Goal: Task Accomplishment & Management: Manage account settings

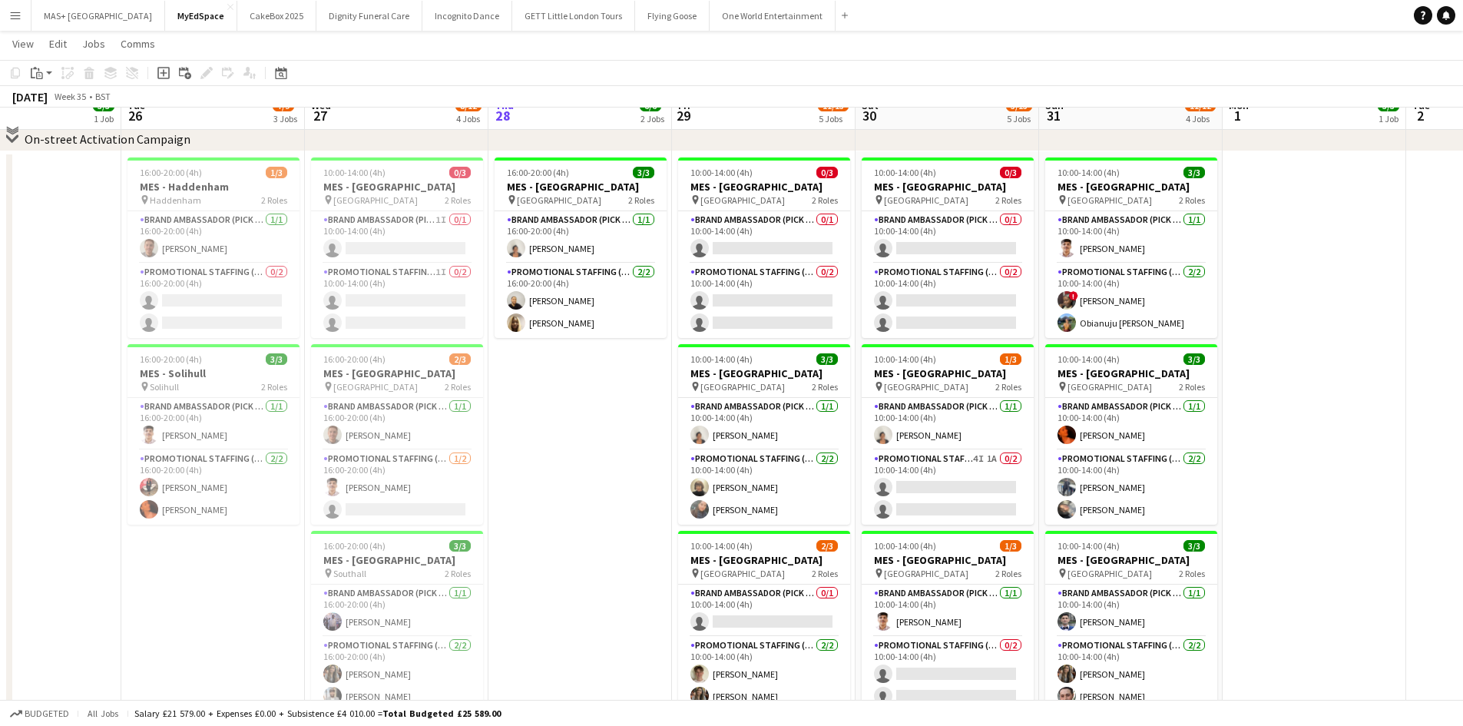
scroll to position [77, 0]
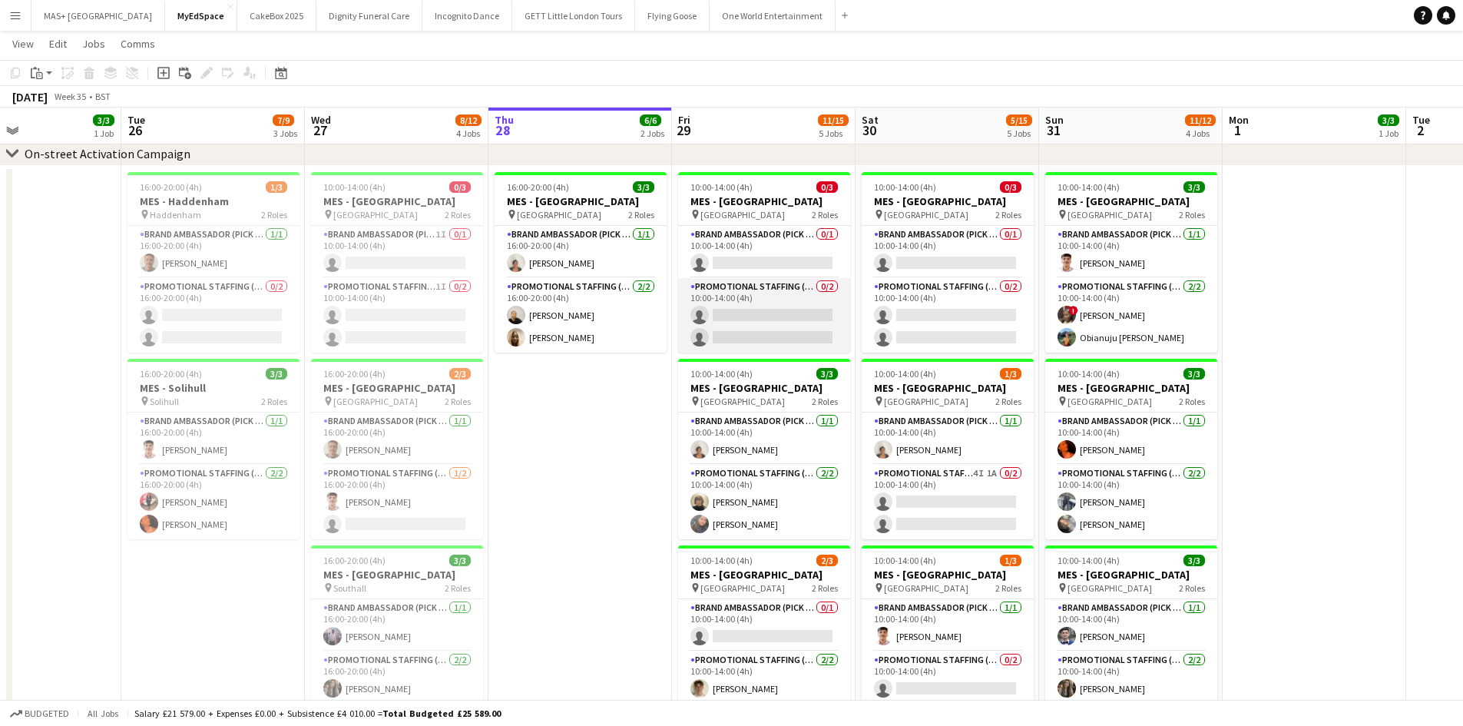
click at [737, 293] on app-card-role "Promotional Staffing (Brand Ambassadors) 0/2 10:00-14:00 (4h) single-neutral-ac…" at bounding box center [764, 315] width 172 height 75
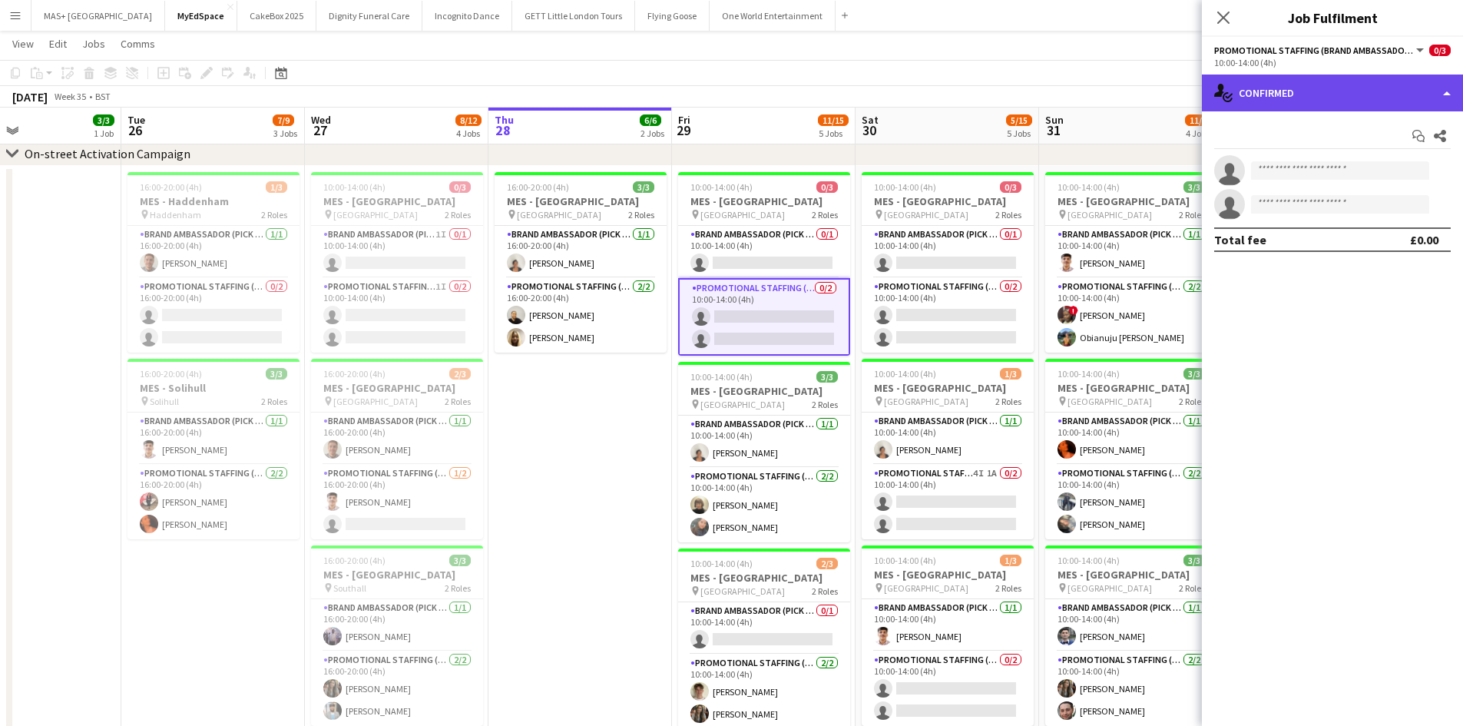
click at [1271, 88] on div "single-neutral-actions-check-2 Confirmed" at bounding box center [1332, 93] width 261 height 37
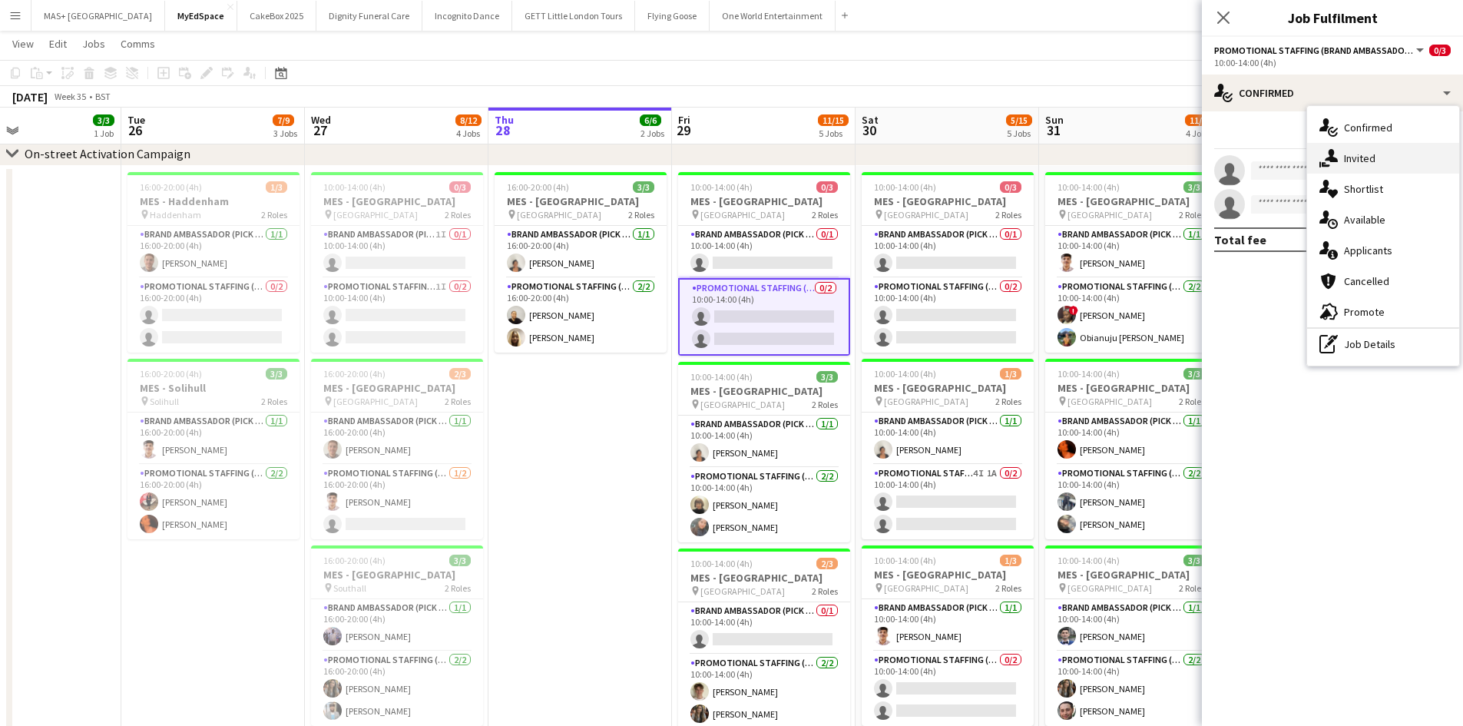
click at [1340, 157] on div "single-neutral-actions-share-1 Invited" at bounding box center [1383, 158] width 152 height 31
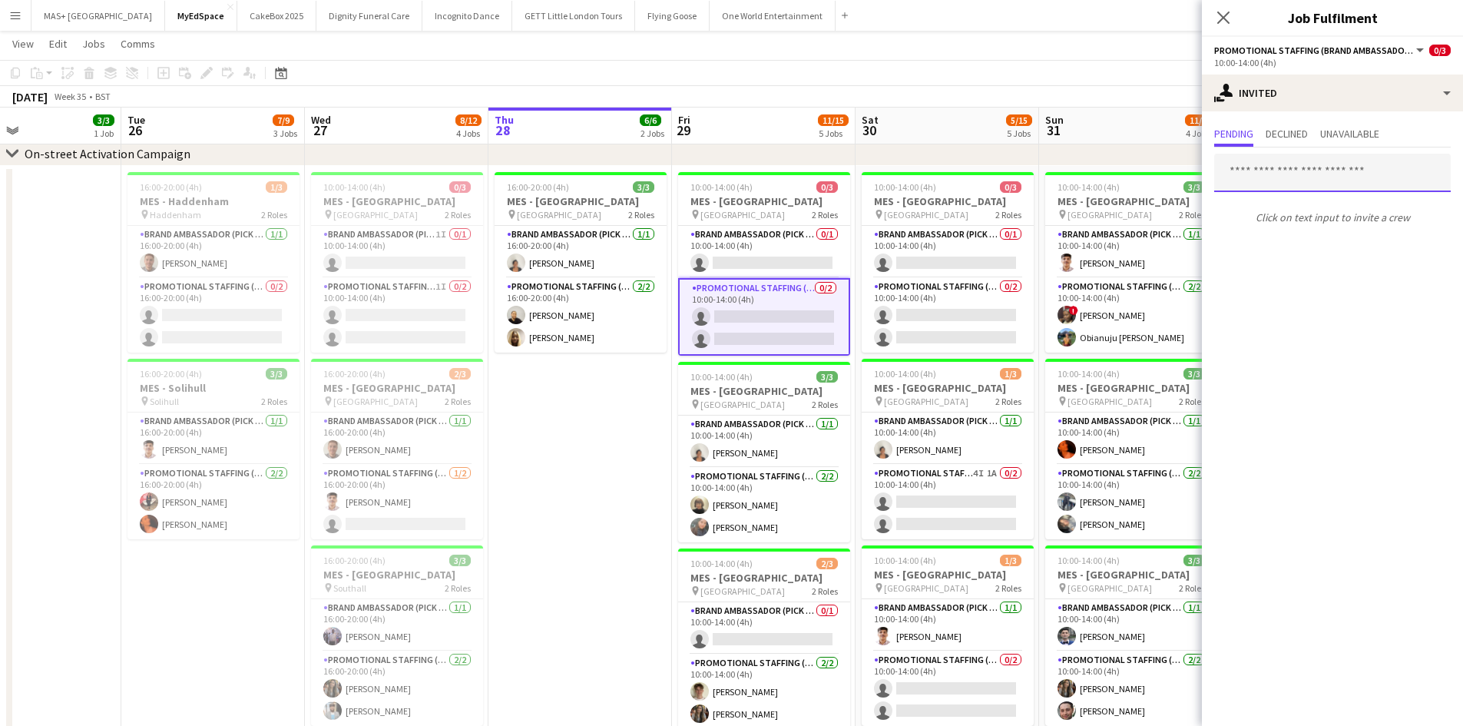
click at [1244, 173] on input "text" at bounding box center [1332, 173] width 237 height 38
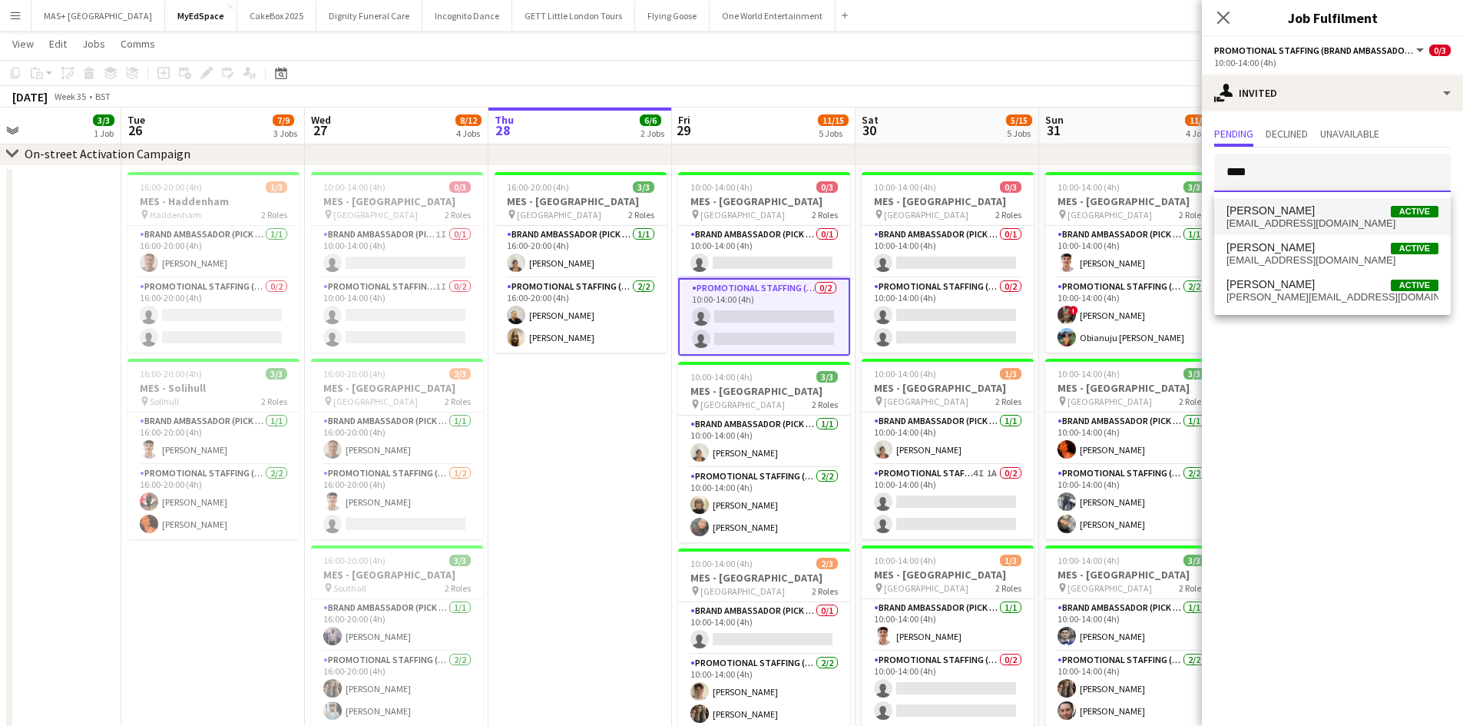
type input "****"
click at [1270, 218] on span "[EMAIL_ADDRESS][DOMAIN_NAME]" at bounding box center [1333, 223] width 212 height 12
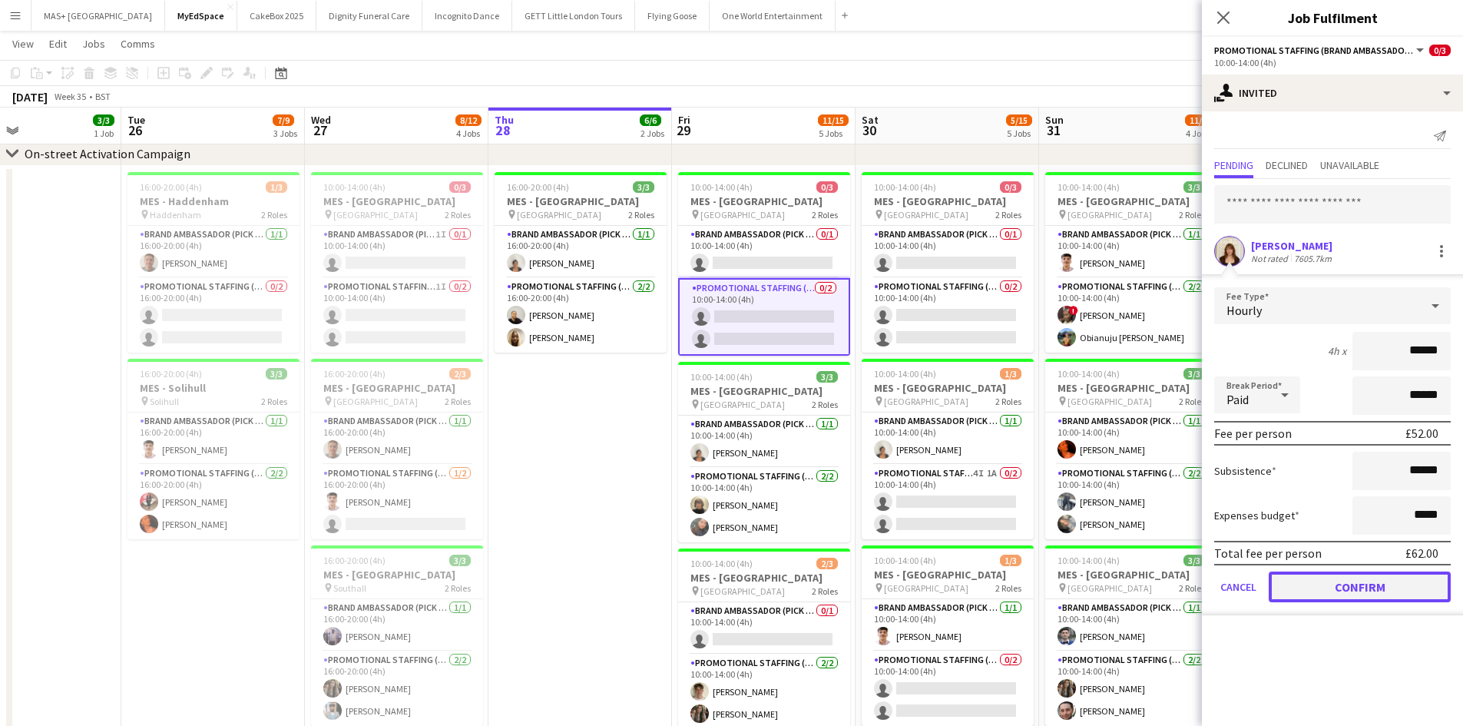
click at [1345, 584] on button "Confirm" at bounding box center [1360, 586] width 182 height 31
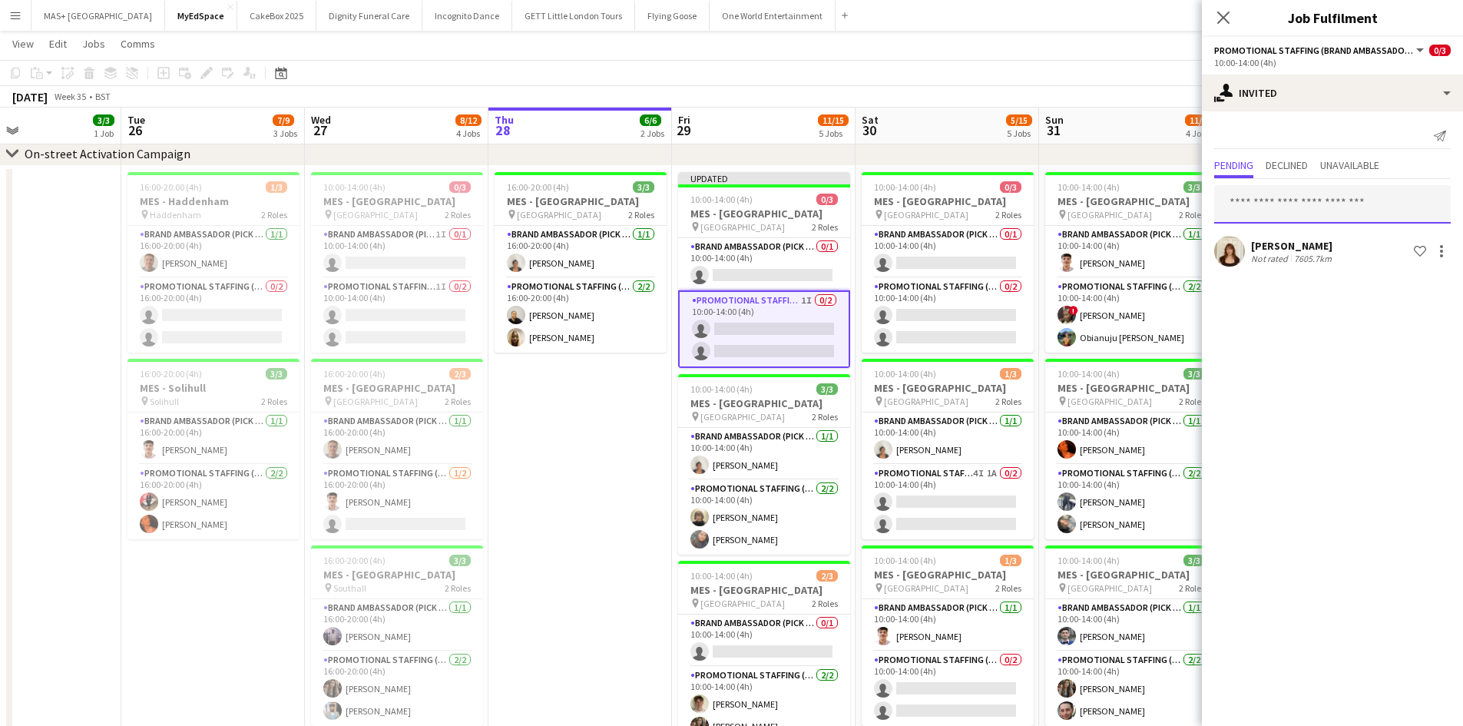
click at [1270, 205] on input "text" at bounding box center [1332, 204] width 237 height 38
type input "*****"
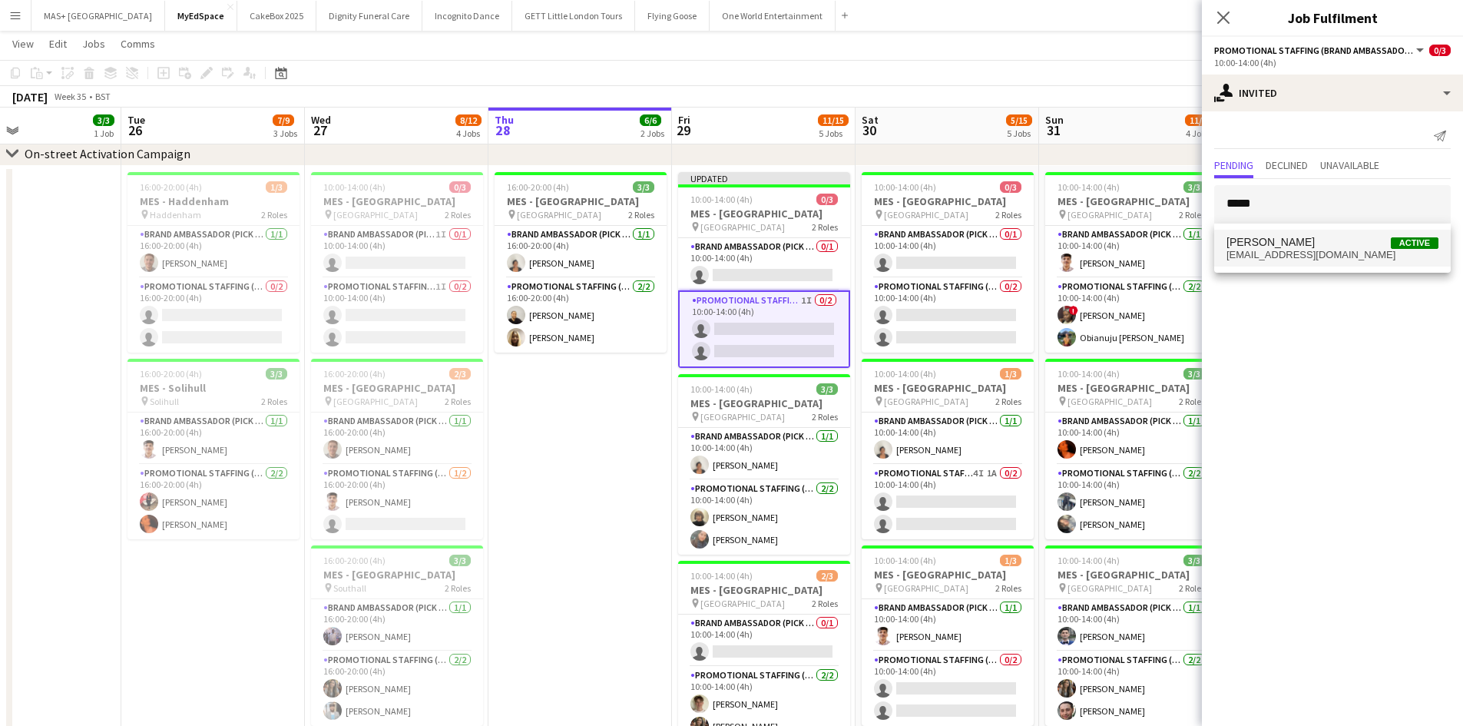
click at [1274, 240] on span "[PERSON_NAME]" at bounding box center [1271, 242] width 88 height 13
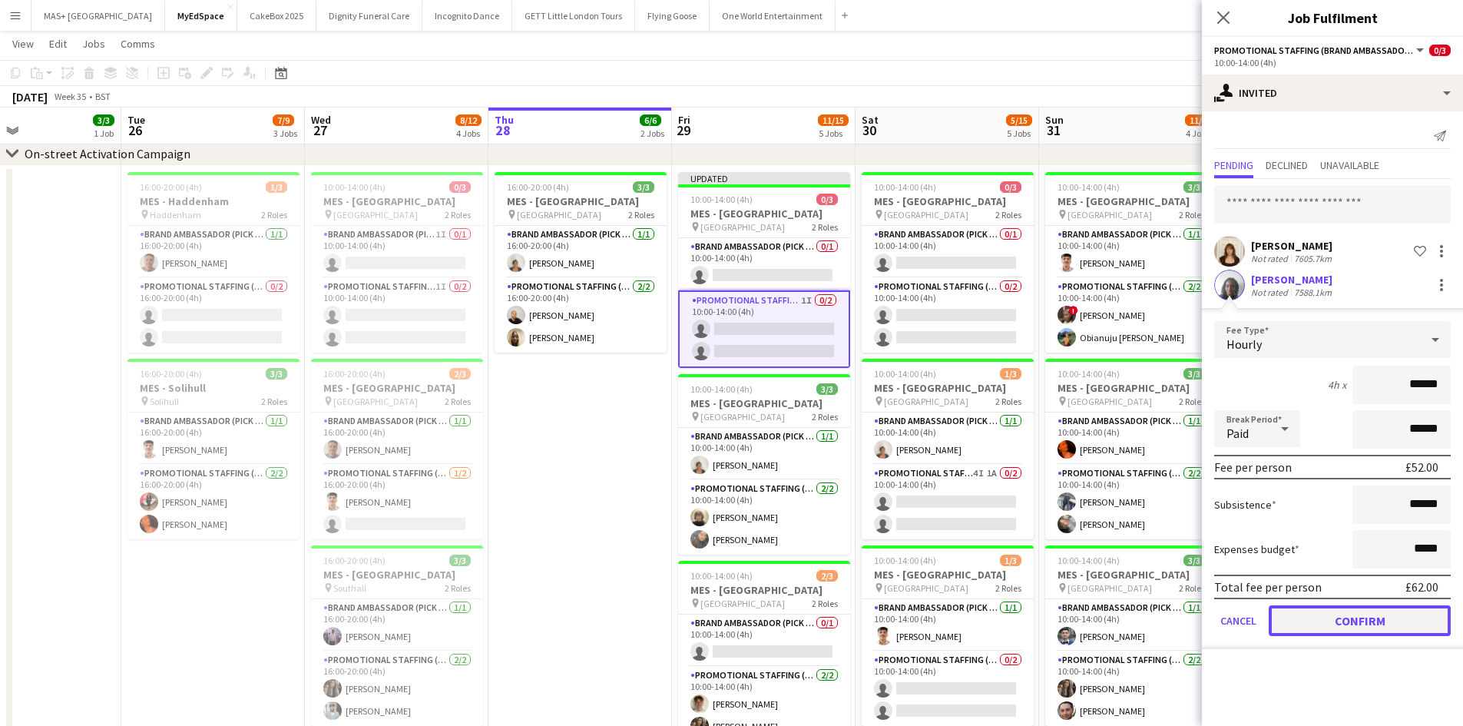
click at [1340, 616] on button "Confirm" at bounding box center [1360, 620] width 182 height 31
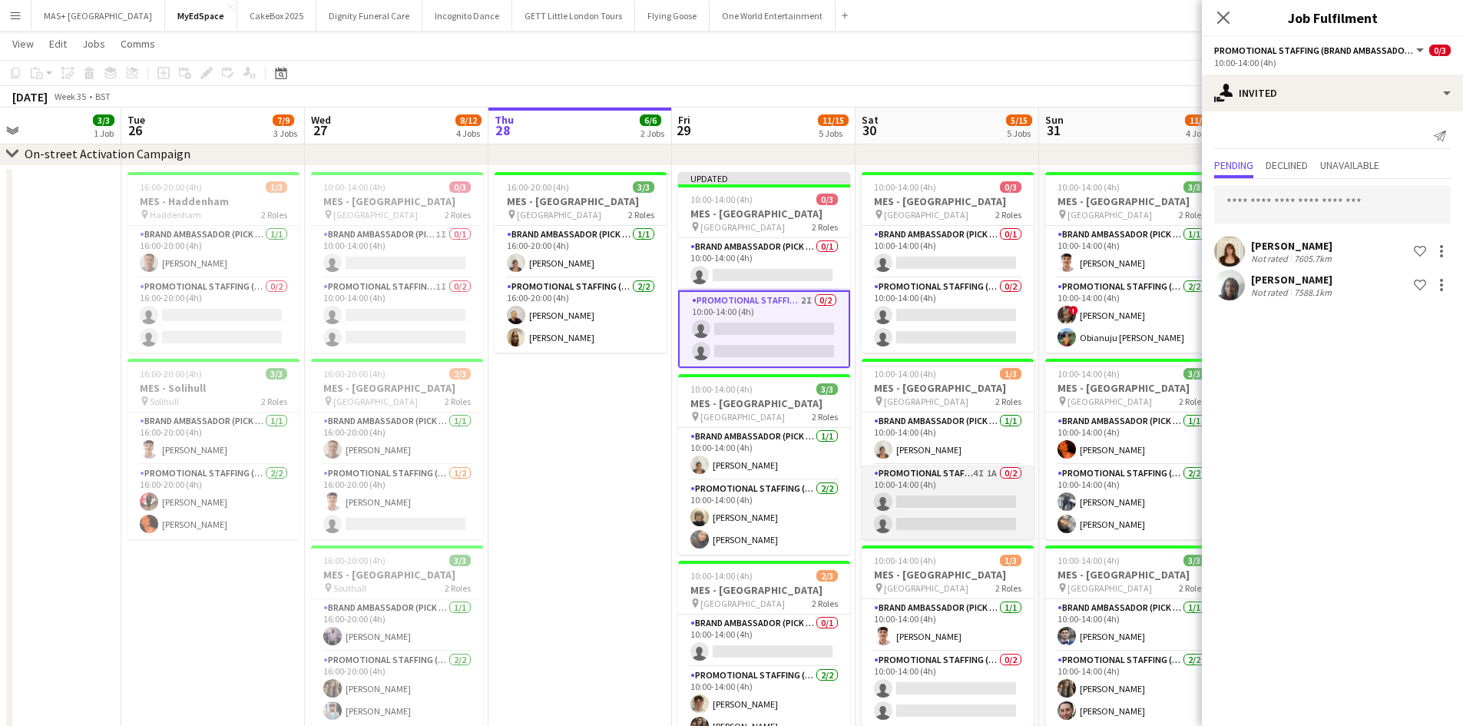
click at [972, 486] on app-card-role "Promotional Staffing (Brand Ambassadors) 4I 1A 0/2 10:00-14:00 (4h) single-neut…" at bounding box center [948, 502] width 172 height 75
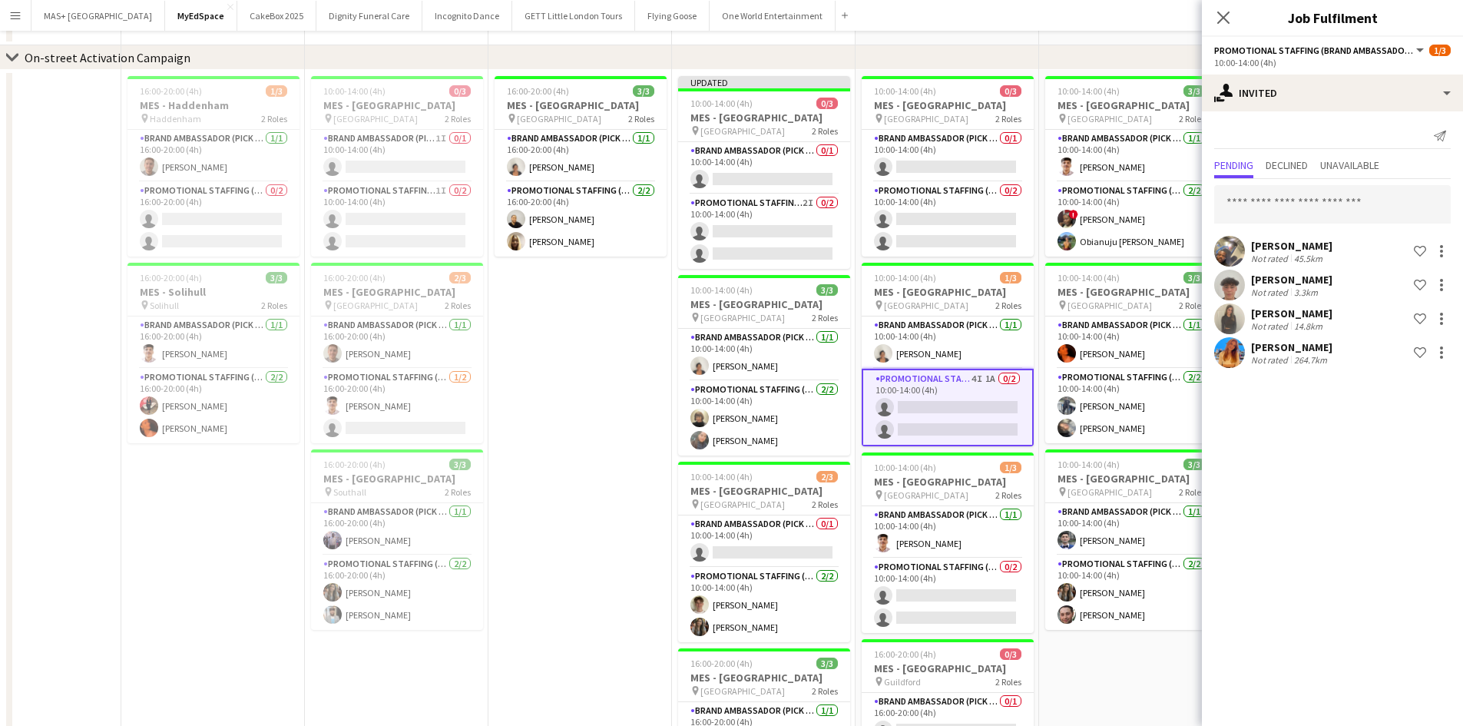
scroll to position [0, 0]
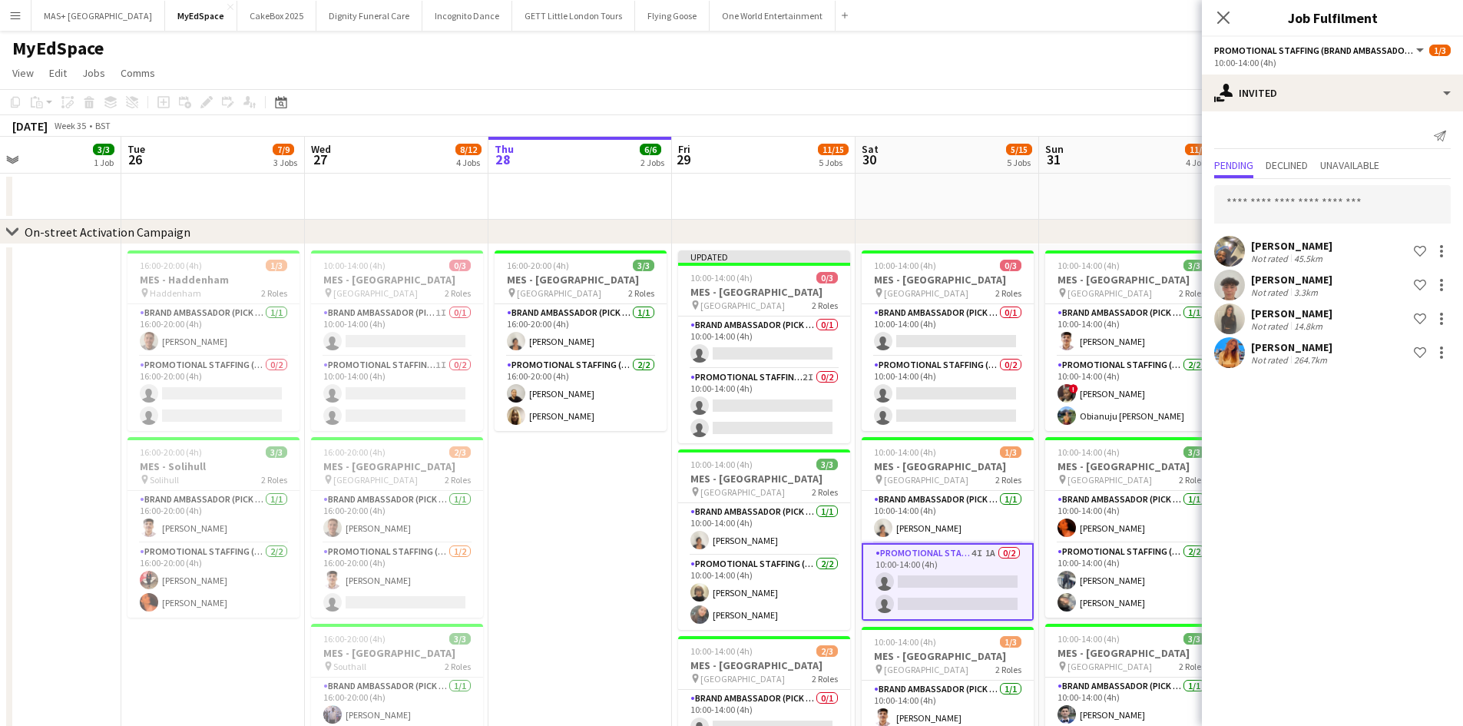
click at [596, 469] on app-date-cell "16:00-20:00 (4h) 3/3 MES - Leeds pin Leeds 2 Roles Brand Ambassador (Pick up) 1…" at bounding box center [581, 655] width 184 height 823
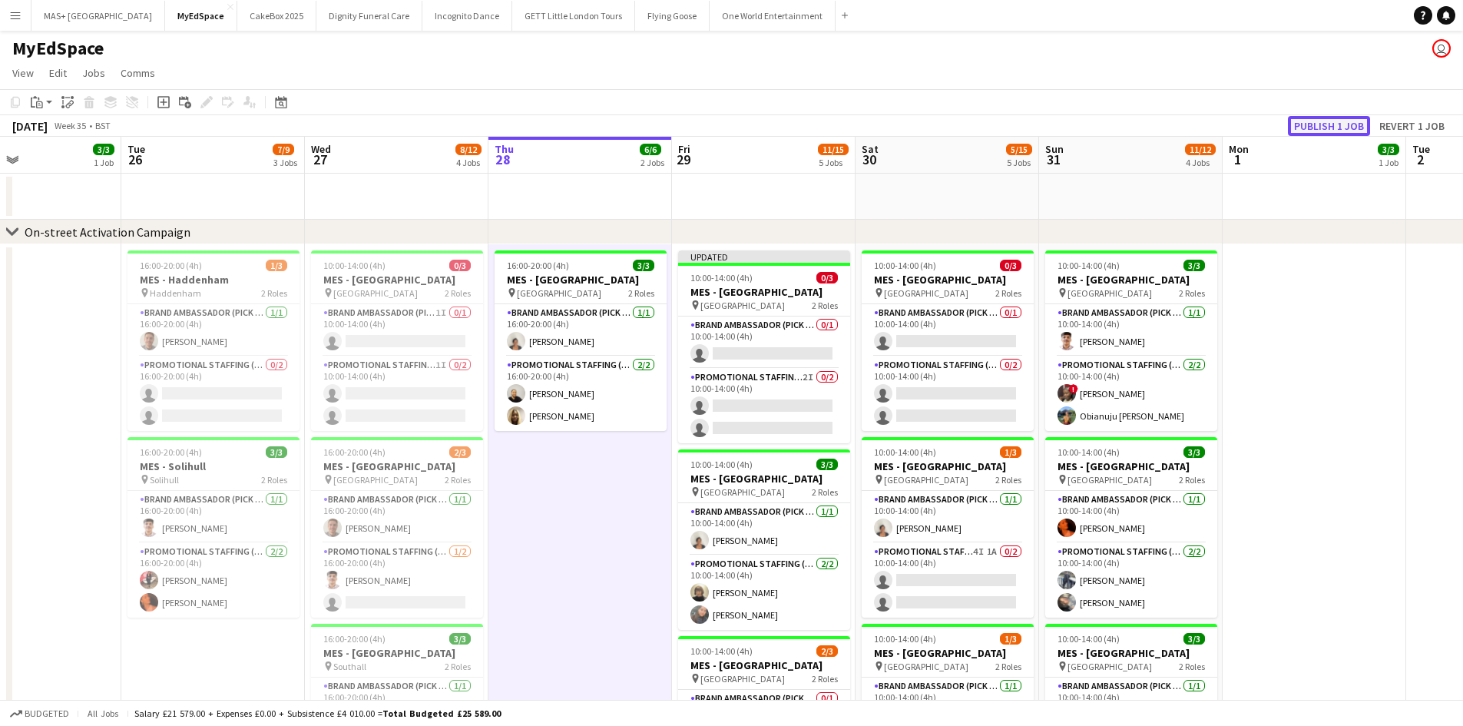
click at [1306, 130] on button "Publish 1 job" at bounding box center [1329, 126] width 82 height 20
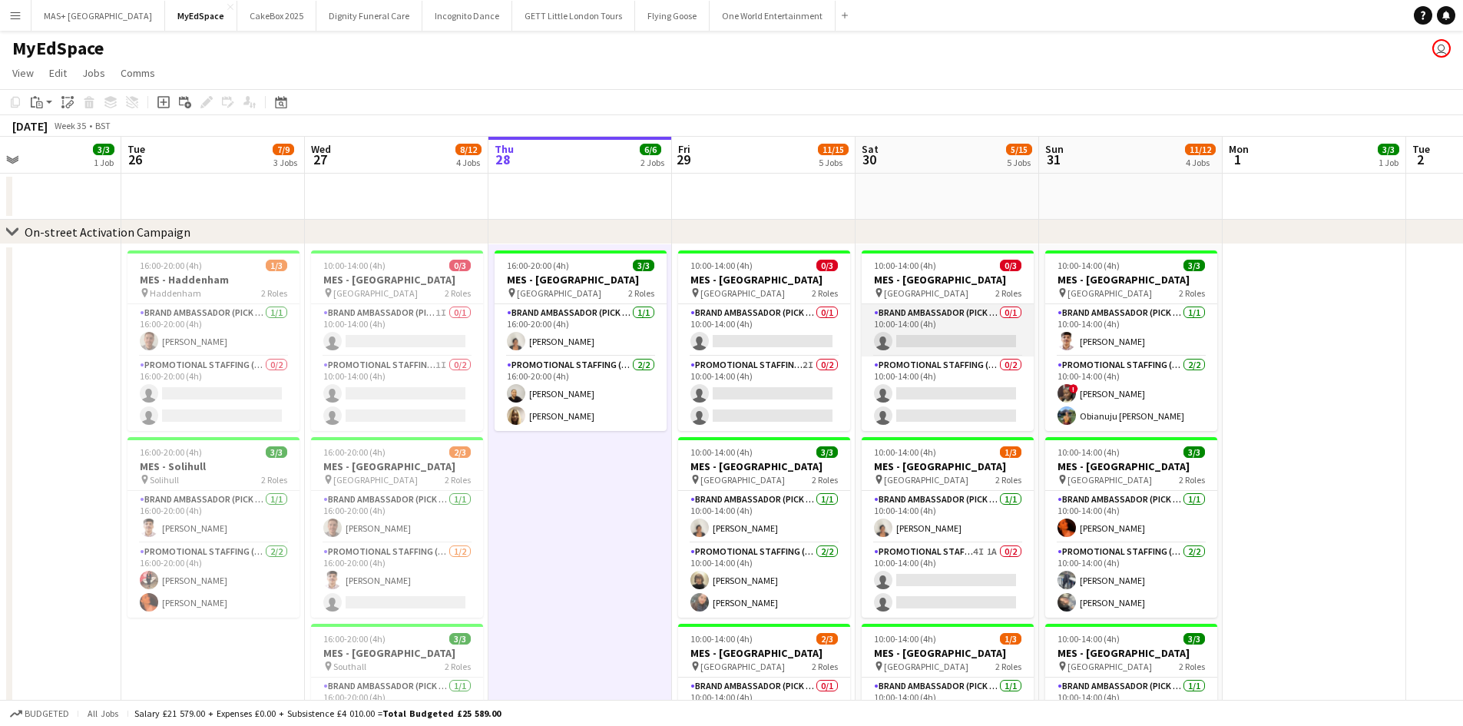
click at [960, 324] on app-card-role "Brand Ambassador (Pick up) 0/1 10:00-14:00 (4h) single-neutral-actions" at bounding box center [948, 330] width 172 height 52
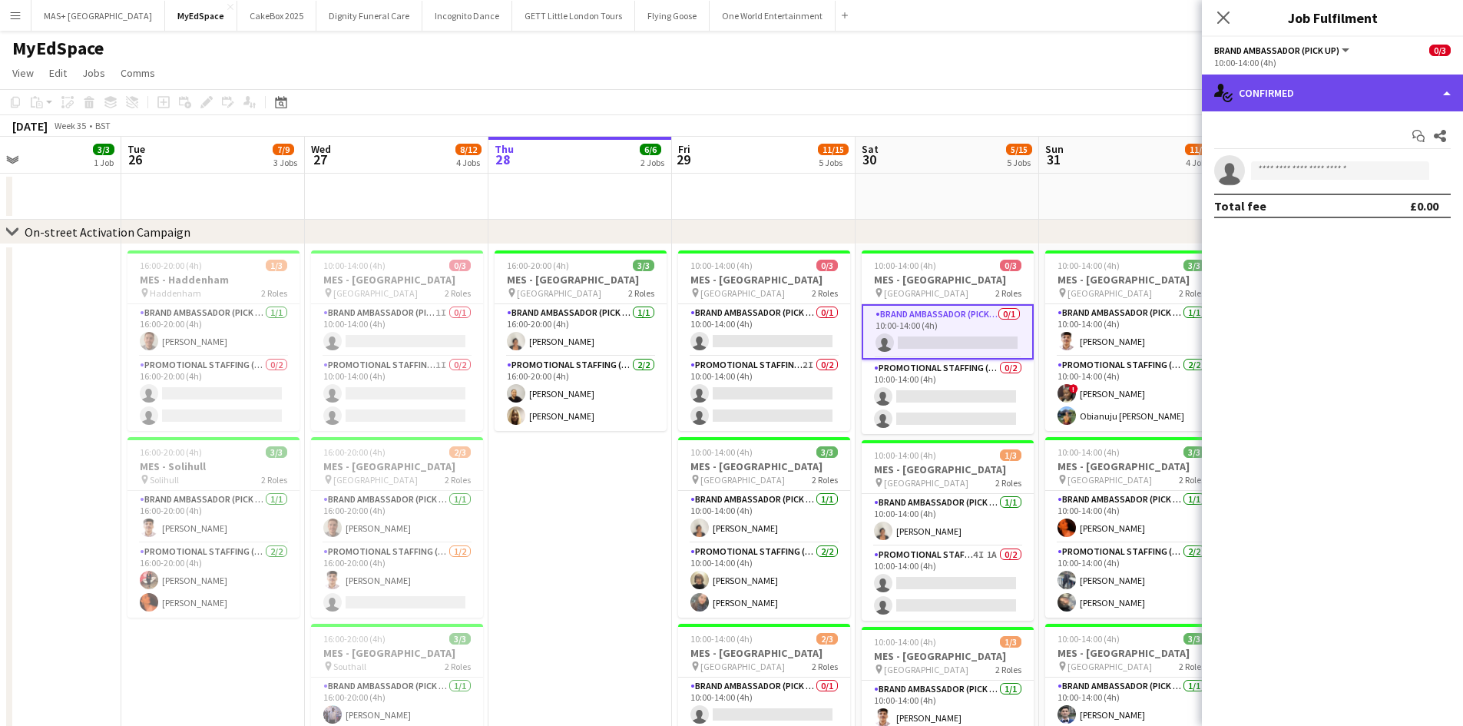
click at [1356, 89] on div "single-neutral-actions-check-2 Confirmed" at bounding box center [1332, 93] width 261 height 37
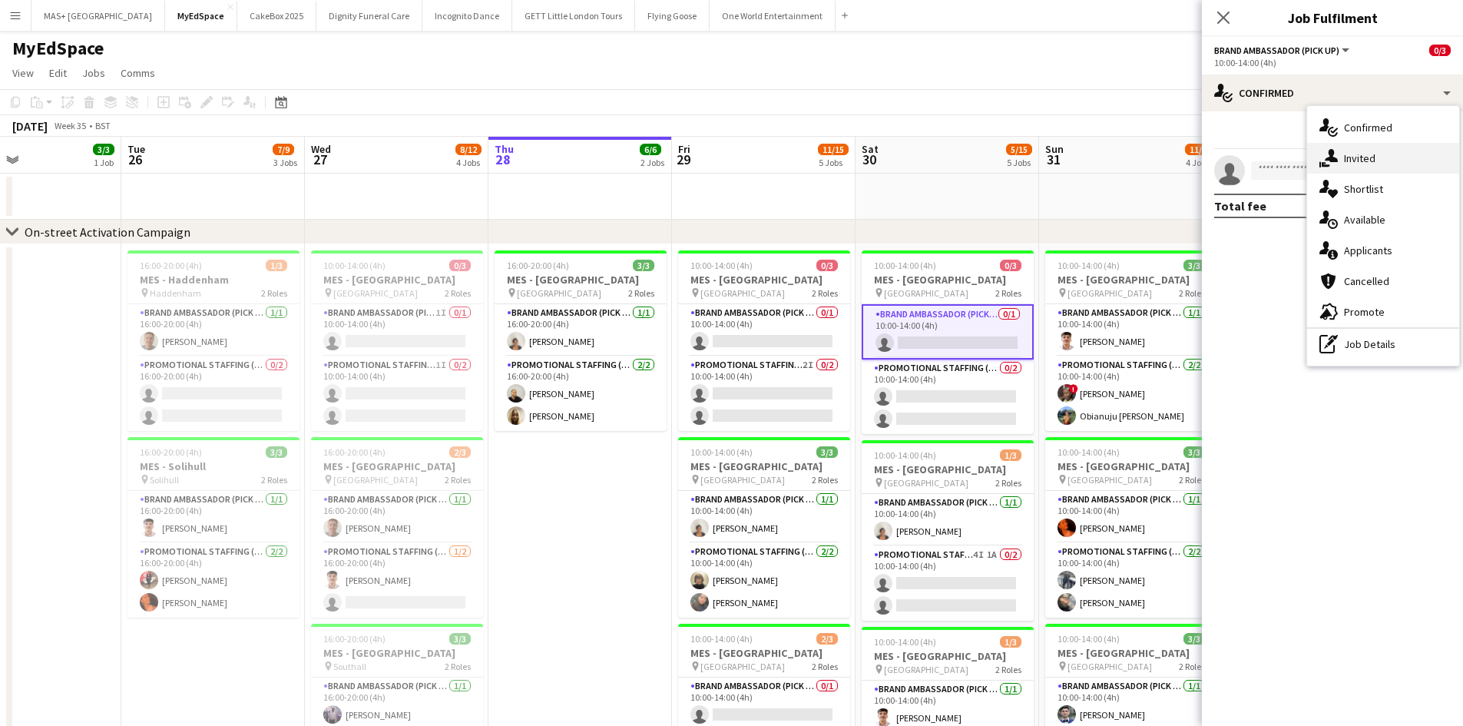
click at [1368, 156] on div "single-neutral-actions-share-1 Invited" at bounding box center [1383, 158] width 152 height 31
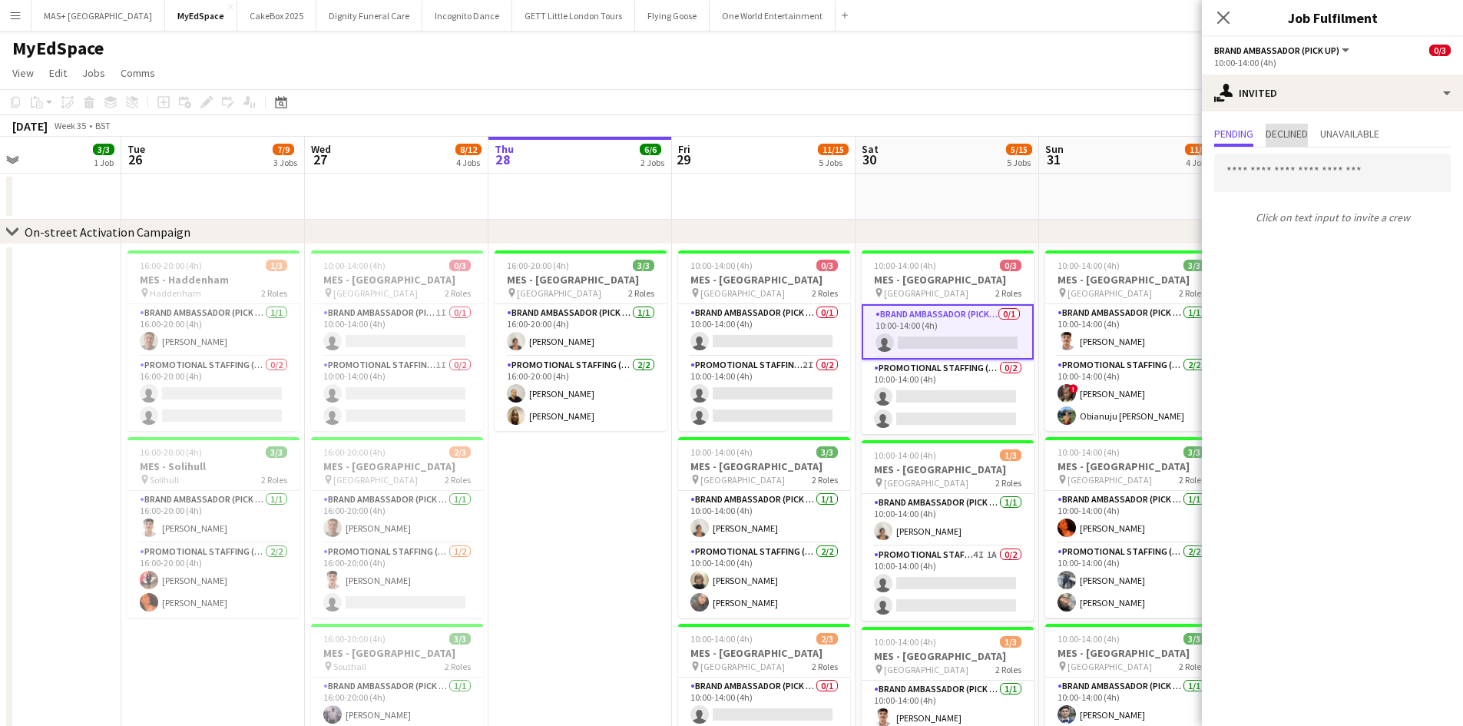
click at [1293, 131] on span "Declined" at bounding box center [1287, 133] width 42 height 11
click at [1223, 128] on span "Pending" at bounding box center [1233, 133] width 39 height 11
click at [1256, 171] on input "text" at bounding box center [1332, 173] width 237 height 38
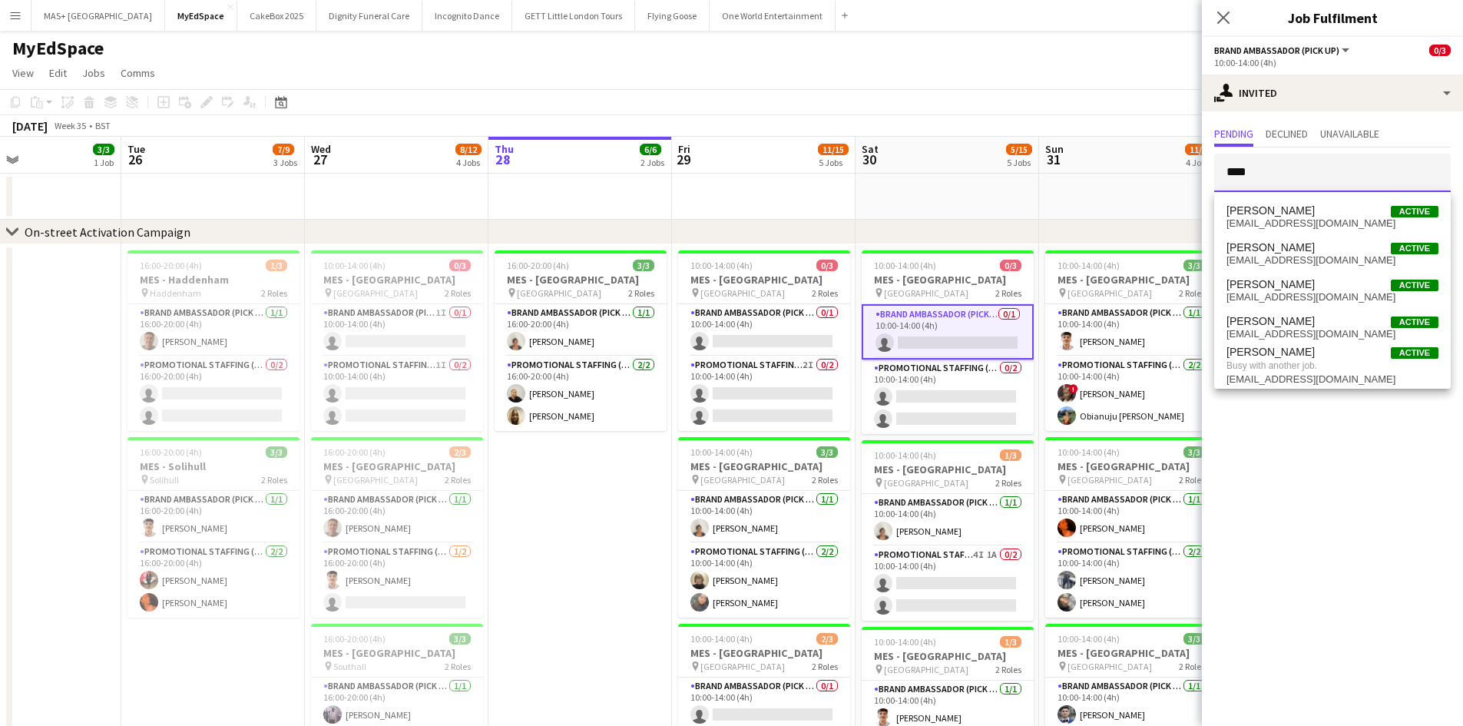
type input "****"
click at [1089, 213] on app-date-cell at bounding box center [1131, 197] width 184 height 46
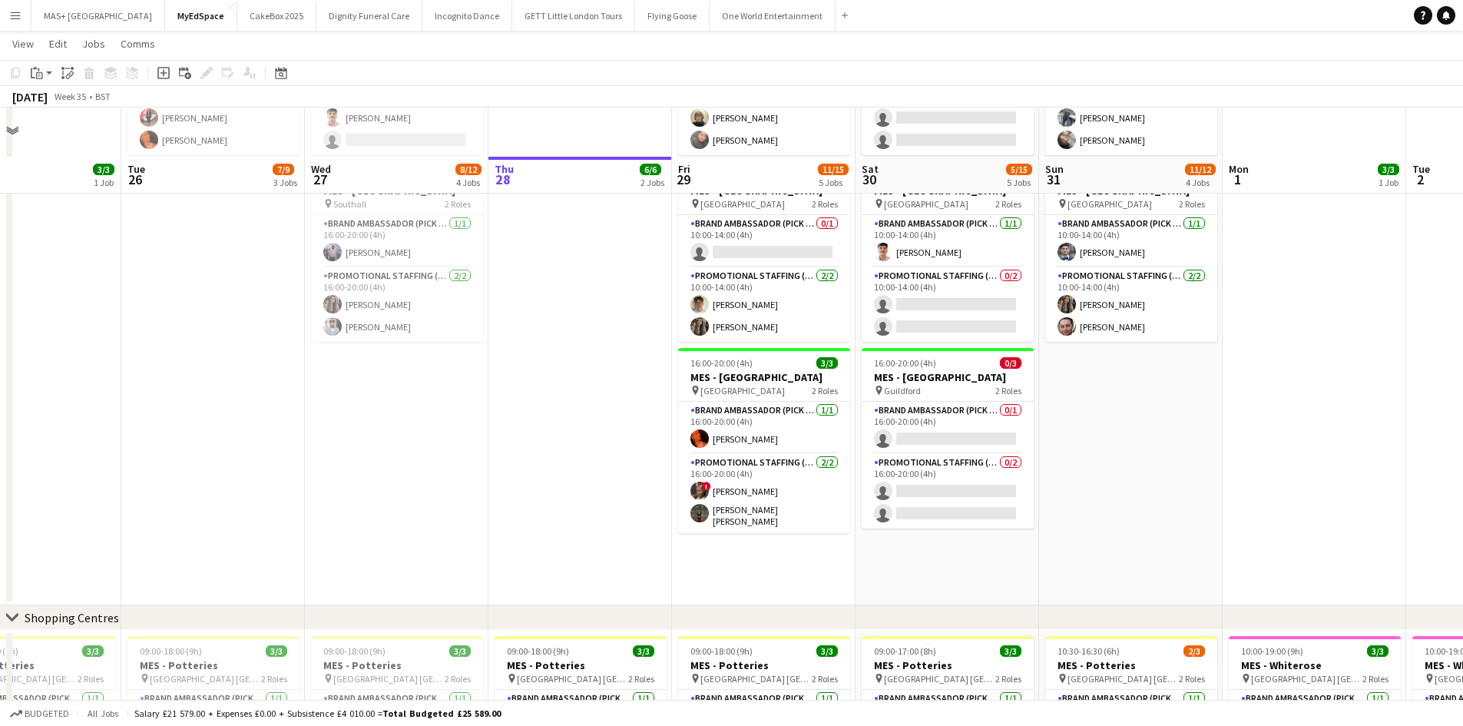
scroll to position [610, 0]
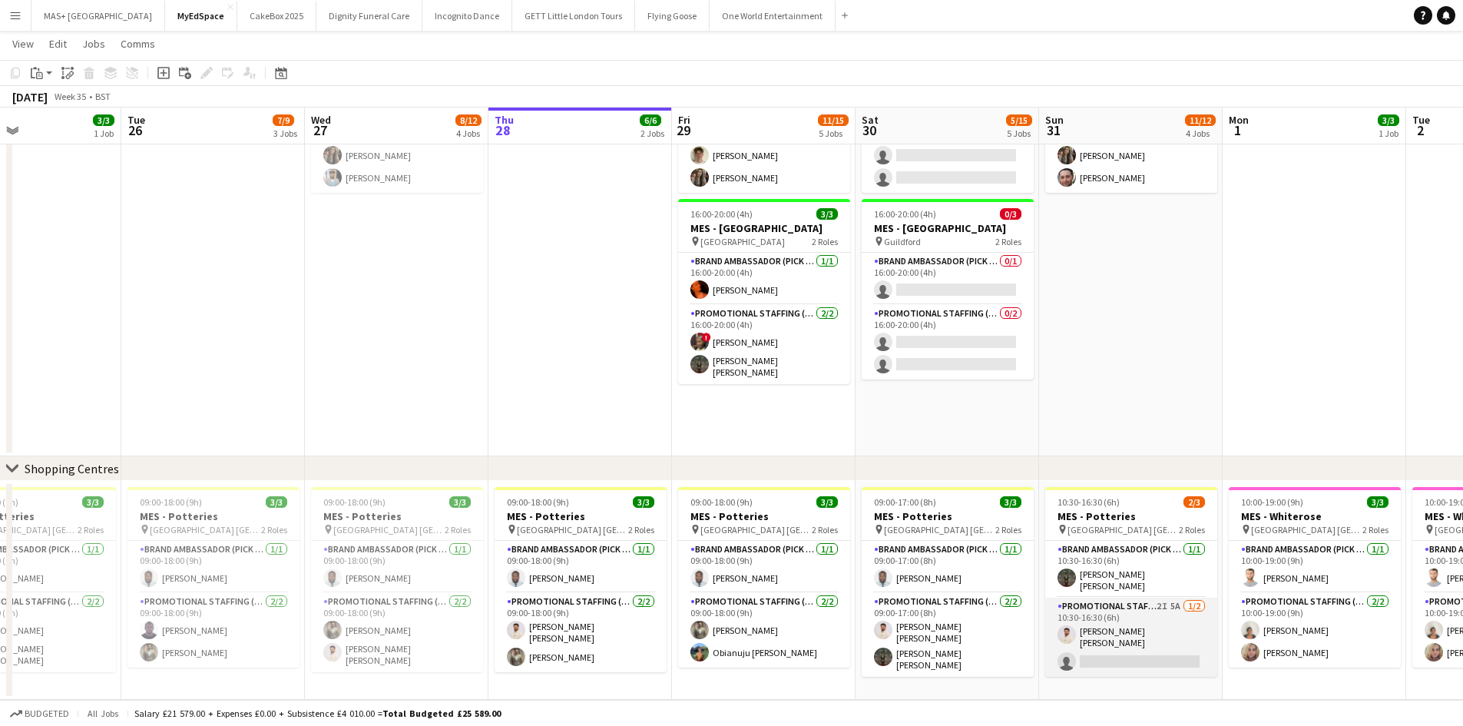
click at [1127, 625] on app-card-role "Promotional Staffing (Brand Ambassadors) 2I 5A 1/2 10:30-16:30 (6h) Muzammil Ah…" at bounding box center [1131, 637] width 172 height 79
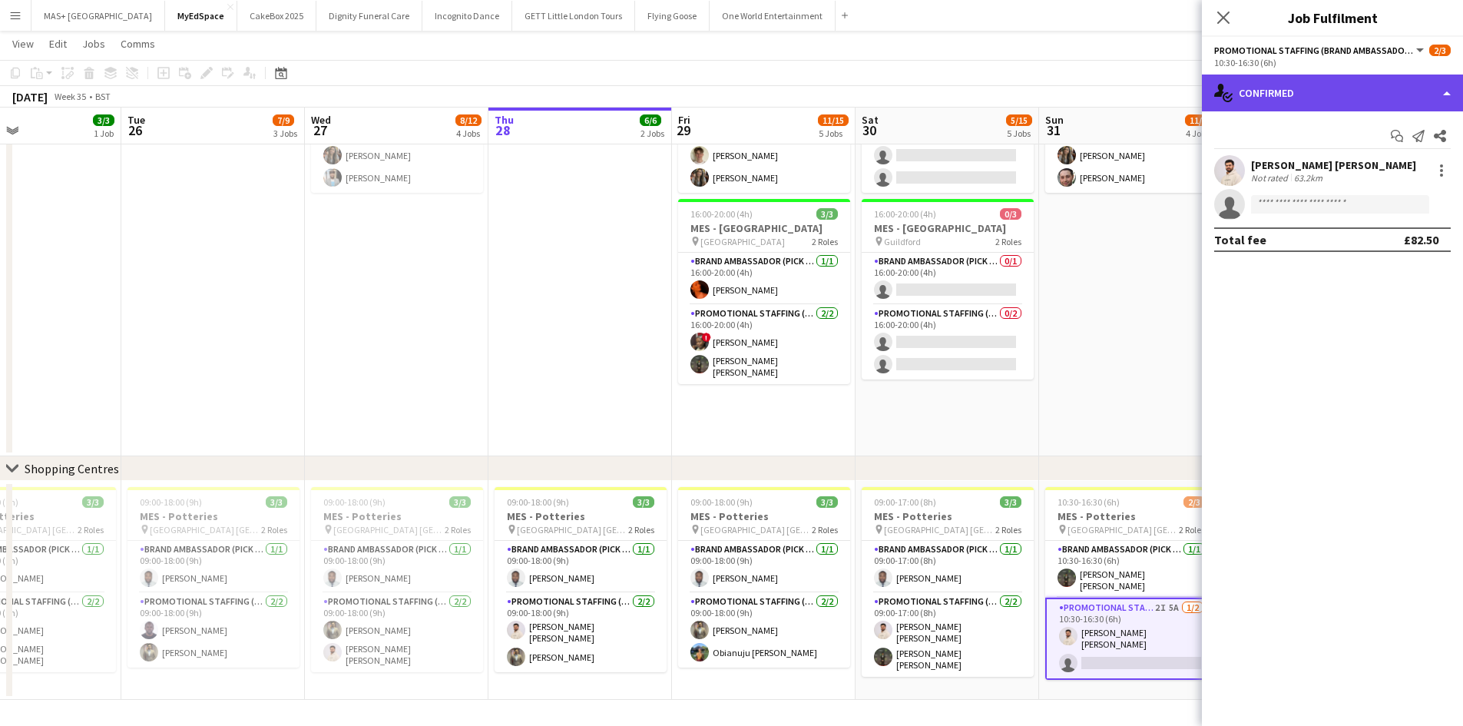
click at [1300, 81] on div "single-neutral-actions-check-2 Confirmed" at bounding box center [1332, 93] width 261 height 37
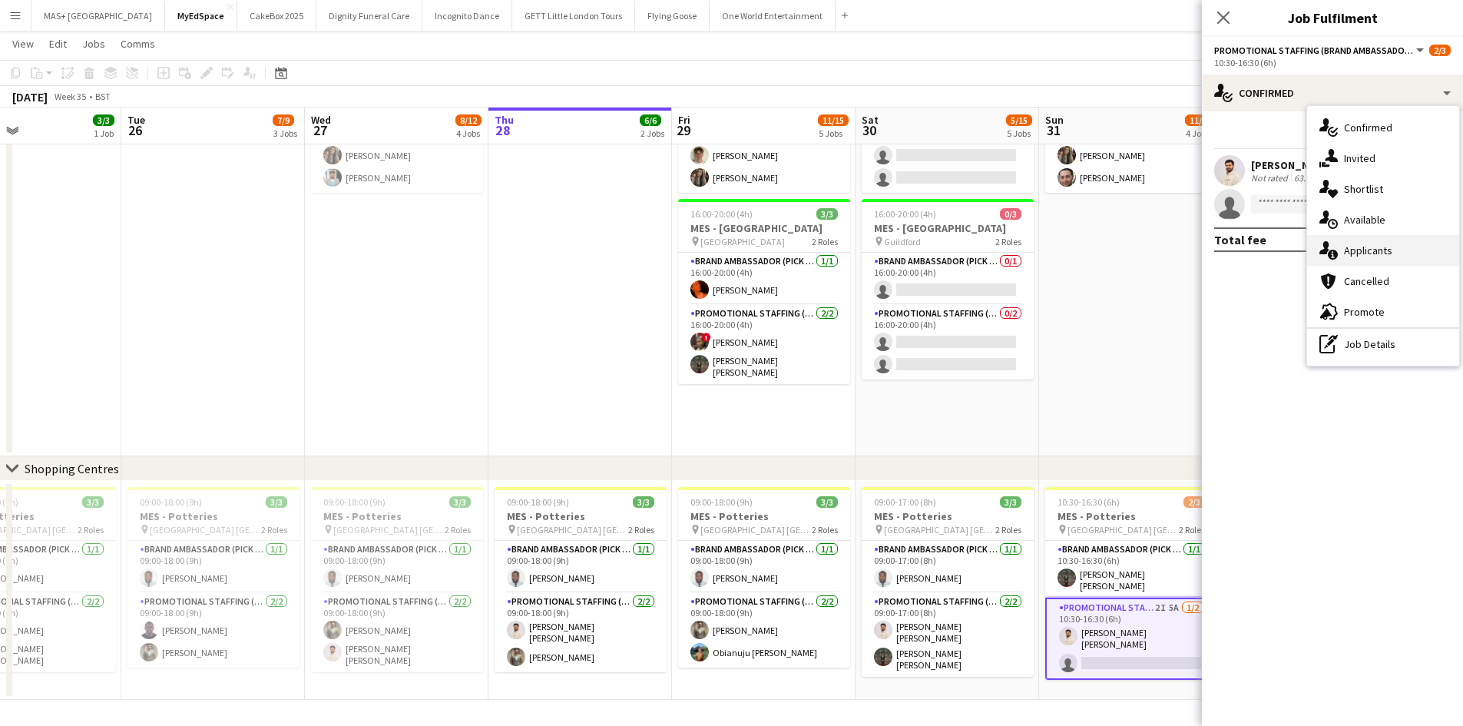
click at [1360, 256] on div "single-neutral-actions-information Applicants" at bounding box center [1383, 250] width 152 height 31
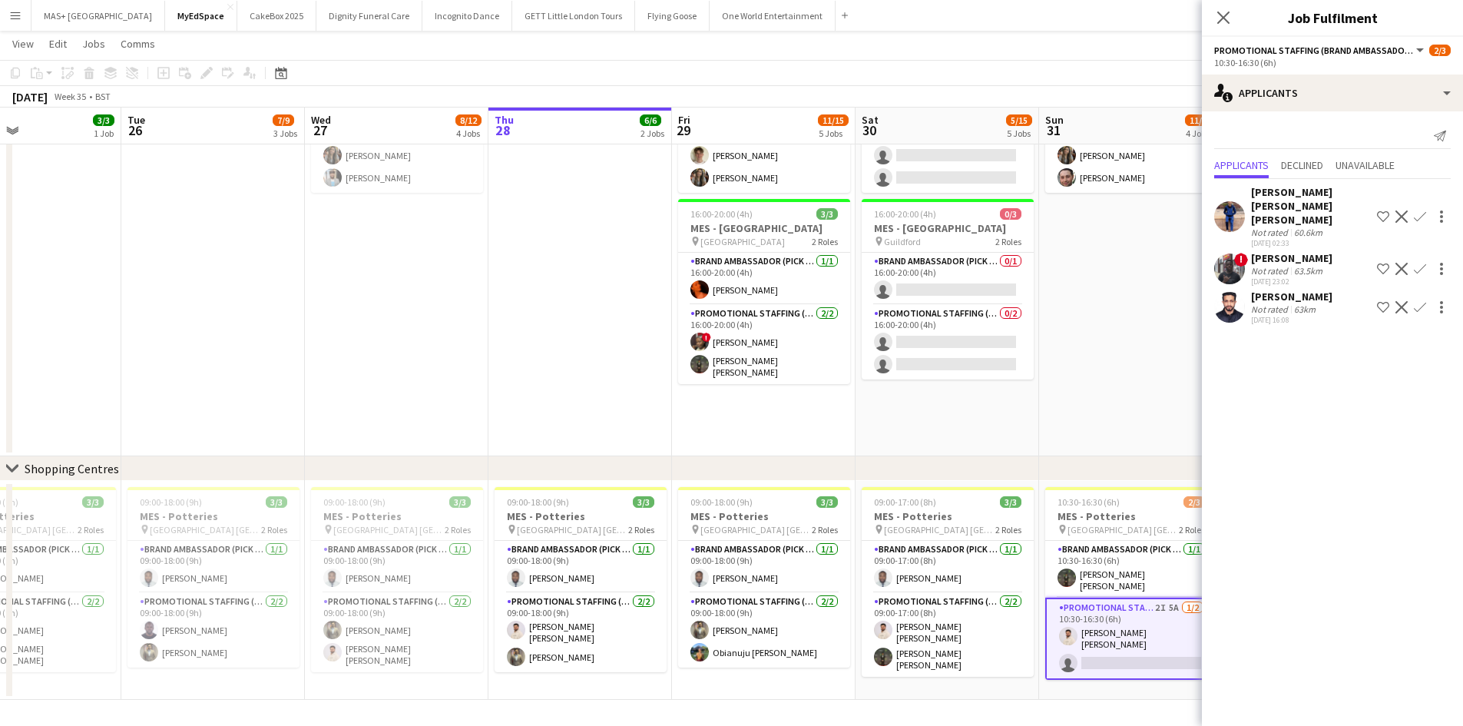
click at [1321, 303] on div "Not rated 63km" at bounding box center [1291, 309] width 81 height 12
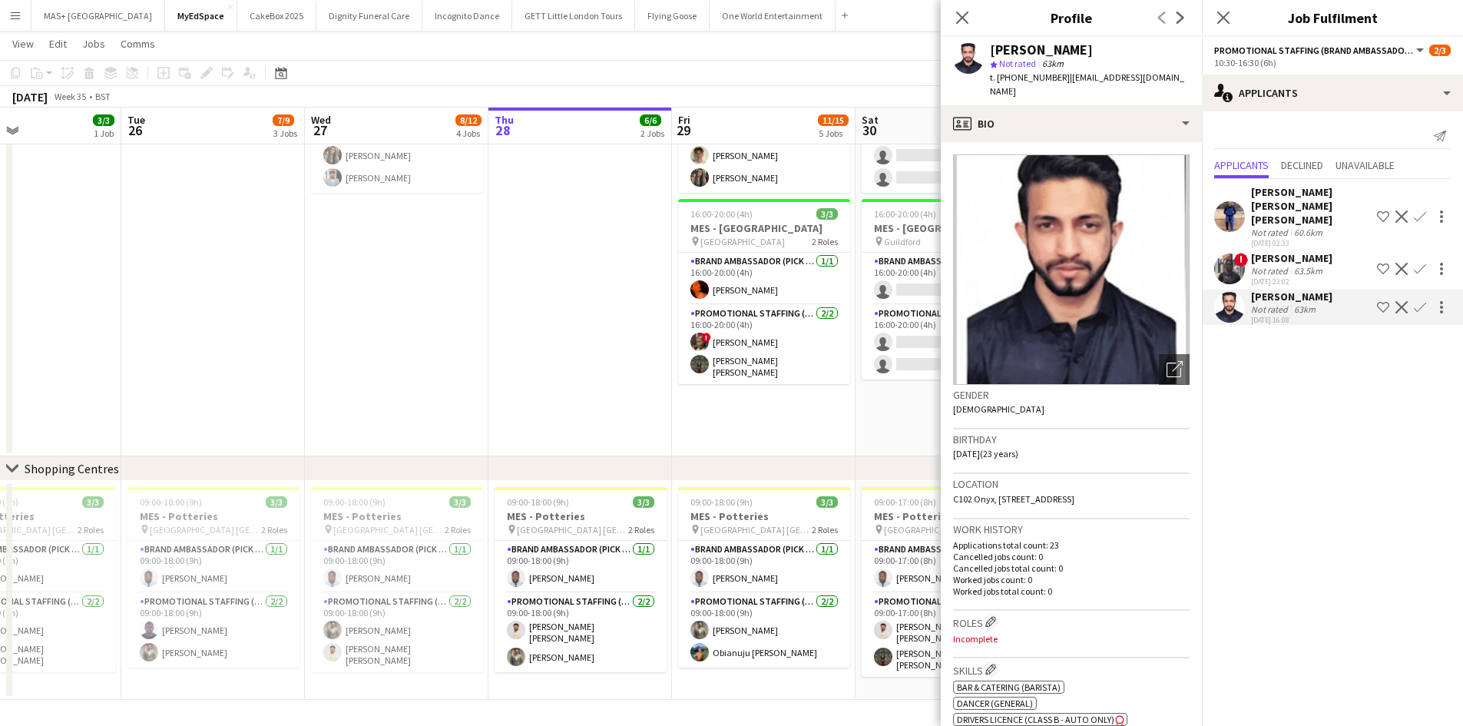
click at [1321, 303] on div "Not rated 63km" at bounding box center [1291, 309] width 81 height 12
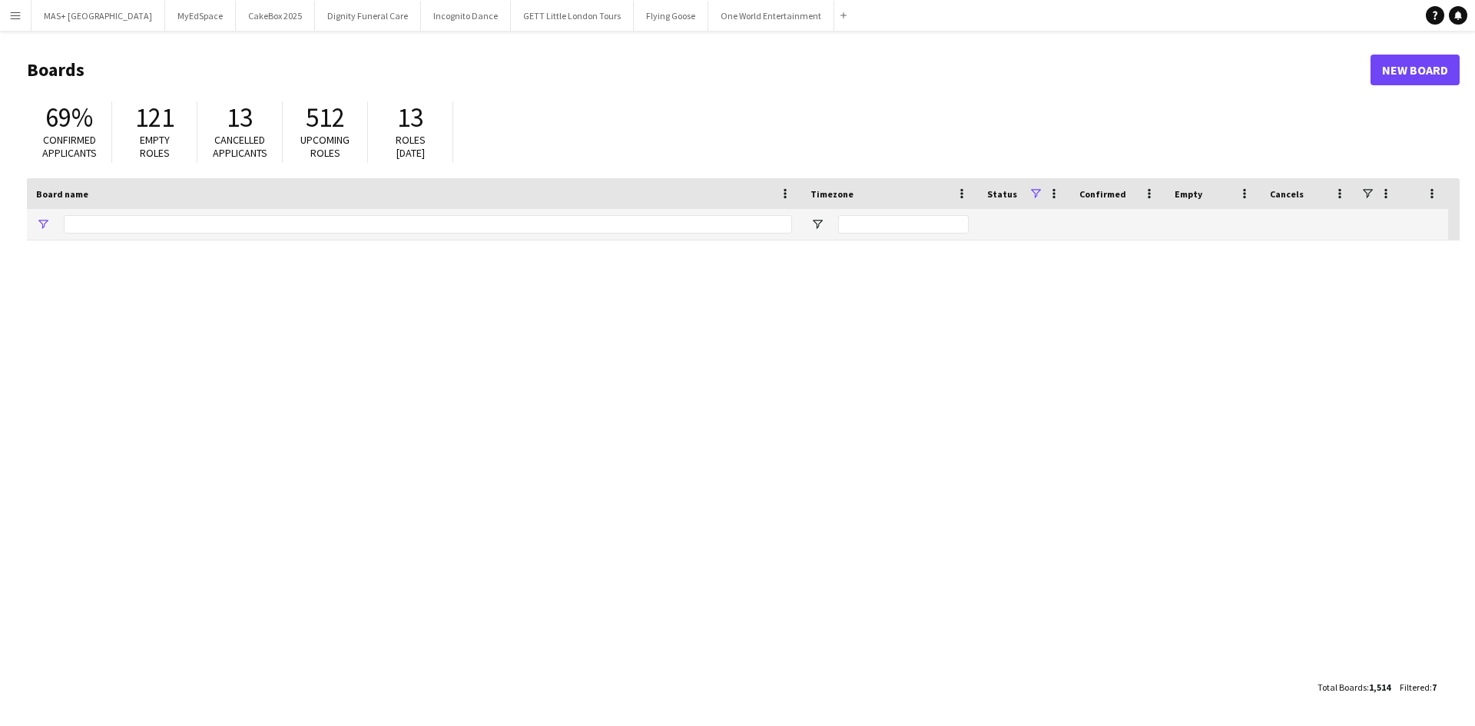
type input "**********"
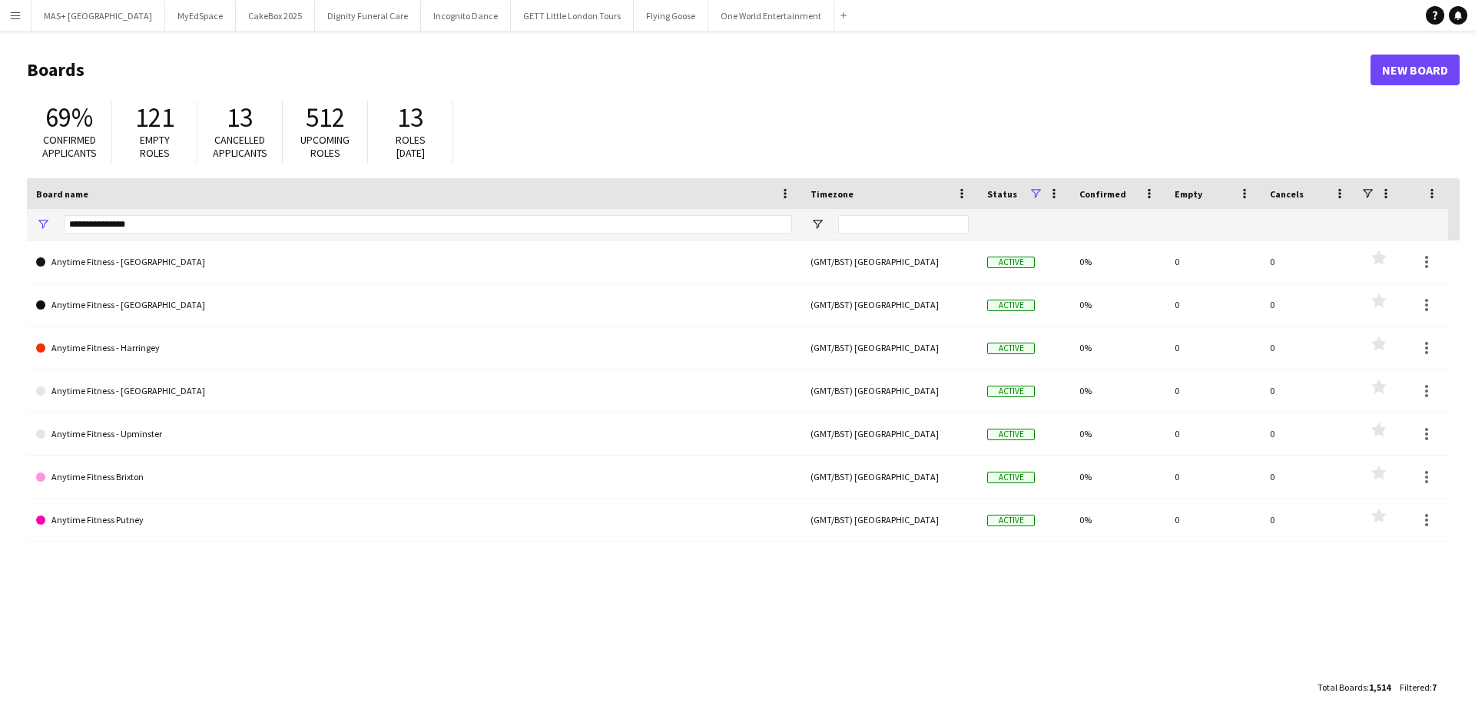
click at [16, 15] on app-icon "Menu" at bounding box center [15, 15] width 12 height 12
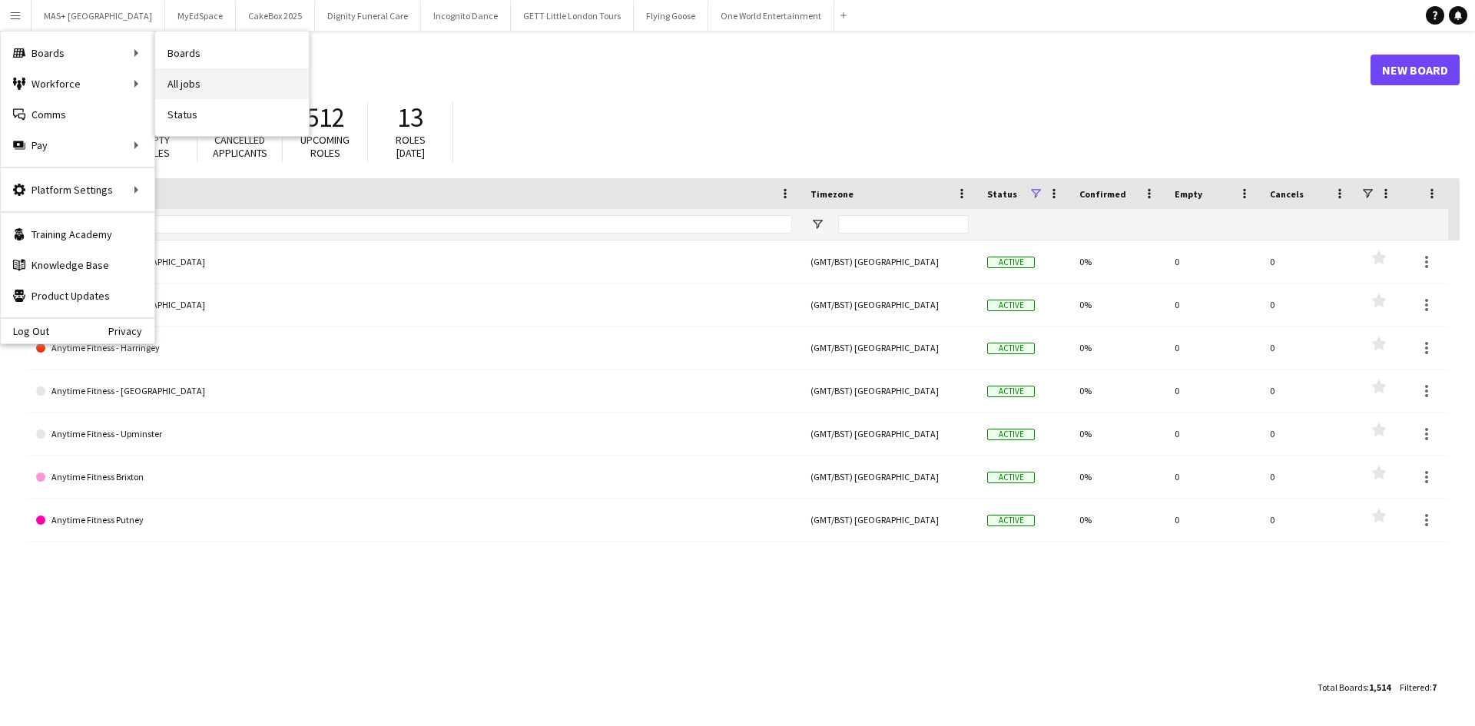
click at [199, 78] on link "All jobs" at bounding box center [232, 83] width 154 height 31
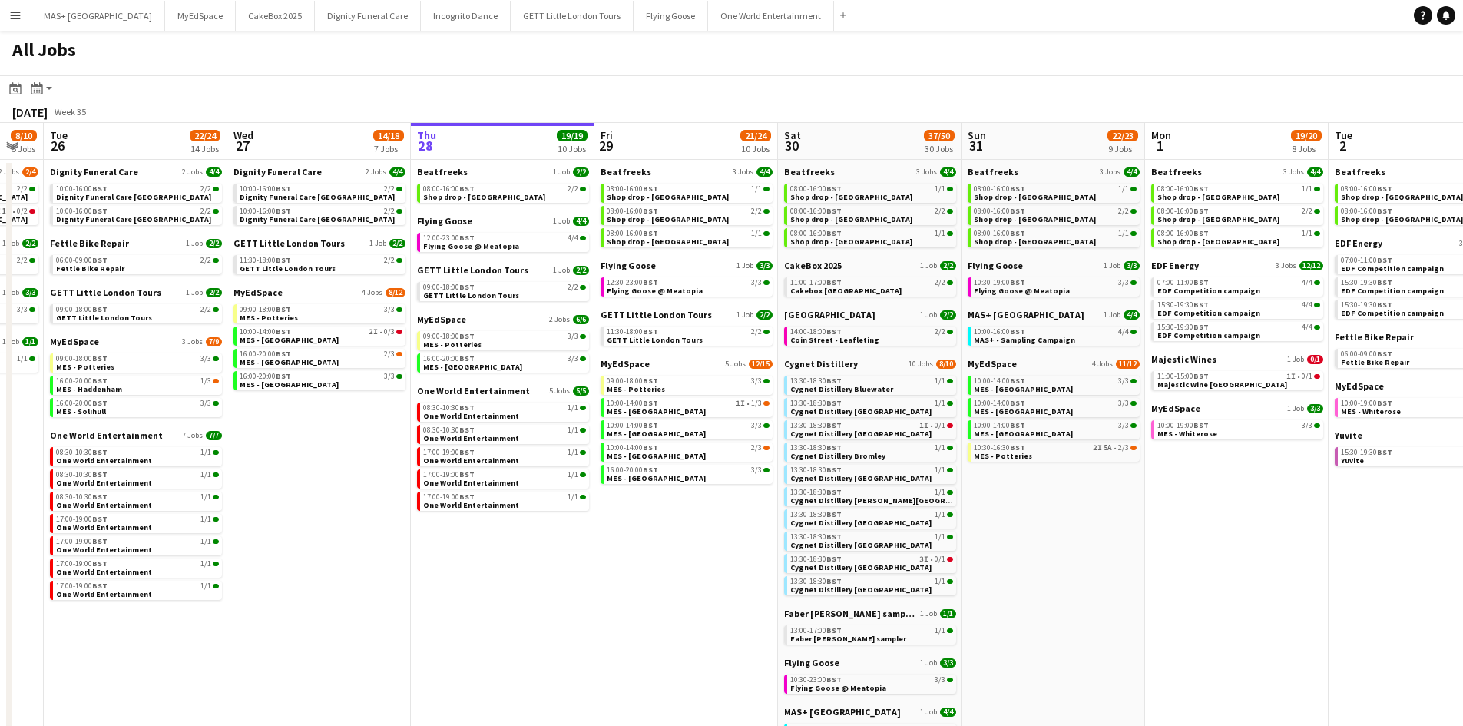
scroll to position [0, 467]
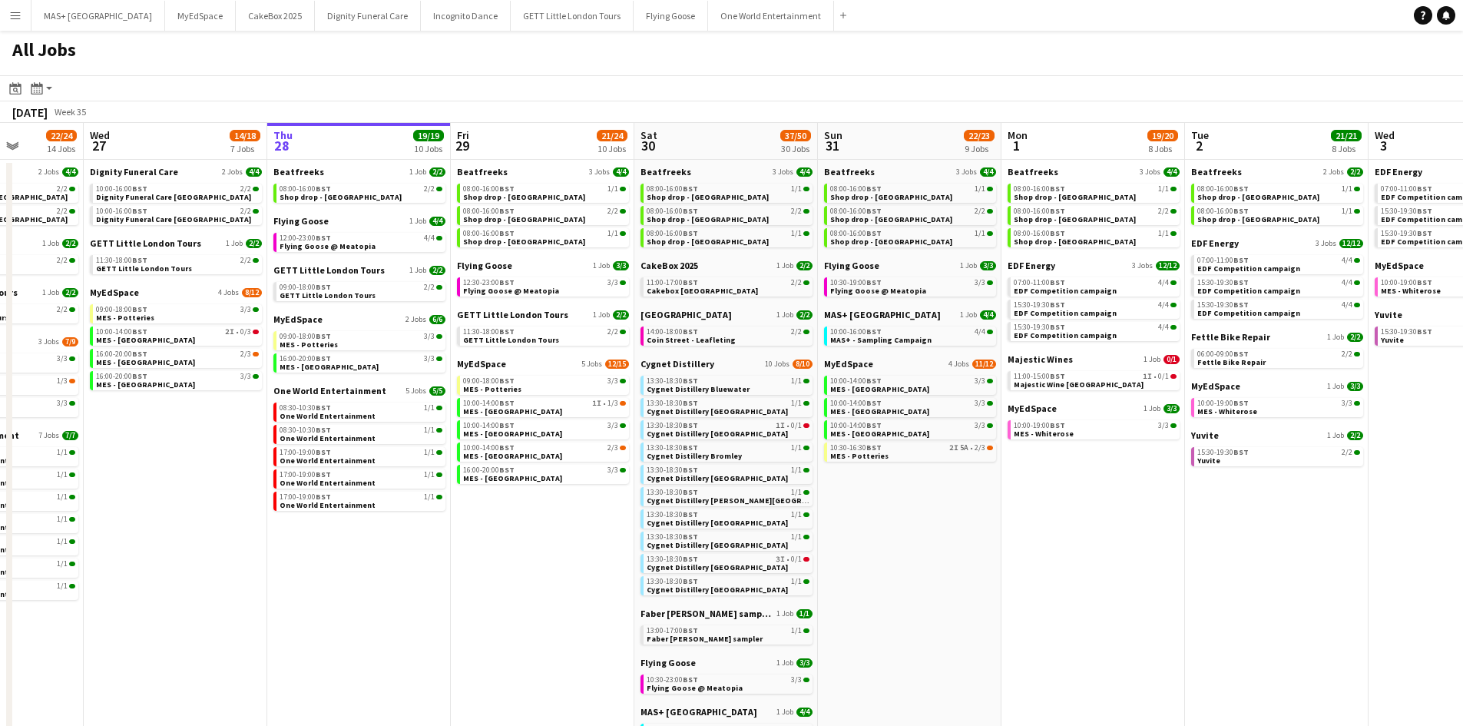
drag, startPoint x: 472, startPoint y: 533, endPoint x: 556, endPoint y: 555, distance: 86.4
click at [556, 555] on app-calendar-viewport "Sun 24 26/26 7 Jobs Mon 25 8/10 5 Jobs Tue 26 22/24 14 Jobs Wed 27 14/18 7 Jobs…" at bounding box center [731, 673] width 1463 height 1101
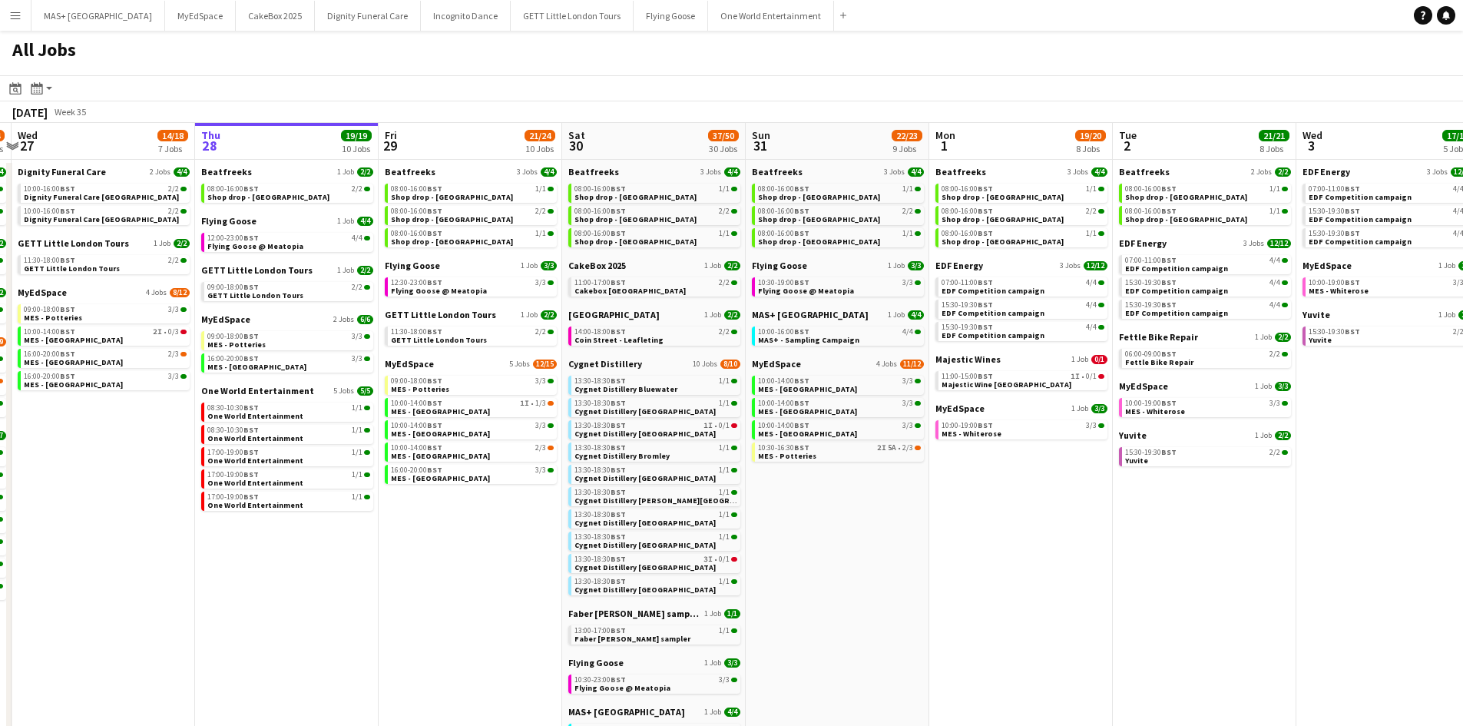
drag, startPoint x: 525, startPoint y: 555, endPoint x: 452, endPoint y: 565, distance: 73.0
click at [452, 565] on app-calendar-viewport "Sun 24 26/26 7 Jobs Mon 25 8/10 5 Jobs Tue 26 22/24 14 Jobs Wed 27 14/18 7 Jobs…" at bounding box center [731, 673] width 1463 height 1101
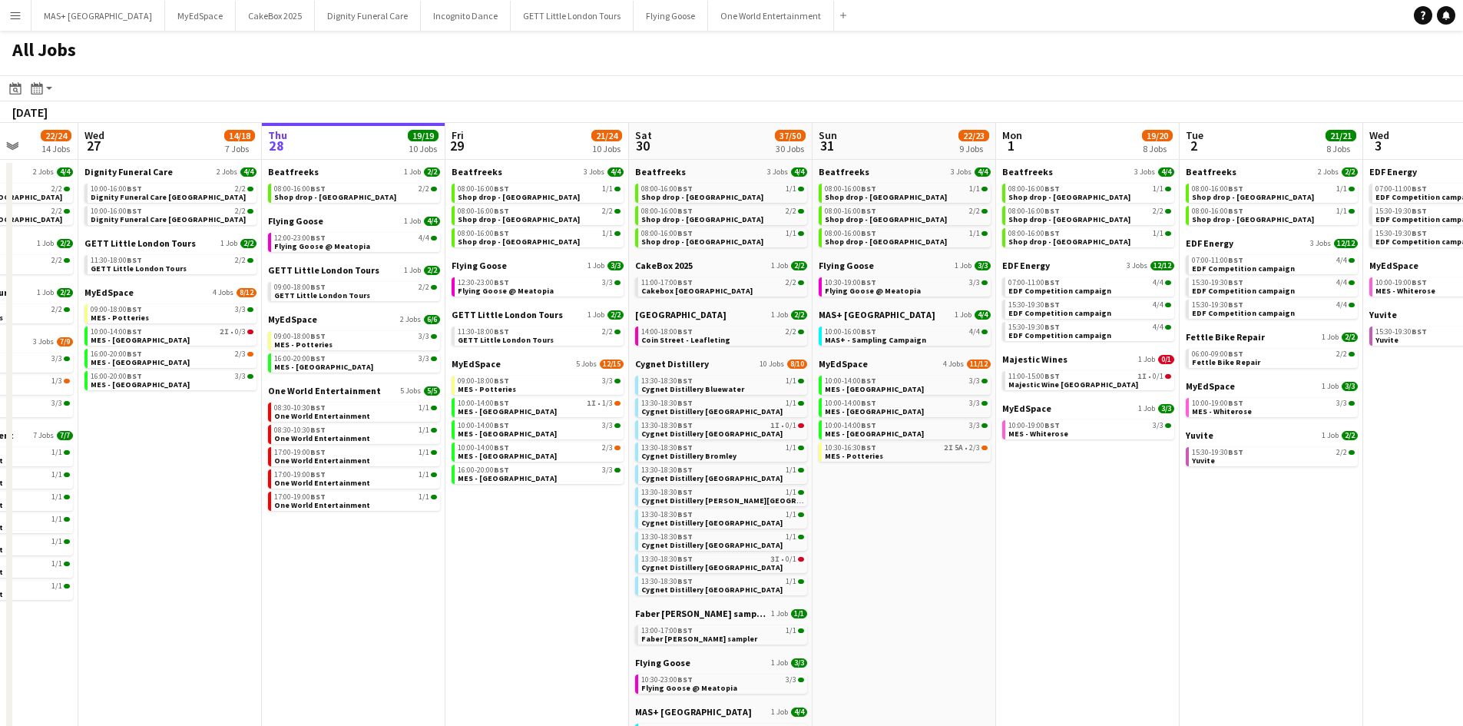
drag, startPoint x: 446, startPoint y: 565, endPoint x: 880, endPoint y: 569, distance: 434.0
click at [880, 569] on app-calendar-viewport "Sun 24 26/26 7 Jobs Mon 25 8/10 5 Jobs Tue 26 22/24 14 Jobs Wed 27 14/18 7 Jobs…" at bounding box center [731, 673] width 1463 height 1101
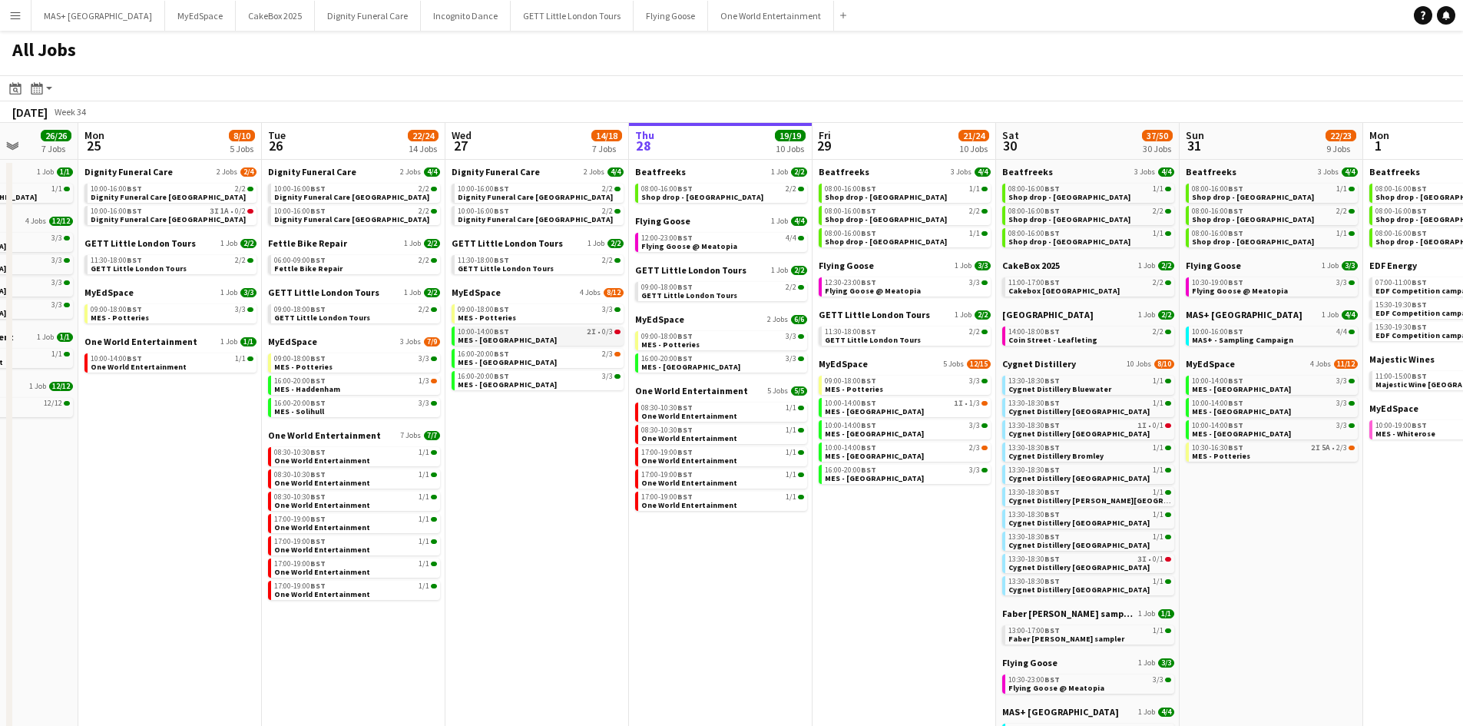
click at [535, 334] on div "10:00-14:00 BST 2I • 0/3" at bounding box center [539, 332] width 163 height 8
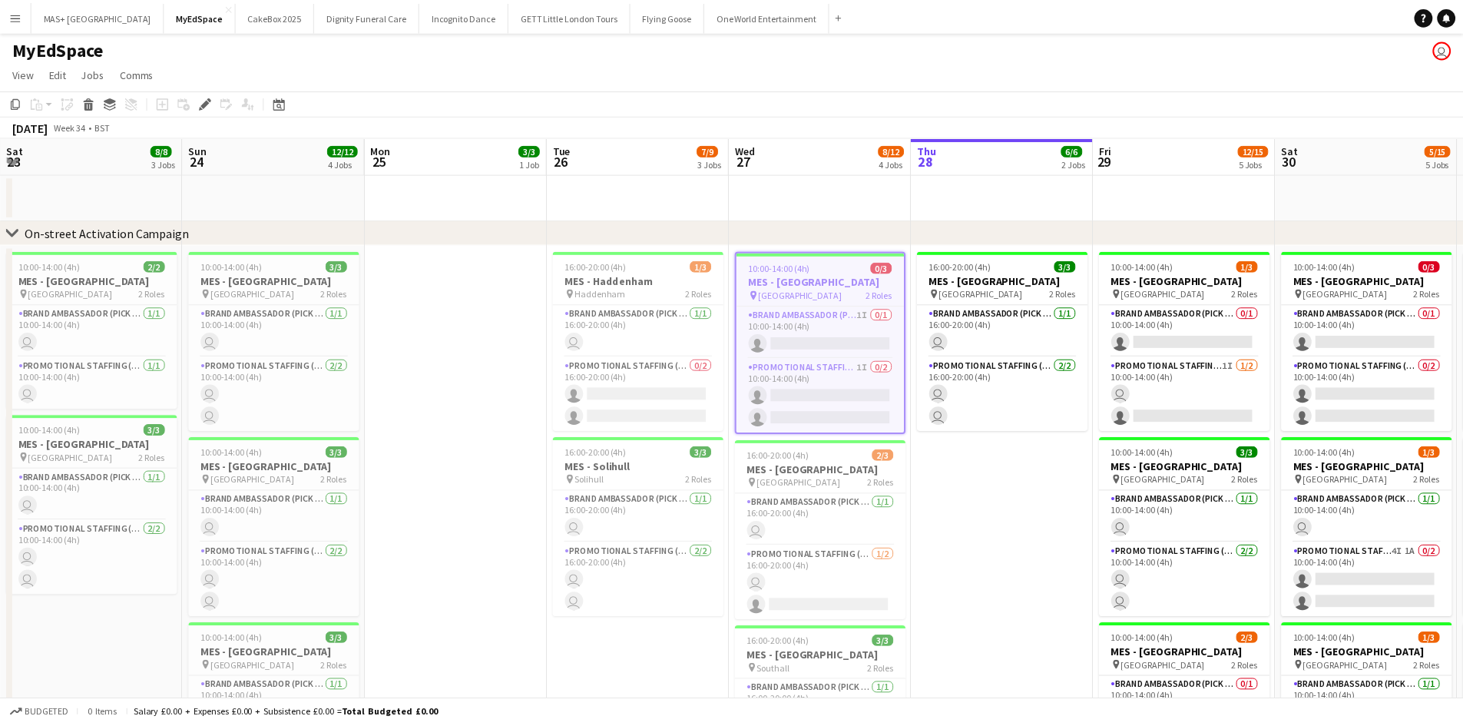
scroll to position [0, 528]
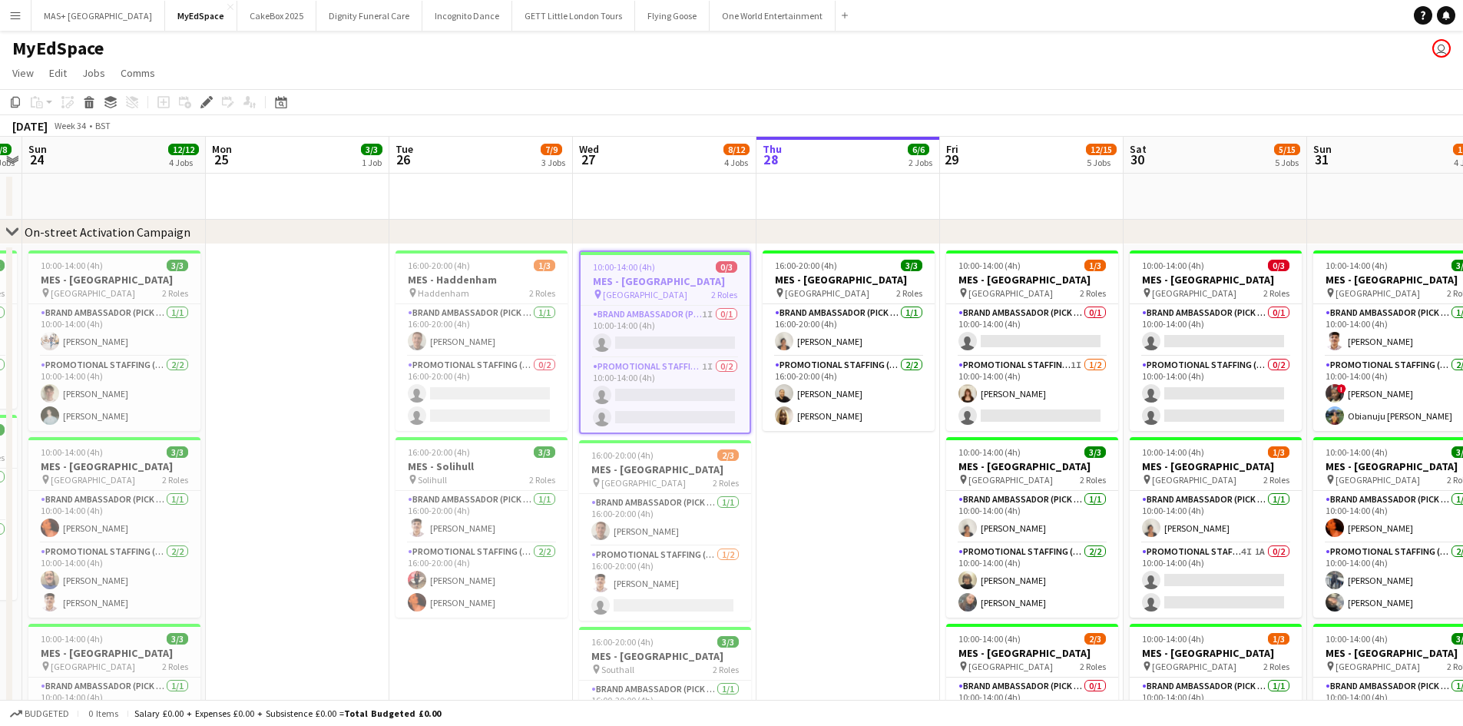
click at [651, 279] on h3 "MES - [GEOGRAPHIC_DATA]" at bounding box center [665, 281] width 169 height 14
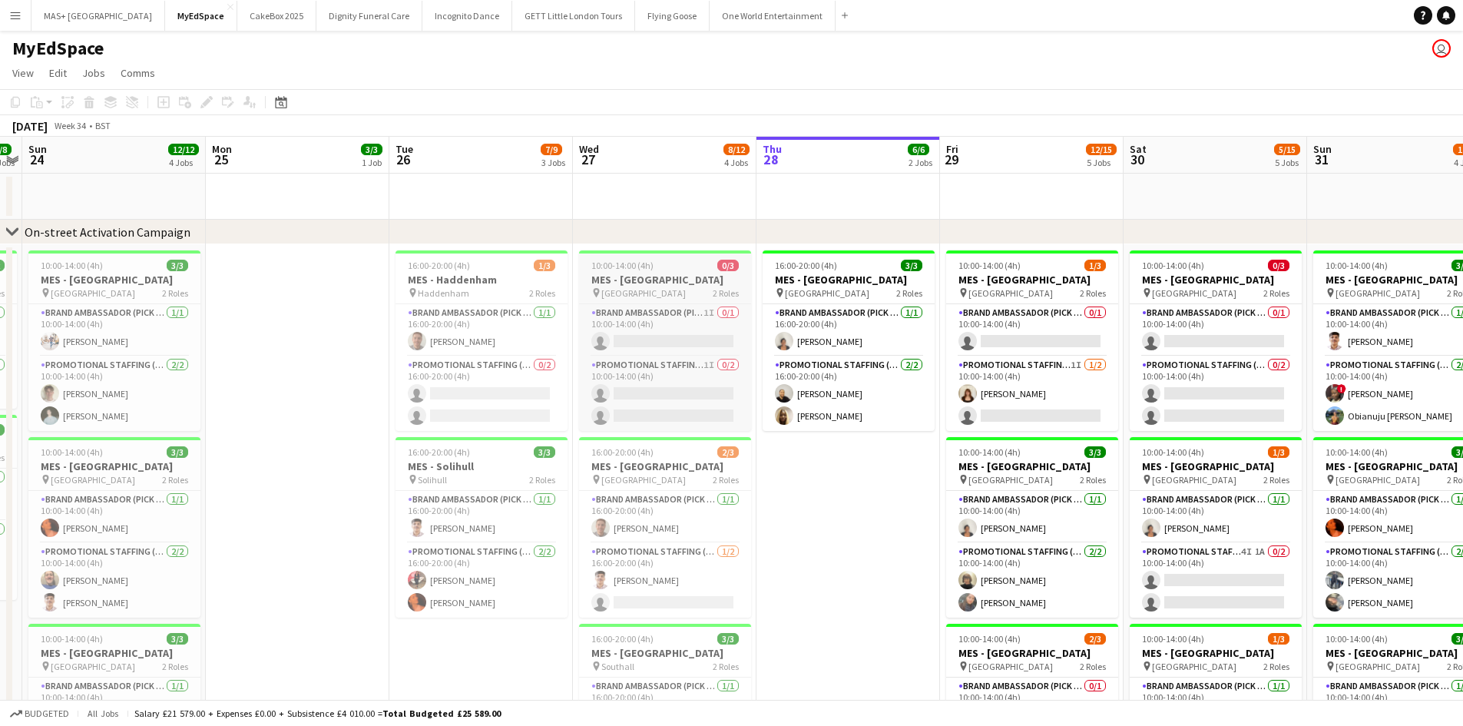
click at [624, 283] on h3 "MES - [GEOGRAPHIC_DATA]" at bounding box center [665, 280] width 172 height 14
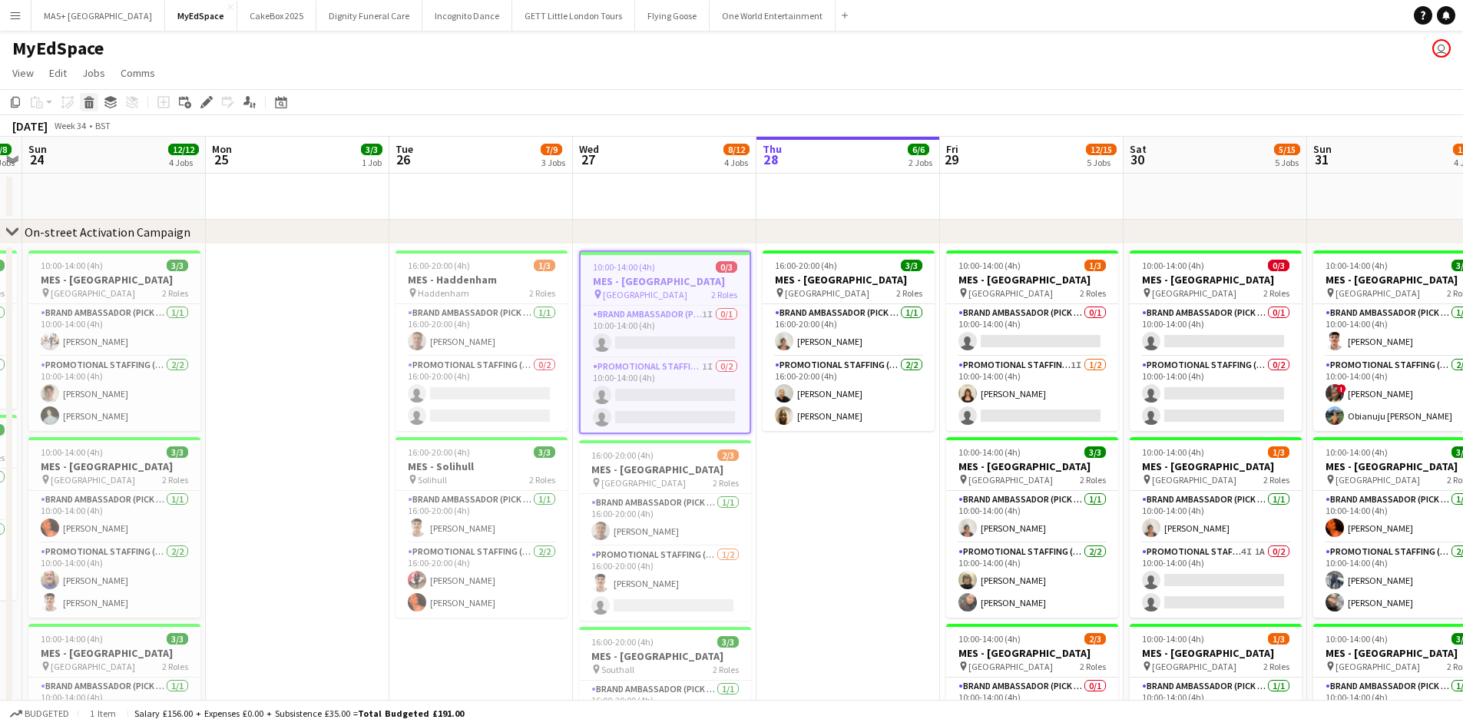
click at [89, 101] on icon at bounding box center [89, 105] width 8 height 8
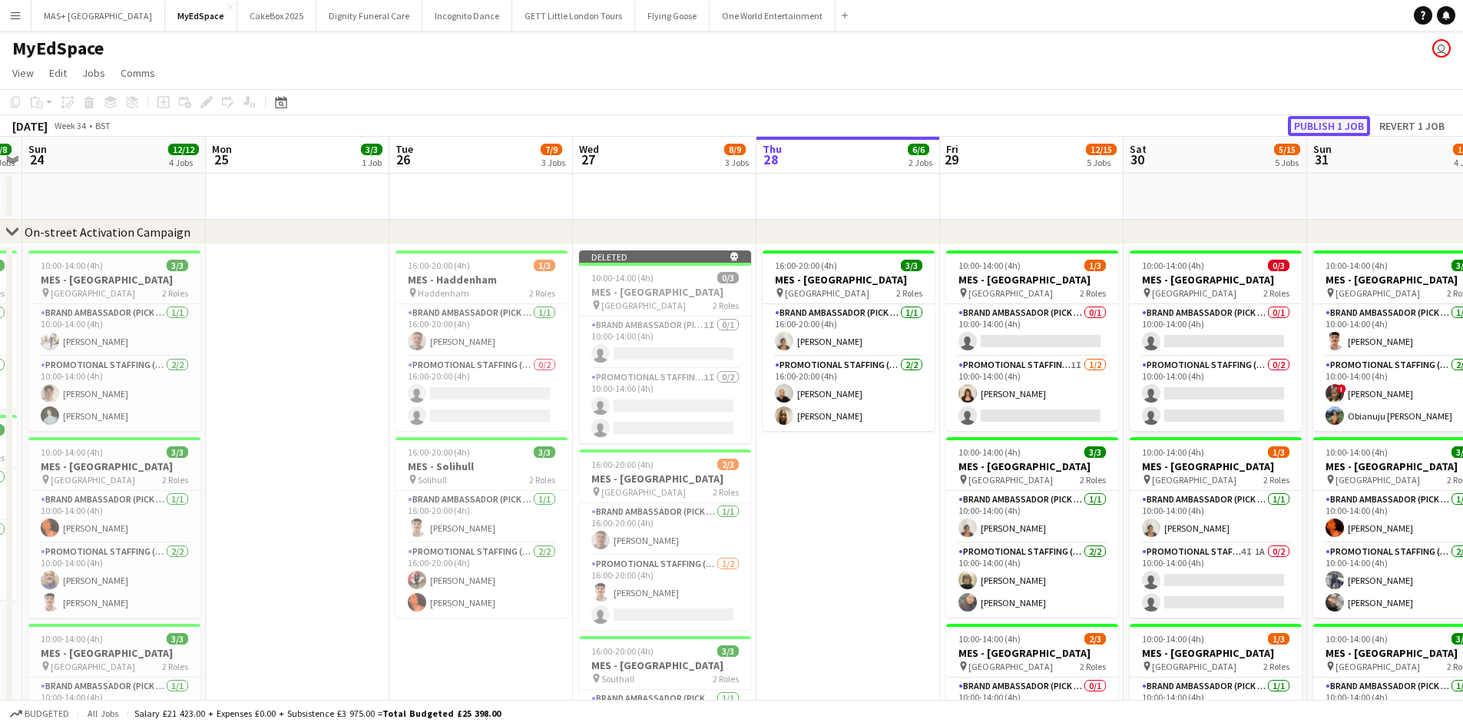
click at [1334, 126] on button "Publish 1 job" at bounding box center [1329, 126] width 82 height 20
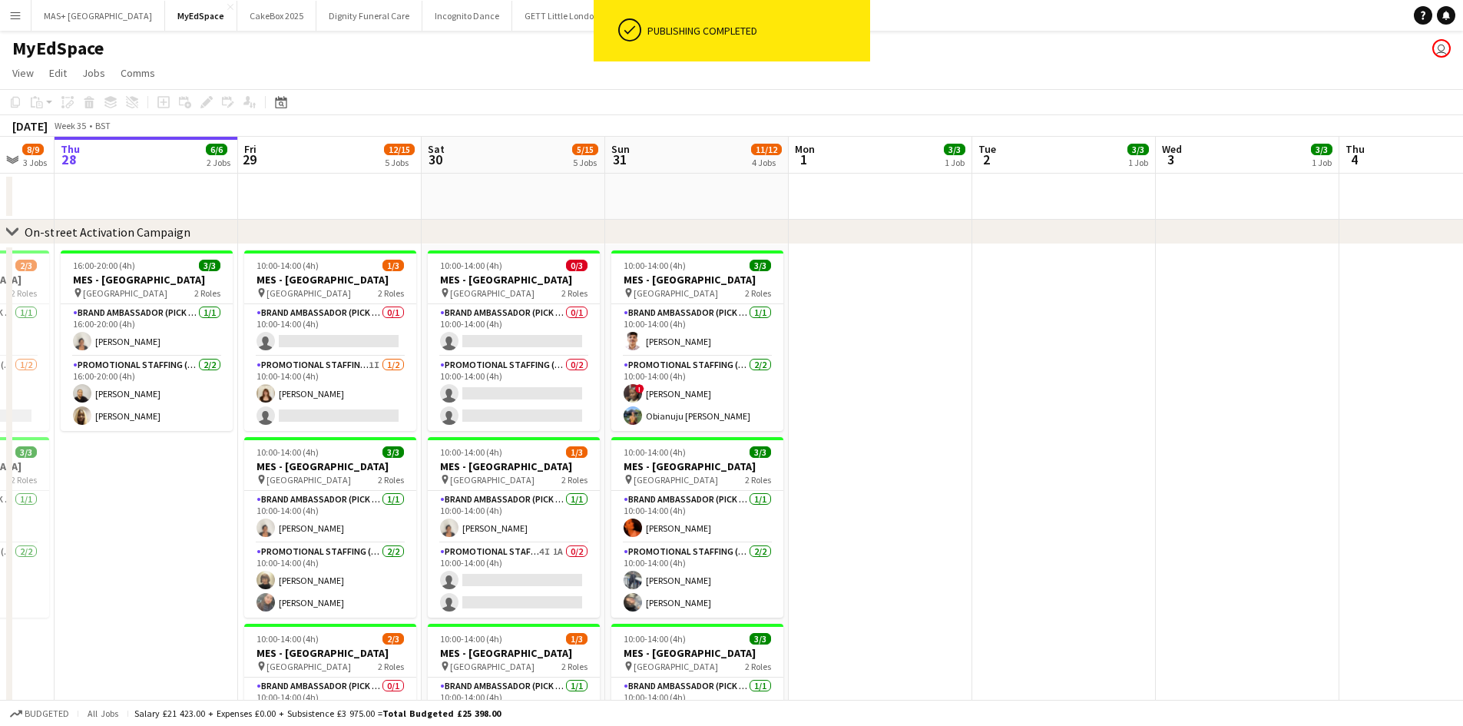
scroll to position [0, 439]
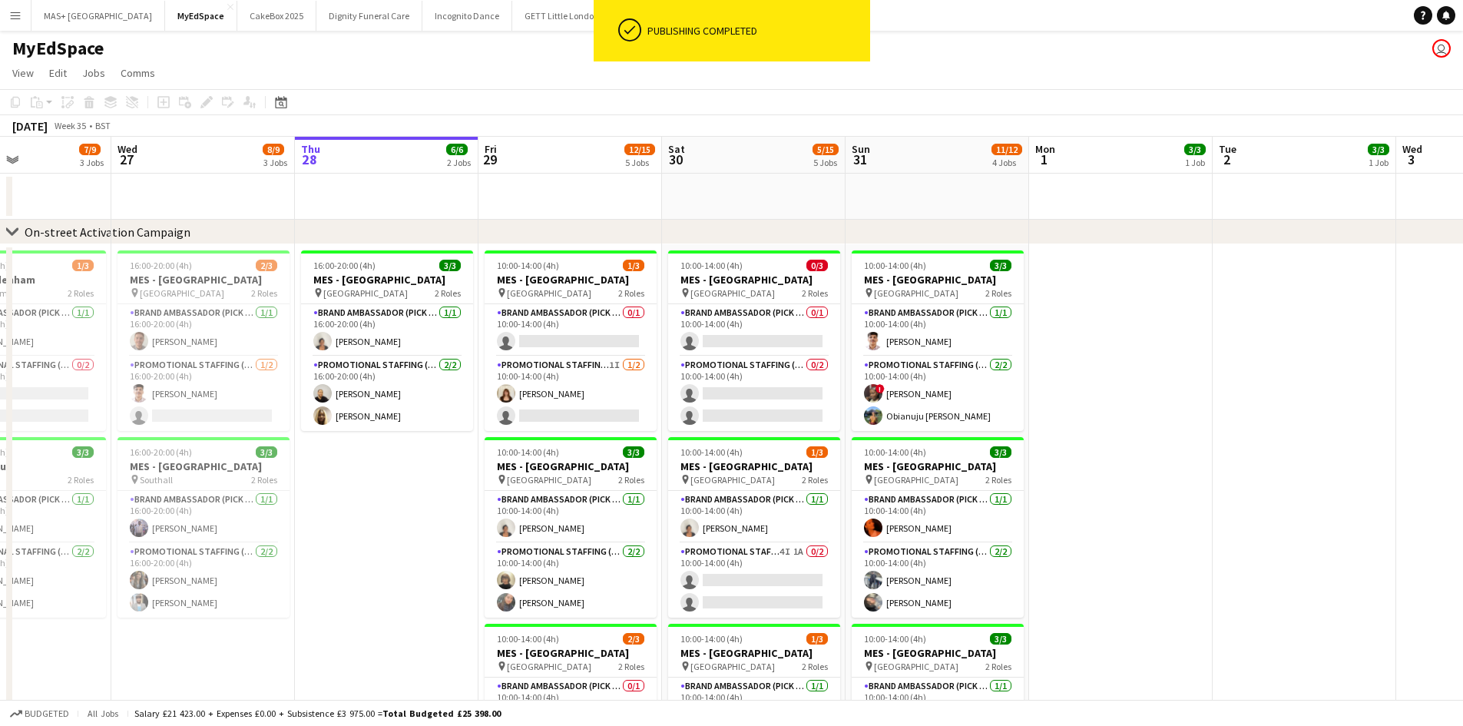
drag, startPoint x: 782, startPoint y: 480, endPoint x: 463, endPoint y: 479, distance: 318.8
click at [463, 479] on app-calendar-viewport "Sun 24 12/12 4 Jobs Mon 25 3/3 1 Job Tue 26 7/9 3 Jobs Wed 27 8/9 3 Jobs Thu 28…" at bounding box center [731, 730] width 1463 height 1187
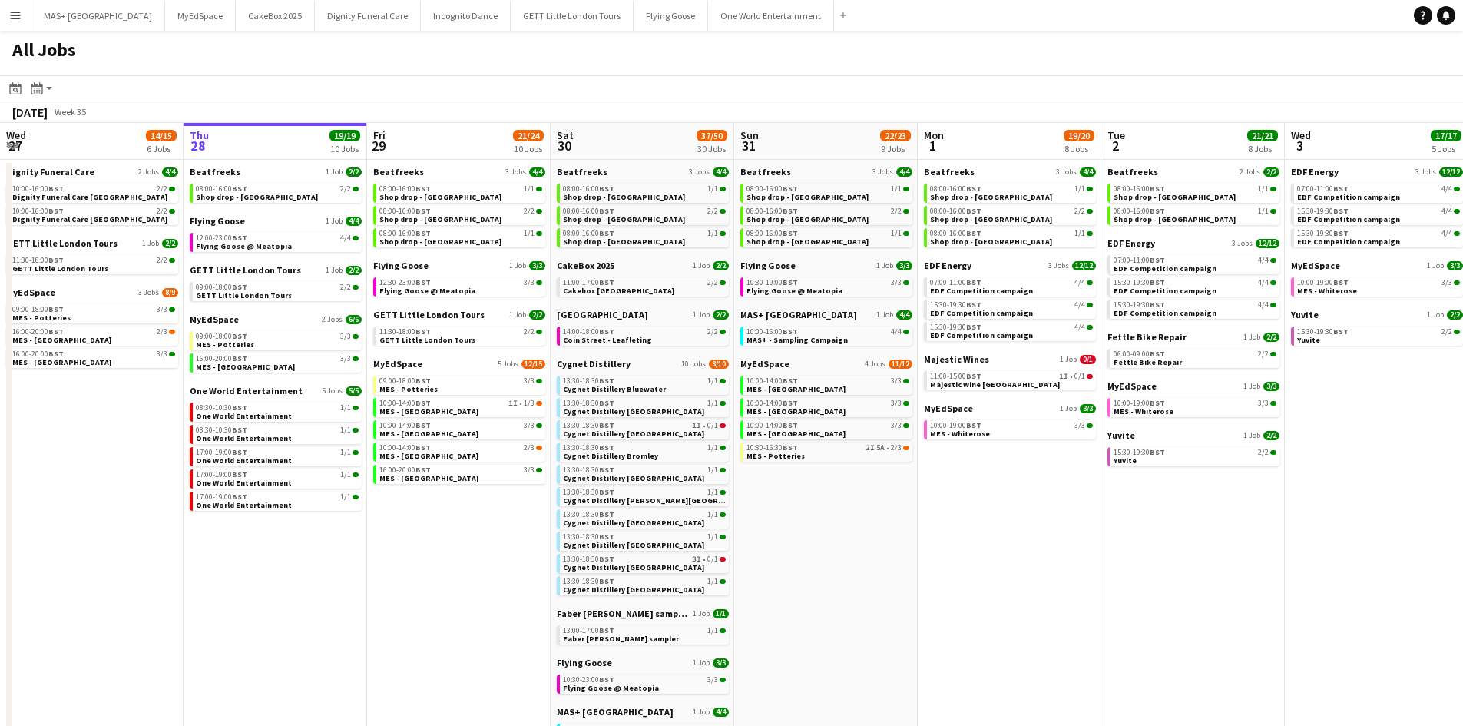
scroll to position [0, 390]
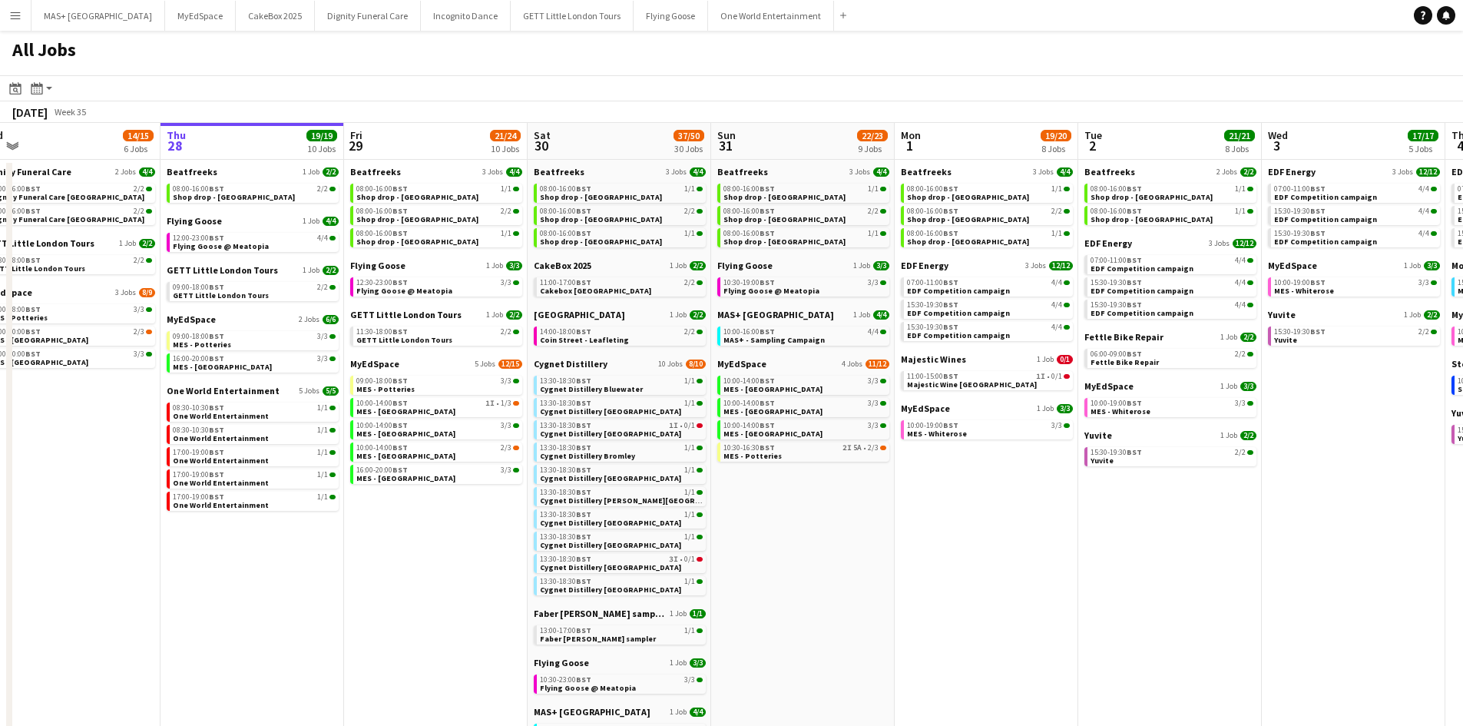
drag, startPoint x: 878, startPoint y: 572, endPoint x: 855, endPoint y: 571, distance: 23.1
click at [855, 571] on app-calendar-viewport "Mon 25 8/10 5 Jobs Tue 26 22/24 14 Jobs Wed 27 14/15 6 Jobs Thu 28 19/19 10 Job…" at bounding box center [731, 673] width 1463 height 1101
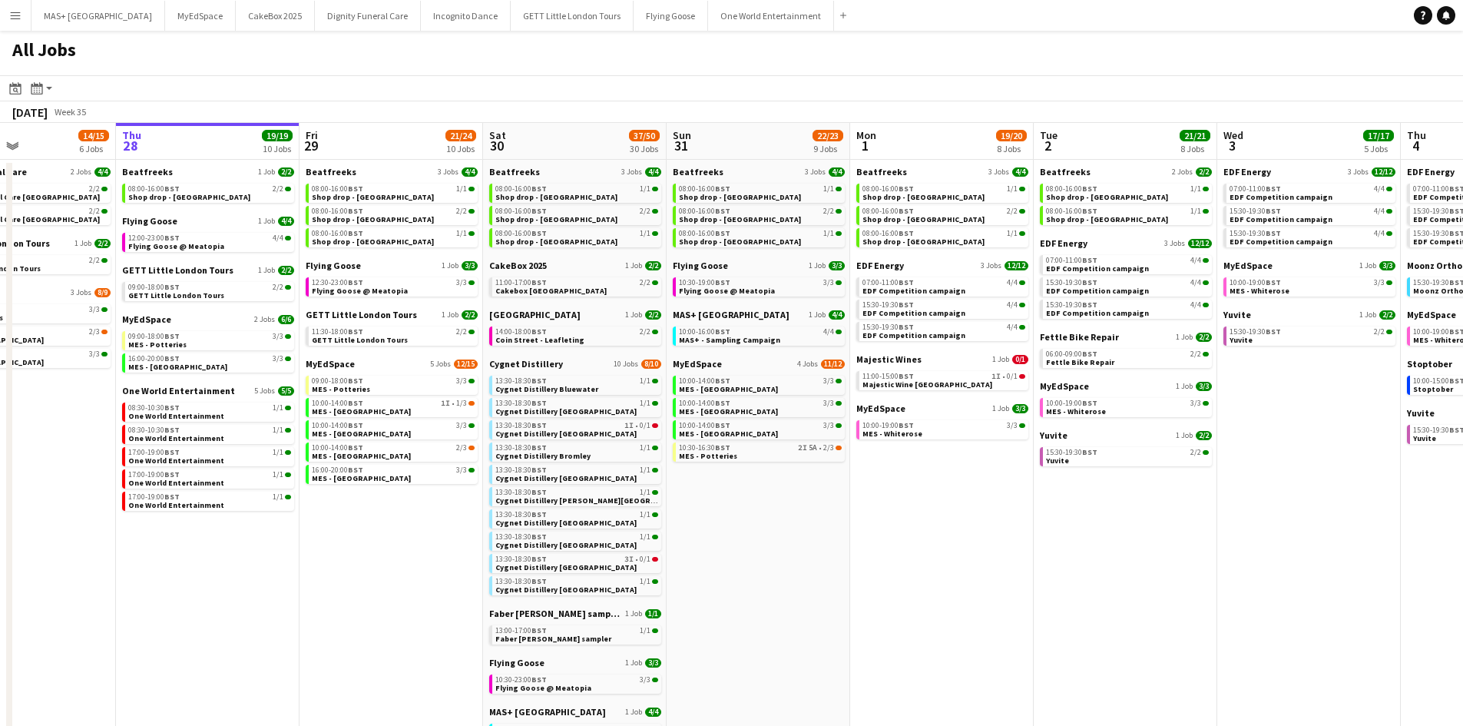
scroll to position [0, 436]
drag, startPoint x: 886, startPoint y: 515, endPoint x: 840, endPoint y: 514, distance: 46.1
click at [840, 514] on app-calendar-viewport "Mon 25 8/10 5 Jobs Tue 26 22/24 14 Jobs Wed 27 14/15 6 Jobs Thu 28 19/19 10 Job…" at bounding box center [731, 673] width 1463 height 1101
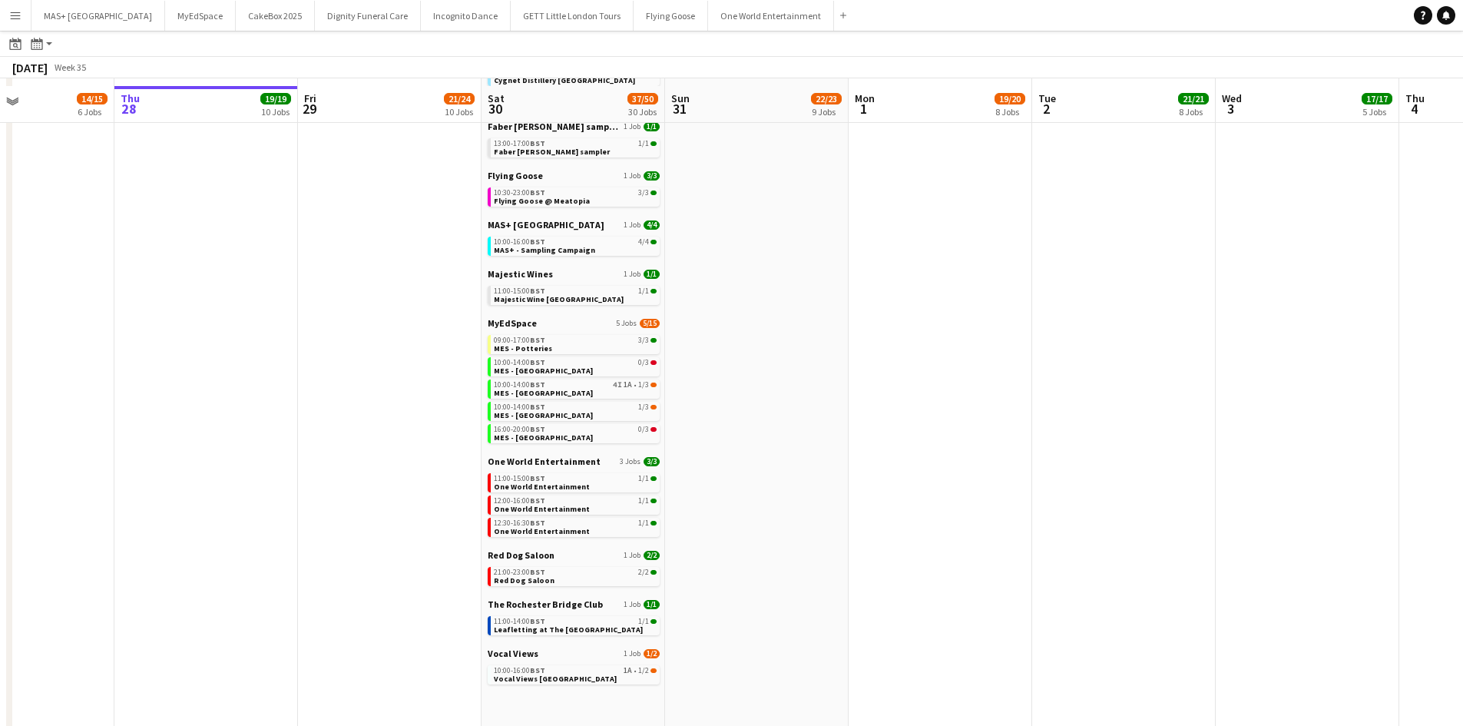
scroll to position [496, 0]
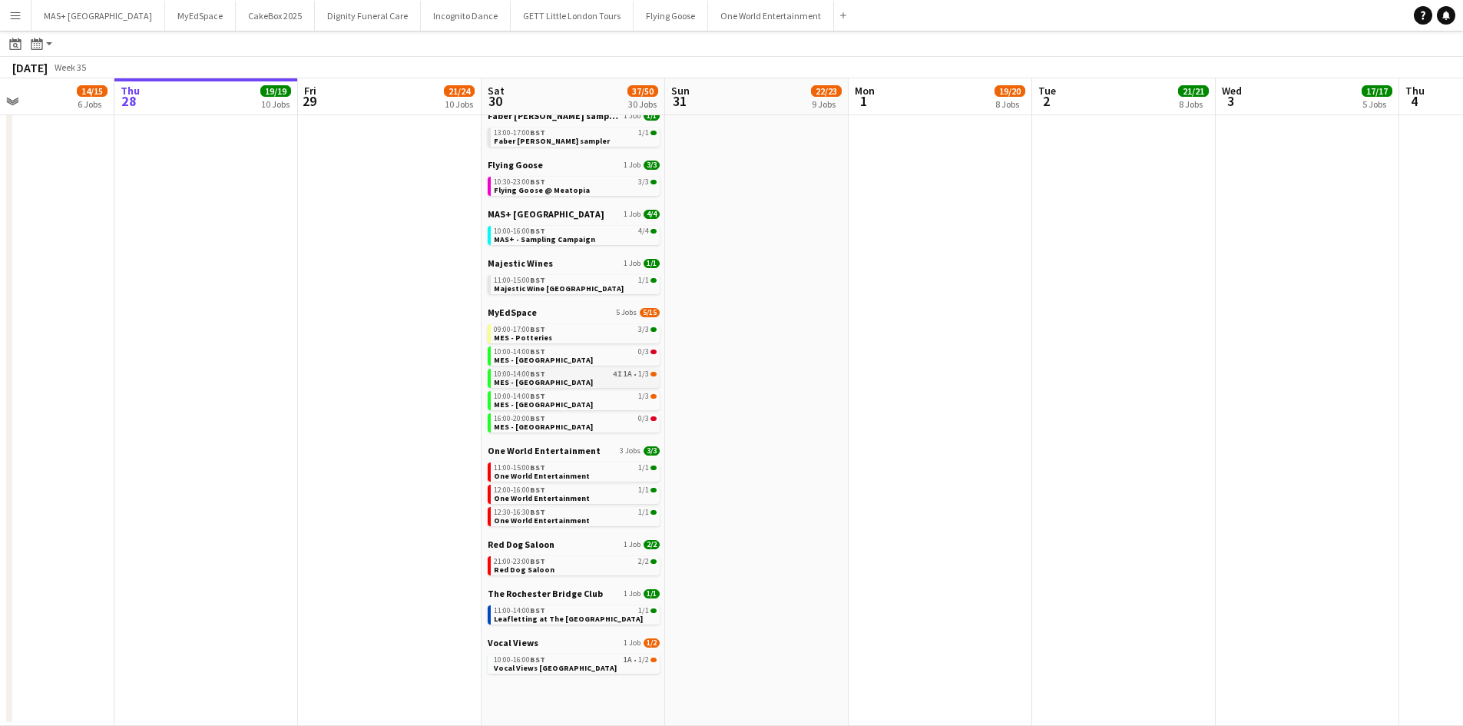
click at [608, 375] on div "10:00-14:00 BST 4I 1A • 1/3" at bounding box center [575, 374] width 163 height 8
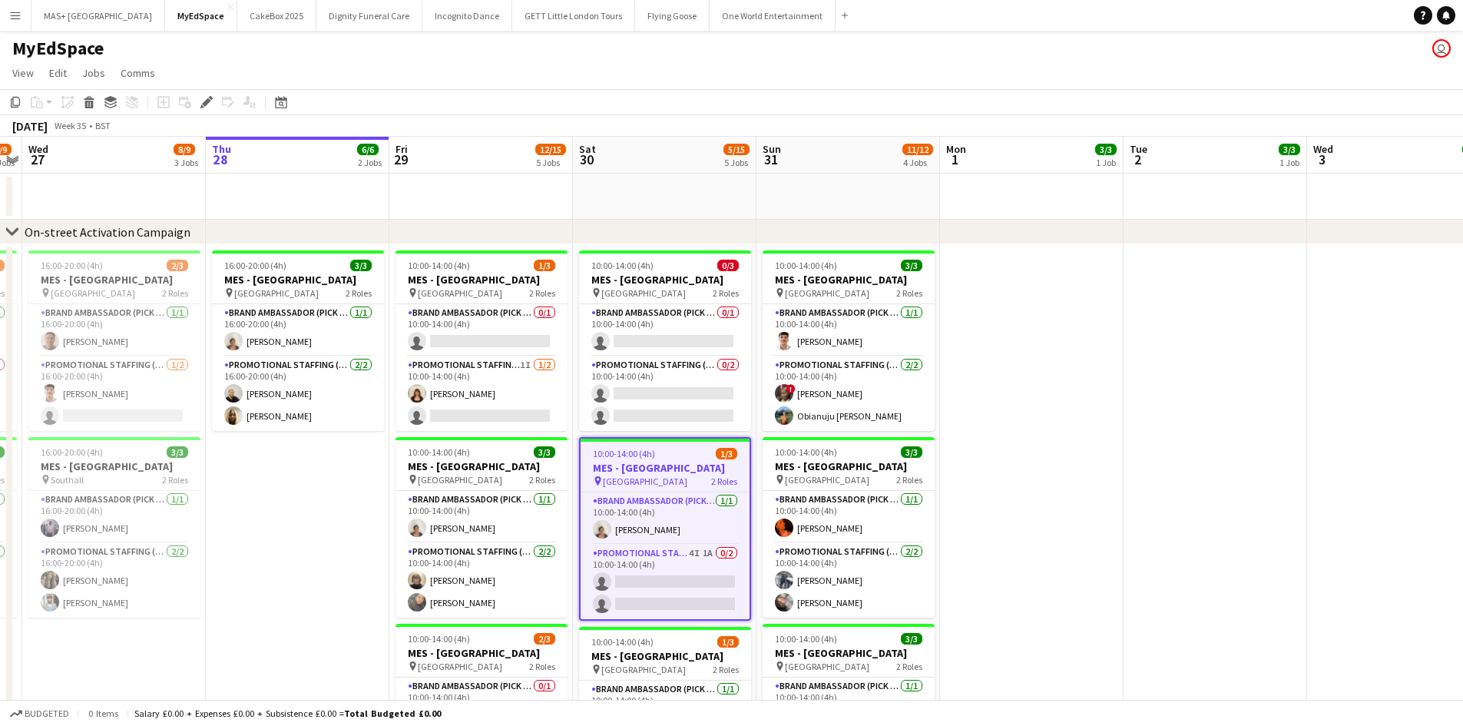
scroll to position [154, 0]
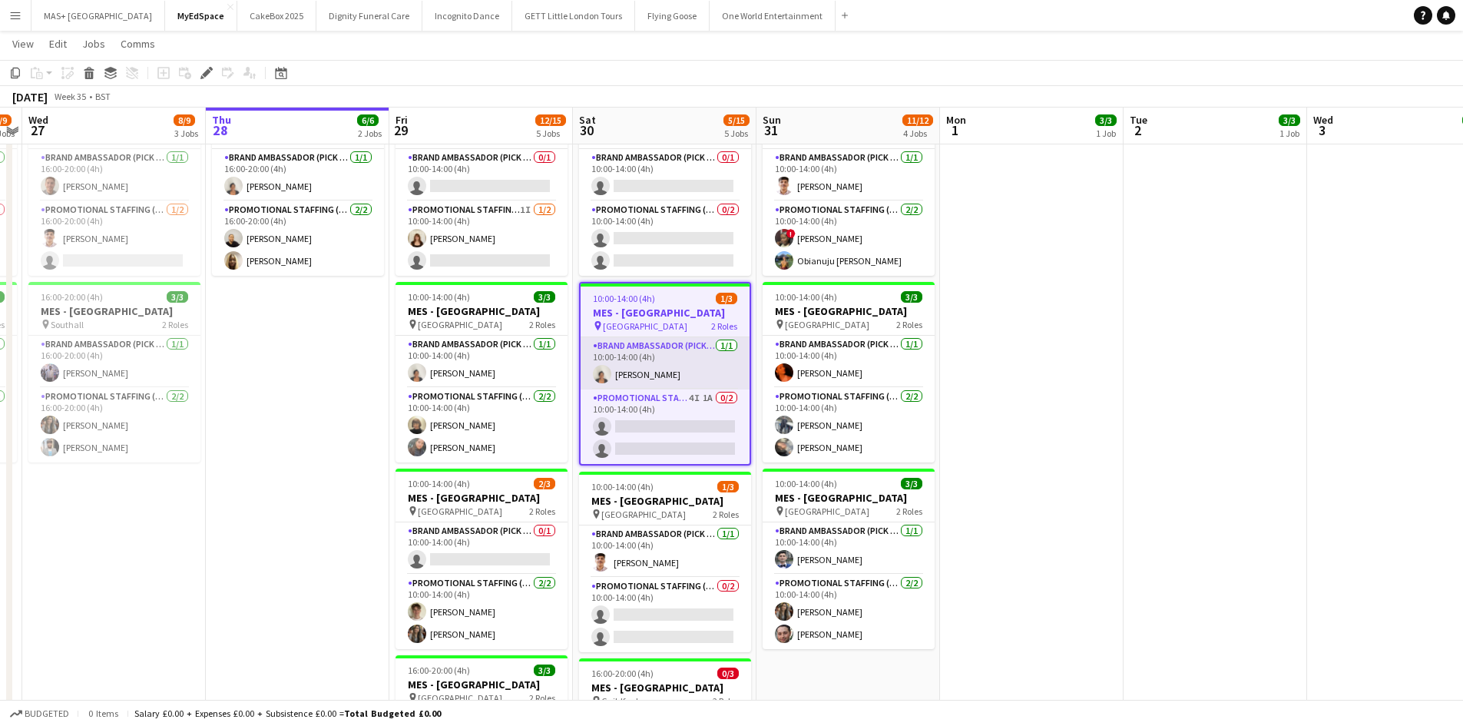
click at [654, 387] on app-card-role "Brand Ambassador (Pick up) [DATE] 10:00-14:00 (4h) [PERSON_NAME]" at bounding box center [665, 363] width 169 height 52
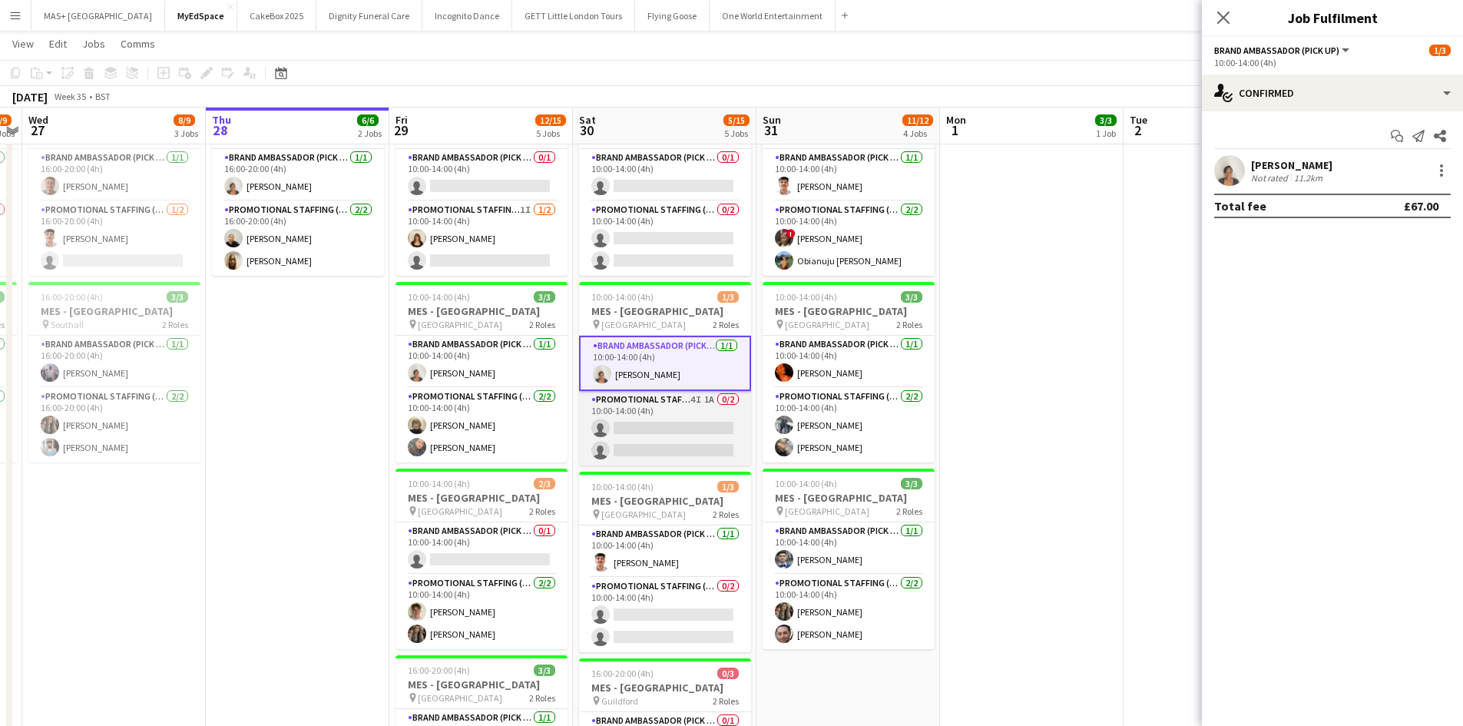
click at [658, 406] on app-card-role "Promotional Staffing (Brand Ambassadors) 4I 1A 0/2 10:00-14:00 (4h) single-neut…" at bounding box center [665, 428] width 172 height 75
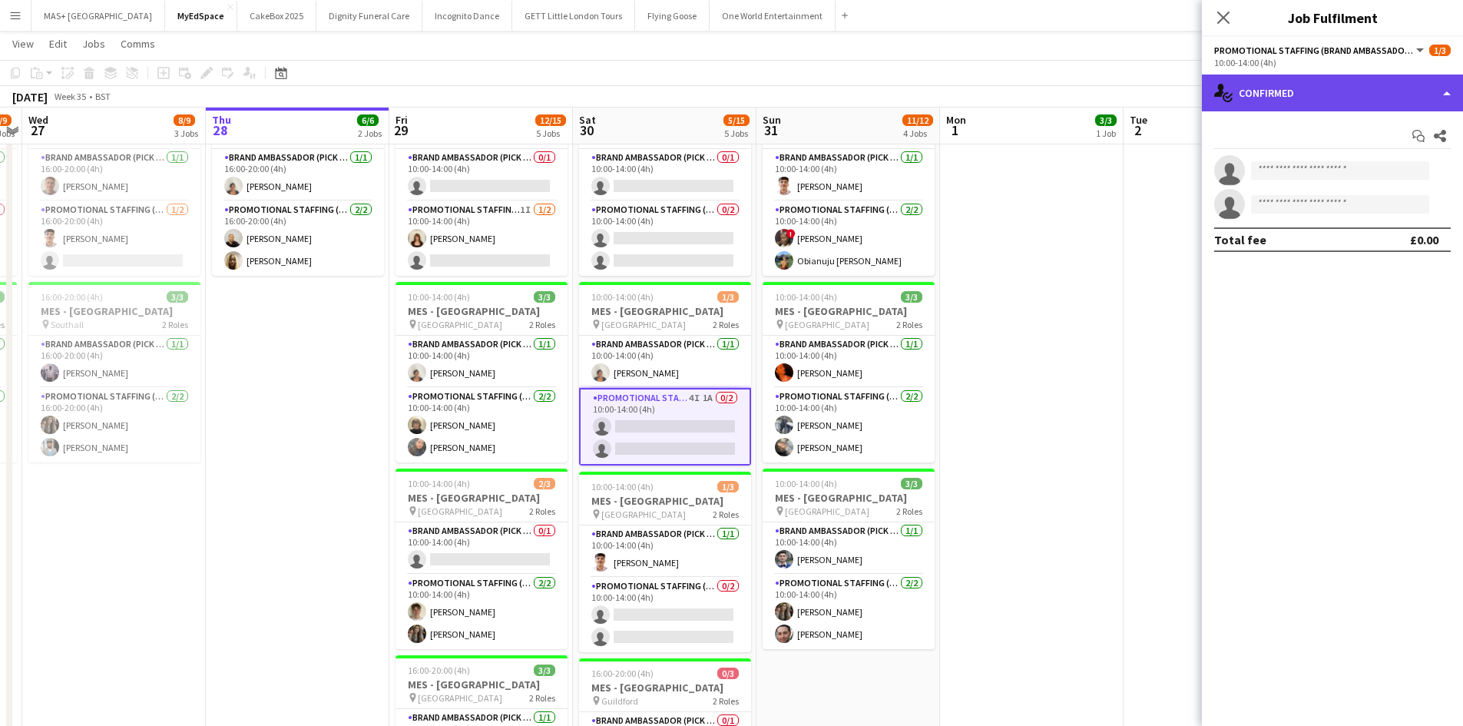
click at [1340, 87] on div "single-neutral-actions-check-2 Confirmed" at bounding box center [1332, 93] width 261 height 37
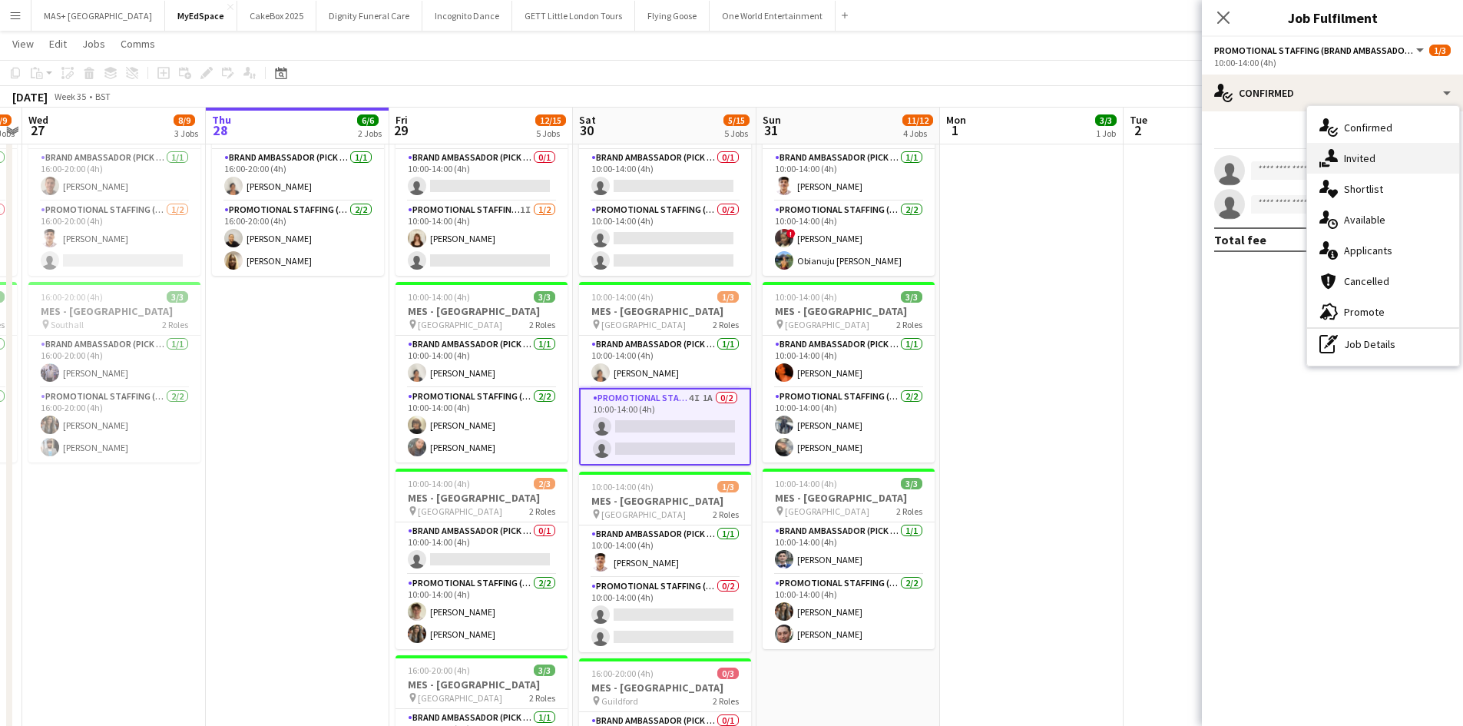
click at [1356, 155] on div "single-neutral-actions-share-1 Invited" at bounding box center [1383, 158] width 152 height 31
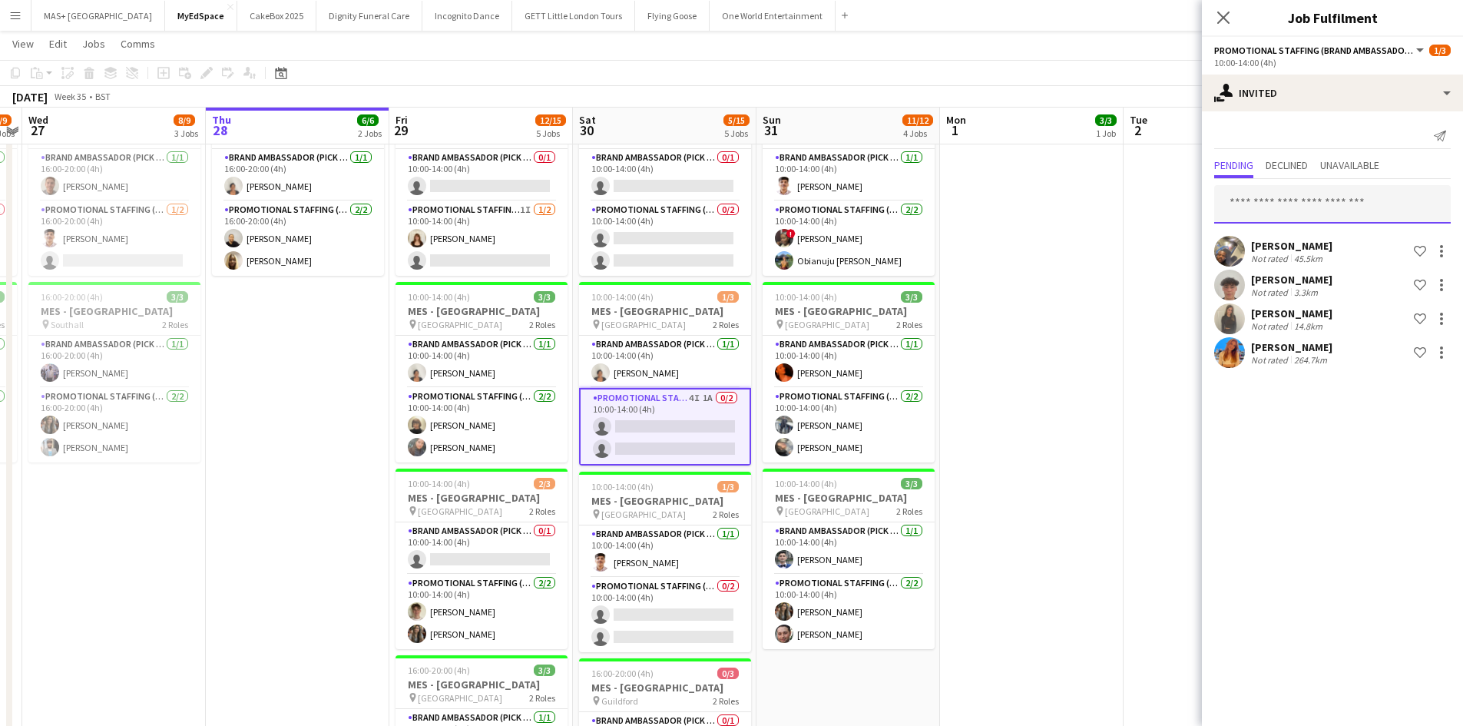
click at [1281, 197] on input "text" at bounding box center [1332, 204] width 237 height 38
type input "*"
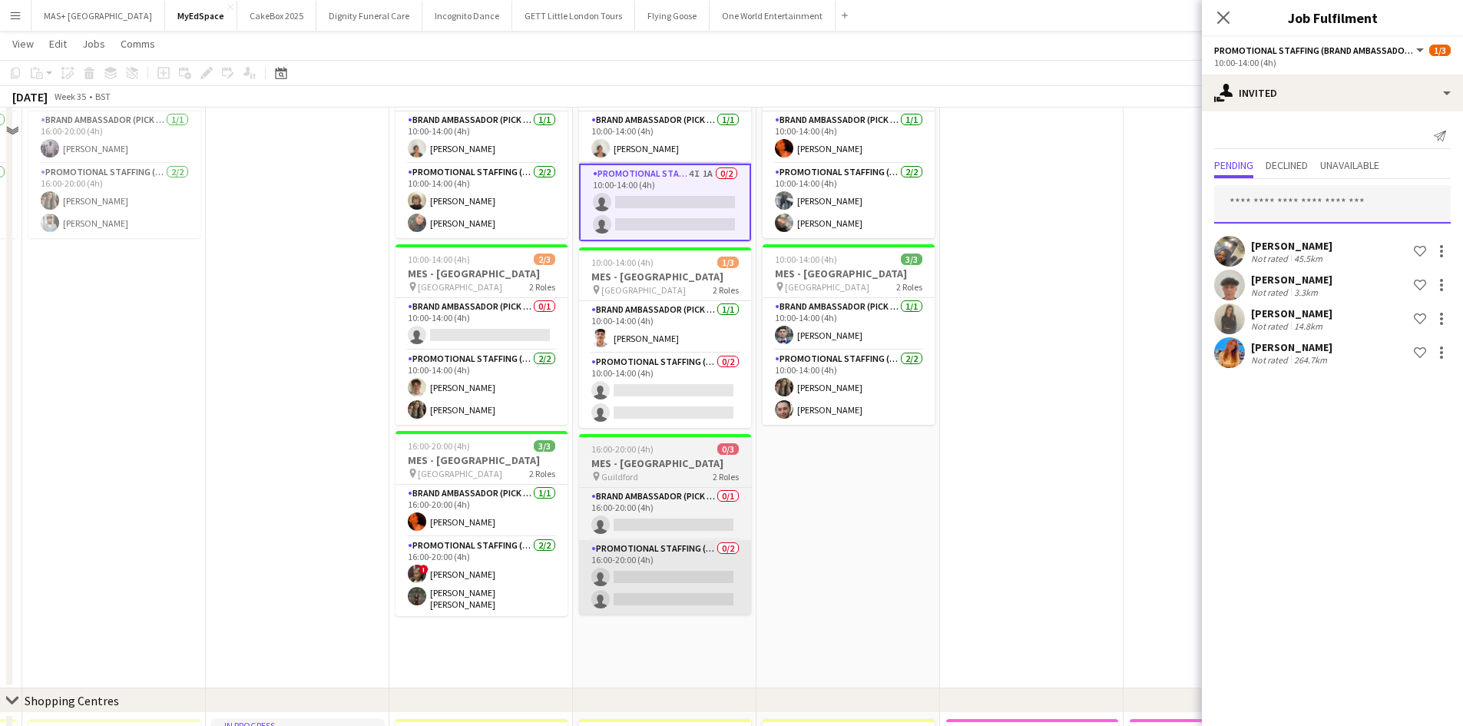
scroll to position [384, 0]
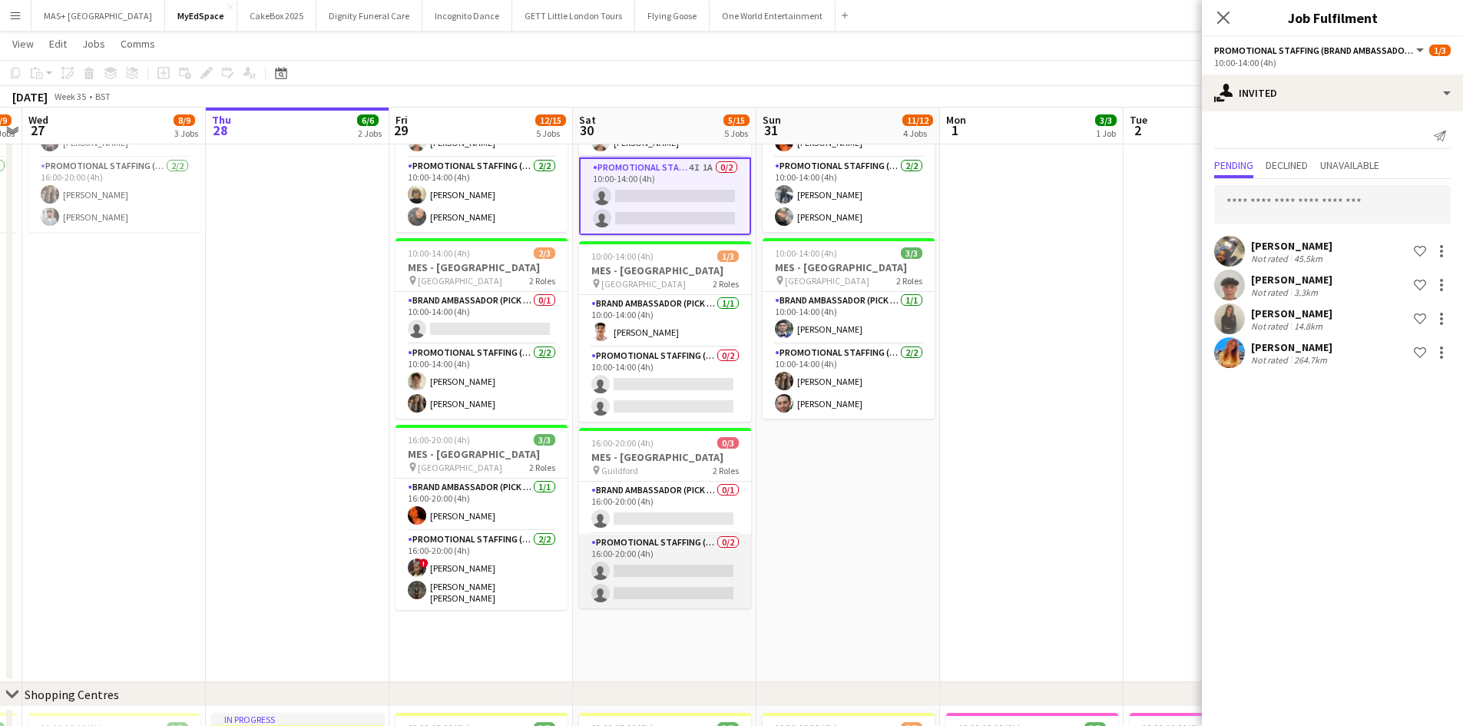
click at [679, 555] on app-card-role "Promotional Staffing (Brand Ambassadors) 0/2 16:00-20:00 (4h) single-neutral-ac…" at bounding box center [665, 571] width 172 height 75
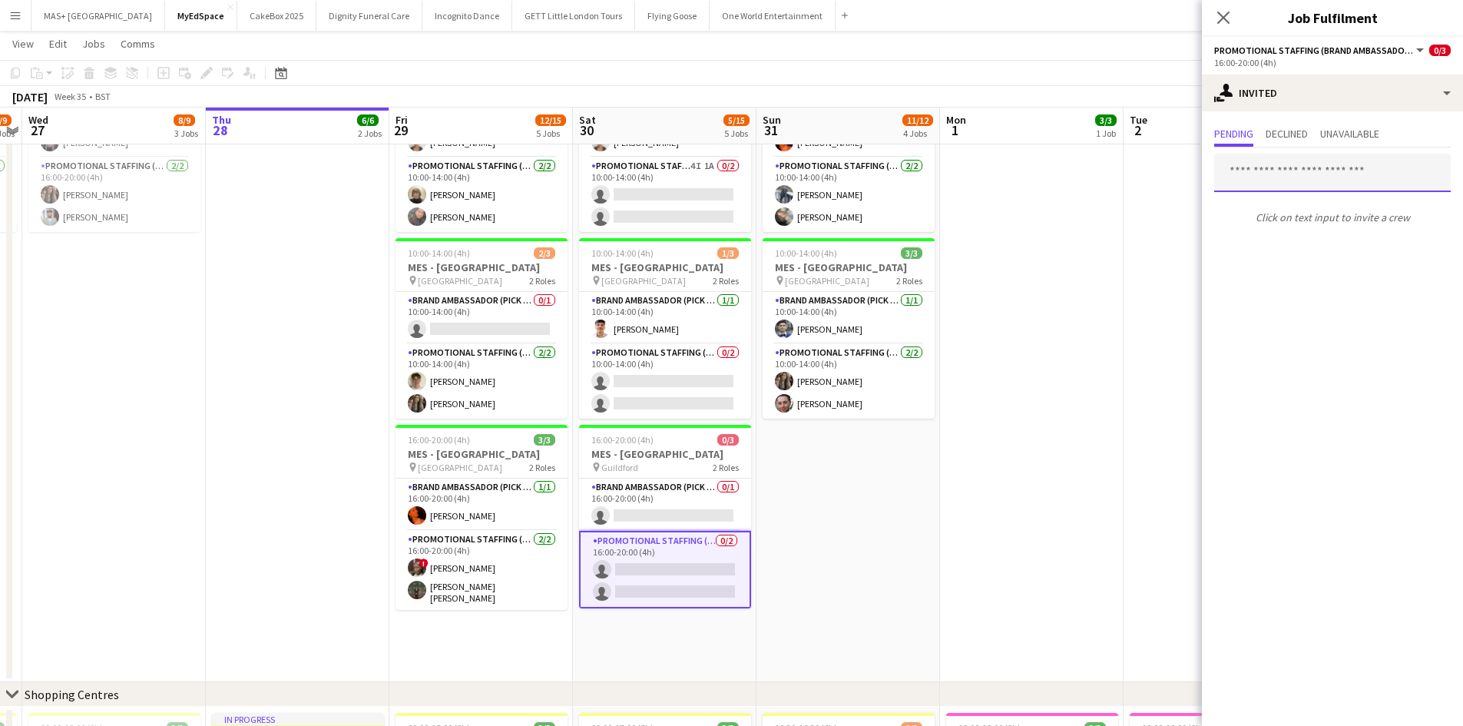
click at [1290, 181] on input "text" at bounding box center [1332, 173] width 237 height 38
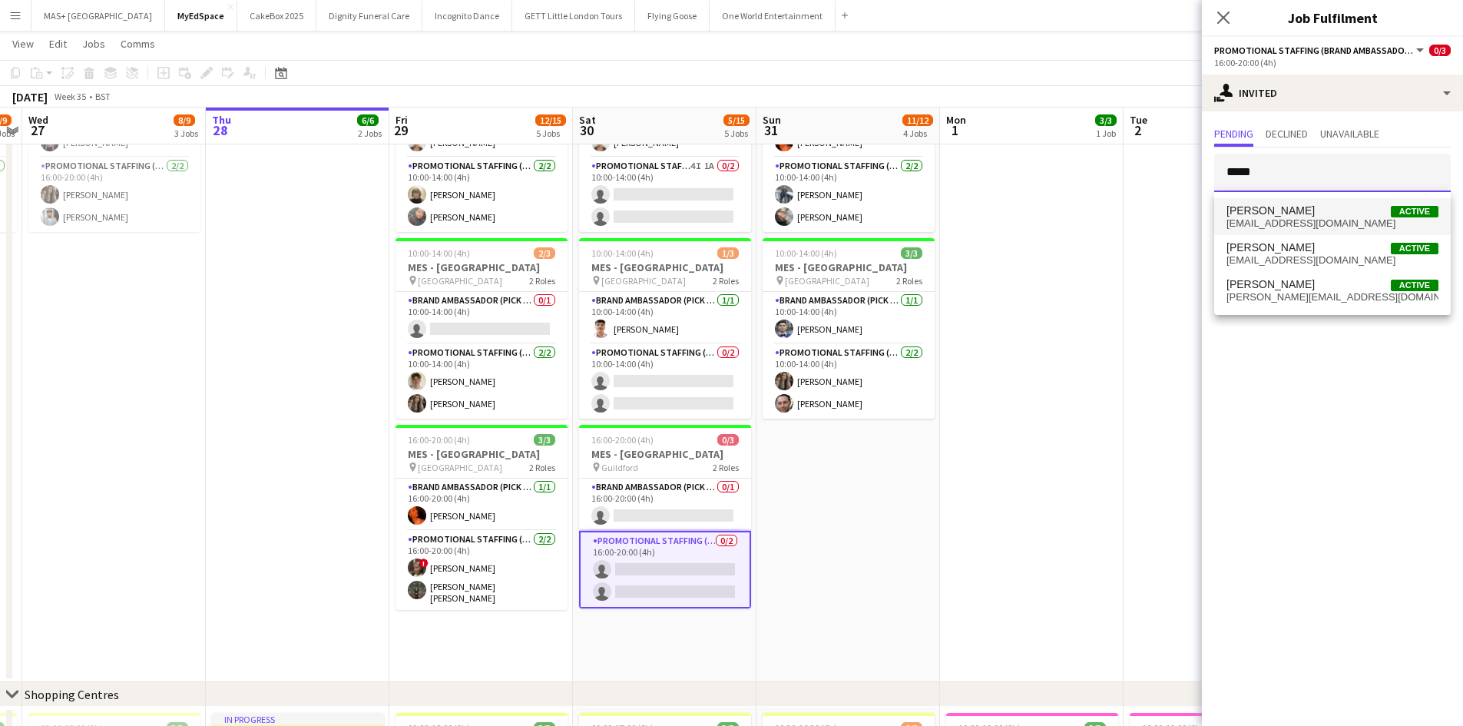
type input "*****"
click at [1311, 224] on span "[EMAIL_ADDRESS][DOMAIN_NAME]" at bounding box center [1333, 223] width 212 height 12
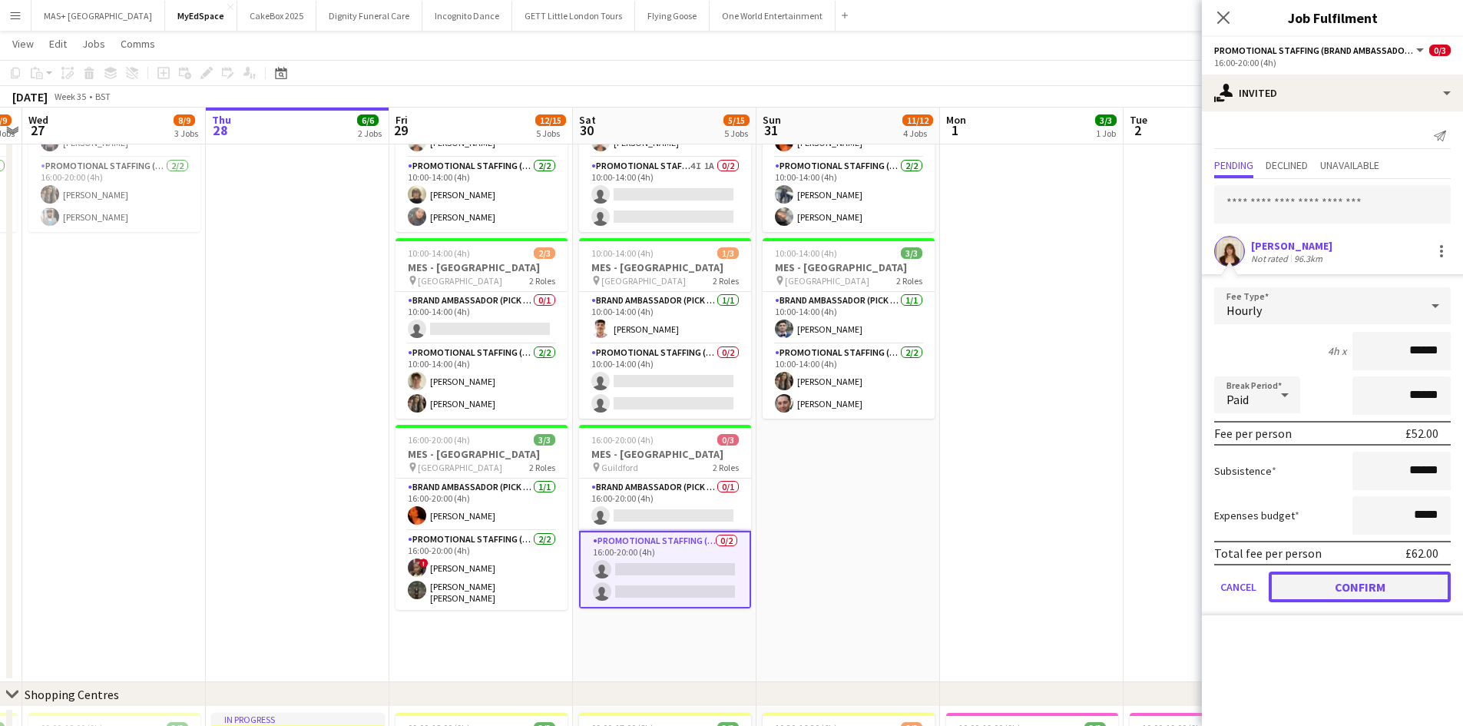
click at [1350, 591] on button "Confirm" at bounding box center [1360, 586] width 182 height 31
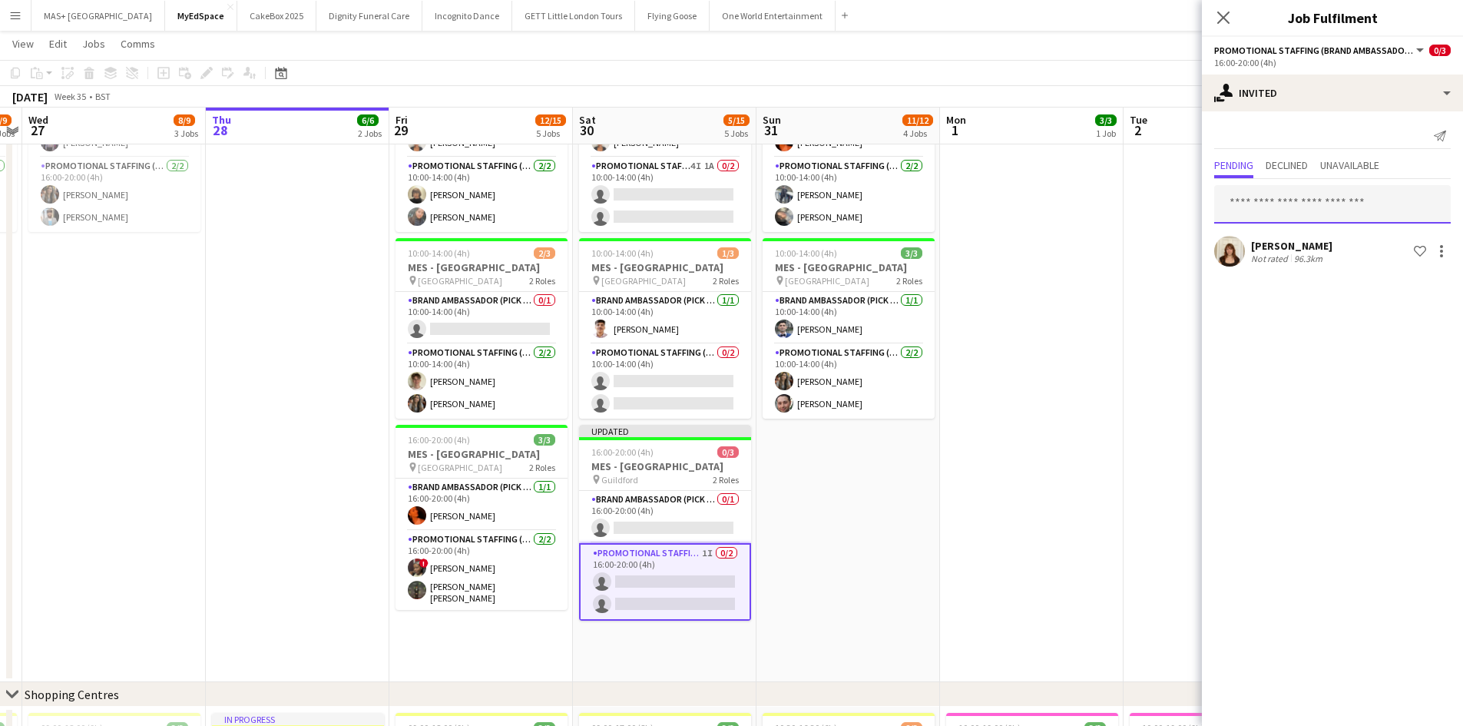
click at [1297, 208] on input "text" at bounding box center [1332, 204] width 237 height 38
type input "*****"
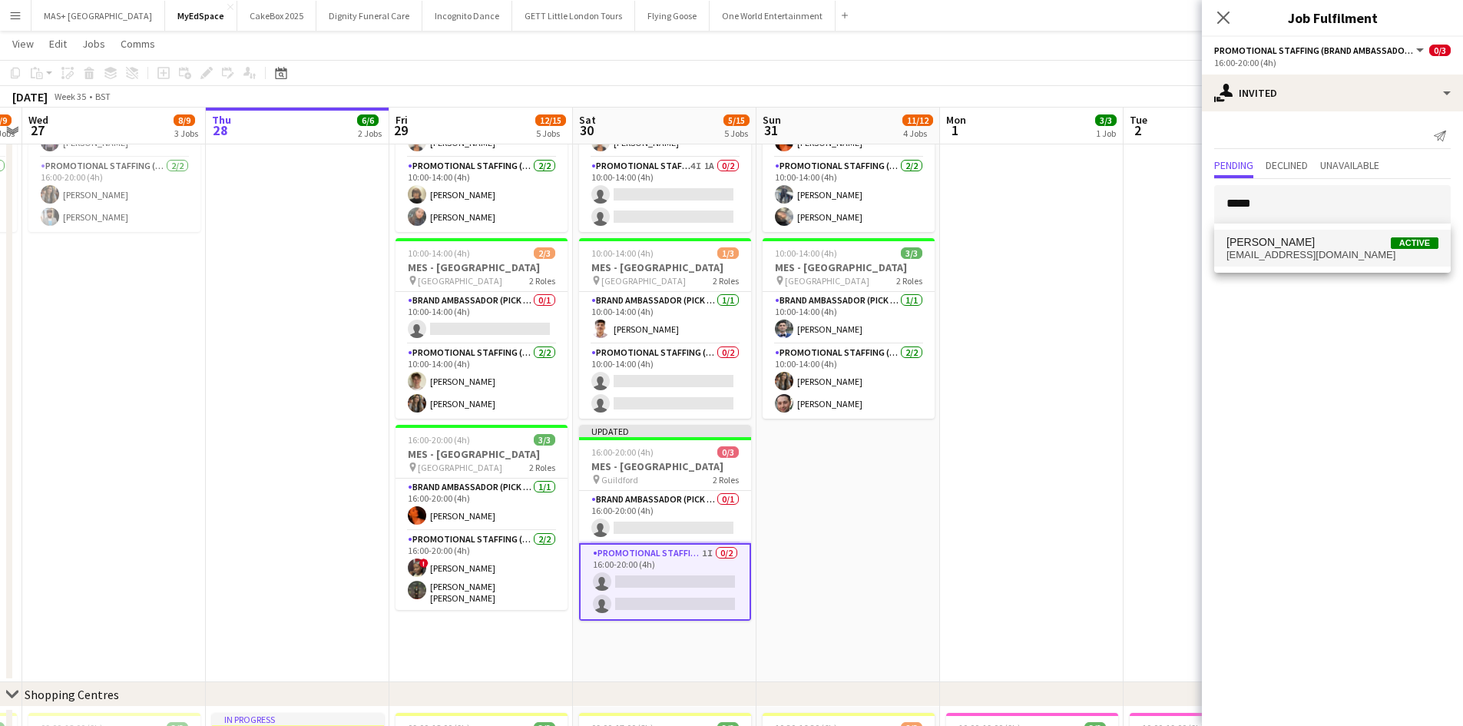
click at [1294, 253] on span "tmubata11@gmail.com" at bounding box center [1333, 255] width 212 height 12
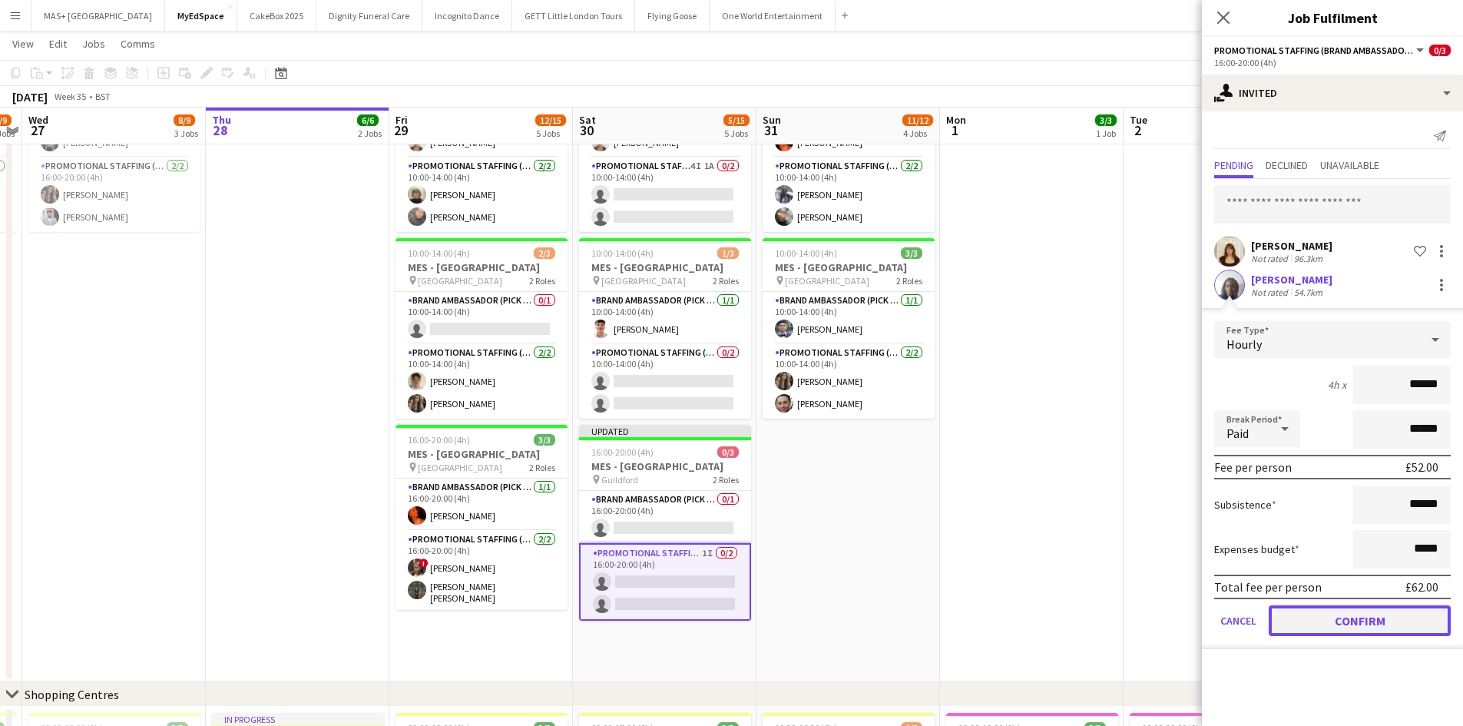
click at [1351, 621] on button "Confirm" at bounding box center [1360, 620] width 182 height 31
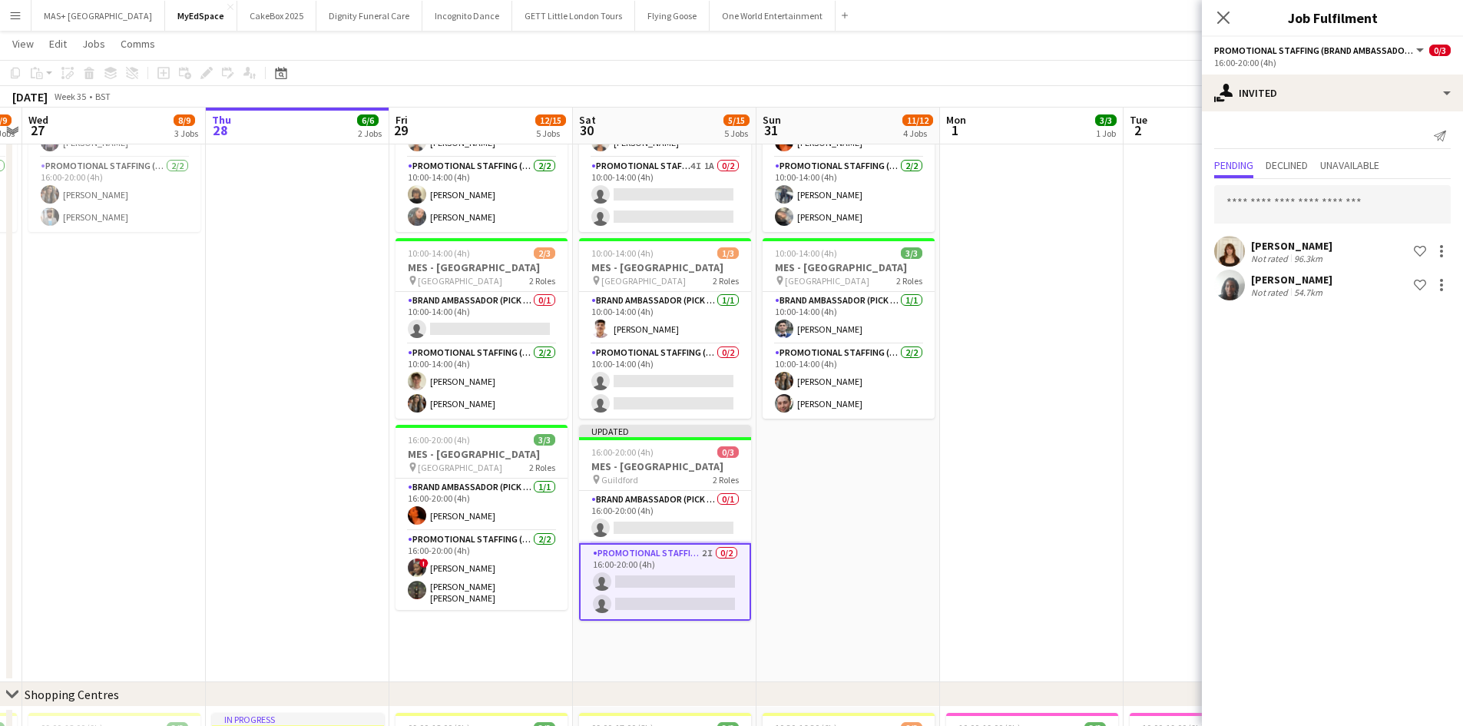
click at [1067, 548] on app-date-cell at bounding box center [1032, 270] width 184 height 823
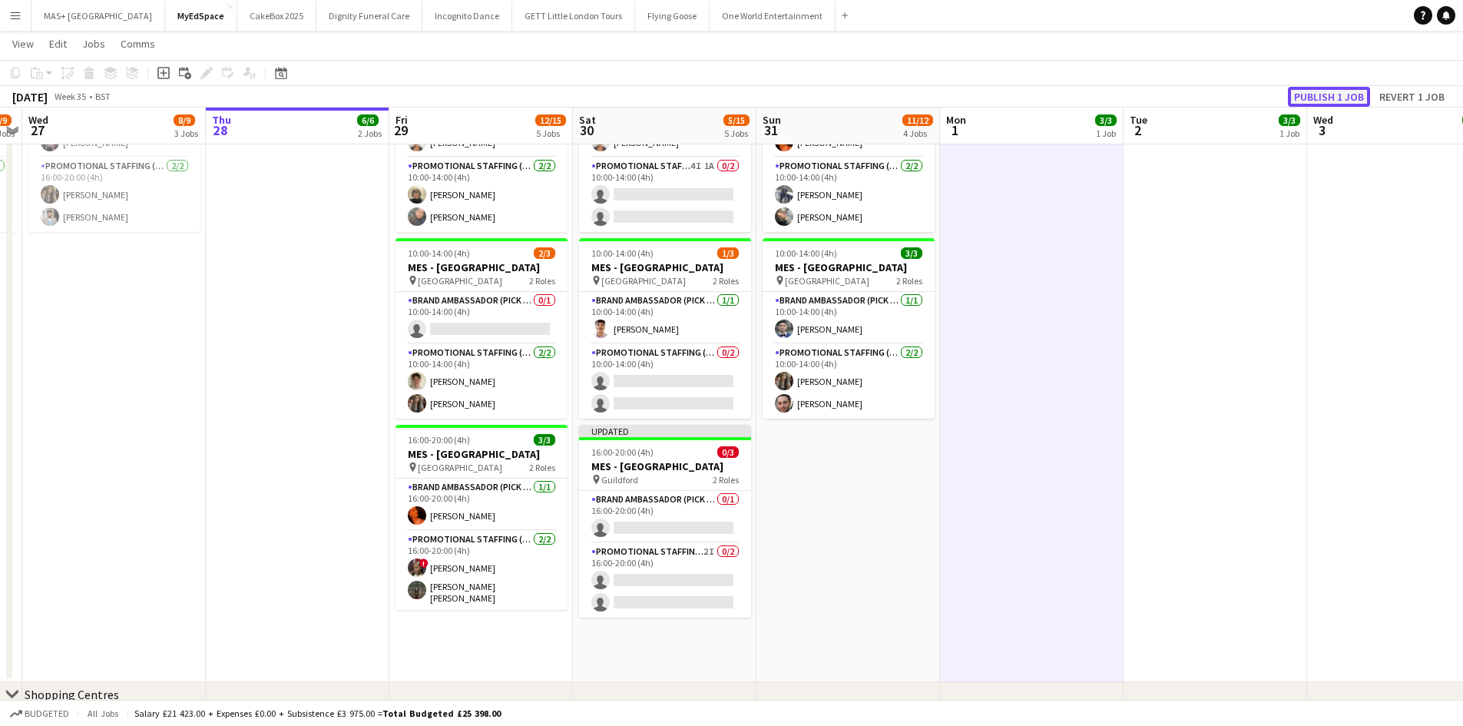
click at [1318, 94] on button "Publish 1 job" at bounding box center [1329, 97] width 82 height 20
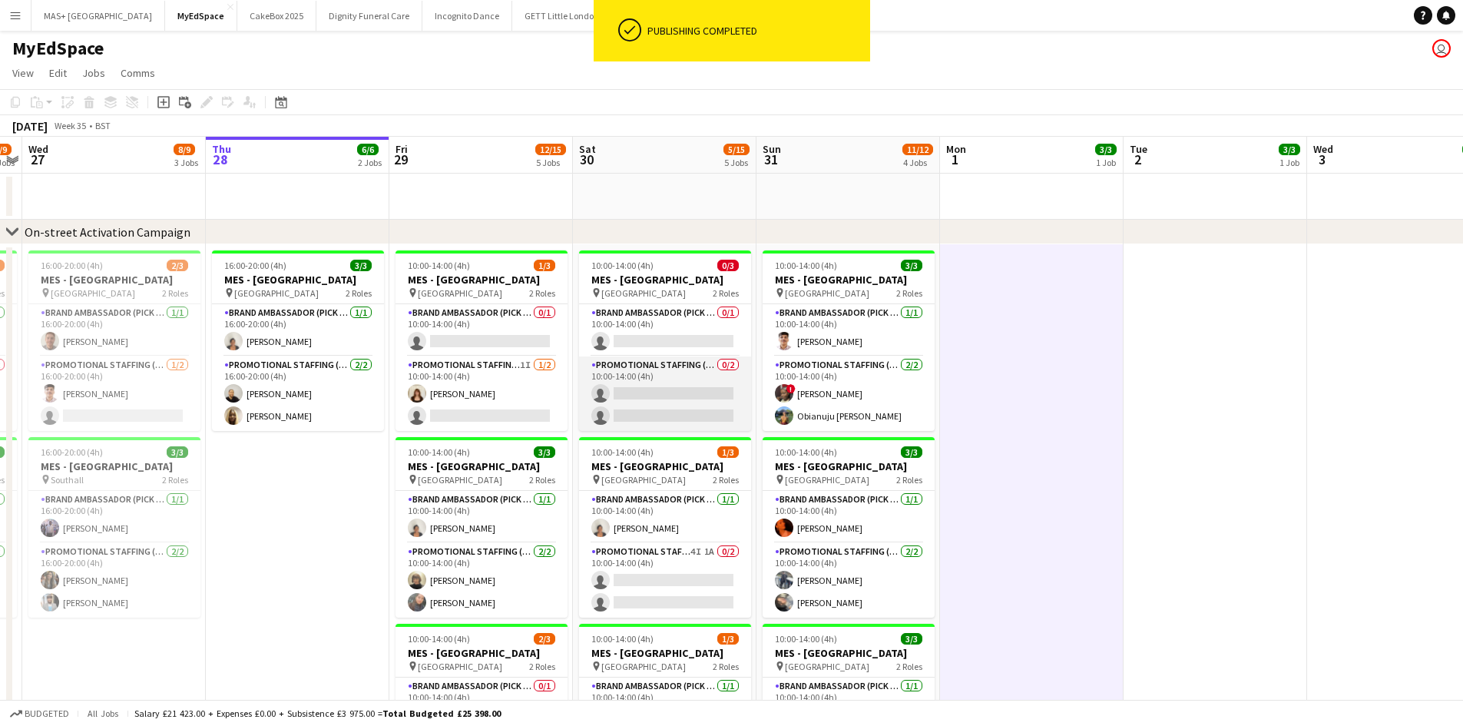
scroll to position [154, 0]
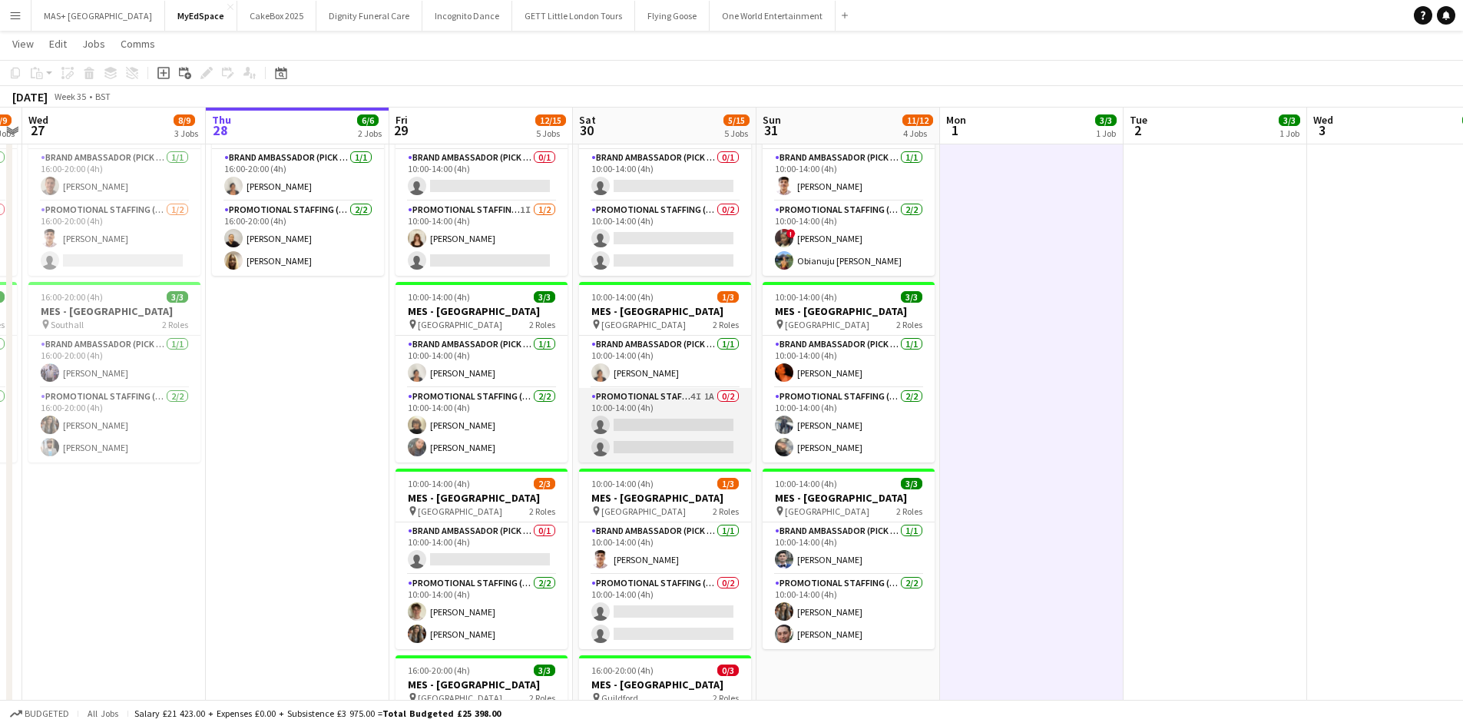
click at [697, 415] on app-card-role "Promotional Staffing (Brand Ambassadors) 4I 1A 0/2 10:00-14:00 (4h) single-neut…" at bounding box center [665, 425] width 172 height 75
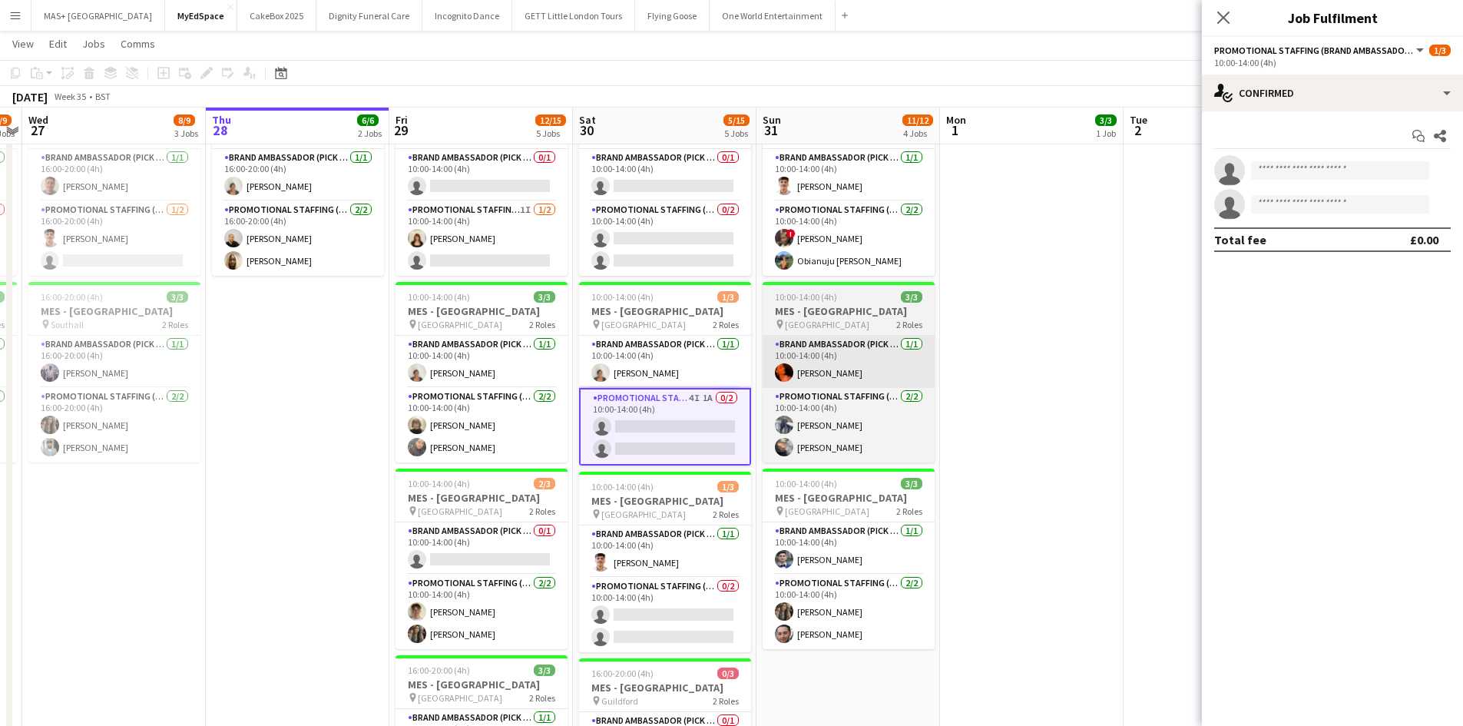
drag, startPoint x: 1158, startPoint y: 384, endPoint x: 876, endPoint y: 384, distance: 281.1
click at [1155, 384] on app-date-cell at bounding box center [1216, 500] width 184 height 823
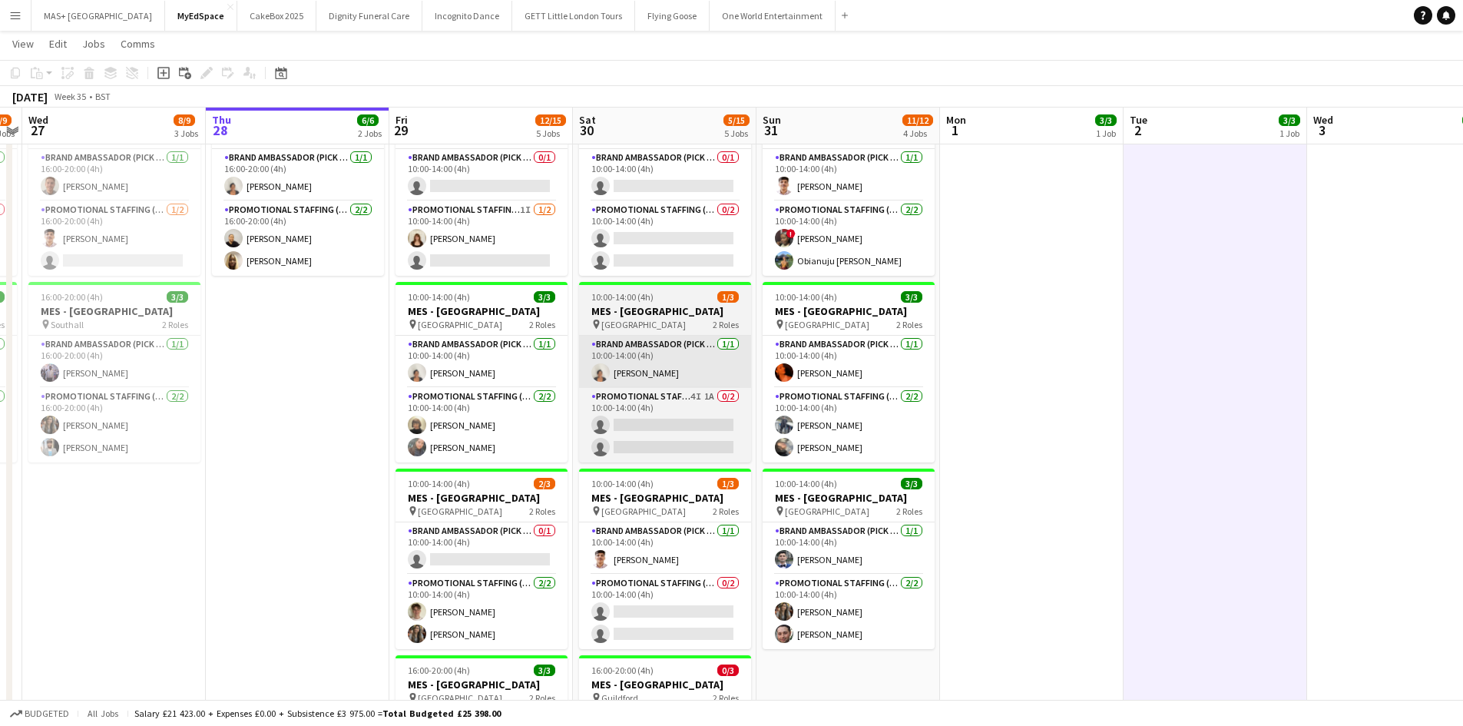
scroll to position [0, 531]
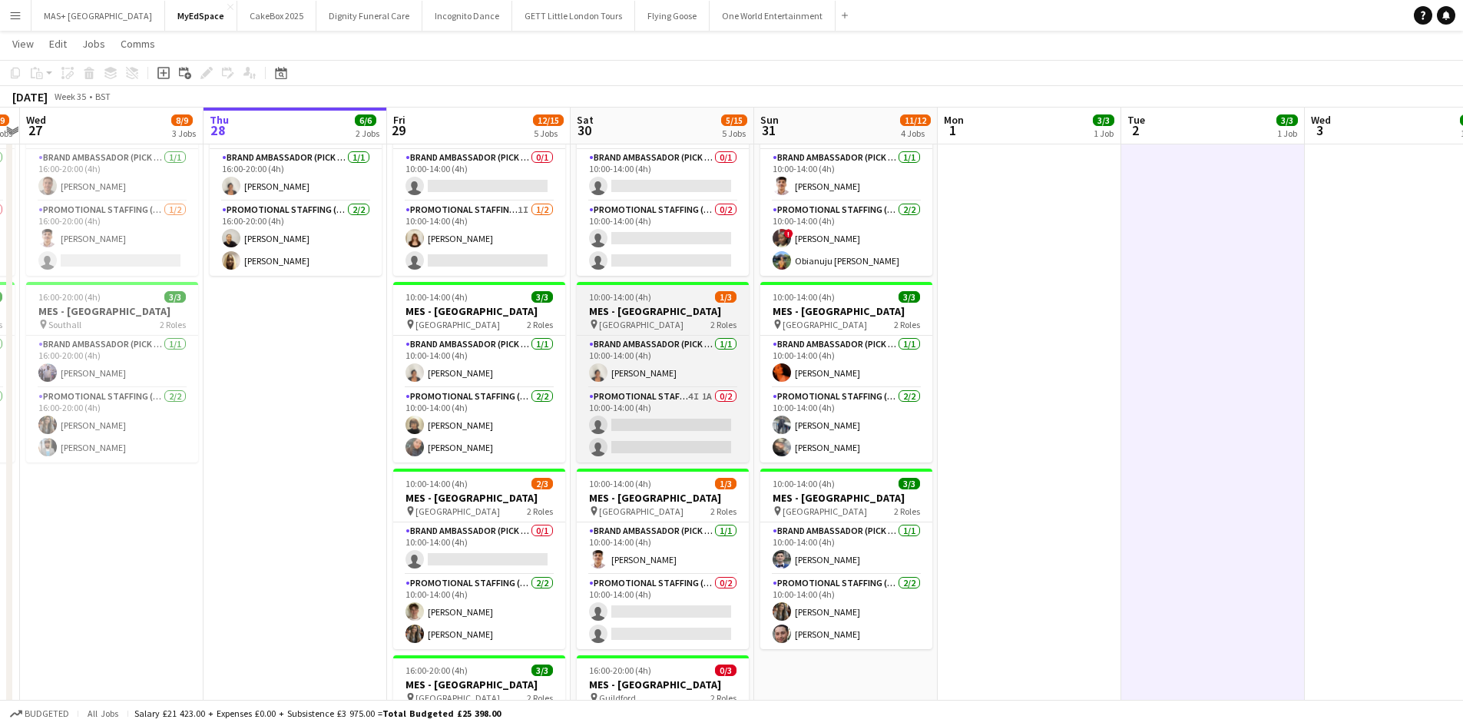
click at [626, 324] on span "Leeds City Centre" at bounding box center [641, 325] width 84 height 12
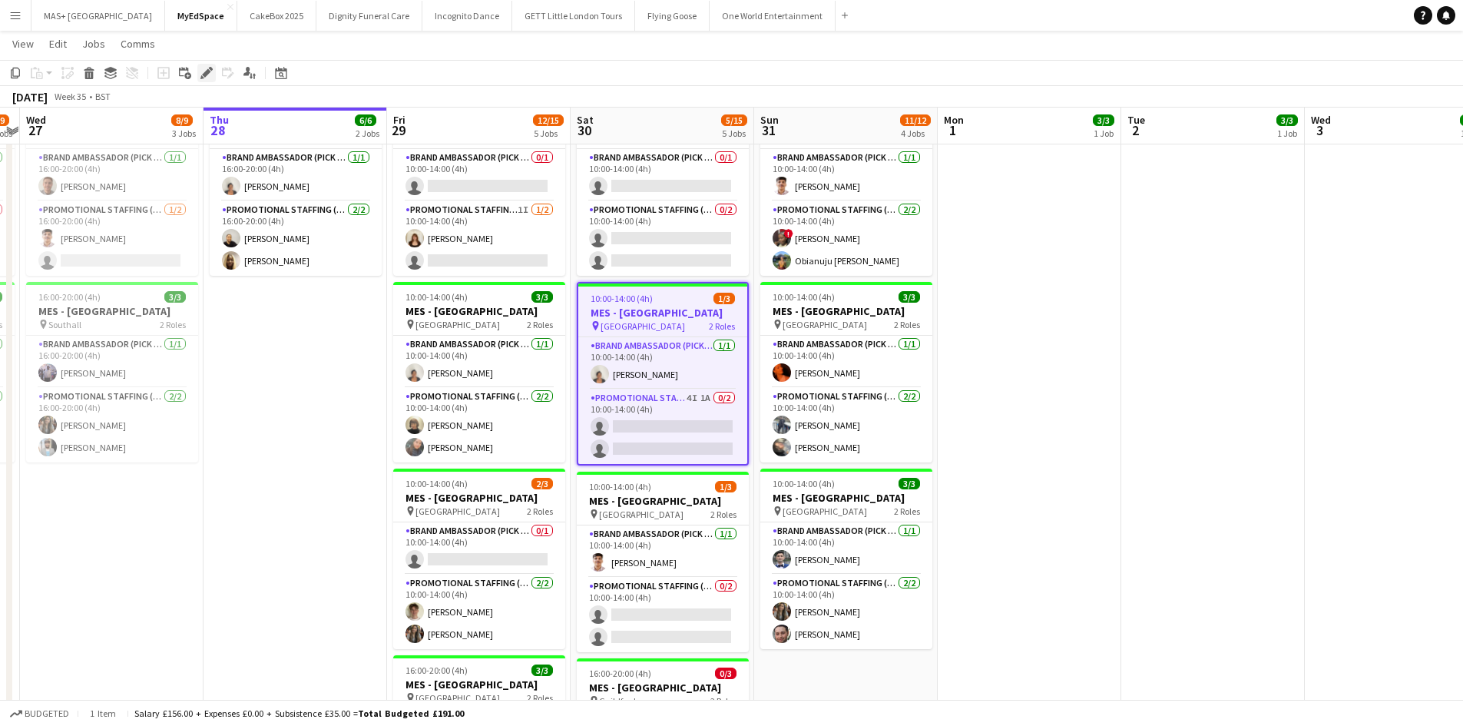
click at [207, 74] on icon at bounding box center [206, 73] width 8 height 8
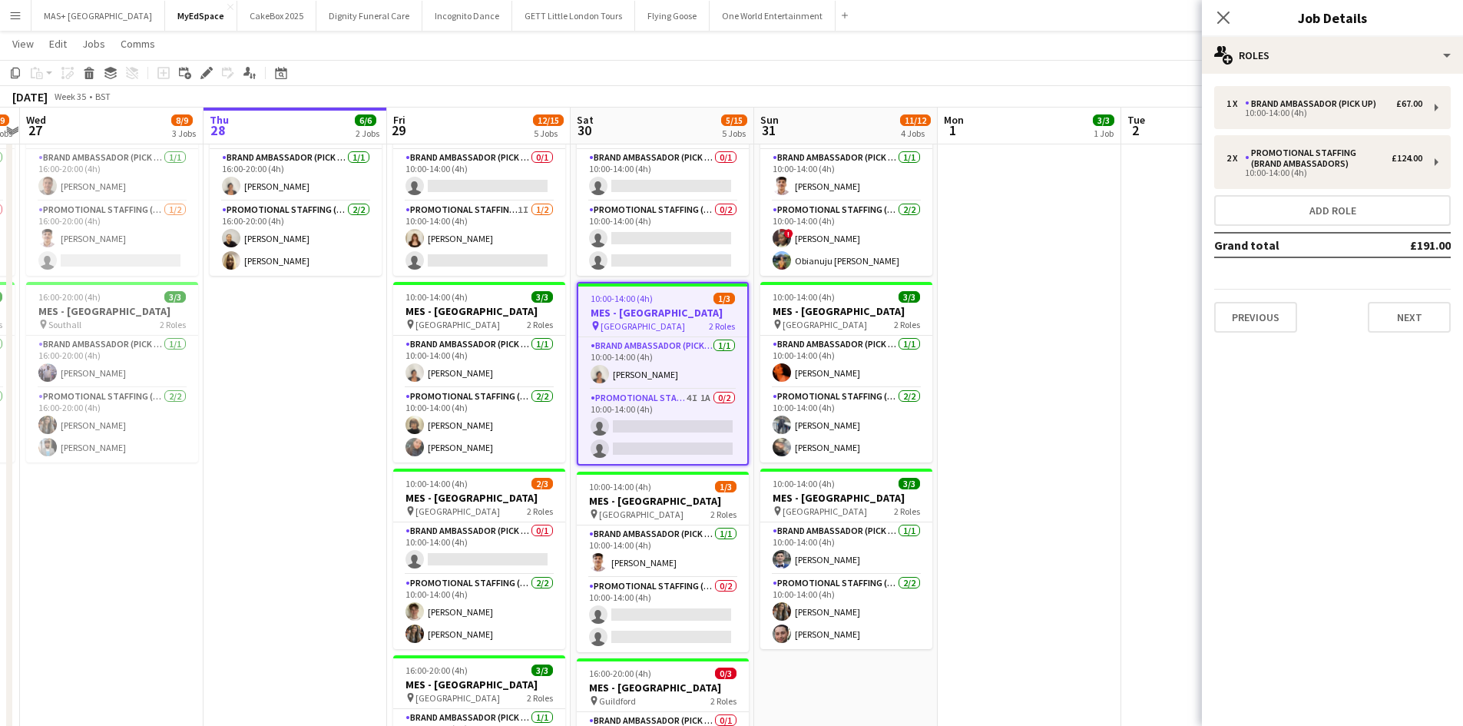
click at [1085, 328] on app-date-cell at bounding box center [1030, 500] width 184 height 823
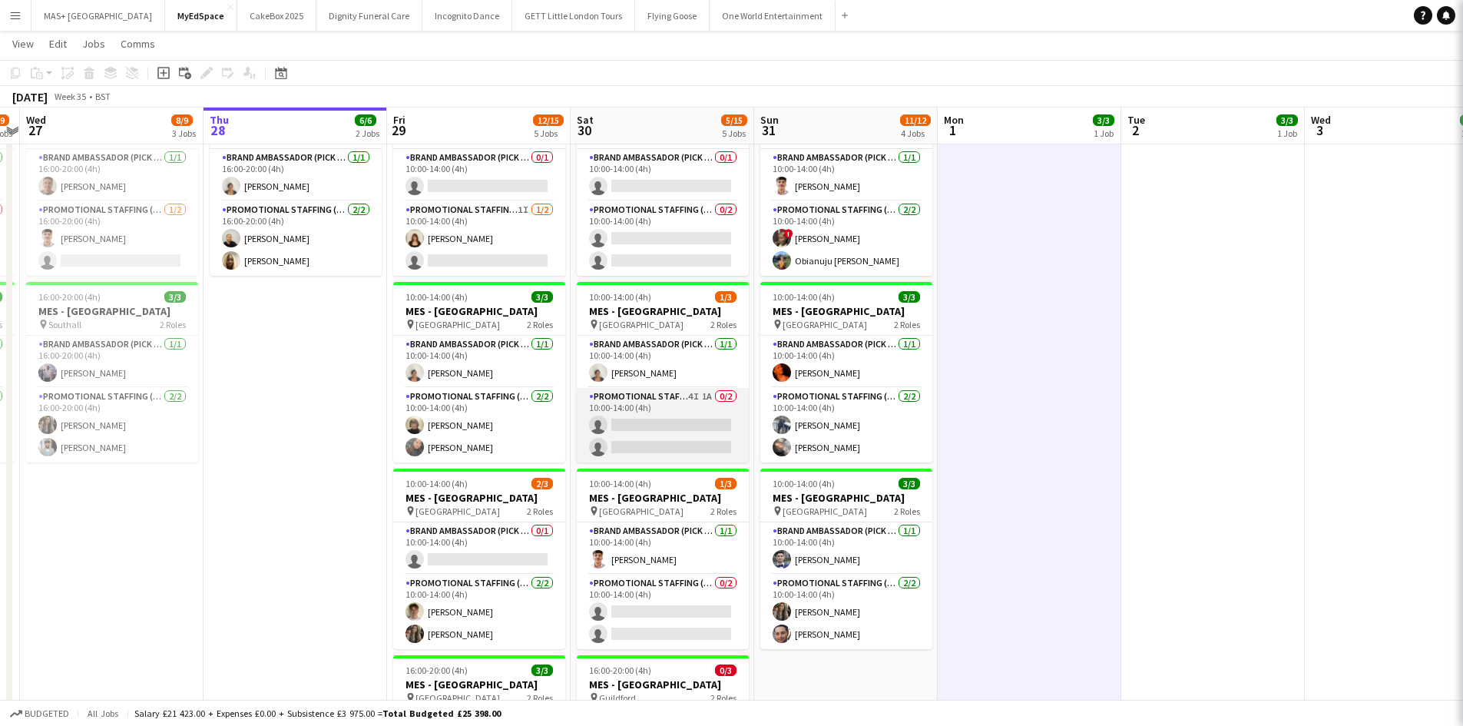
click at [657, 398] on app-card-role "Promotional Staffing (Brand Ambassadors) 4I 1A 0/2 10:00-14:00 (4h) single-neut…" at bounding box center [663, 425] width 172 height 75
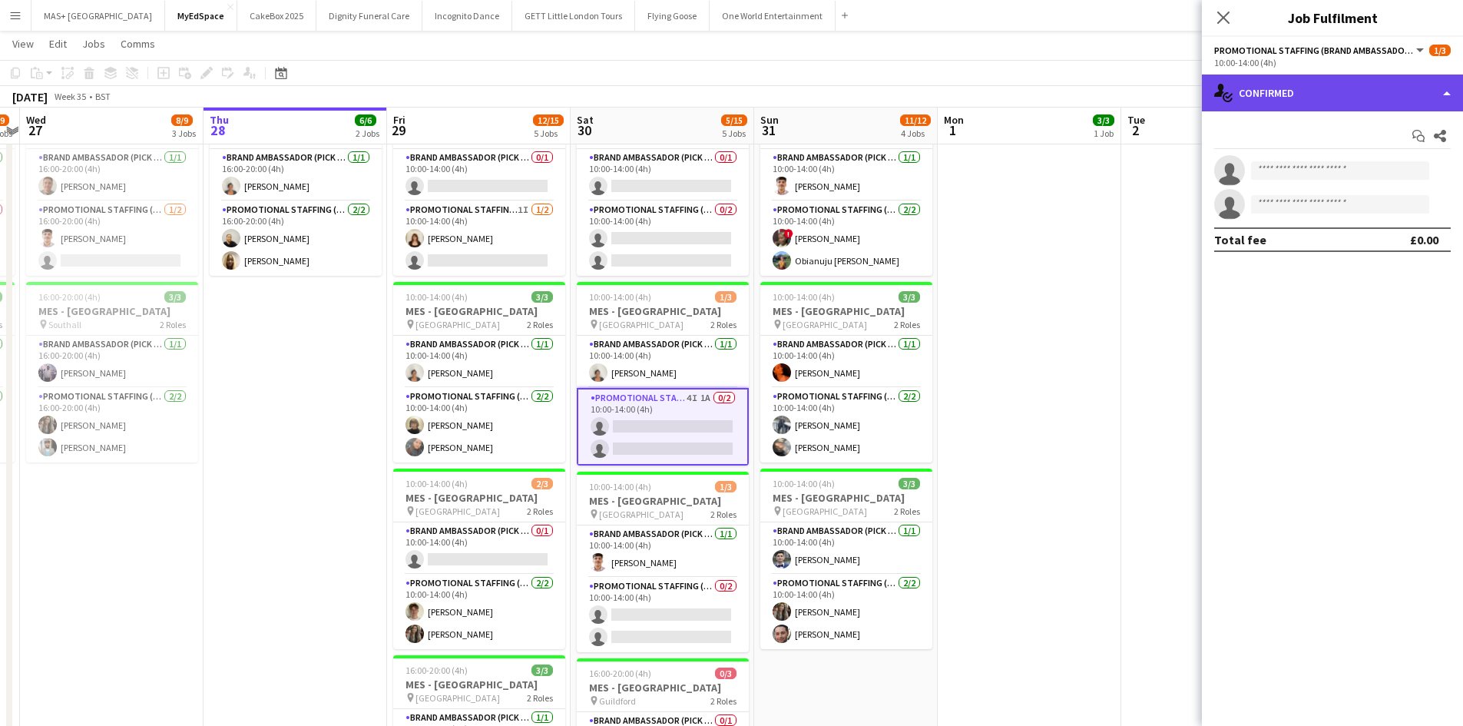
click at [1330, 77] on div "single-neutral-actions-check-2 Confirmed" at bounding box center [1332, 93] width 261 height 37
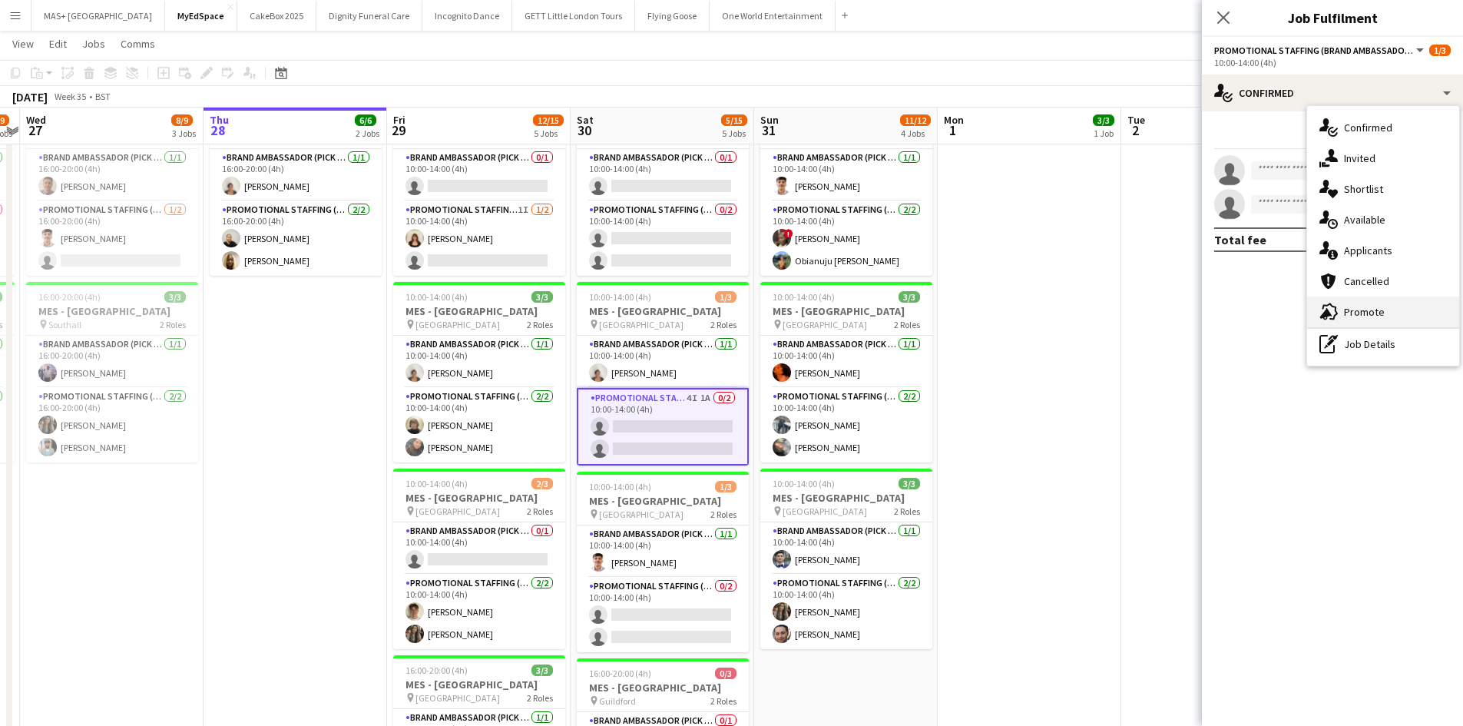
click at [1368, 300] on div "advertising-megaphone Promote" at bounding box center [1383, 311] width 152 height 31
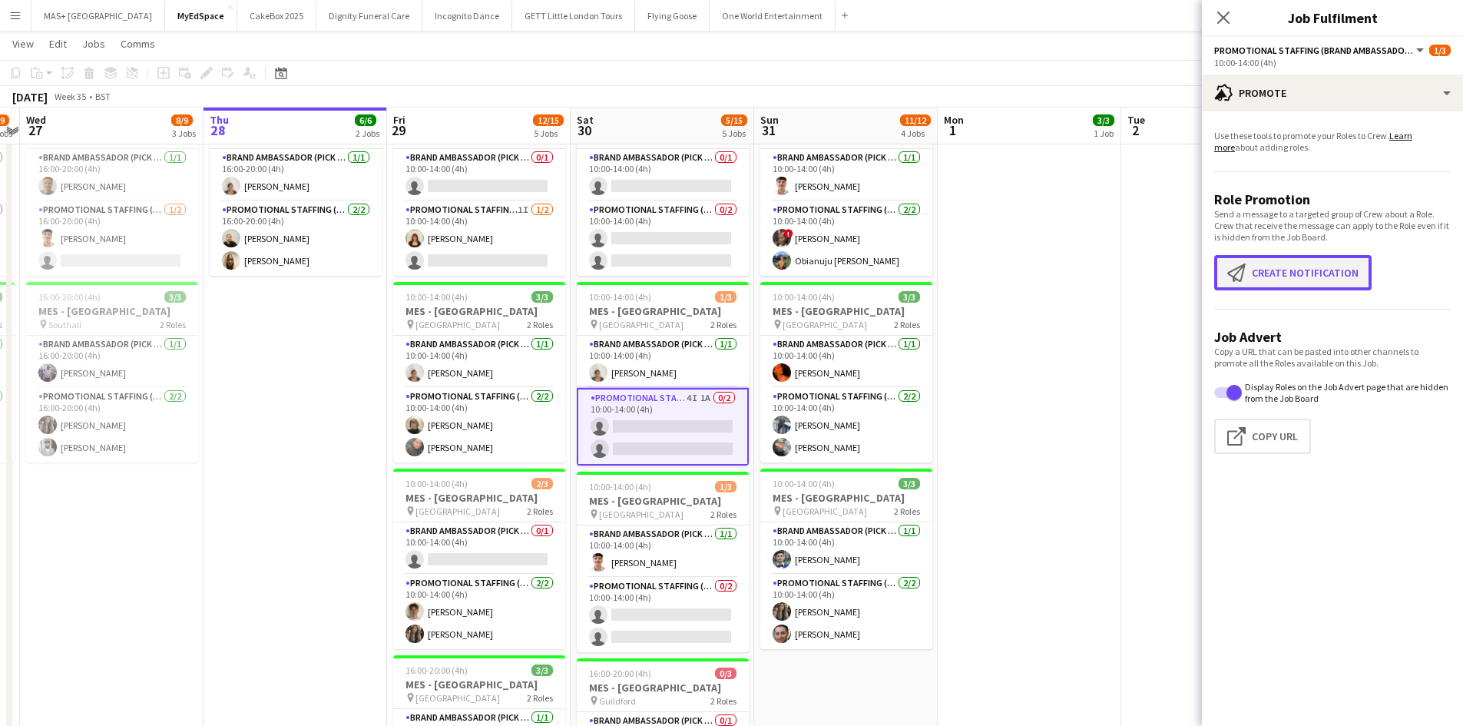
click at [1300, 269] on button "Create notification Create notification" at bounding box center [1292, 272] width 157 height 35
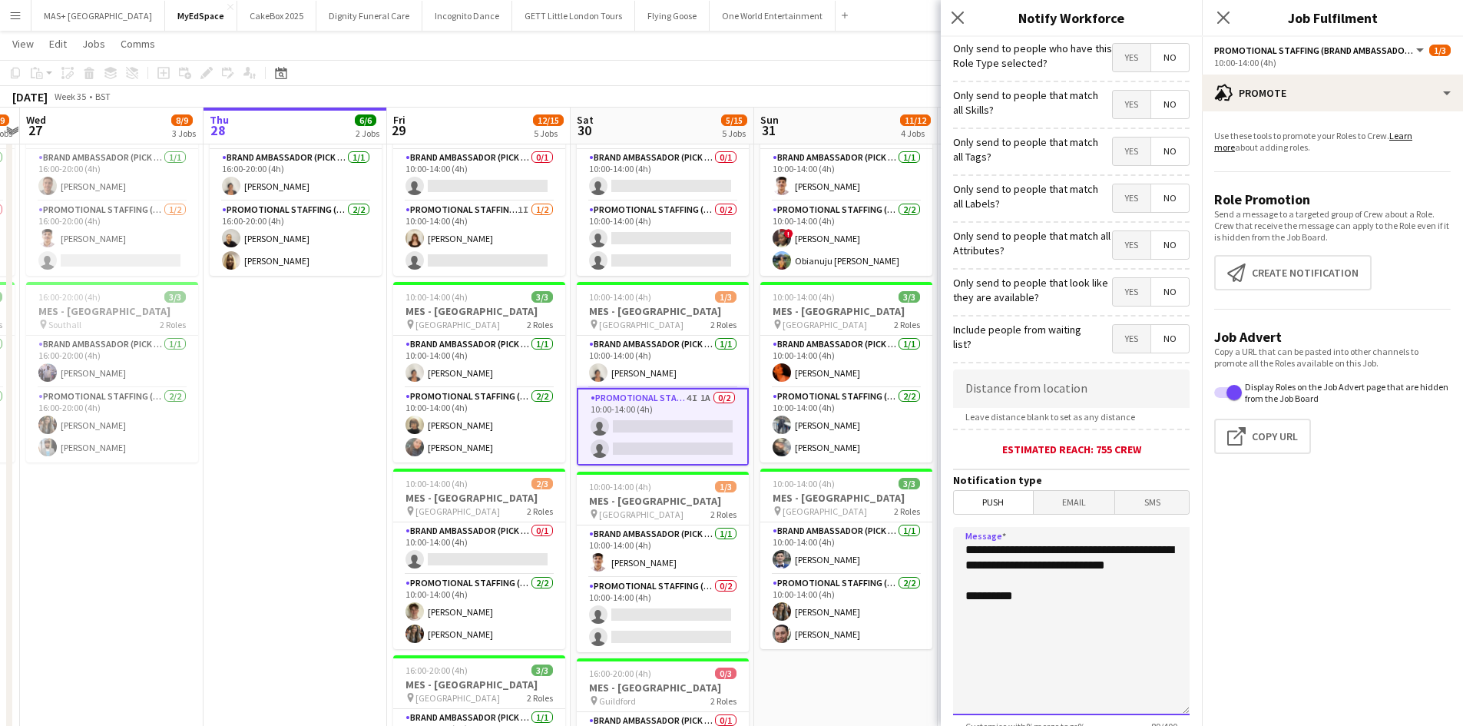
drag, startPoint x: 1035, startPoint y: 585, endPoint x: 948, endPoint y: 527, distance: 105.2
click at [949, 557] on form "**********" at bounding box center [1071, 441] width 261 height 809
drag, startPoint x: 1144, startPoint y: 584, endPoint x: 961, endPoint y: 551, distance: 186.5
click at [961, 551] on textarea "**********" at bounding box center [1071, 621] width 237 height 188
drag, startPoint x: 1105, startPoint y: 588, endPoint x: 1122, endPoint y: 588, distance: 16.9
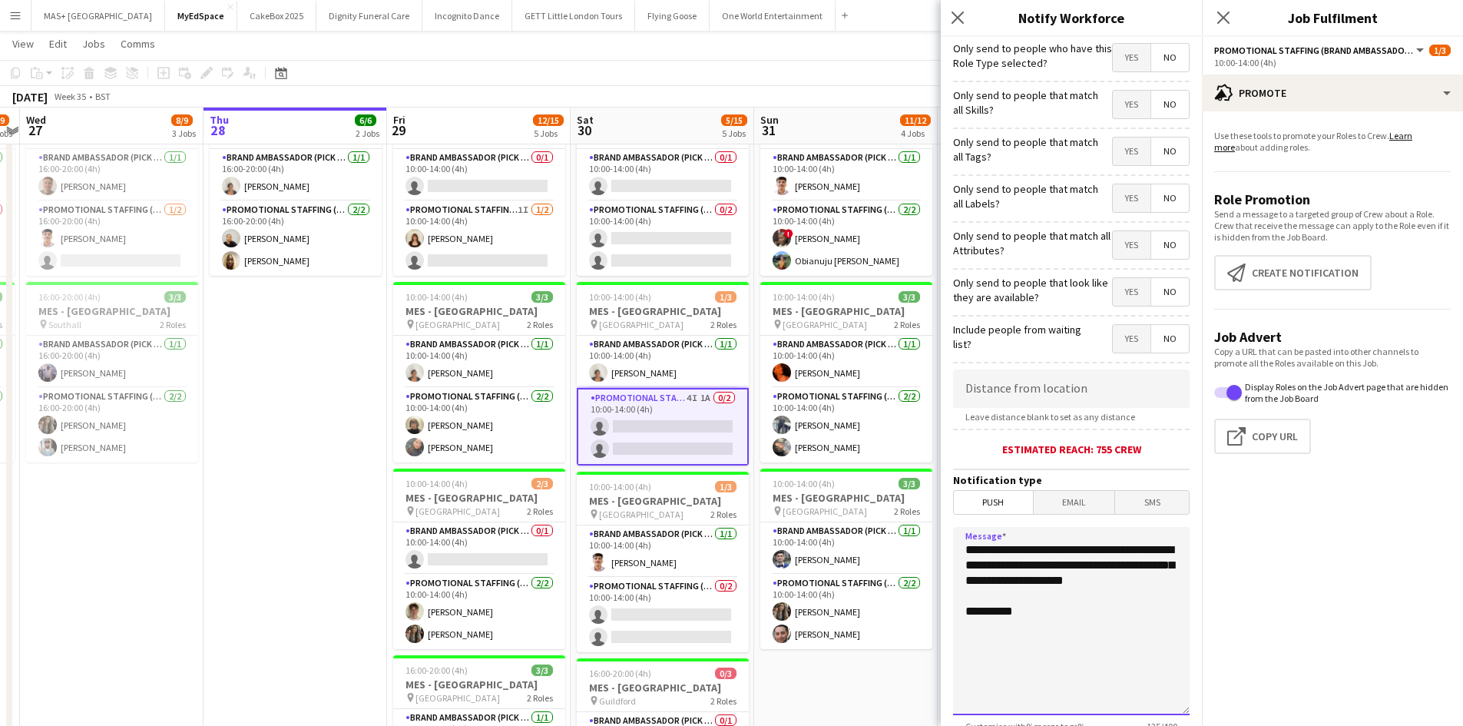
click at [1105, 588] on textarea "**********" at bounding box center [1071, 621] width 237 height 188
drag, startPoint x: 1131, startPoint y: 587, endPoint x: 958, endPoint y: 548, distance: 178.0
click at [958, 548] on textarea "**********" at bounding box center [1071, 621] width 237 height 188
paste textarea "**********"
click at [1086, 598] on textarea "**********" at bounding box center [1071, 621] width 237 height 188
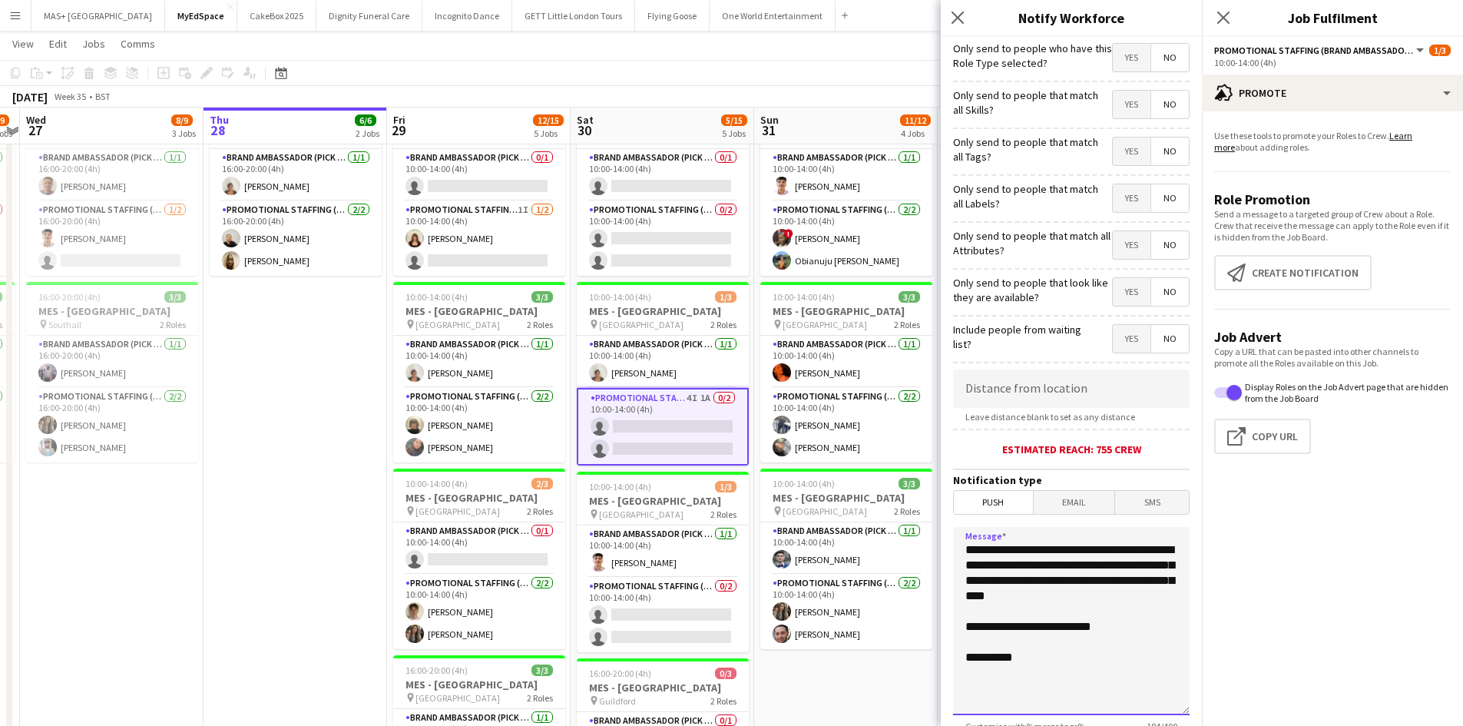
drag, startPoint x: 1109, startPoint y: 628, endPoint x: 964, endPoint y: 552, distance: 163.9
click at [964, 552] on textarea "**********" at bounding box center [1071, 621] width 237 height 188
click at [1104, 615] on textarea "**********" at bounding box center [1071, 621] width 237 height 188
drag, startPoint x: 1108, startPoint y: 628, endPoint x: 949, endPoint y: 555, distance: 174.6
click at [949, 555] on form "**********" at bounding box center [1071, 441] width 261 height 809
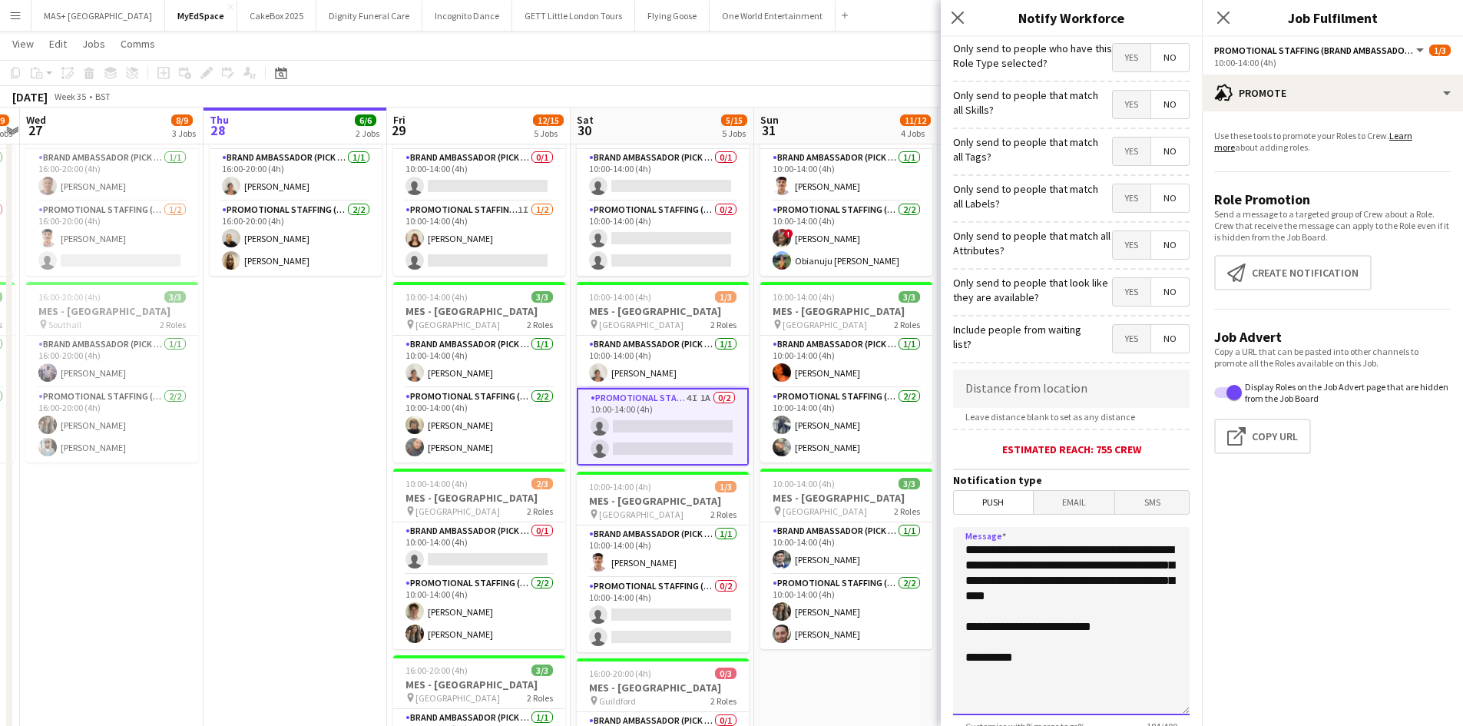
paste textarea
click at [1017, 578] on textarea "**********" at bounding box center [1071, 621] width 237 height 188
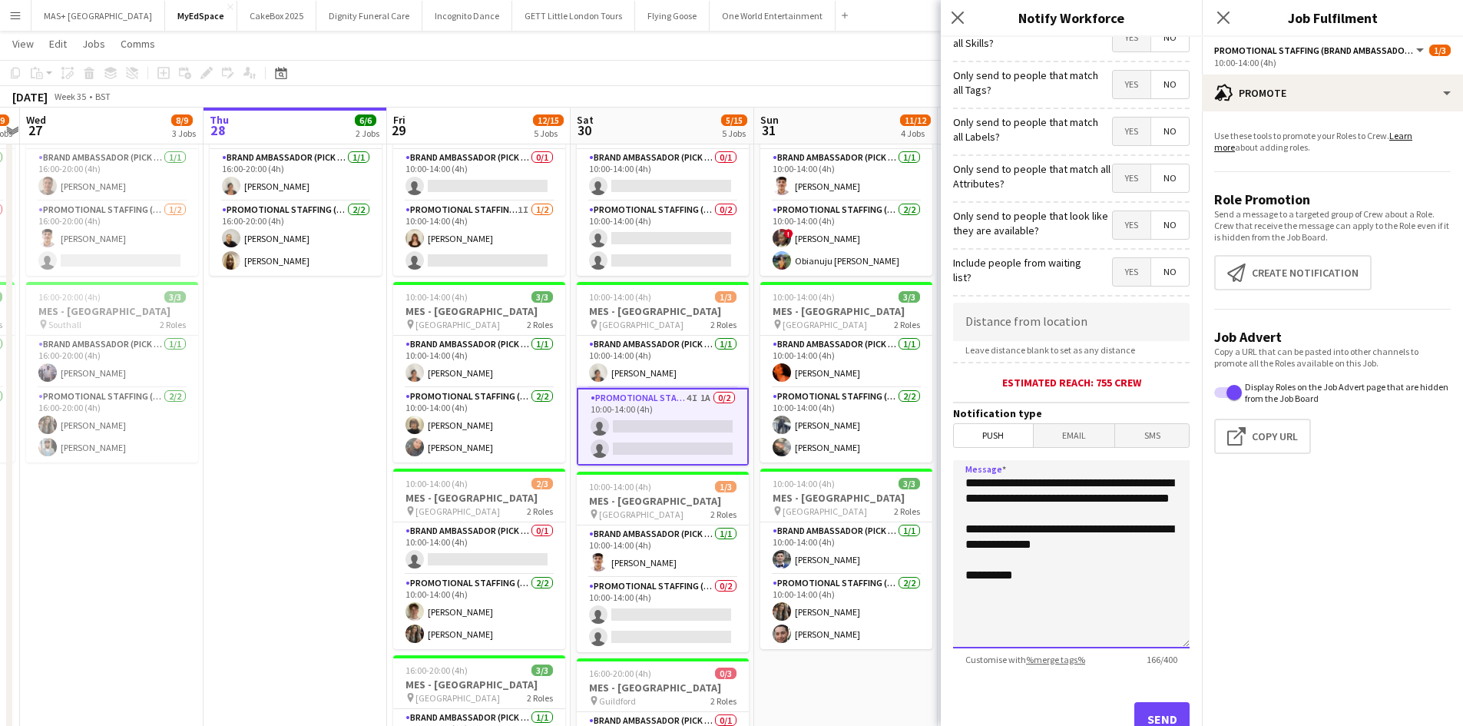
scroll to position [120, 0]
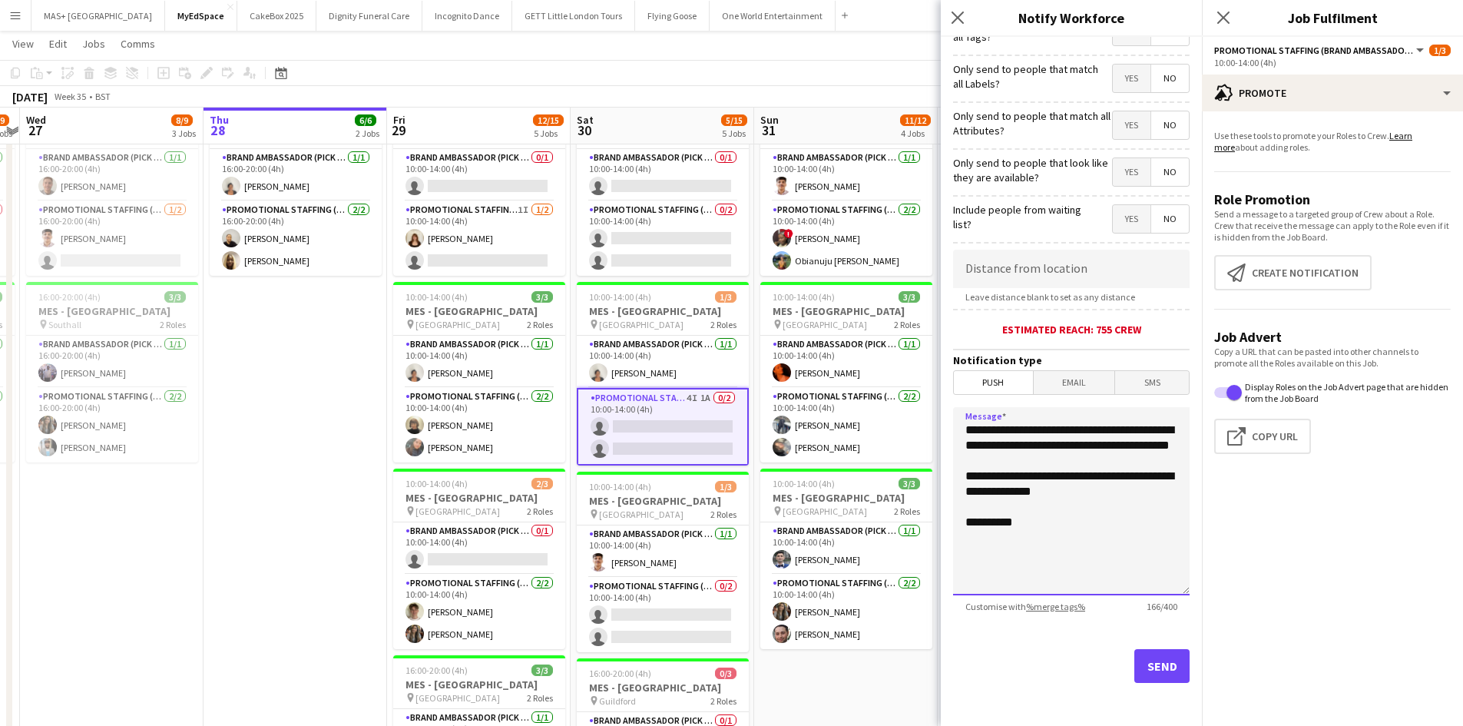
click at [1118, 447] on textarea "**********" at bounding box center [1071, 501] width 237 height 188
type textarea "**********"
click at [1042, 268] on input at bounding box center [1071, 269] width 237 height 38
type input "******"
click at [1155, 678] on button "Send" at bounding box center [1161, 666] width 55 height 34
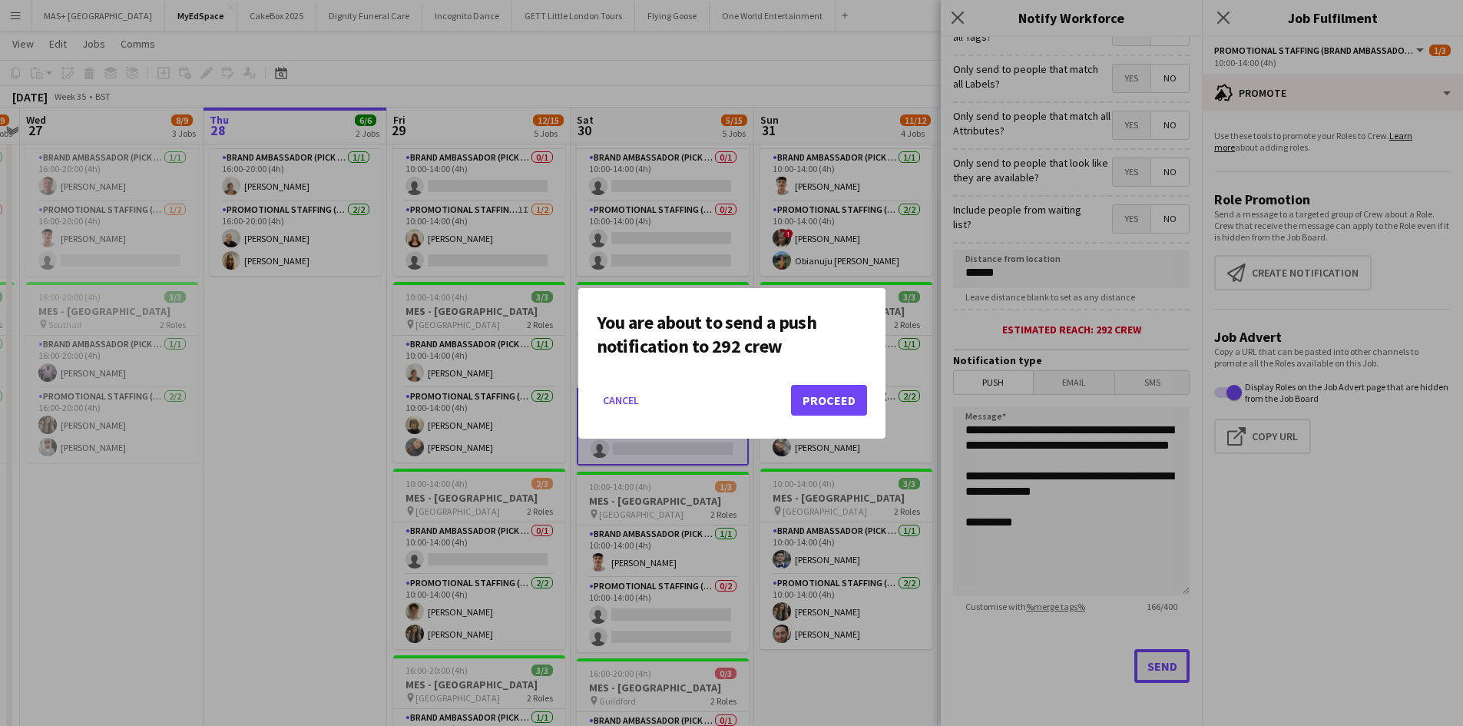
scroll to position [0, 0]
click at [811, 393] on button "Proceed" at bounding box center [829, 400] width 76 height 31
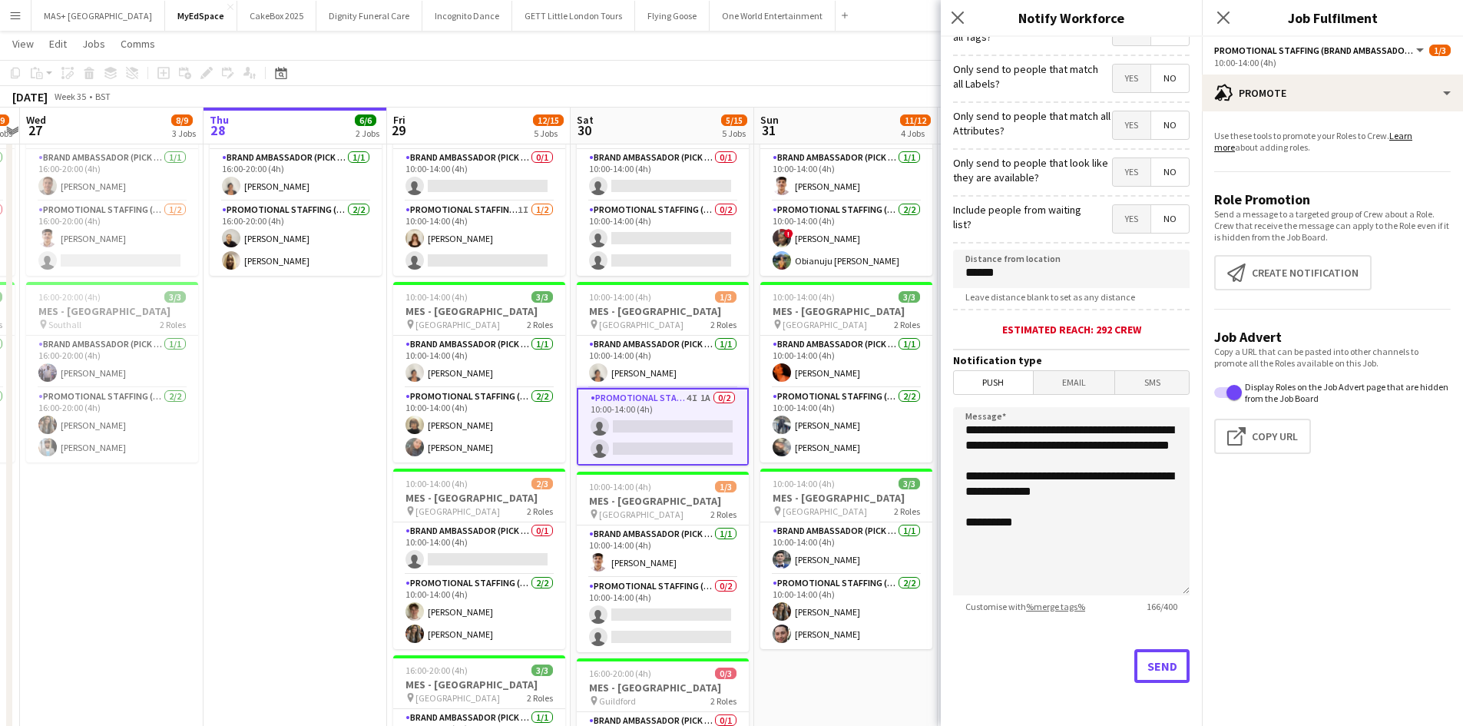
scroll to position [154, 0]
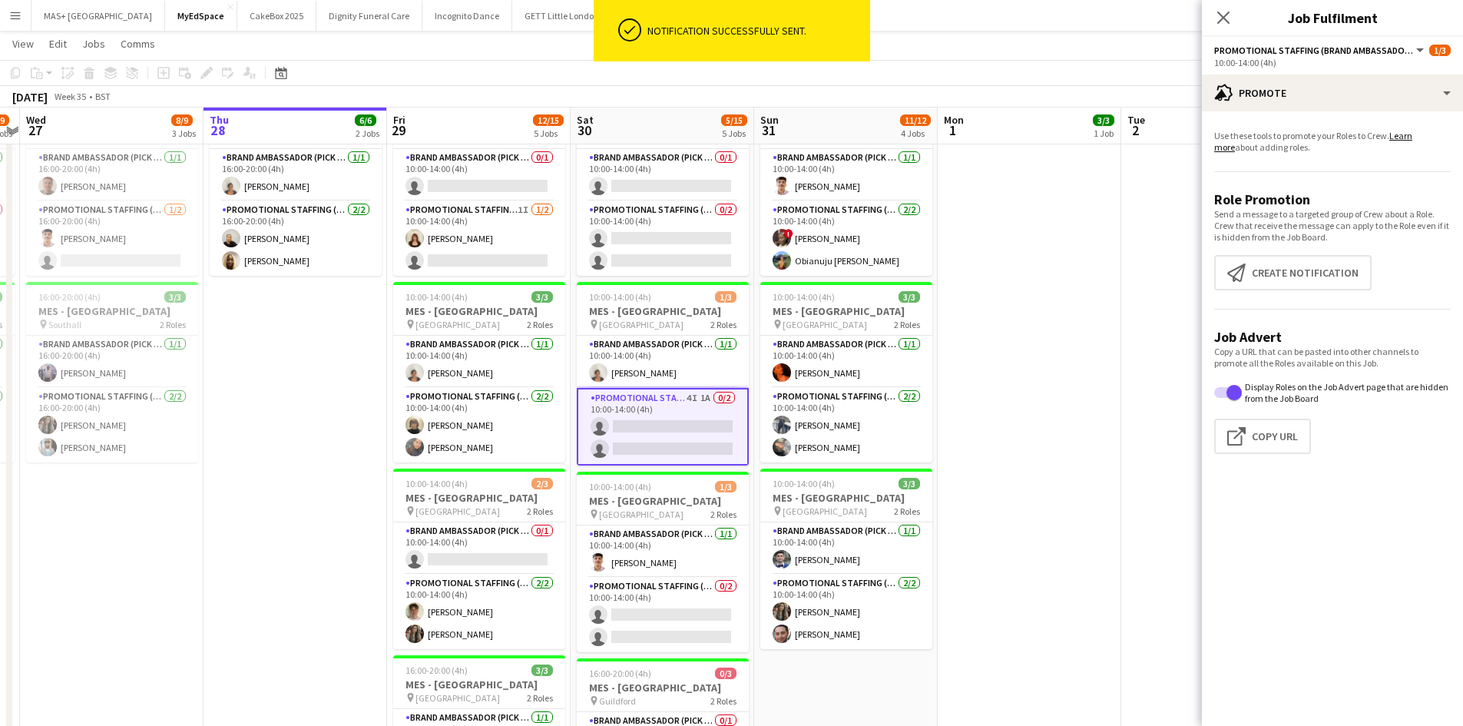
click at [661, 396] on app-card-role "Promotional Staffing (Brand Ambassadors) 4I 1A 0/2 10:00-14:00 (4h) single-neut…" at bounding box center [663, 427] width 172 height 78
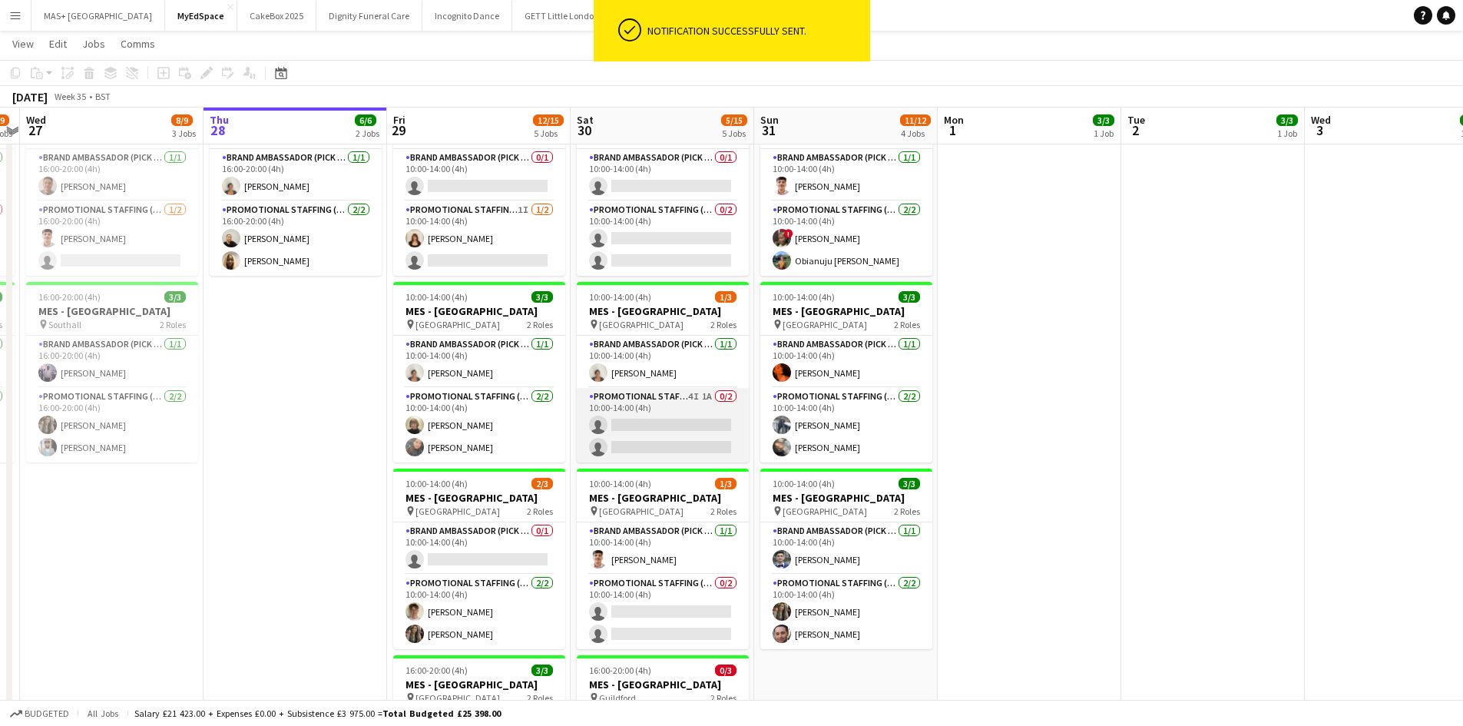
click at [661, 408] on app-card-role "Promotional Staffing (Brand Ambassadors) 4I 1A 0/2 10:00-14:00 (4h) single-neut…" at bounding box center [663, 425] width 172 height 75
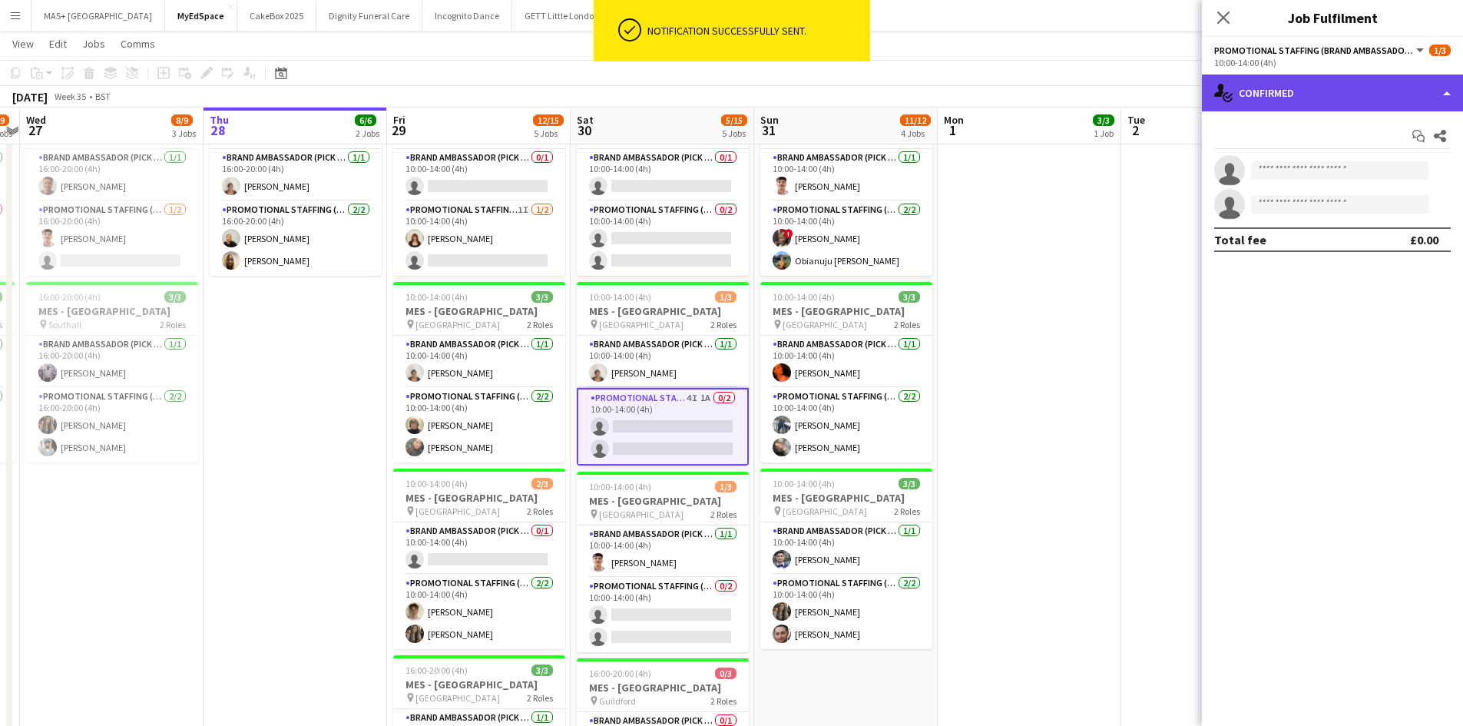
click at [1281, 108] on div "single-neutral-actions-check-2 Confirmed" at bounding box center [1332, 93] width 261 height 37
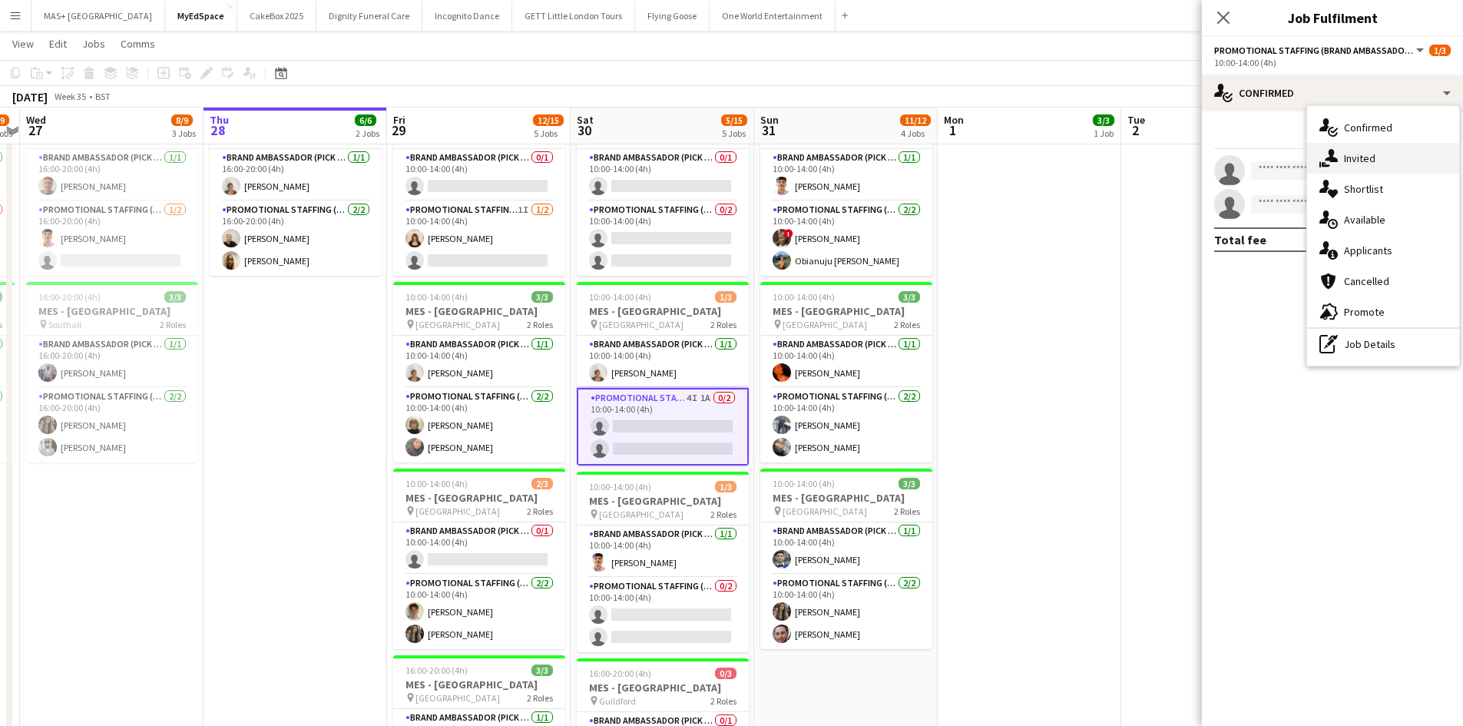
click at [1350, 169] on div "single-neutral-actions-share-1 Invited" at bounding box center [1383, 158] width 152 height 31
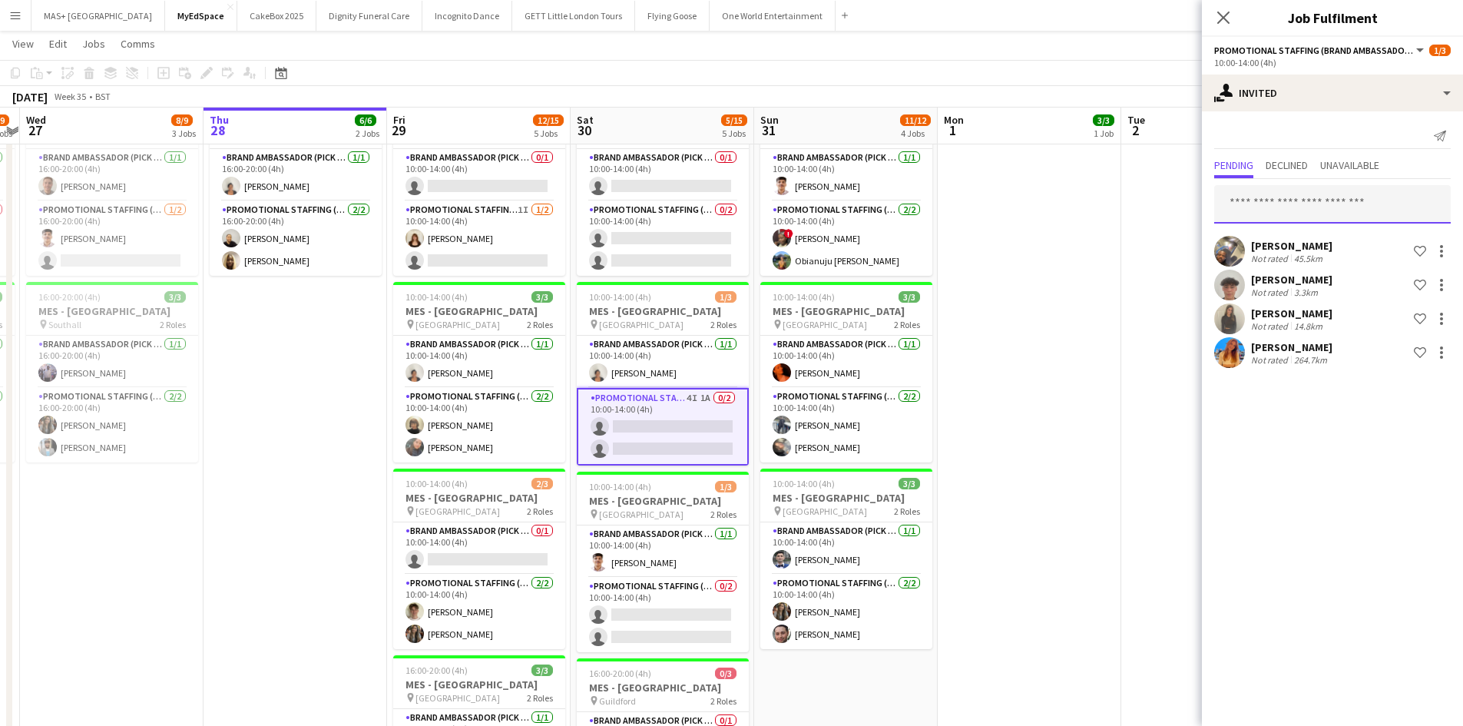
click at [1277, 207] on input "text" at bounding box center [1332, 204] width 237 height 38
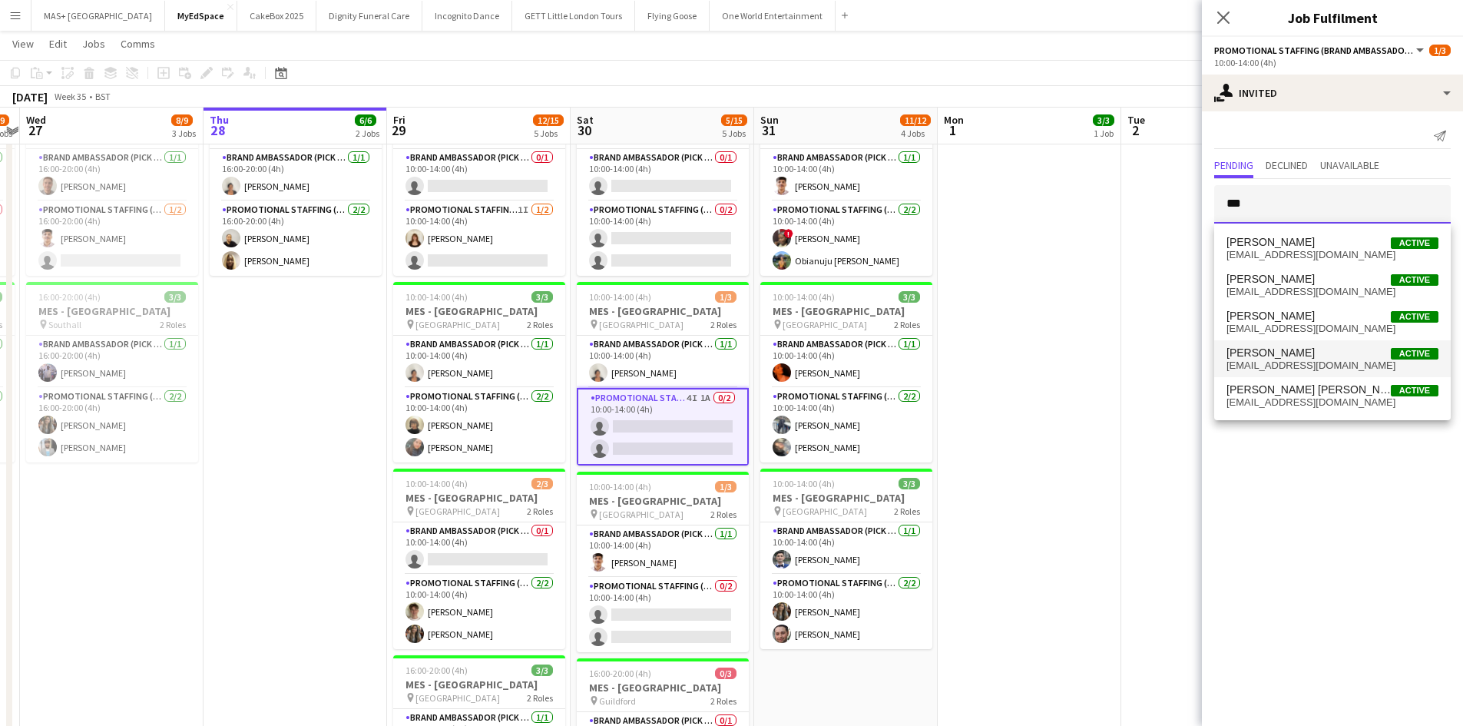
type input "***"
click at [1295, 367] on span "castagnod@aol.com" at bounding box center [1333, 365] width 212 height 12
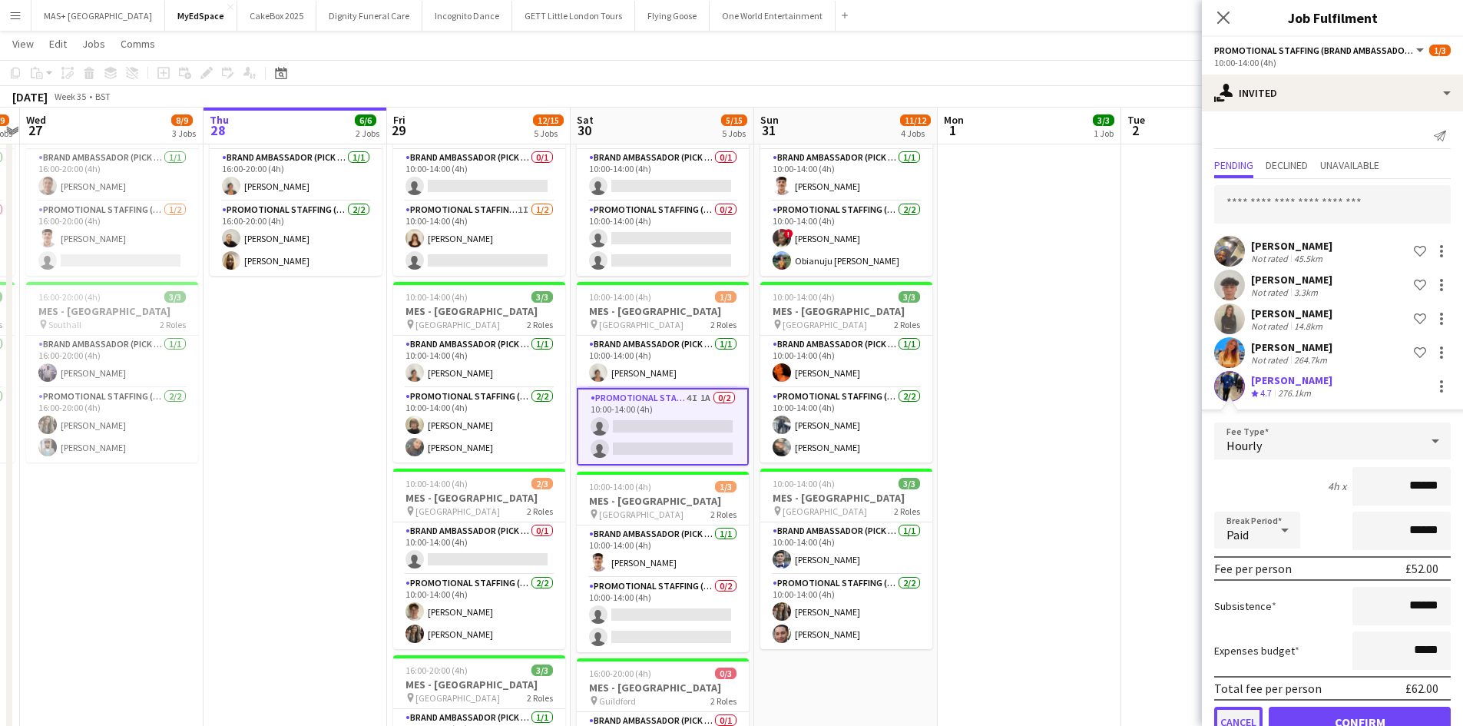
click at [1240, 719] on button "Cancel" at bounding box center [1238, 722] width 48 height 31
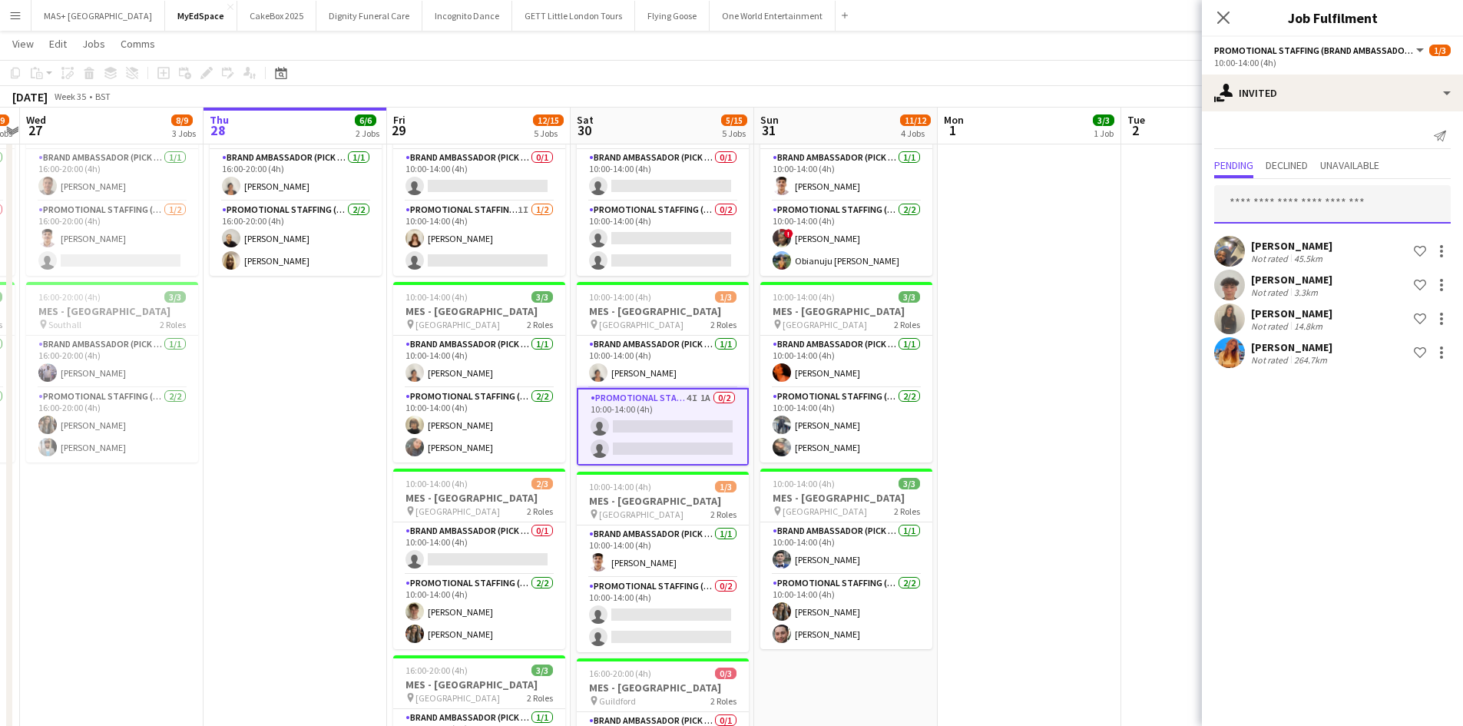
click at [1290, 196] on input "text" at bounding box center [1332, 204] width 237 height 38
type input "*****"
click at [1237, 257] on span "danvasey96@gmail.com" at bounding box center [1333, 255] width 212 height 12
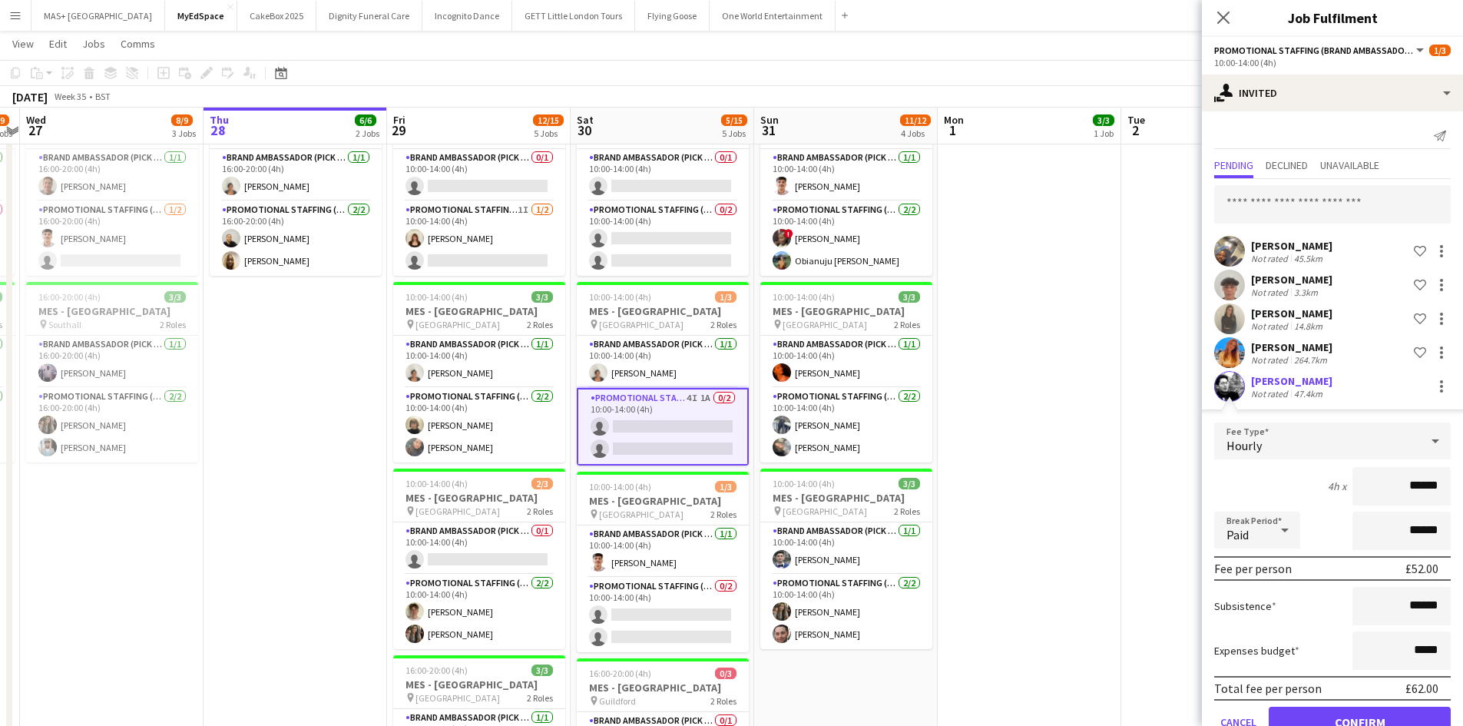
scroll to position [40, 0]
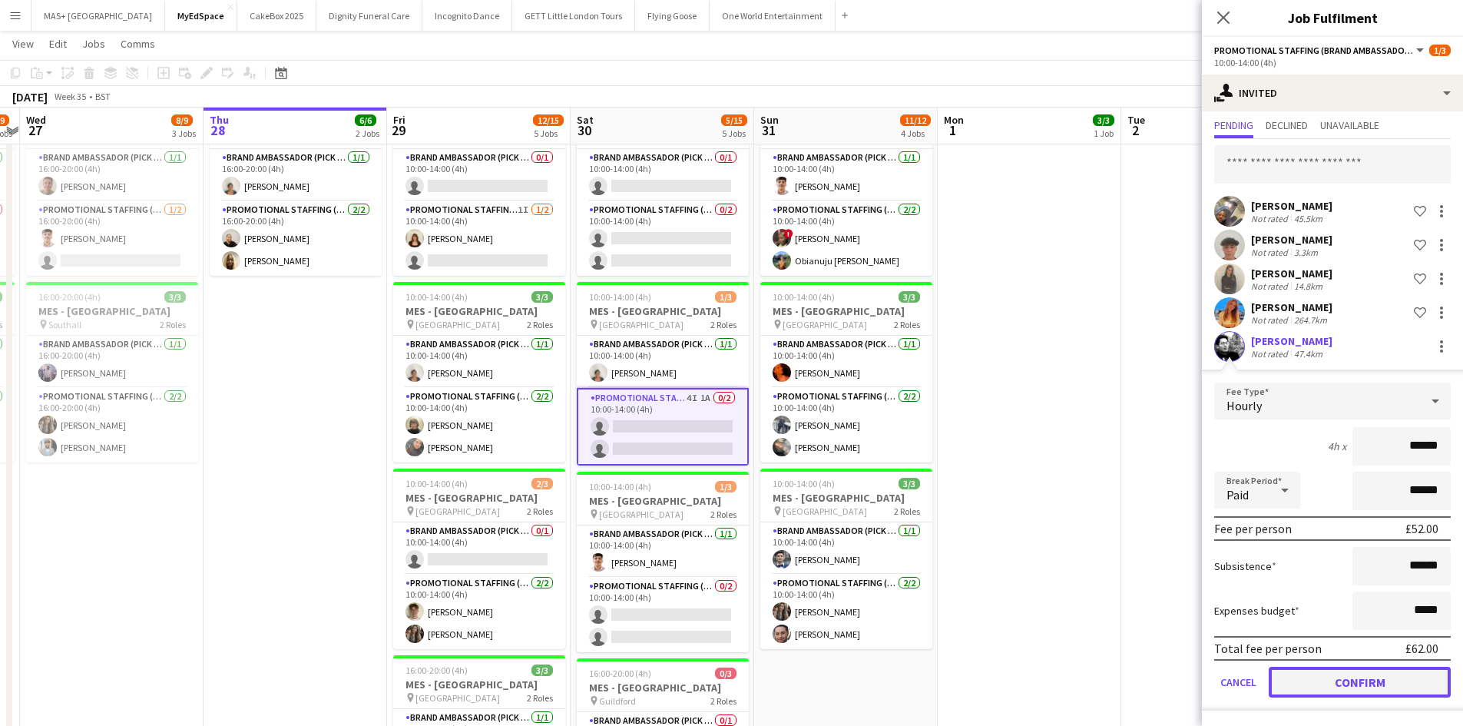
click at [1342, 677] on button "Confirm" at bounding box center [1360, 682] width 182 height 31
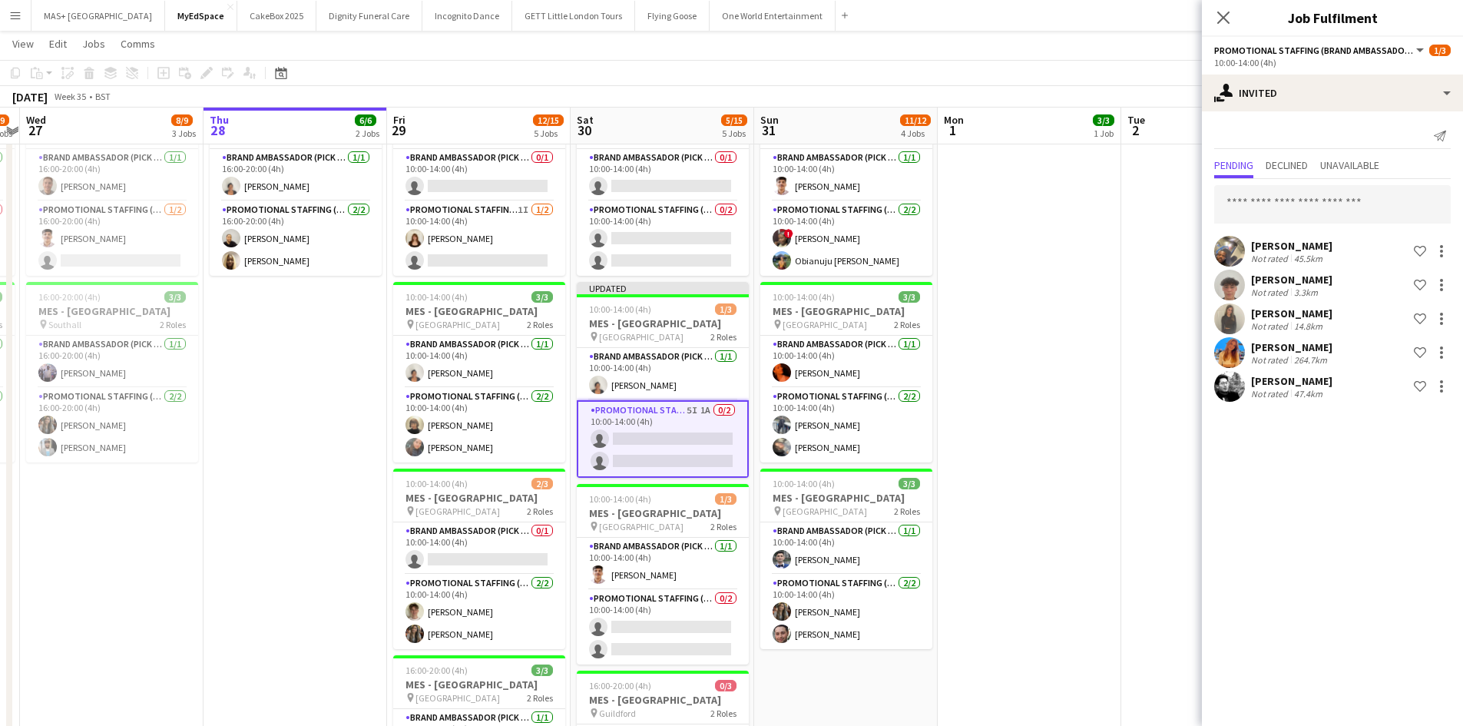
scroll to position [0, 0]
click at [1005, 452] on app-date-cell at bounding box center [1030, 500] width 184 height 823
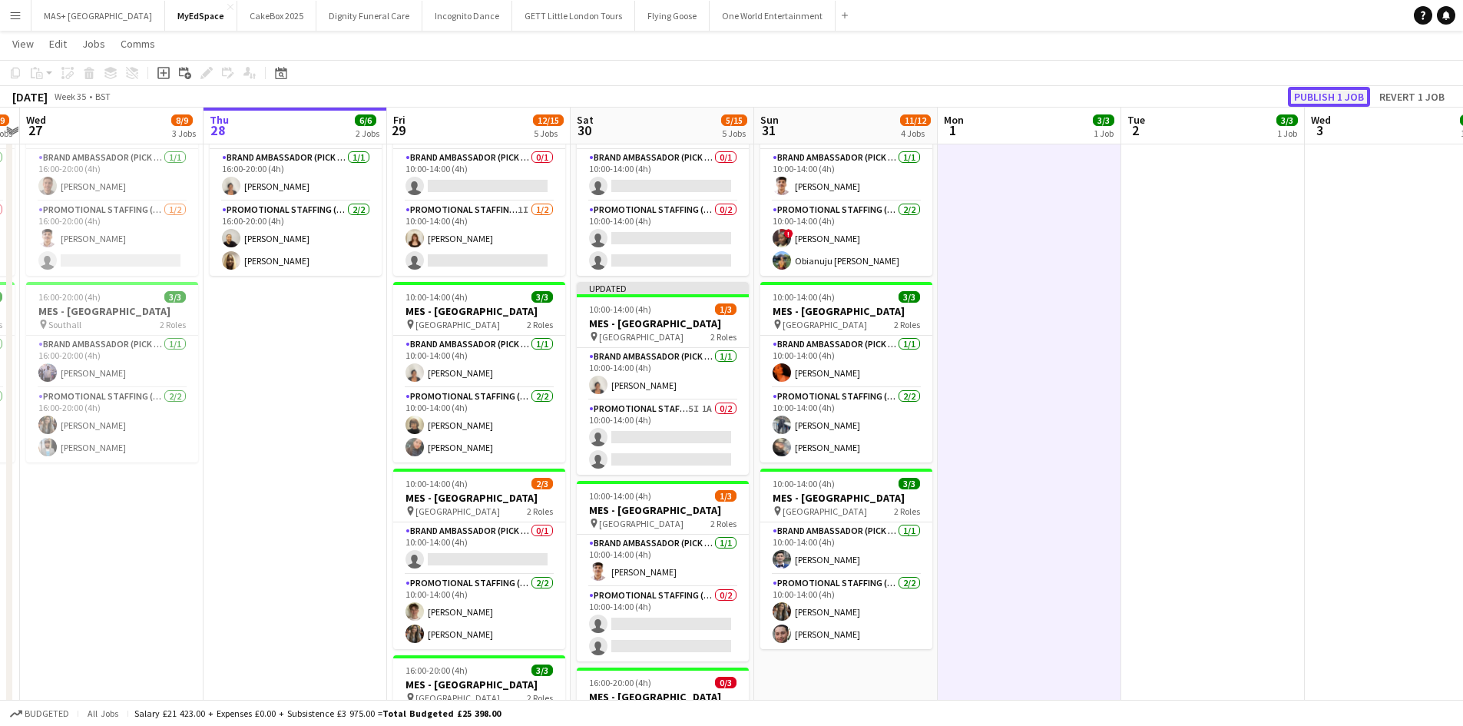
click at [1330, 94] on button "Publish 1 job" at bounding box center [1329, 97] width 82 height 20
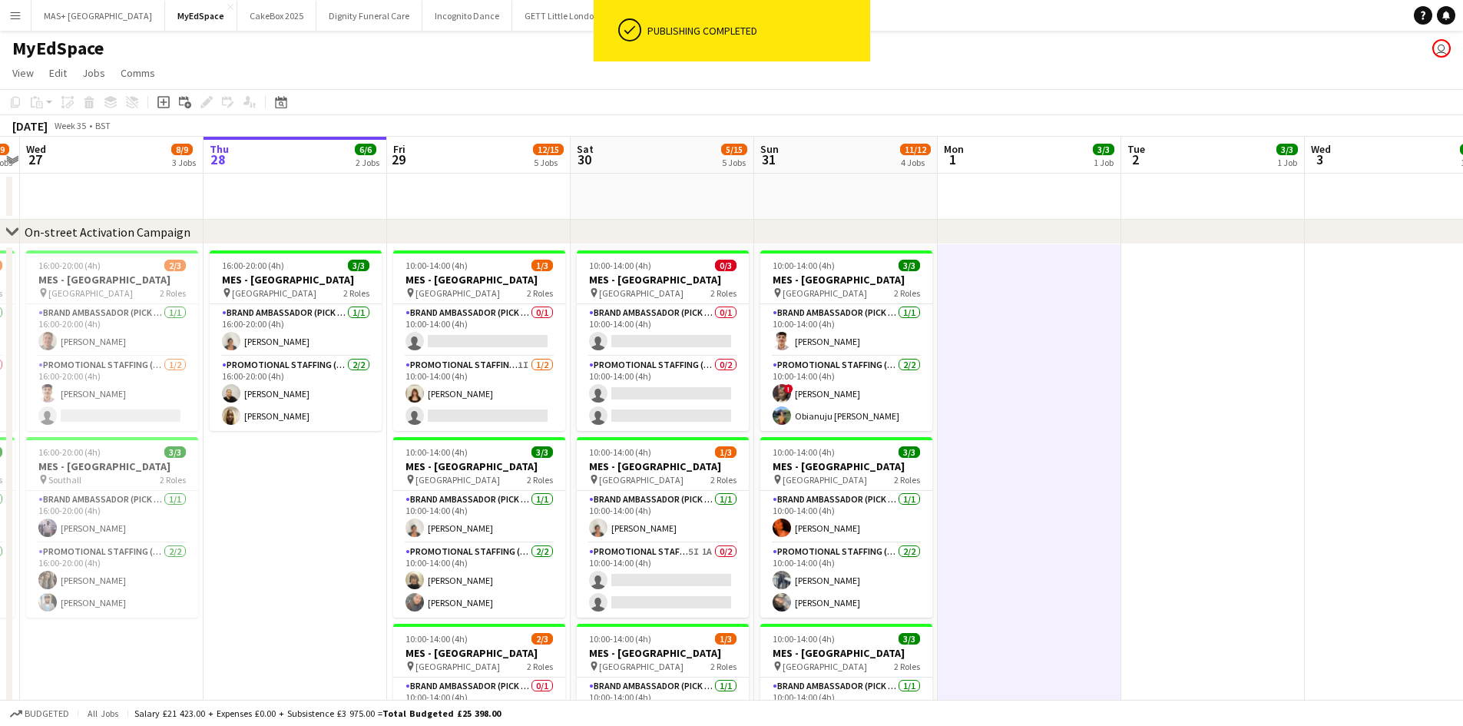
scroll to position [230, 0]
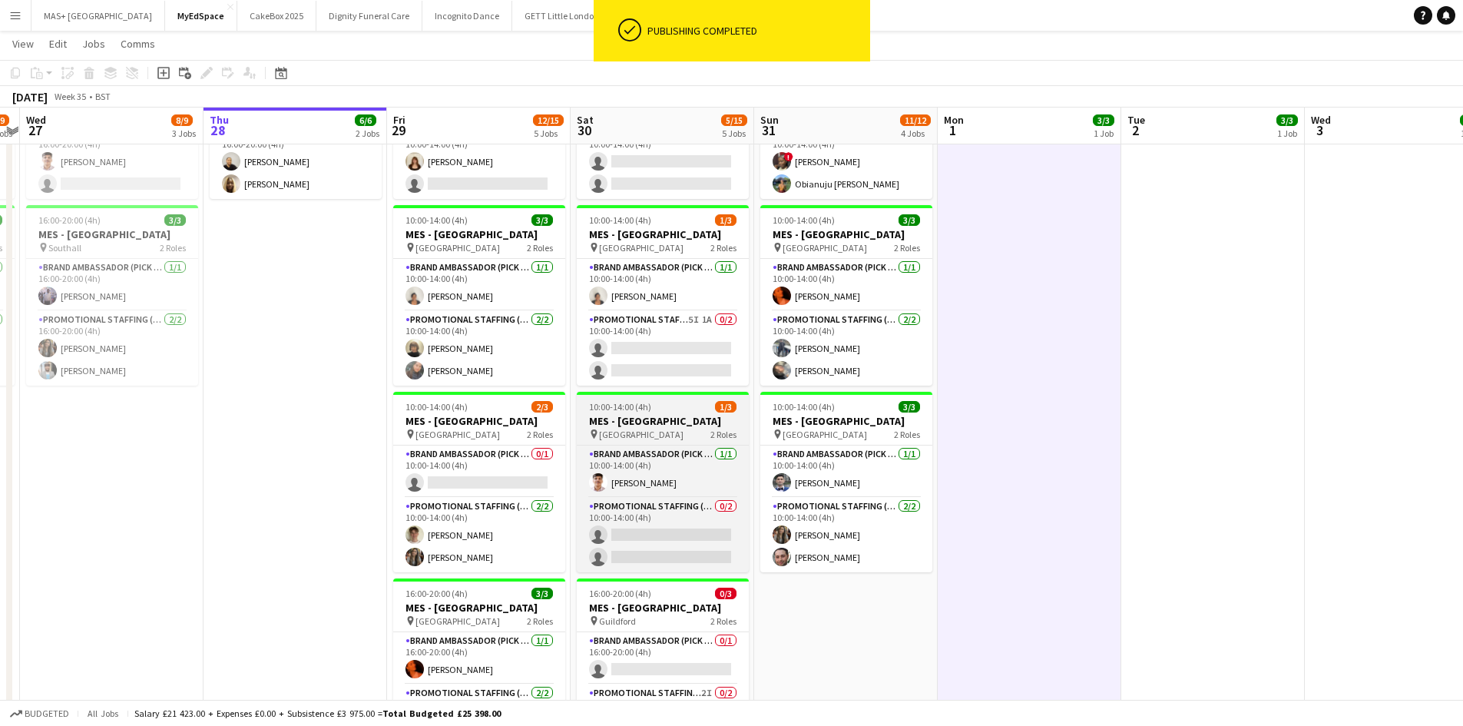
click at [621, 436] on span "[GEOGRAPHIC_DATA]" at bounding box center [641, 435] width 84 height 12
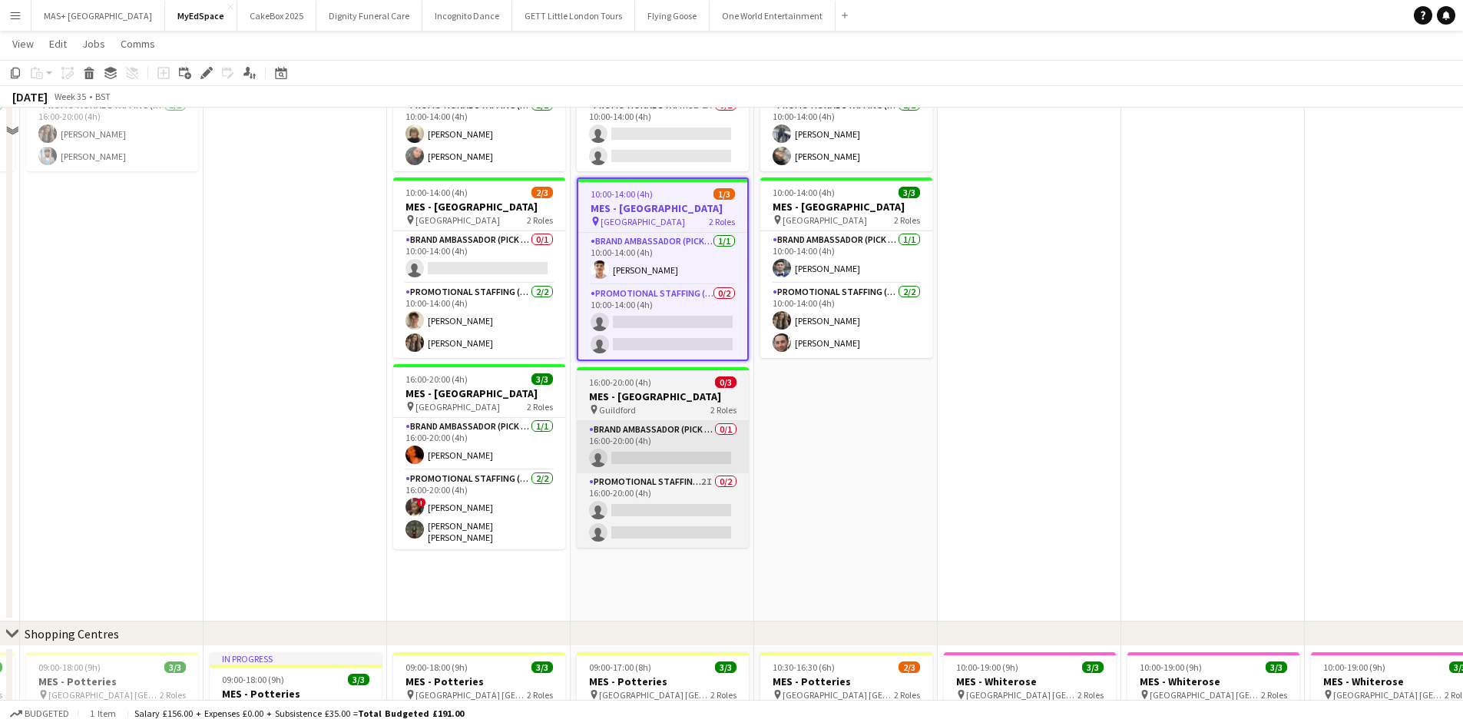
scroll to position [461, 0]
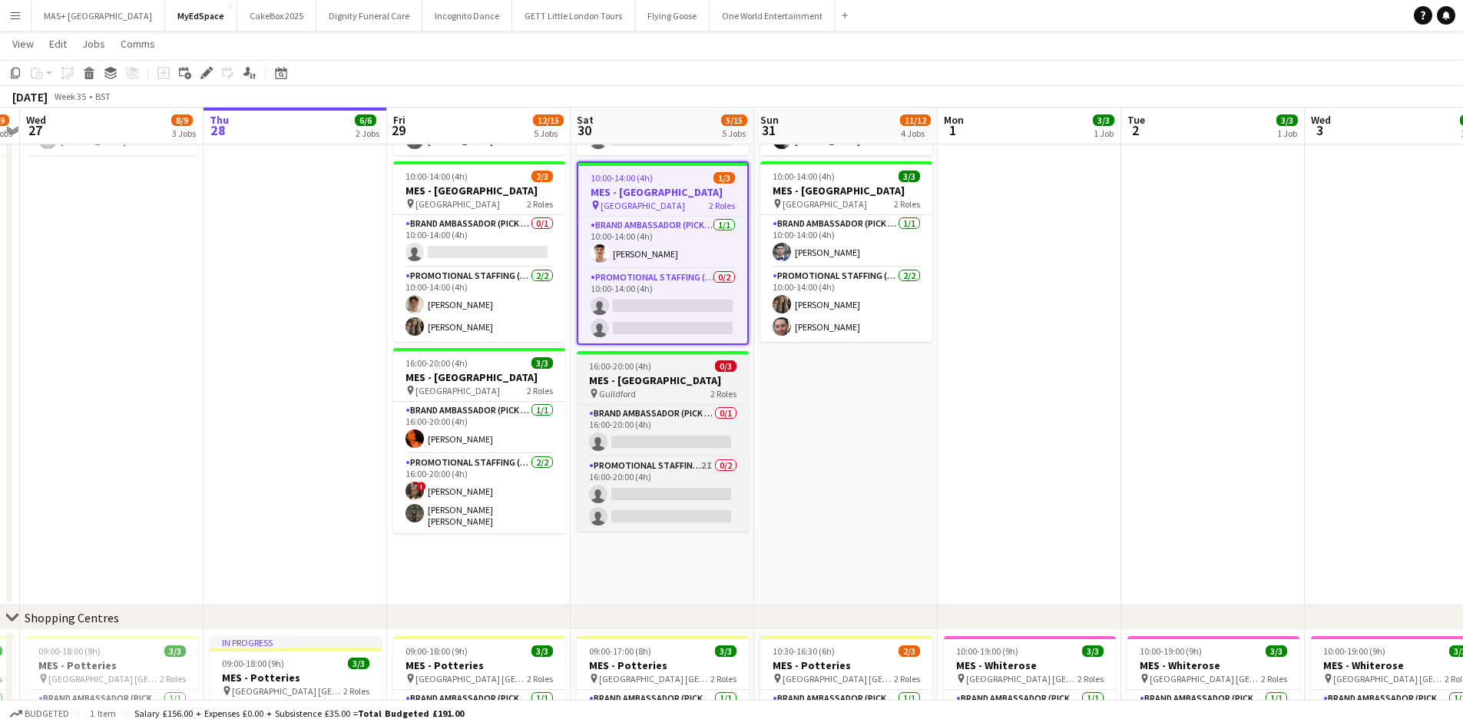
click at [644, 389] on div "pin Guildford 2 Roles" at bounding box center [663, 393] width 172 height 12
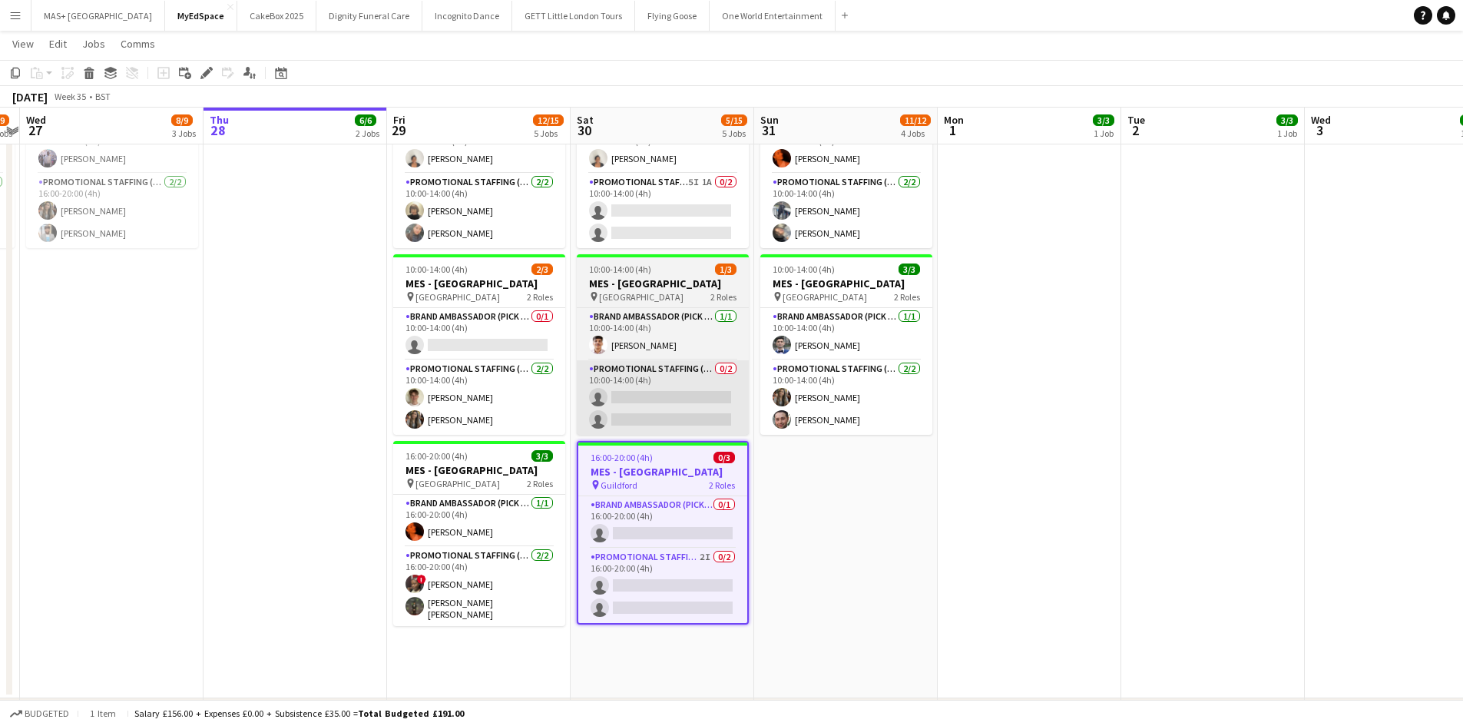
scroll to position [307, 0]
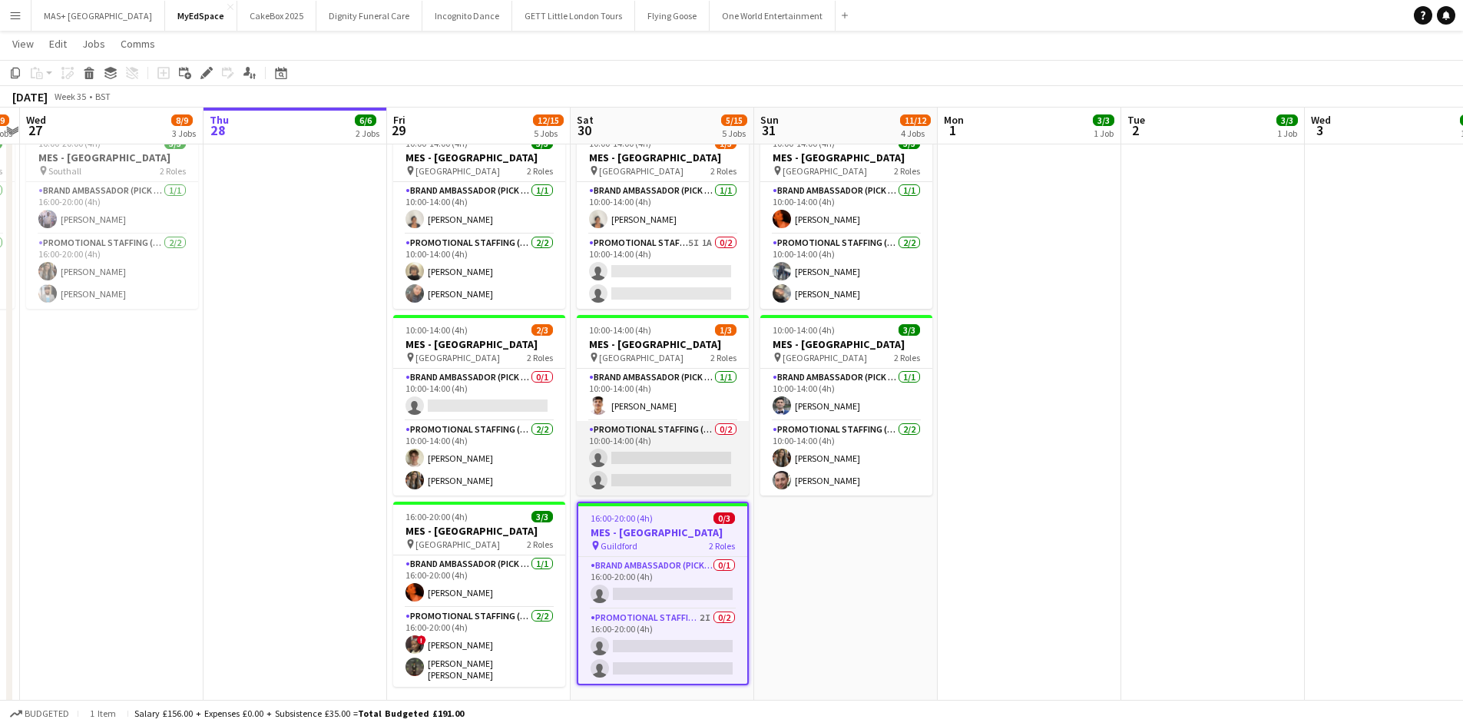
click at [633, 435] on app-card-role "Promotional Staffing (Brand Ambassadors) 0/2 10:00-14:00 (4h) single-neutral-ac…" at bounding box center [663, 458] width 172 height 75
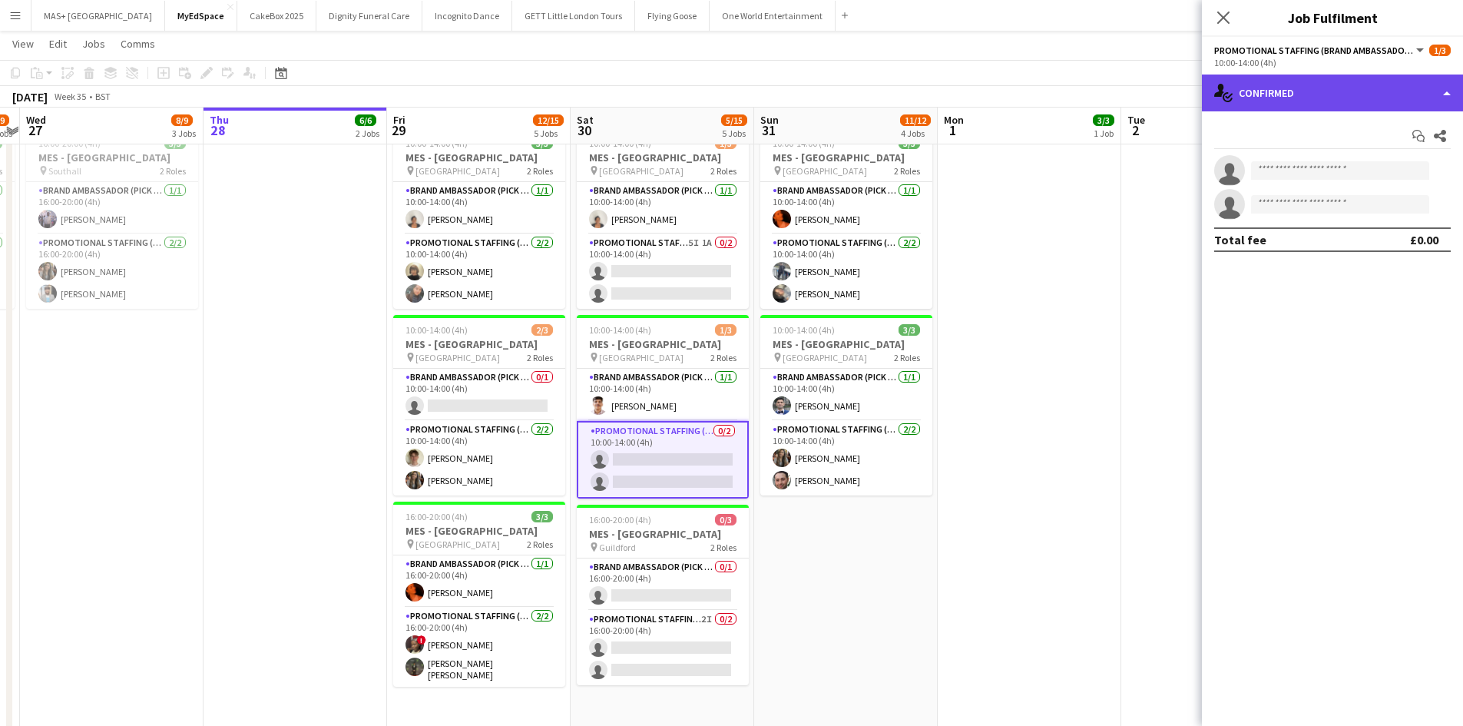
click at [1318, 77] on div "single-neutral-actions-check-2 Confirmed" at bounding box center [1332, 93] width 261 height 37
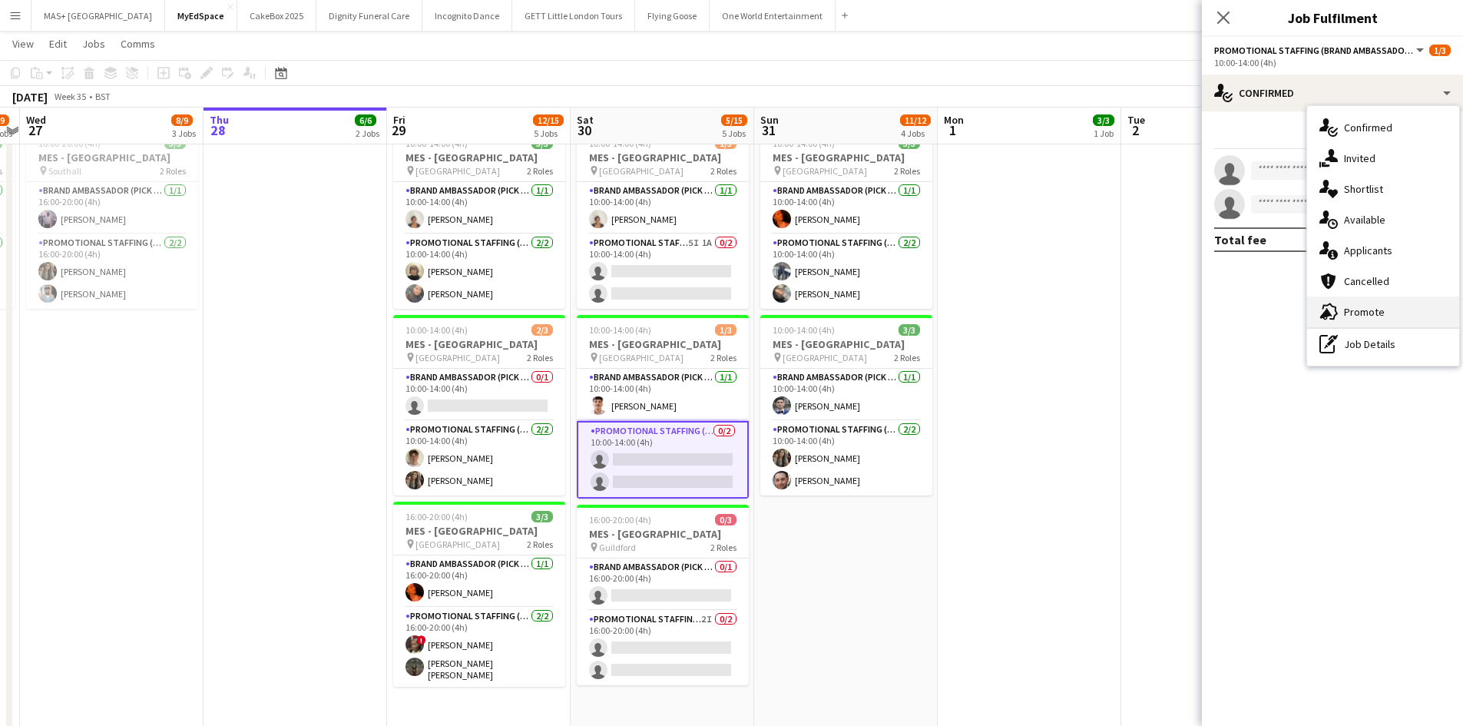
click at [1378, 320] on div "advertising-megaphone Promote" at bounding box center [1383, 311] width 152 height 31
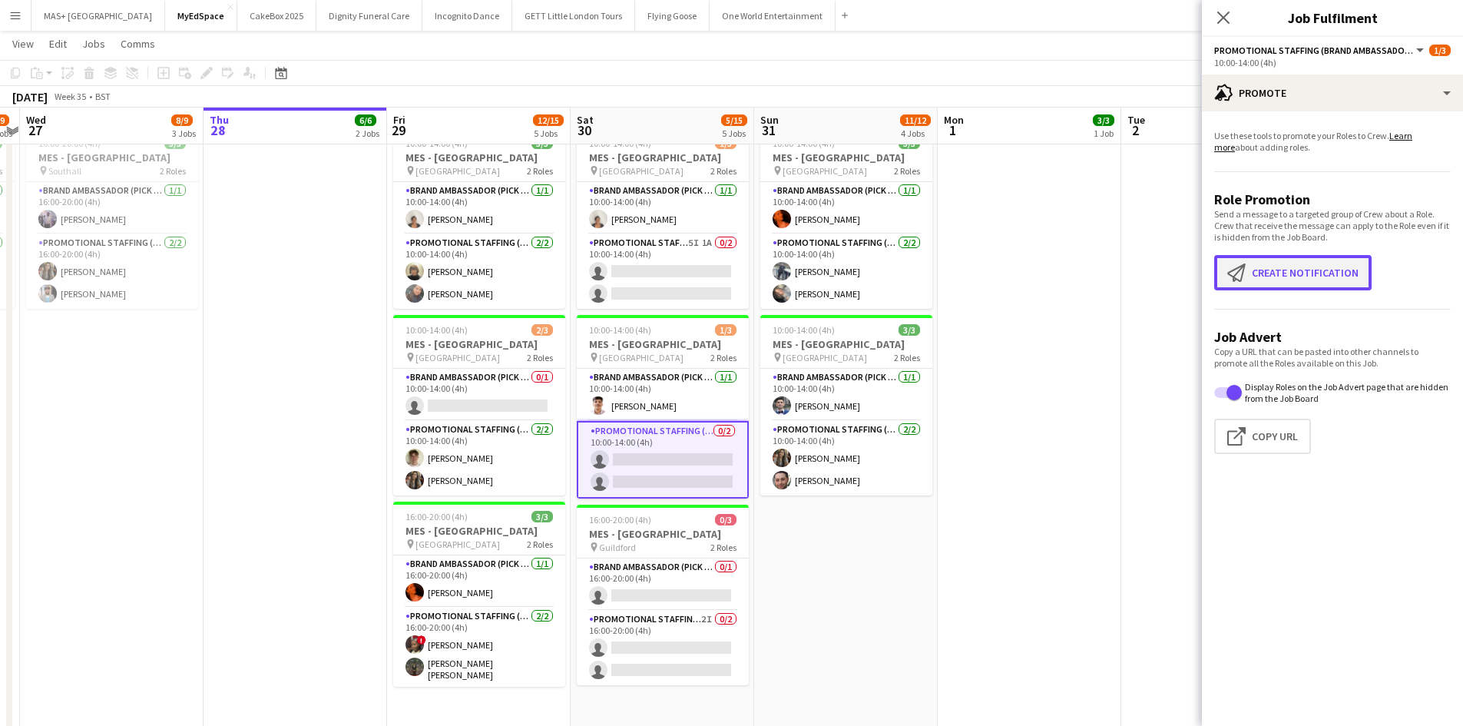
click at [1298, 269] on button "Create notification Create notification" at bounding box center [1292, 272] width 157 height 35
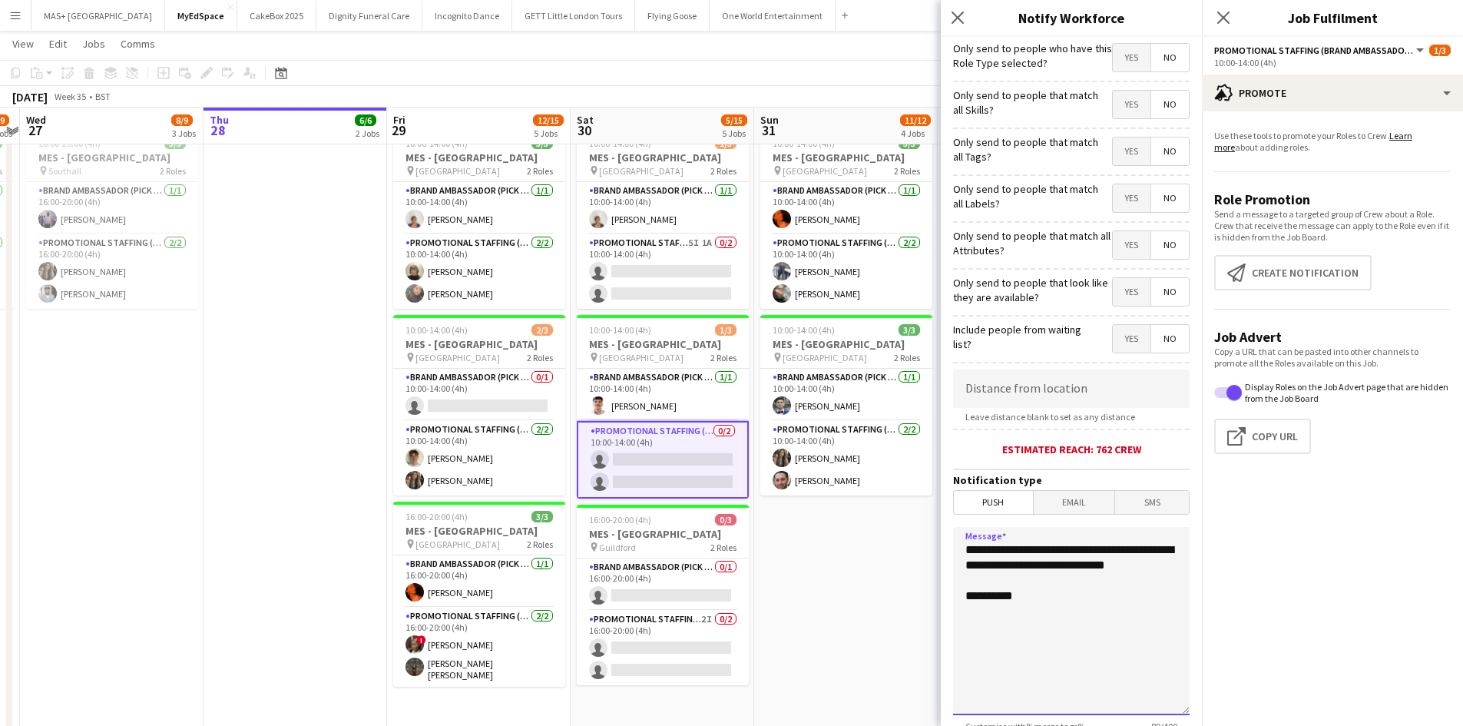
drag, startPoint x: 1052, startPoint y: 585, endPoint x: 949, endPoint y: 543, distance: 111.0
click at [949, 543] on form "**********" at bounding box center [1071, 441] width 261 height 809
click at [1048, 579] on textarea "**********" at bounding box center [1071, 621] width 237 height 188
drag, startPoint x: 1044, startPoint y: 583, endPoint x: 967, endPoint y: 551, distance: 83.3
click at [967, 551] on textarea "**********" at bounding box center [1071, 621] width 237 height 188
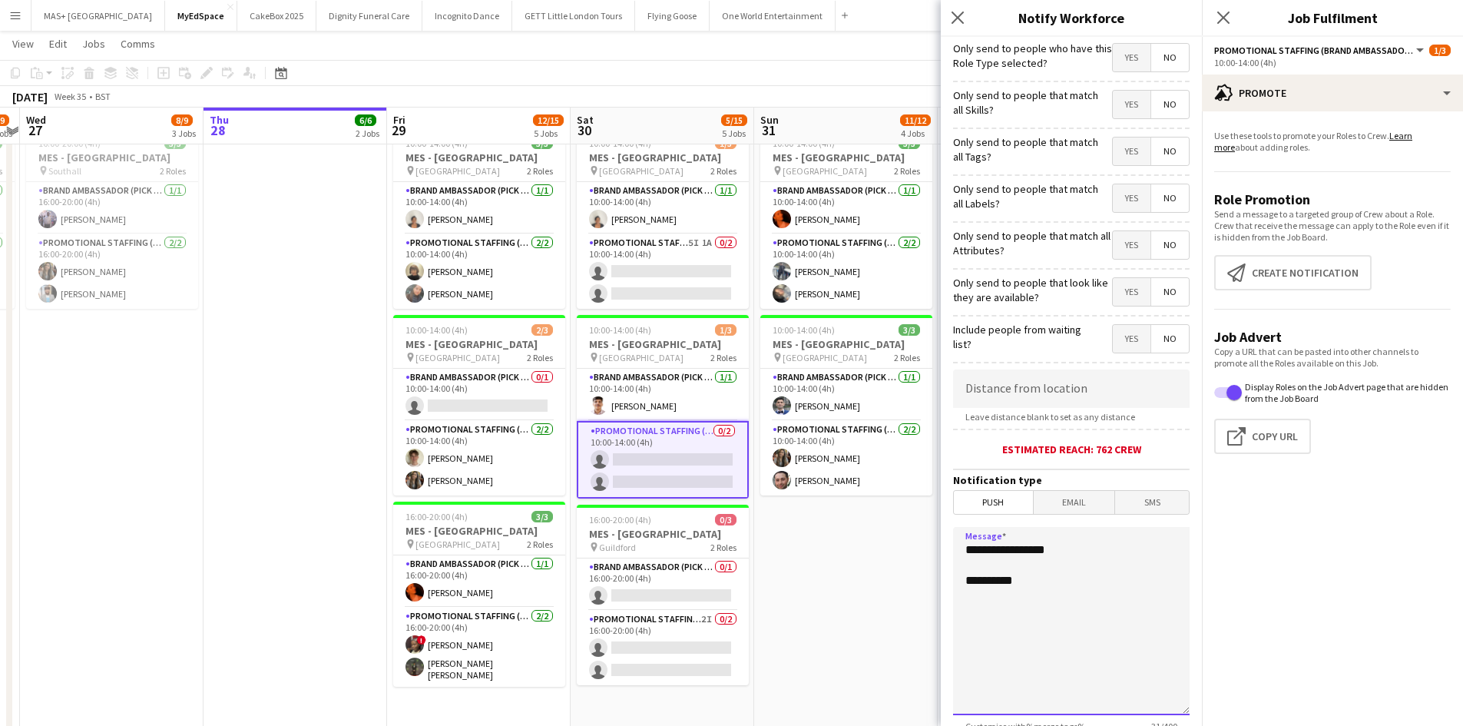
paste textarea "**********"
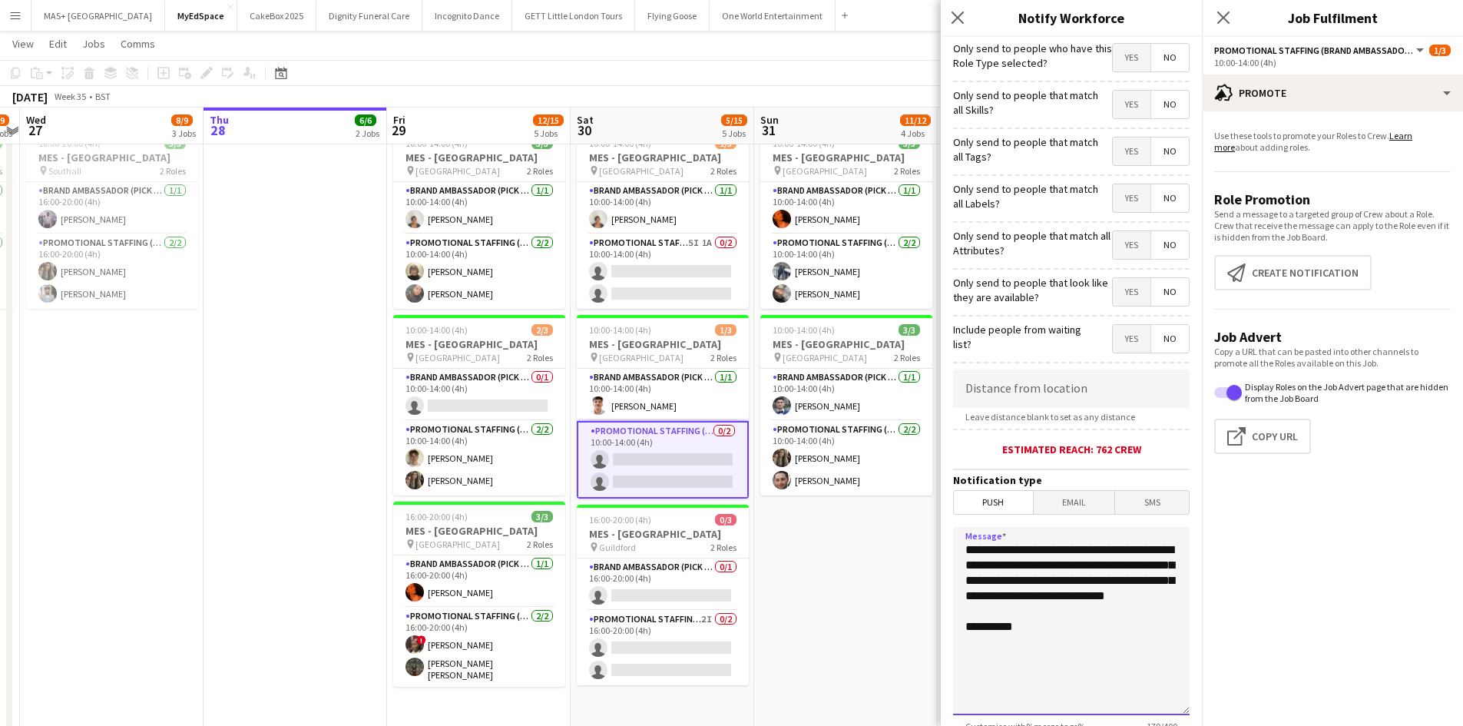
drag, startPoint x: 1010, startPoint y: 580, endPoint x: 977, endPoint y: 580, distance: 33.0
click at [977, 580] on textarea "**********" at bounding box center [1071, 621] width 237 height 188
click at [1086, 585] on textarea "**********" at bounding box center [1071, 621] width 237 height 188
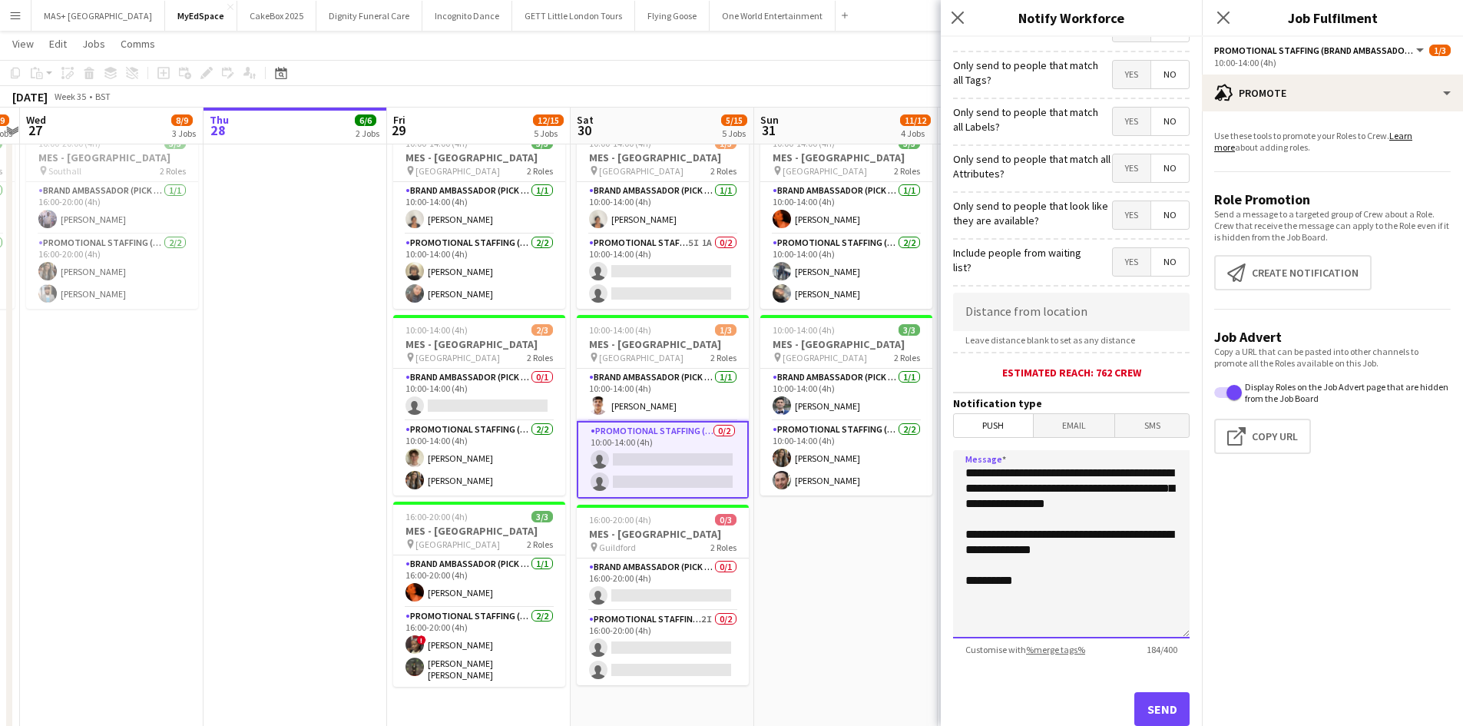
type textarea "**********"
click at [1160, 718] on button "Send" at bounding box center [1161, 709] width 55 height 34
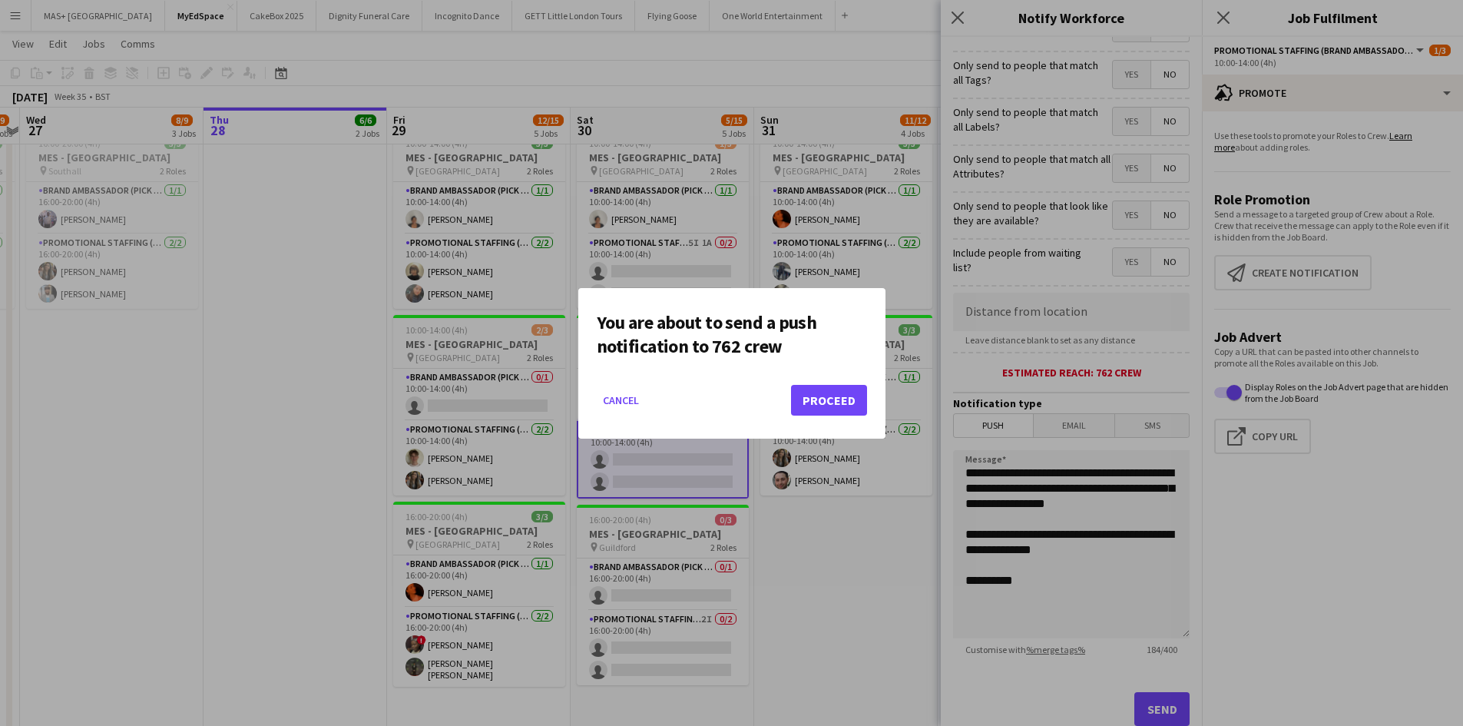
click at [1077, 651] on div at bounding box center [731, 363] width 1463 height 726
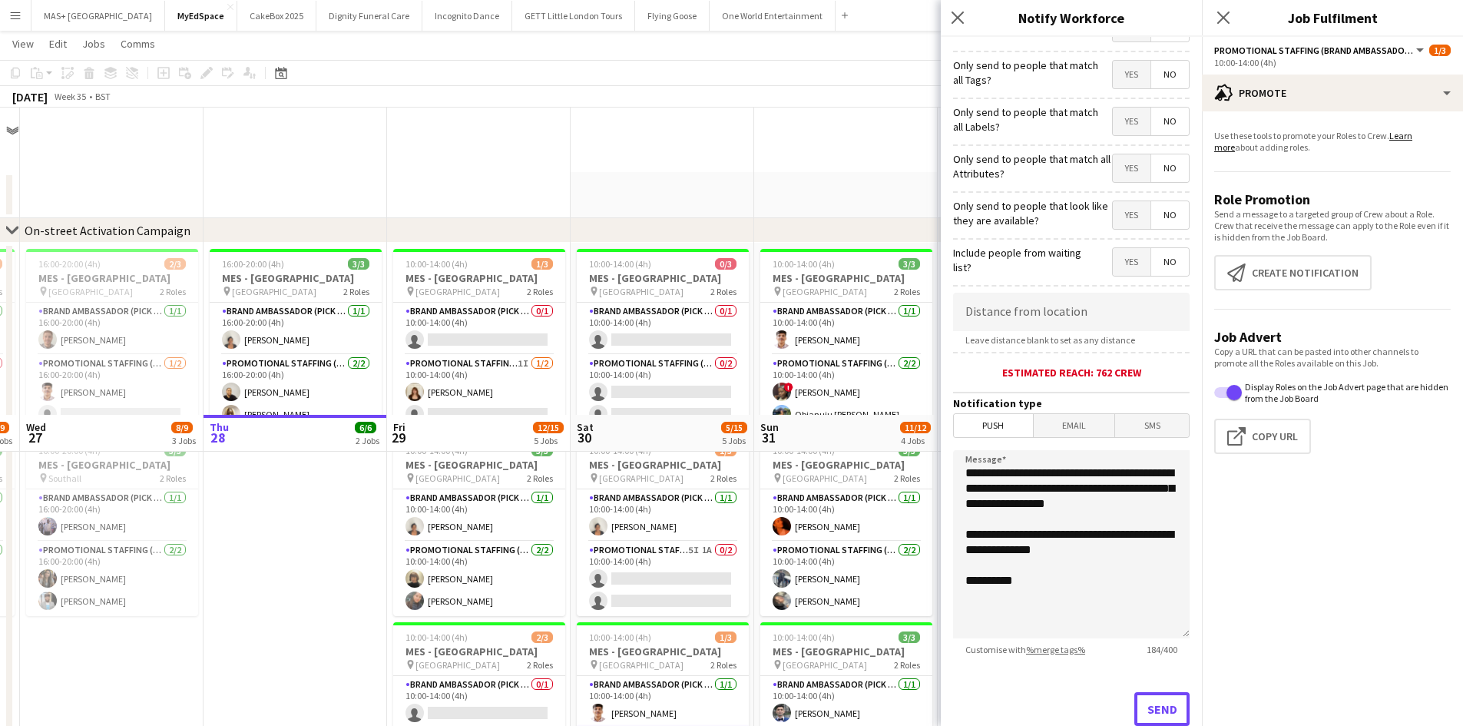
scroll to position [307, 0]
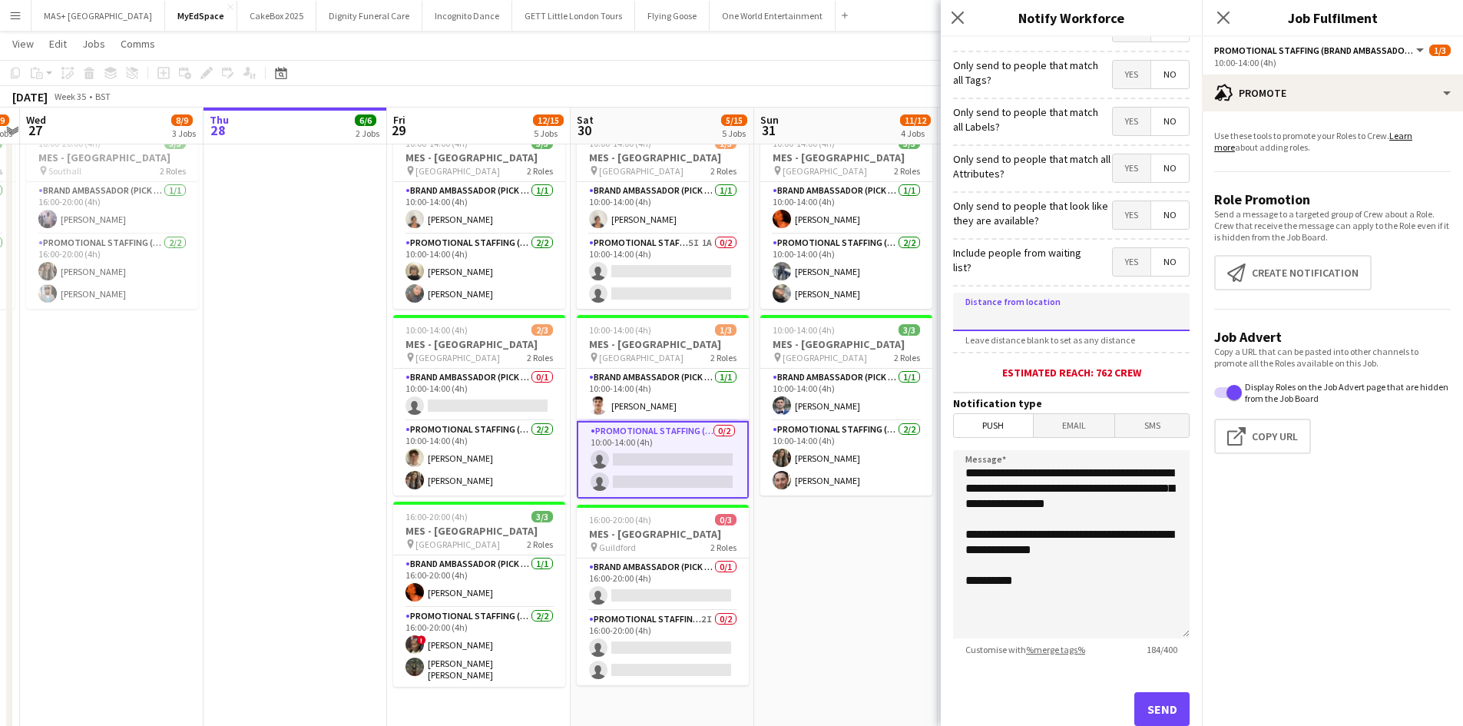
click at [1051, 317] on input at bounding box center [1071, 312] width 237 height 38
type input "******"
click at [1148, 704] on button "Send" at bounding box center [1161, 709] width 55 height 34
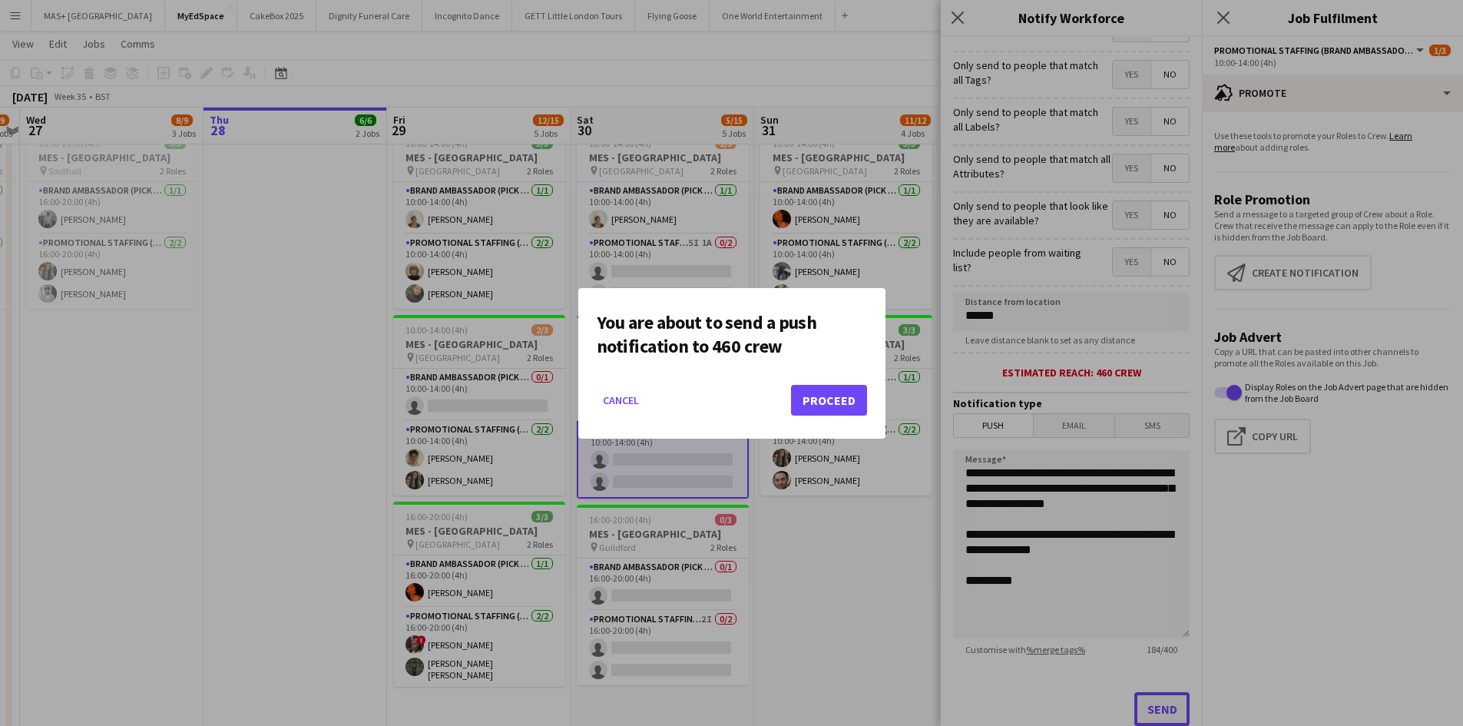
scroll to position [0, 0]
click at [850, 389] on button "Proceed" at bounding box center [829, 400] width 76 height 31
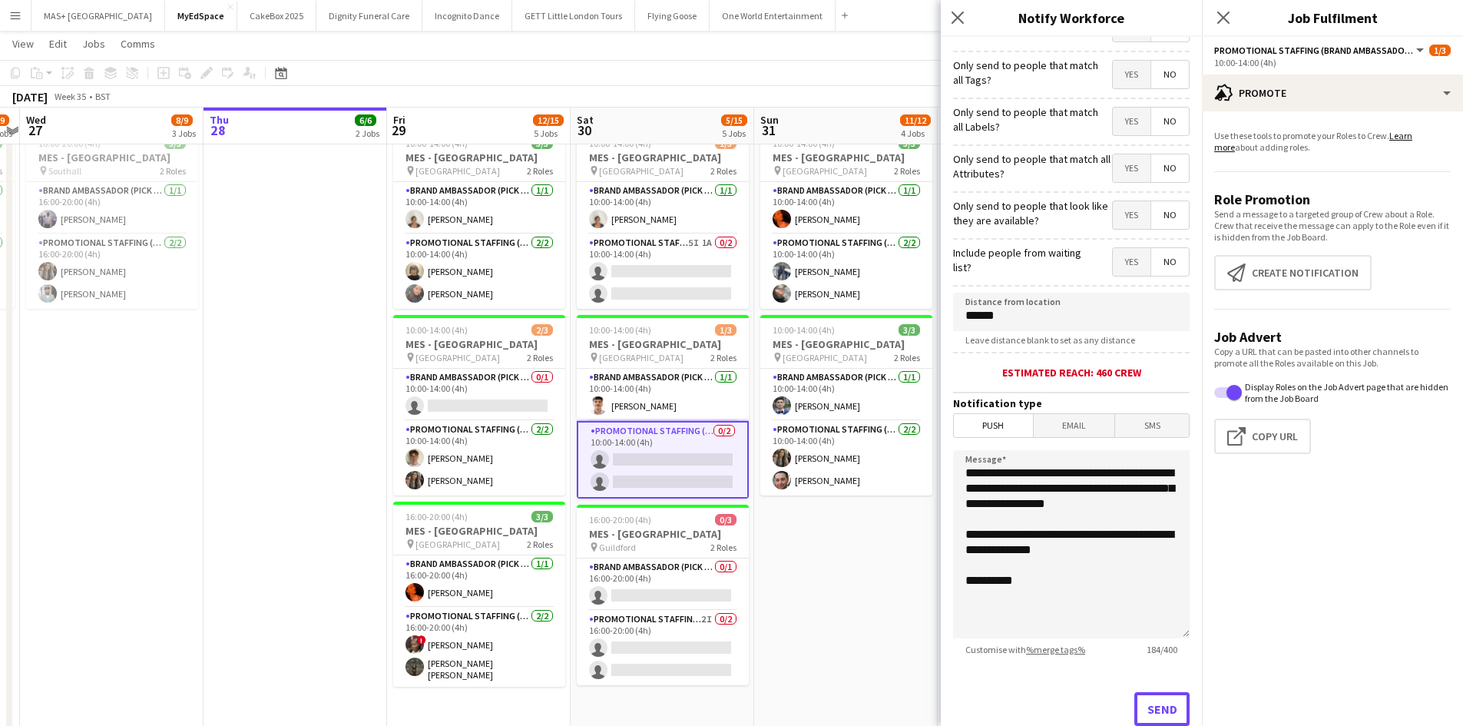
scroll to position [307, 0]
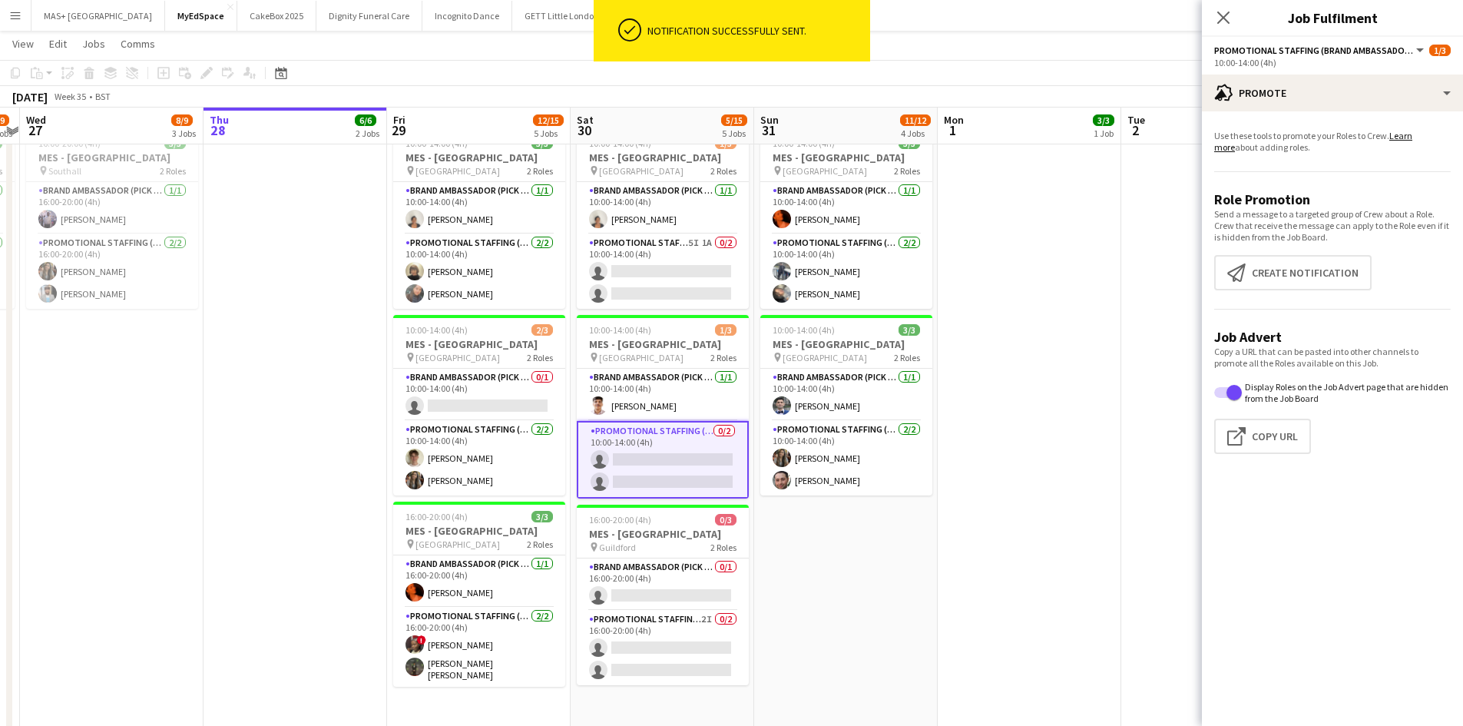
click at [652, 440] on app-card-role "Promotional Staffing (Brand Ambassadors) 0/2 10:00-14:00 (4h) single-neutral-ac…" at bounding box center [663, 460] width 172 height 78
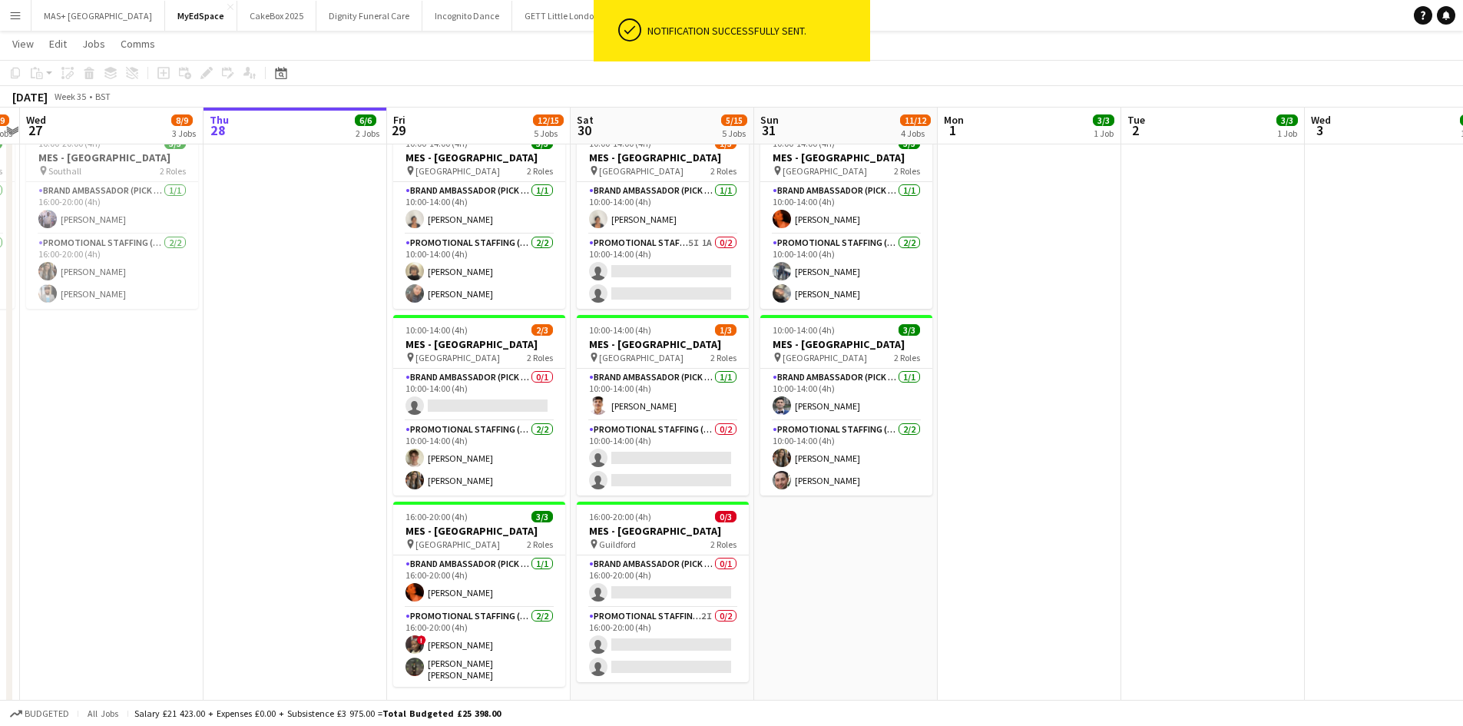
click at [1027, 455] on app-date-cell at bounding box center [1030, 346] width 184 height 823
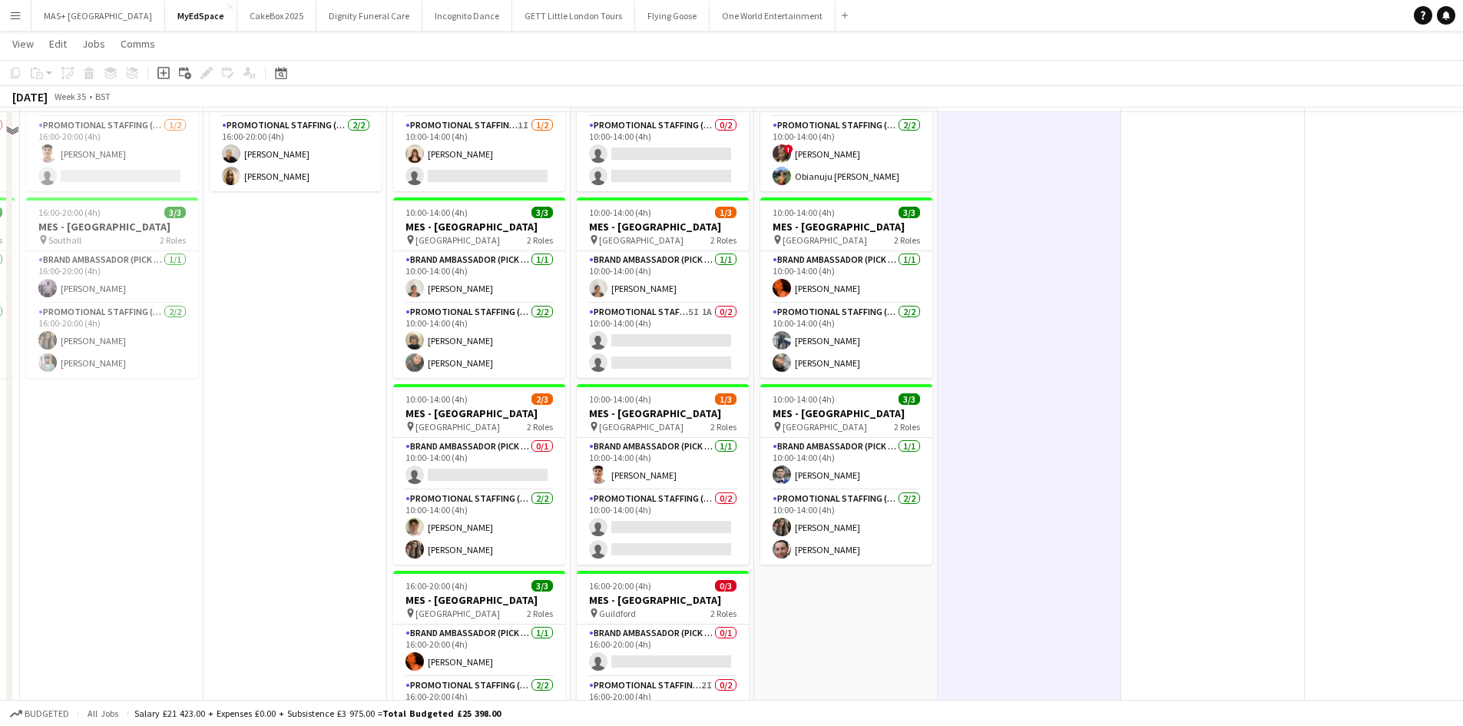
scroll to position [161, 0]
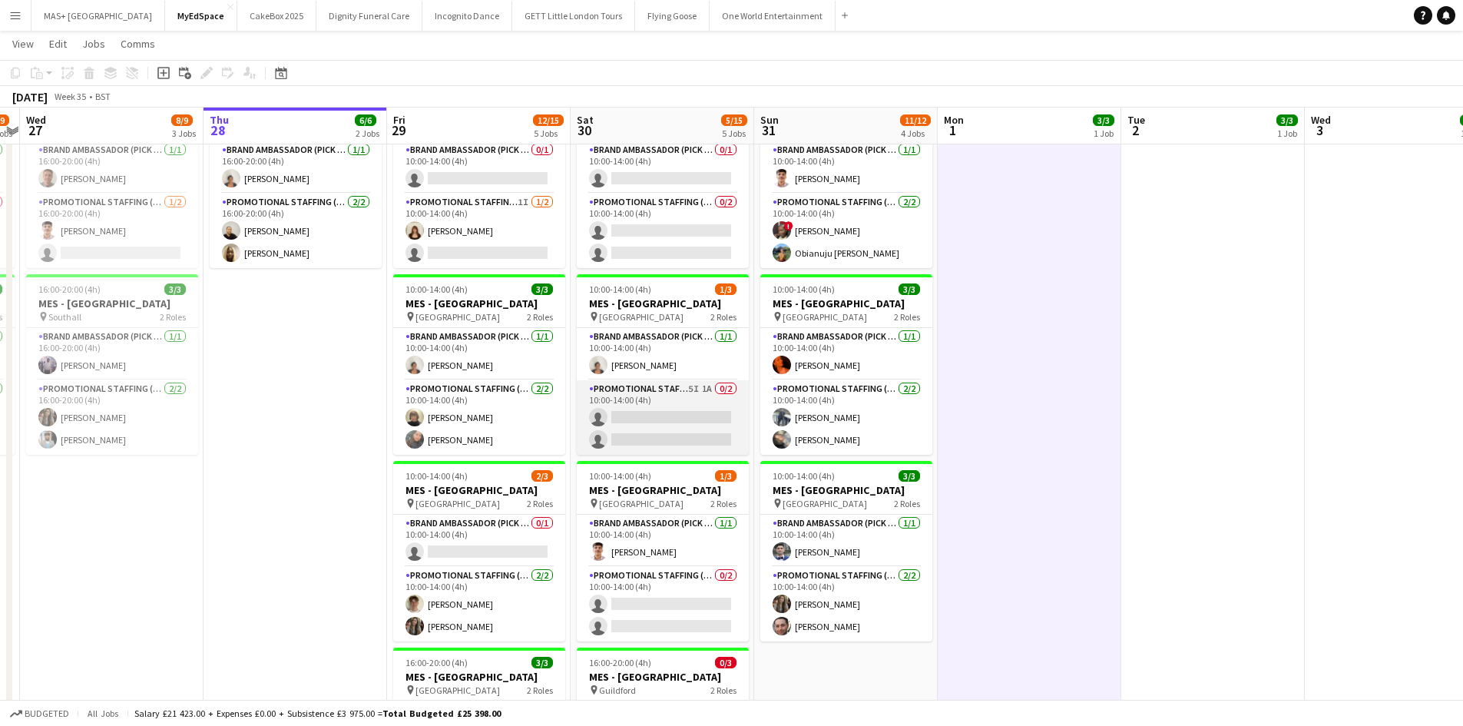
click at [610, 393] on app-card-role "Promotional Staffing (Brand Ambassadors) 5I 1A 0/2 10:00-14:00 (4h) single-neut…" at bounding box center [663, 417] width 172 height 75
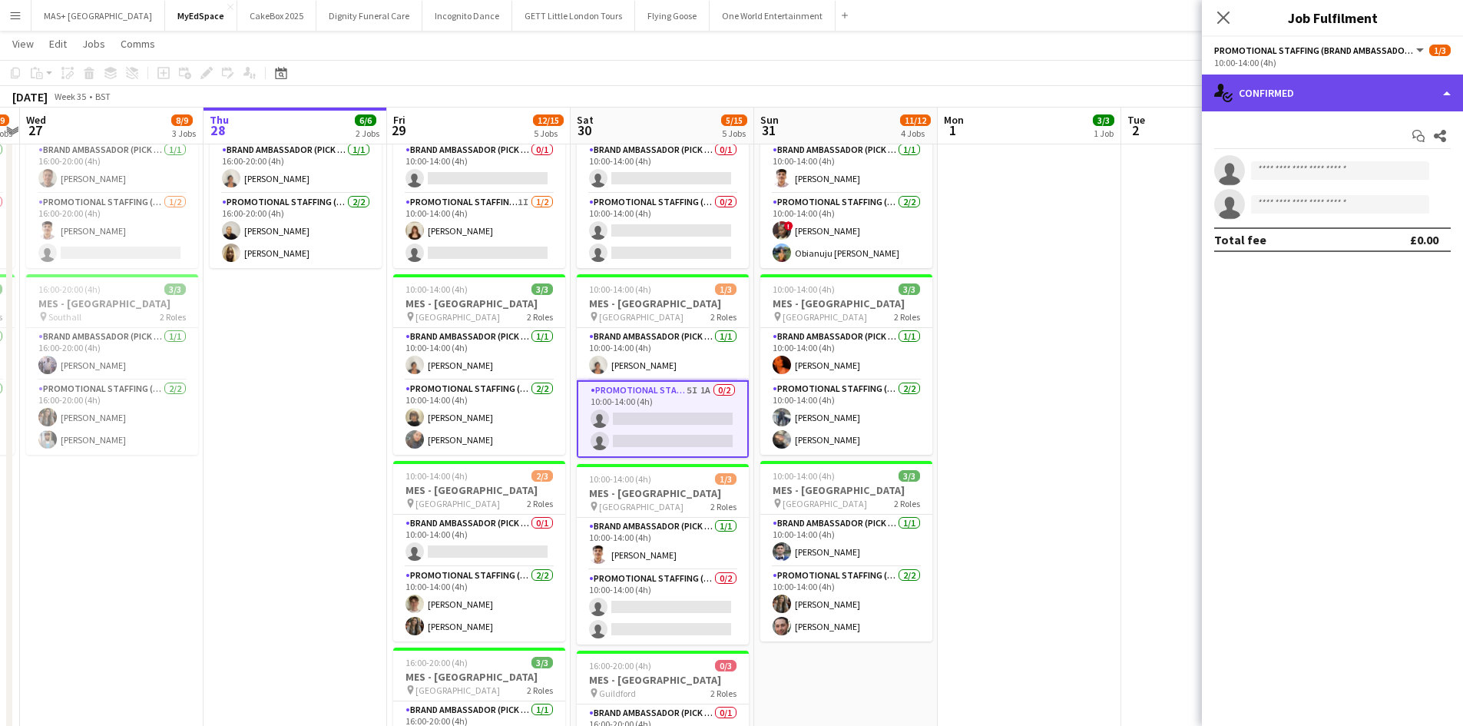
click at [1305, 100] on div "single-neutral-actions-check-2 Confirmed" at bounding box center [1332, 93] width 261 height 37
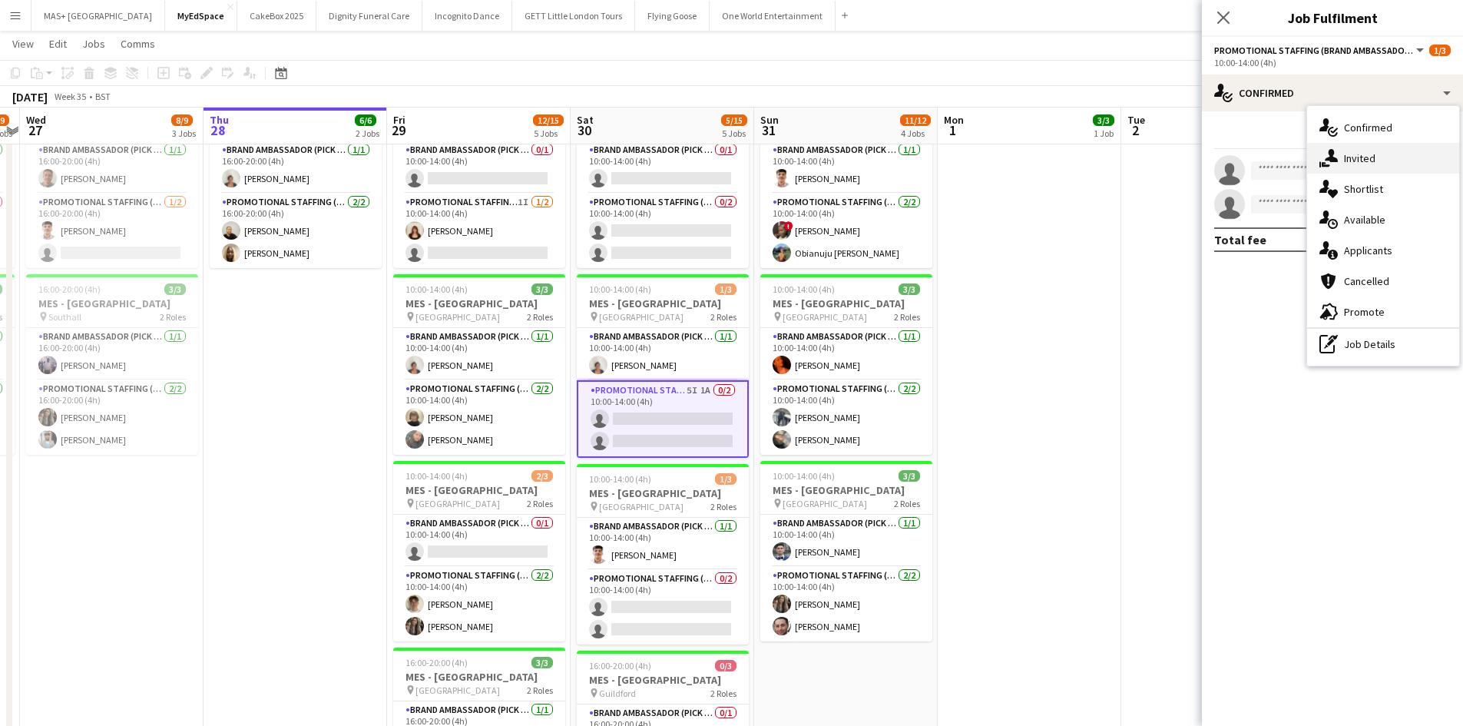
click at [1368, 166] on div "single-neutral-actions-share-1 Invited" at bounding box center [1383, 158] width 152 height 31
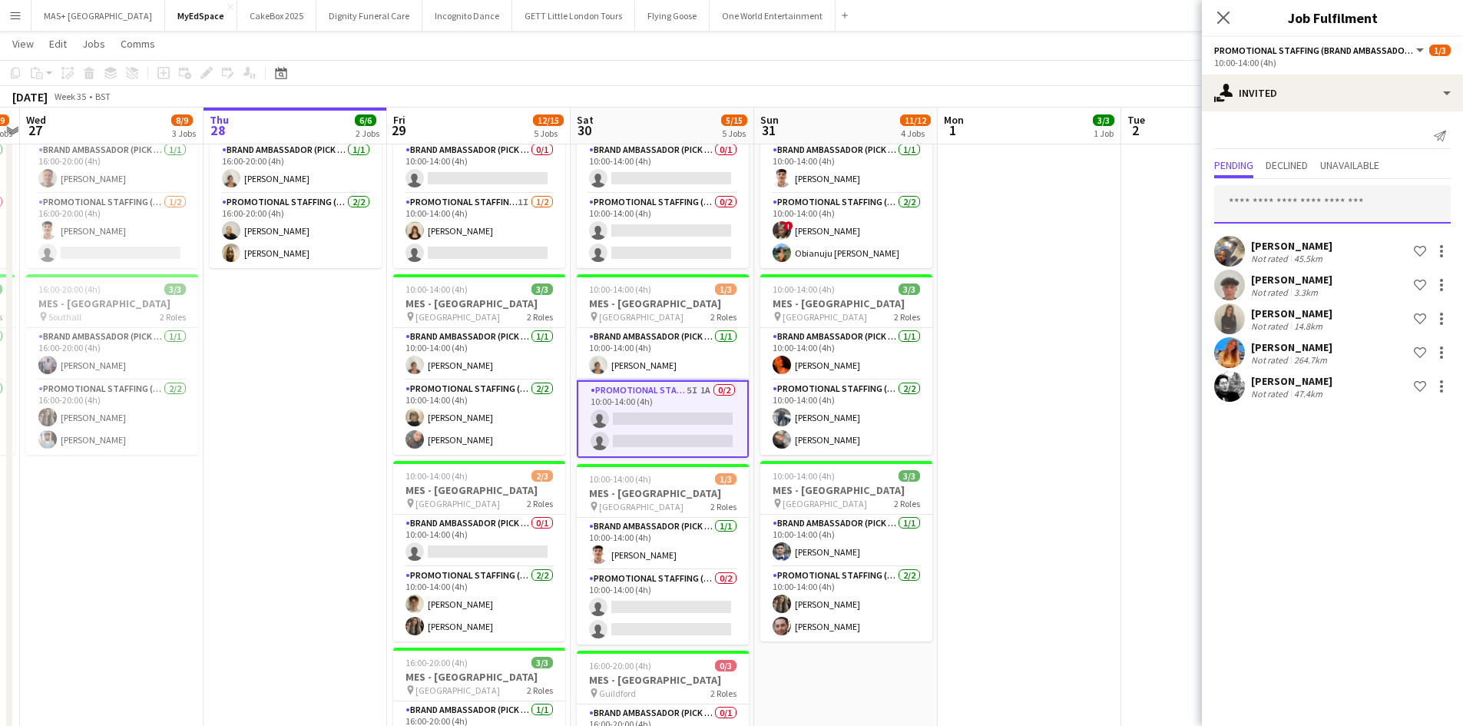
click at [1288, 206] on input "text" at bounding box center [1332, 204] width 237 height 38
click at [1302, 163] on span "Declined" at bounding box center [1287, 165] width 42 height 11
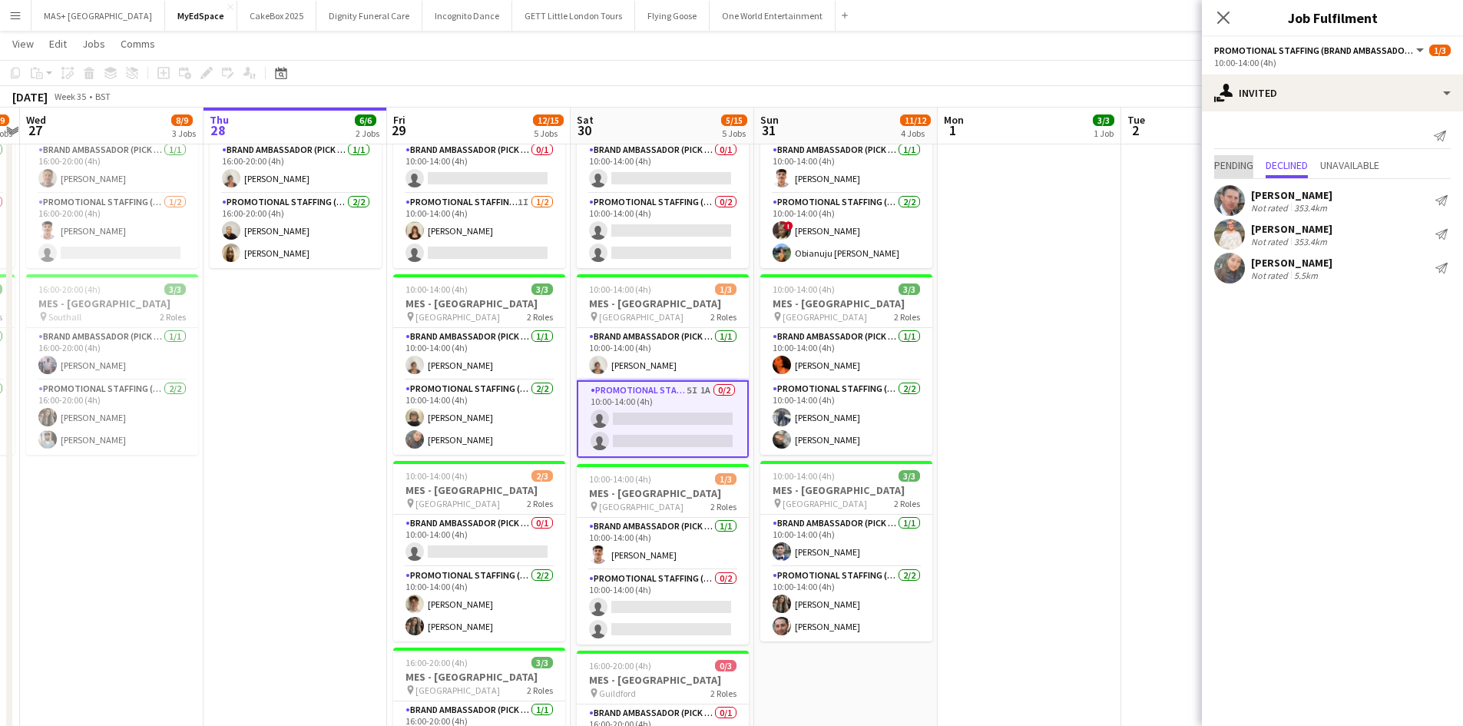
click at [1240, 163] on span "Pending" at bounding box center [1233, 165] width 39 height 11
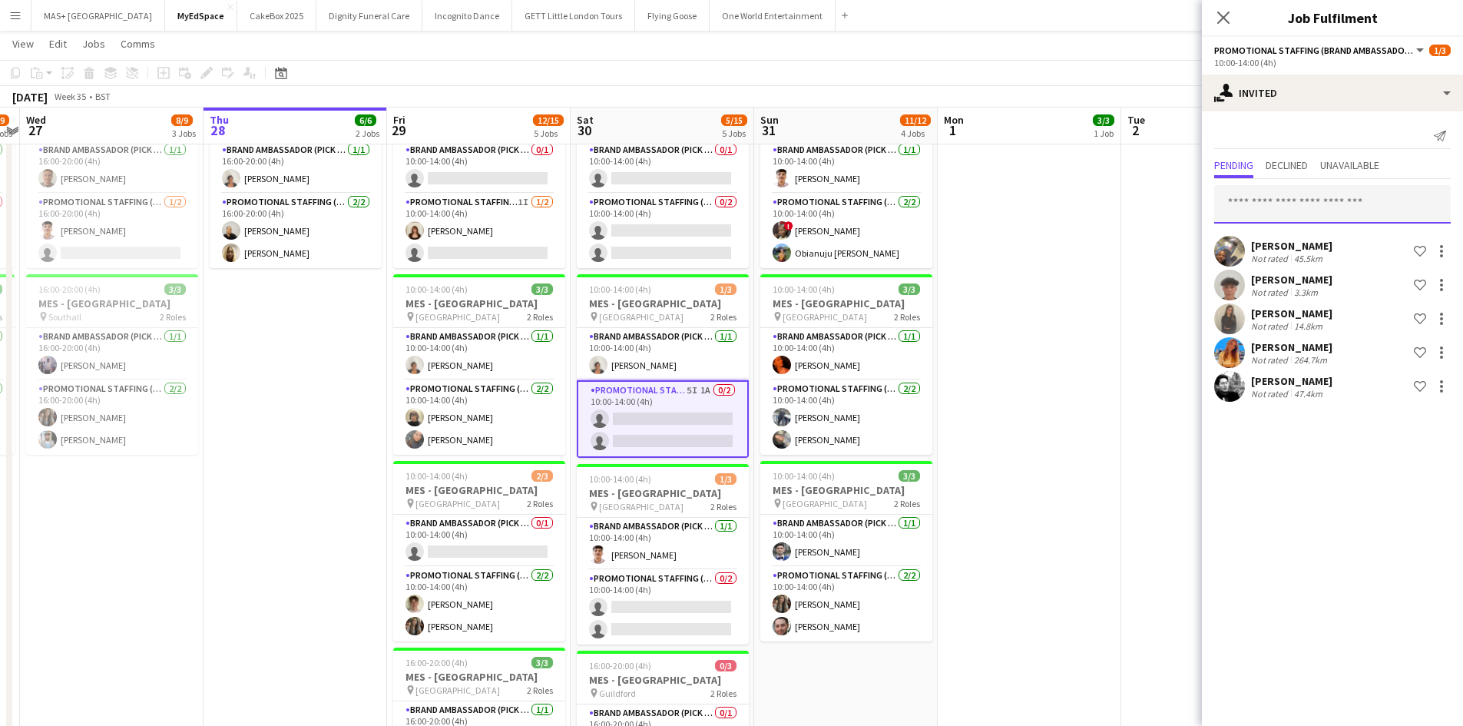
click at [1270, 223] on input "text" at bounding box center [1332, 204] width 237 height 38
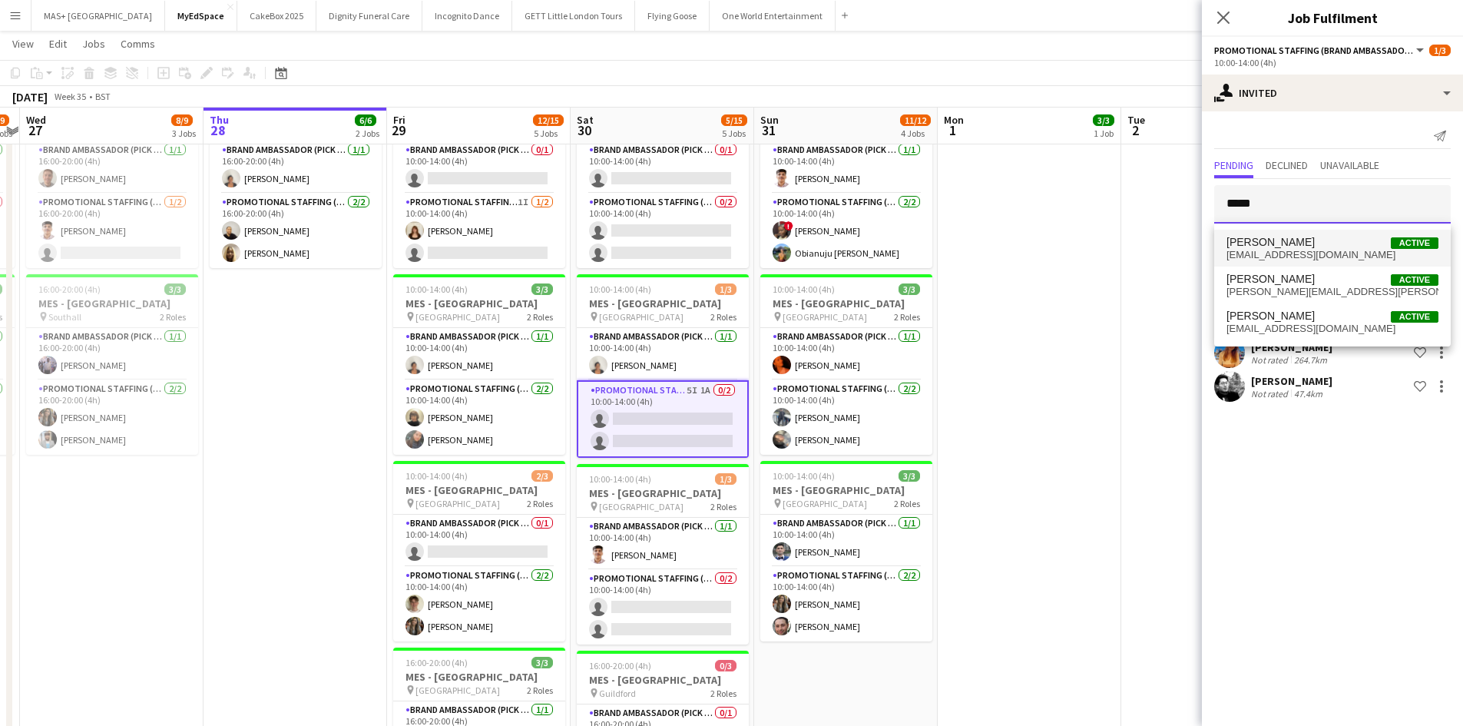
type input "*****"
click at [1310, 259] on span "lauzmo123@googlemail.com" at bounding box center [1333, 255] width 212 height 12
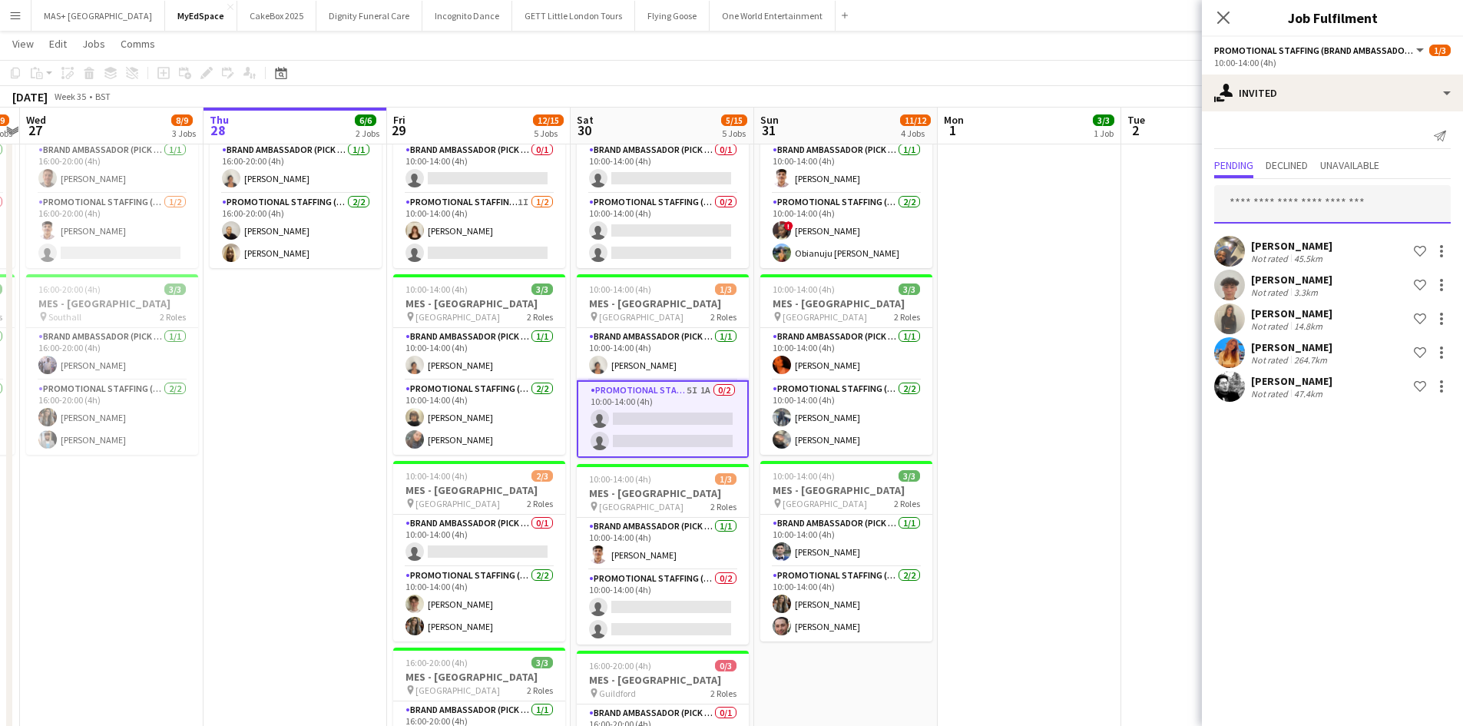
scroll to position [0, 0]
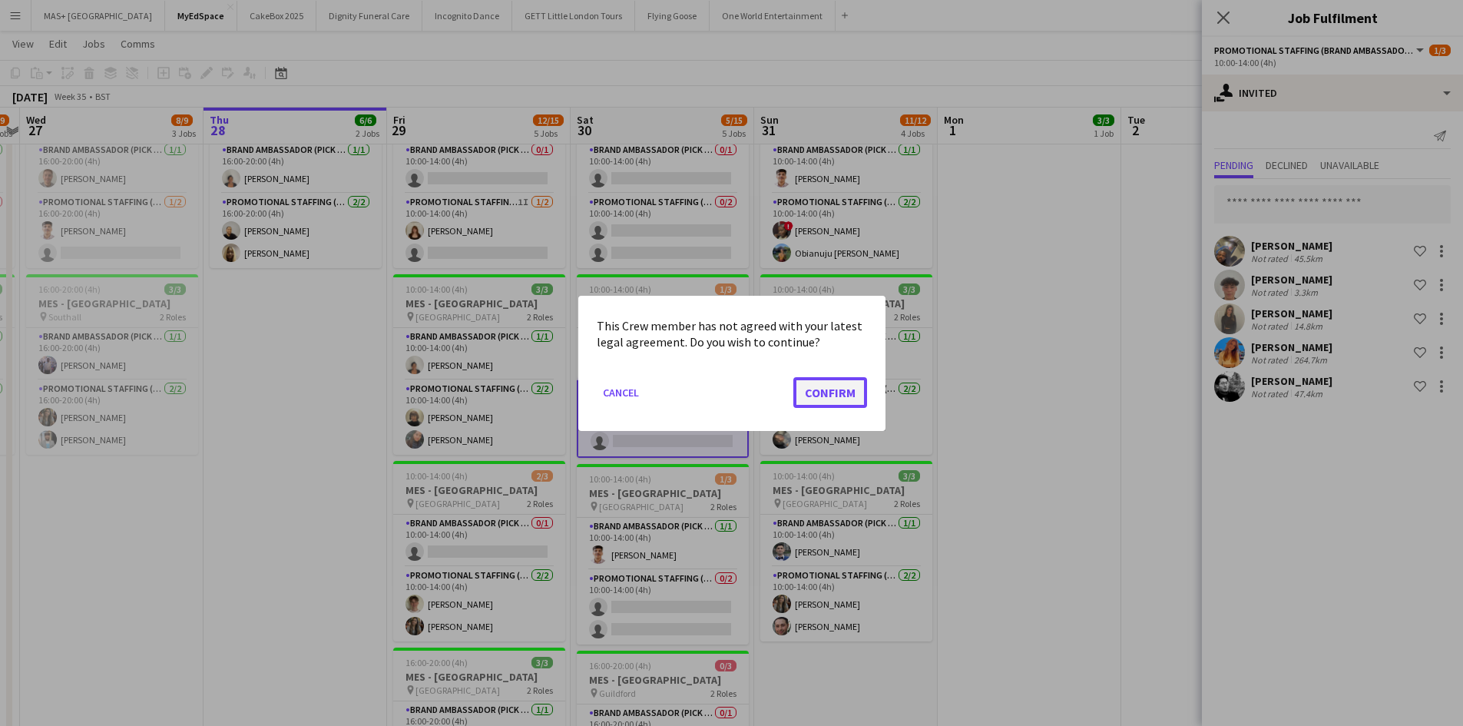
click at [844, 394] on button "Confirm" at bounding box center [830, 391] width 74 height 31
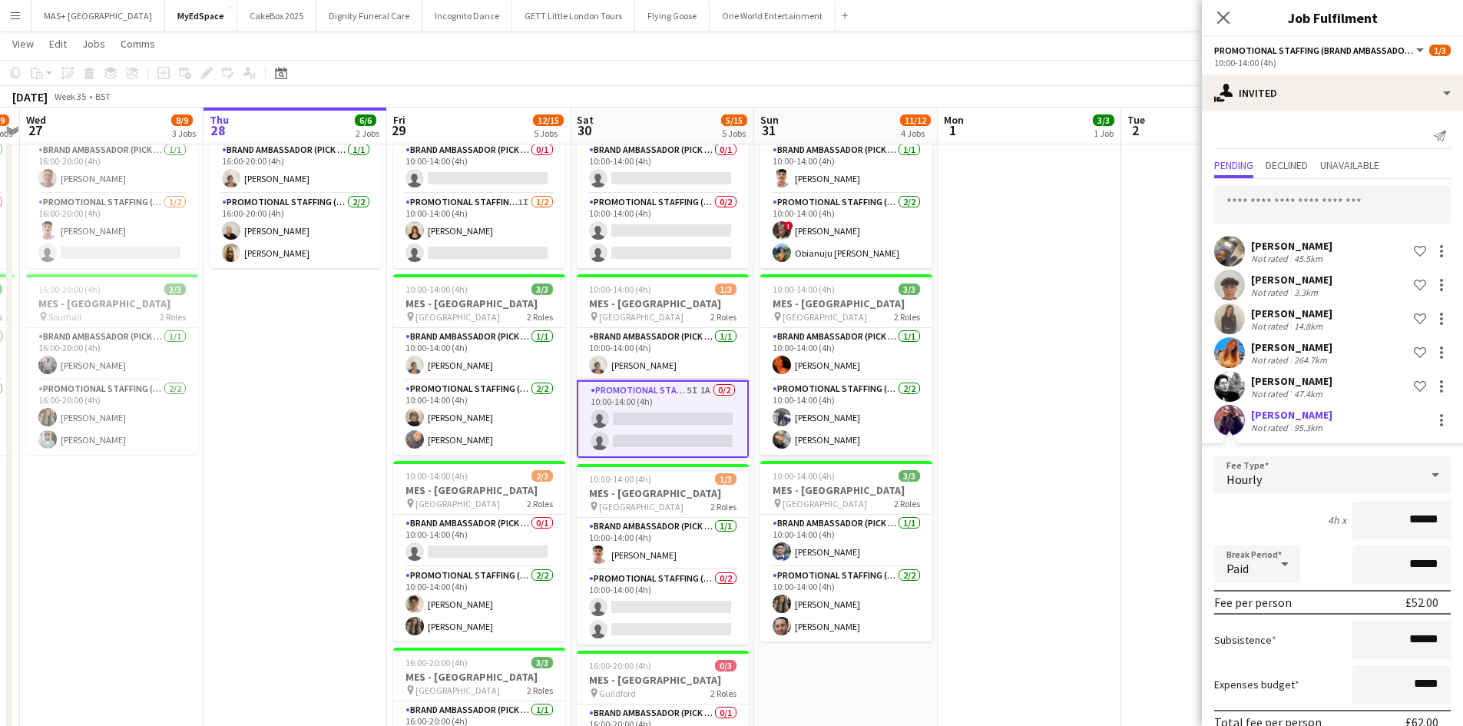
scroll to position [74, 0]
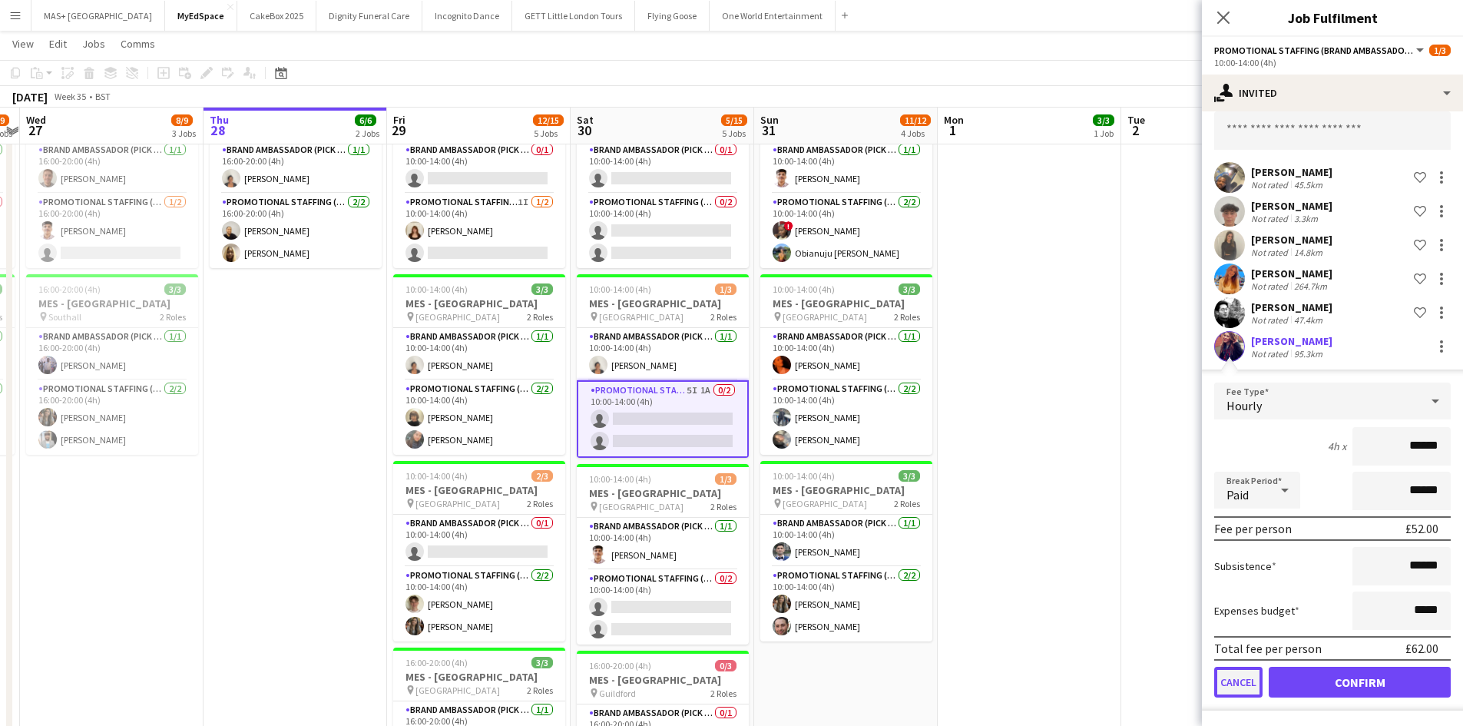
click at [1241, 682] on button "Cancel" at bounding box center [1238, 682] width 48 height 31
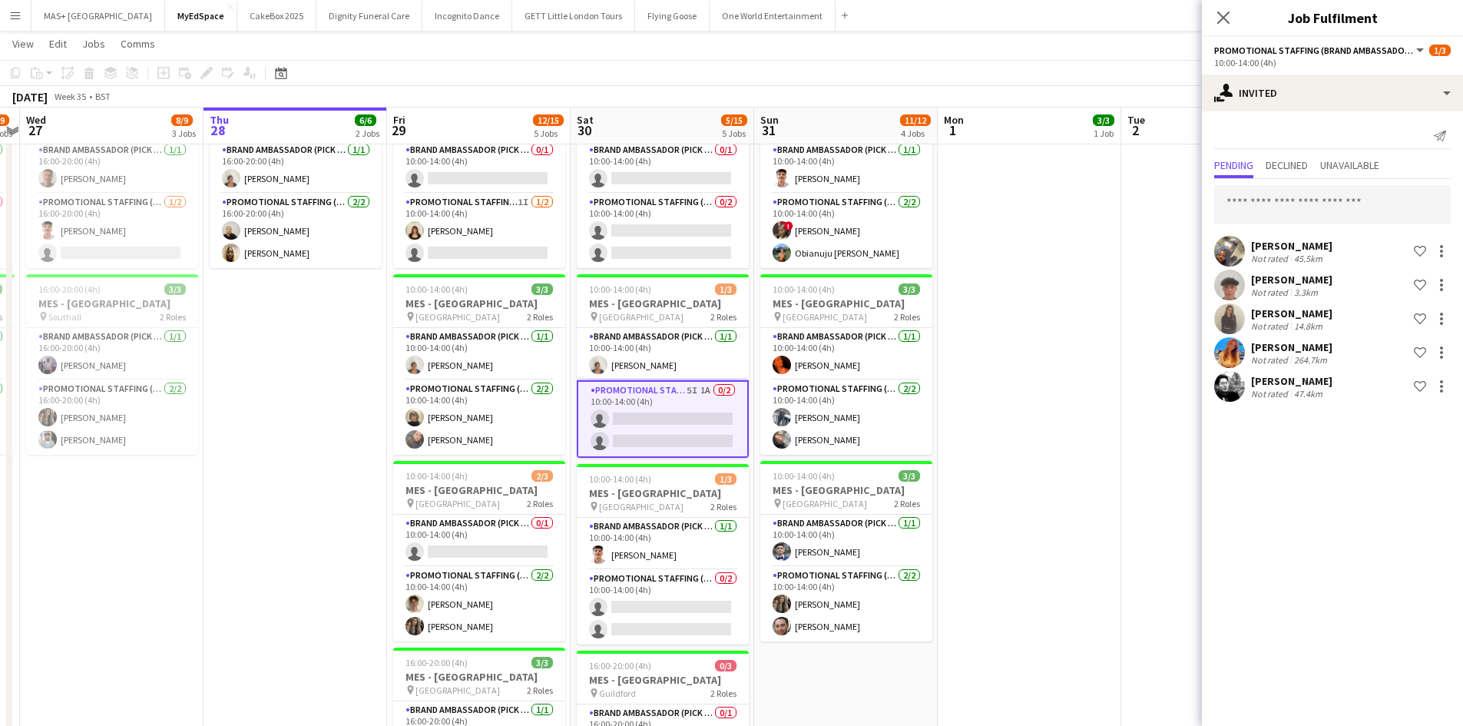
scroll to position [0, 0]
click at [1056, 531] on app-date-cell at bounding box center [1030, 492] width 184 height 823
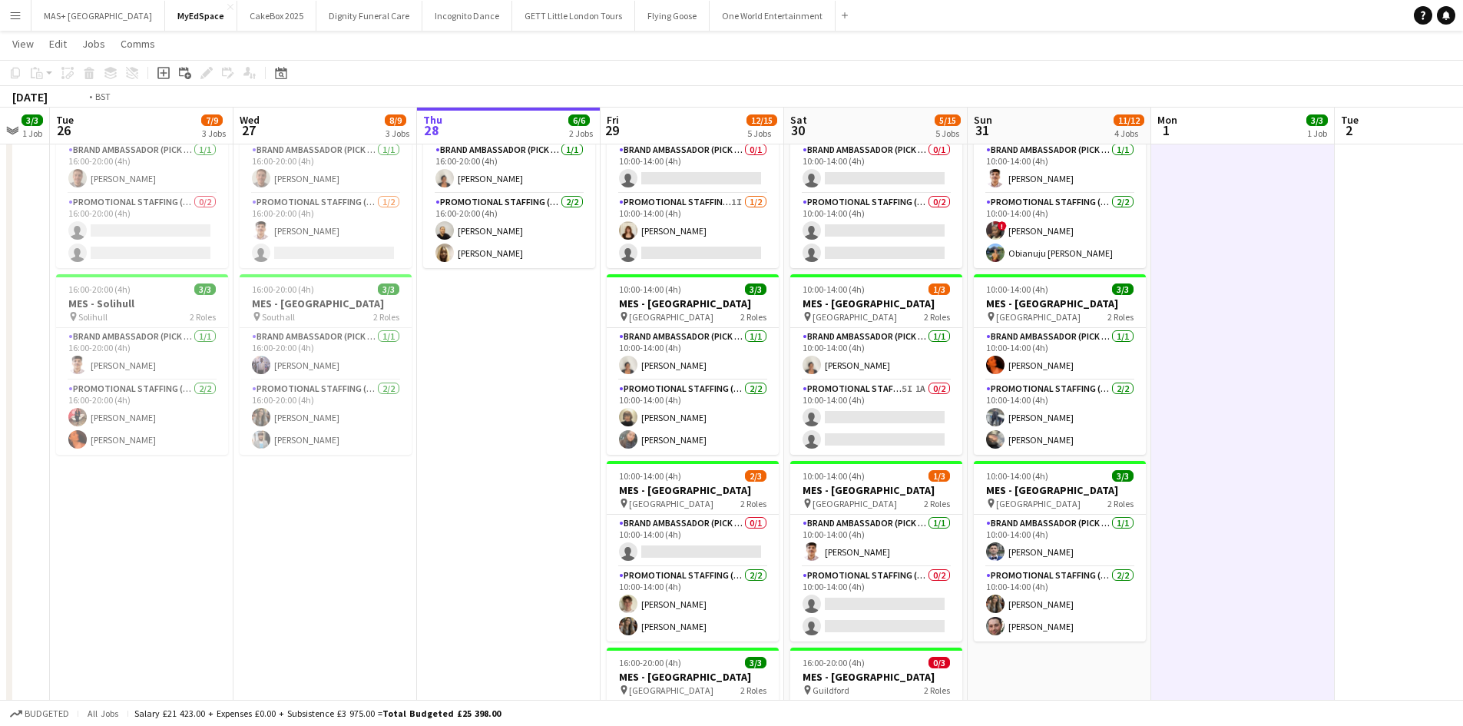
drag, startPoint x: 448, startPoint y: 440, endPoint x: 897, endPoint y: 448, distance: 449.4
click at [904, 445] on app-calendar-viewport "Sun 24 12/12 4 Jobs Mon 25 3/3 1 Job Tue 26 7/9 3 Jobs Wed 27 8/9 3 Jobs Thu 28…" at bounding box center [731, 530] width 1463 height 1262
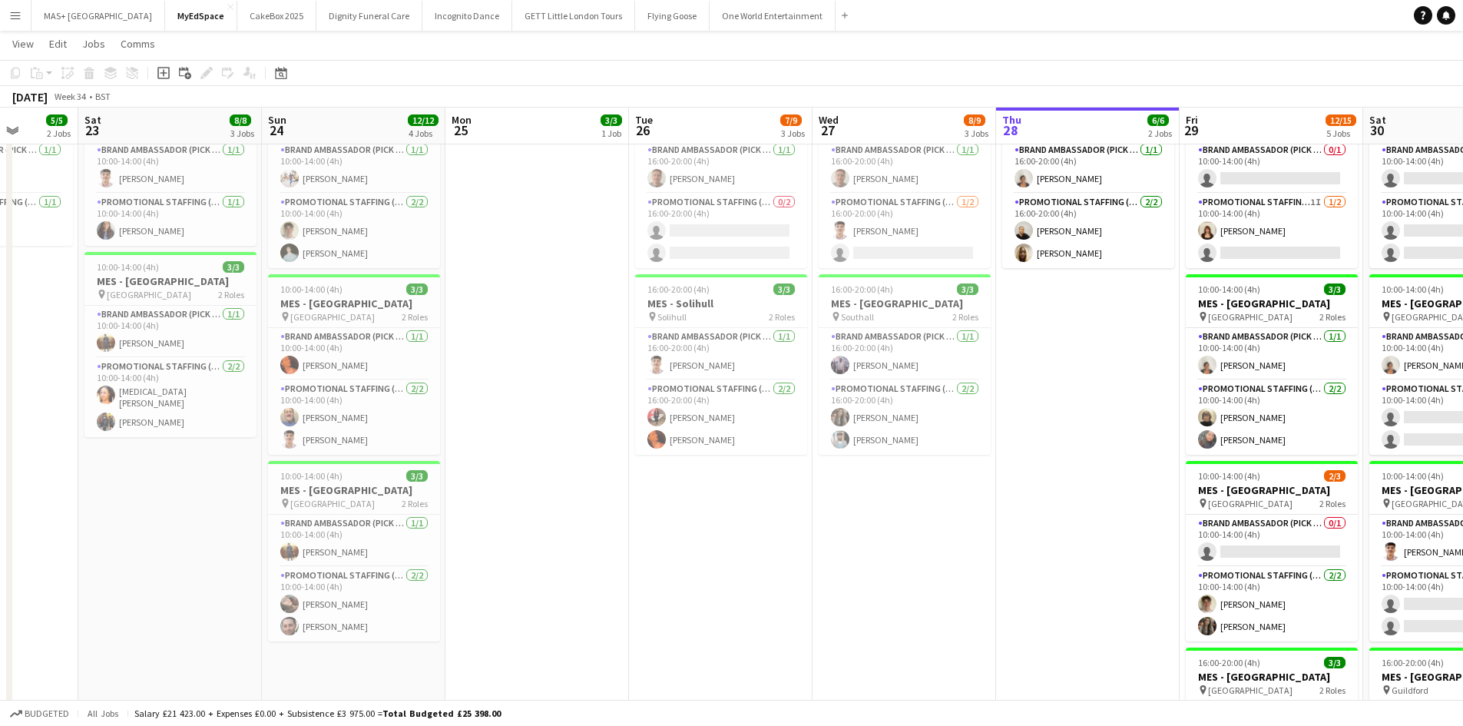
scroll to position [0, 347]
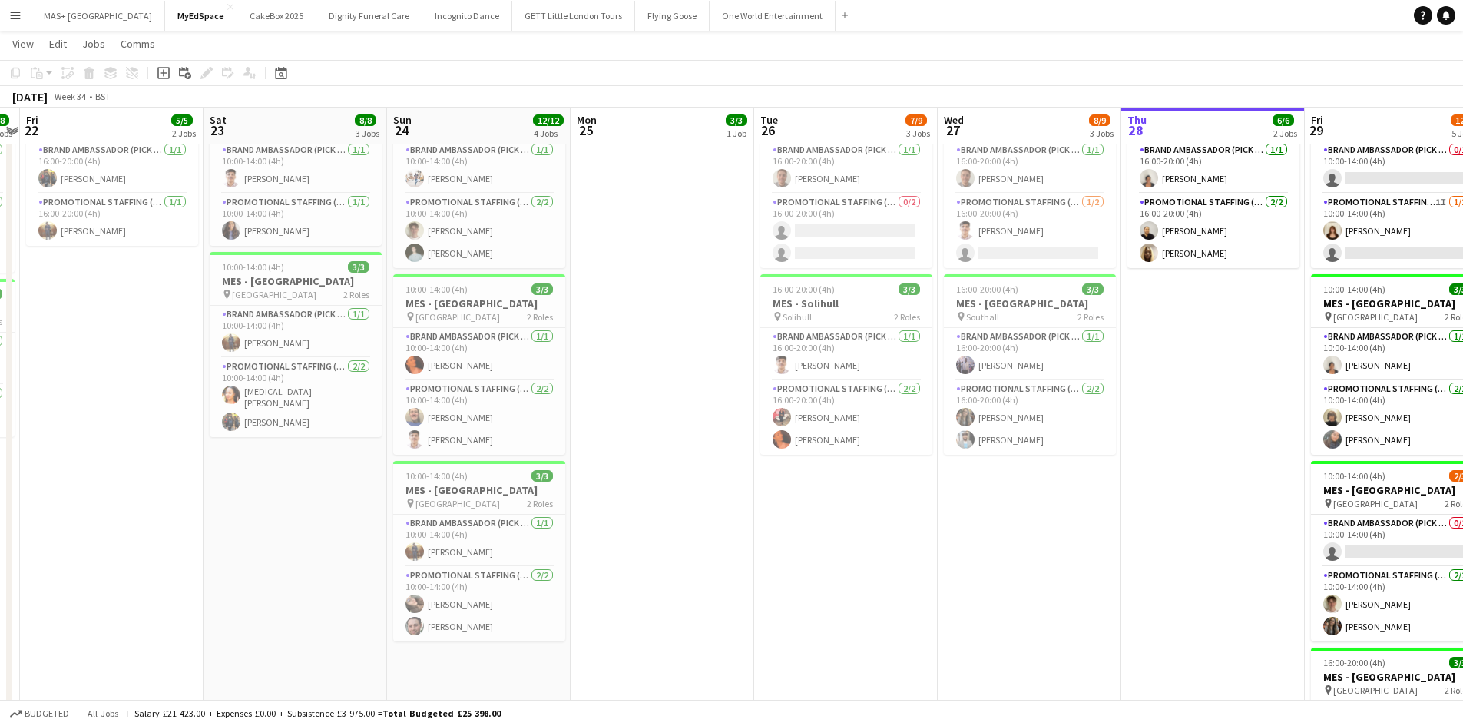
drag, startPoint x: 360, startPoint y: 489, endPoint x: 669, endPoint y: 501, distance: 309.0
click at [669, 501] on app-calendar-viewport "Wed 20 8/8 3 Jobs Thu 21 8/8 3 Jobs Fri 22 5/5 2 Jobs Sat 23 8/8 3 Jobs Sun 24 …" at bounding box center [731, 530] width 1463 height 1262
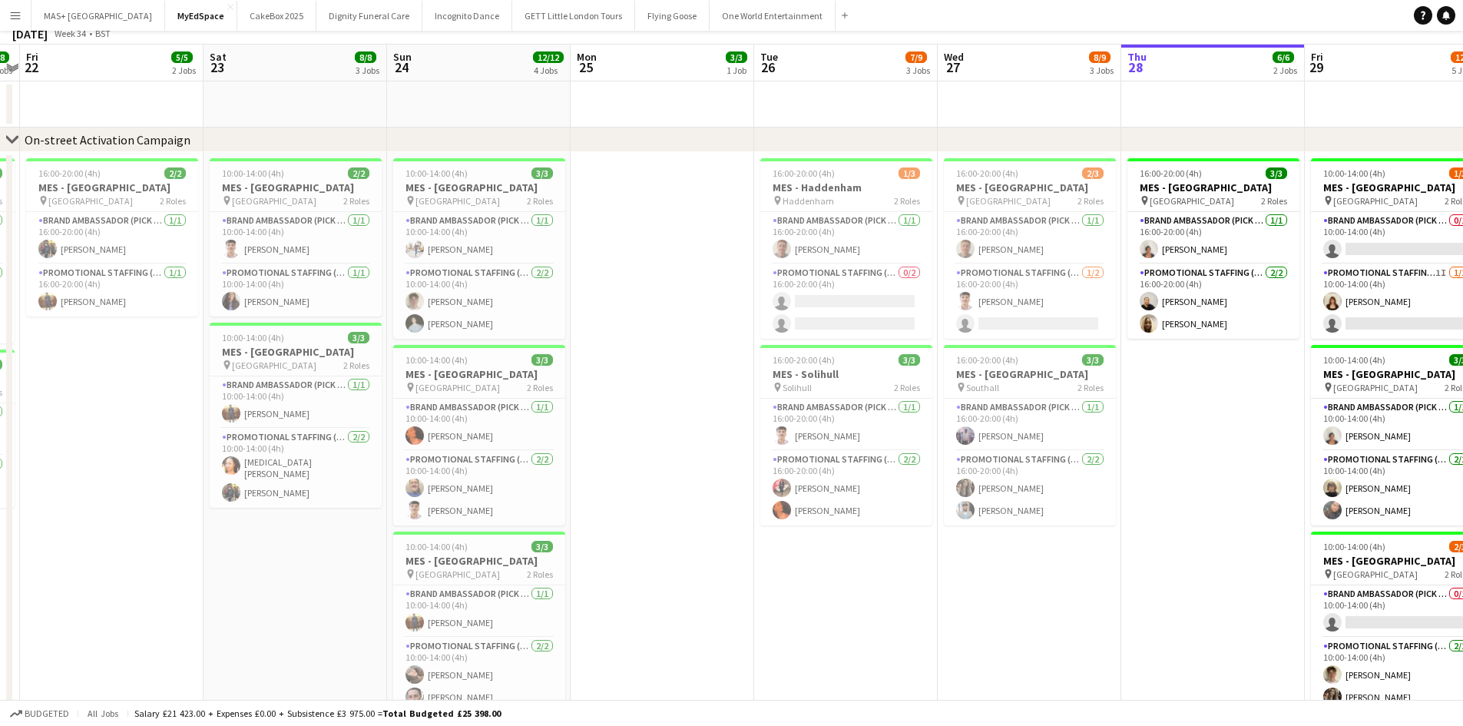
scroll to position [8, 0]
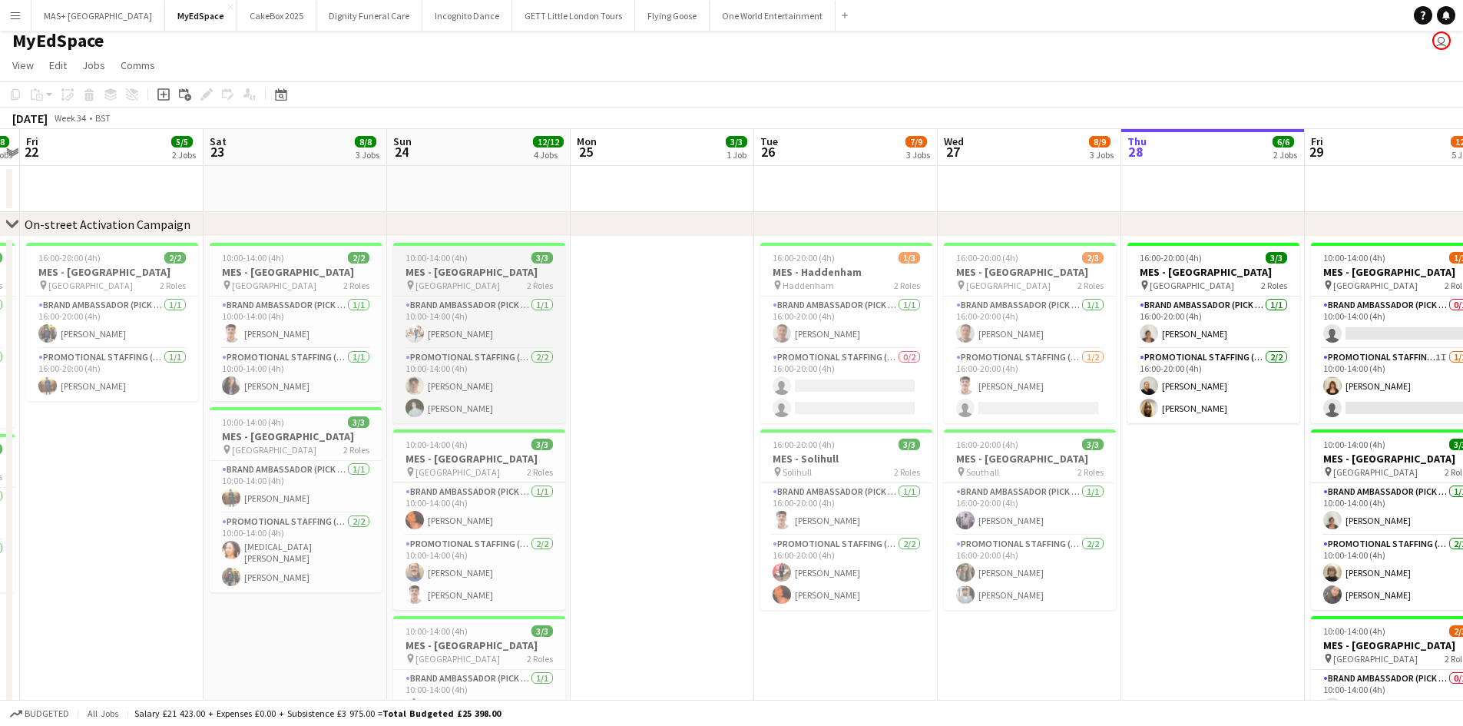
click at [473, 293] on app-job-card "10:00-14:00 (4h) 3/3 MES - Camberley Town Centre pin Camberley Town Centre 2 Ro…" at bounding box center [479, 333] width 172 height 181
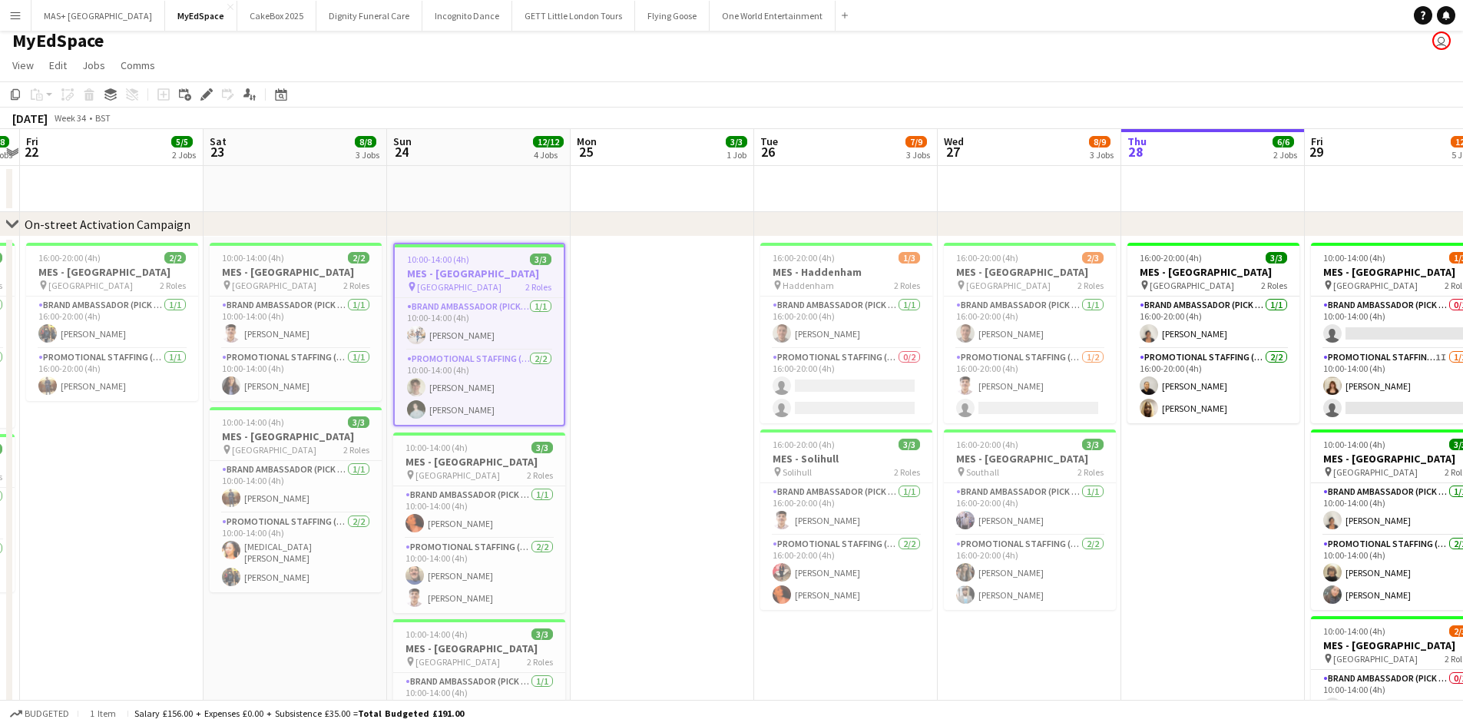
click at [505, 277] on h3 "MES - [GEOGRAPHIC_DATA]" at bounding box center [479, 274] width 169 height 14
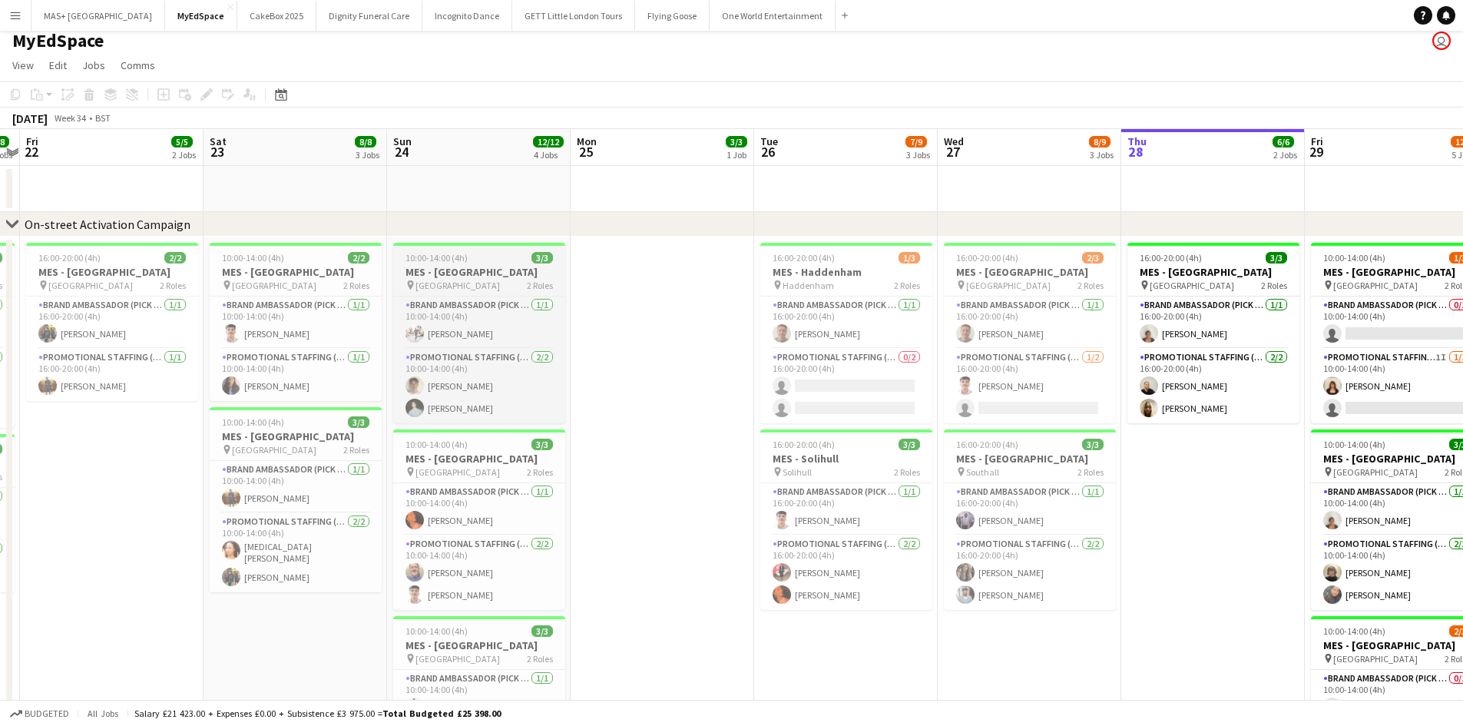
click at [505, 277] on h3 "MES - [GEOGRAPHIC_DATA]" at bounding box center [479, 272] width 172 height 14
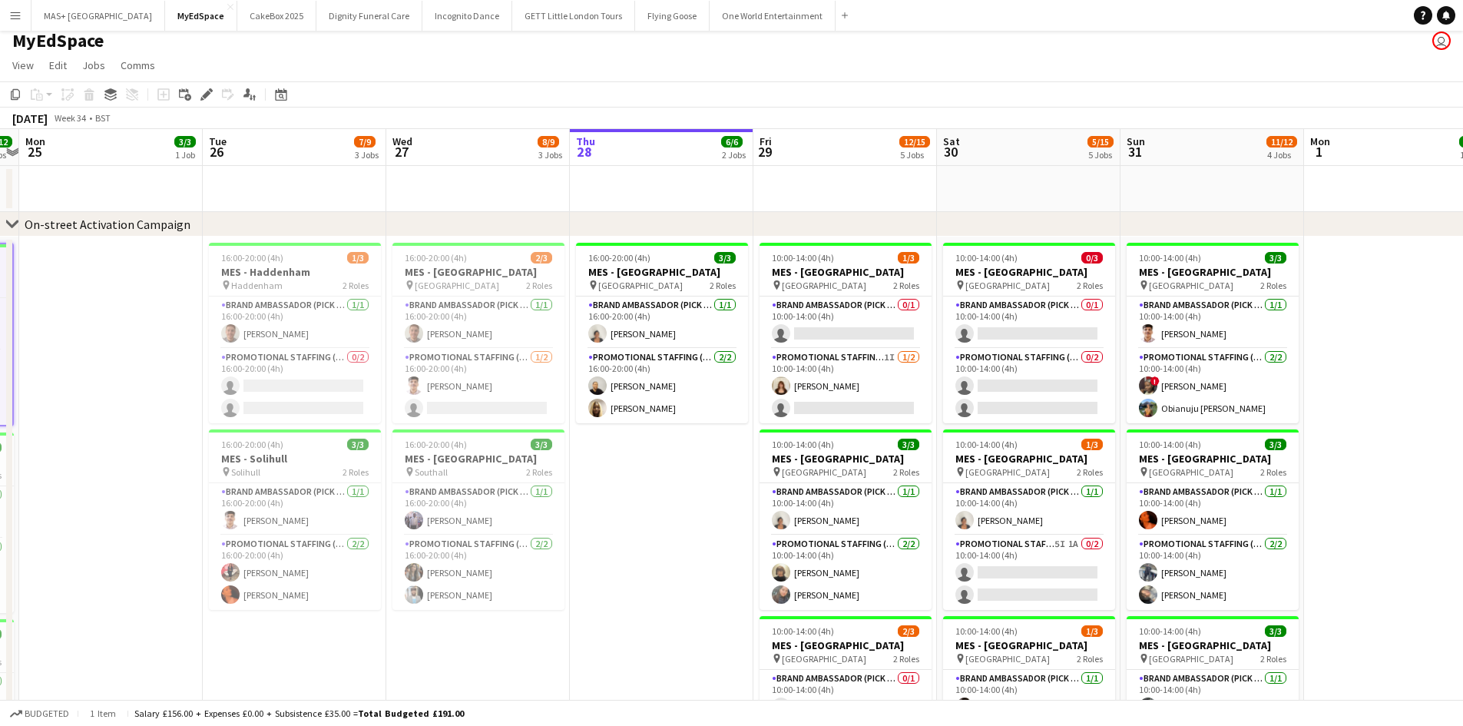
scroll to position [0, 538]
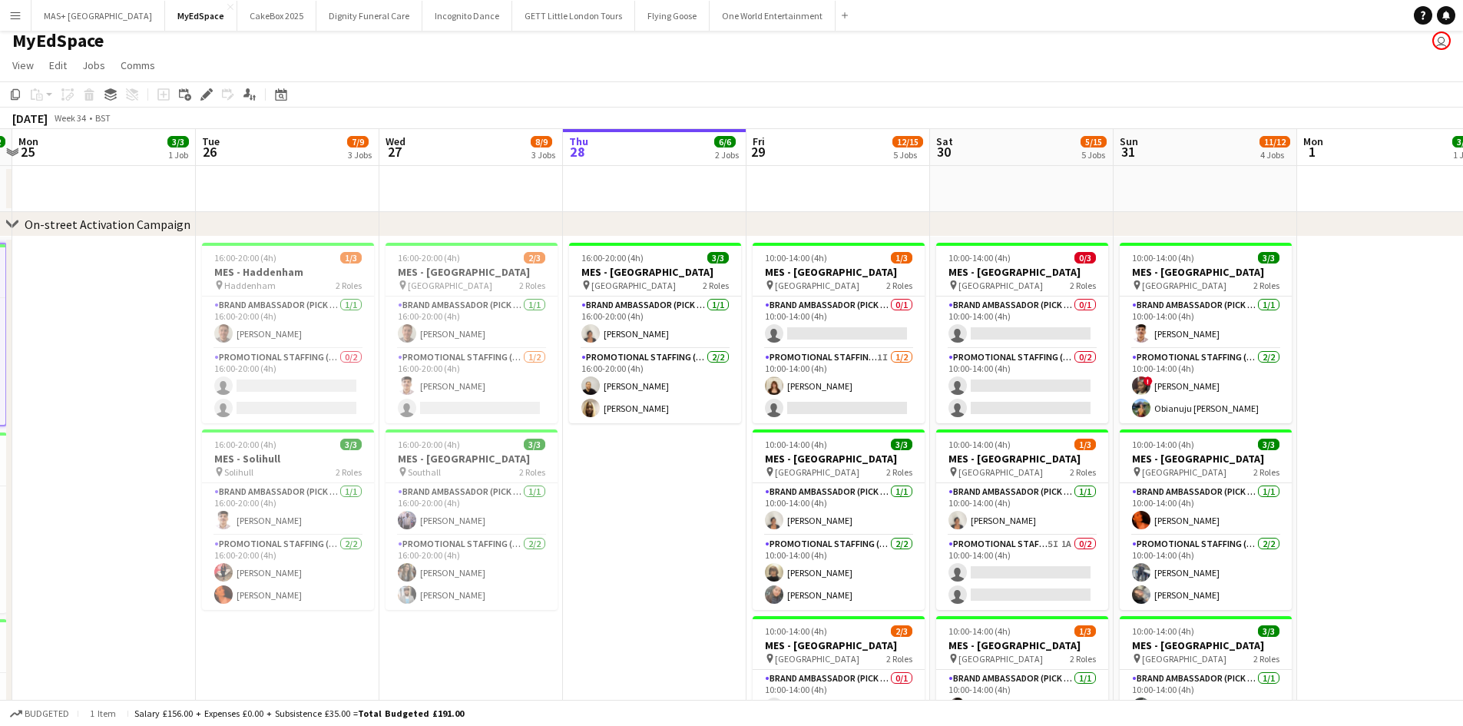
drag, startPoint x: 647, startPoint y: 386, endPoint x: 88, endPoint y: 248, distance: 575.3
click at [88, 248] on app-calendar-viewport "Fri 22 5/5 2 Jobs Sat 23 8/8 3 Jobs Sun 24 12/12 4 Jobs Mon 25 3/3 1 Job Tue 26…" at bounding box center [731, 722] width 1463 height 1187
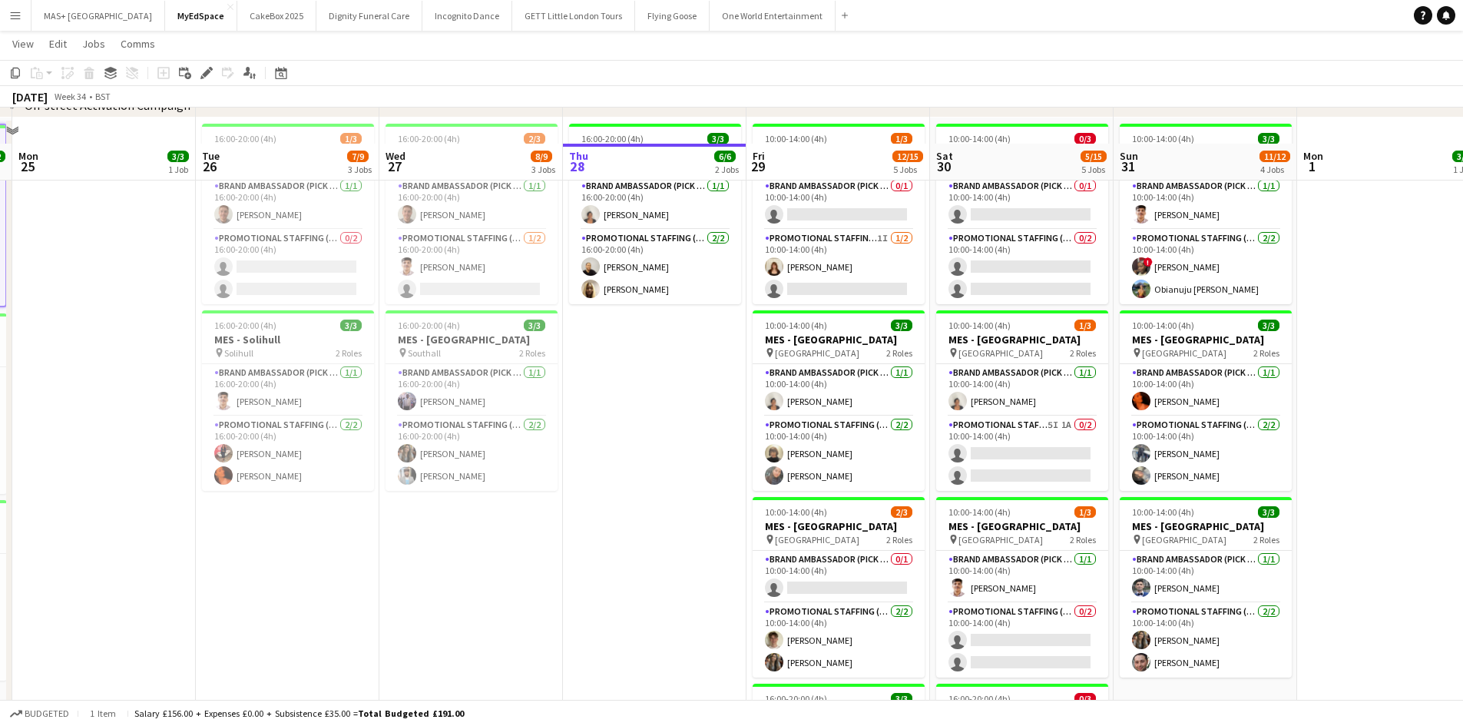
scroll to position [161, 0]
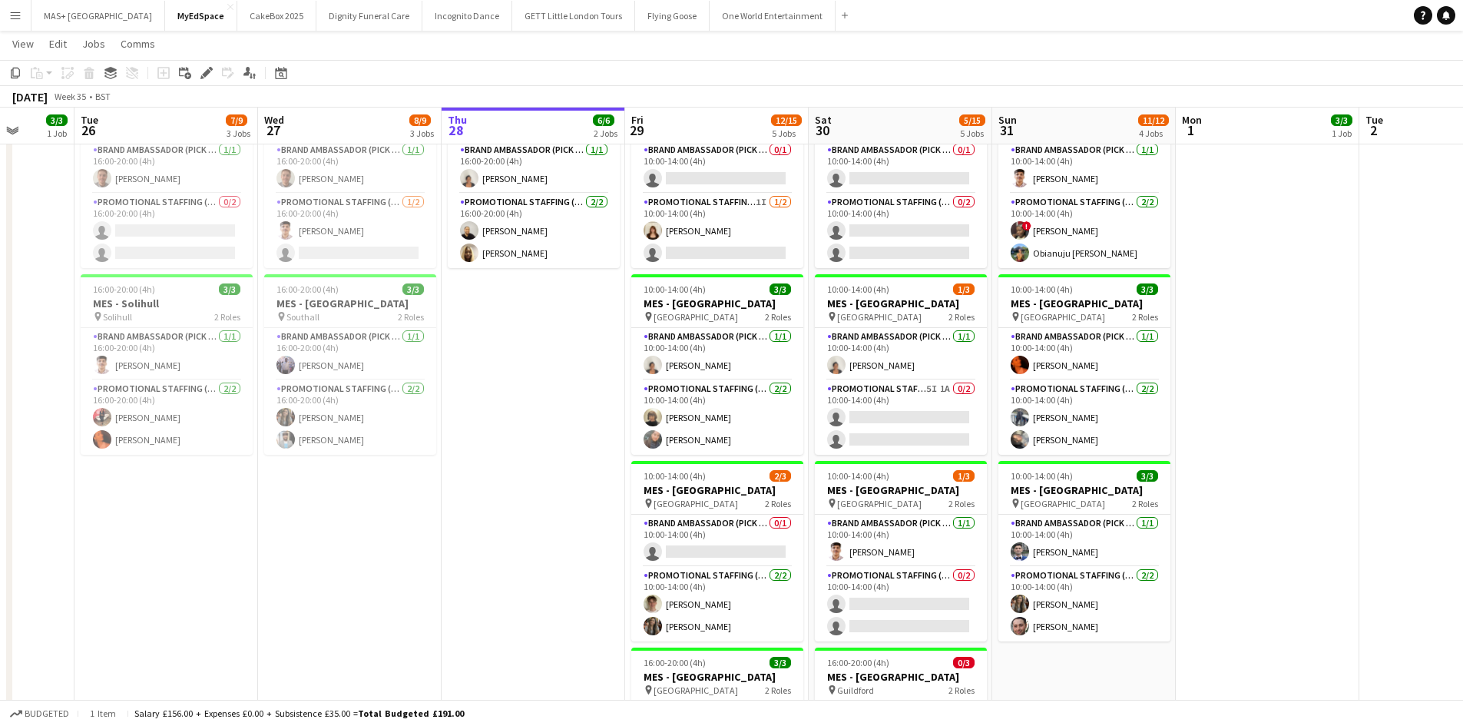
drag, startPoint x: 720, startPoint y: 511, endPoint x: 598, endPoint y: 504, distance: 121.6
click at [598, 504] on app-calendar-viewport "Fri 22 5/5 2 Jobs Sat 23 8/8 3 Jobs Sun 24 12/12 4 Jobs Mon 25 3/3 1 Job Tue 26…" at bounding box center [731, 530] width 1463 height 1262
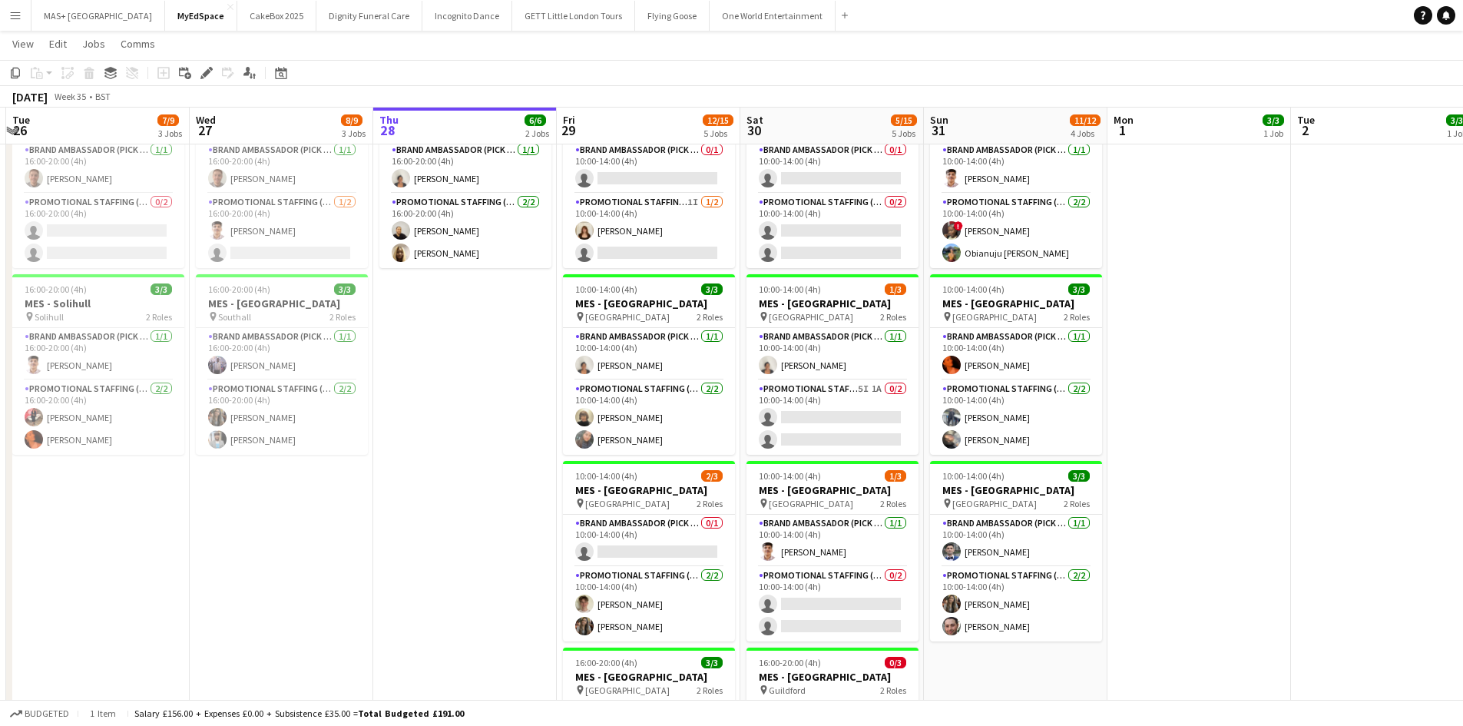
drag, startPoint x: 598, startPoint y: 484, endPoint x: 529, endPoint y: 472, distance: 69.3
click at [529, 472] on app-calendar-viewport "Fri 22 5/5 2 Jobs Sat 23 8/8 3 Jobs Sun 24 12/12 4 Jobs Mon 25 3/3 1 Job Tue 26…" at bounding box center [731, 530] width 1463 height 1262
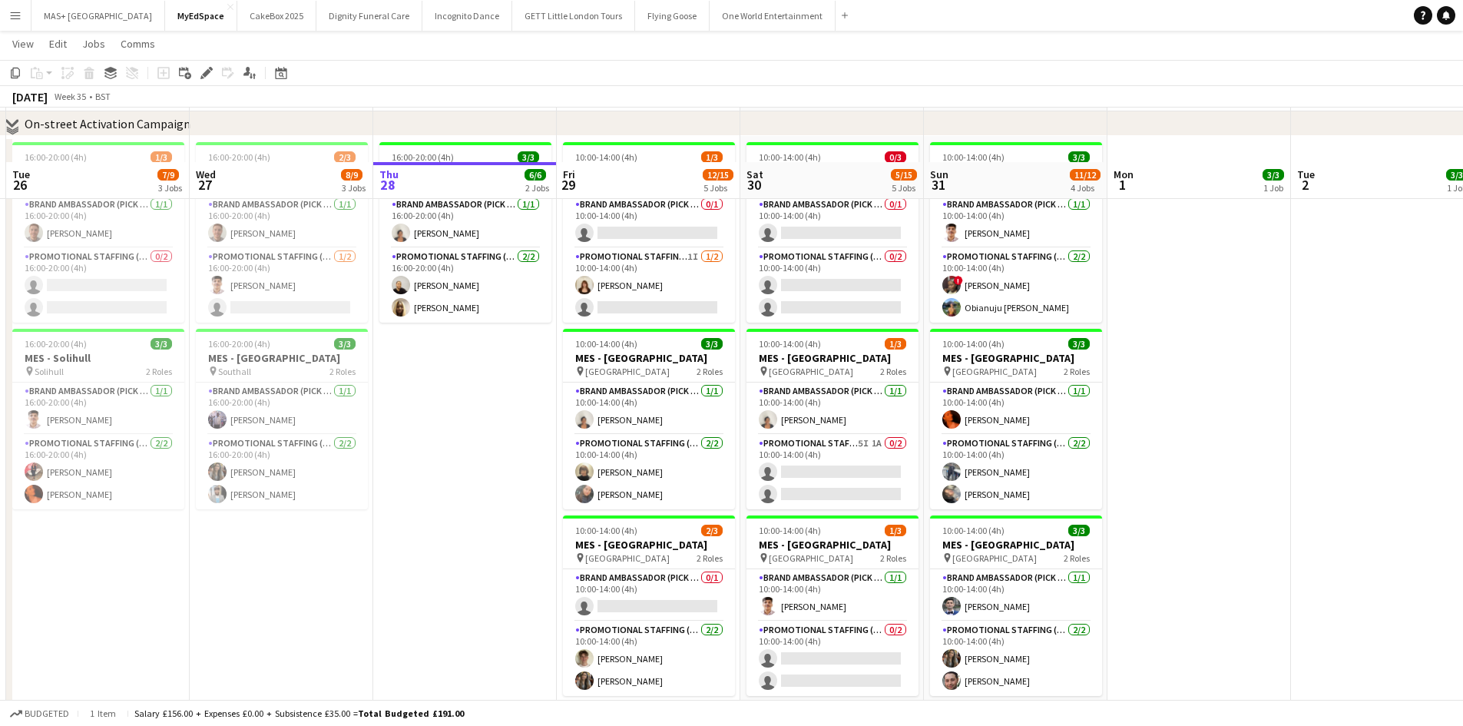
scroll to position [84, 0]
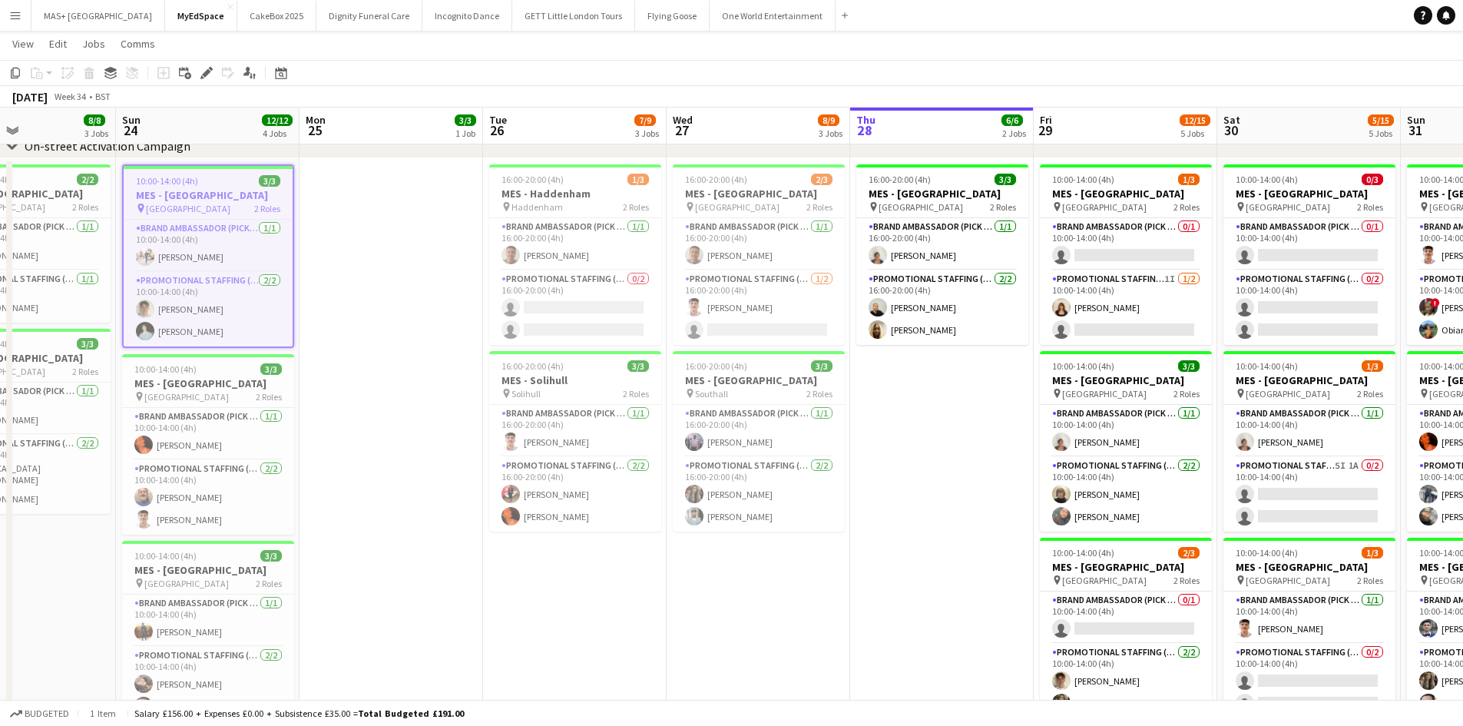
drag, startPoint x: 477, startPoint y: 439, endPoint x: 954, endPoint y: 467, distance: 477.8
click at [954, 467] on app-calendar-viewport "Thu 21 8/8 3 Jobs Fri 22 5/5 2 Jobs Sat 23 8/8 3 Jobs Sun 24 12/12 4 Jobs Mon 2…" at bounding box center [731, 606] width 1463 height 1262
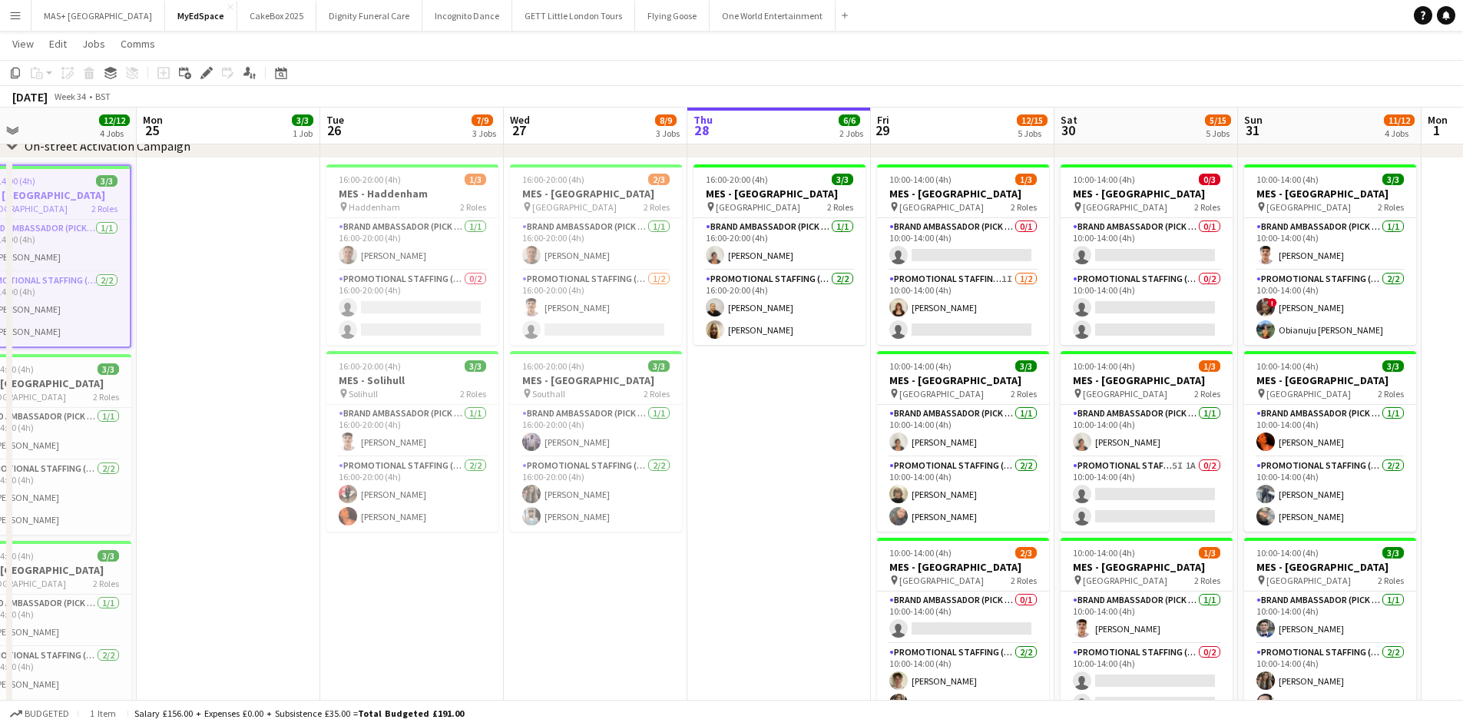
drag, startPoint x: 434, startPoint y: 452, endPoint x: 260, endPoint y: 410, distance: 179.2
click at [260, 410] on app-calendar-viewport "Thu 21 8/8 3 Jobs Fri 22 5/5 2 Jobs Sat 23 8/8 3 Jobs Sun 24 12/12 4 Jobs Mon 2…" at bounding box center [731, 606] width 1463 height 1262
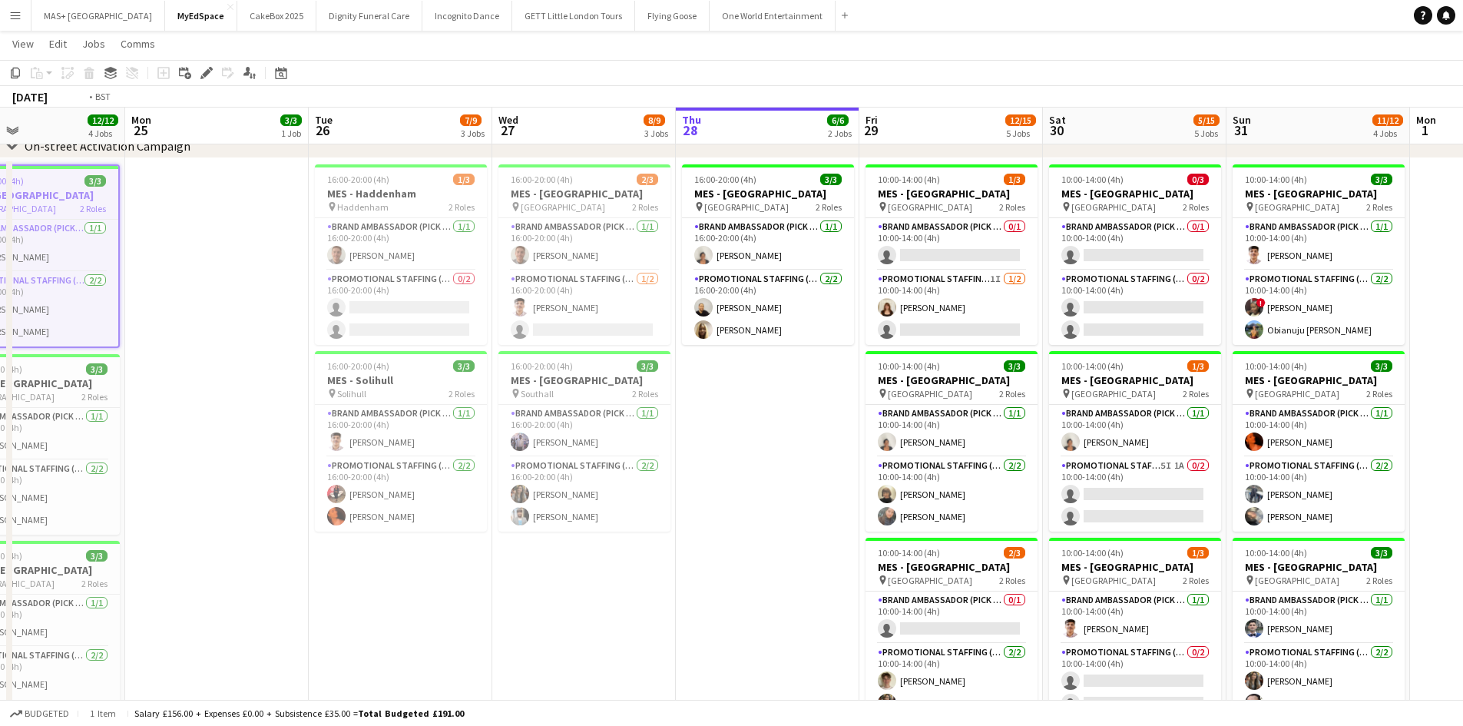
scroll to position [0, 492]
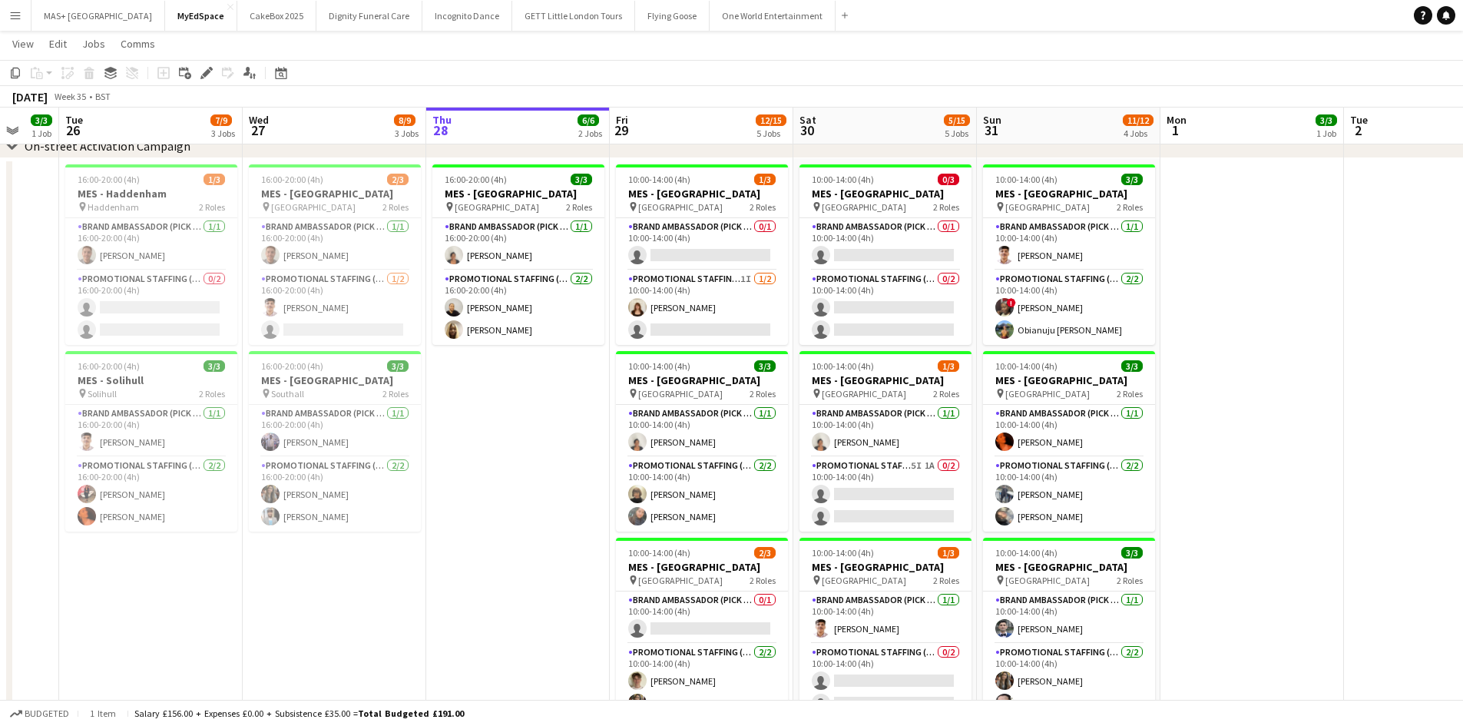
drag, startPoint x: 686, startPoint y: 470, endPoint x: 436, endPoint y: 439, distance: 251.5
click at [436, 439] on app-calendar-viewport "Sat 23 8/8 3 Jobs Sun 24 12/12 4 Jobs Mon 25 3/3 1 Job Tue 26 7/9 3 Jobs Wed 27…" at bounding box center [731, 606] width 1463 height 1262
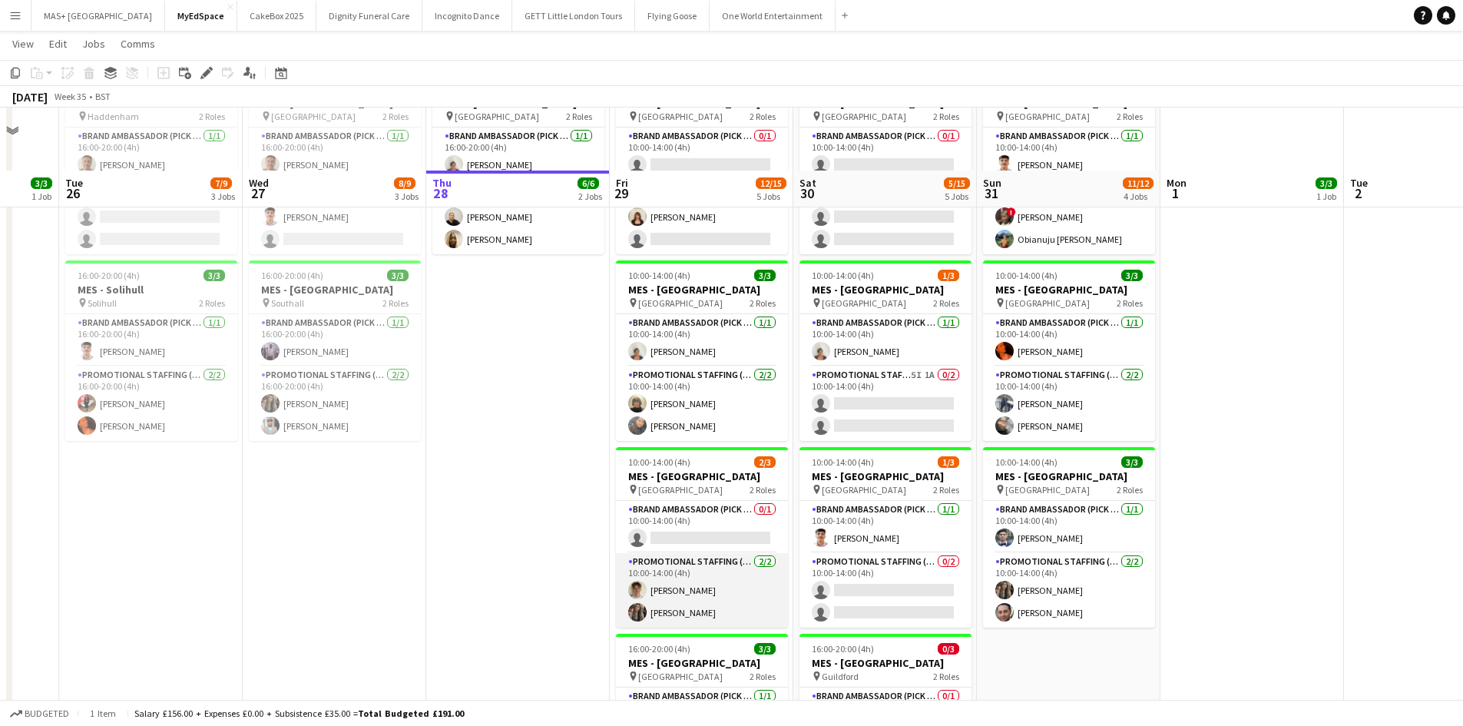
scroll to position [238, 0]
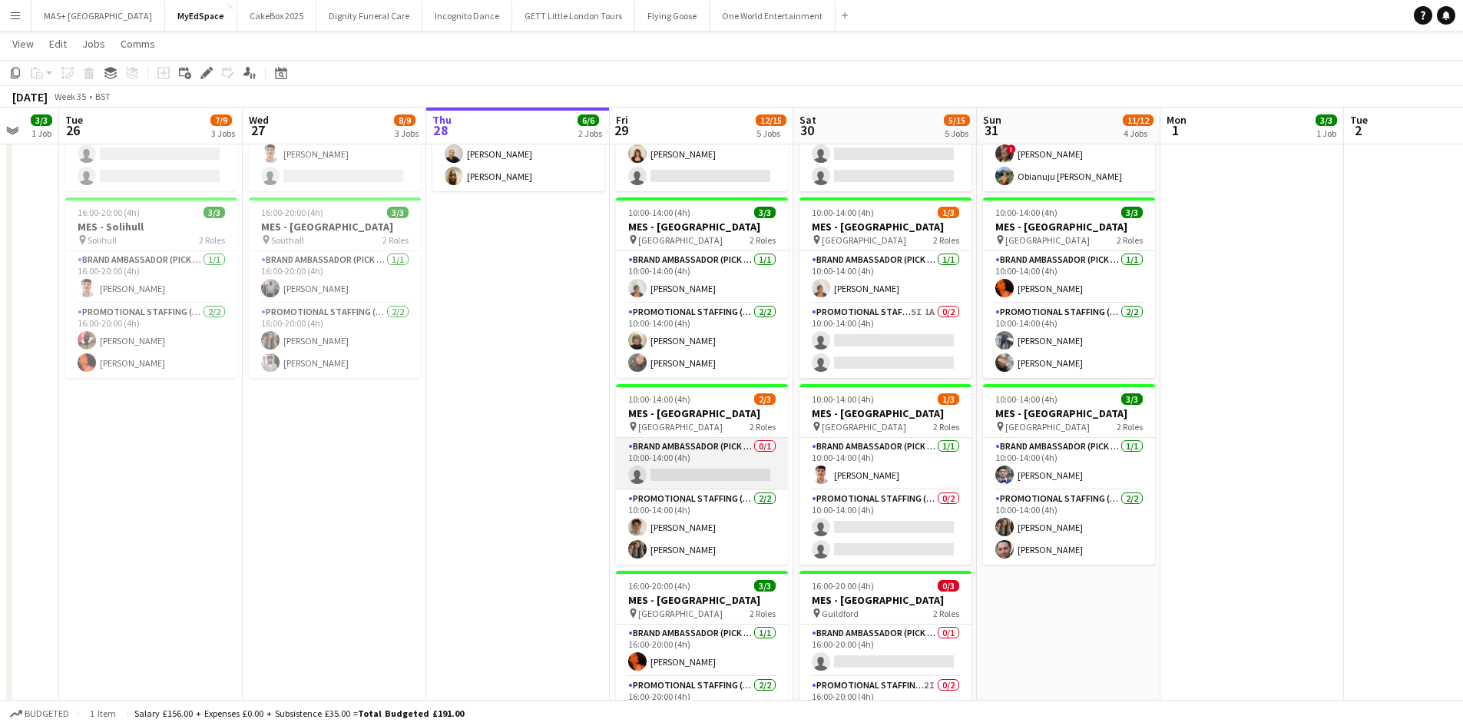
click at [742, 464] on app-card-role "Brand Ambassador (Pick up) 0/1 10:00-14:00 (4h) single-neutral-actions" at bounding box center [702, 464] width 172 height 52
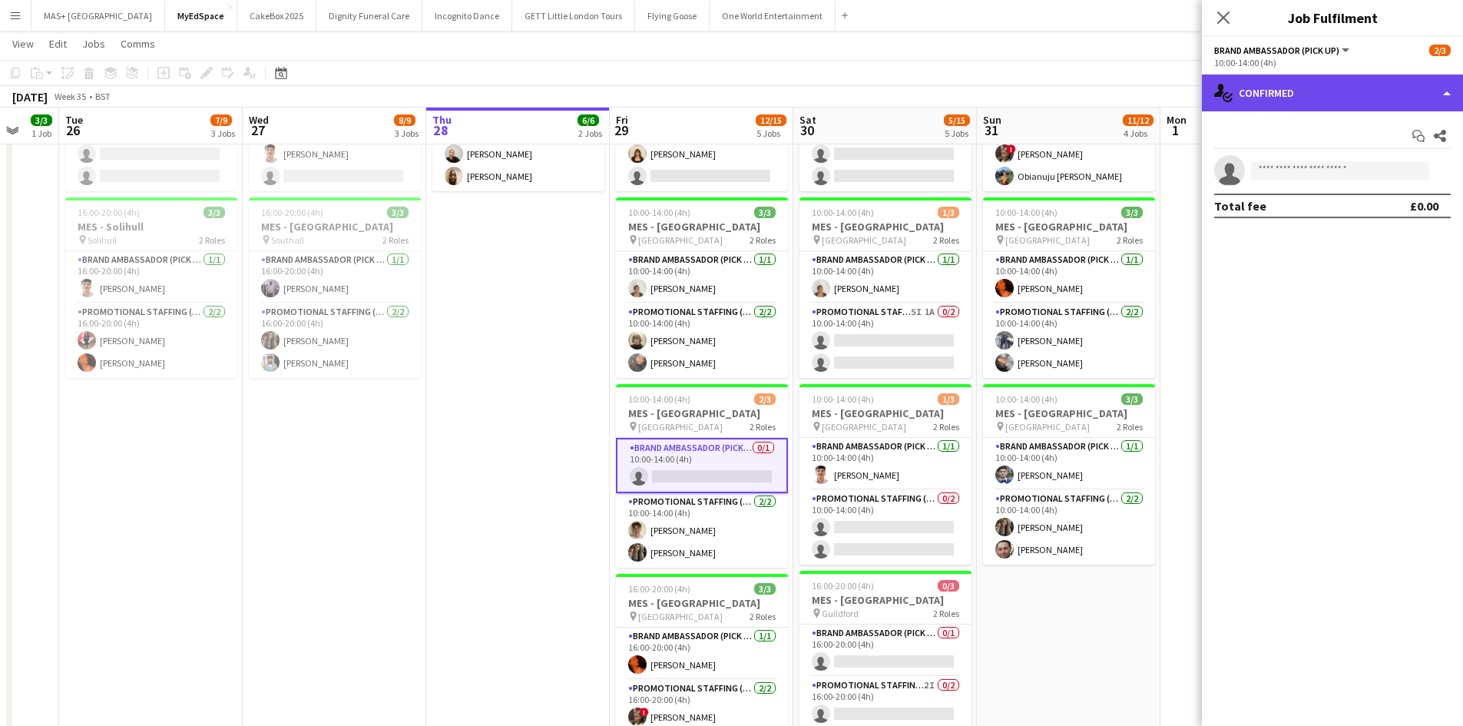
click at [1260, 98] on div "single-neutral-actions-check-2 Confirmed" at bounding box center [1332, 93] width 261 height 37
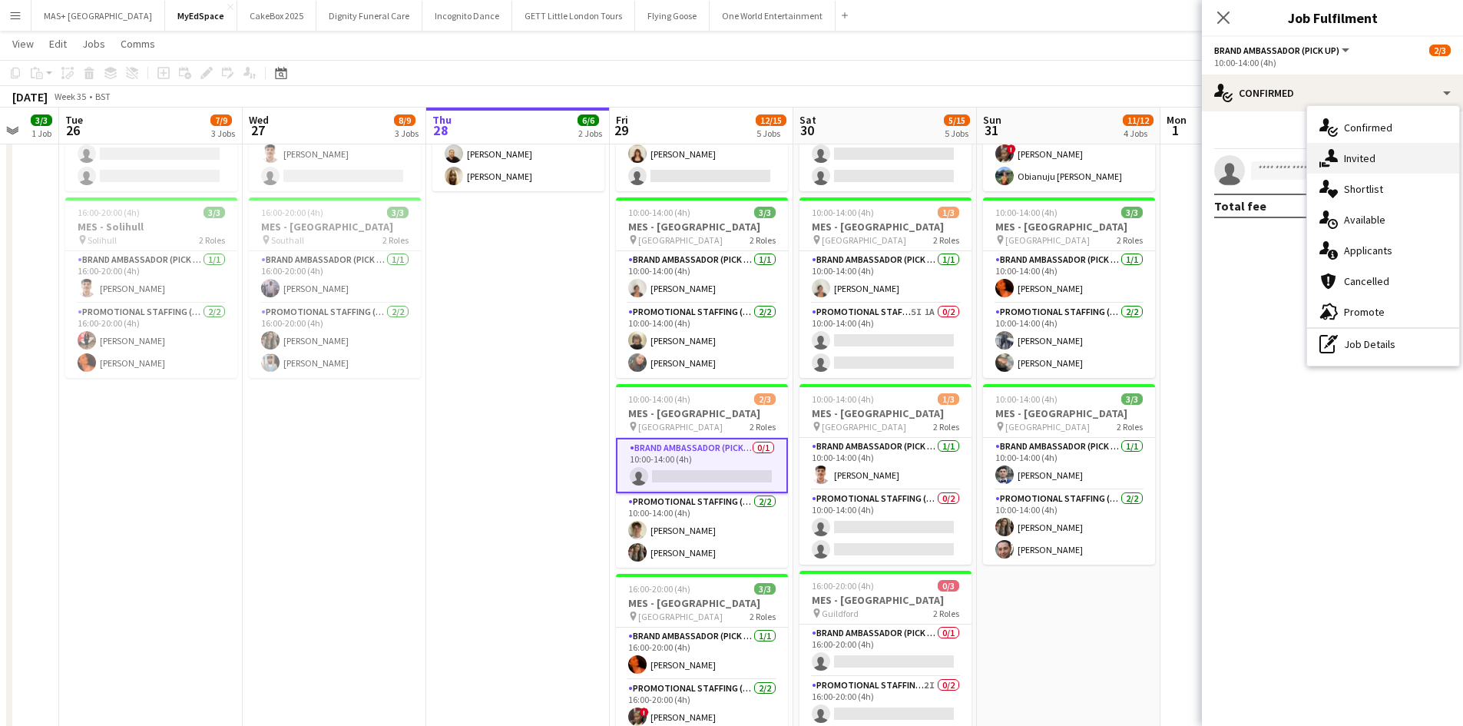
click at [1365, 157] on div "single-neutral-actions-share-1 Invited" at bounding box center [1383, 158] width 152 height 31
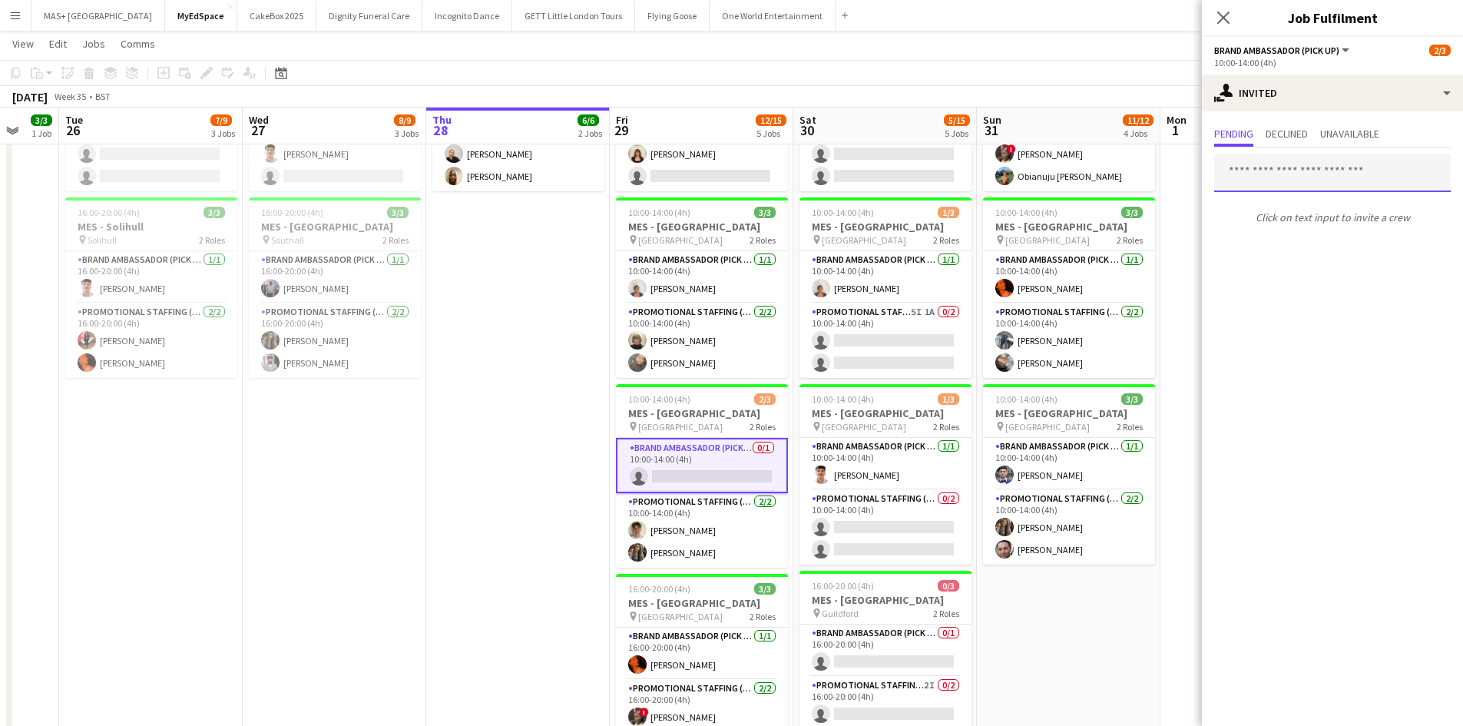
click at [1269, 171] on input "text" at bounding box center [1332, 173] width 237 height 38
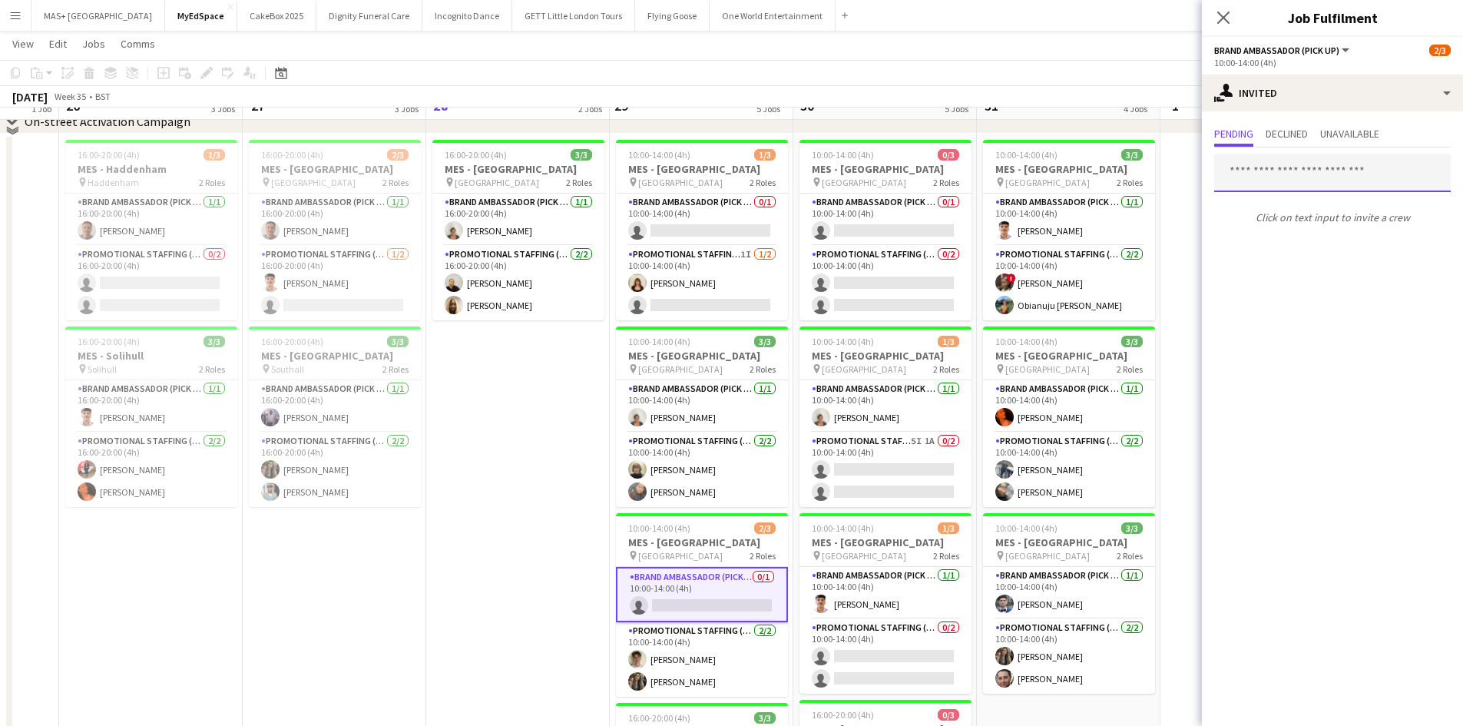
scroll to position [84, 0]
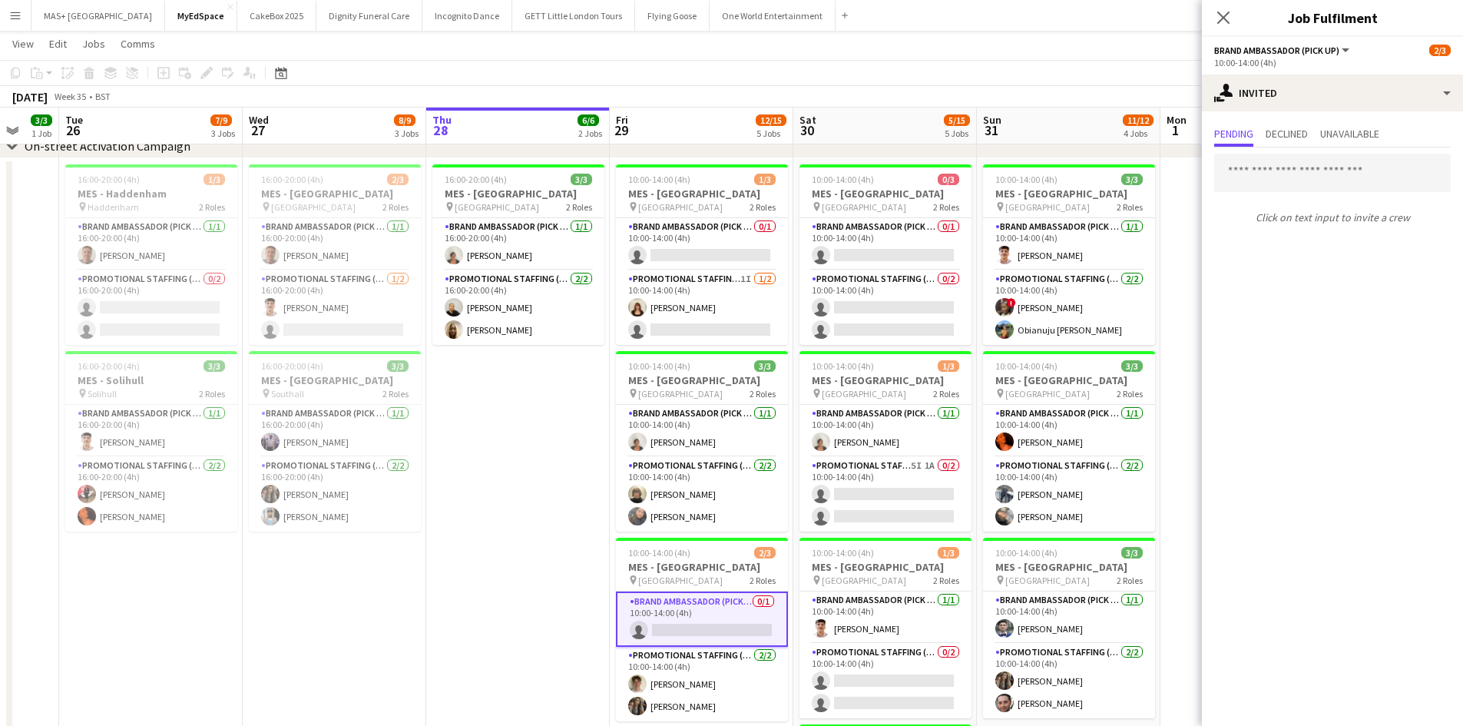
click at [566, 389] on app-date-cell "16:00-20:00 (4h) 3/3 MES - Leeds pin Leeds 2 Roles Brand Ambassador (Pick up) 1…" at bounding box center [518, 569] width 184 height 823
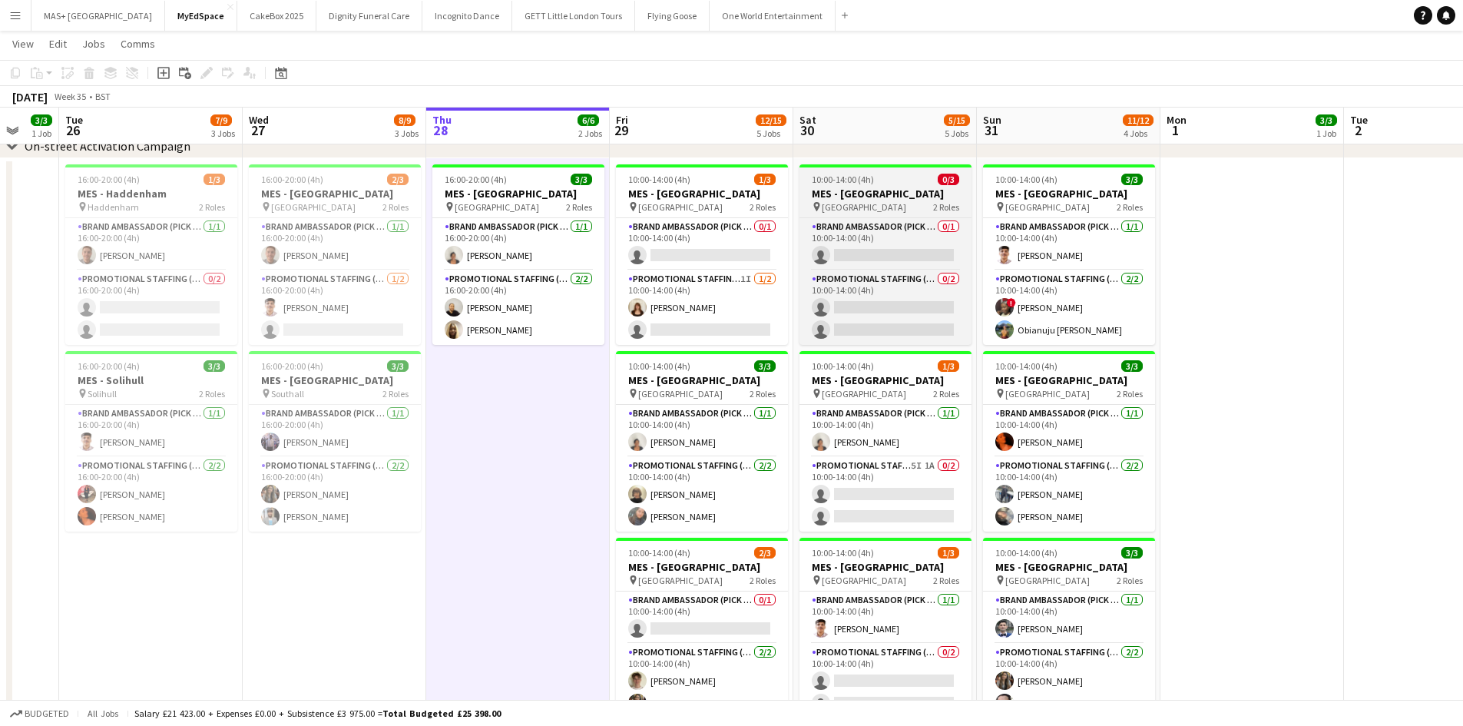
click at [870, 200] on h3 "MES - [GEOGRAPHIC_DATA]" at bounding box center [886, 194] width 172 height 14
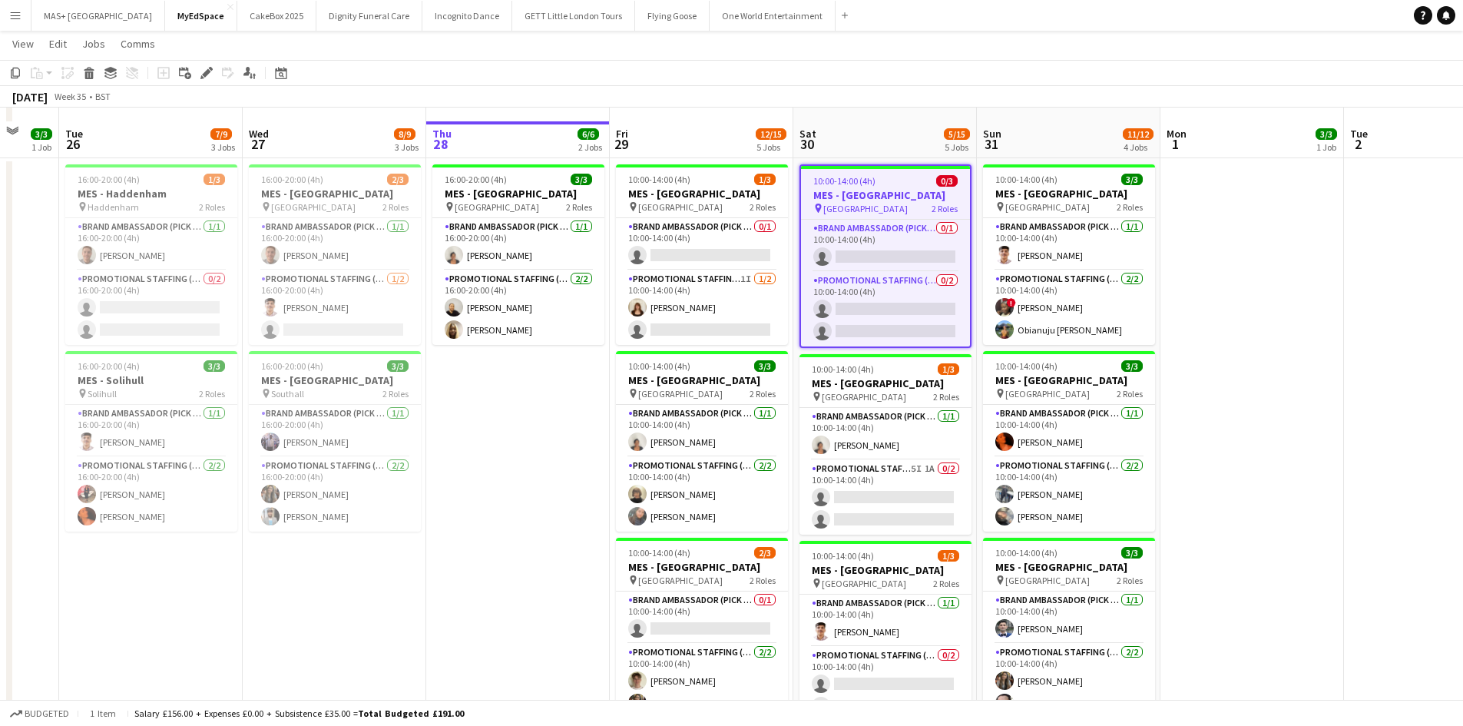
scroll to position [392, 0]
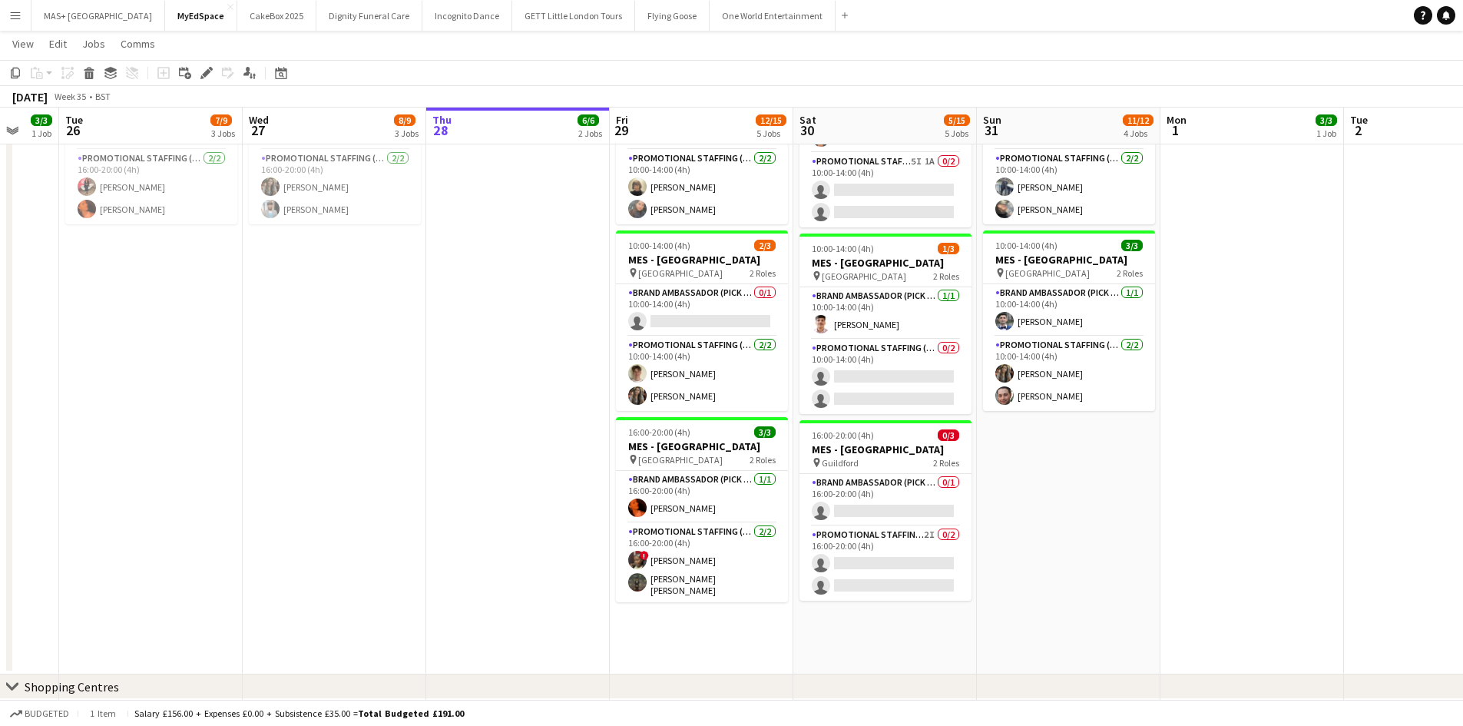
click at [1065, 479] on app-date-cell "10:00-14:00 (4h) 3/3 MES - Birmingham City Centre pin Birmingham City Centre 2 …" at bounding box center [1069, 262] width 184 height 823
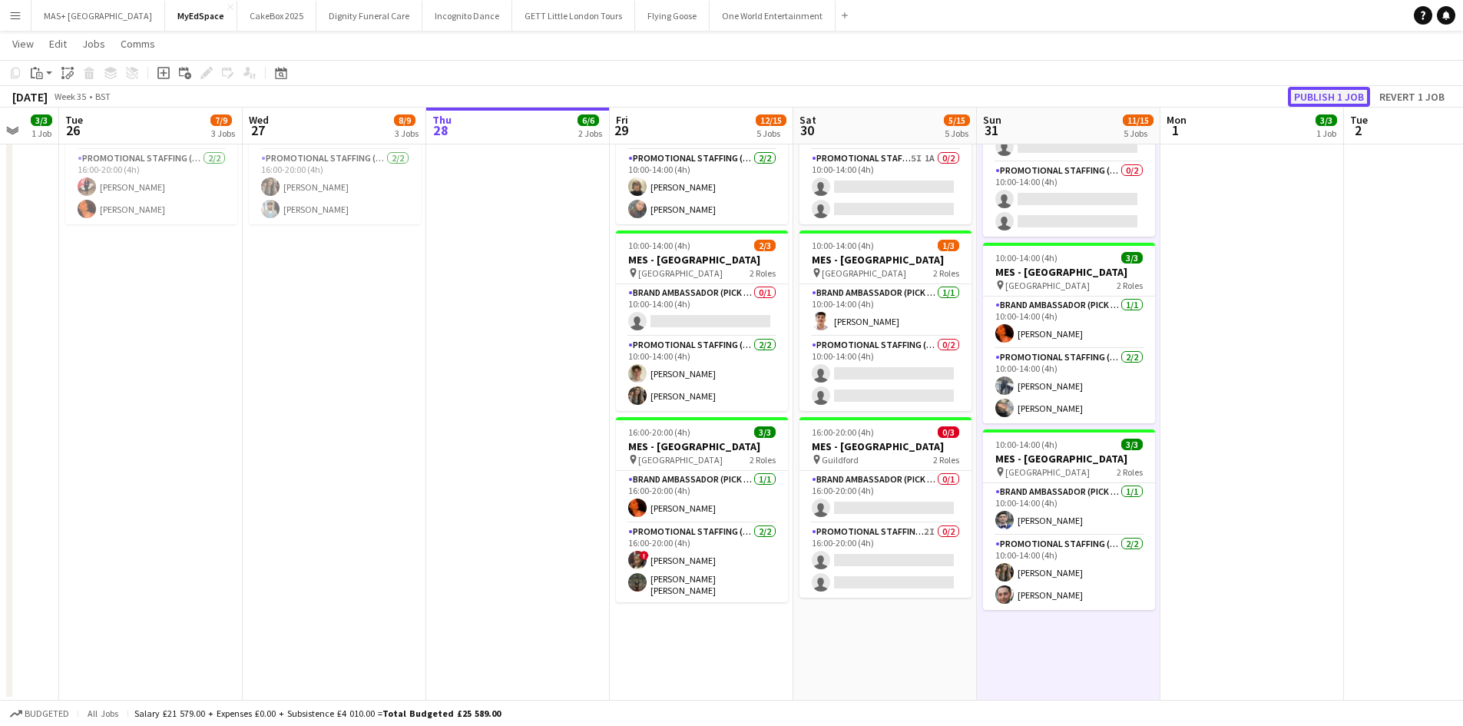
click at [1322, 98] on button "Publish 1 job" at bounding box center [1329, 97] width 82 height 20
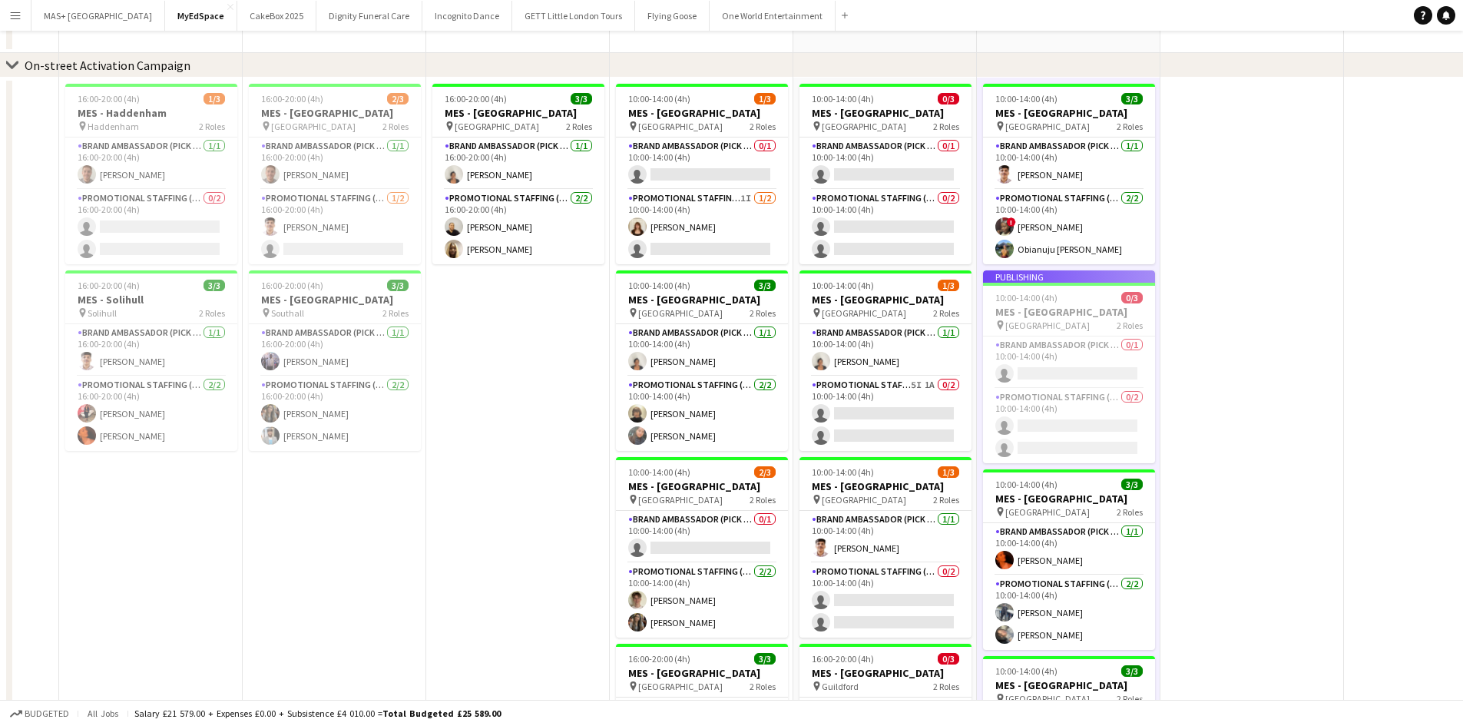
scroll to position [8, 0]
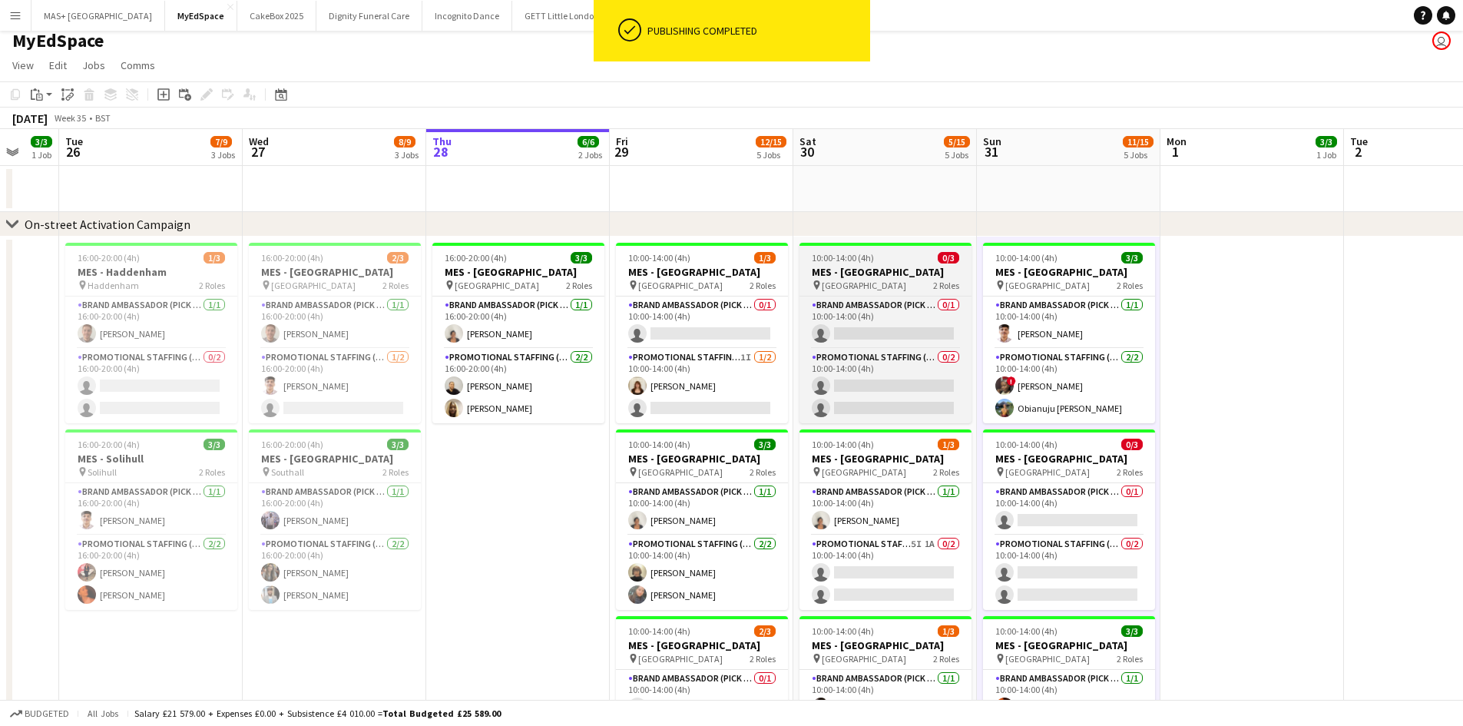
click at [882, 277] on h3 "MES - [GEOGRAPHIC_DATA]" at bounding box center [886, 272] width 172 height 14
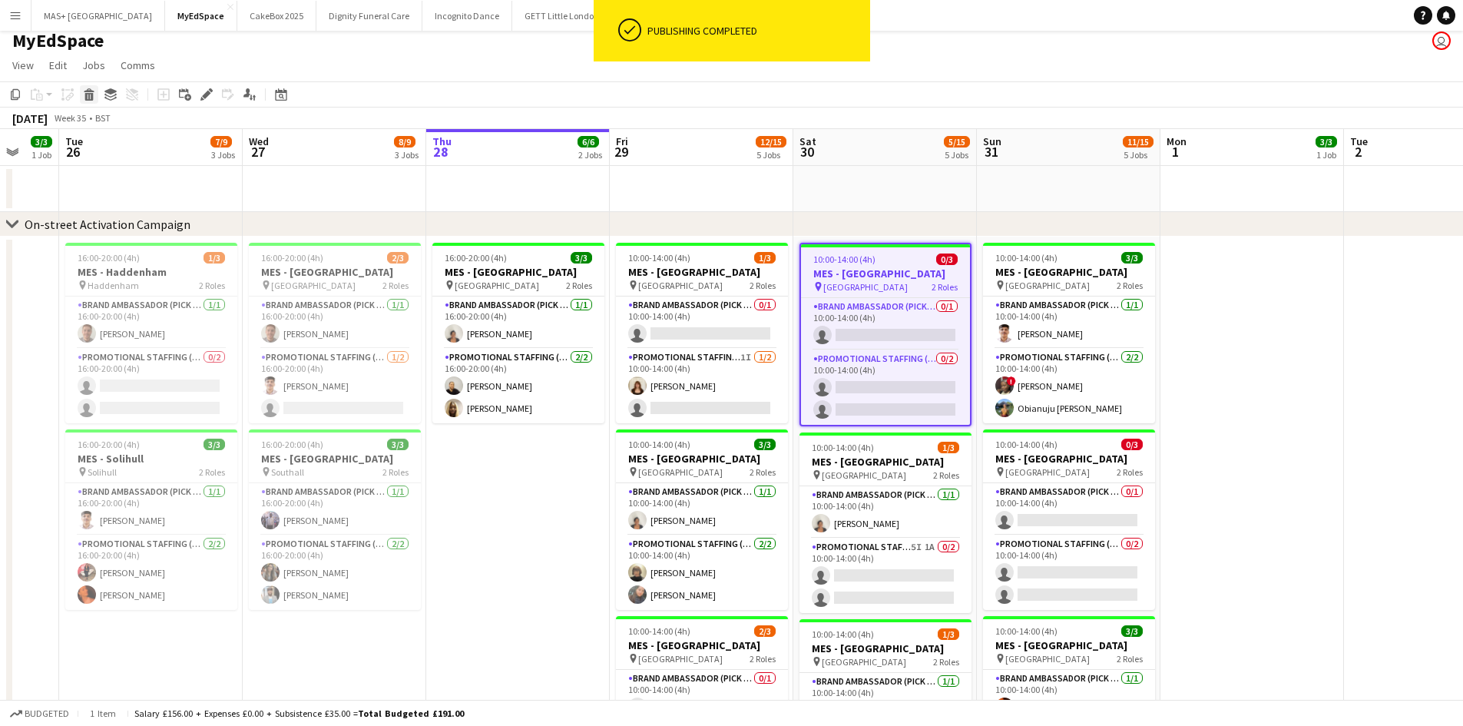
click at [98, 93] on div "Delete" at bounding box center [89, 94] width 18 height 18
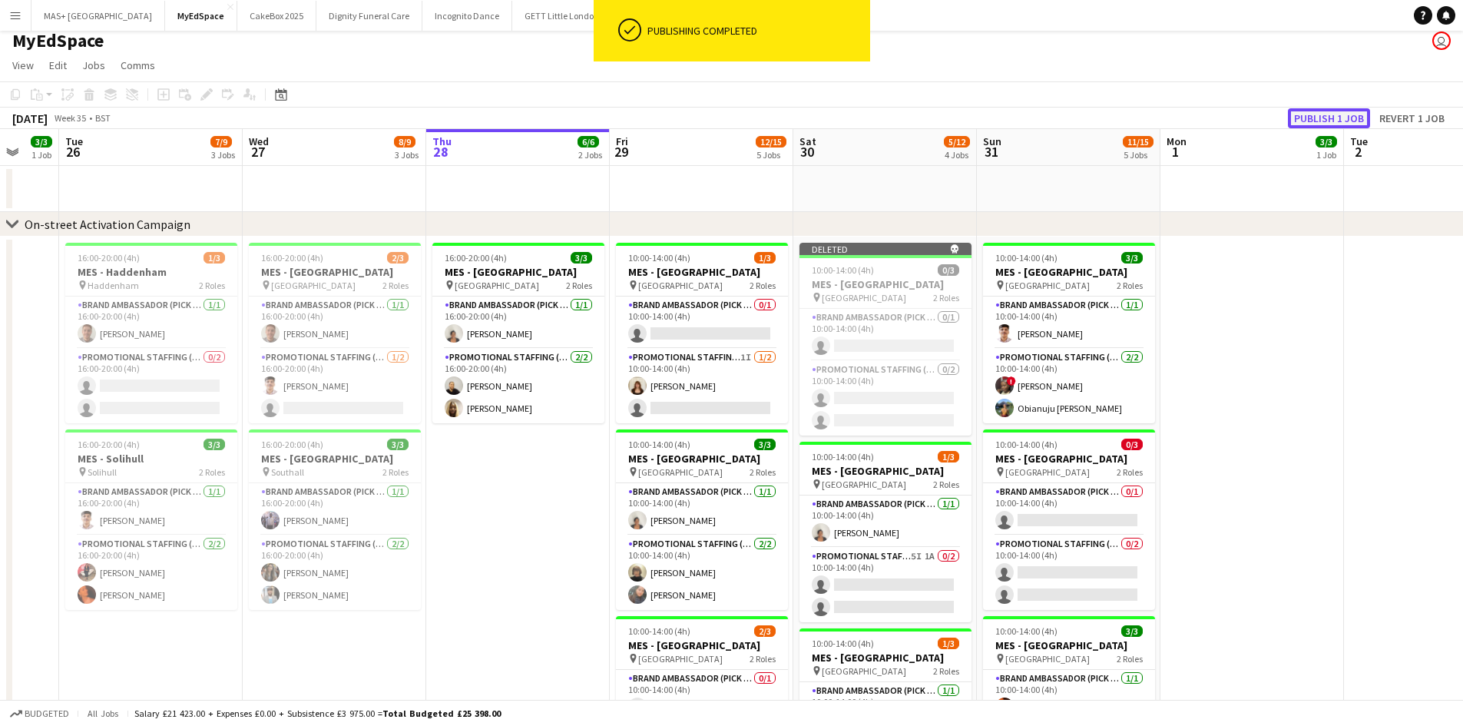
click at [1318, 116] on button "Publish 1 job" at bounding box center [1329, 118] width 82 height 20
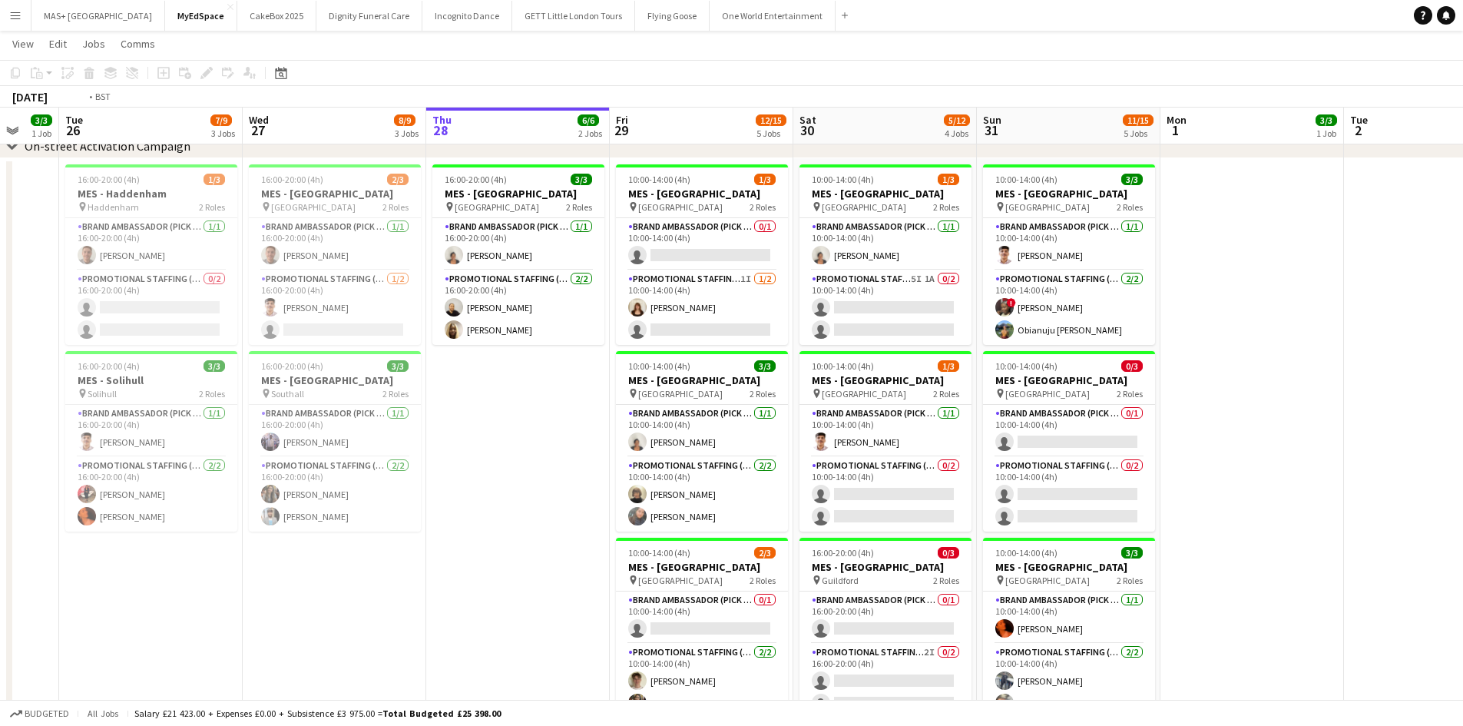
scroll to position [0, 385]
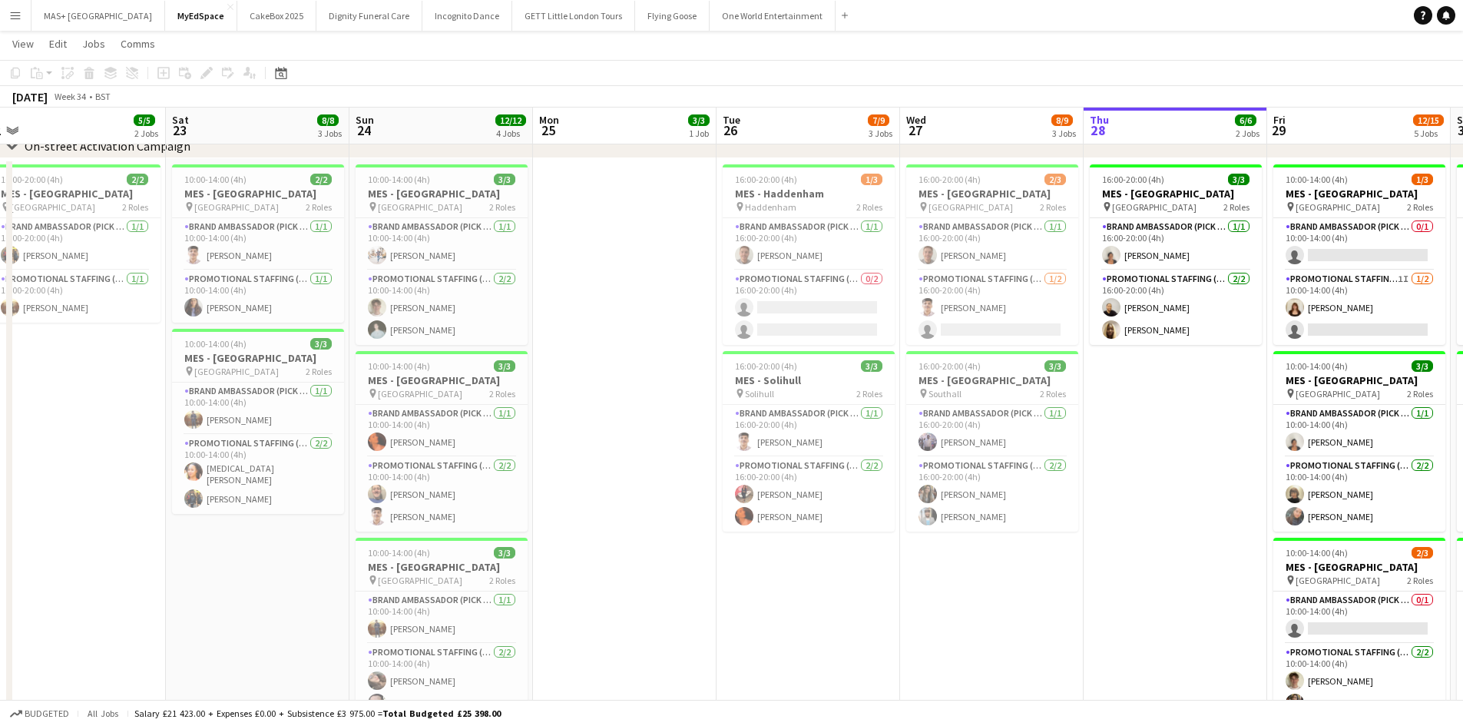
drag, startPoint x: 267, startPoint y: 643, endPoint x: 925, endPoint y: 587, distance: 659.9
click at [925, 587] on app-calendar-viewport "Wed 20 8/8 3 Jobs Thu 21 8/8 3 Jobs Fri 22 5/5 2 Jobs Sat 23 8/8 3 Jobs Sun 24 …" at bounding box center [731, 613] width 1463 height 1276
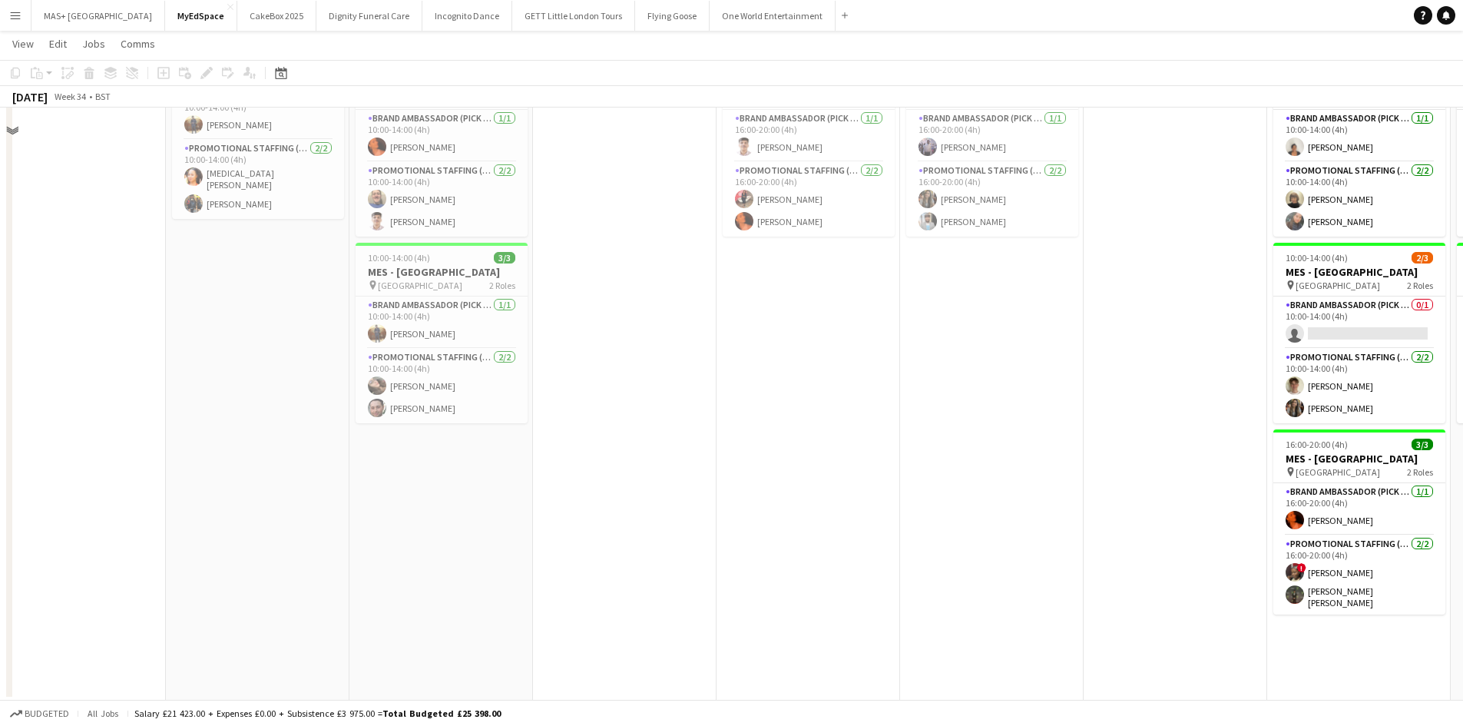
scroll to position [392, 0]
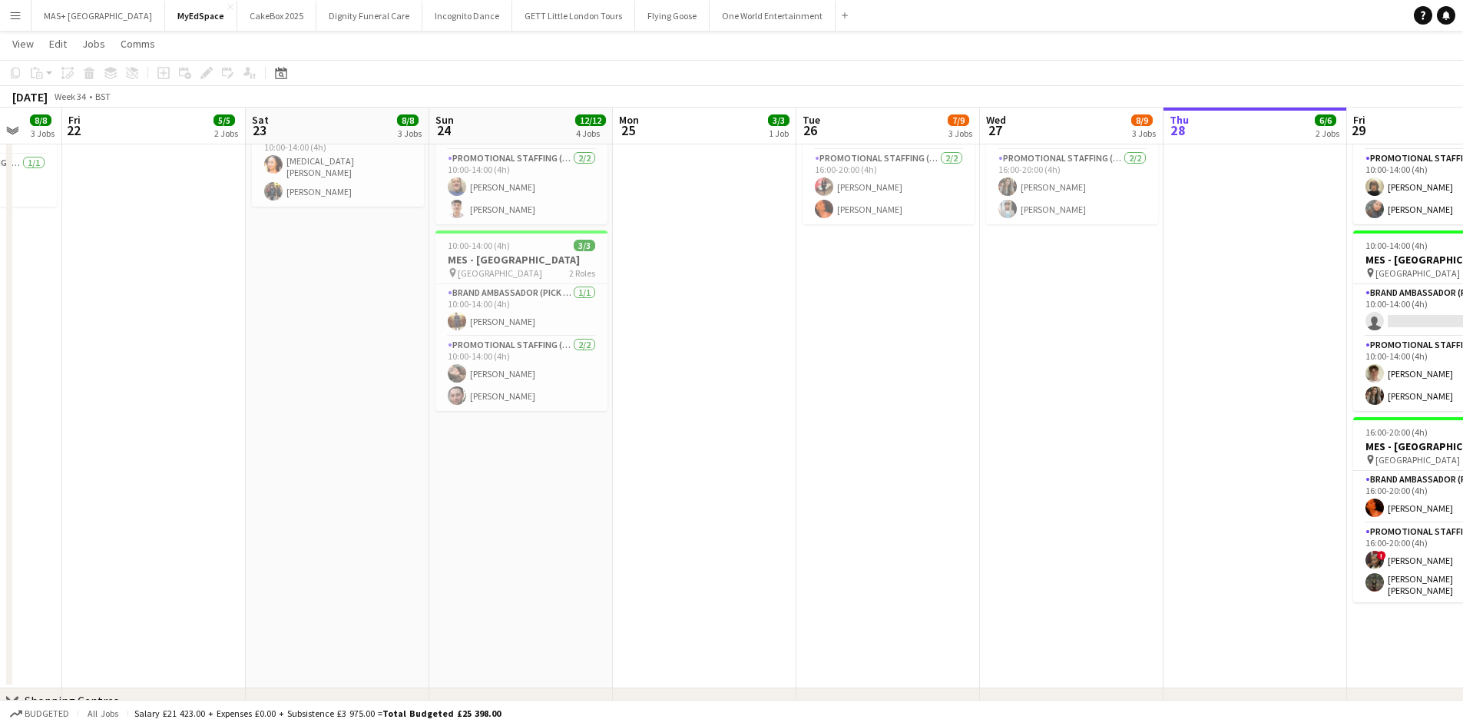
drag, startPoint x: 159, startPoint y: 483, endPoint x: 973, endPoint y: 515, distance: 814.8
click at [973, 515] on app-calendar-viewport "Wed 20 8/8 3 Jobs Thu 21 8/8 3 Jobs Fri 22 5/5 2 Jobs Sat 23 8/8 3 Jobs Sun 24 …" at bounding box center [731, 306] width 1463 height 1276
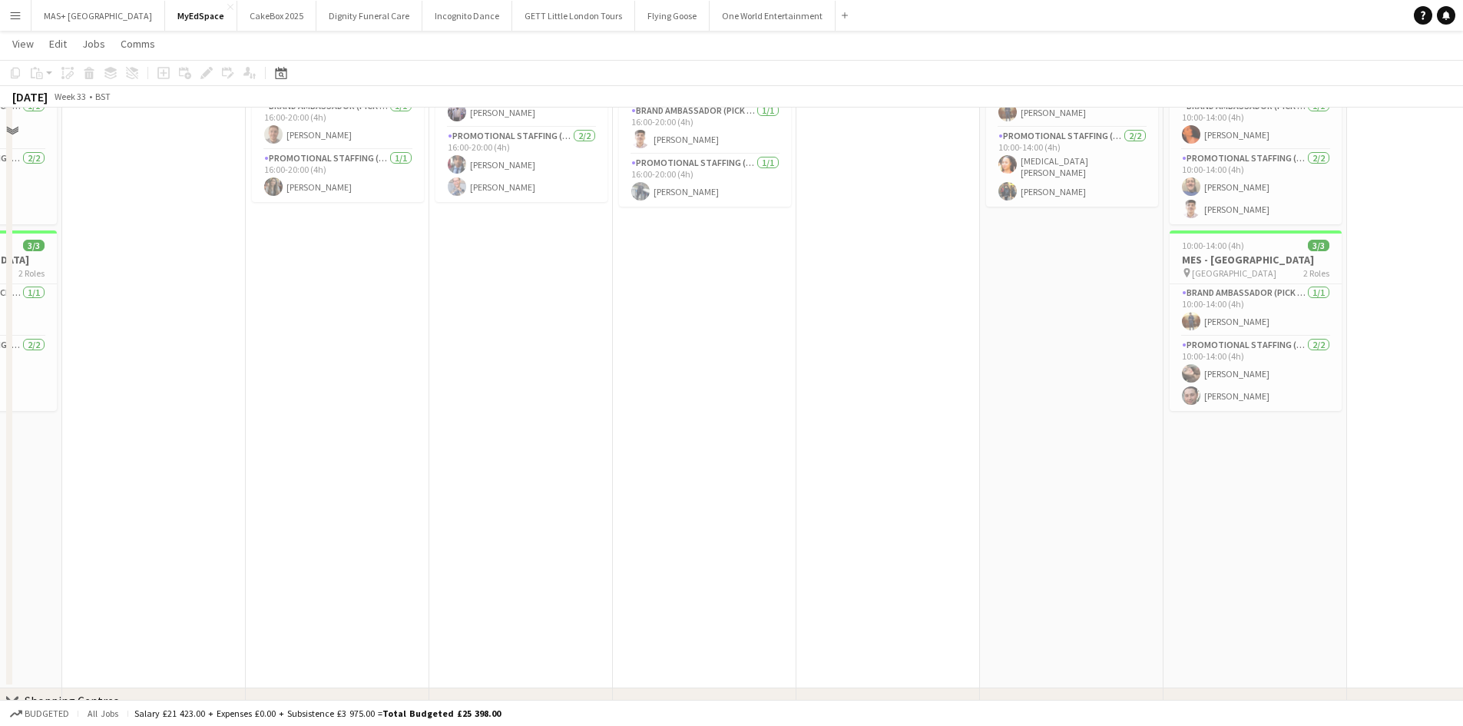
scroll to position [8, 0]
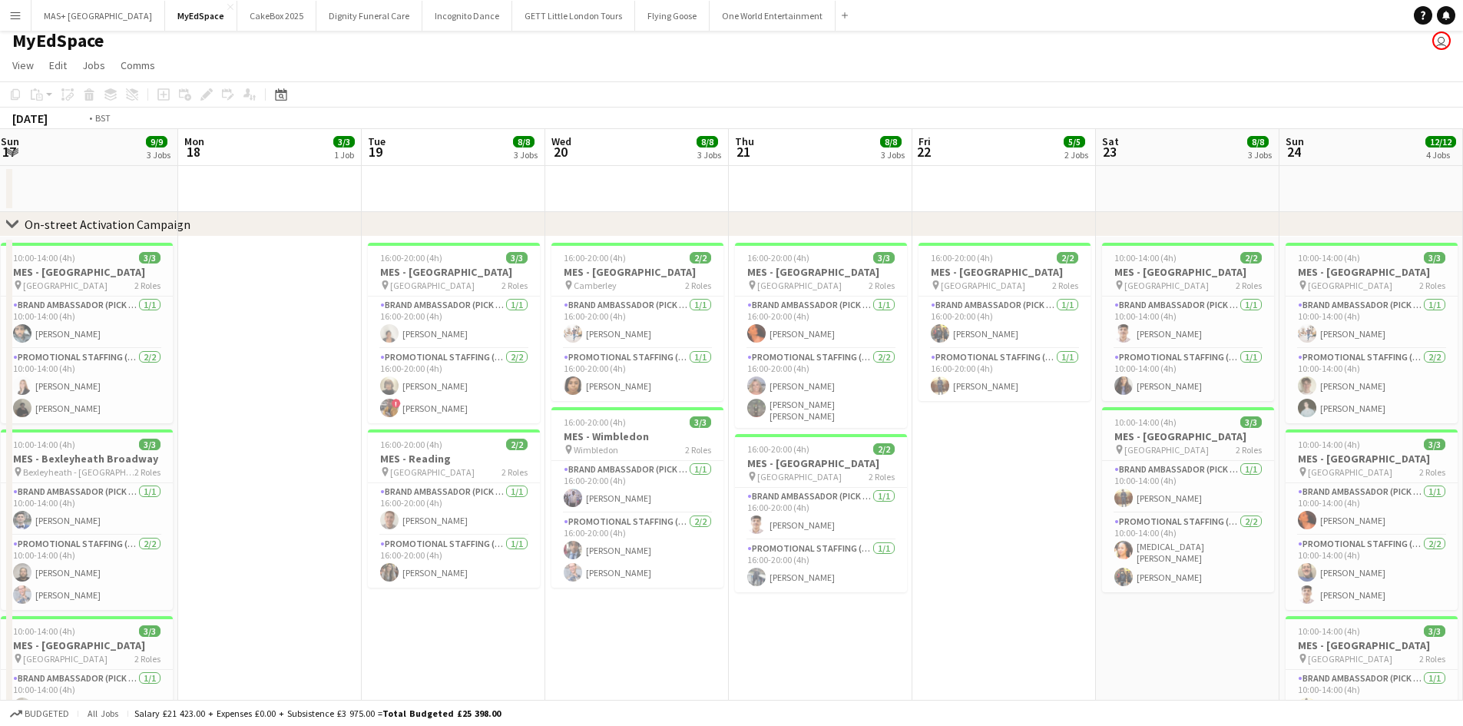
drag, startPoint x: 865, startPoint y: 509, endPoint x: -193, endPoint y: 344, distance: 1070.5
click at [0, 344] on html "Menu Boards Boards Boards All jobs Status Workforce Workforce My Workforce Recr…" at bounding box center [731, 673] width 1463 height 1363
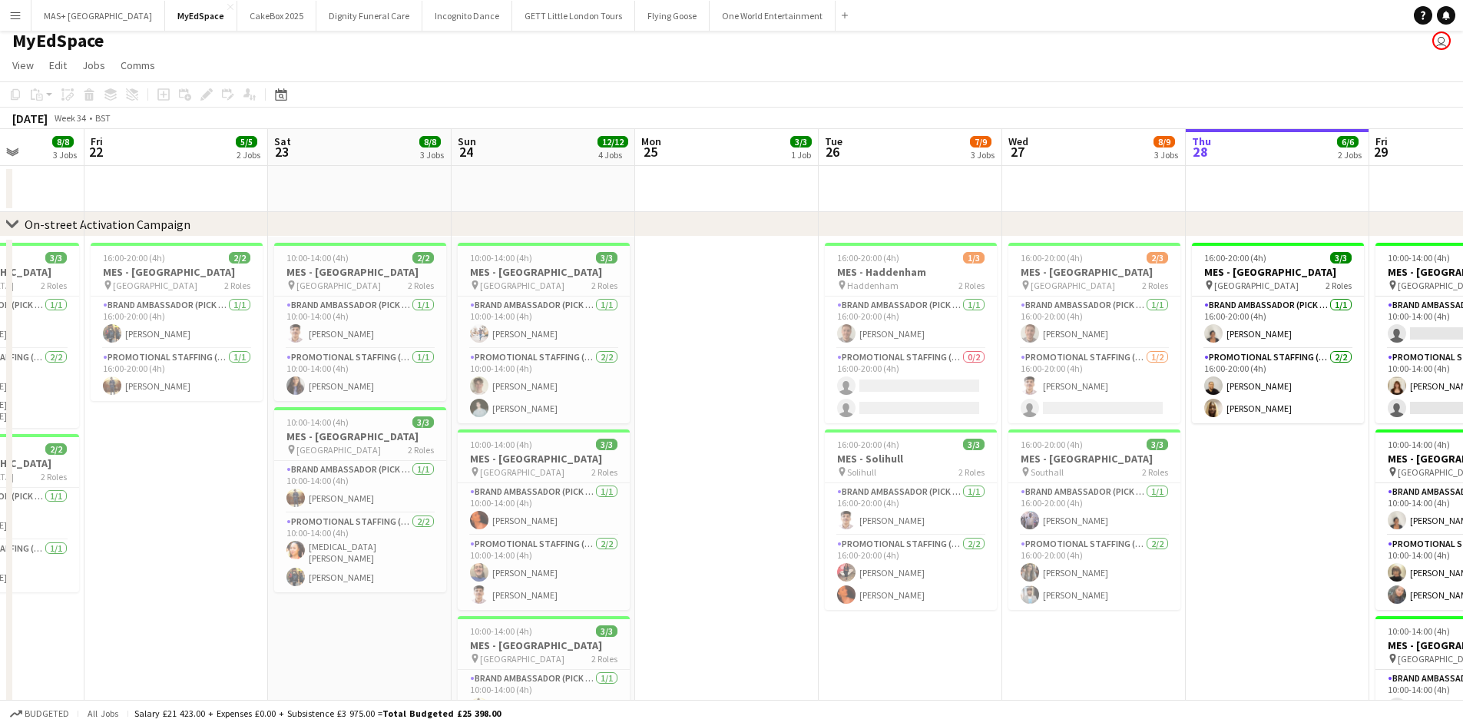
drag, startPoint x: 786, startPoint y: 501, endPoint x: -12, endPoint y: 409, distance: 802.5
click at [0, 409] on html "Menu Boards Boards Boards All jobs Status Workforce Workforce My Workforce Recr…" at bounding box center [731, 673] width 1463 height 1363
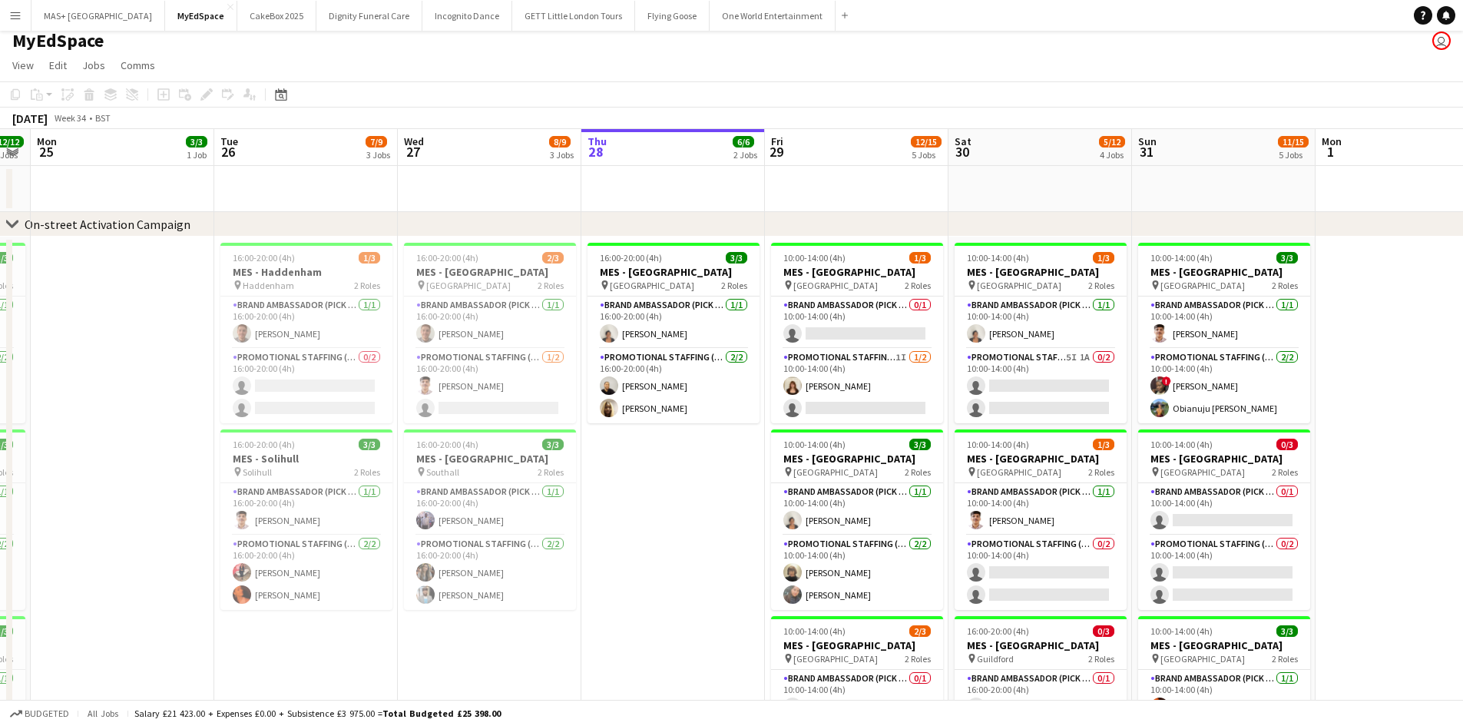
drag, startPoint x: 679, startPoint y: 521, endPoint x: 625, endPoint y: 521, distance: 53.8
click at [625, 521] on app-calendar-viewport "Fri 22 5/5 2 Jobs Sat 23 8/8 3 Jobs Sun 24 12/12 4 Jobs Mon 25 3/3 1 Job Tue 26…" at bounding box center [731, 729] width 1463 height 1201
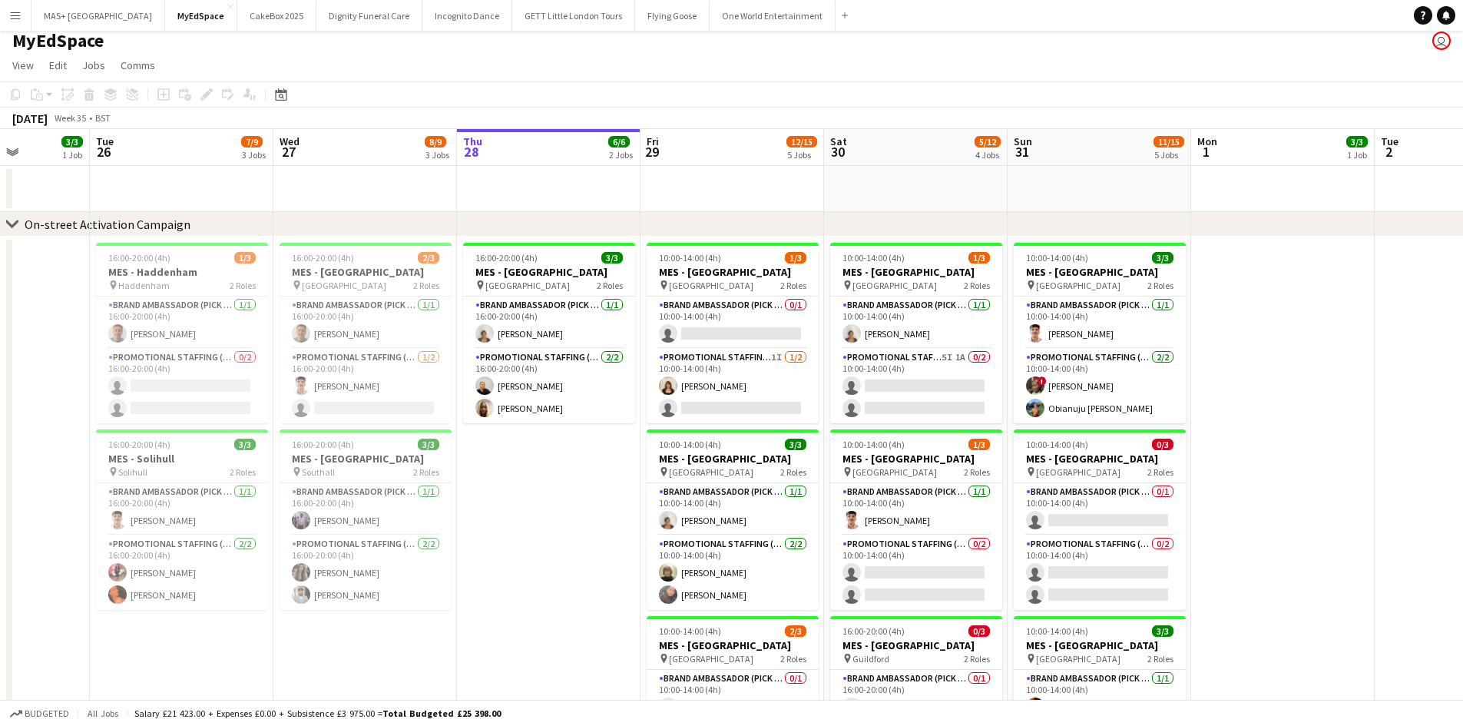
drag, startPoint x: 670, startPoint y: 508, endPoint x: 545, endPoint y: 508, distance: 124.4
click at [545, 508] on app-calendar-viewport "Fri 22 5/5 2 Jobs Sat 23 8/8 3 Jobs Sun 24 12/12 4 Jobs Mon 25 3/3 1 Job Tue 26…" at bounding box center [731, 729] width 1463 height 1201
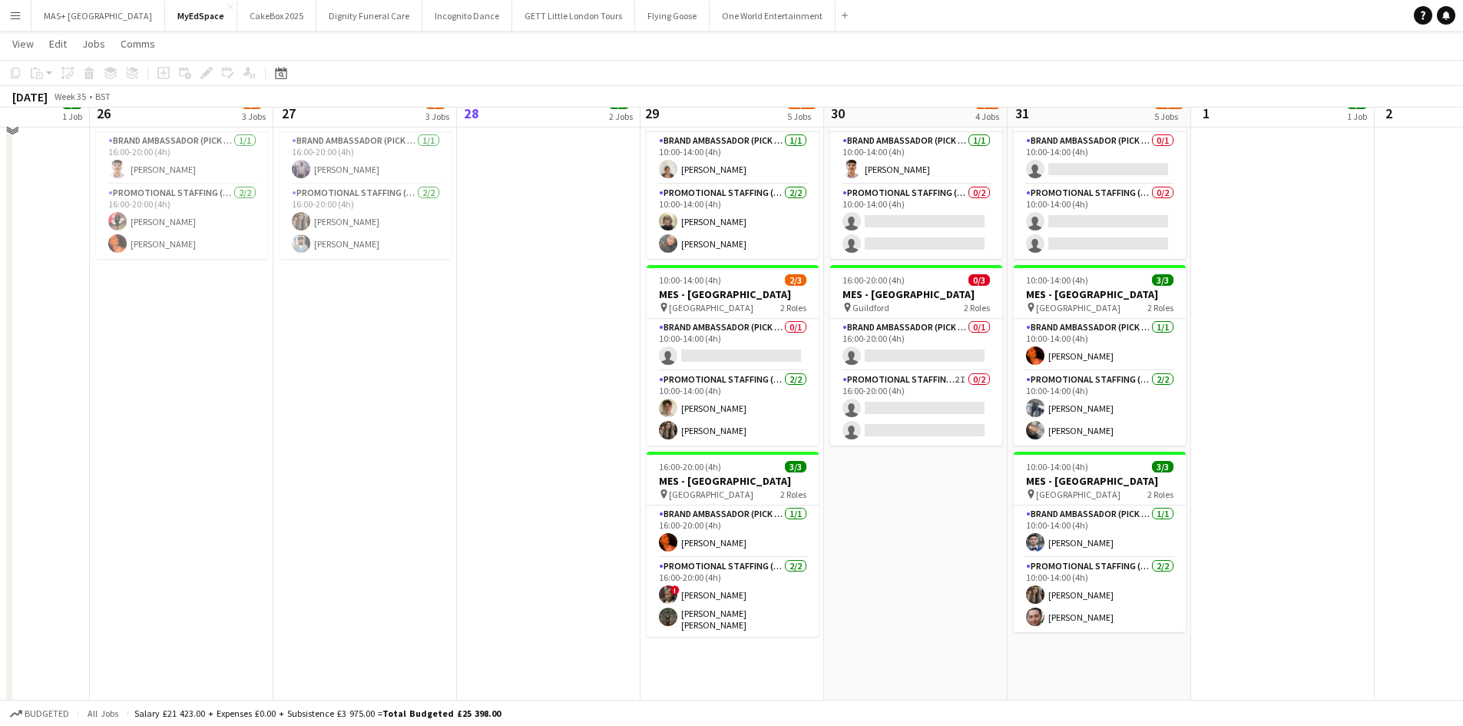
scroll to position [315, 0]
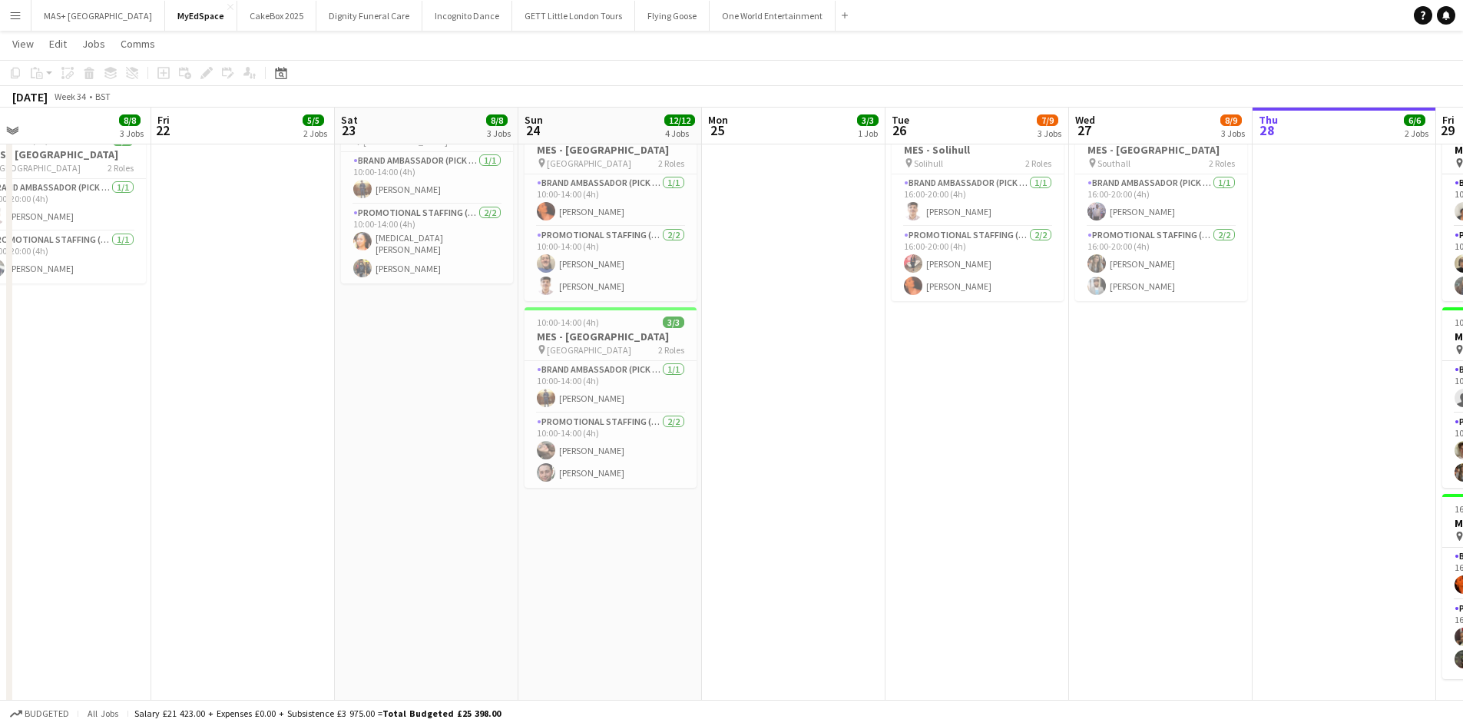
drag, startPoint x: 426, startPoint y: 392, endPoint x: 1050, endPoint y: 392, distance: 623.7
click at [1050, 392] on app-calendar-viewport "Wed 20 8/8 3 Jobs Thu 21 8/8 3 Jobs Fri 22 5/5 2 Jobs Sat 23 8/8 3 Jobs Sun 24 …" at bounding box center [731, 383] width 1463 height 1276
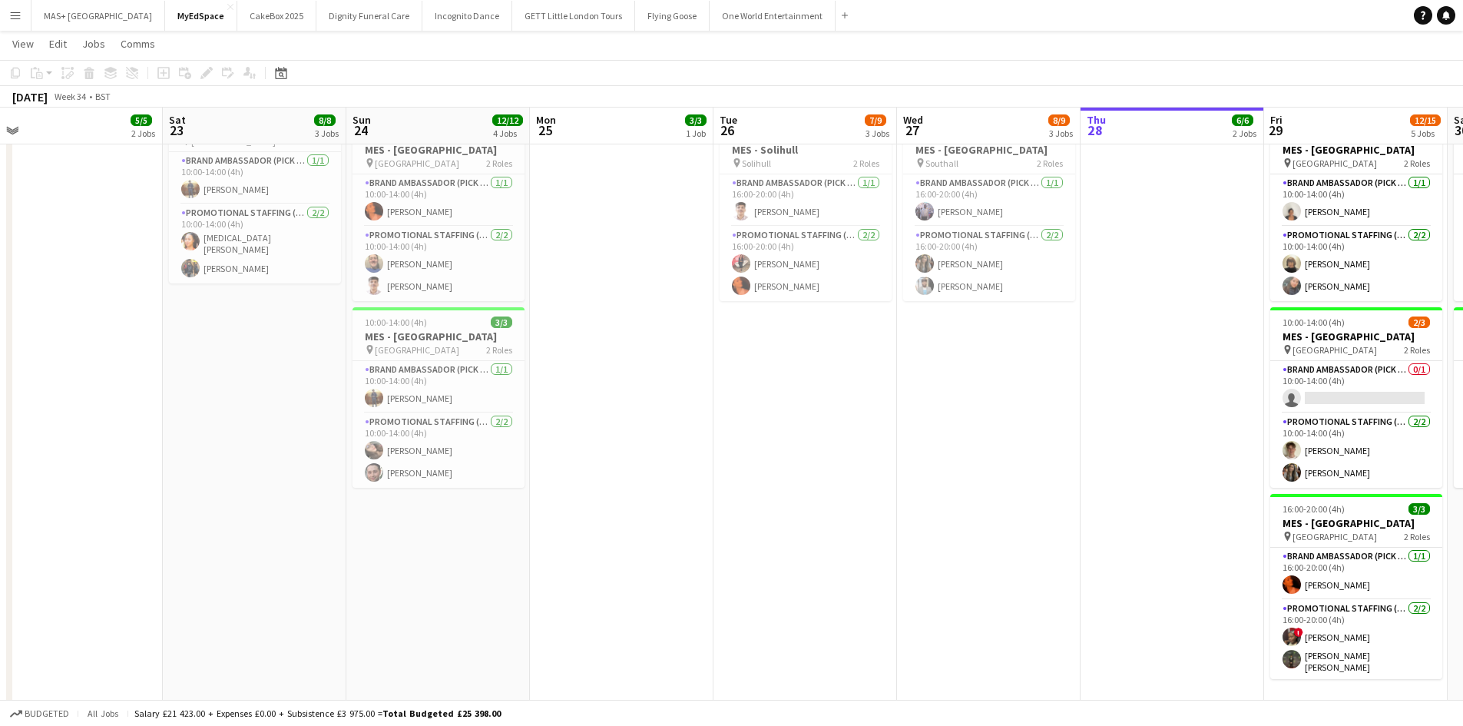
scroll to position [0, 420]
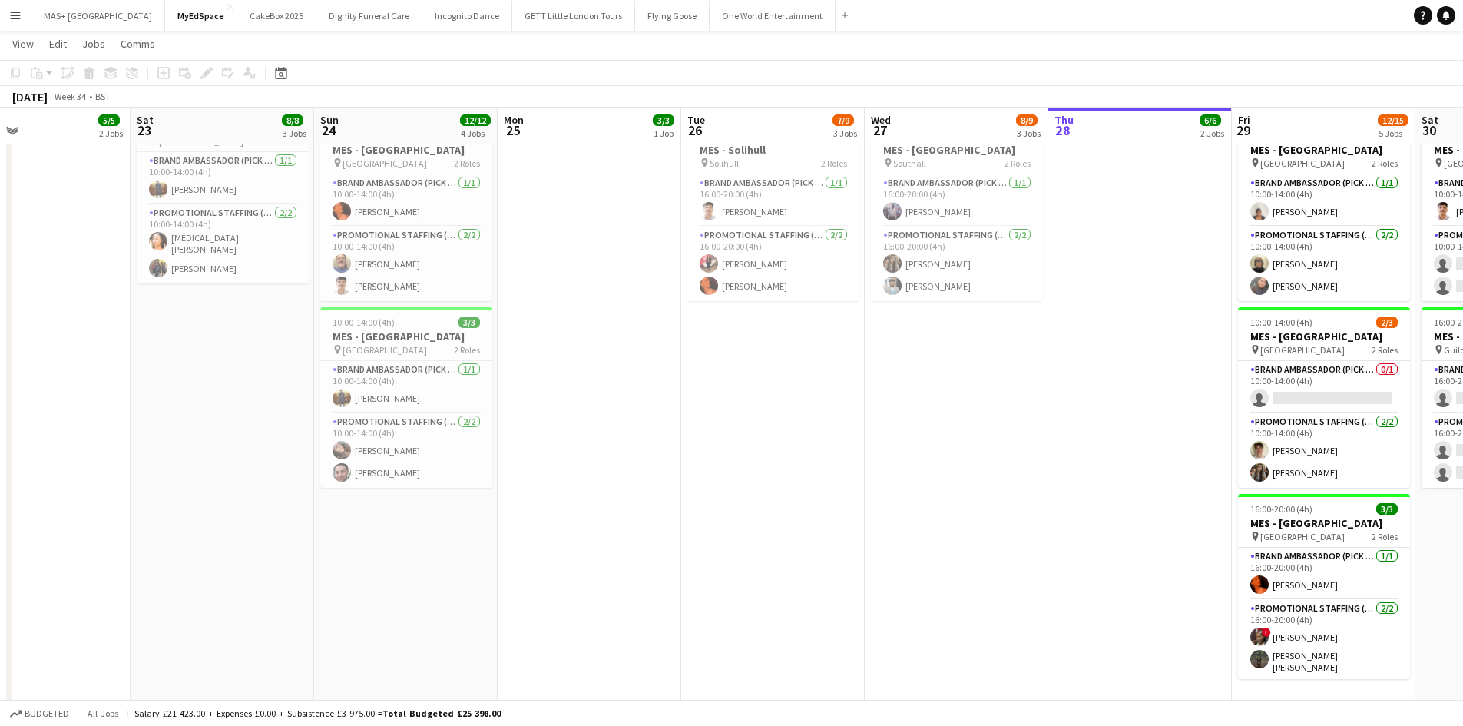
drag, startPoint x: 670, startPoint y: 418, endPoint x: 821, endPoint y: 422, distance: 151.4
click at [821, 422] on app-calendar-viewport "Wed 20 8/8 3 Jobs Thu 21 8/8 3 Jobs Fri 22 5/5 2 Jobs Sat 23 8/8 3 Jobs Sun 24 …" at bounding box center [731, 383] width 1463 height 1276
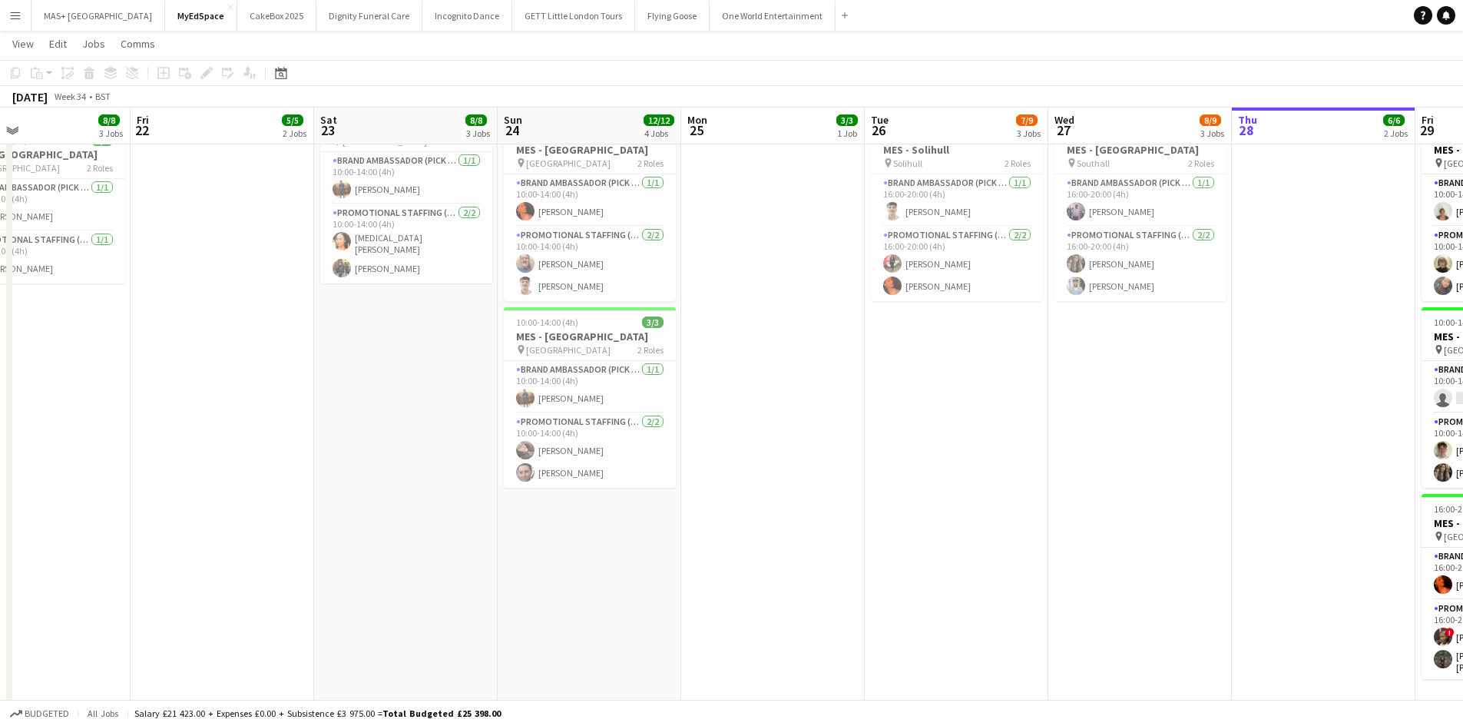
click at [18, 13] on app-icon "Menu" at bounding box center [15, 15] width 12 height 12
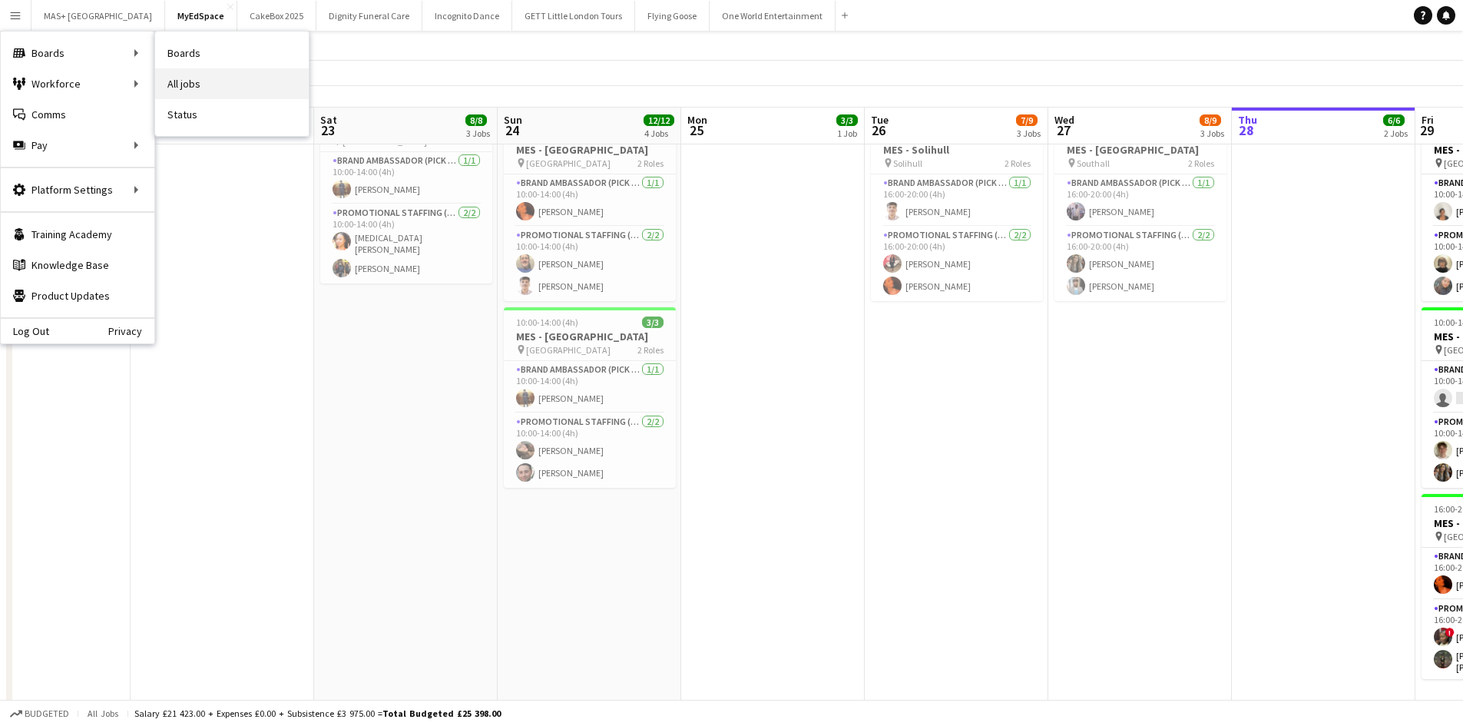
click at [229, 88] on link "All jobs" at bounding box center [232, 83] width 154 height 31
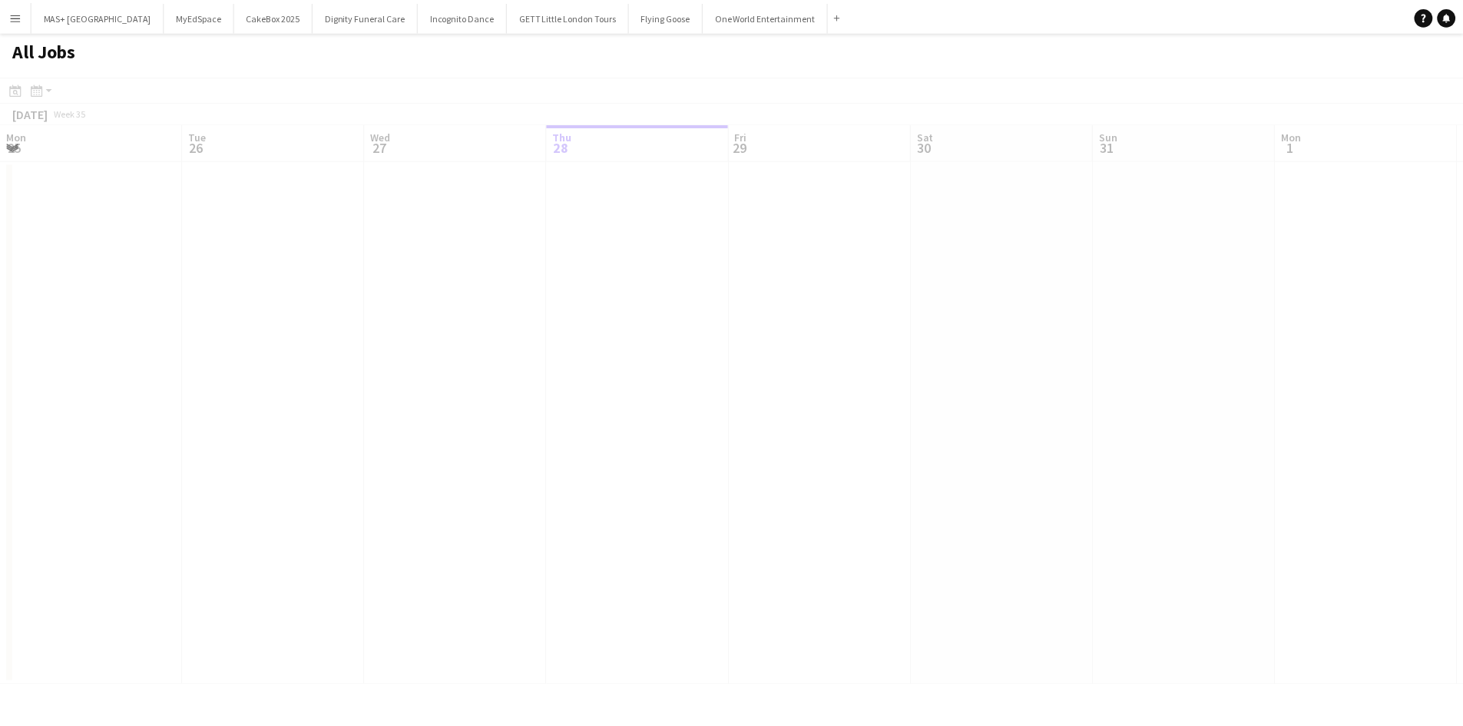
scroll to position [0, 367]
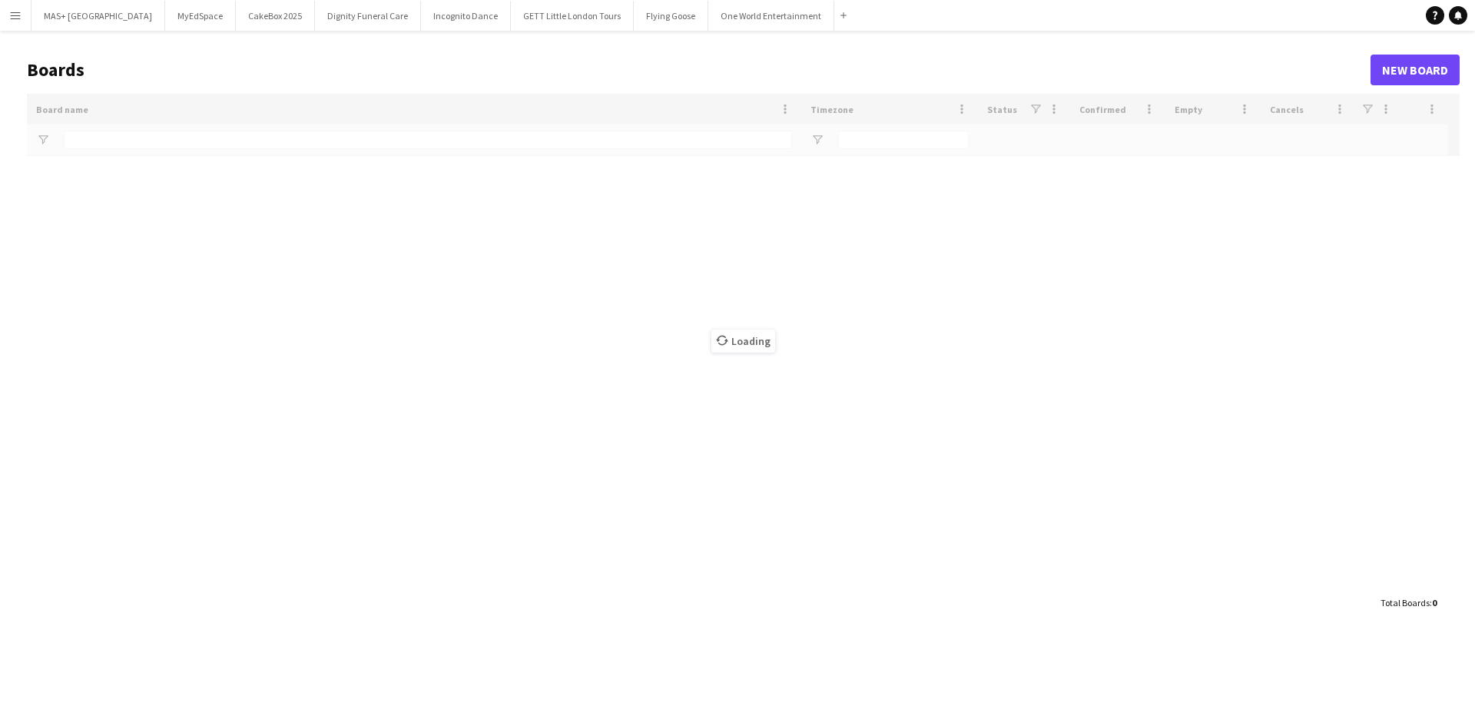
type input "**********"
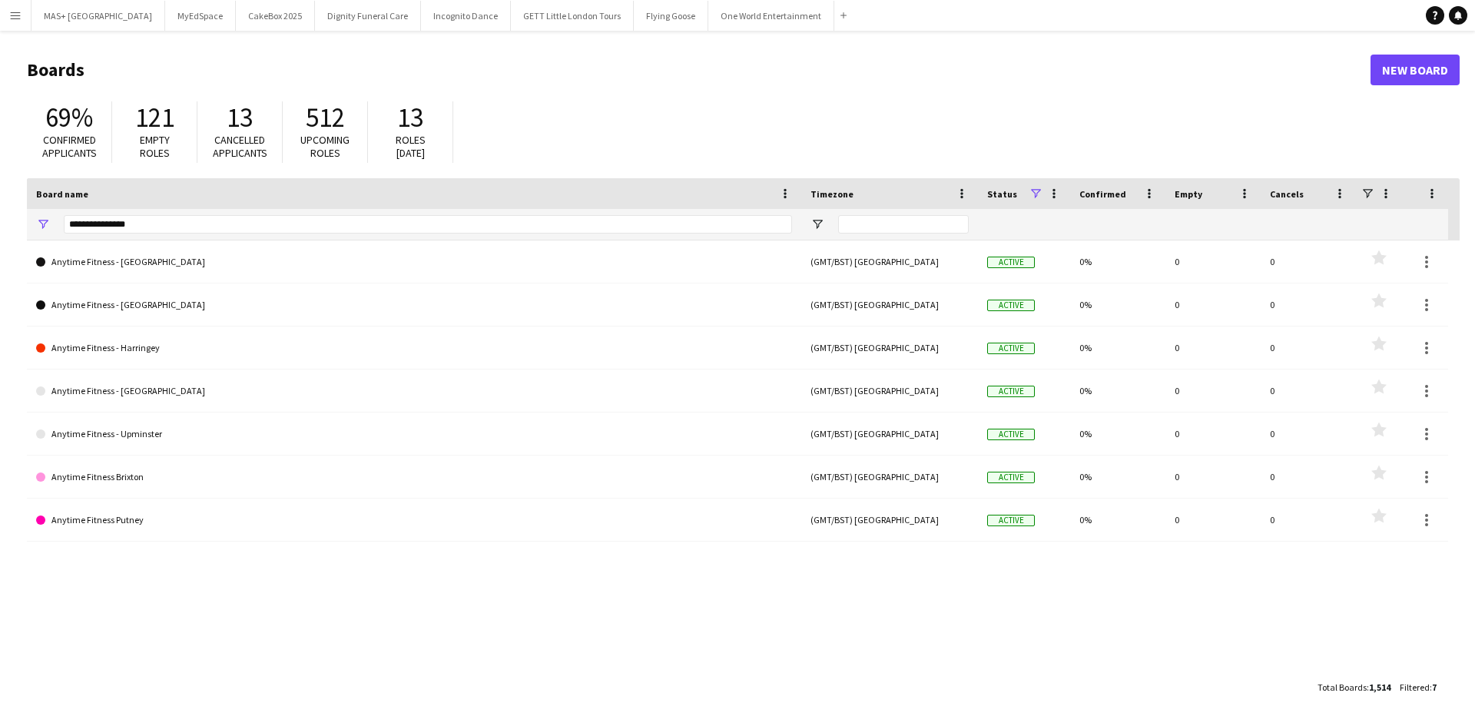
click at [17, 18] on app-icon "Menu" at bounding box center [15, 15] width 12 height 12
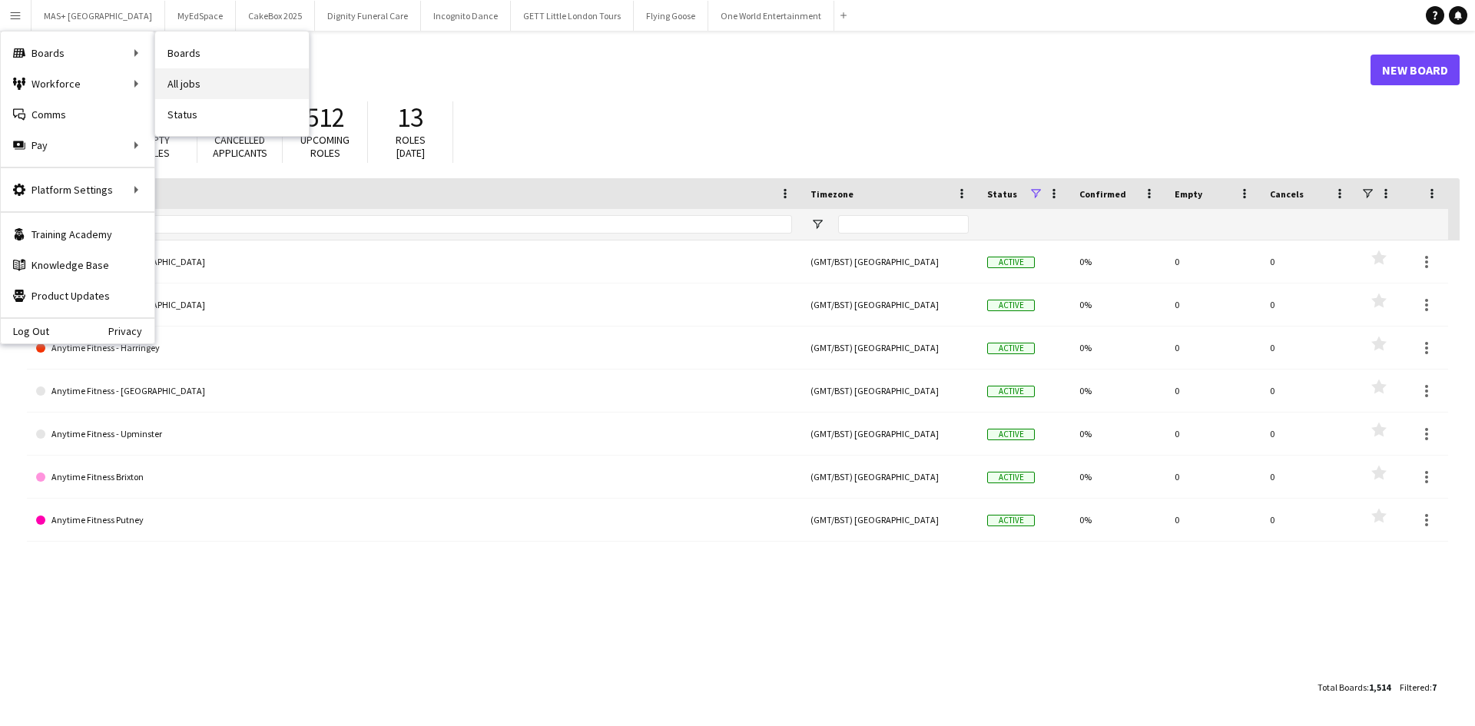
click at [222, 78] on link "All jobs" at bounding box center [232, 83] width 154 height 31
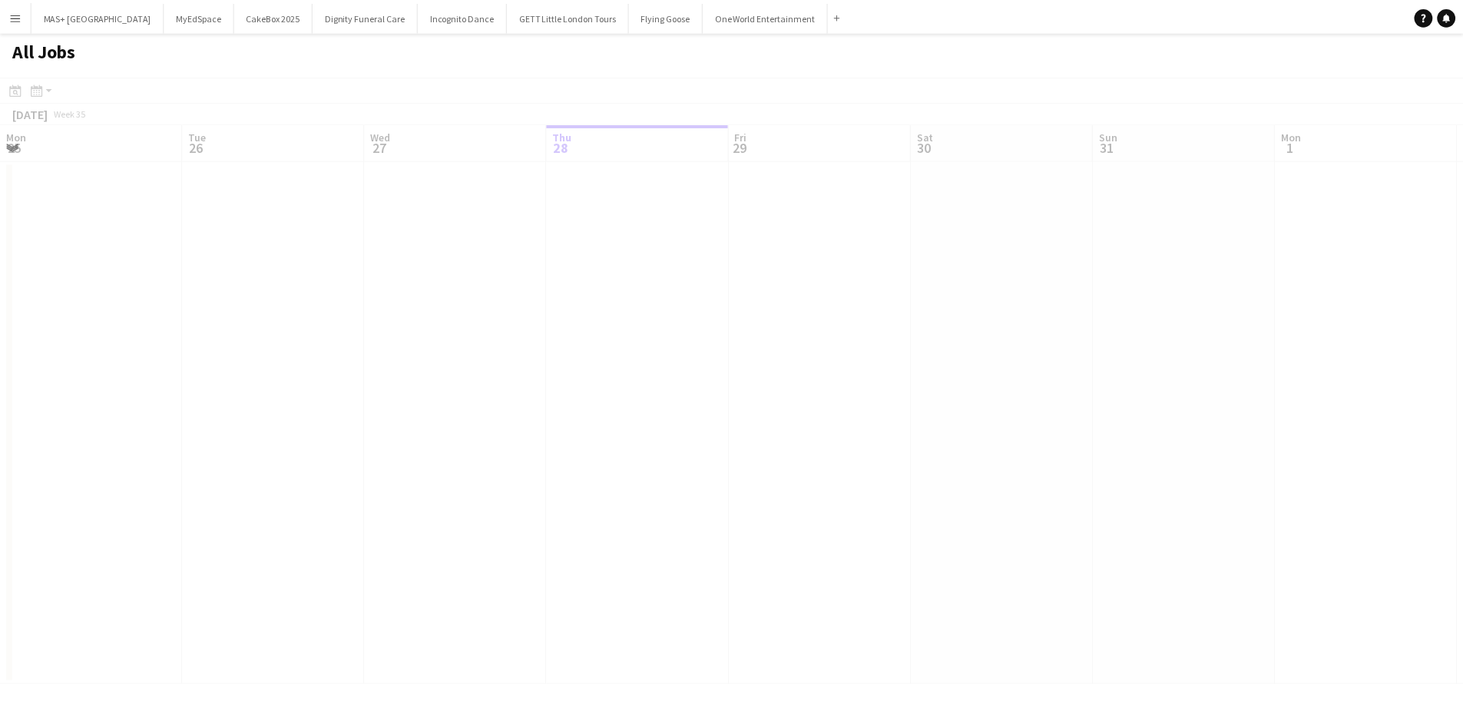
scroll to position [0, 367]
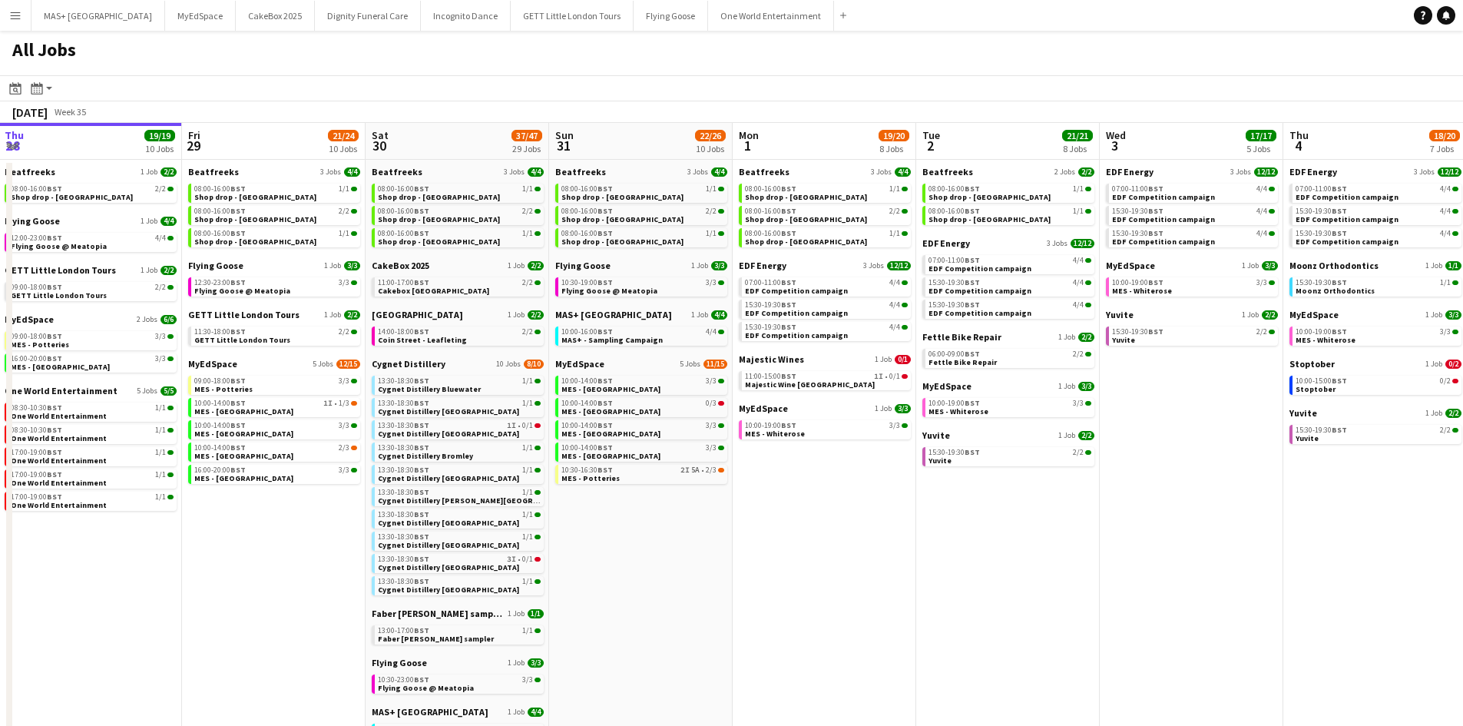
drag, startPoint x: 855, startPoint y: 512, endPoint x: 670, endPoint y: 517, distance: 185.2
click at [670, 517] on app-calendar-viewport "Mon 25 8/10 5 Jobs Tue 26 22/24 14 Jobs Wed 27 14/15 6 Jobs Thu 28 19/19 10 Job…" at bounding box center [731, 662] width 1463 height 1078
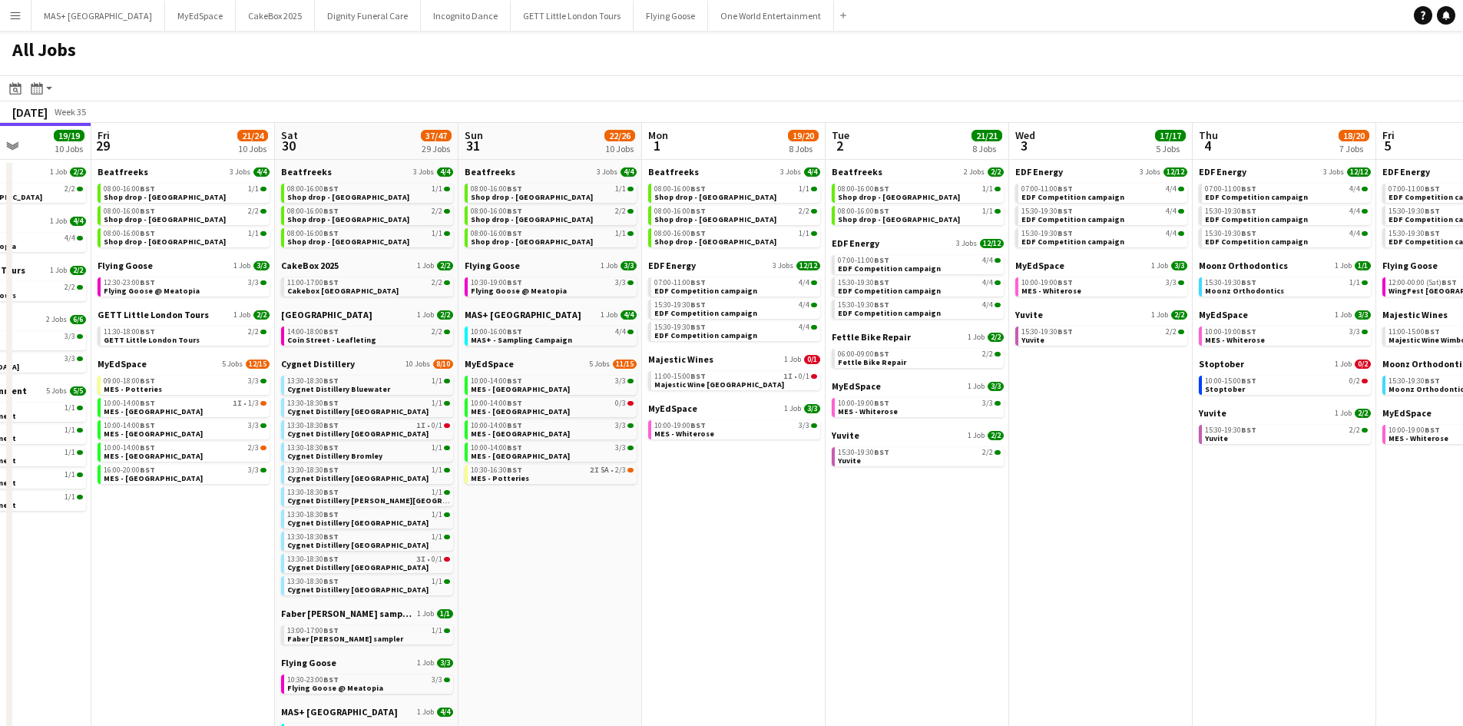
scroll to position [0, 648]
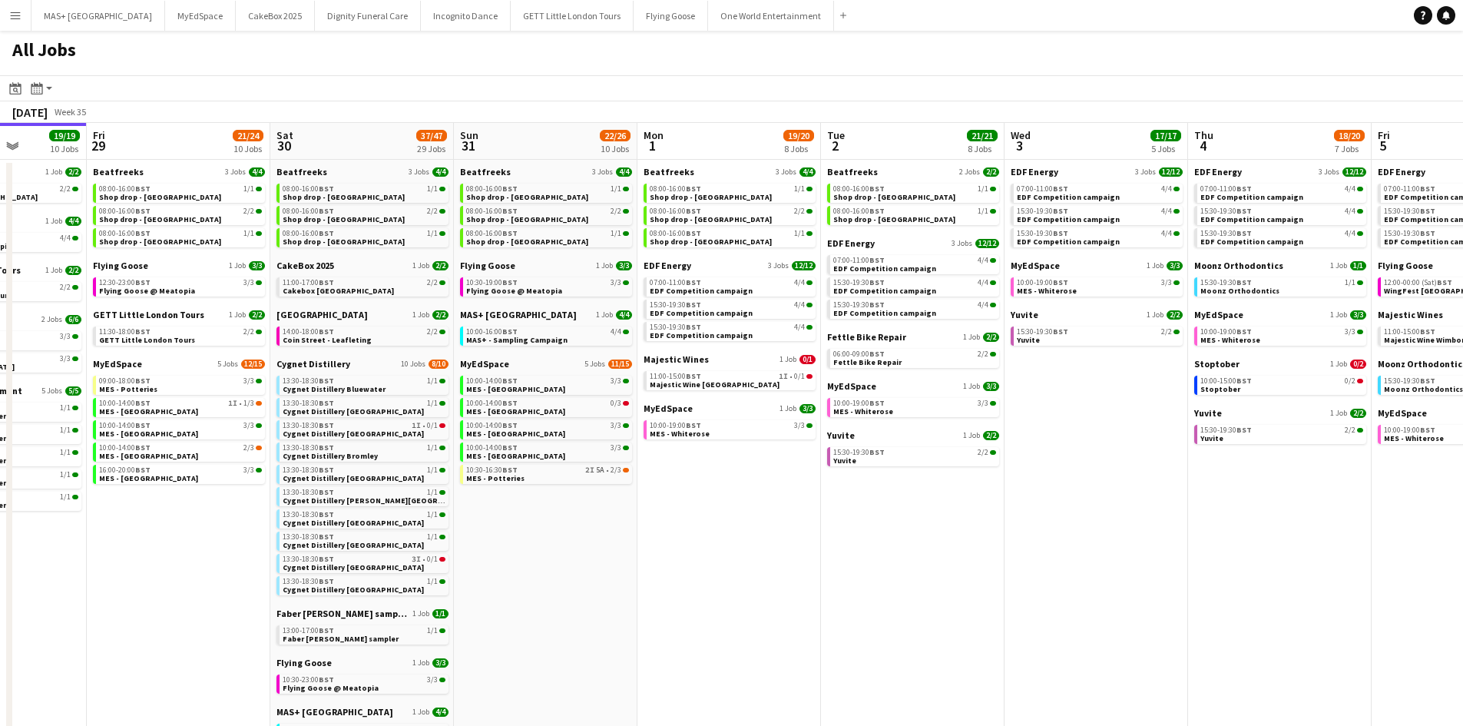
drag, startPoint x: 801, startPoint y: 519, endPoint x: 706, endPoint y: 516, distance: 95.3
click at [706, 516] on app-calendar-viewport "Mon 25 8/10 5 Jobs Tue 26 22/24 14 Jobs Wed 27 14/15 6 Jobs Thu 28 19/19 10 Job…" at bounding box center [731, 662] width 1463 height 1078
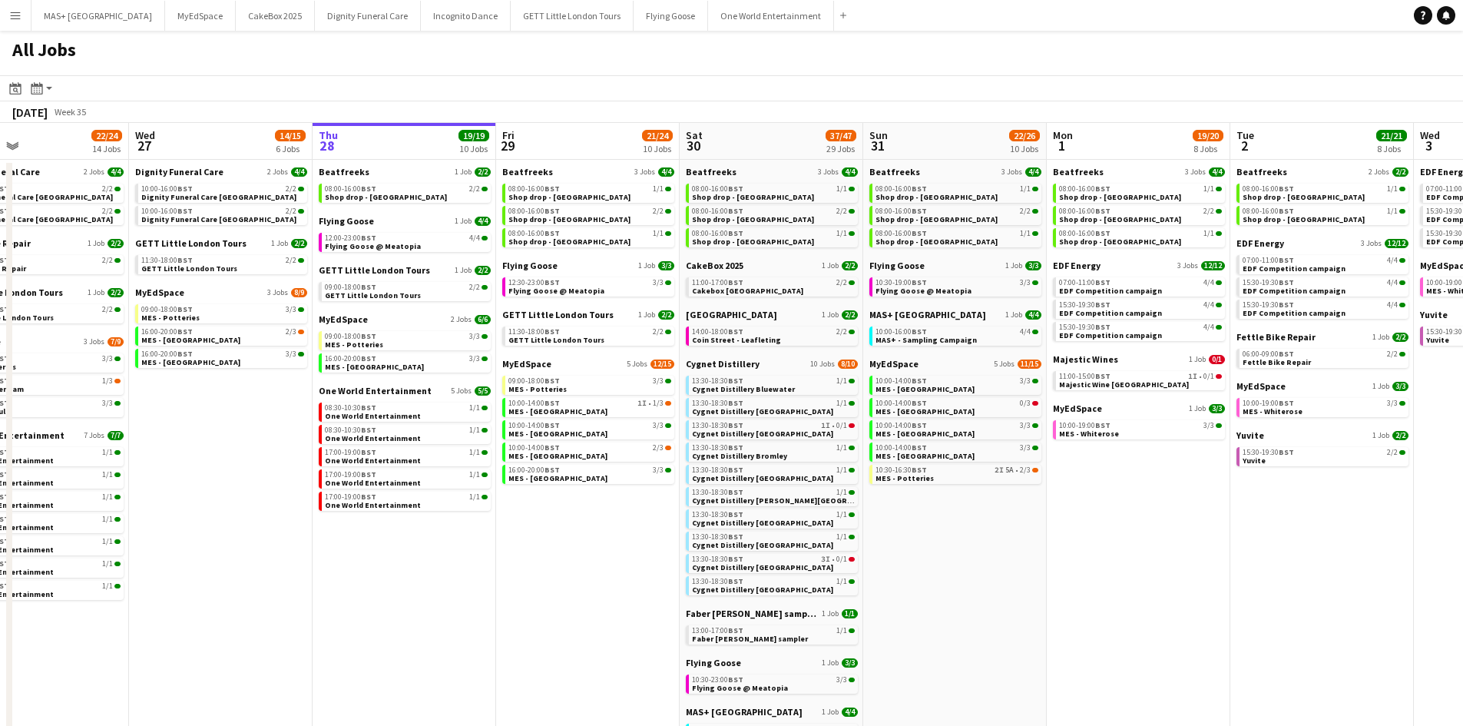
scroll to position [0, 379]
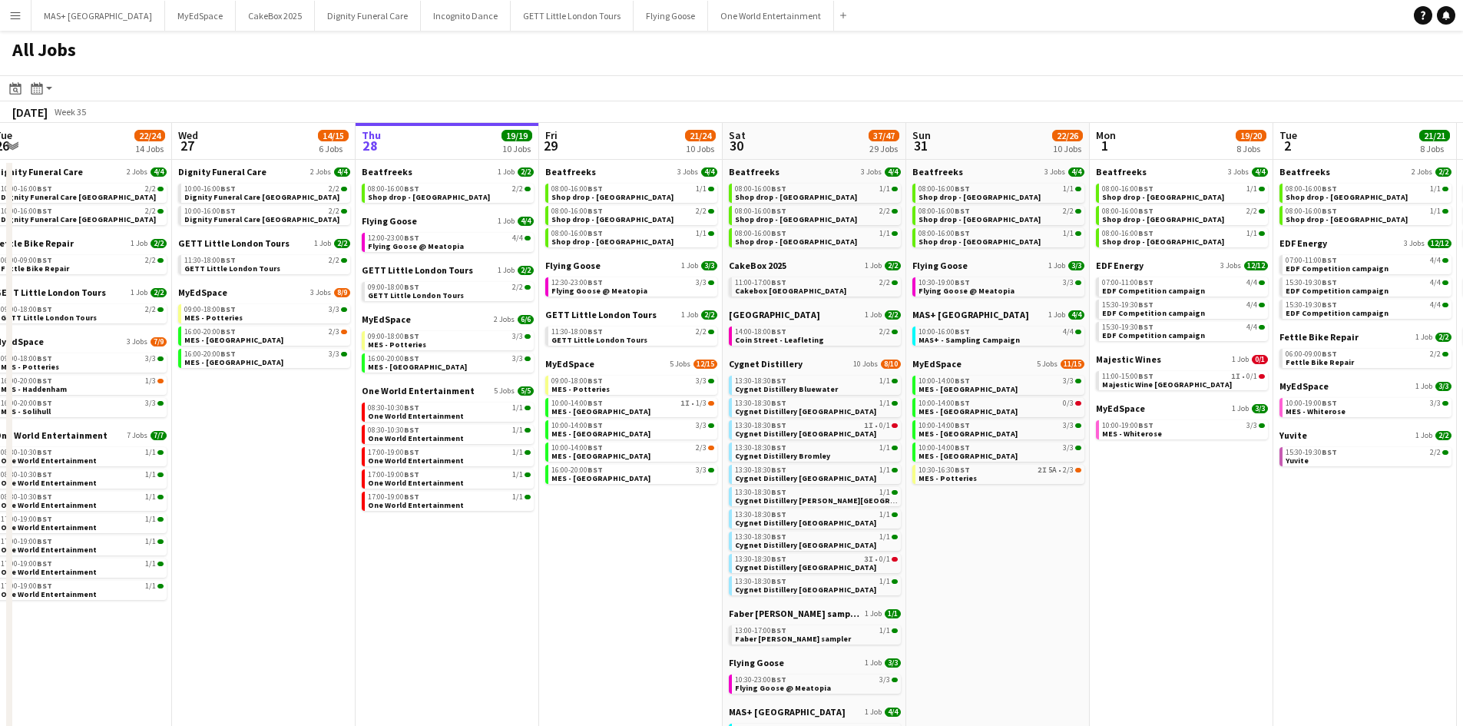
drag, startPoint x: 421, startPoint y: 562, endPoint x: 621, endPoint y: 567, distance: 199.8
click at [621, 567] on app-calendar-viewport "Sun 24 26/26 7 Jobs Mon 25 8/10 5 Jobs Tue 26 22/24 14 Jobs Wed 27 14/15 6 Jobs…" at bounding box center [731, 662] width 1463 height 1078
click at [414, 286] on span "BST" at bounding box center [411, 287] width 15 height 10
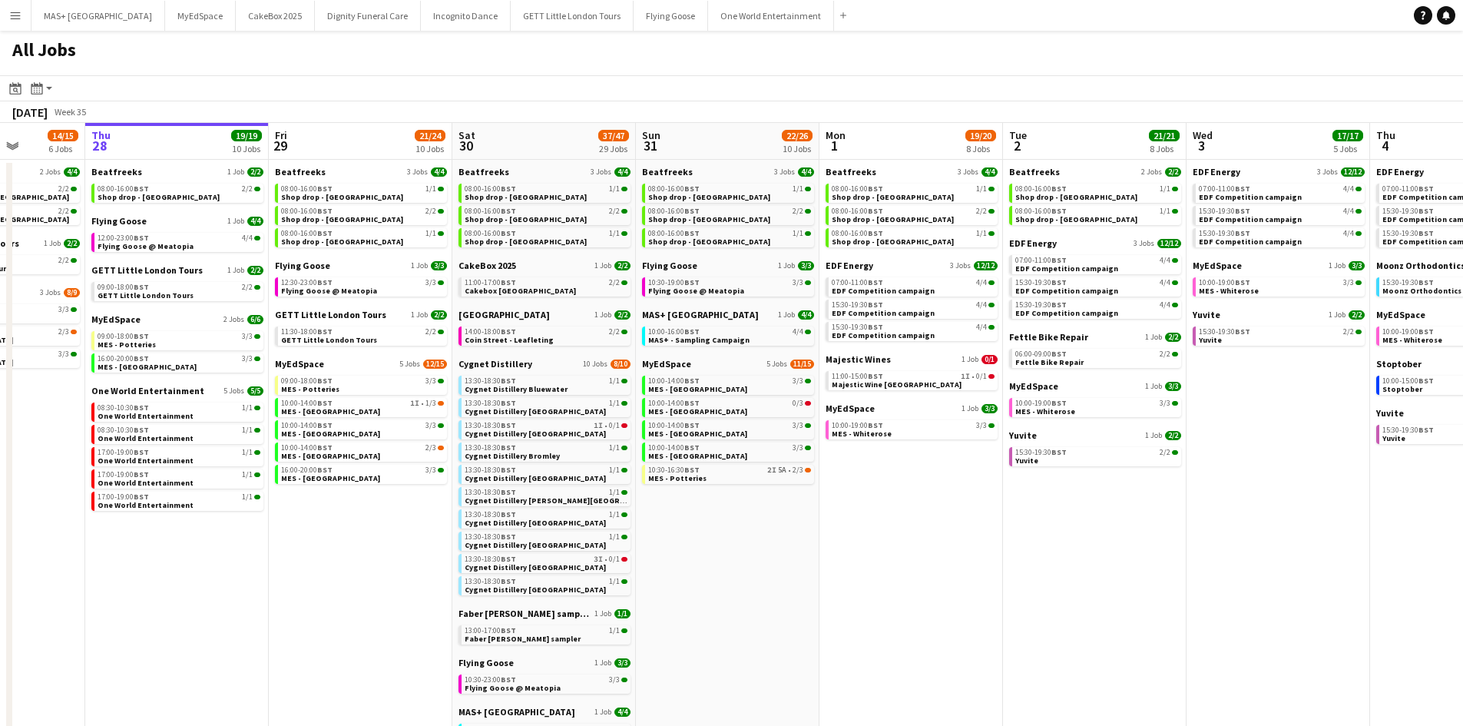
scroll to position [0, 714]
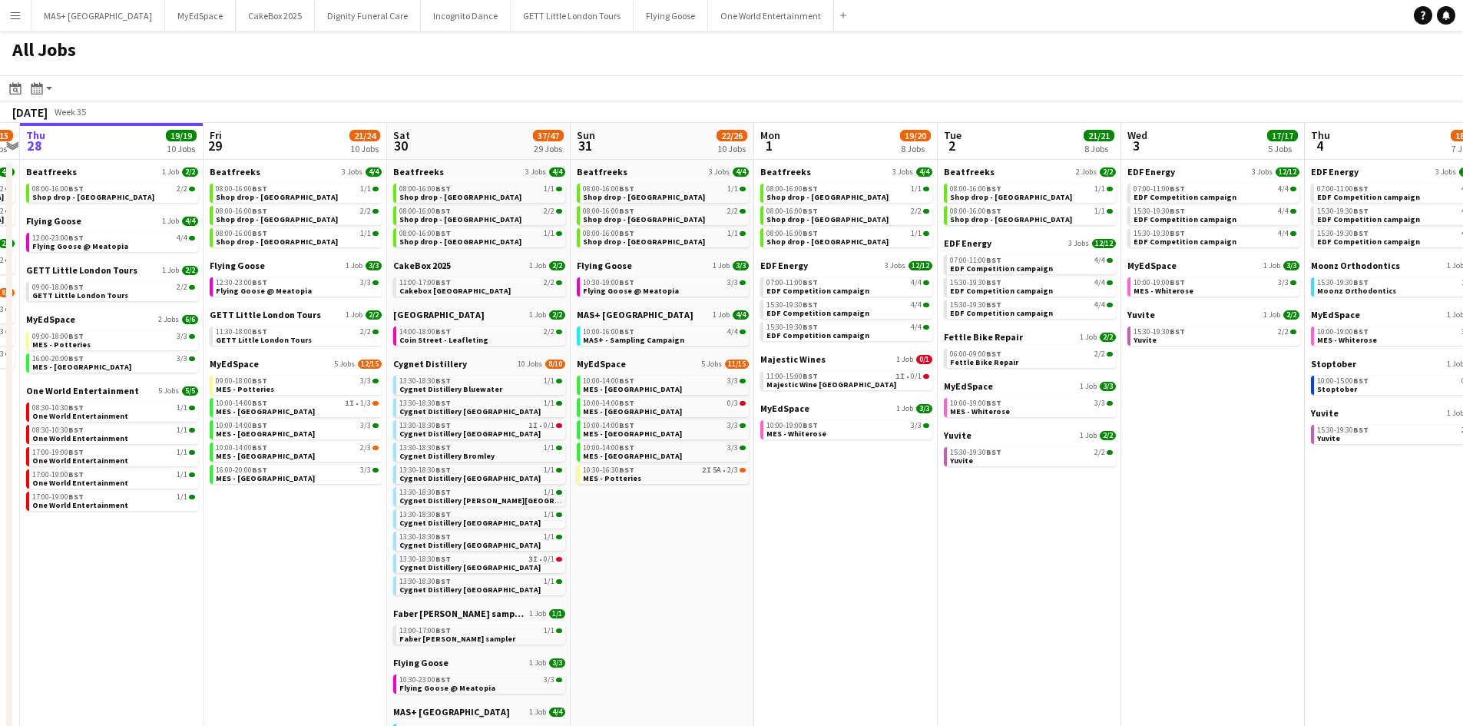
drag, startPoint x: 1086, startPoint y: 539, endPoint x: 854, endPoint y: 526, distance: 232.3
click at [854, 526] on app-calendar-viewport "Sun 24 26/26 7 Jobs Mon 25 8/10 5 Jobs Tue 26 22/24 14 Jobs Wed 27 14/15 6 Jobs…" at bounding box center [731, 662] width 1463 height 1078
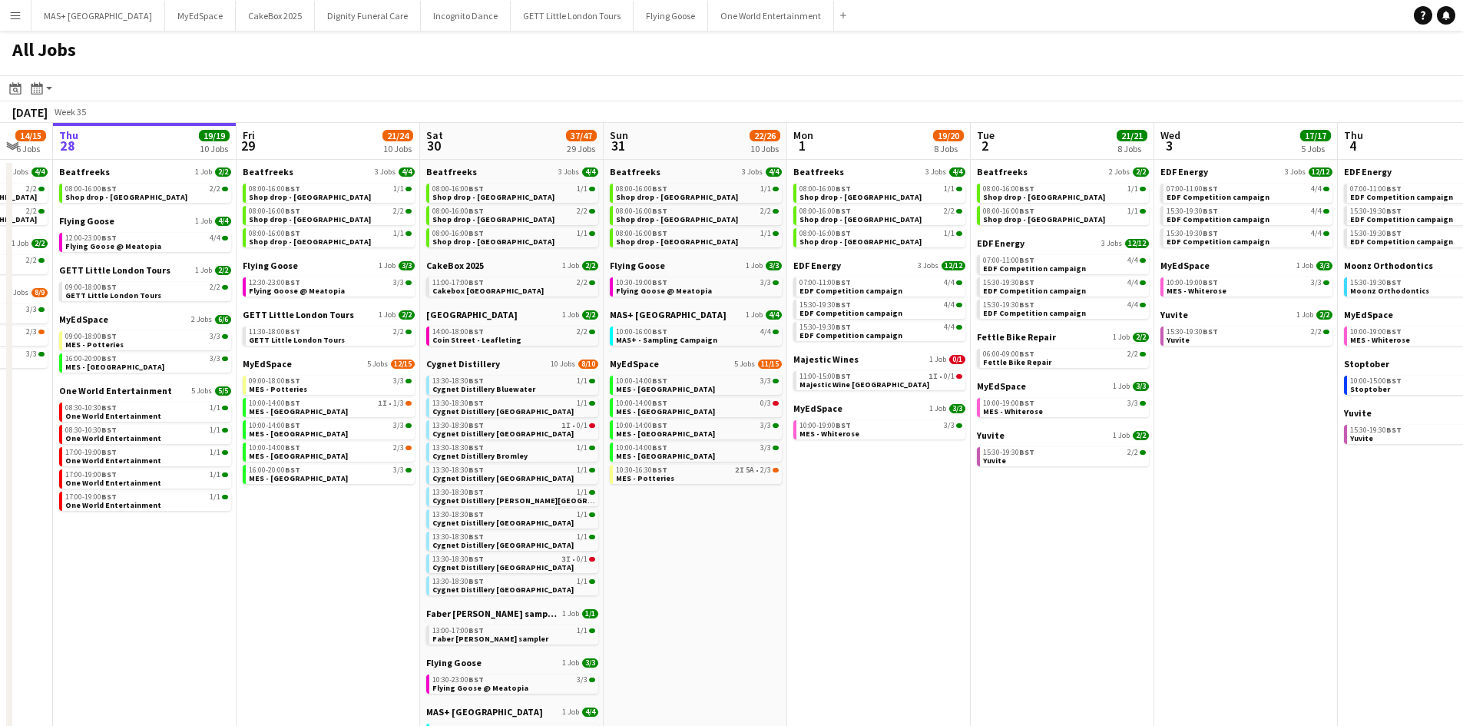
scroll to position [0, 463]
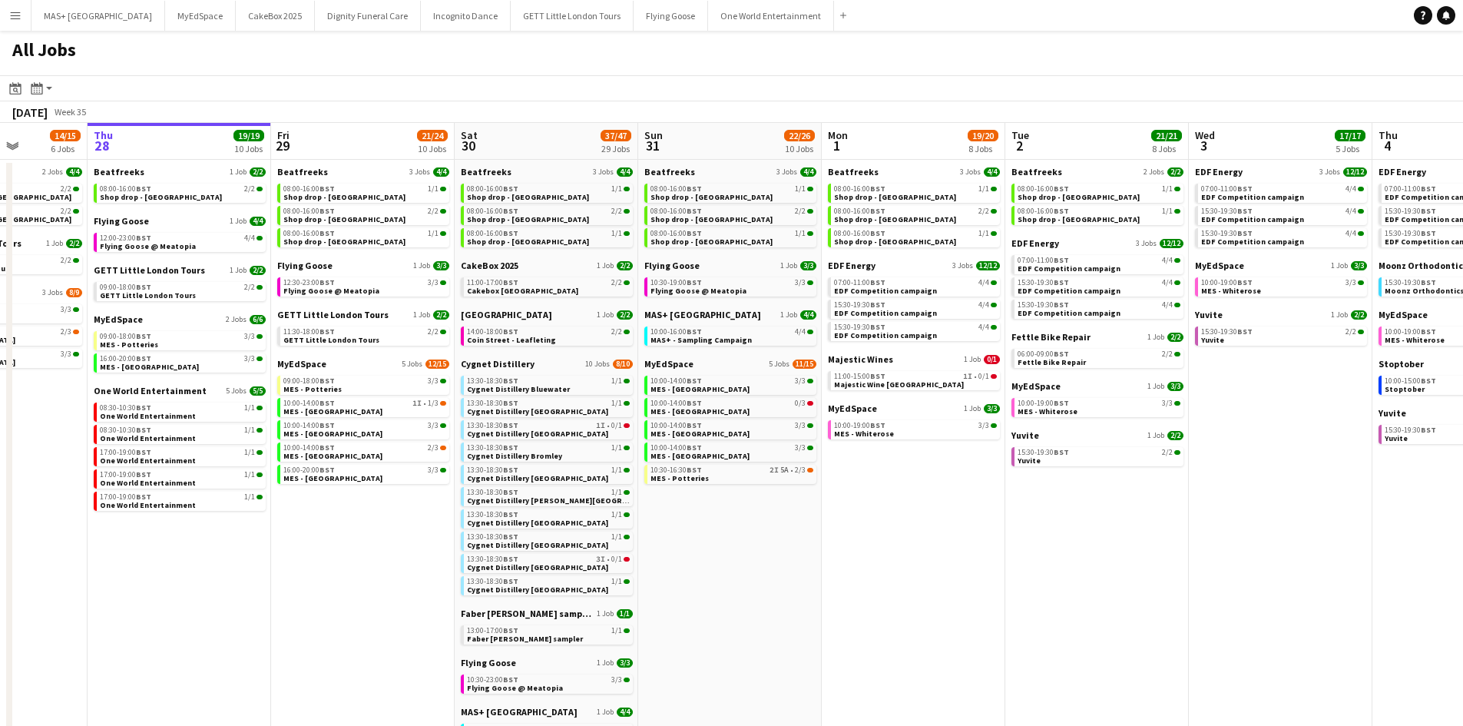
drag, startPoint x: 982, startPoint y: 564, endPoint x: 1049, endPoint y: 523, distance: 78.9
click at [1049, 523] on app-calendar-viewport "Mon 25 8/10 5 Jobs Tue 26 22/24 14 Jobs Wed 27 14/15 6 Jobs Thu 28 19/19 10 Job…" at bounding box center [731, 662] width 1463 height 1078
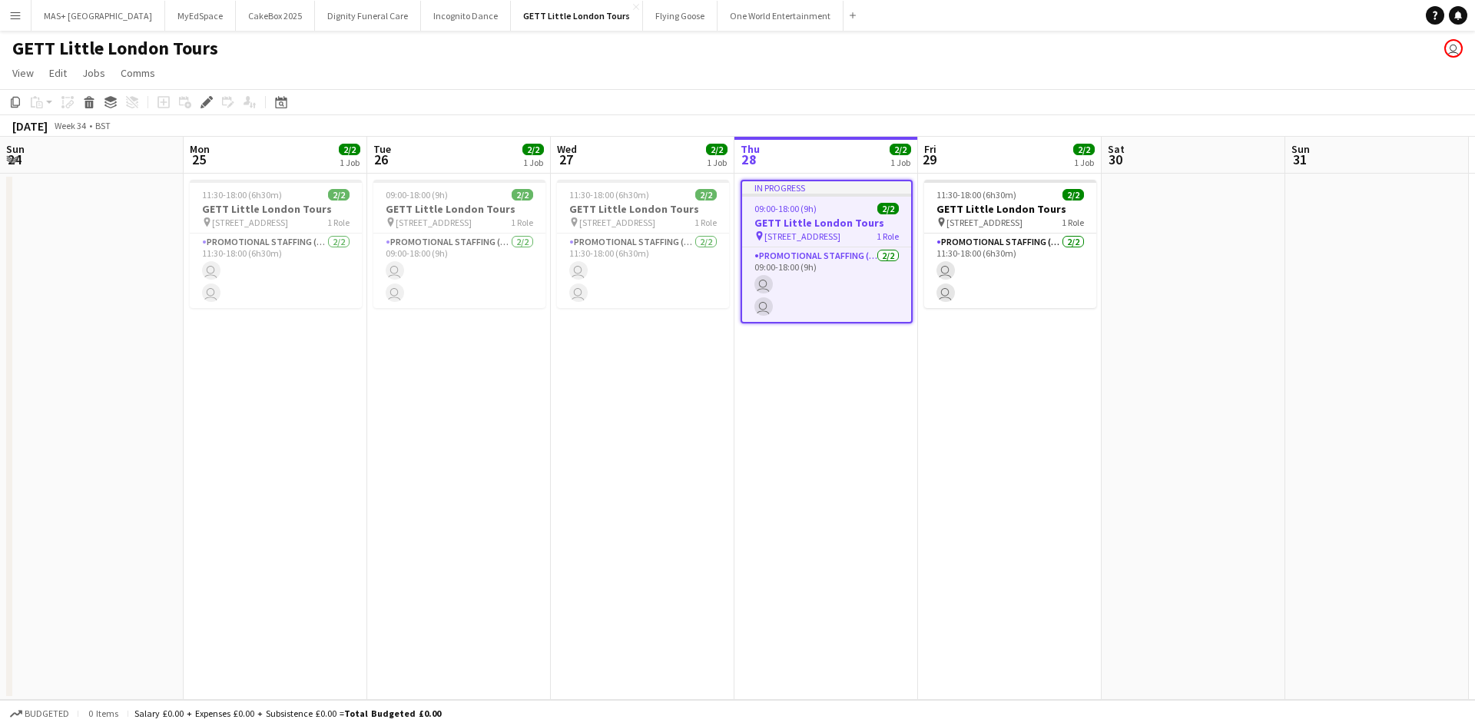
scroll to position [0, 528]
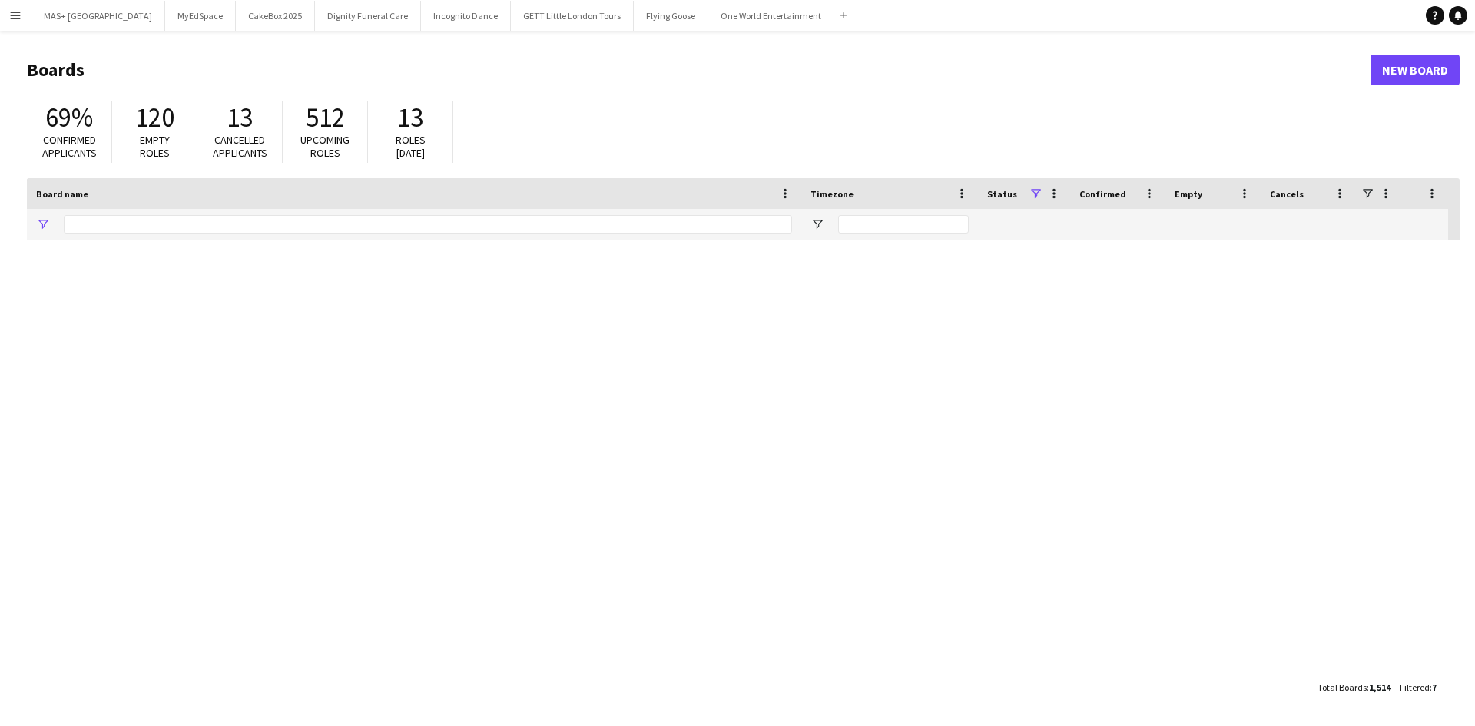
type input "**********"
click at [22, 18] on button "Menu" at bounding box center [15, 15] width 31 height 31
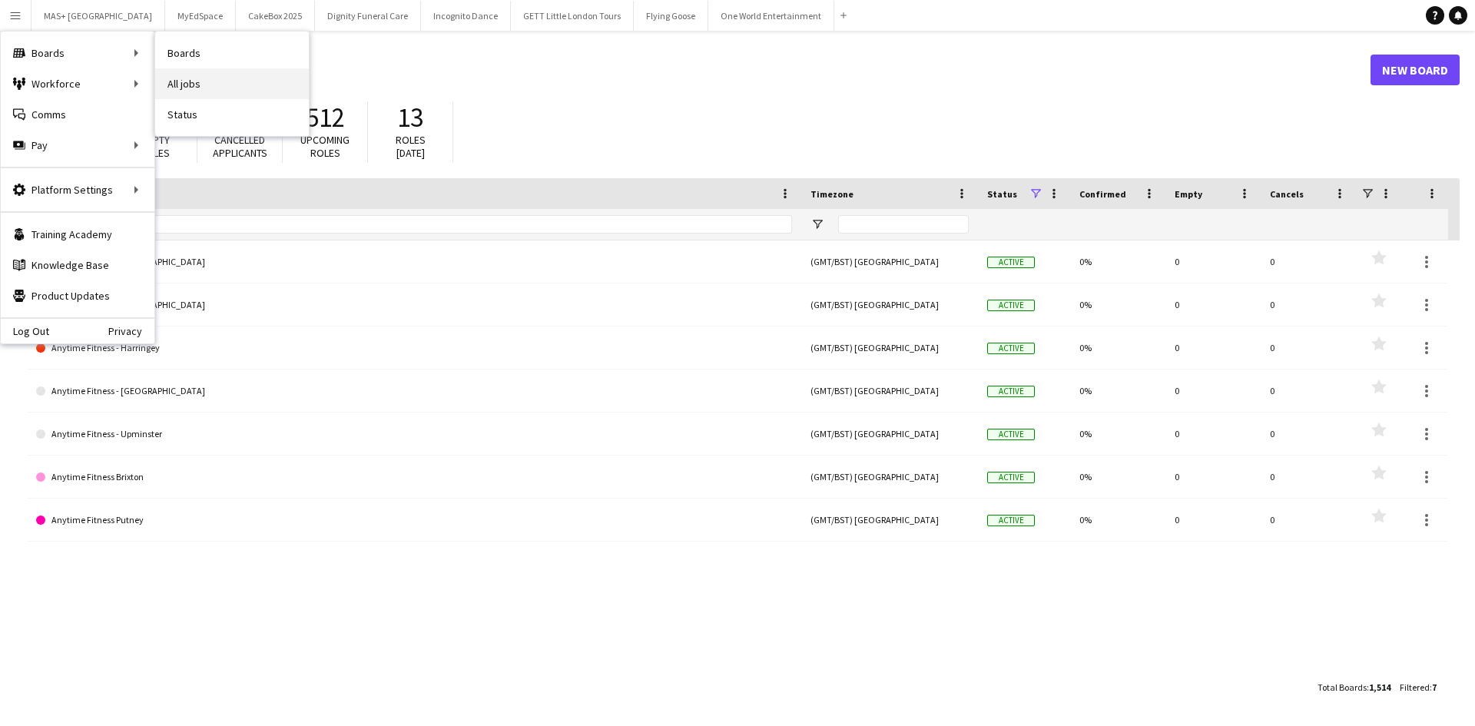
click at [213, 80] on link "All jobs" at bounding box center [232, 83] width 154 height 31
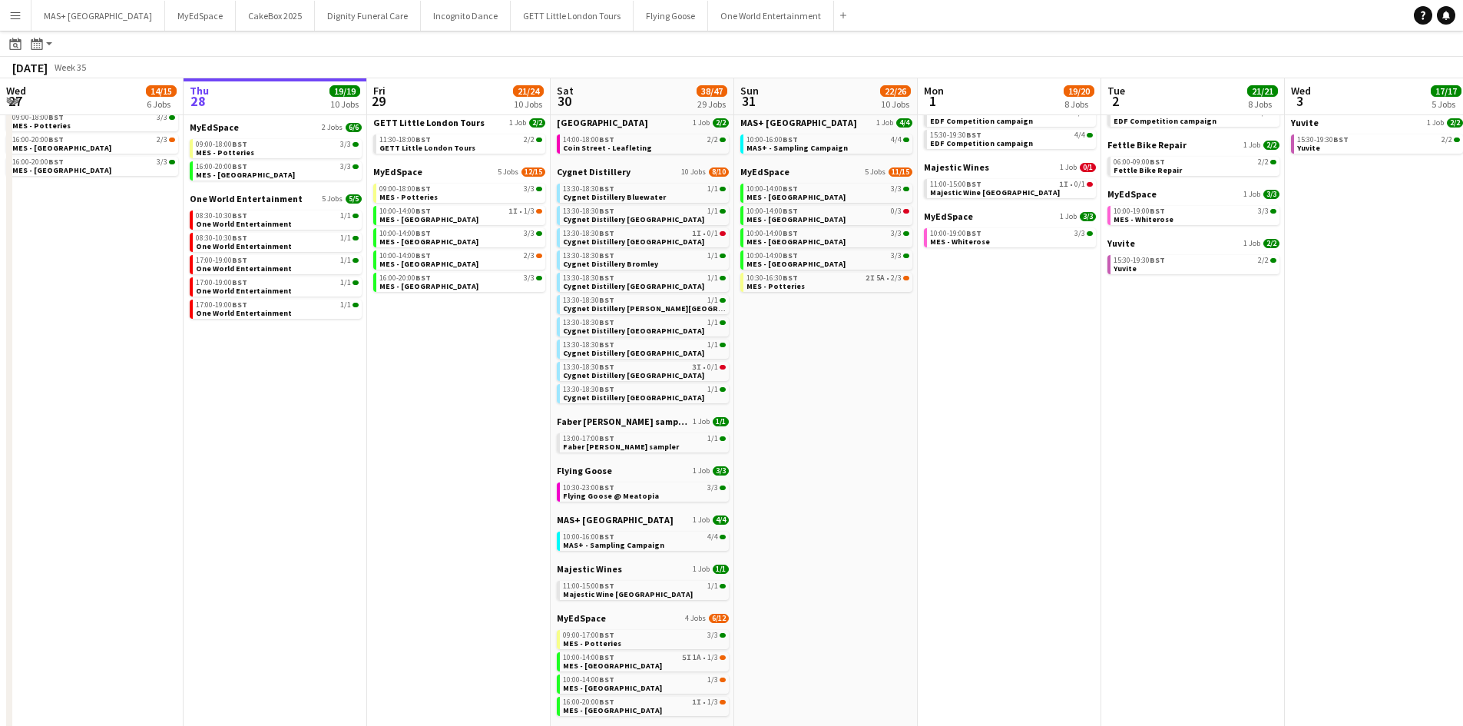
scroll to position [154, 0]
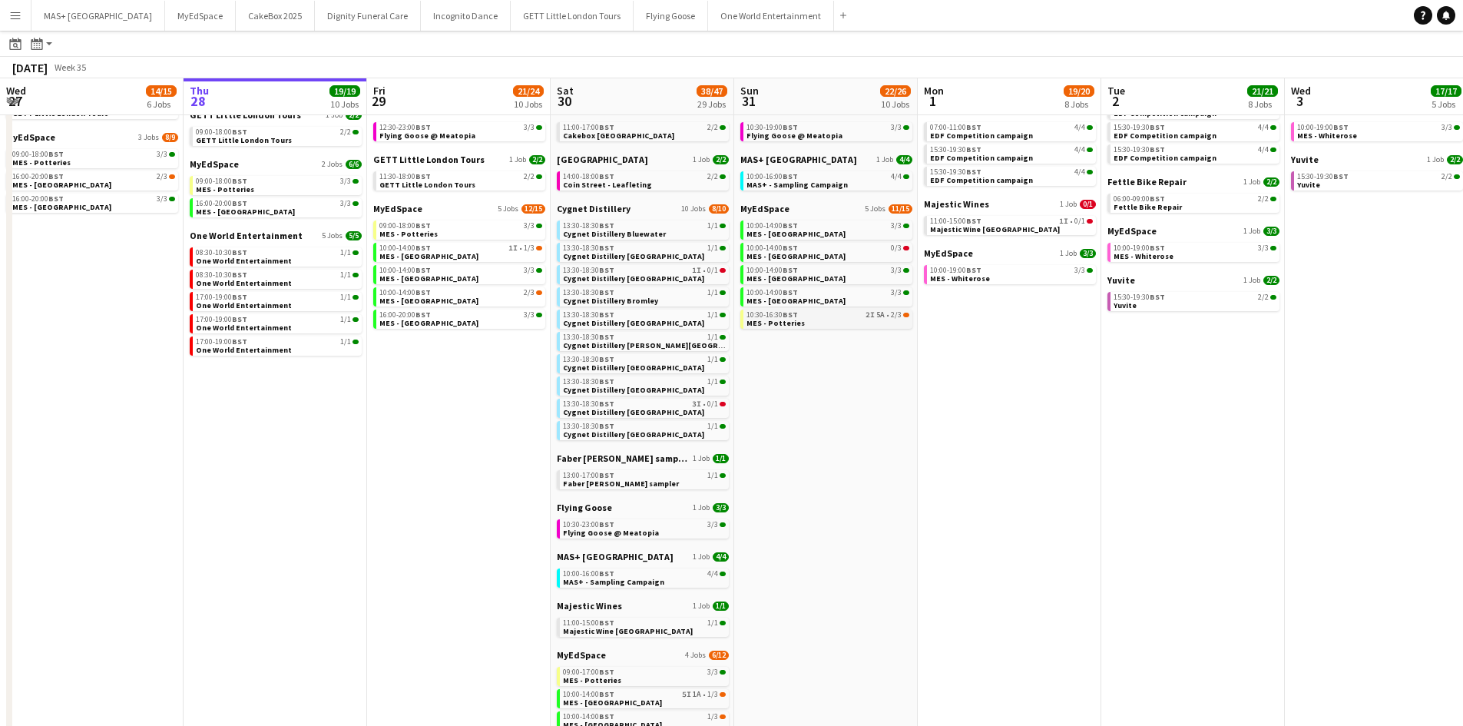
click at [850, 316] on div "10:30-16:30 BST 2I 5A • 2/3" at bounding box center [828, 315] width 163 height 8
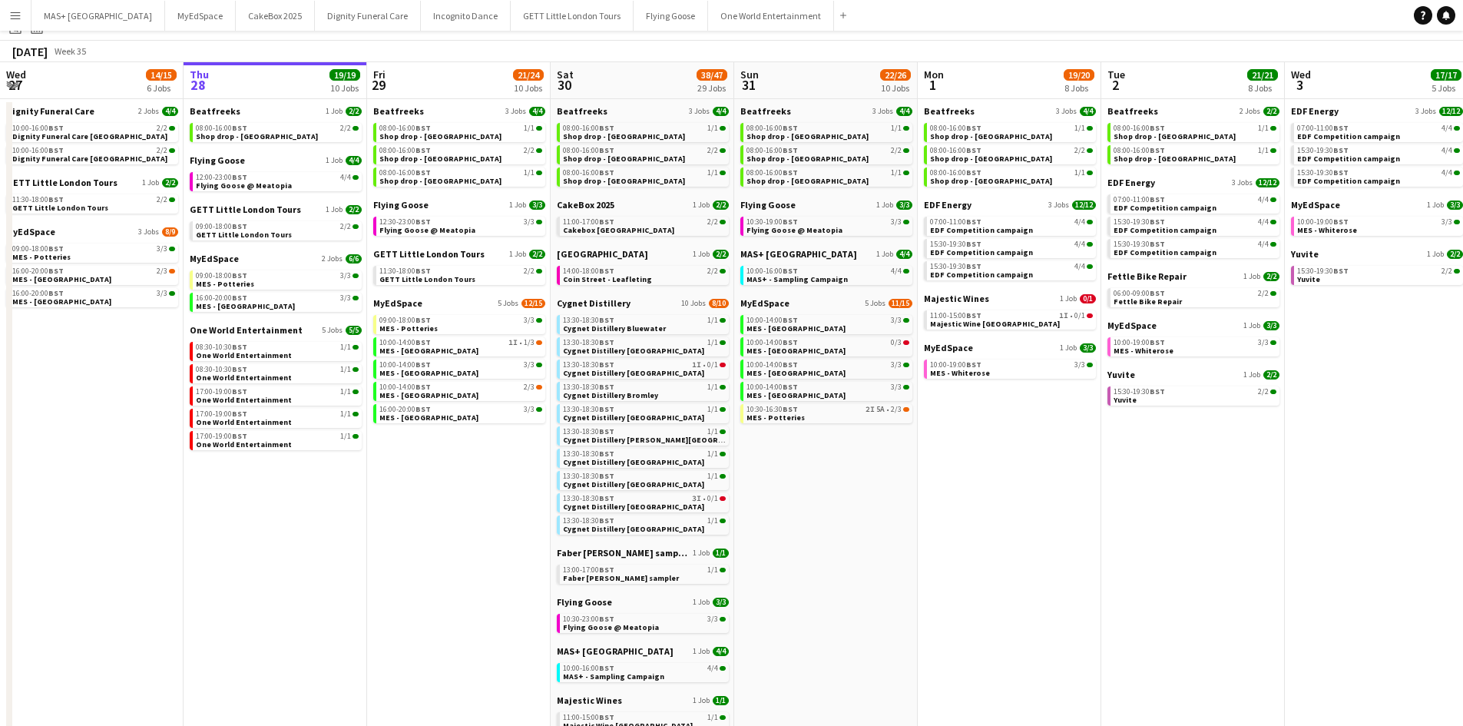
scroll to position [0, 0]
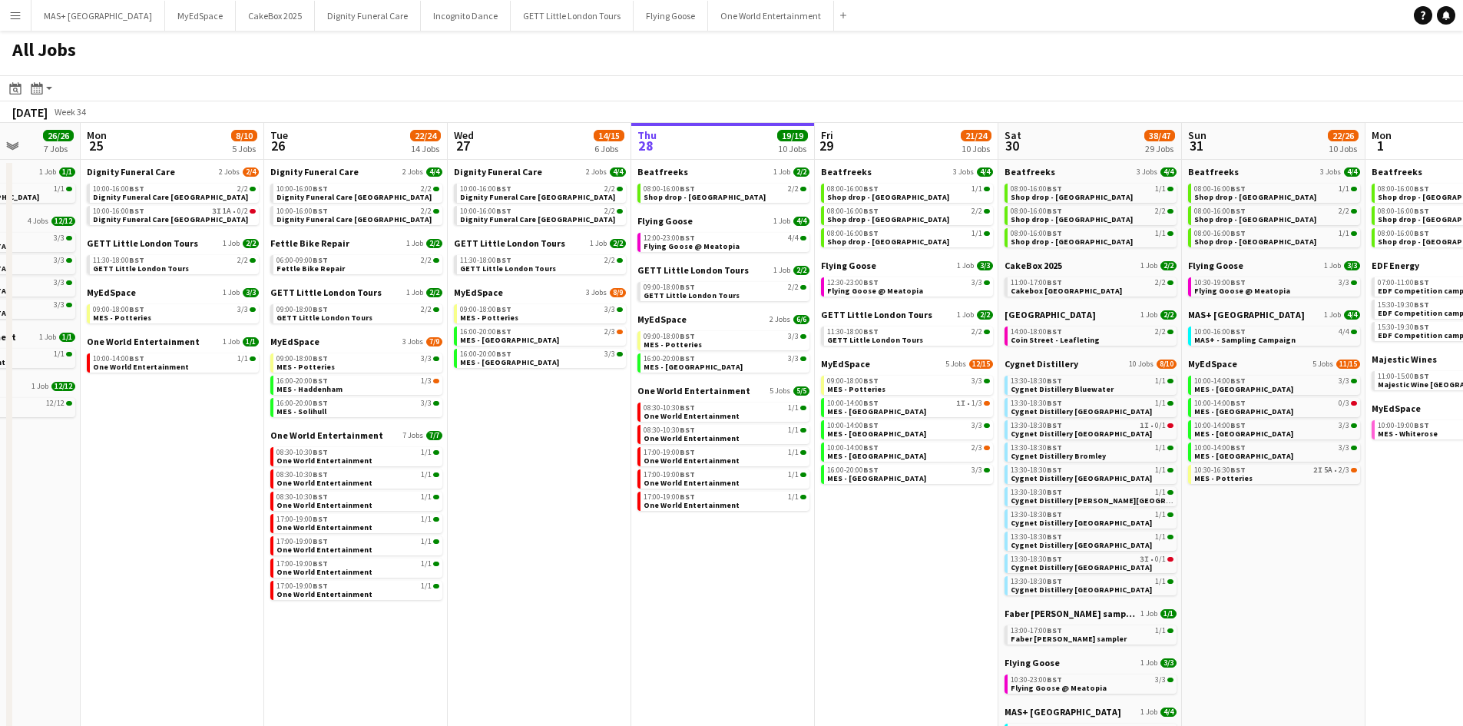
drag, startPoint x: 405, startPoint y: 575, endPoint x: 844, endPoint y: 511, distance: 444.1
click at [850, 516] on app-calendar-viewport "Fri 22 19/19 7 Jobs Sat 23 52/52 24 Jobs Sun 24 26/26 7 Jobs Mon 25 8/10 5 Jobs…" at bounding box center [731, 662] width 1463 height 1078
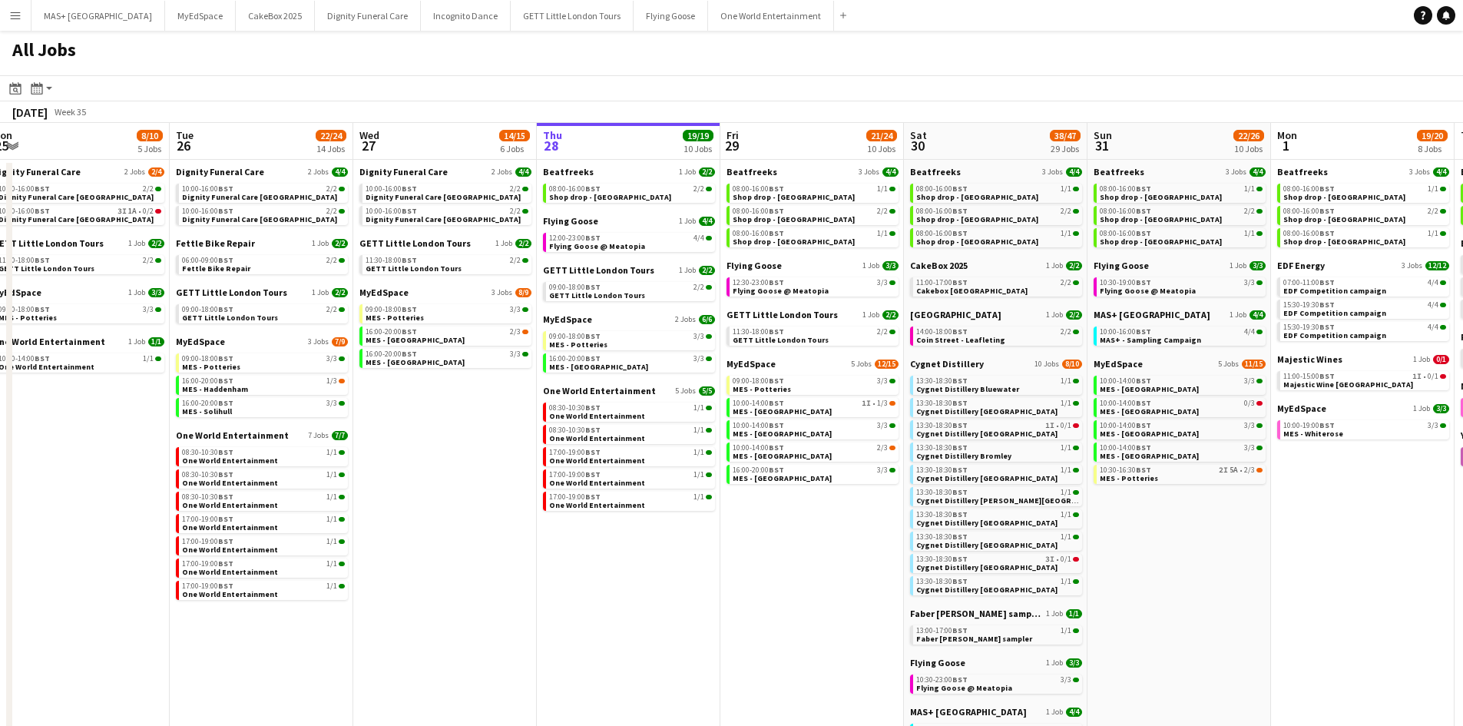
drag, startPoint x: 571, startPoint y: 452, endPoint x: 475, endPoint y: 444, distance: 96.3
click at [475, 444] on app-calendar-viewport "Fri 22 19/19 7 Jobs Sat 23 52/52 24 Jobs Sun 24 26/26 7 Jobs Mon 25 8/10 5 Jobs…" at bounding box center [731, 662] width 1463 height 1078
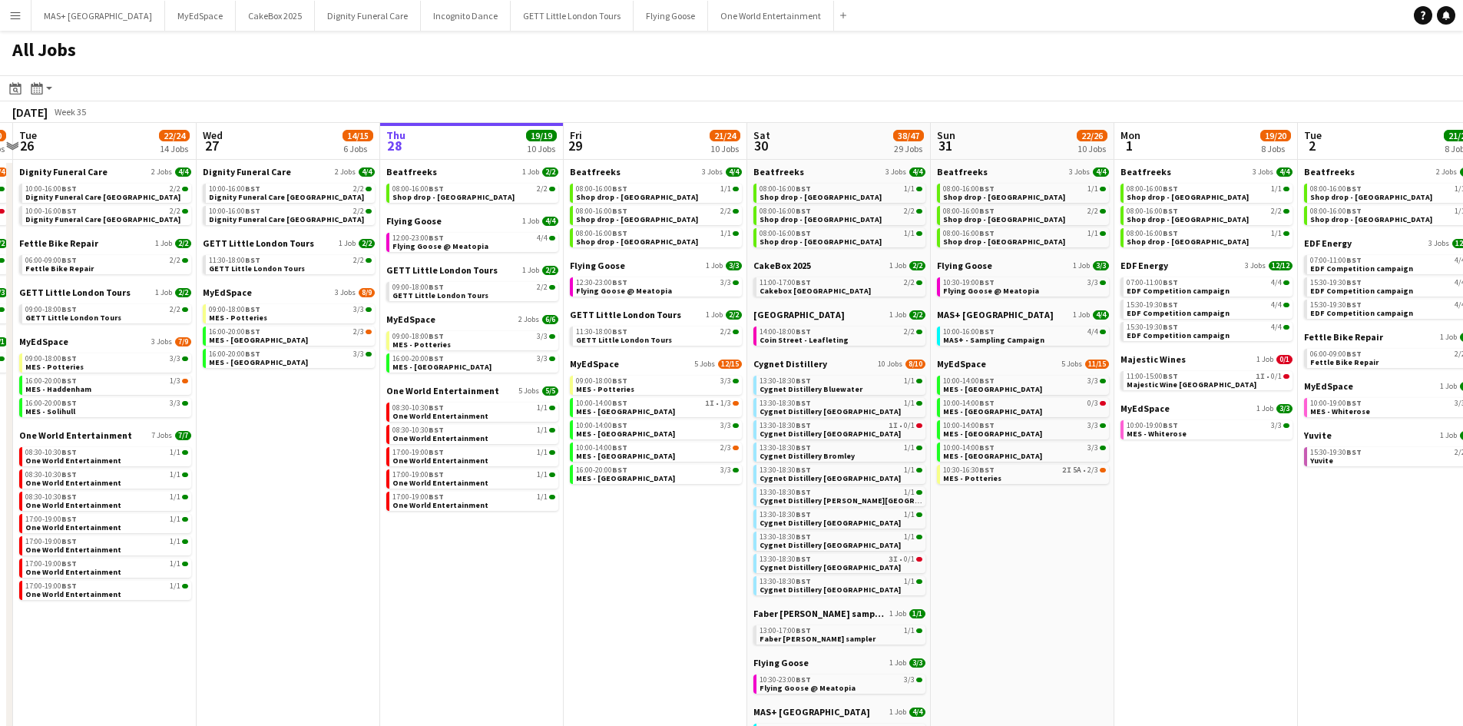
scroll to position [0, 730]
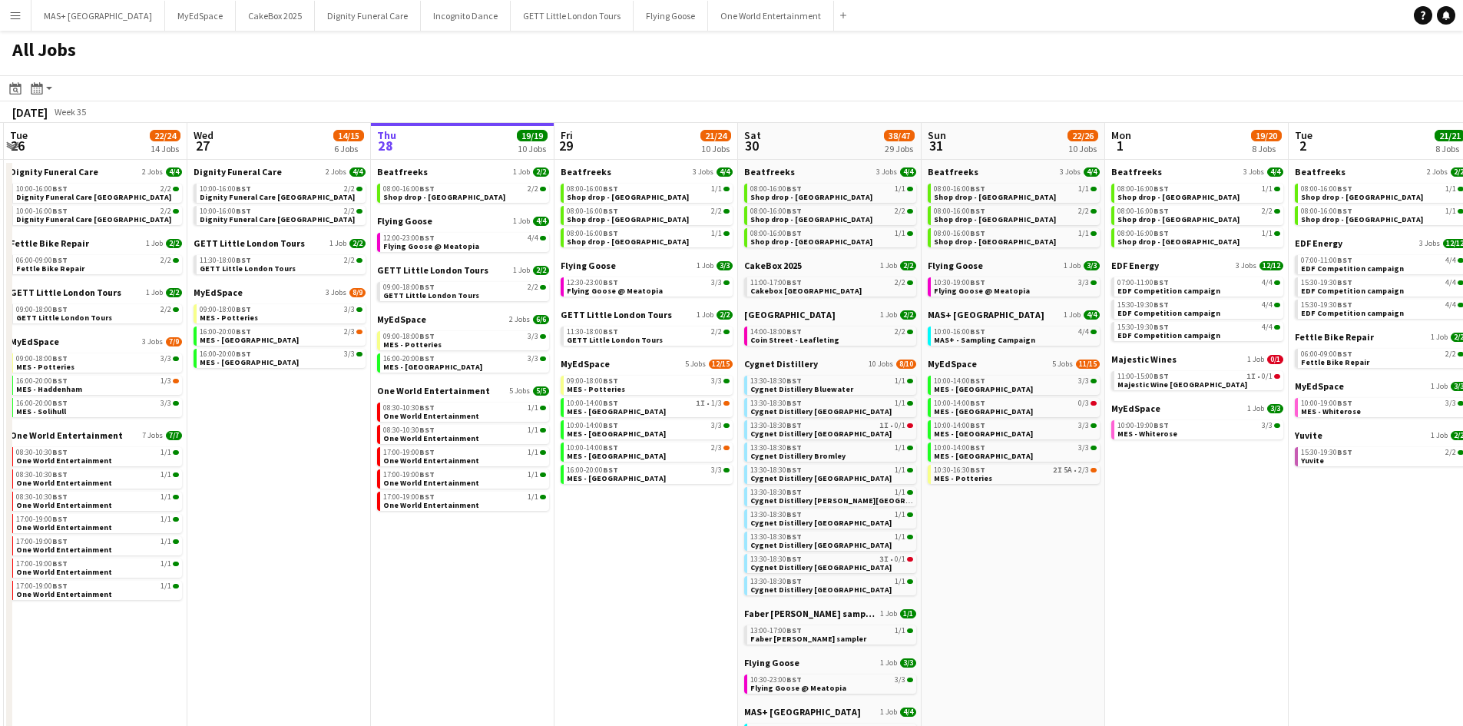
drag, startPoint x: 1096, startPoint y: 555, endPoint x: 1003, endPoint y: 549, distance: 93.1
click at [1003, 549] on app-calendar-viewport "Fri 22 19/19 7 Jobs Sat 23 52/52 24 Jobs Sun 24 26/26 7 Jobs Mon 25 8/10 5 Jobs…" at bounding box center [731, 662] width 1463 height 1078
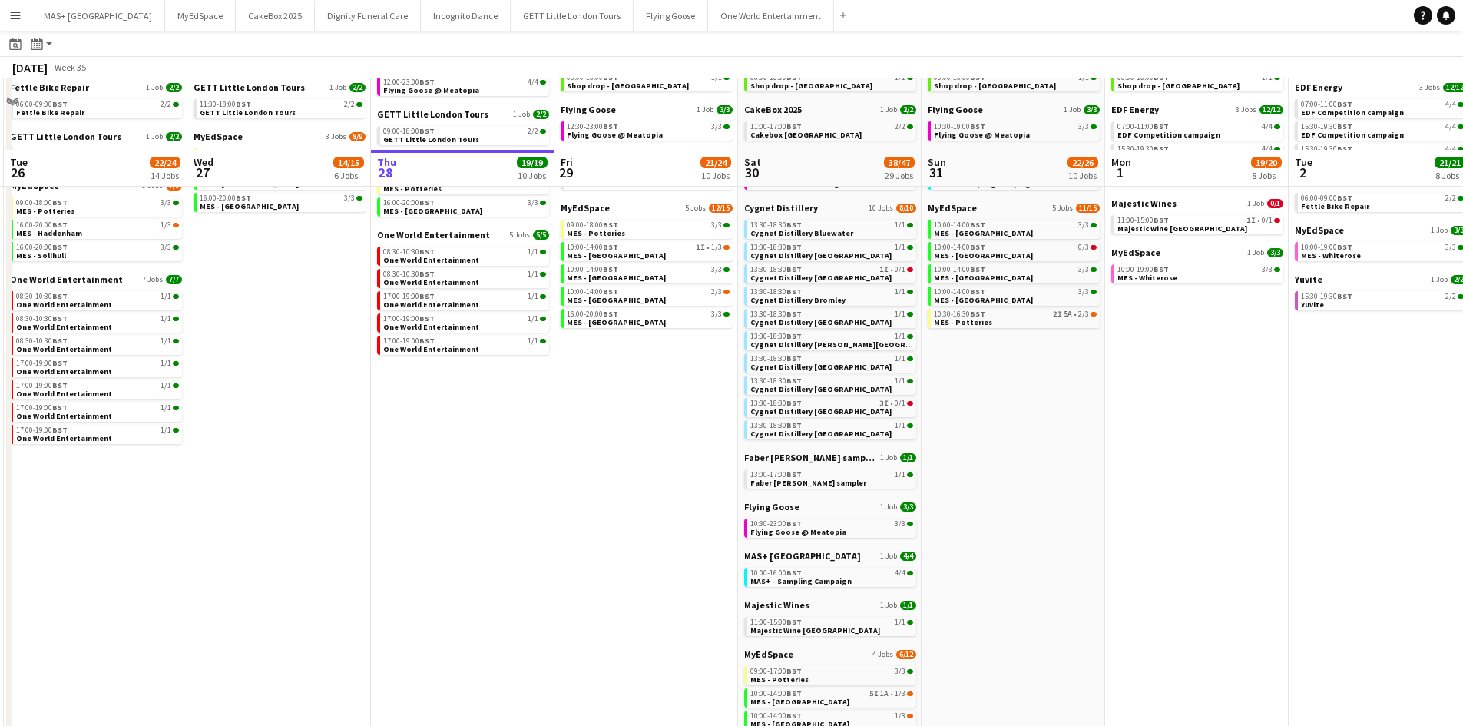
scroll to position [154, 0]
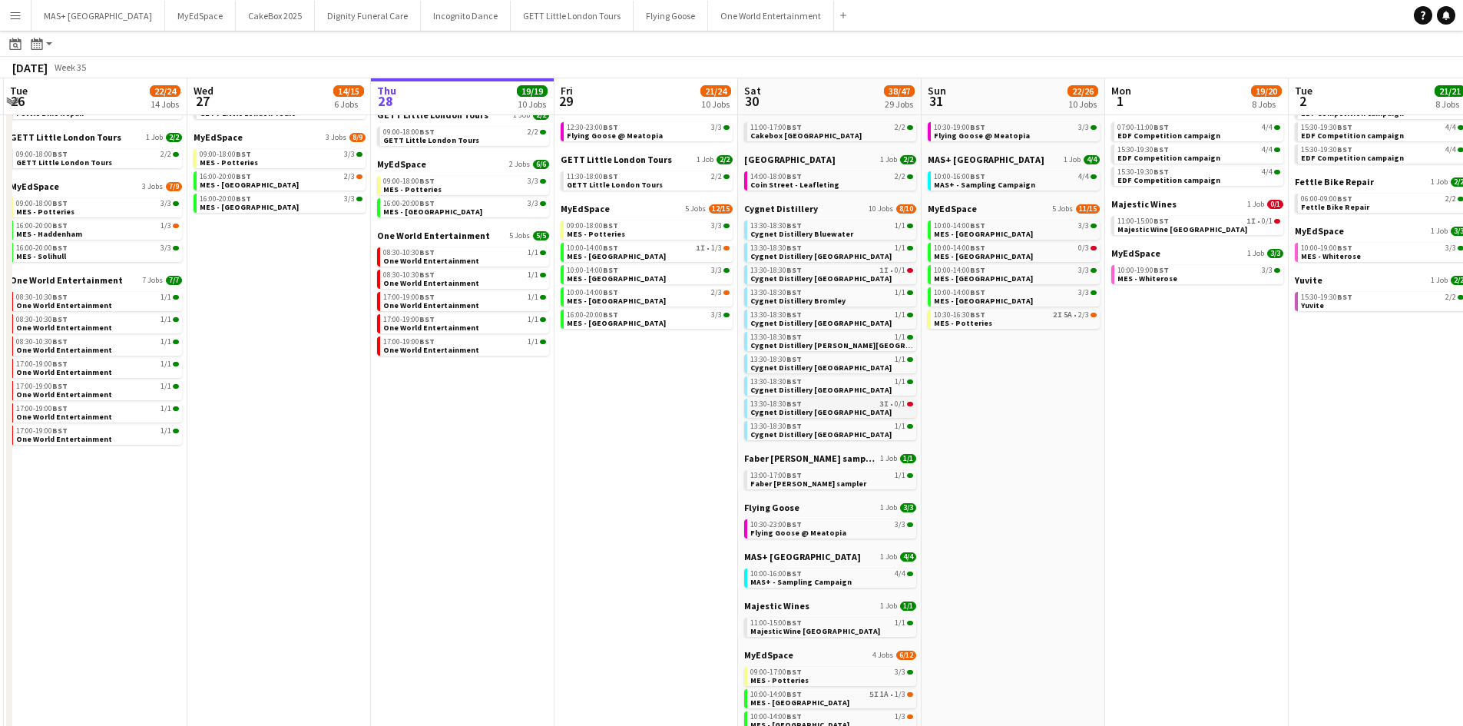
click at [890, 412] on link "13:30-18:30 BST 3I • 0/1 Cygnet Distillery Newcastle" at bounding box center [831, 408] width 163 height 18
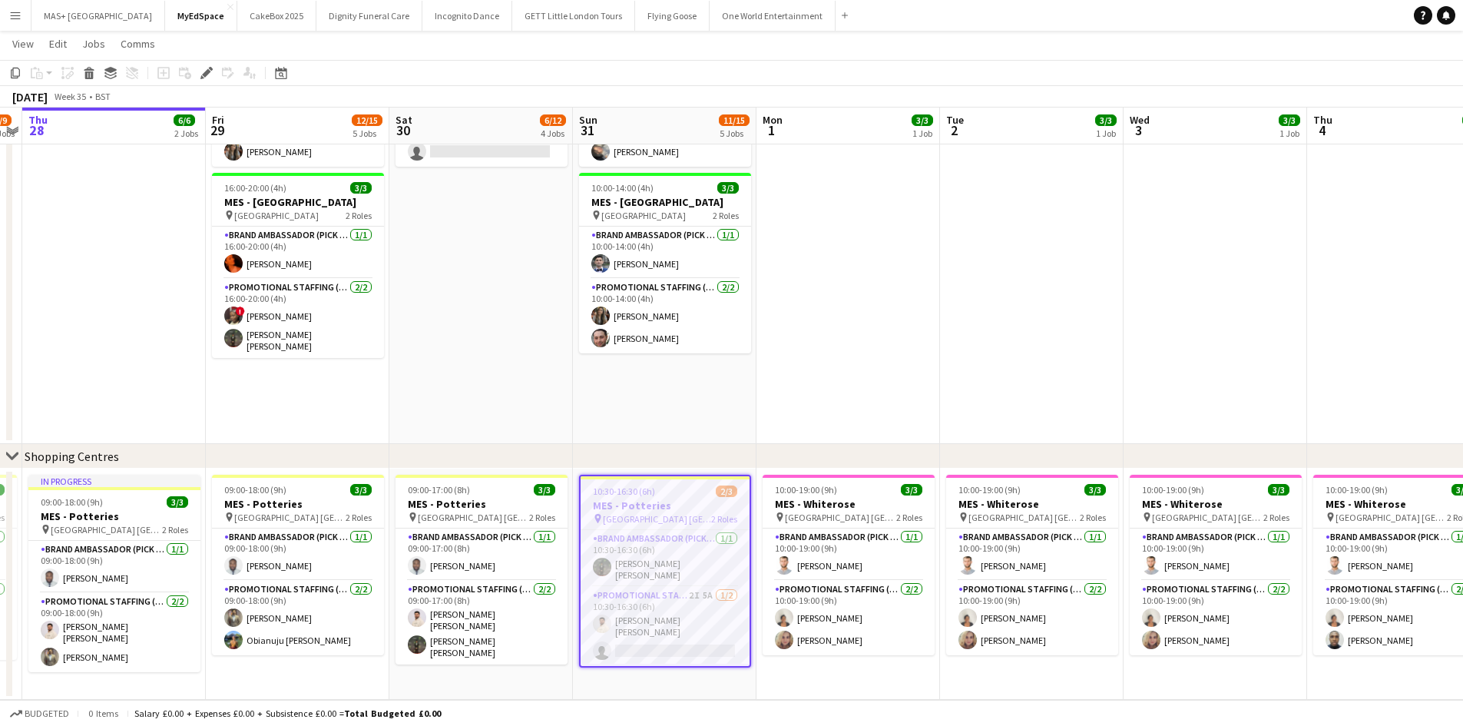
scroll to position [0, 546]
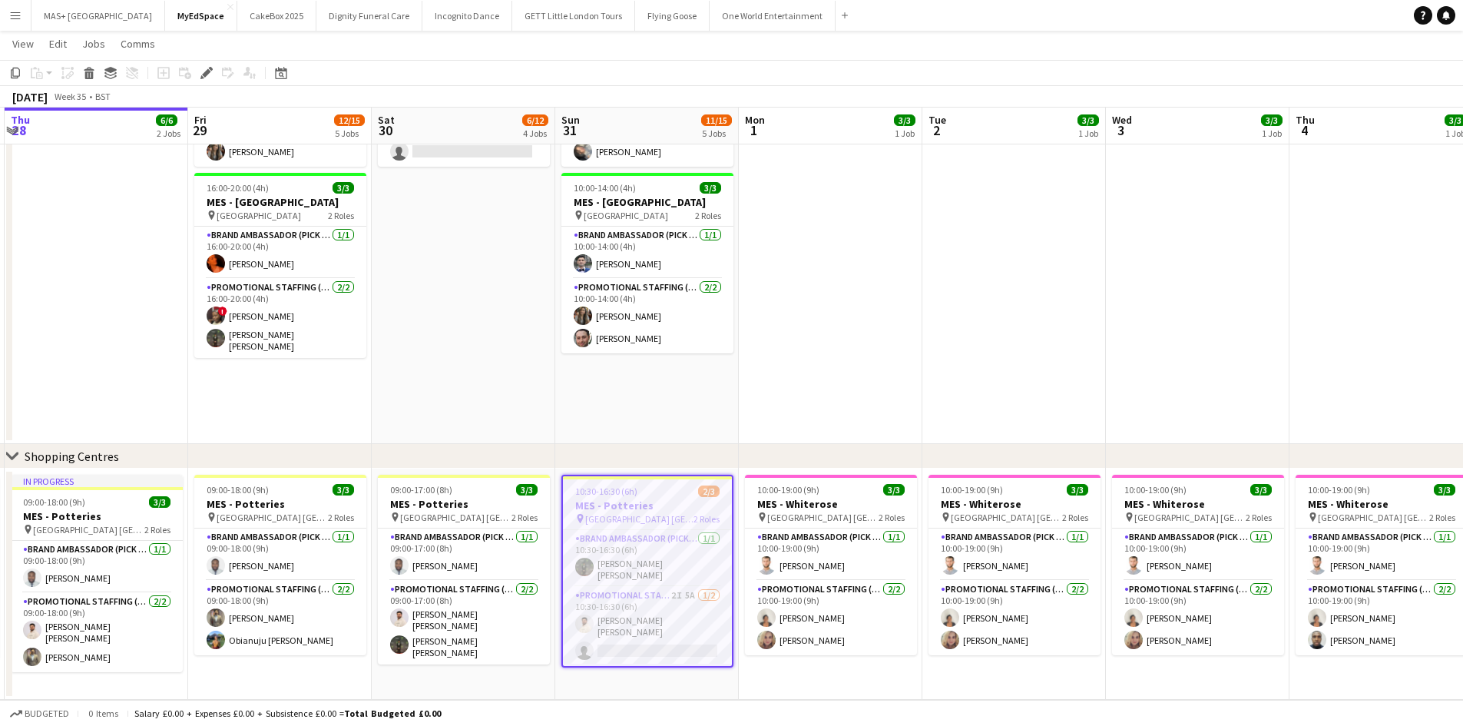
drag, startPoint x: 899, startPoint y: 669, endPoint x: 881, endPoint y: 667, distance: 17.7
click at [881, 667] on app-calendar-viewport "Mon 25 3/3 1 Job Tue 26 7/9 3 Jobs Wed 27 8/9 3 Jobs Thu 28 6/6 2 Jobs Fri 29 1…" at bounding box center [731, 62] width 1463 height 1276
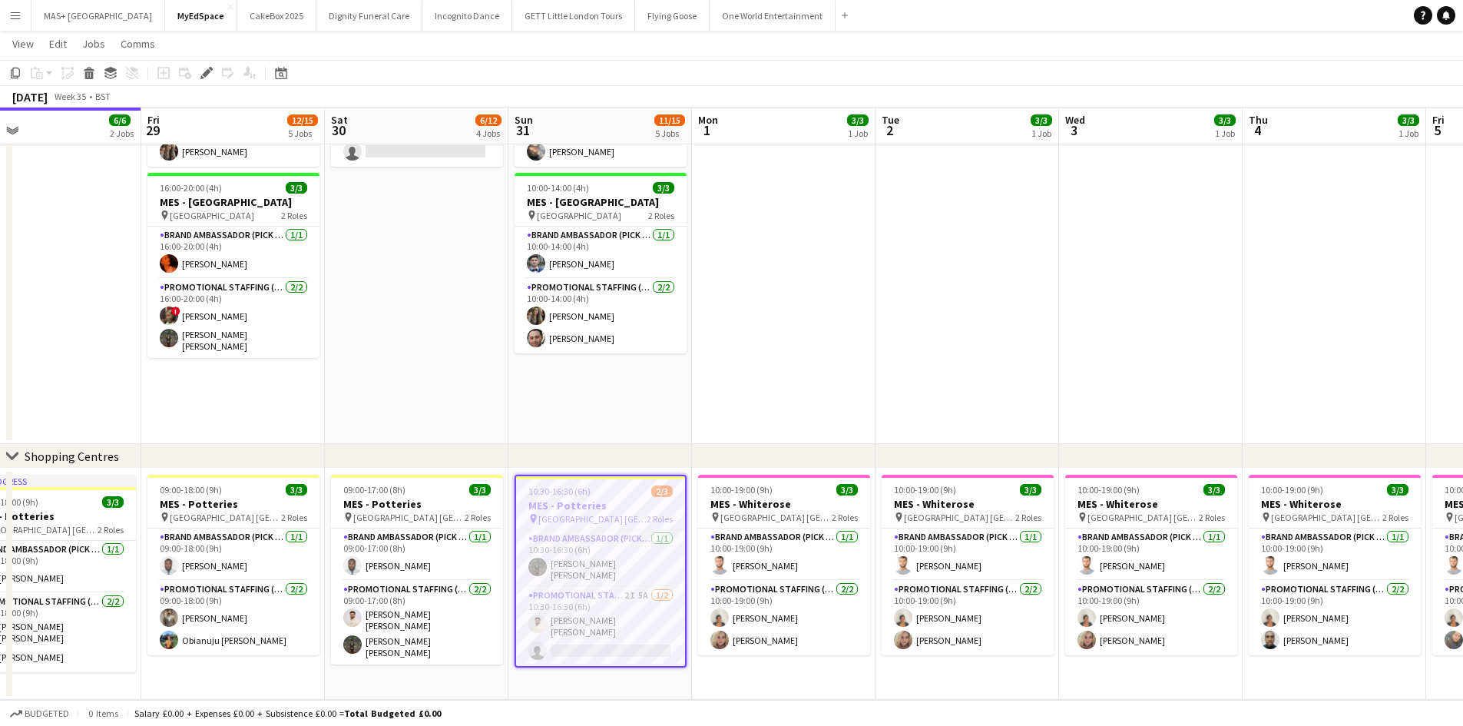
drag, startPoint x: 943, startPoint y: 667, endPoint x: 896, endPoint y: 669, distance: 46.9
click at [896, 669] on app-calendar-viewport "Mon 25 3/3 1 Job Tue 26 7/9 3 Jobs Wed 27 8/9 3 Jobs Thu 28 6/6 2 Jobs Fri 29 1…" at bounding box center [731, 62] width 1463 height 1276
click at [581, 496] on span "10:30-16:30 (6h)" at bounding box center [559, 491] width 62 height 12
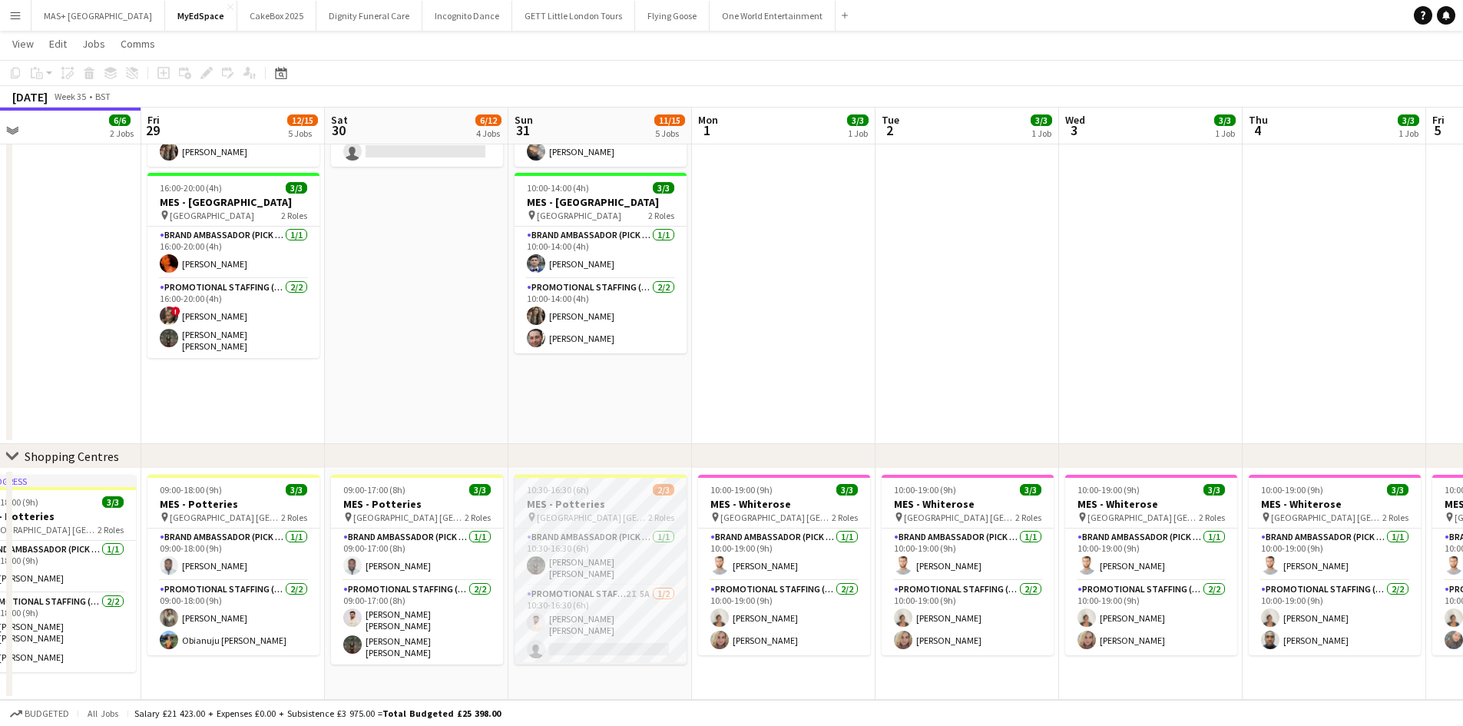
click at [585, 500] on h3 "MES - Potteries" at bounding box center [601, 504] width 172 height 14
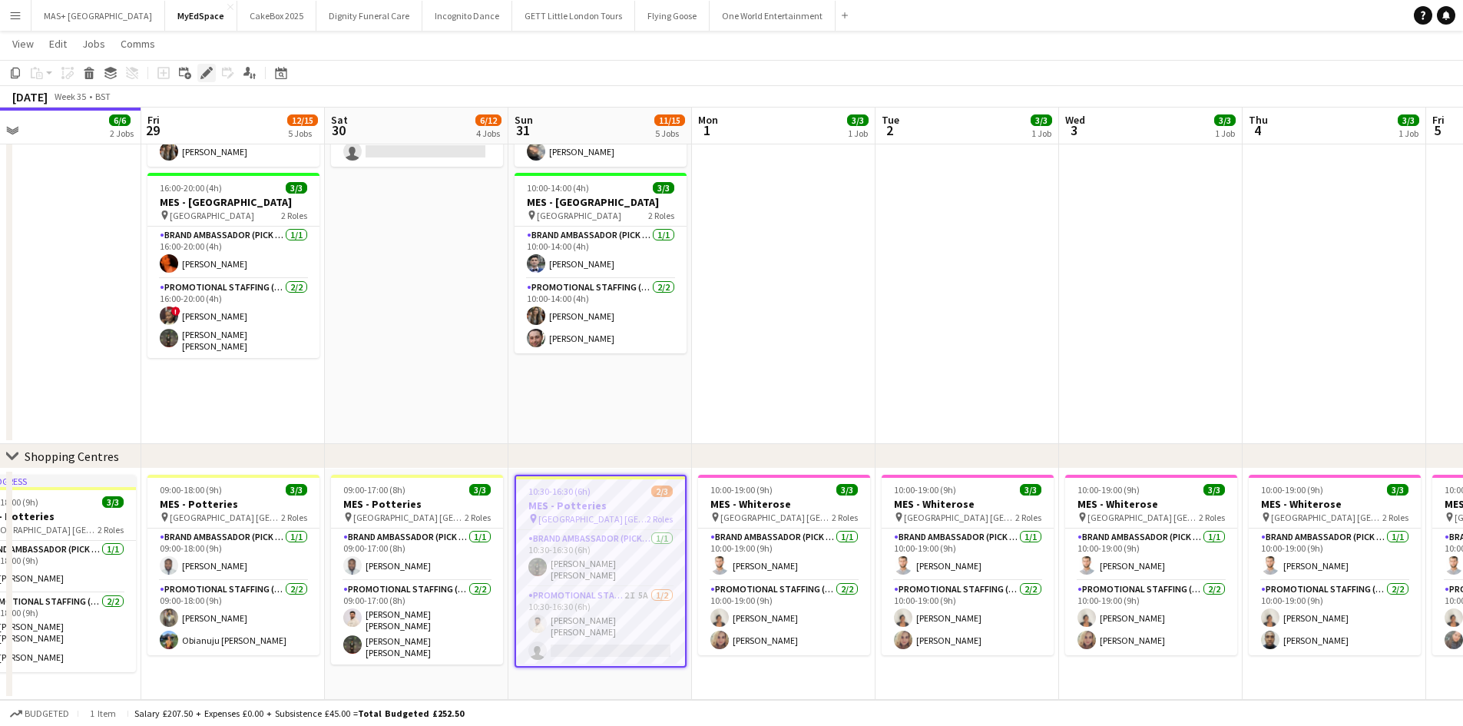
click at [204, 71] on icon "Edit" at bounding box center [206, 73] width 12 height 12
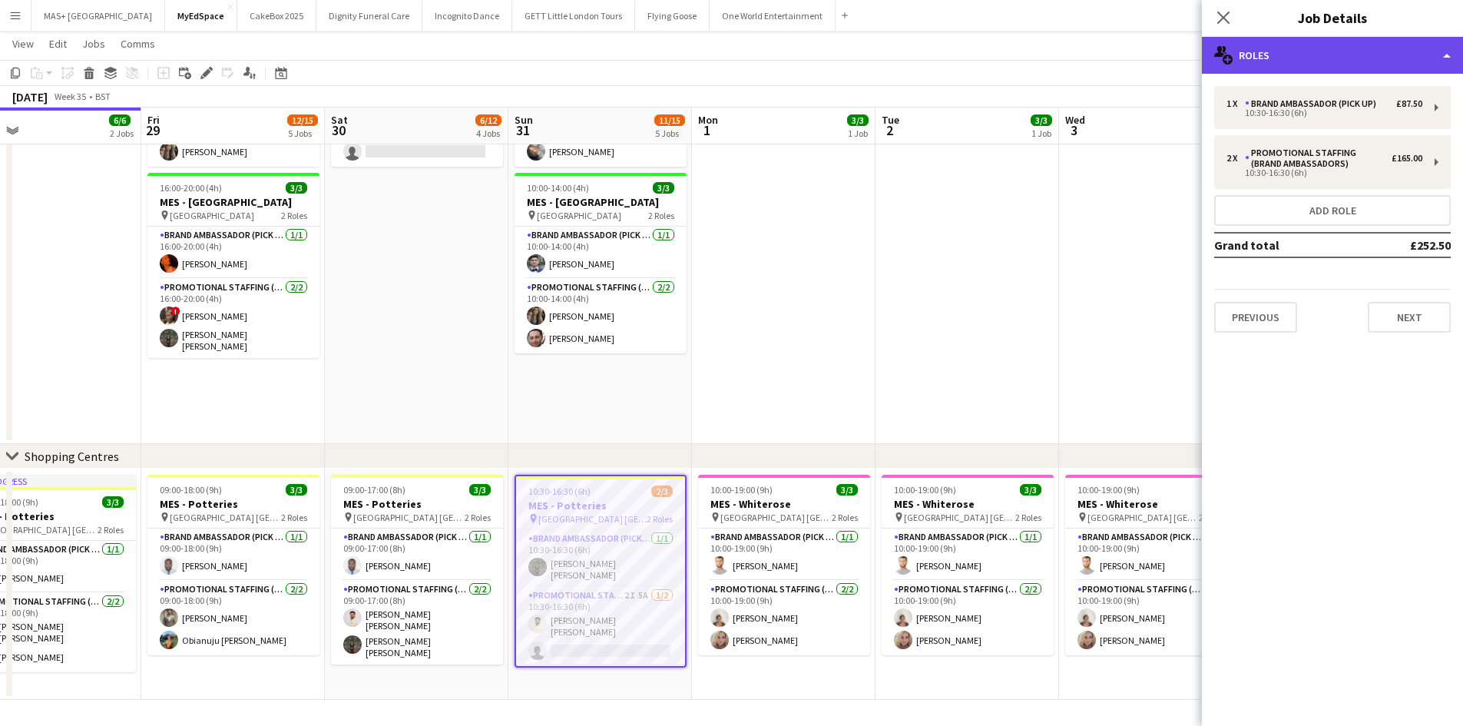
click at [1351, 56] on div "multiple-users-add Roles" at bounding box center [1332, 55] width 261 height 37
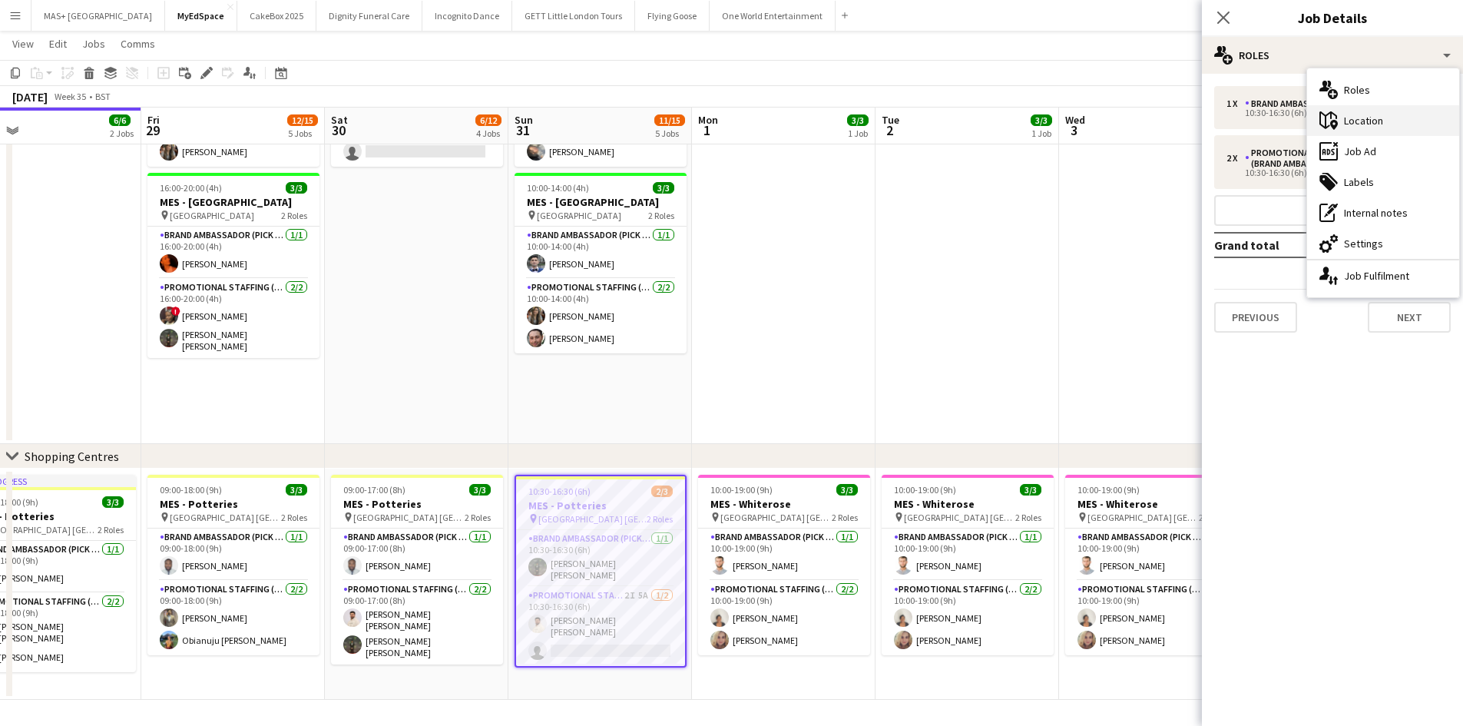
click at [1376, 121] on div "maps-pin-1 Location" at bounding box center [1383, 120] width 152 height 31
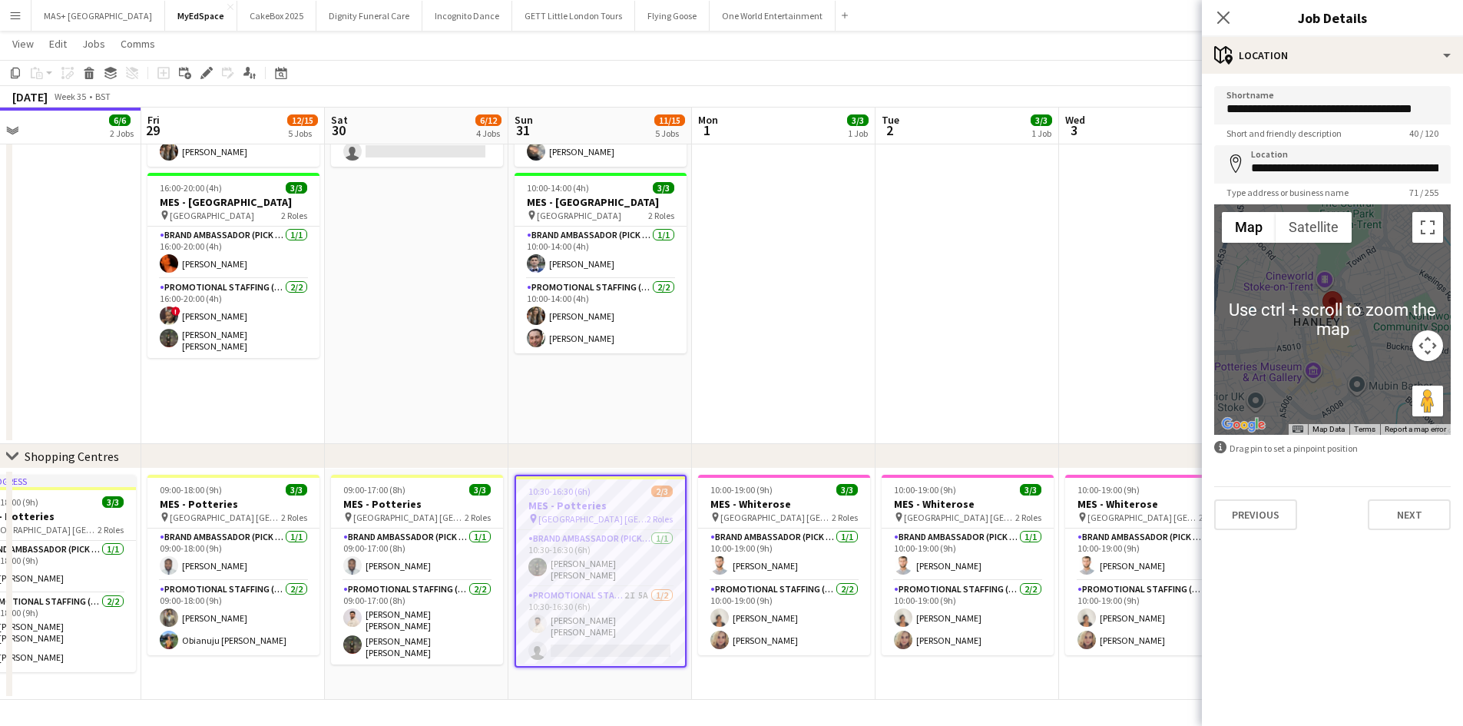
click at [1425, 353] on button "Map camera controls" at bounding box center [1428, 345] width 31 height 31
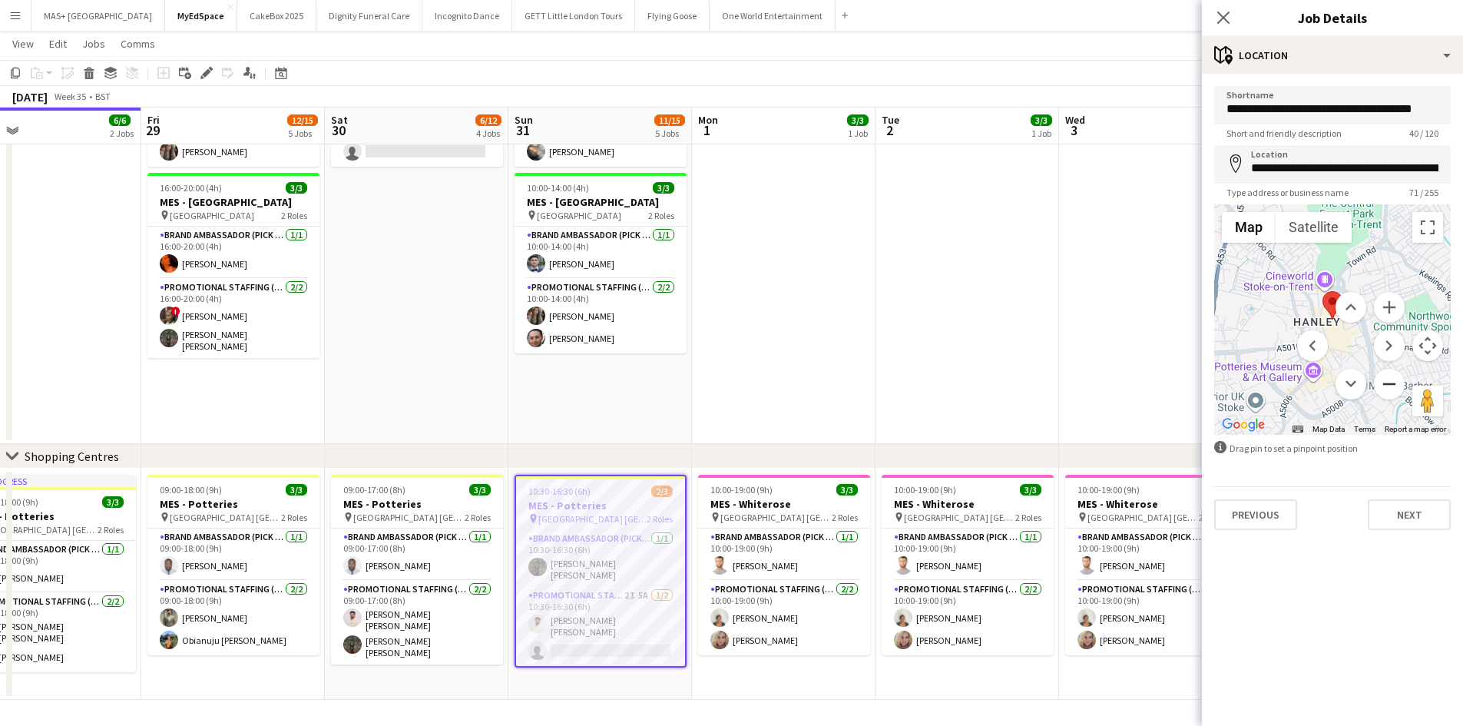
click at [1383, 380] on button "Zoom out" at bounding box center [1389, 384] width 31 height 31
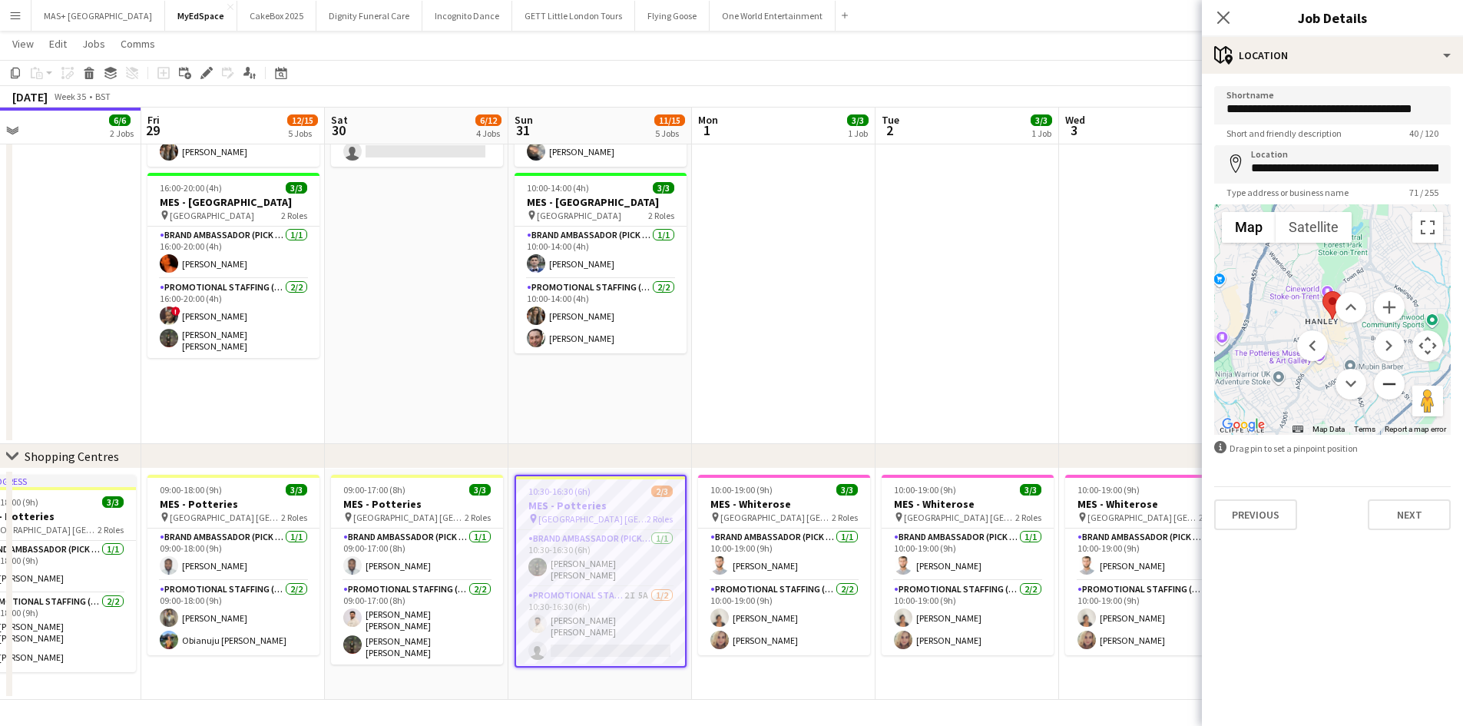
click at [1383, 380] on button "Zoom out" at bounding box center [1389, 384] width 31 height 31
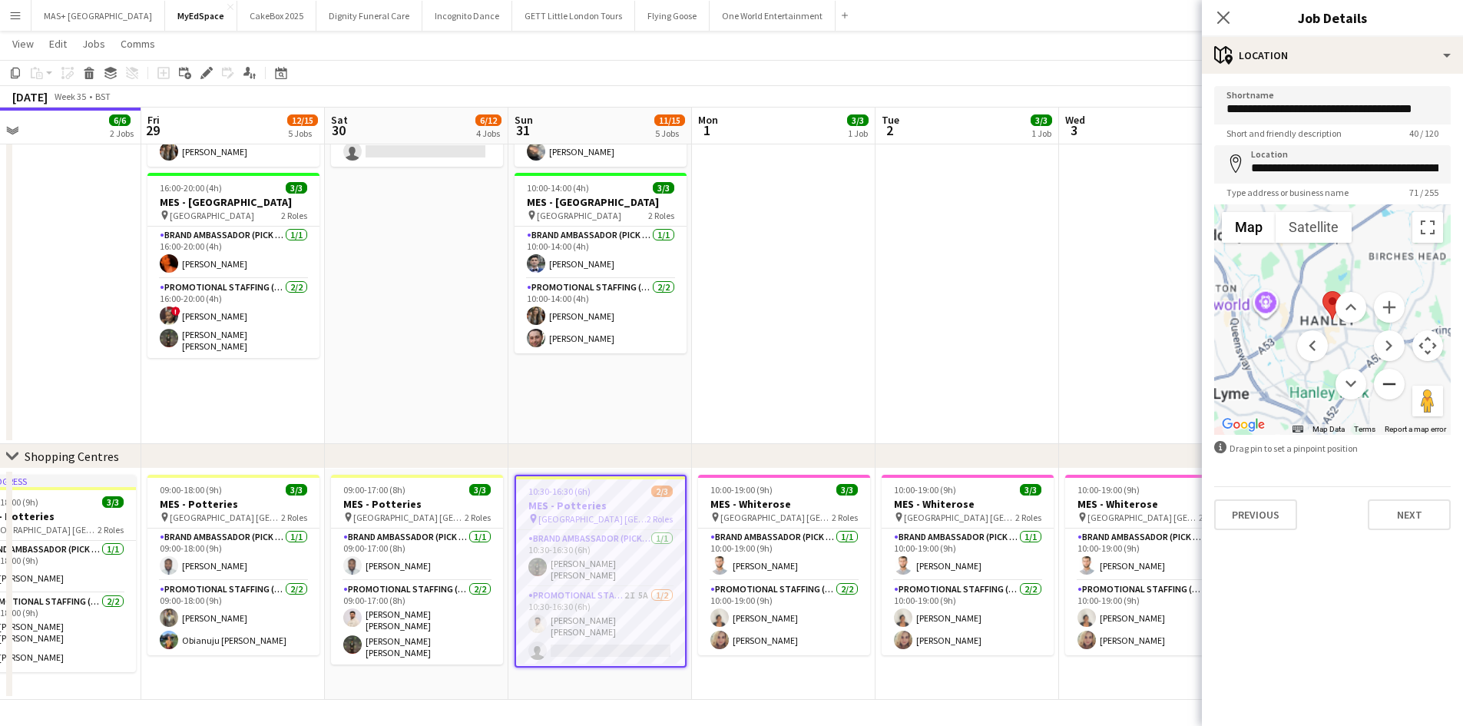
click at [1383, 380] on button "Zoom out" at bounding box center [1389, 384] width 31 height 31
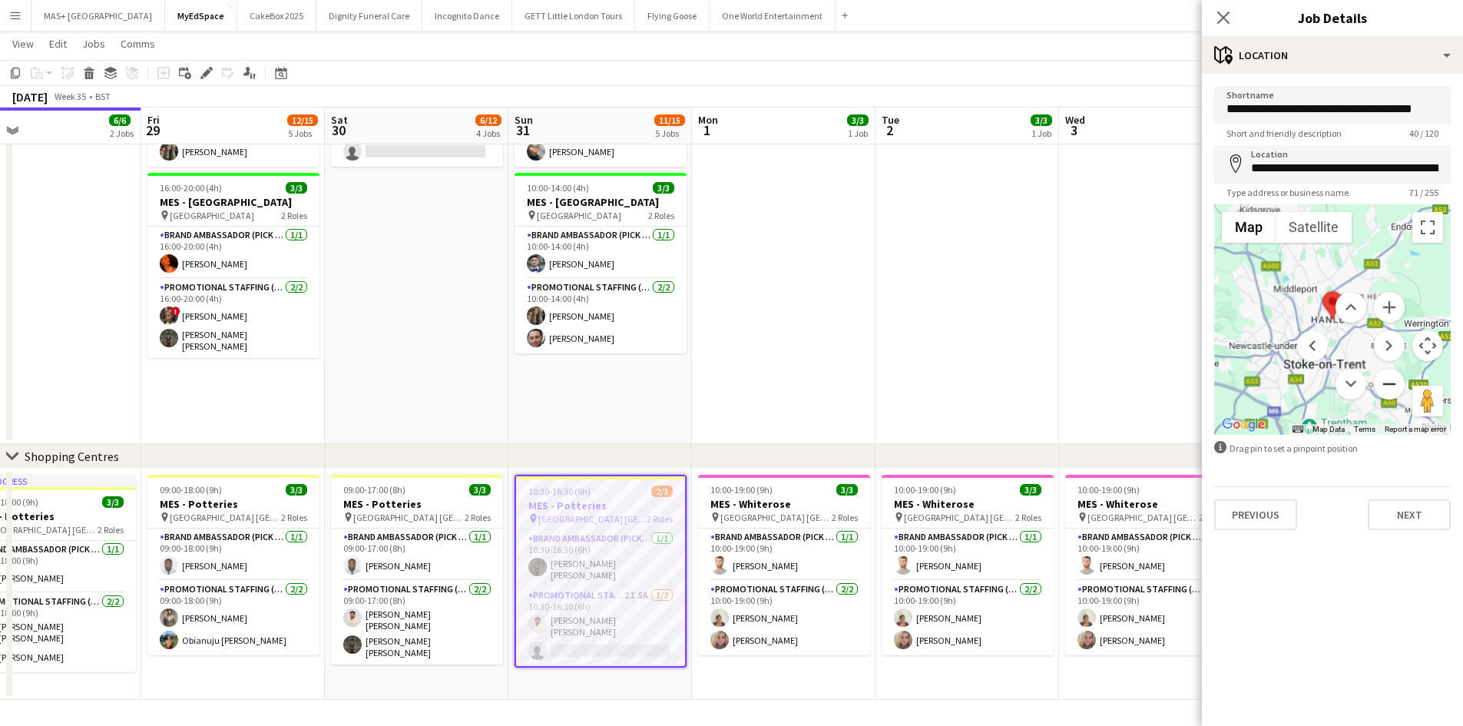
click at [1386, 380] on button "Zoom out" at bounding box center [1389, 384] width 31 height 31
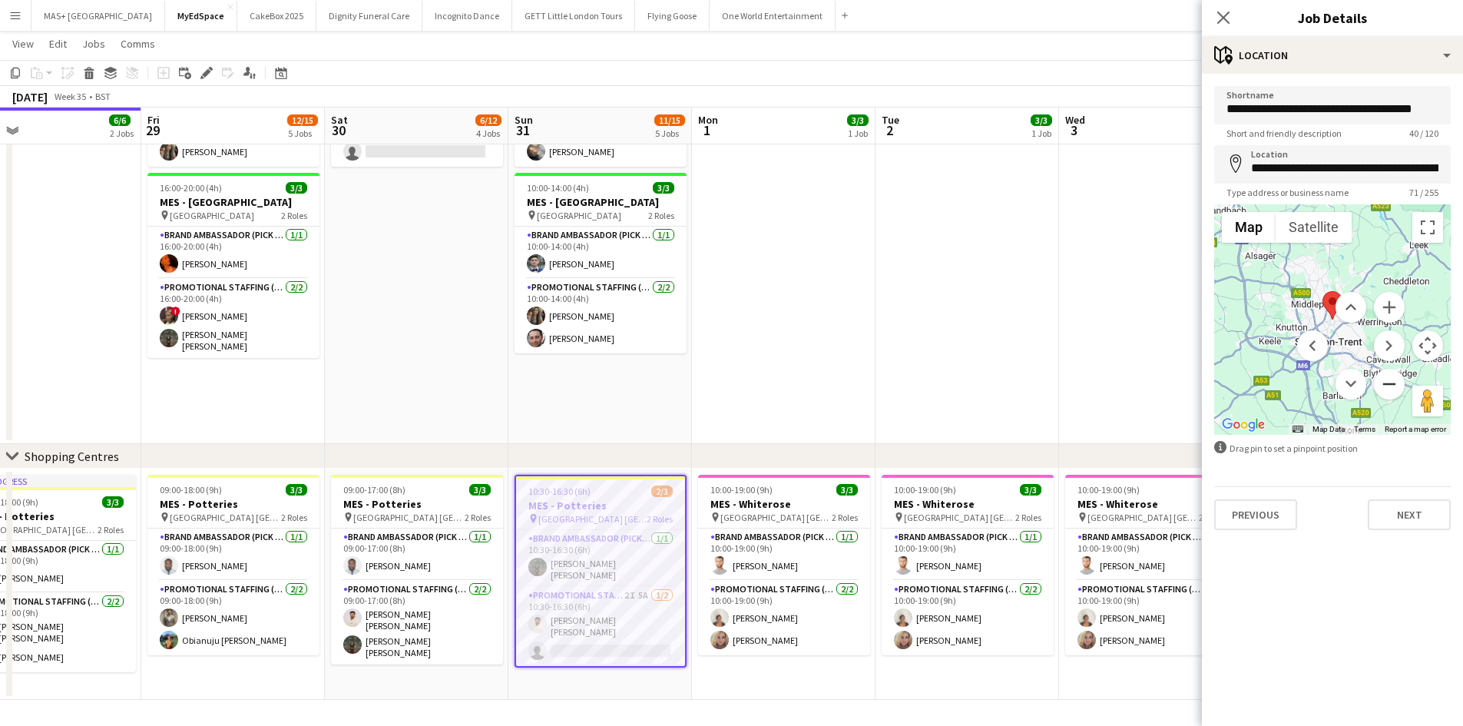
click at [1386, 380] on button "Zoom out" at bounding box center [1389, 384] width 31 height 31
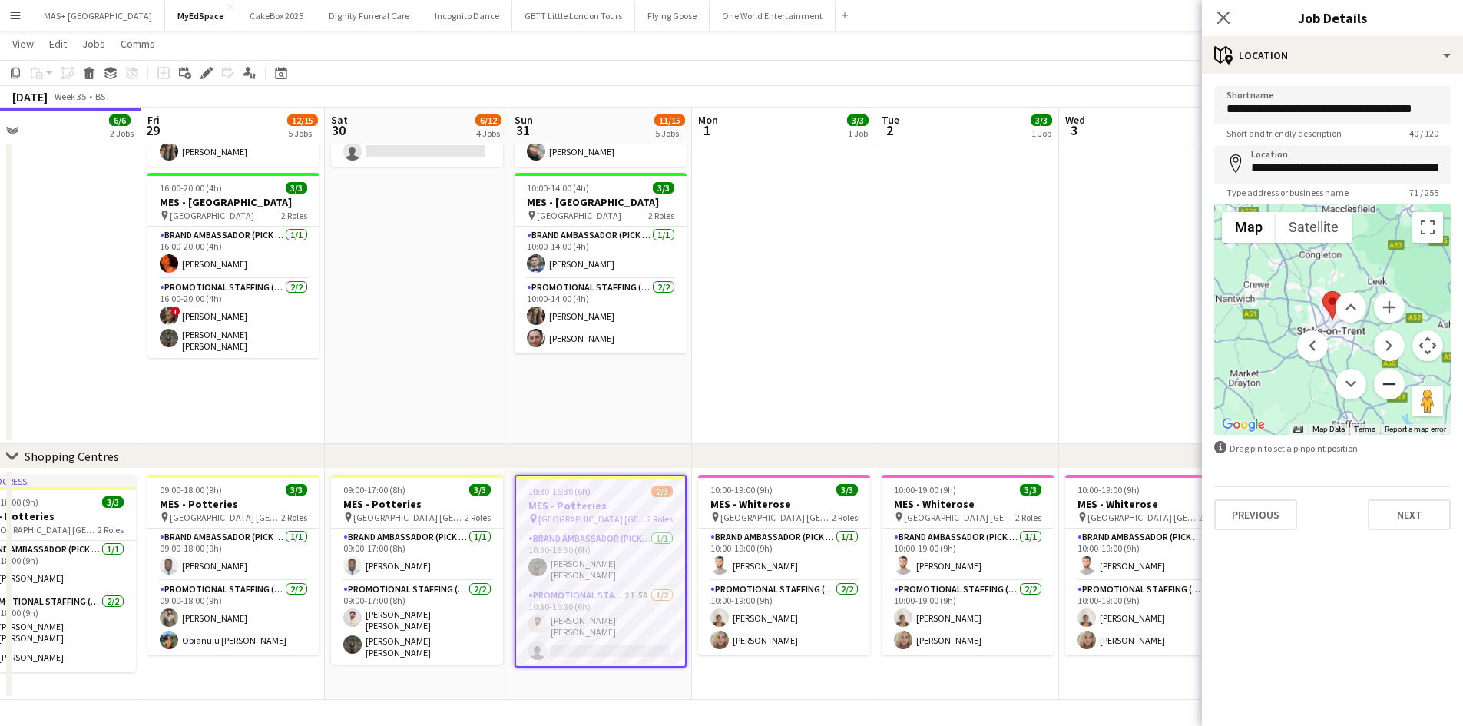
click at [1386, 380] on button "Zoom out" at bounding box center [1389, 384] width 31 height 31
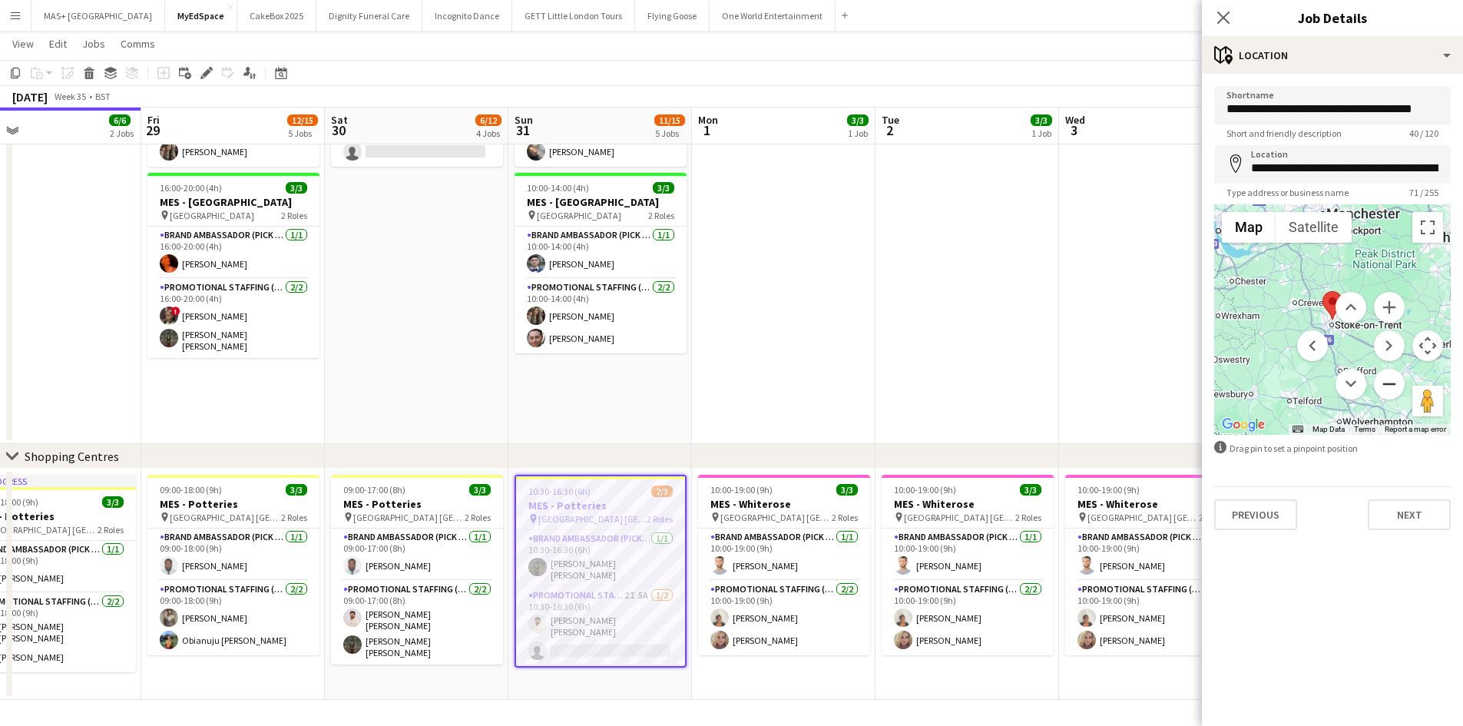
click at [1386, 380] on button "Zoom out" at bounding box center [1389, 384] width 31 height 31
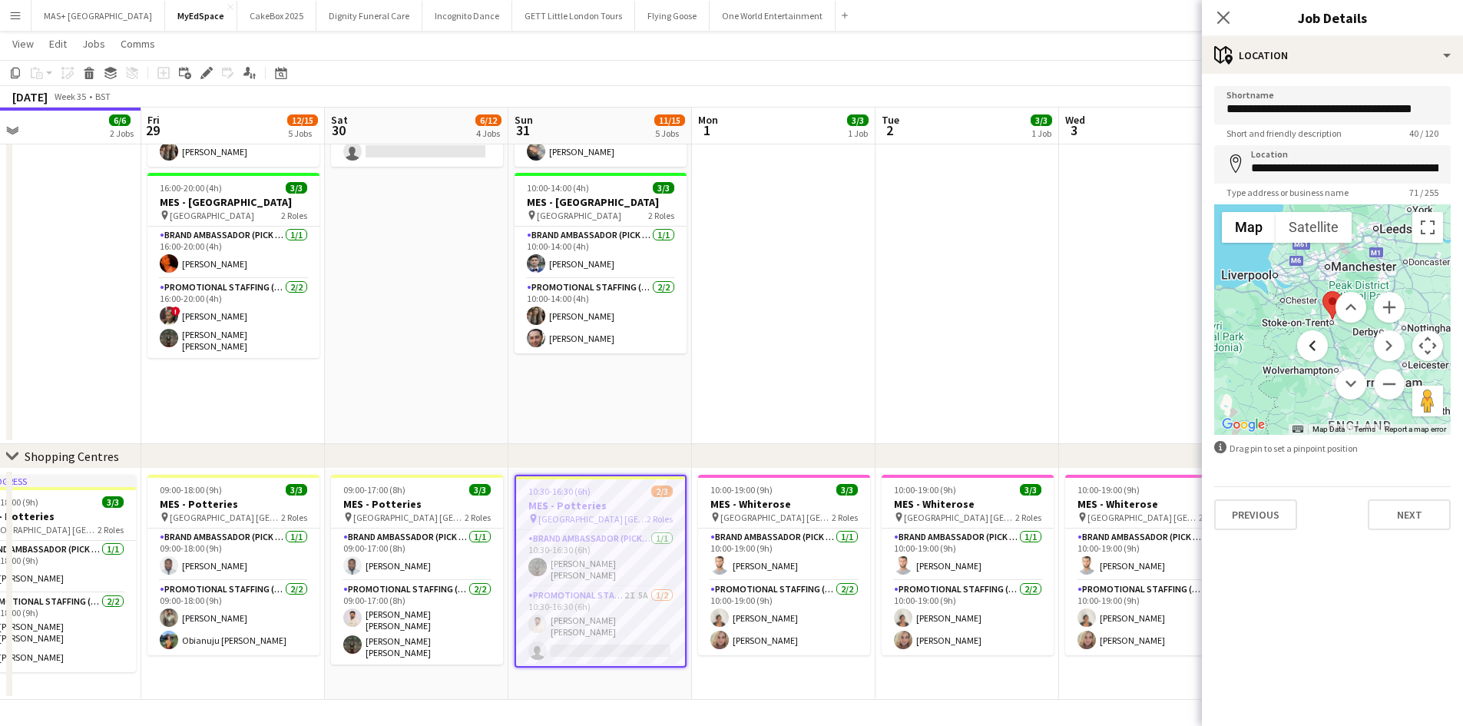
drag, startPoint x: 1353, startPoint y: 330, endPoint x: 1327, endPoint y: 350, distance: 33.3
click at [1327, 350] on menu at bounding box center [1351, 346] width 108 height 108
click at [1393, 308] on button "Zoom in" at bounding box center [1389, 307] width 31 height 31
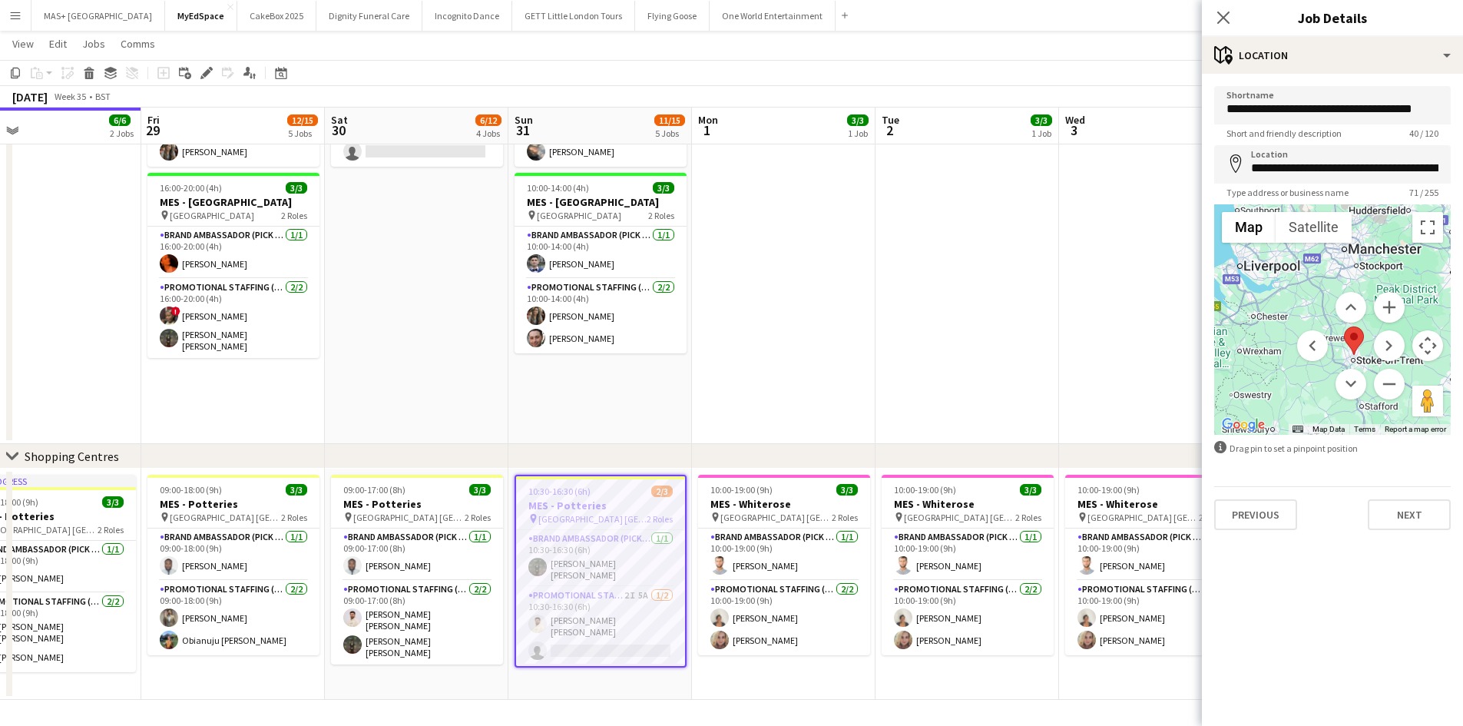
drag, startPoint x: 1413, startPoint y: 284, endPoint x: 1431, endPoint y: 320, distance: 39.9
click at [1431, 320] on div at bounding box center [1332, 319] width 237 height 230
click at [889, 660] on app-date-cell "10:00-19:00 (9h) 3/3 MES - Whiterose pin [GEOGRAPHIC_DATA] Leeds 2 Roles Brand …" at bounding box center [968, 584] width 184 height 231
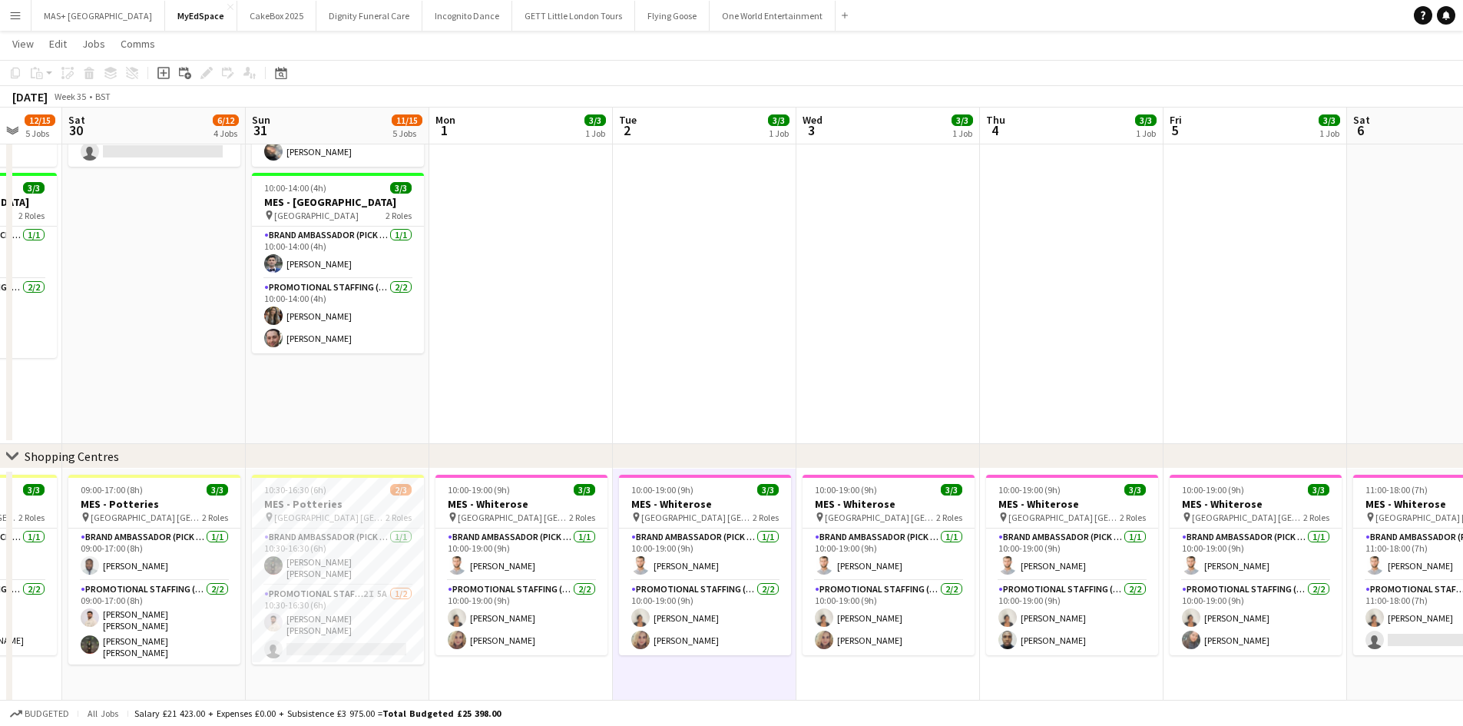
scroll to position [0, 550]
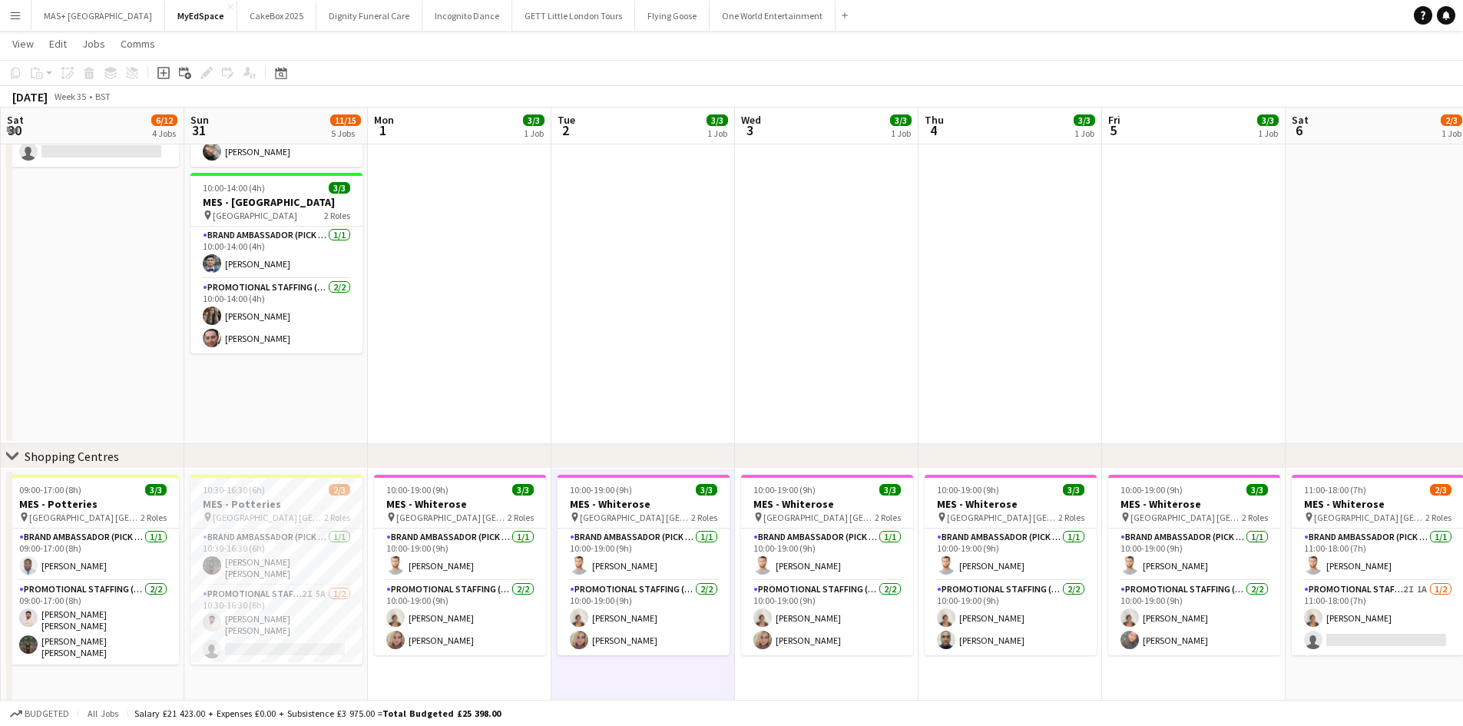
drag, startPoint x: 949, startPoint y: 677, endPoint x: 807, endPoint y: 676, distance: 142.9
click at [807, 676] on app-calendar-viewport "Wed 27 8/9 3 Jobs Thu 28 6/6 2 Jobs Fri 29 12/15 5 Jobs Sat 30 6/12 4 Jobs Sun …" at bounding box center [731, 149] width 1463 height 1451
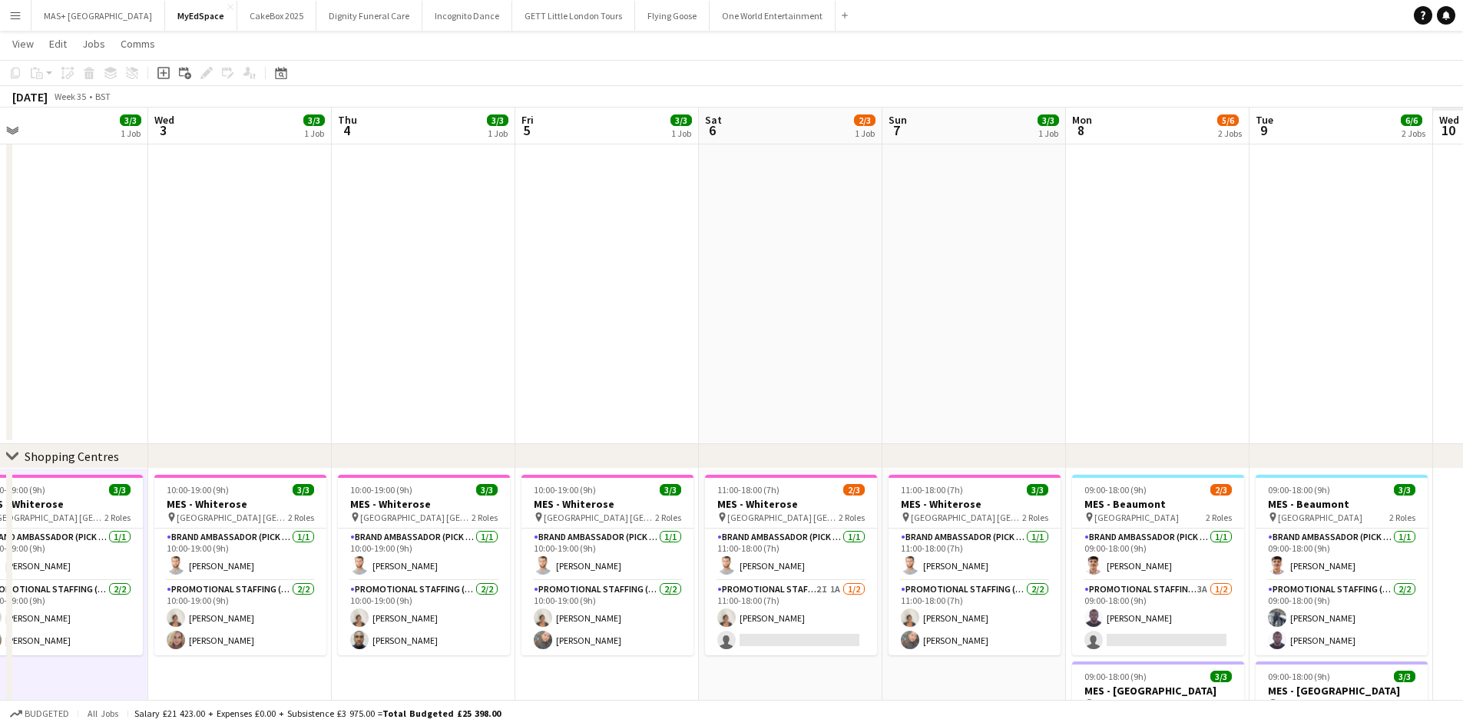
scroll to position [0, 535]
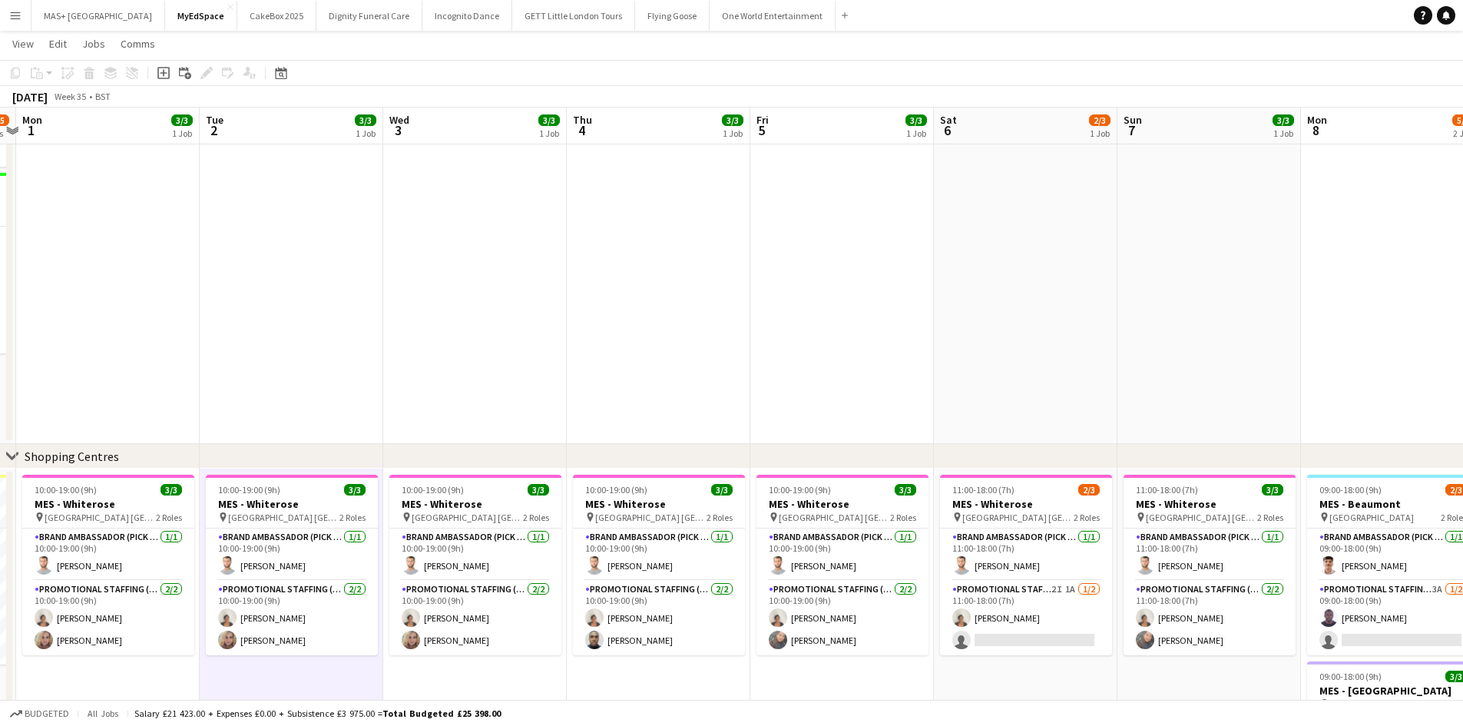
drag, startPoint x: 1070, startPoint y: 673, endPoint x: 718, endPoint y: 671, distance: 351.8
click at [718, 671] on app-calendar-viewport "Fri 29 12/15 5 Jobs Sat 30 6/12 4 Jobs Sun 31 11/15 5 Jobs Mon 1 3/3 1 Job Tue …" at bounding box center [731, 149] width 1463 height 1451
click at [1058, 598] on app-card-role "Promotional Staffing (Brand Ambassadors) 2I 1A [DATE] 11:00-18:00 (7h) [PERSON_…" at bounding box center [1026, 618] width 172 height 75
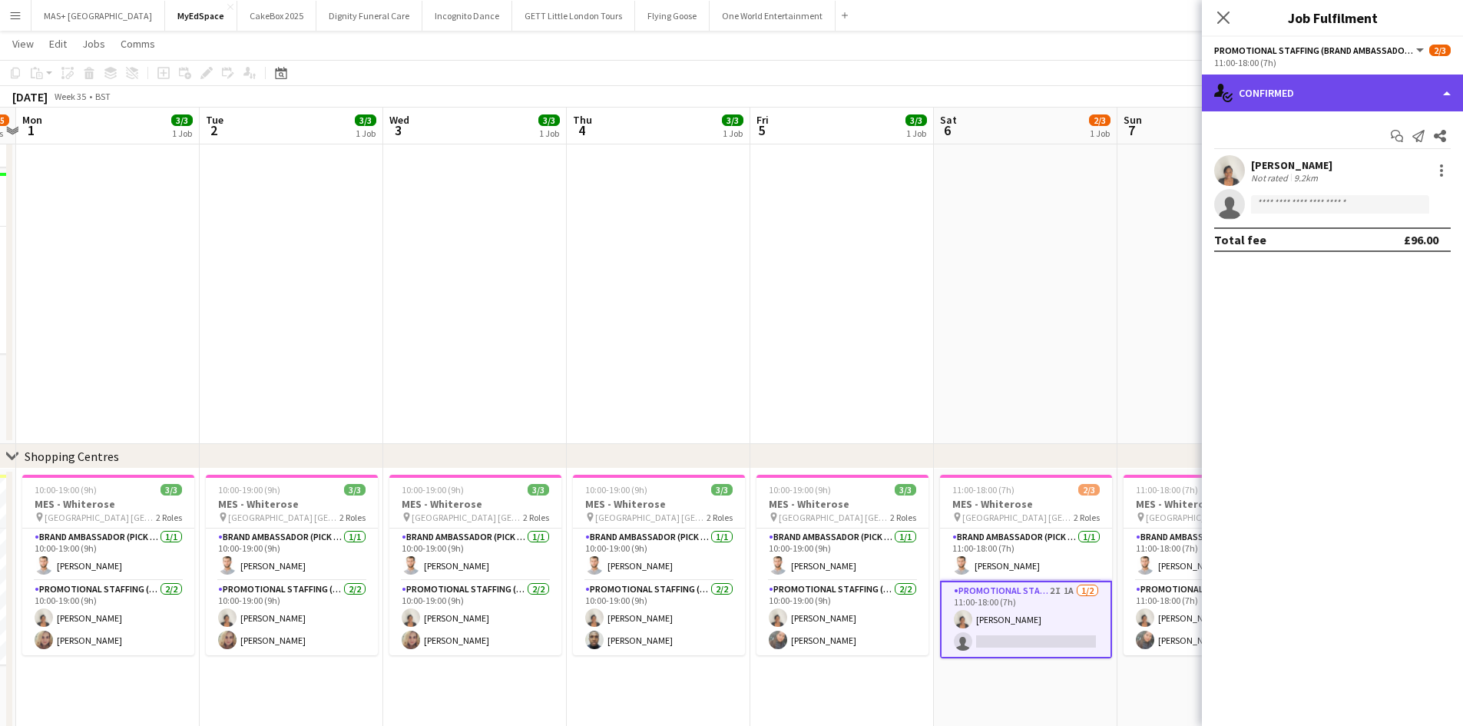
click at [1305, 91] on div "single-neutral-actions-check-2 Confirmed" at bounding box center [1332, 93] width 261 height 37
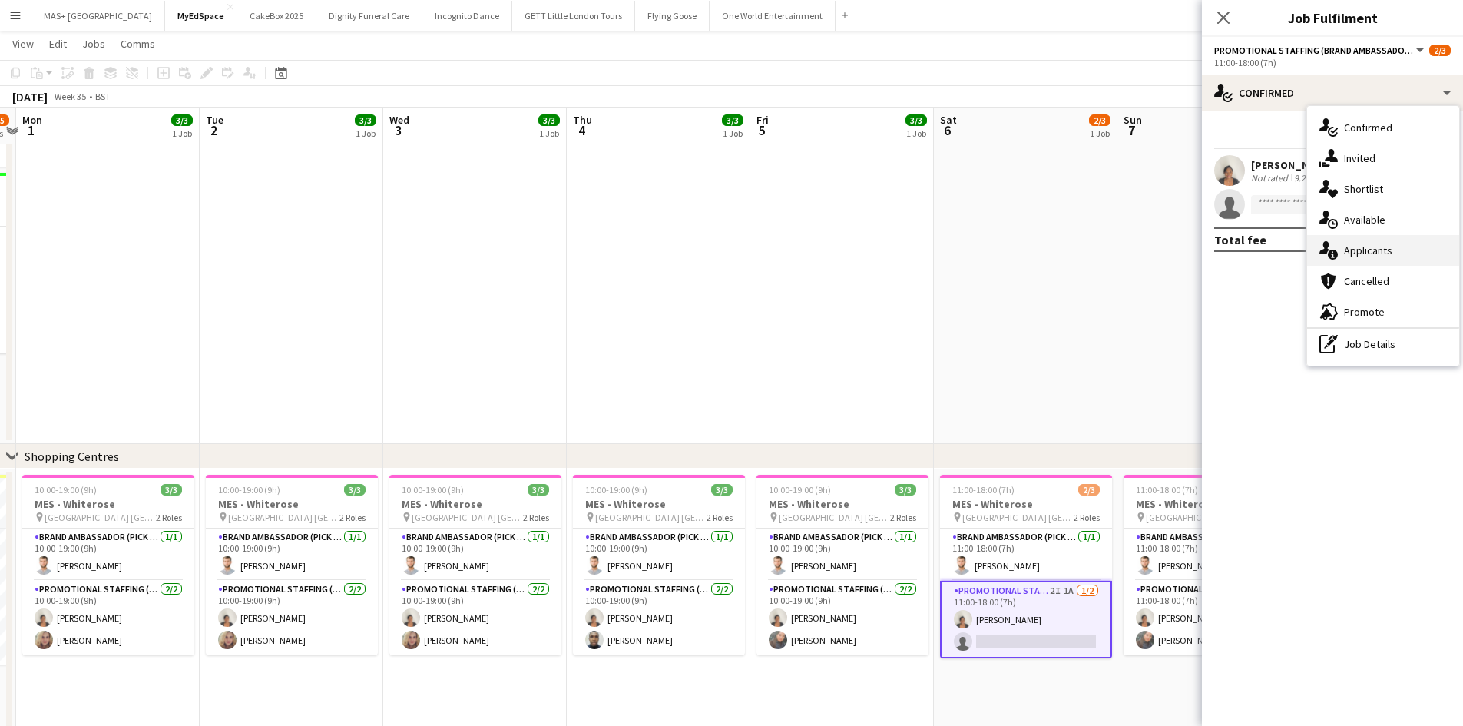
click at [1393, 245] on div "single-neutral-actions-information Applicants" at bounding box center [1383, 250] width 152 height 31
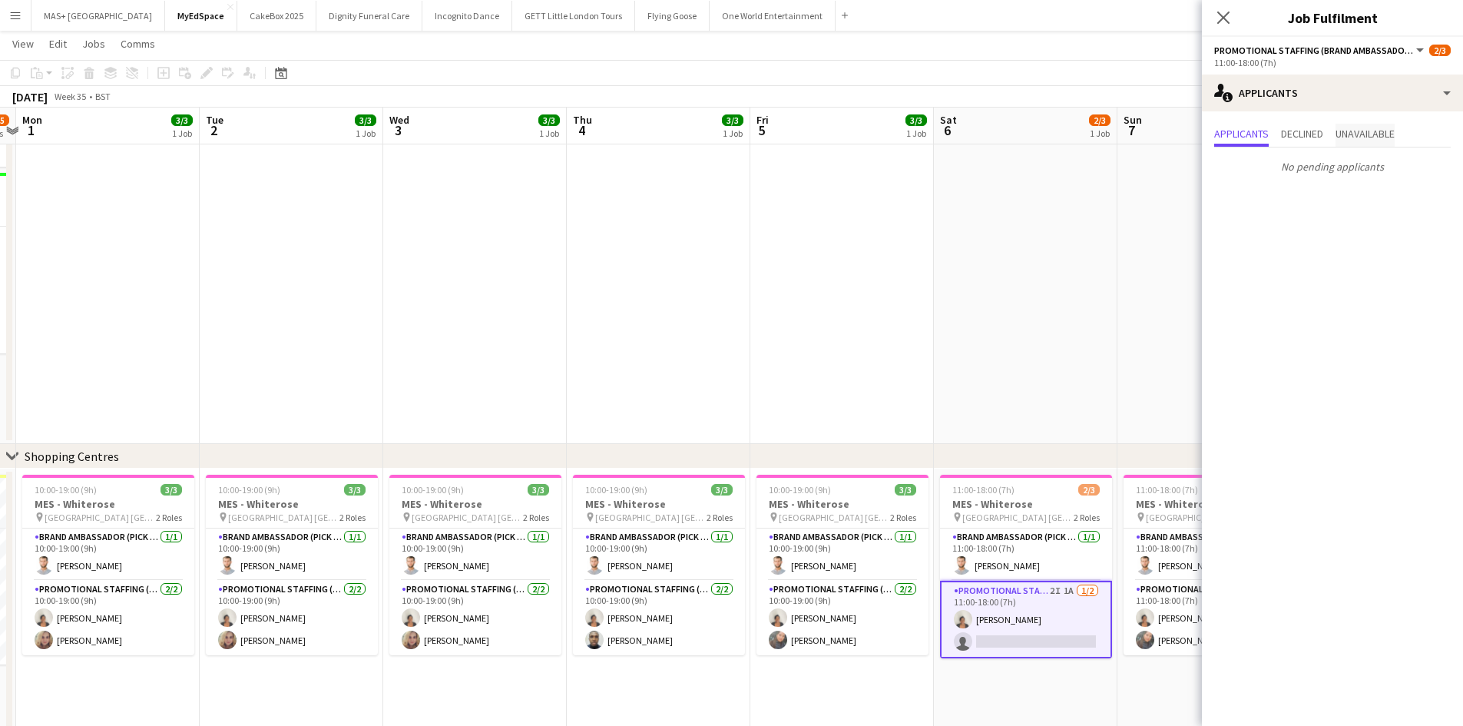
click at [1350, 139] on span "Unavailable" at bounding box center [1365, 133] width 59 height 11
click at [1025, 256] on app-date-cell at bounding box center [1026, 25] width 184 height 837
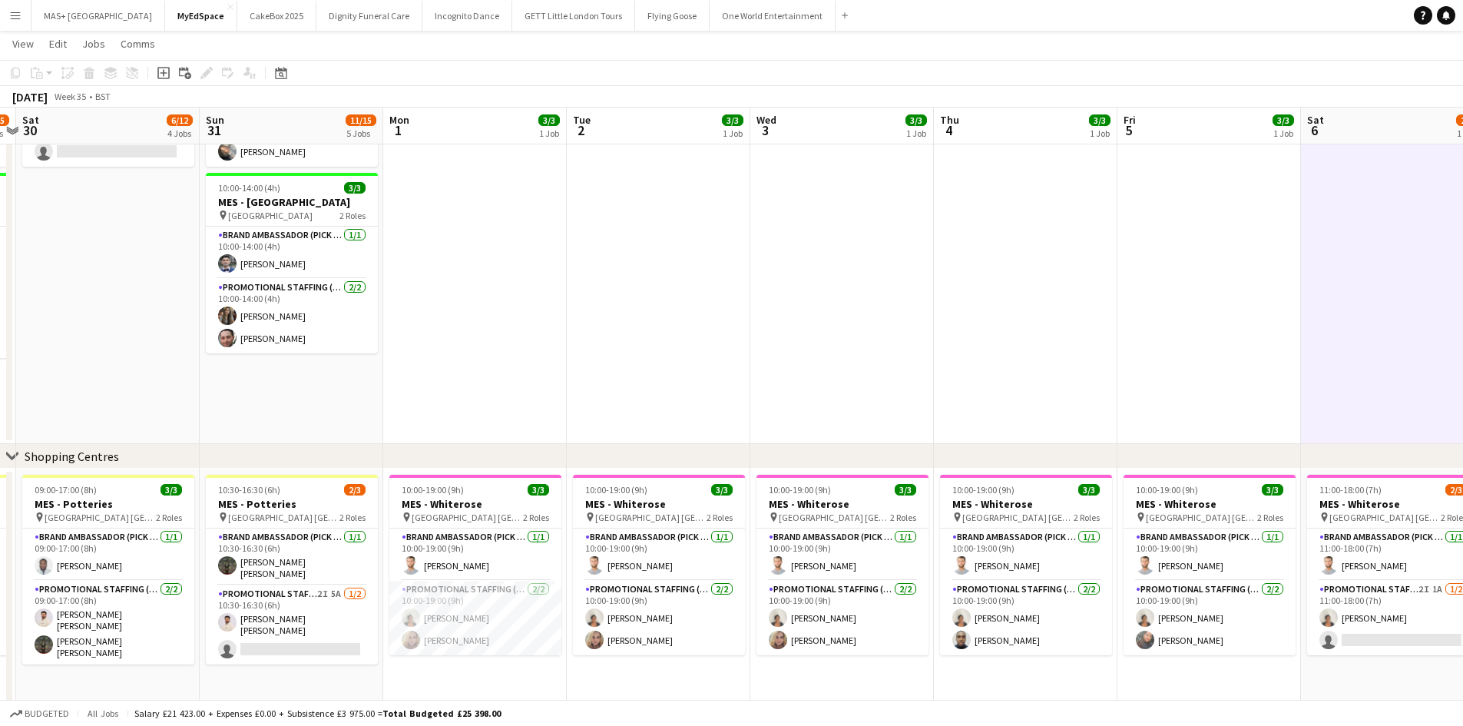
scroll to position [0, 319]
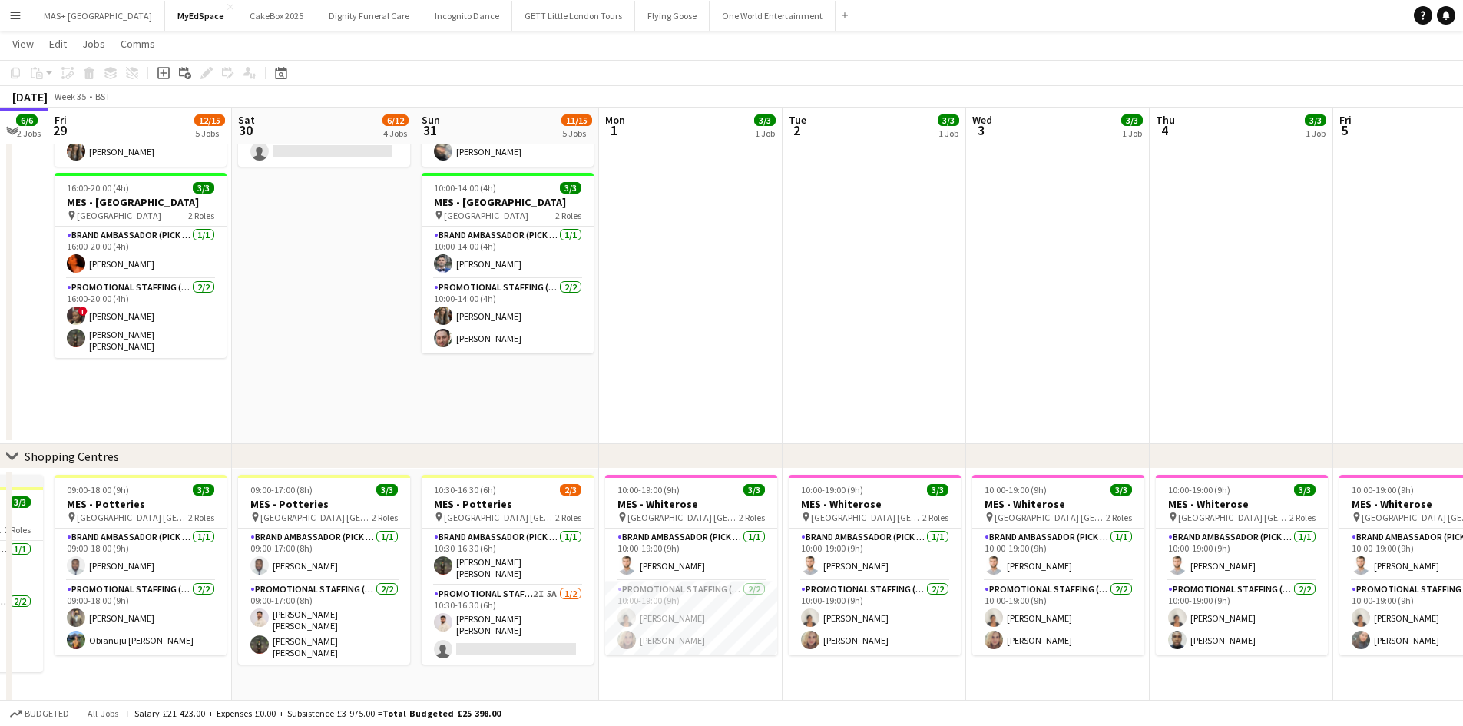
drag, startPoint x: 572, startPoint y: 340, endPoint x: 1155, endPoint y: 395, distance: 585.5
click at [1155, 395] on app-calendar-viewport "Wed 27 8/9 3 Jobs Thu 28 6/6 2 Jobs Fri 29 12/15 5 Jobs Sat 30 6/12 4 Jobs Sun …" at bounding box center [731, 149] width 1463 height 1451
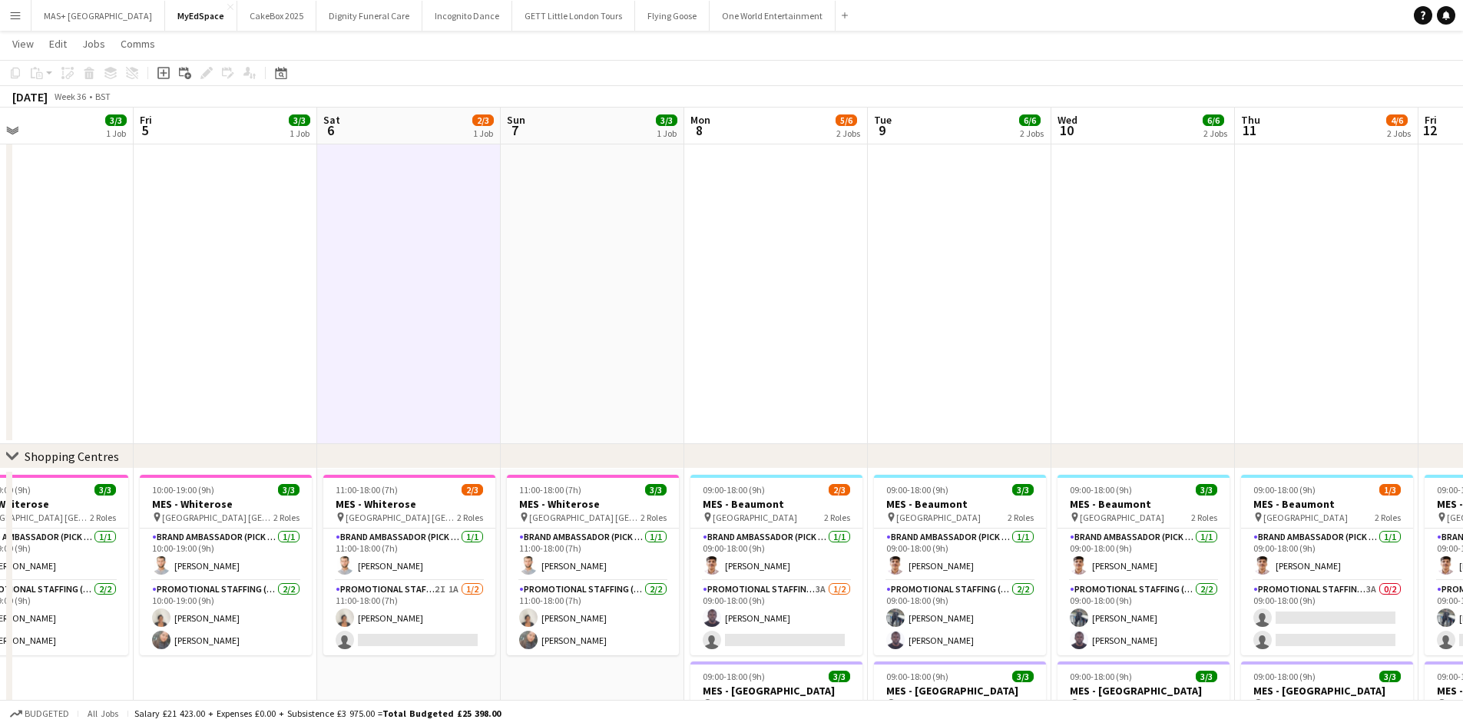
scroll to position [0, 482]
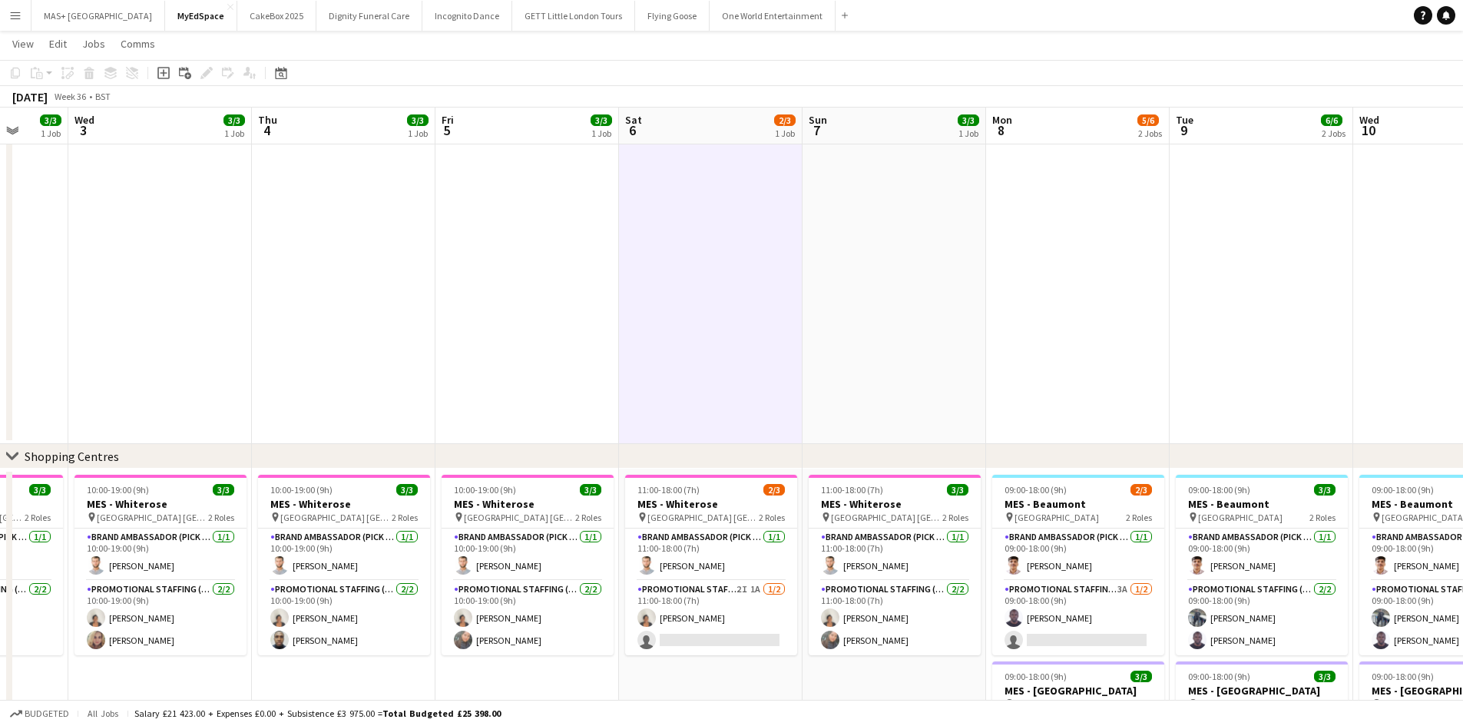
drag, startPoint x: 776, startPoint y: 357, endPoint x: 158, endPoint y: 348, distance: 617.6
click at [158, 348] on app-calendar-viewport "Sun 31 11/15 5 Jobs Mon 1 3/3 1 Job Tue 2 3/3 1 Job Wed 3 3/3 1 Job Thu 4 3/3 1…" at bounding box center [731, 149] width 1463 height 1451
click at [1073, 603] on app-card-role "Promotional Staffing (Brand Ambassadors) 3A [DATE] 09:00-18:00 (9h) [PERSON_NAM…" at bounding box center [1078, 618] width 172 height 75
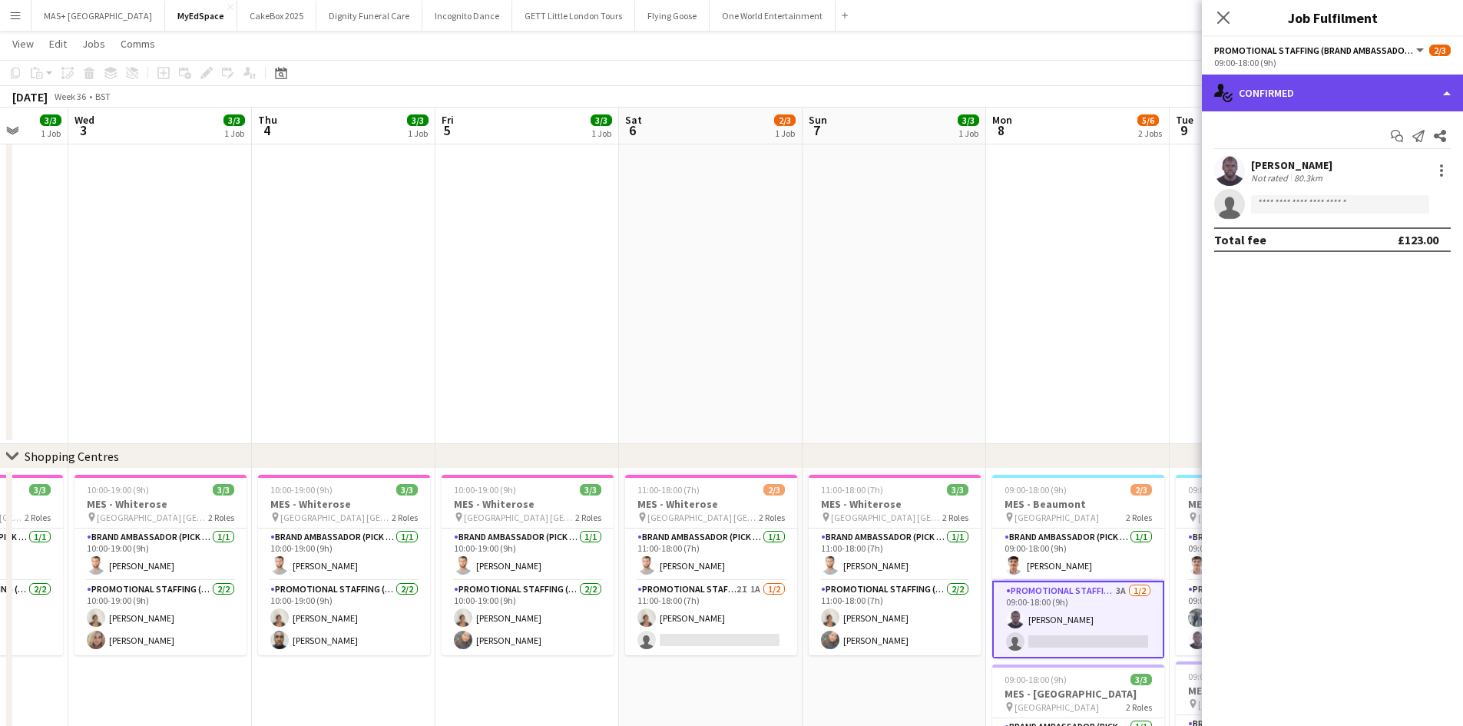
click at [1309, 97] on div "single-neutral-actions-check-2 Confirmed" at bounding box center [1332, 93] width 261 height 37
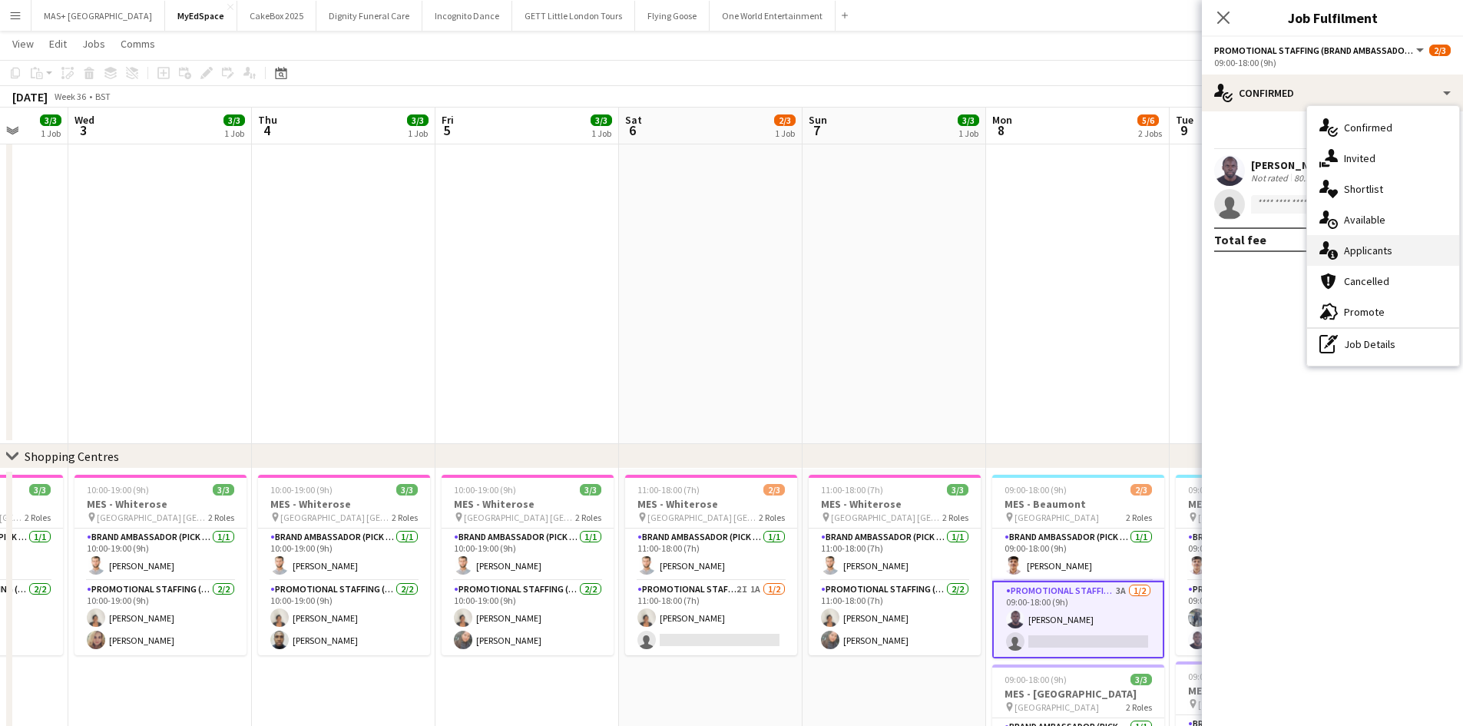
click at [1382, 240] on div "single-neutral-actions-information Applicants" at bounding box center [1383, 250] width 152 height 31
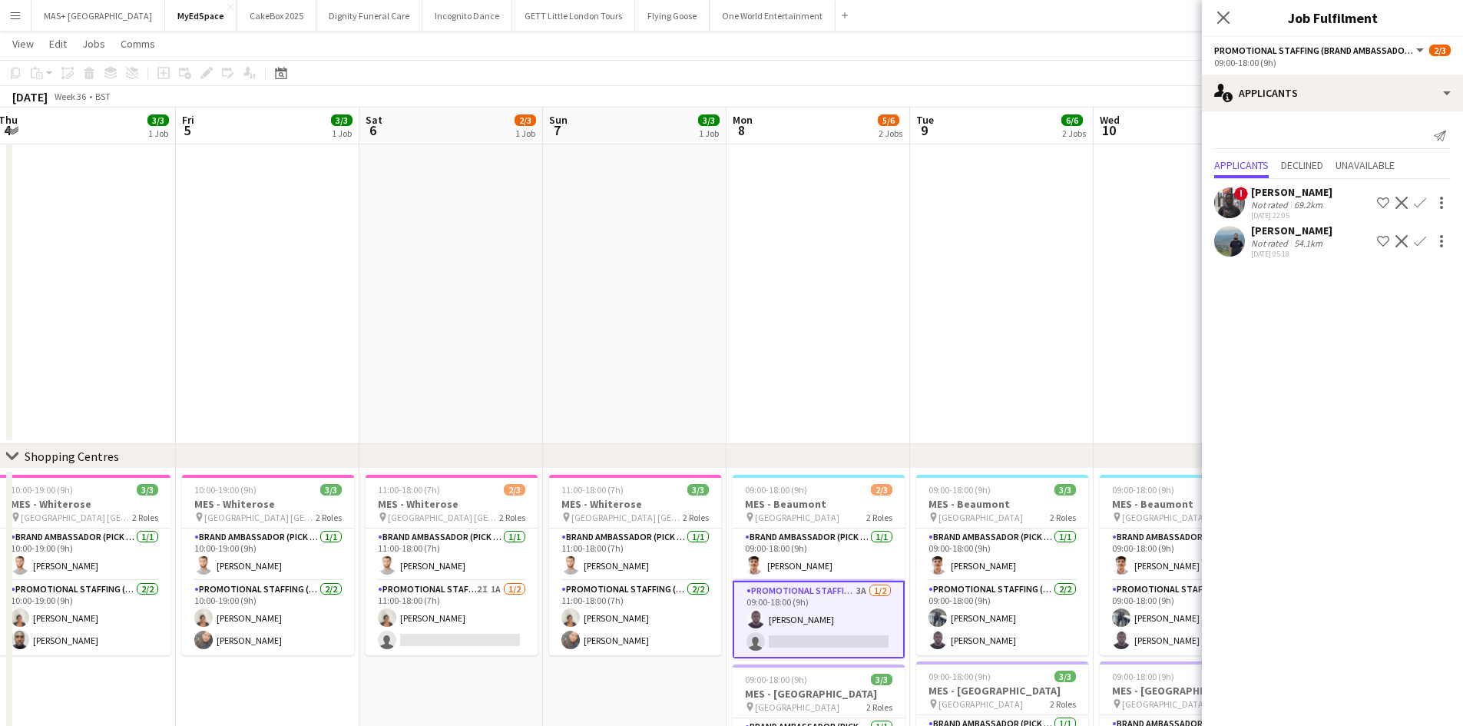
scroll to position [0, 438]
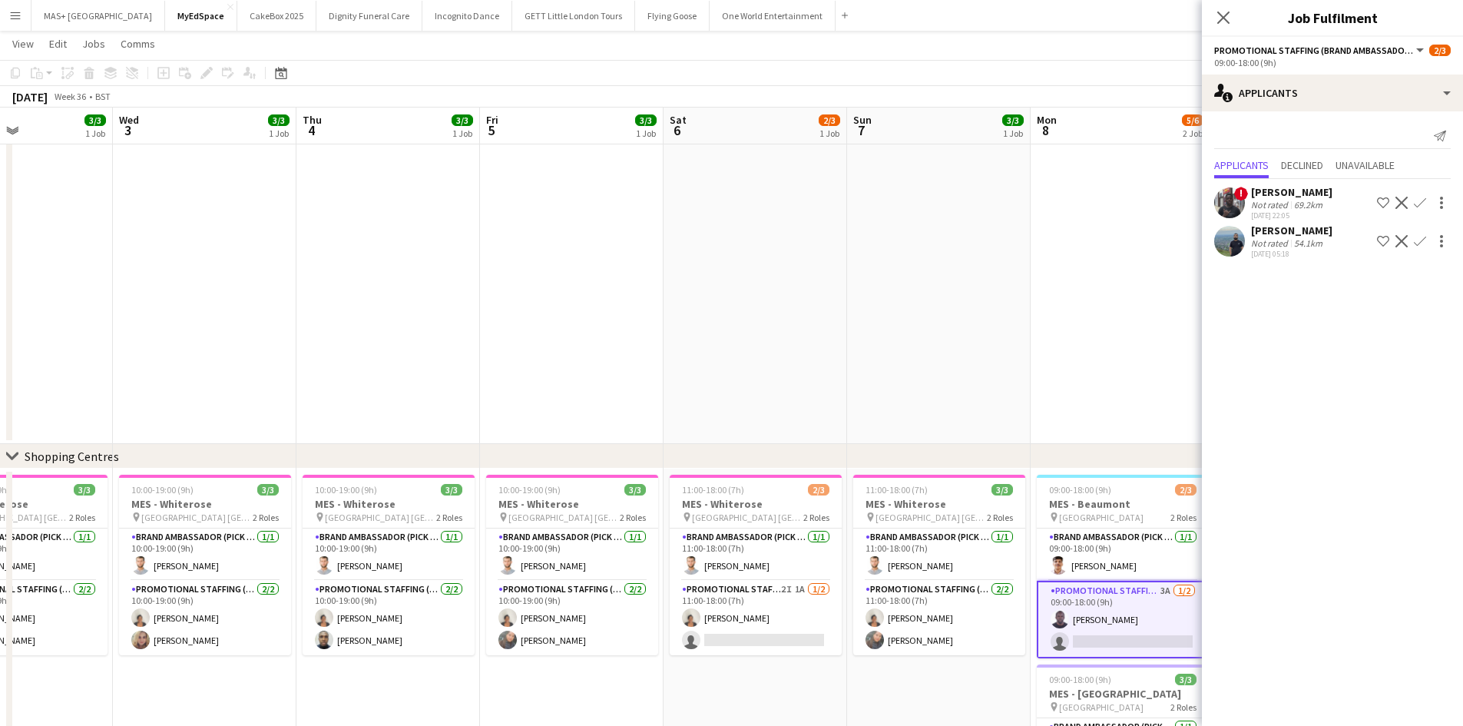
drag, startPoint x: 1060, startPoint y: 379, endPoint x: 823, endPoint y: 343, distance: 239.2
click at [823, 343] on app-calendar-viewport "Sun 31 11/15 5 Jobs Mon 1 3/3 1 Job Tue 2 3/3 1 Job Wed 3 3/3 1 Job Thu 4 3/3 1…" at bounding box center [731, 149] width 1463 height 1451
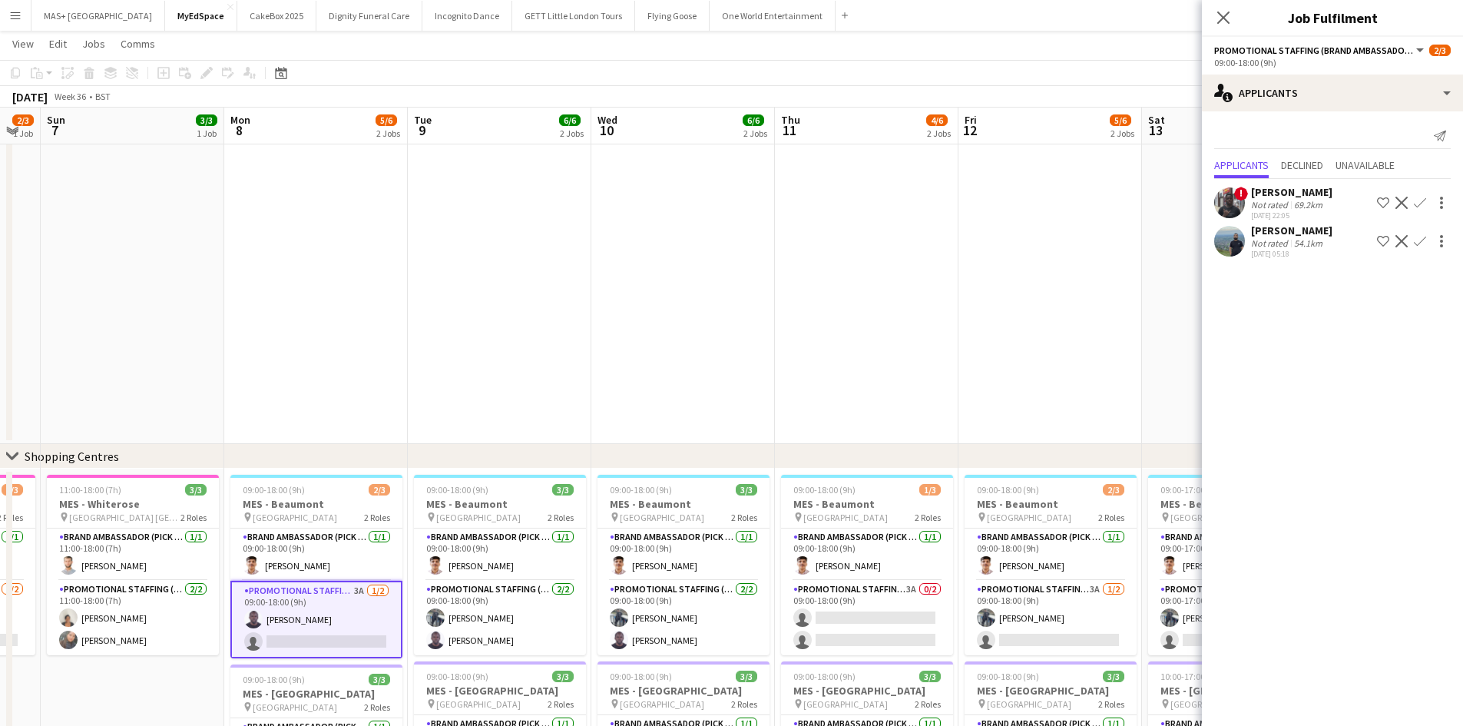
scroll to position [0, 511]
drag, startPoint x: 863, startPoint y: 418, endPoint x: 611, endPoint y: 389, distance: 253.6
click at [611, 389] on app-calendar-viewport "Thu 4 3/3 1 Job Fri 5 3/3 1 Job Sat 6 2/3 1 Job Sun 7 3/3 1 Job Mon 8 5/6 2 Job…" at bounding box center [731, 149] width 1463 height 1451
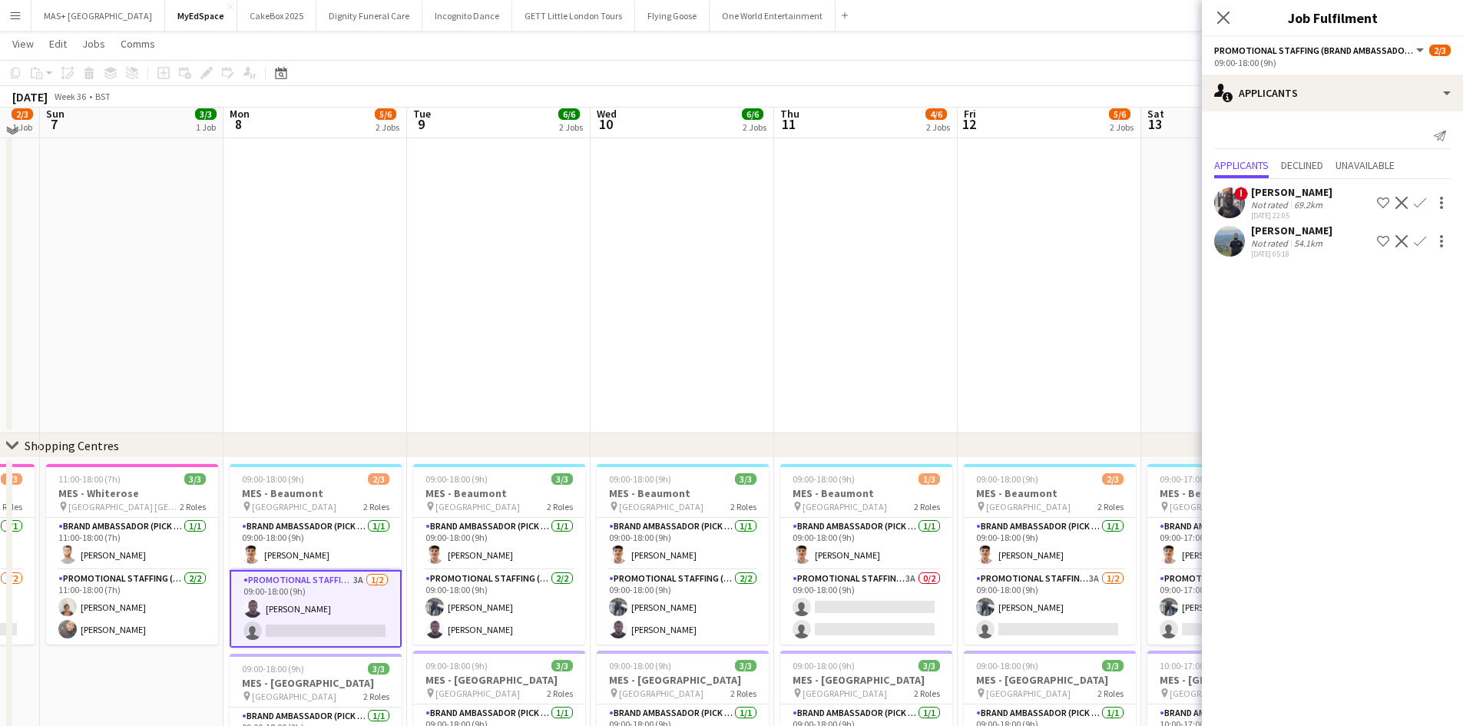
scroll to position [636, 0]
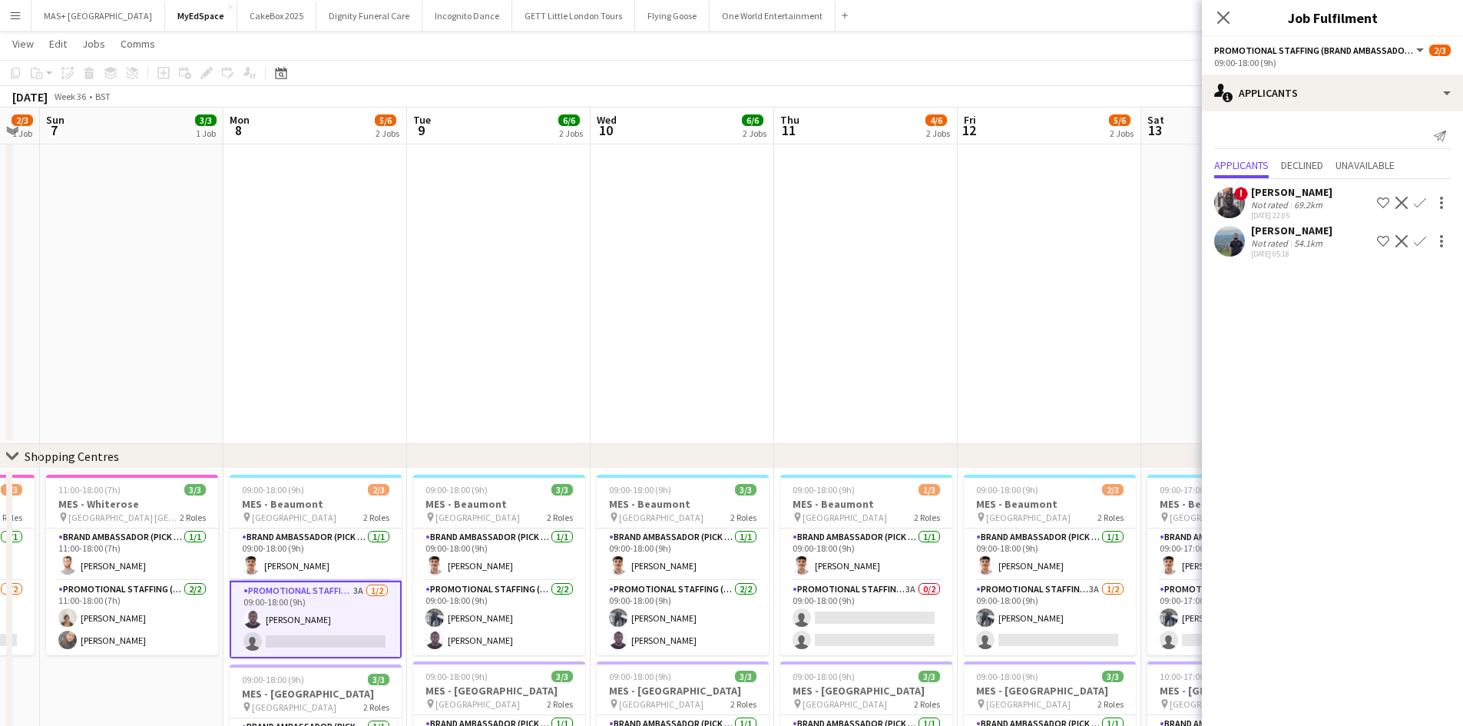
drag, startPoint x: 1048, startPoint y: 452, endPoint x: 748, endPoint y: 427, distance: 301.4
click at [748, 427] on div "chevron-right On-street Activation Campaign chevron-right Shopping Centres Thu …" at bounding box center [731, 149] width 1463 height 1451
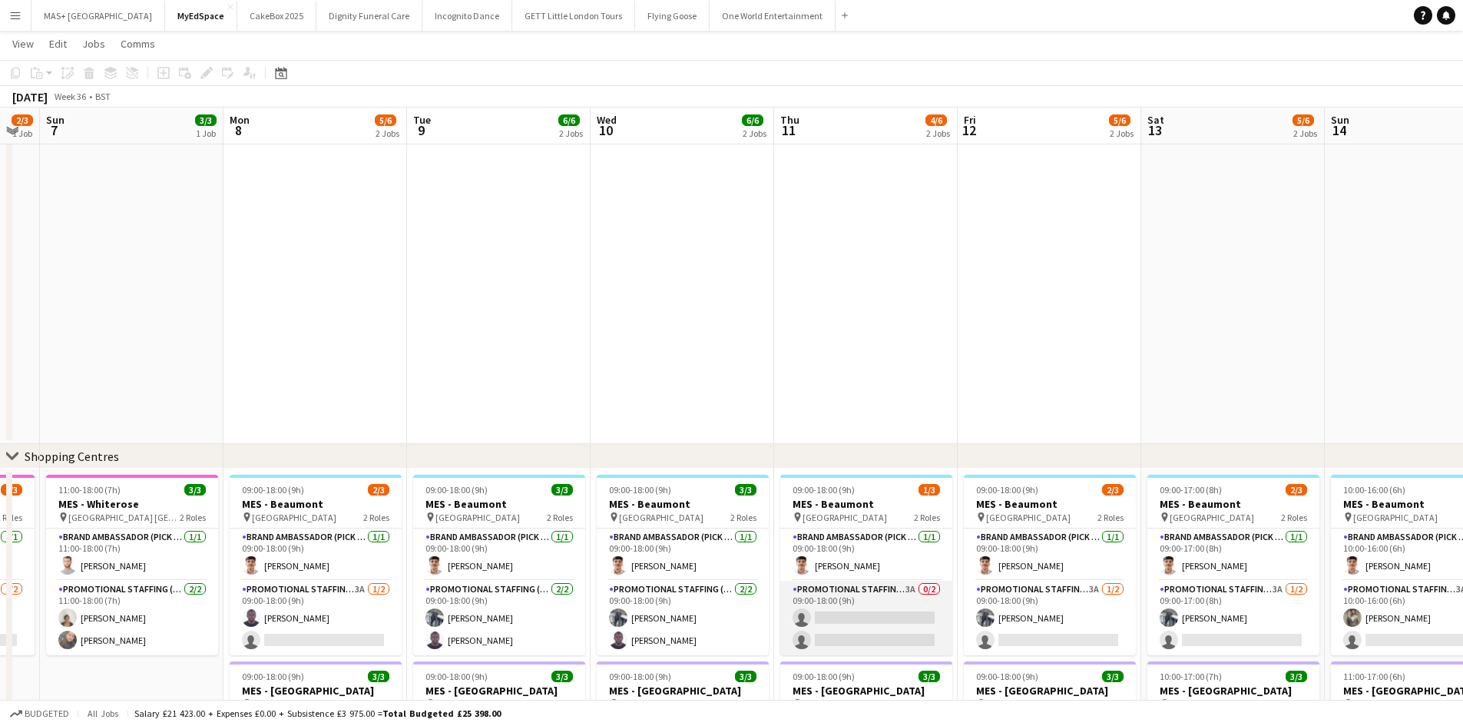
drag, startPoint x: 845, startPoint y: 607, endPoint x: 836, endPoint y: 606, distance: 9.2
click at [845, 606] on app-card-role "Promotional Staffing (Brand Ambassadors) 3A 0/2 09:00-18:00 (9h) single-neutral…" at bounding box center [866, 618] width 172 height 75
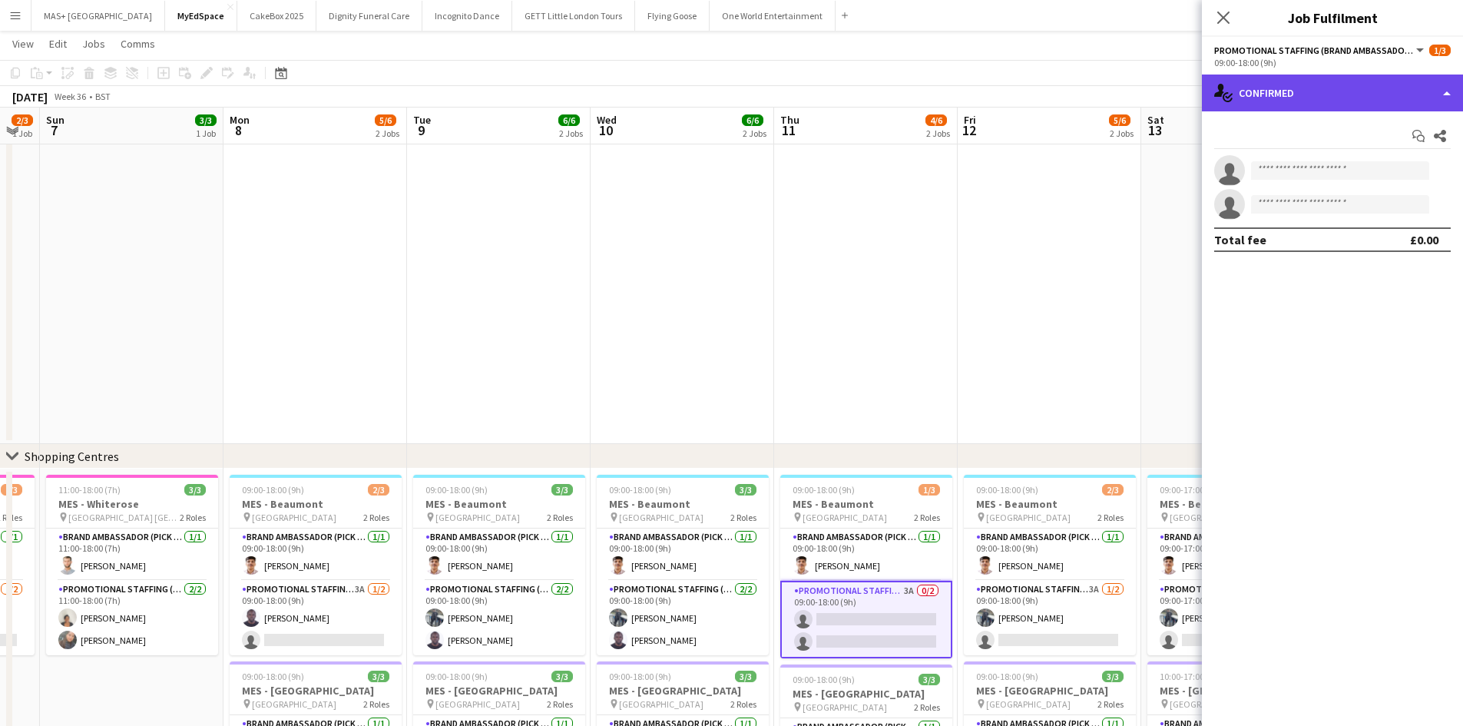
click at [1302, 95] on div "single-neutral-actions-check-2 Confirmed" at bounding box center [1332, 93] width 261 height 37
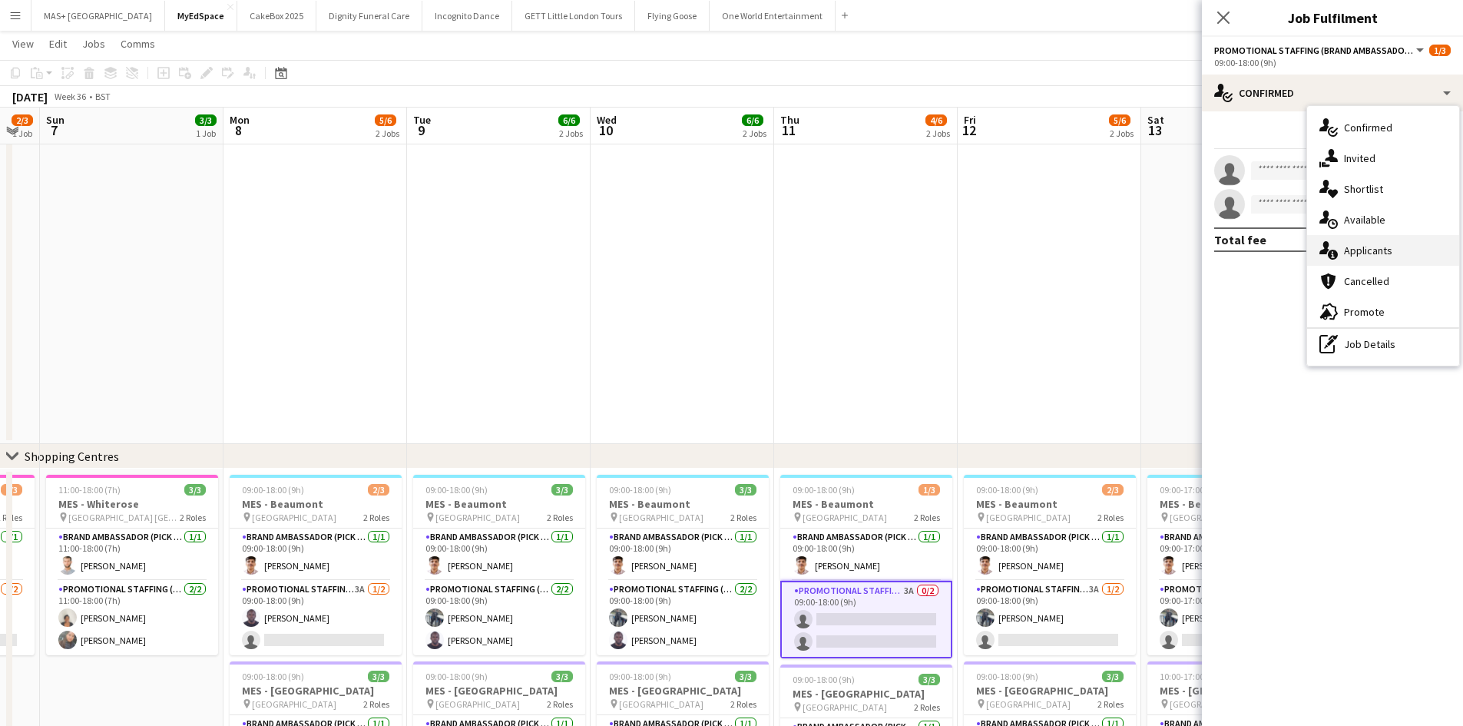
click at [1378, 257] on div "single-neutral-actions-information Applicants" at bounding box center [1383, 250] width 152 height 31
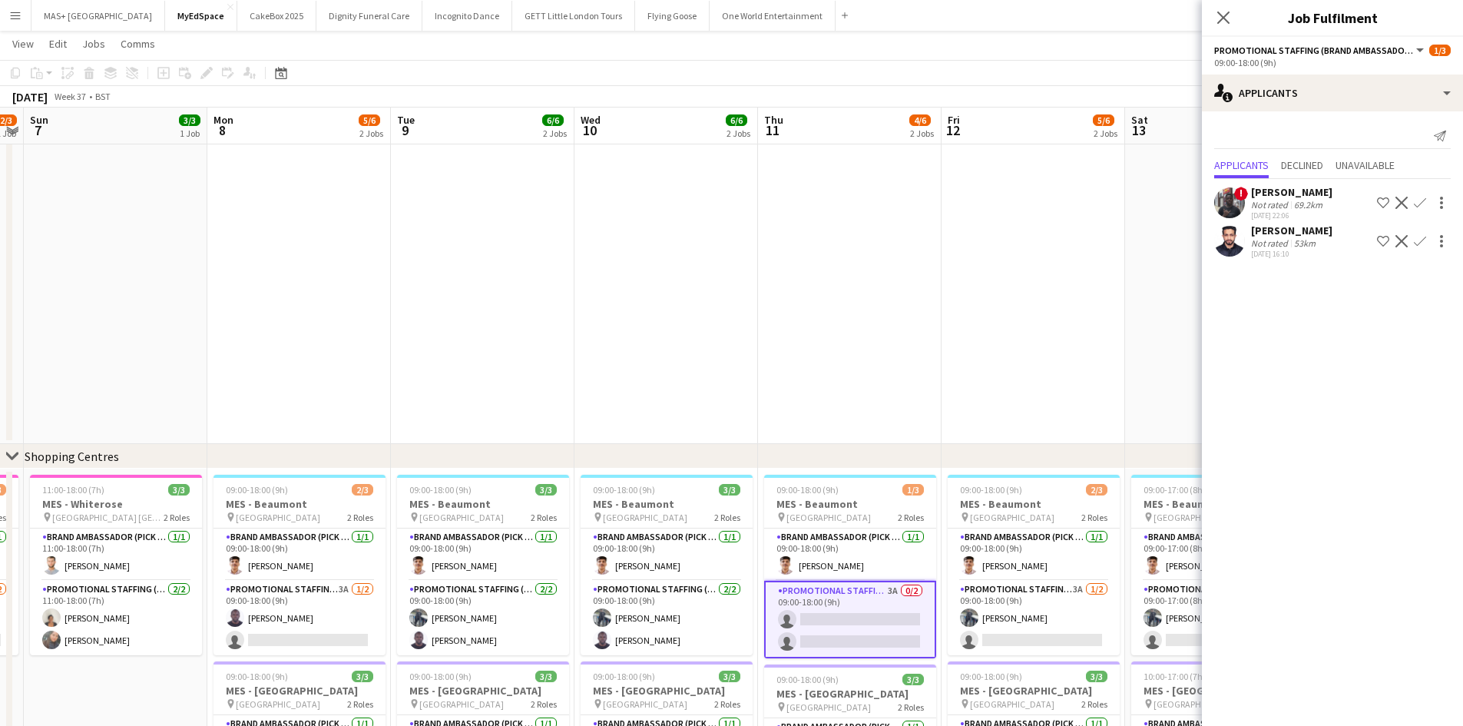
drag, startPoint x: 938, startPoint y: 375, endPoint x: 621, endPoint y: 467, distance: 330.3
click at [548, 340] on app-calendar-viewport "Thu 4 3/3 1 Job Fri 5 3/3 1 Job Sat 6 2/3 1 Job Sun 7 3/3 1 Job Mon 8 5/6 2 Job…" at bounding box center [731, 149] width 1463 height 1451
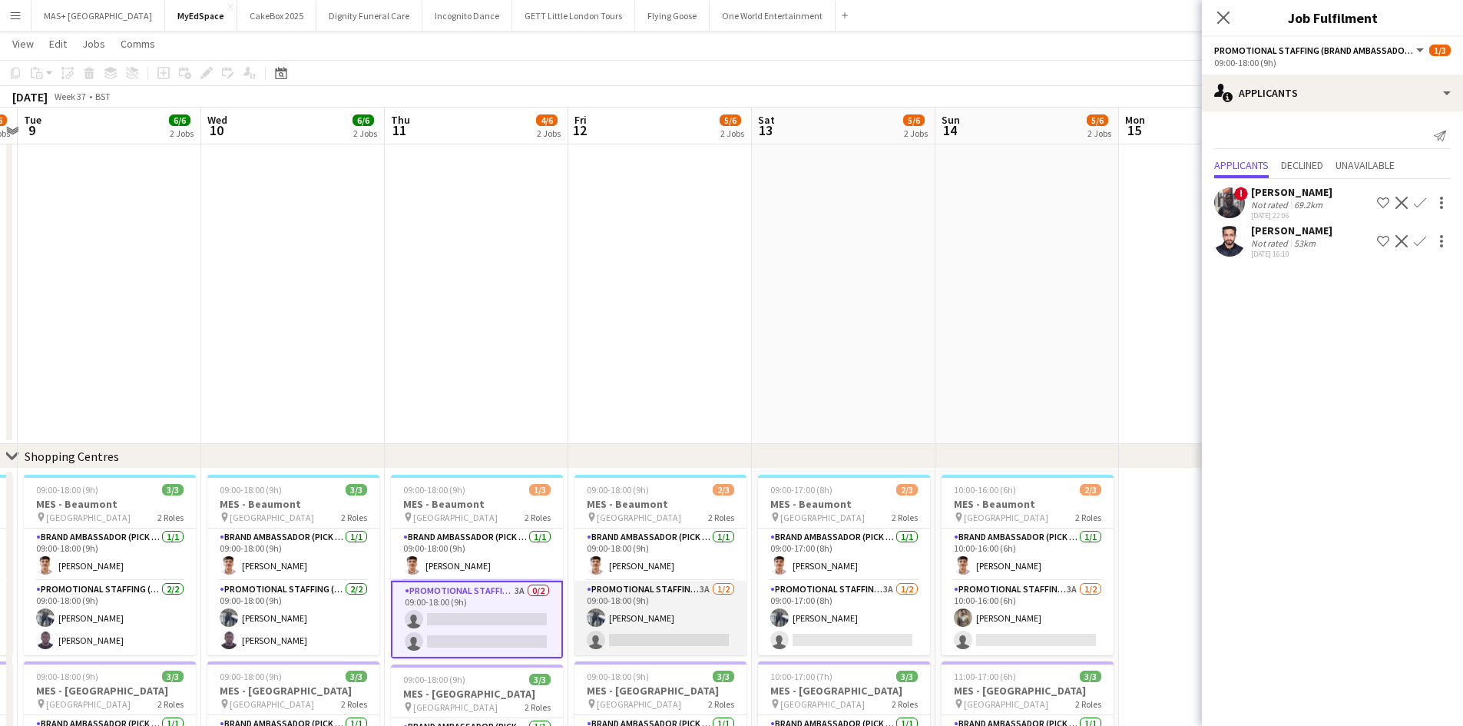
click at [642, 595] on app-card-role "Promotional Staffing (Brand Ambassadors) 3A [DATE] 09:00-18:00 (9h) [PERSON_NAM…" at bounding box center [661, 618] width 172 height 75
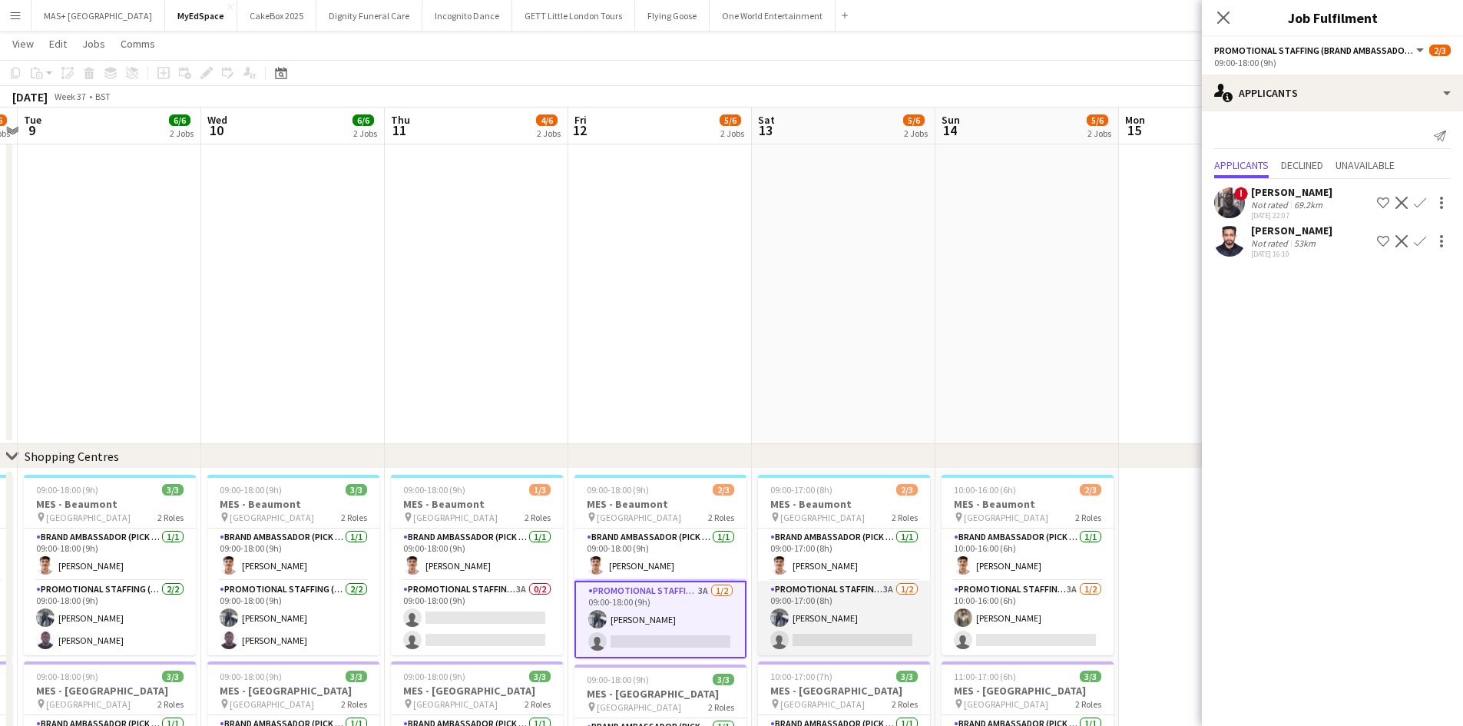
click at [787, 608] on app-card-role "Promotional Staffing (Brand Ambassadors) 3A [DATE] 09:00-17:00 (8h) [PERSON_NAM…" at bounding box center [844, 618] width 172 height 75
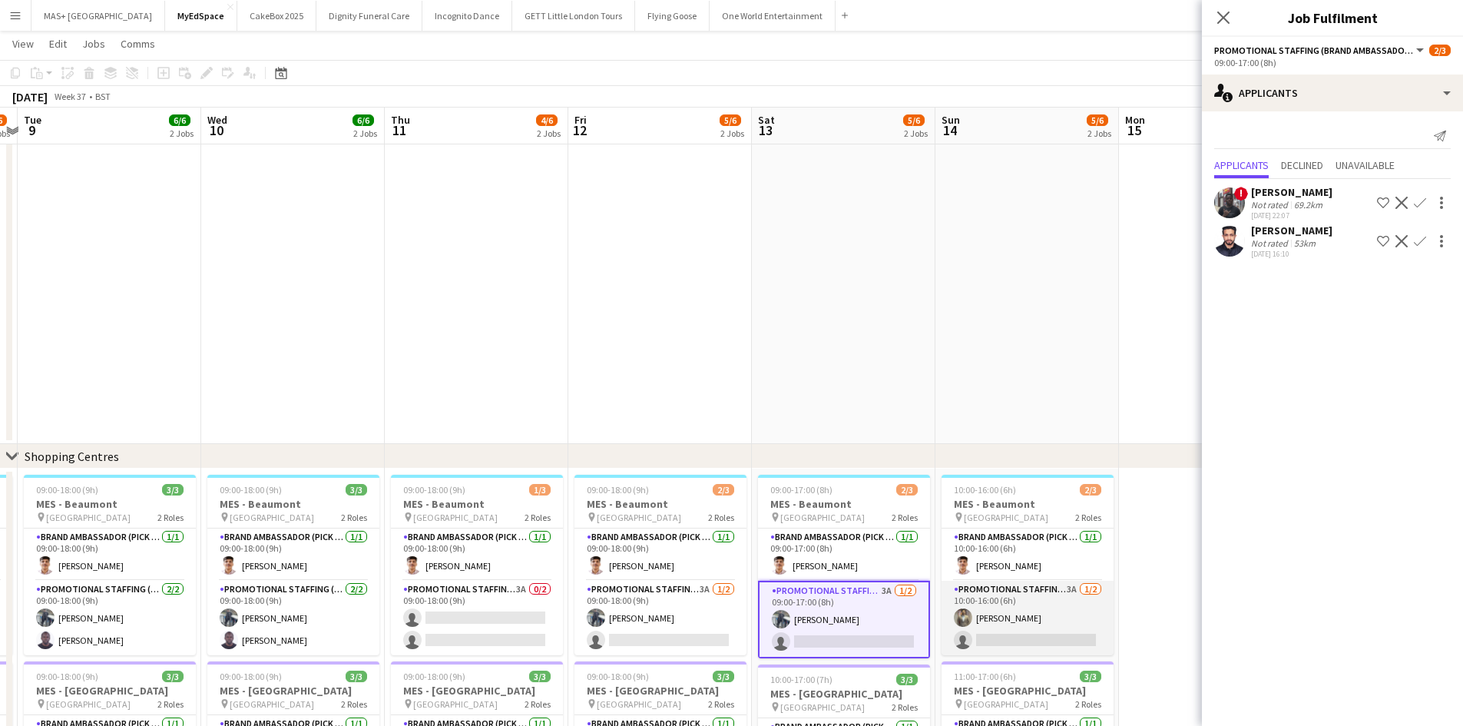
click at [1021, 611] on app-card-role "Promotional Staffing (Brand Ambassadors) 3A [DATE] 10:00-16:00 (6h) [PERSON_NAM…" at bounding box center [1028, 618] width 172 height 75
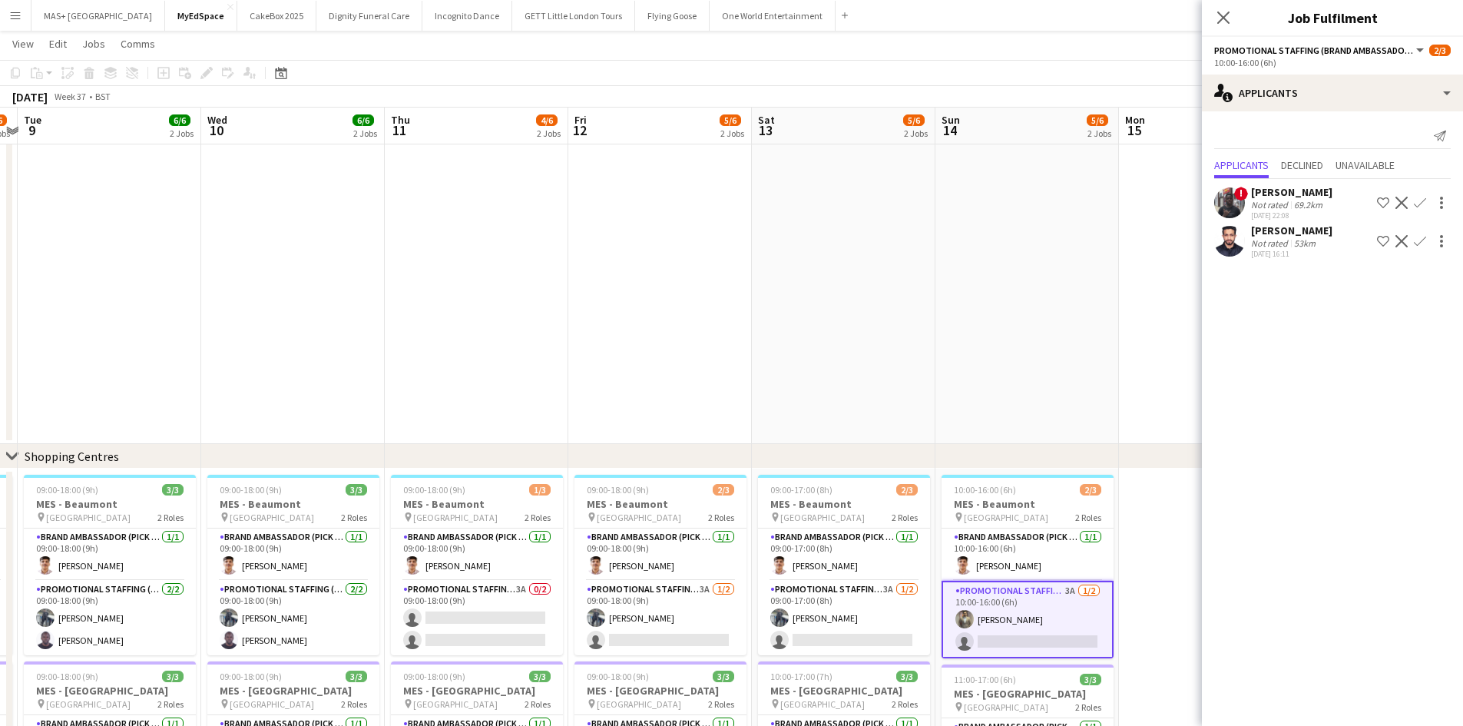
scroll to position [0, 498]
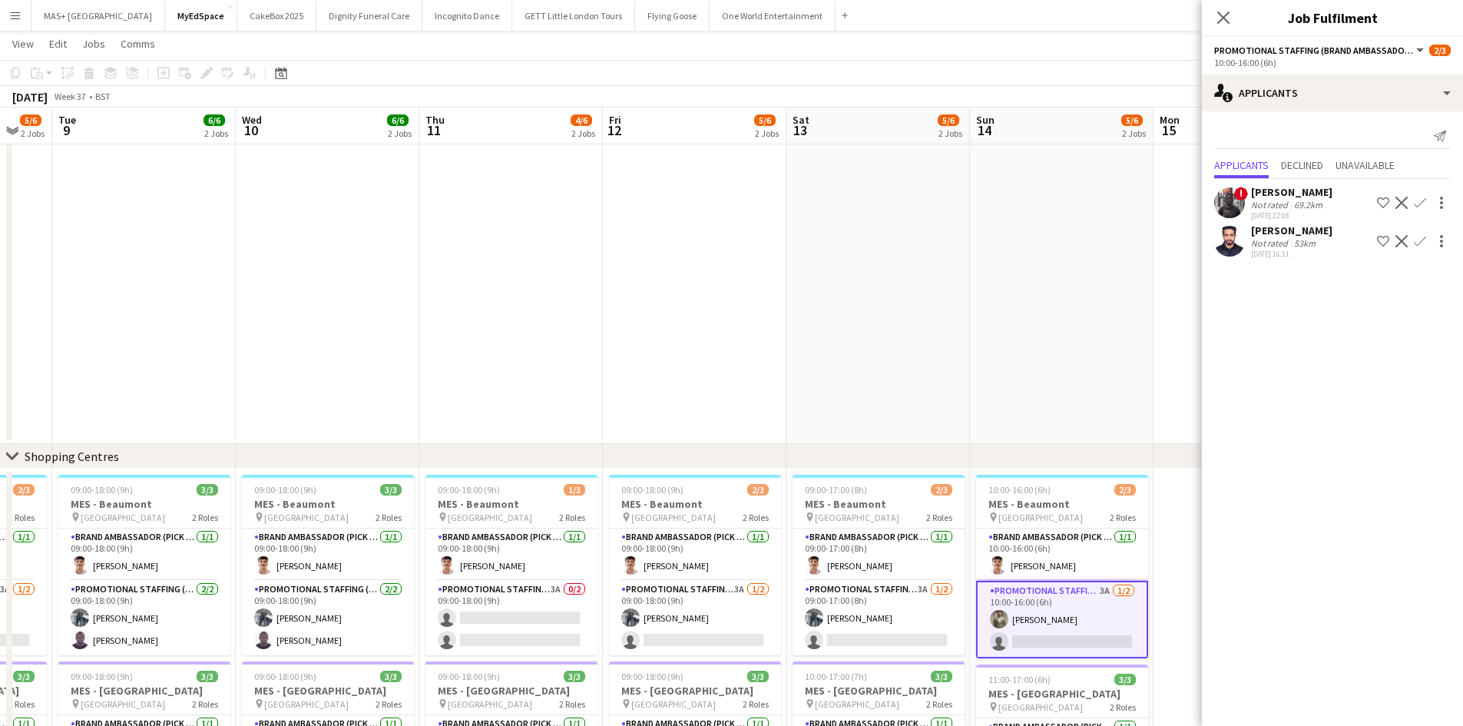
drag, startPoint x: 1121, startPoint y: 362, endPoint x: 789, endPoint y: 363, distance: 332.6
click at [789, 363] on app-calendar-viewport "Sat 6 2/3 1 Job Sun 7 3/3 1 Job Mon 8 5/6 2 Jobs Tue 9 6/6 2 Jobs Wed 10 6/6 2 …" at bounding box center [731, 149] width 1463 height 1451
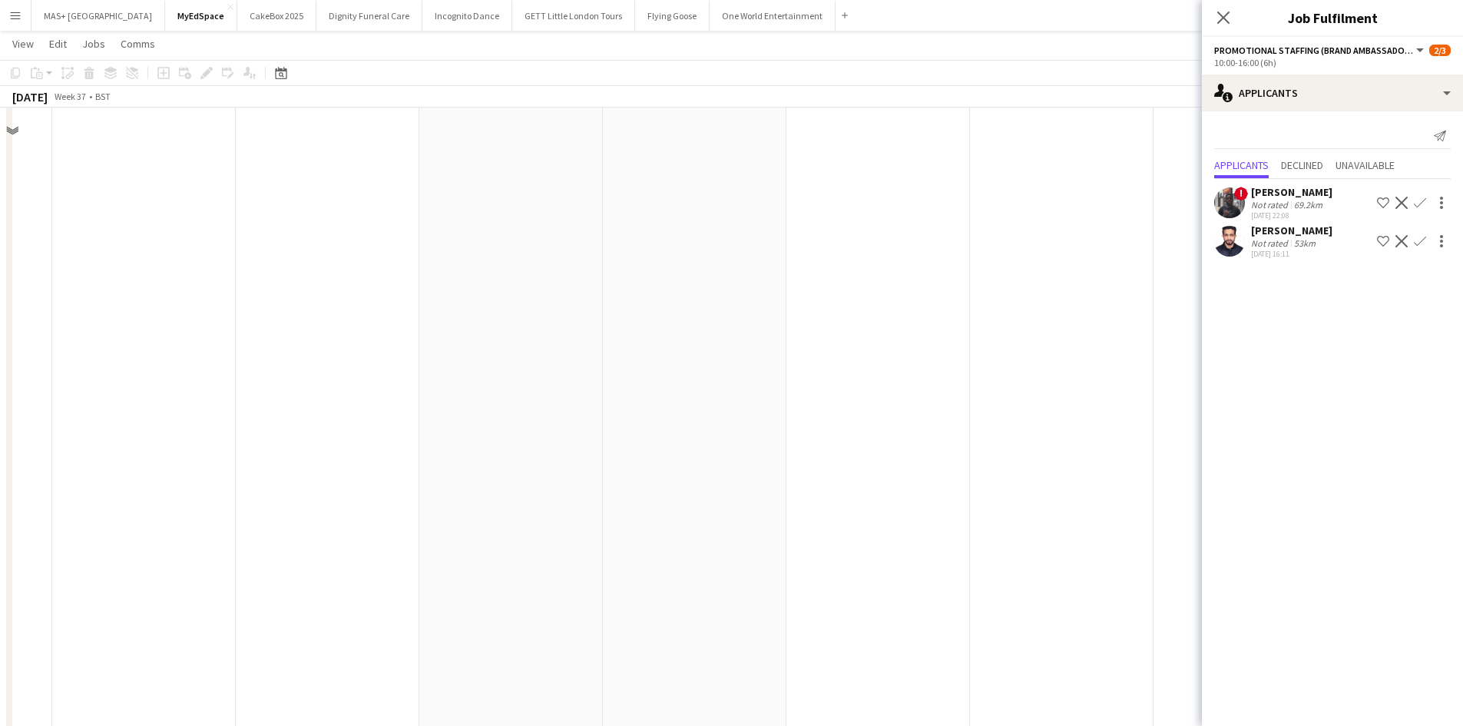
scroll to position [0, 0]
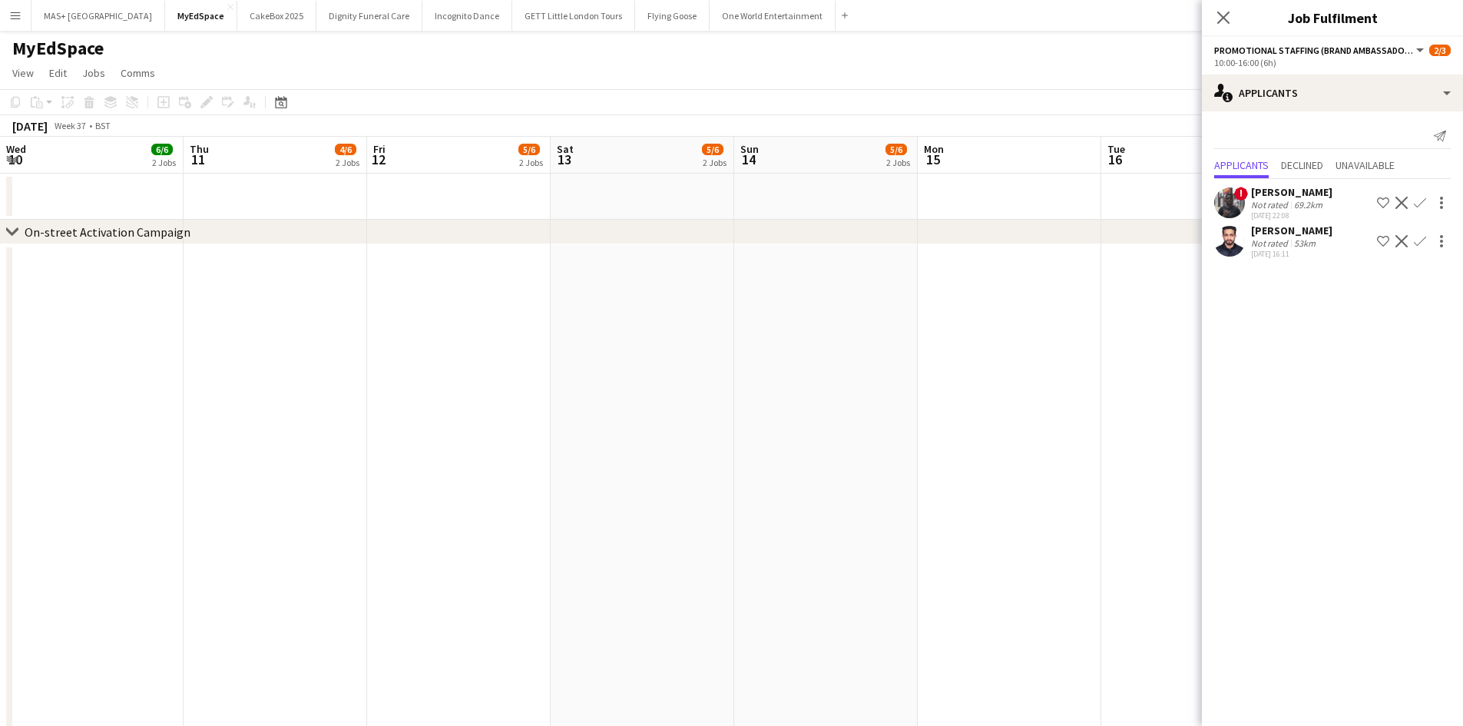
drag, startPoint x: 387, startPoint y: 411, endPoint x: 1231, endPoint y: 527, distance: 852.1
drag, startPoint x: 1227, startPoint y: 513, endPoint x: 1174, endPoint y: 514, distance: 53.0
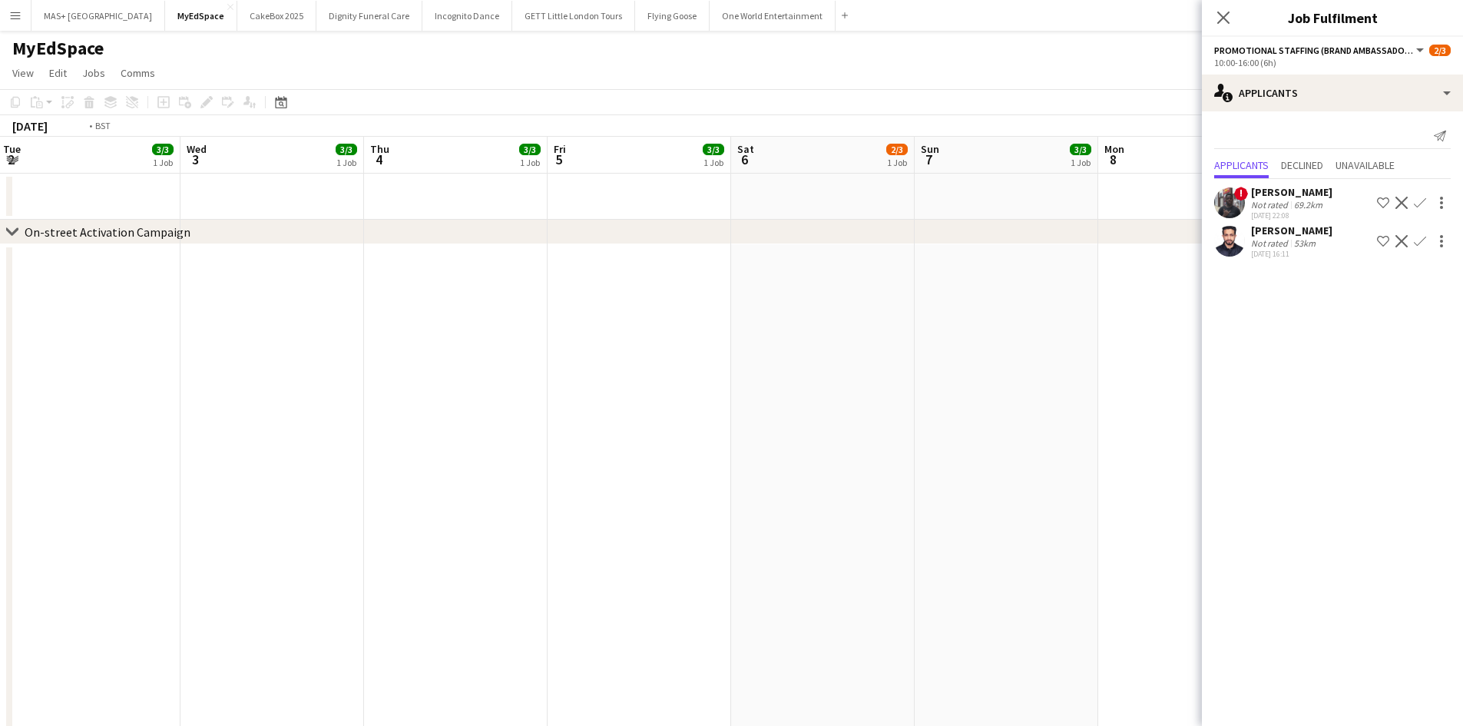
drag, startPoint x: 774, startPoint y: 532, endPoint x: 1147, endPoint y: 546, distance: 372.8
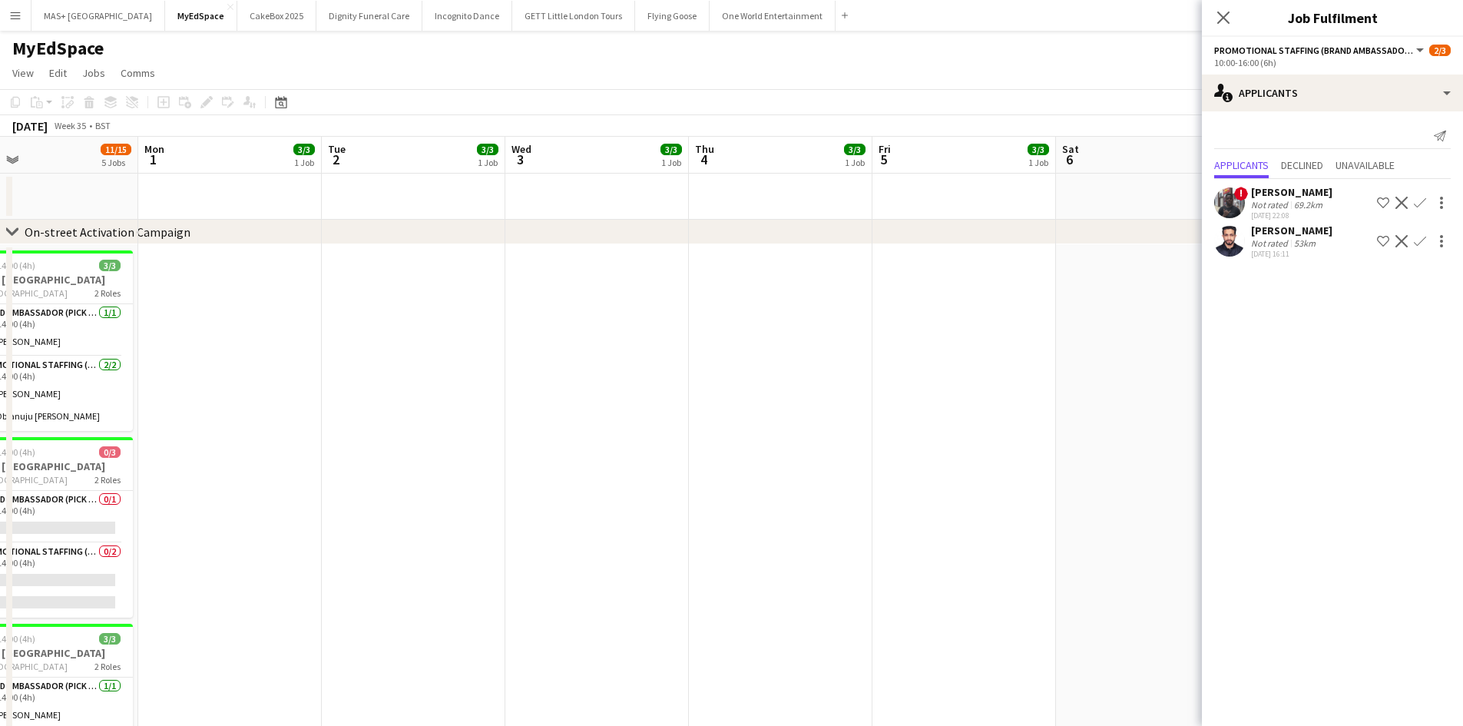
drag, startPoint x: 1118, startPoint y: 507, endPoint x: 929, endPoint y: 507, distance: 188.2
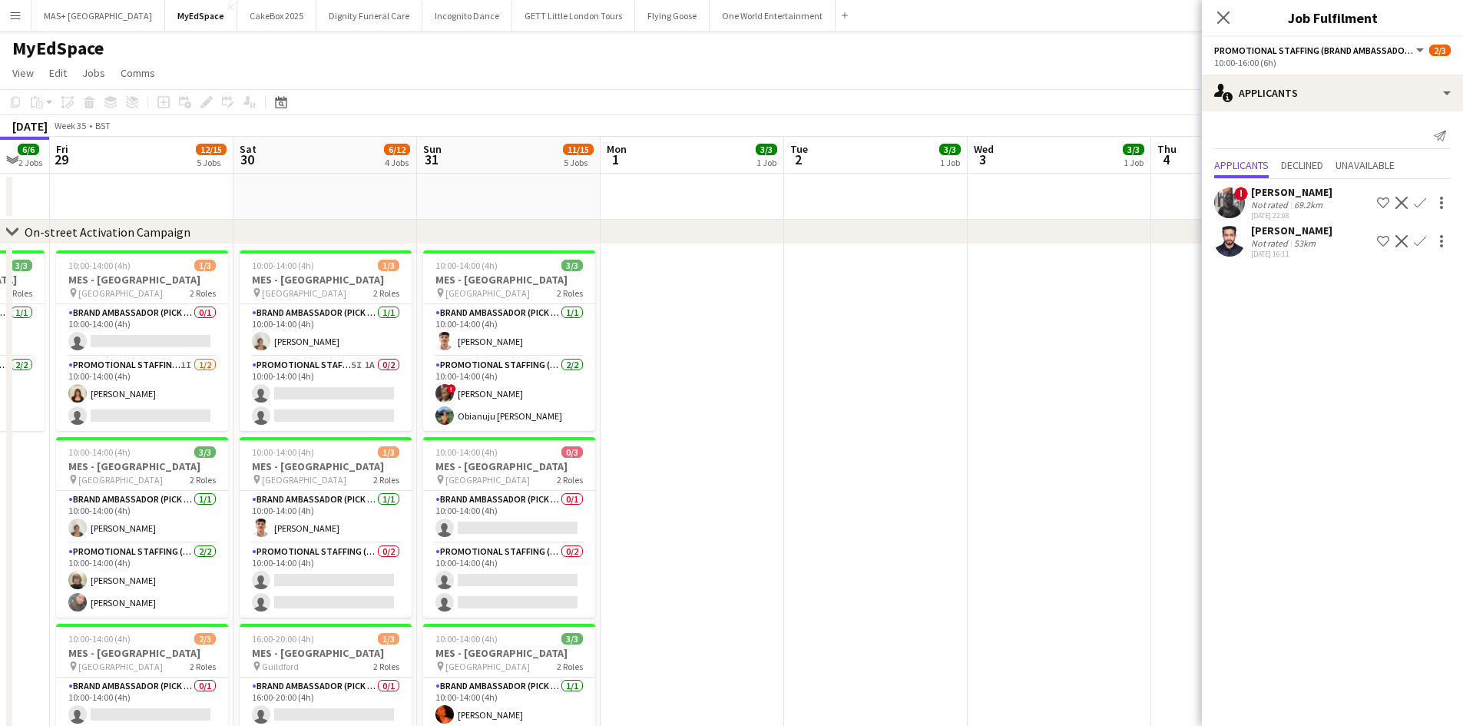
scroll to position [0, 436]
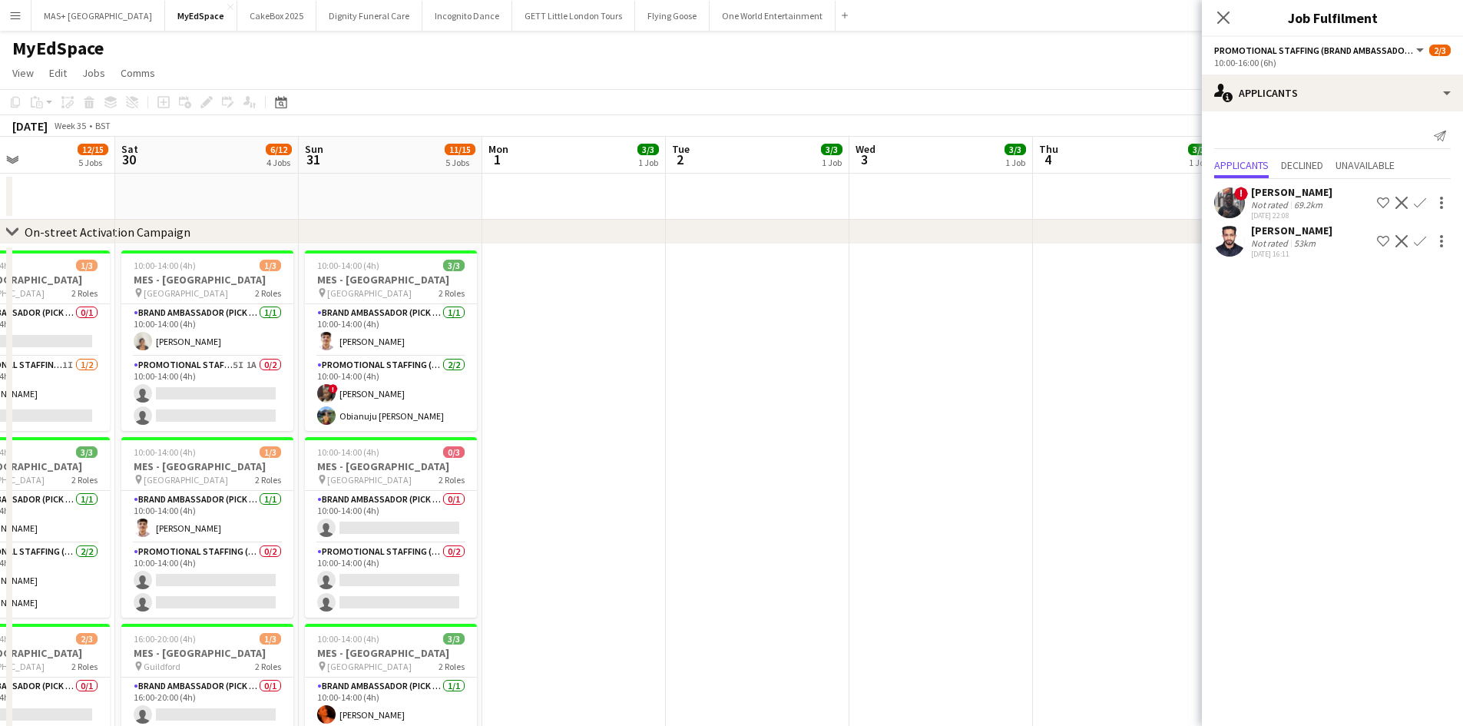
drag, startPoint x: 918, startPoint y: 462, endPoint x: 938, endPoint y: 462, distance: 20.0
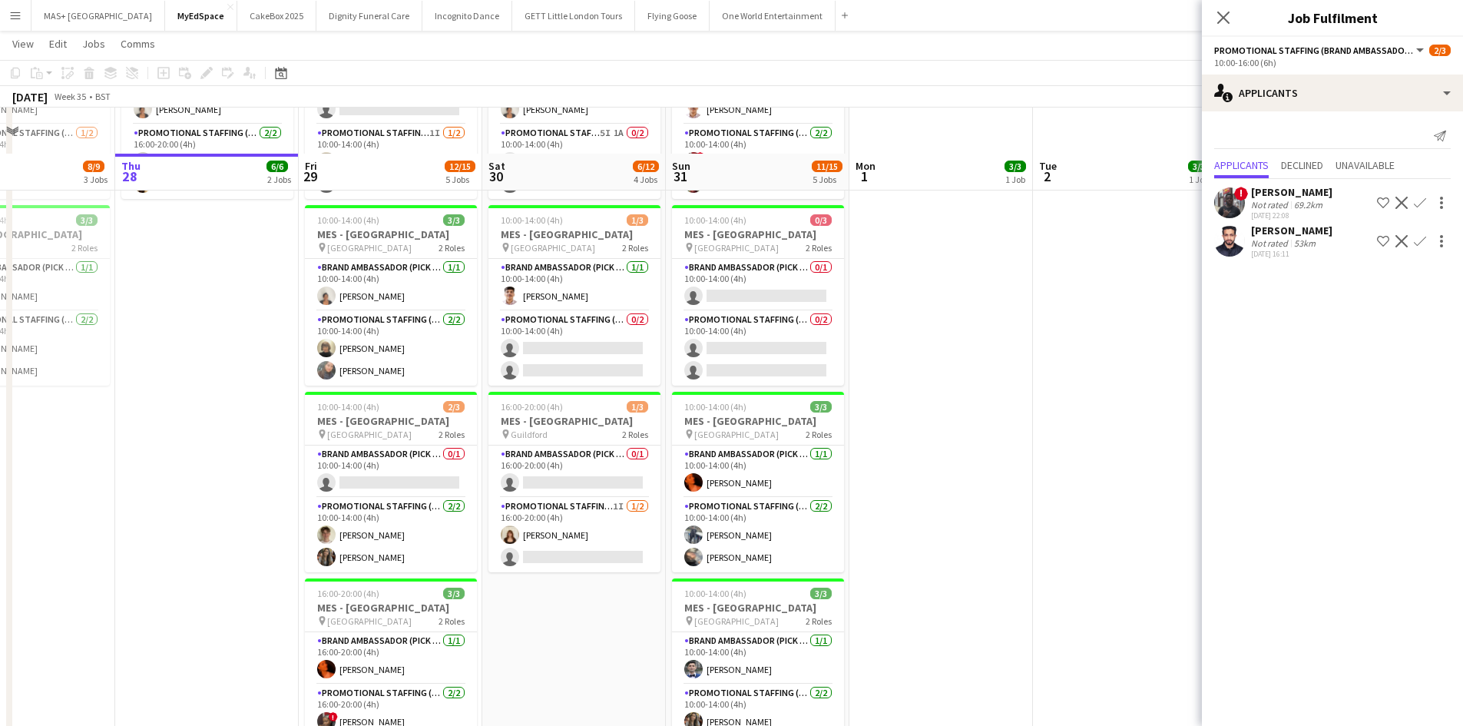
scroll to position [307, 0]
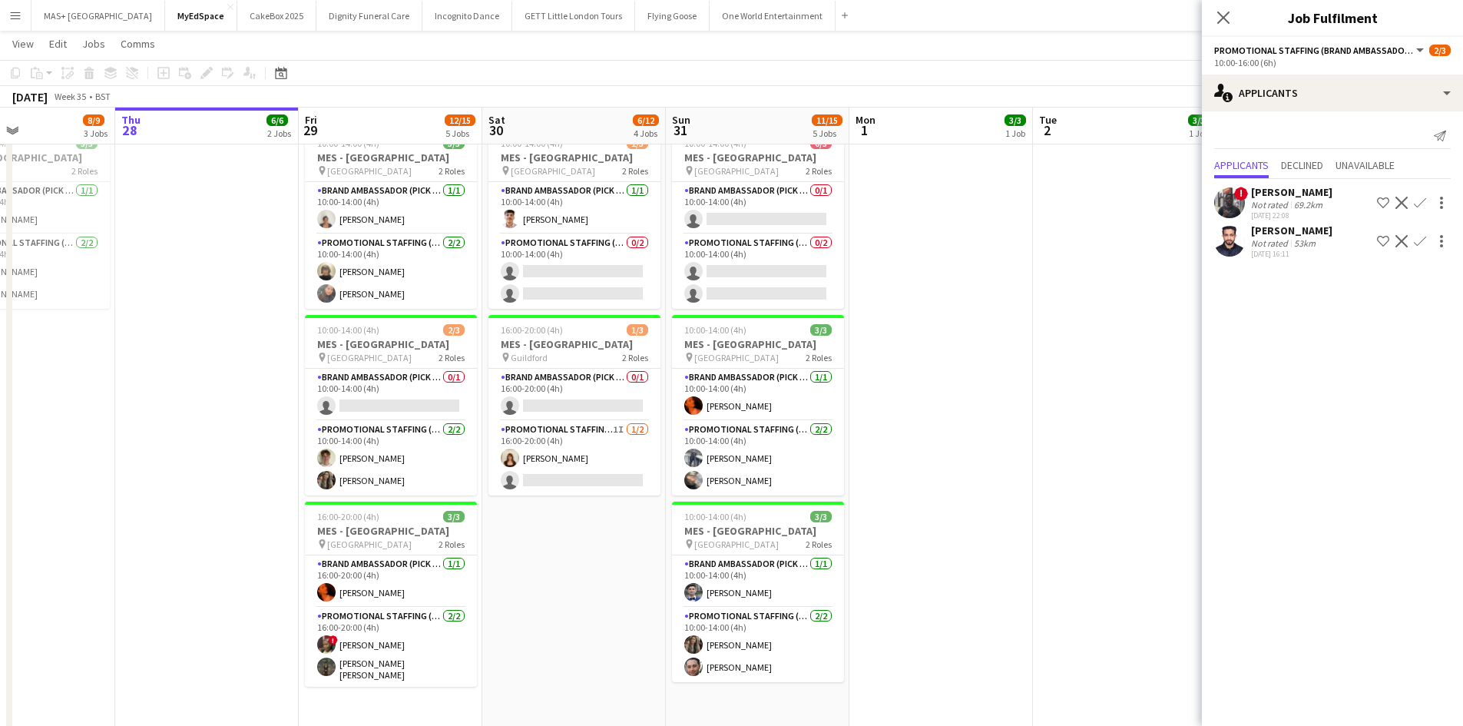
click at [1013, 437] on app-date-cell at bounding box center [942, 353] width 184 height 837
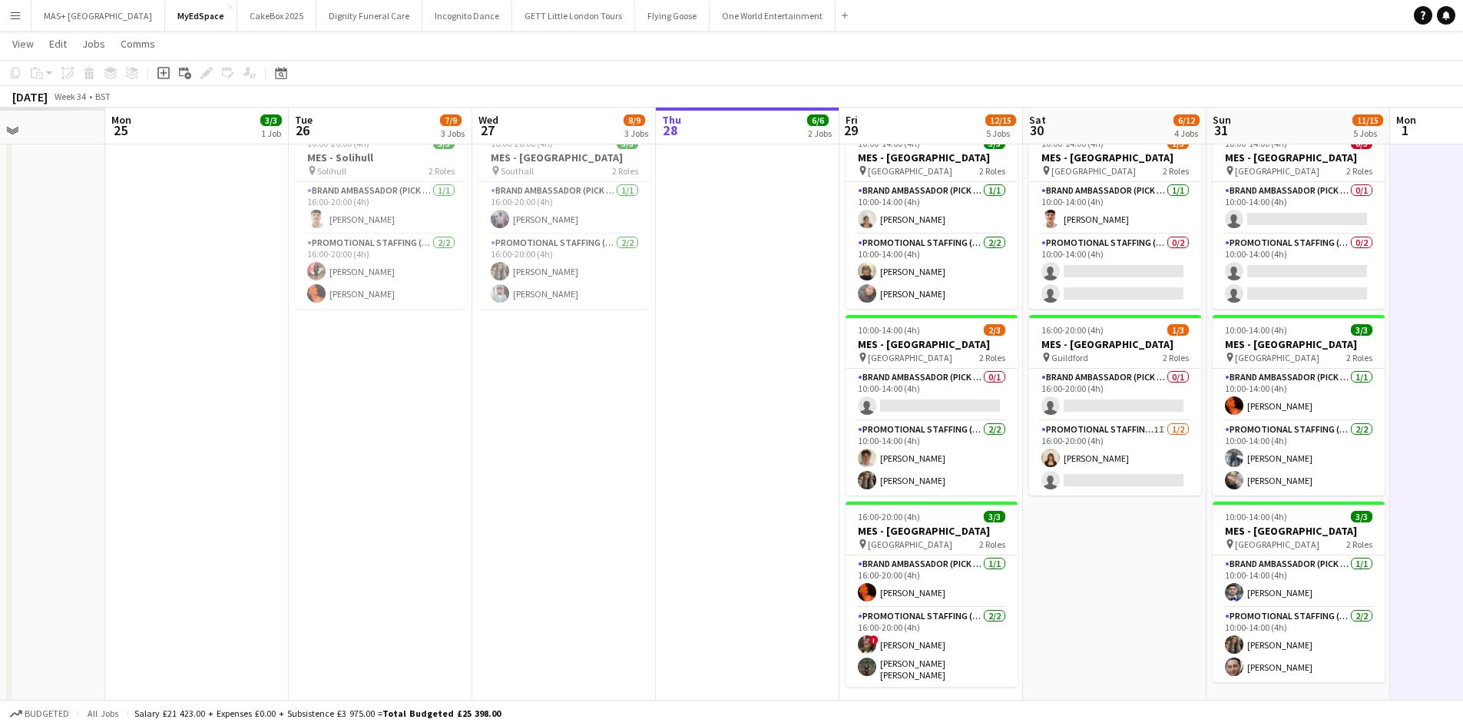
drag, startPoint x: 362, startPoint y: 442, endPoint x: 784, endPoint y: 479, distance: 424.1
click at [784, 479] on app-calendar-viewport "Fri 22 Sat 23 Sun 24 Mon 25 3/3 1 Job Tue 26 7/9 3 Jobs Wed 27 8/9 3 Jobs Thu 2…" at bounding box center [731, 478] width 1463 height 1451
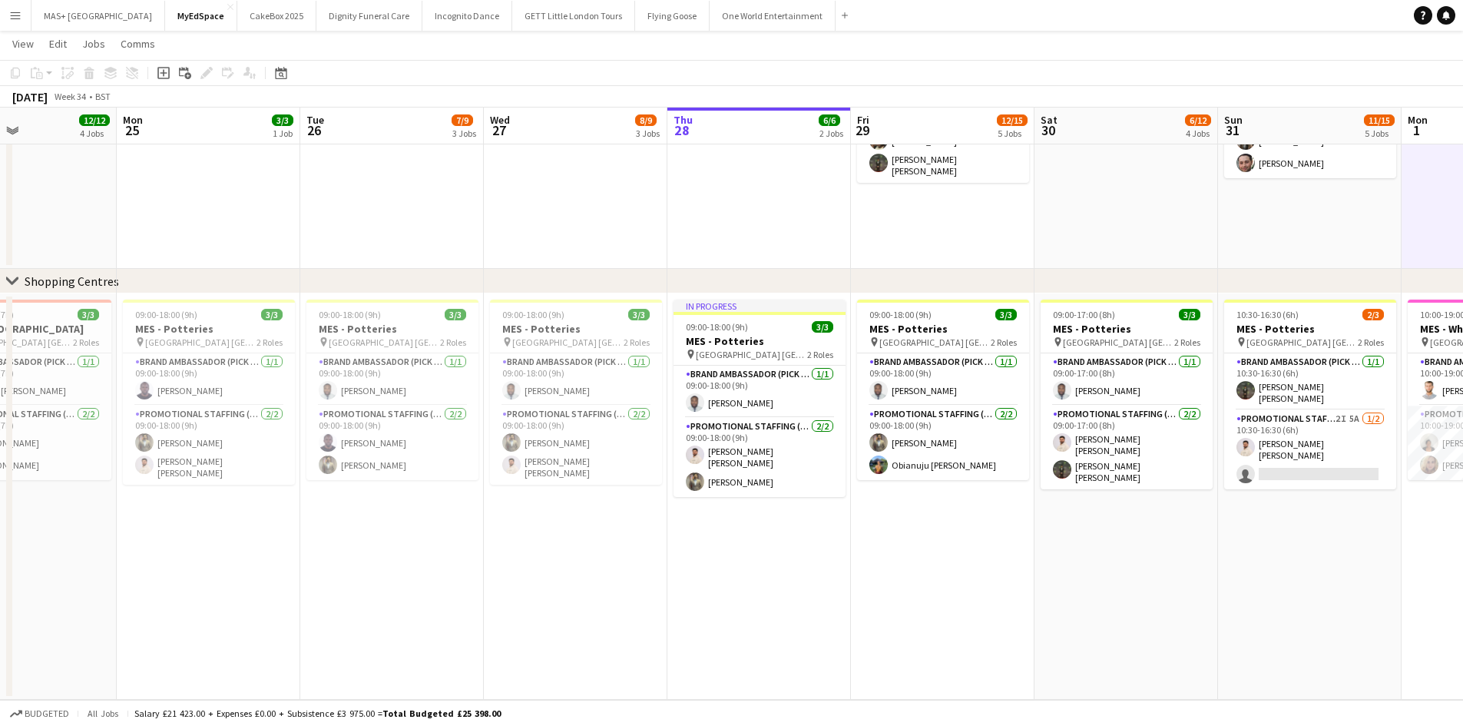
scroll to position [0, 531]
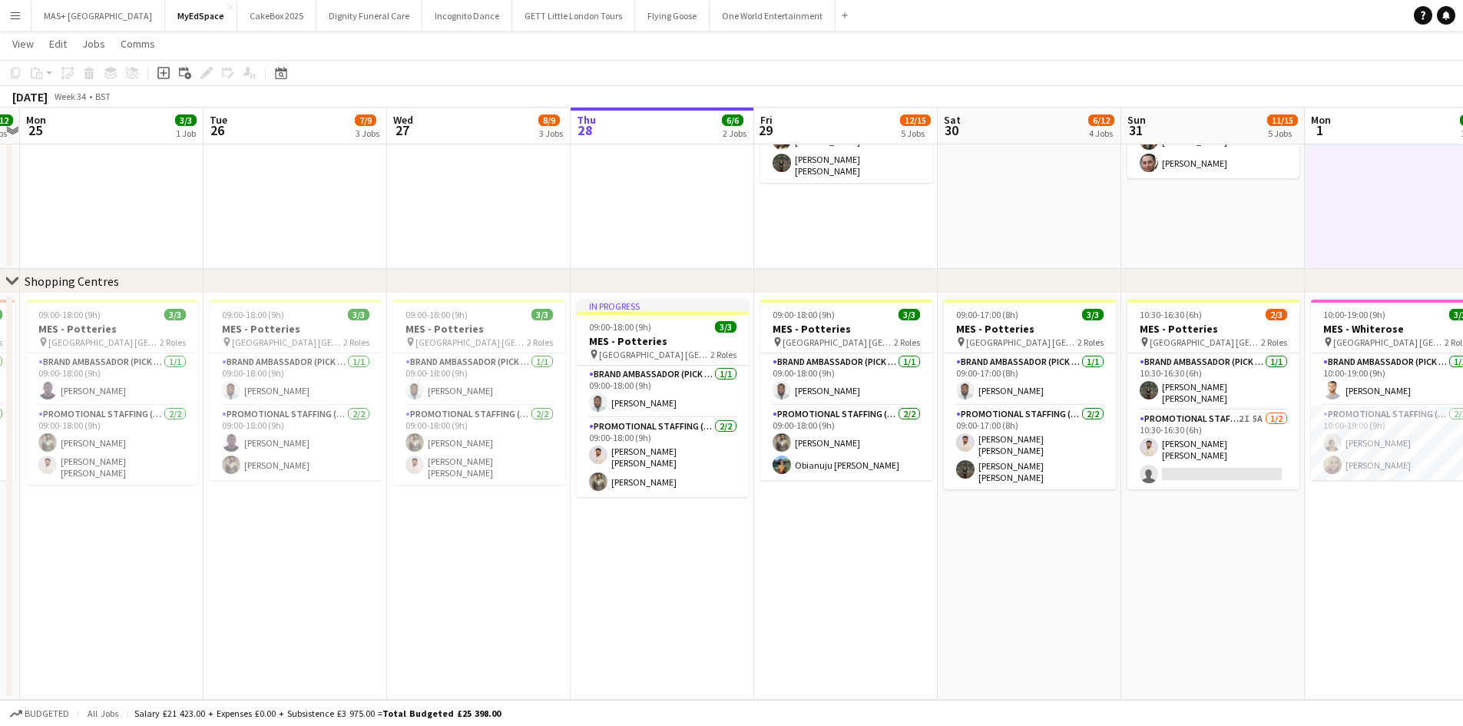
drag, startPoint x: 1005, startPoint y: 568, endPoint x: 909, endPoint y: 563, distance: 96.9
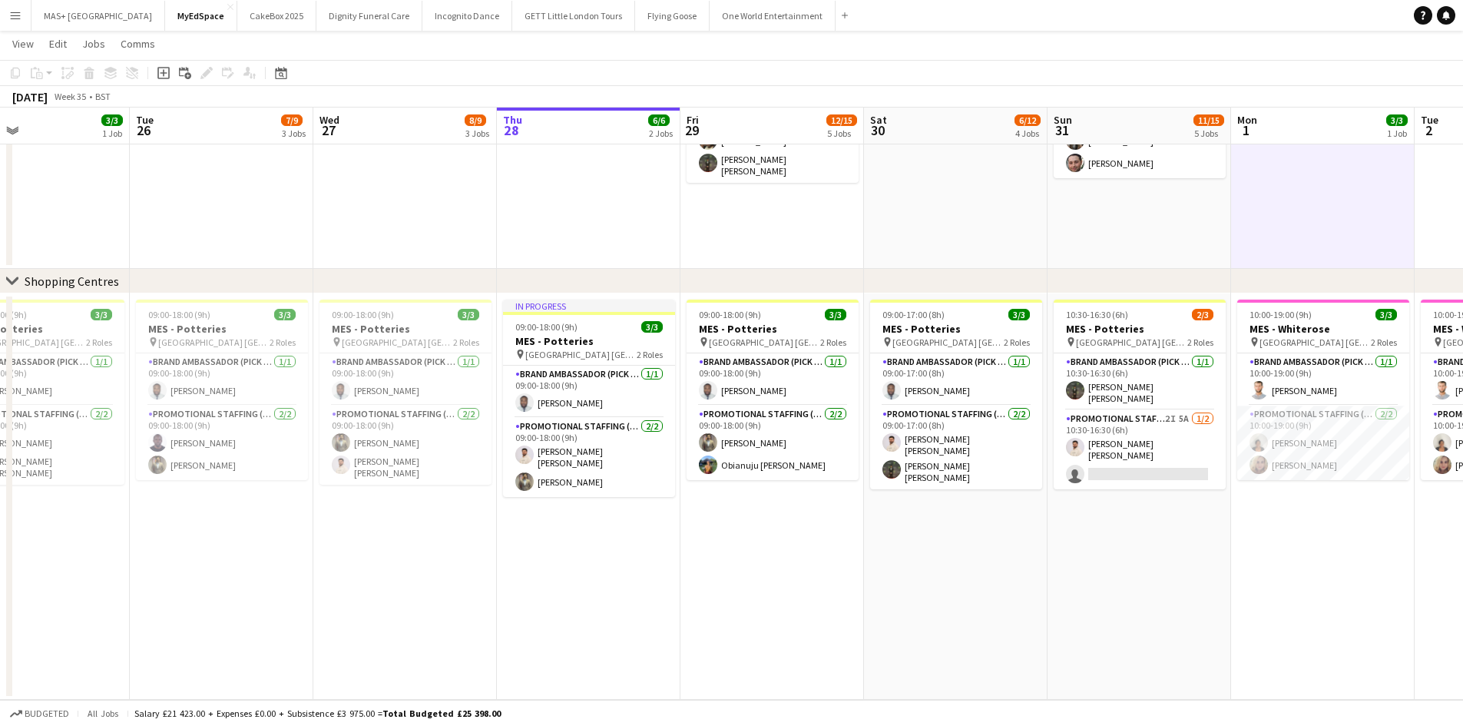
drag, startPoint x: 1170, startPoint y: 538, endPoint x: 1095, endPoint y: 554, distance: 76.1
click at [1114, 407] on app-card-role "Brand Ambassador (Pick up) [DATE] 10:30-16:30 (6h) [PERSON_NAME] [PERSON_NAME]" at bounding box center [1140, 381] width 172 height 57
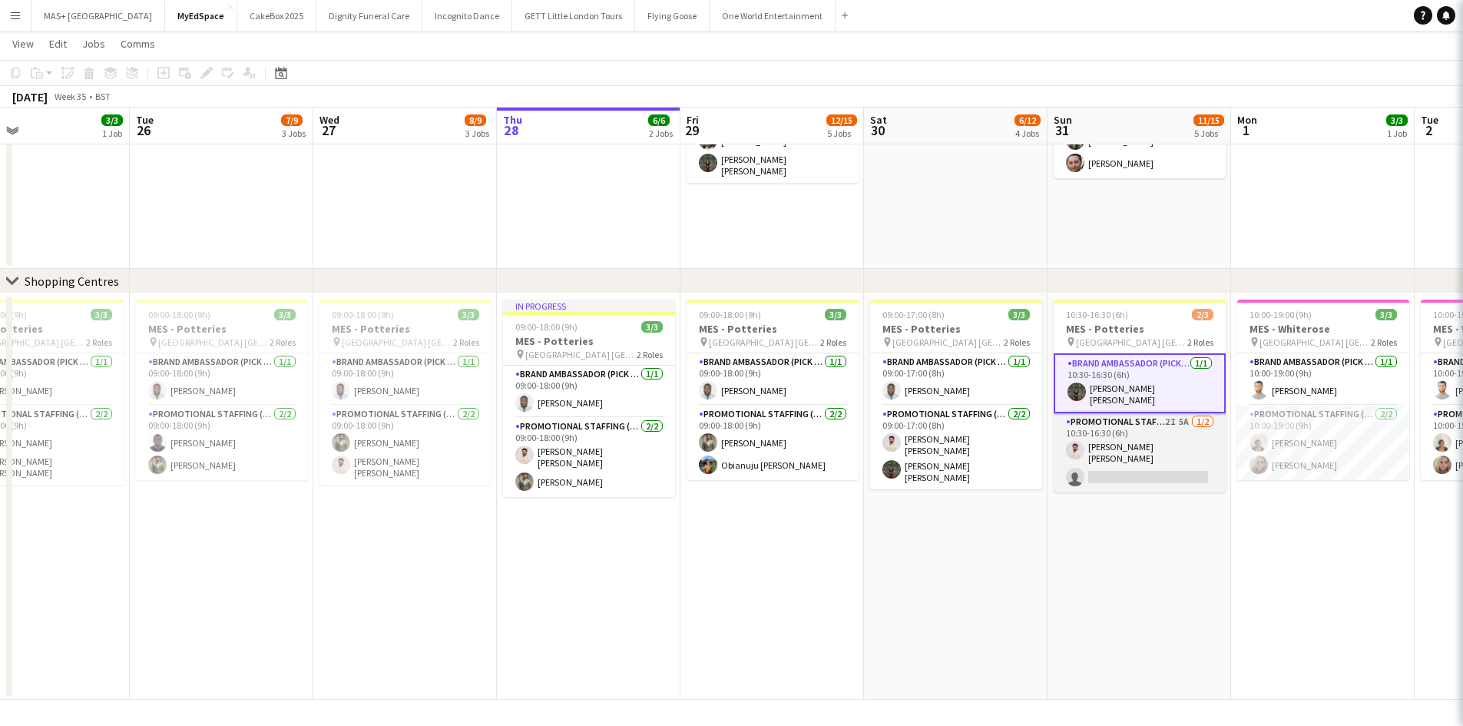
scroll to position [0, 605]
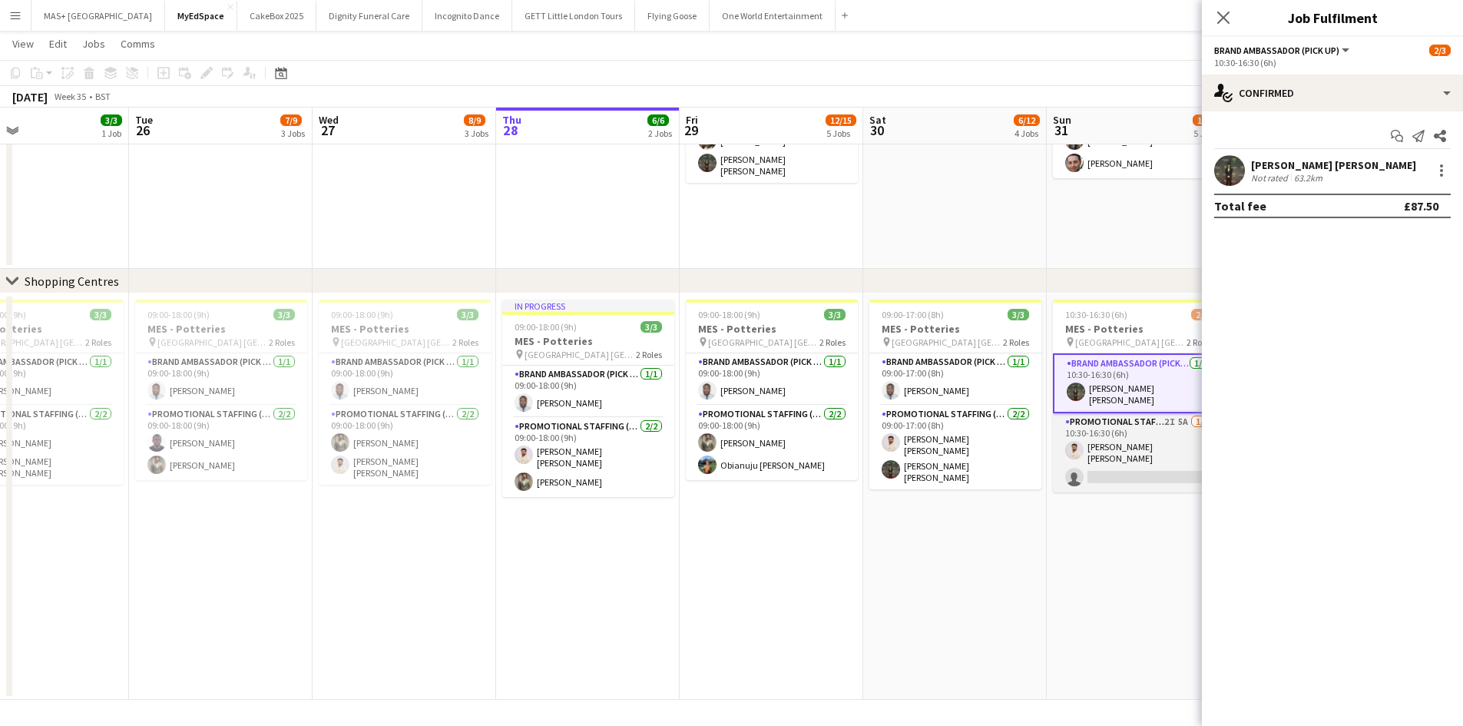
click at [1114, 438] on app-card-role "Promotional Staffing (Brand Ambassadors) 2I 5A [DATE] 10:30-16:30 (6h) [PERSON_…" at bounding box center [1139, 452] width 172 height 79
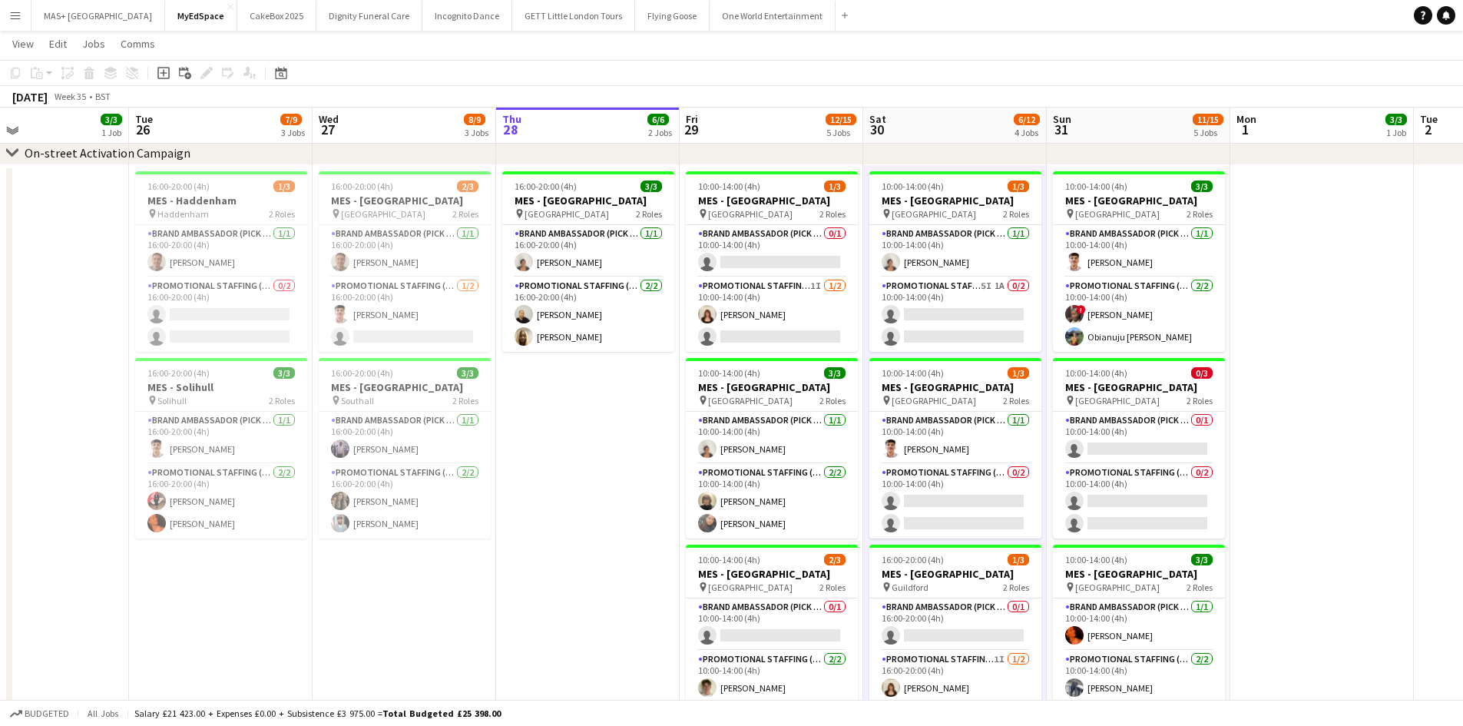
scroll to position [77, 0]
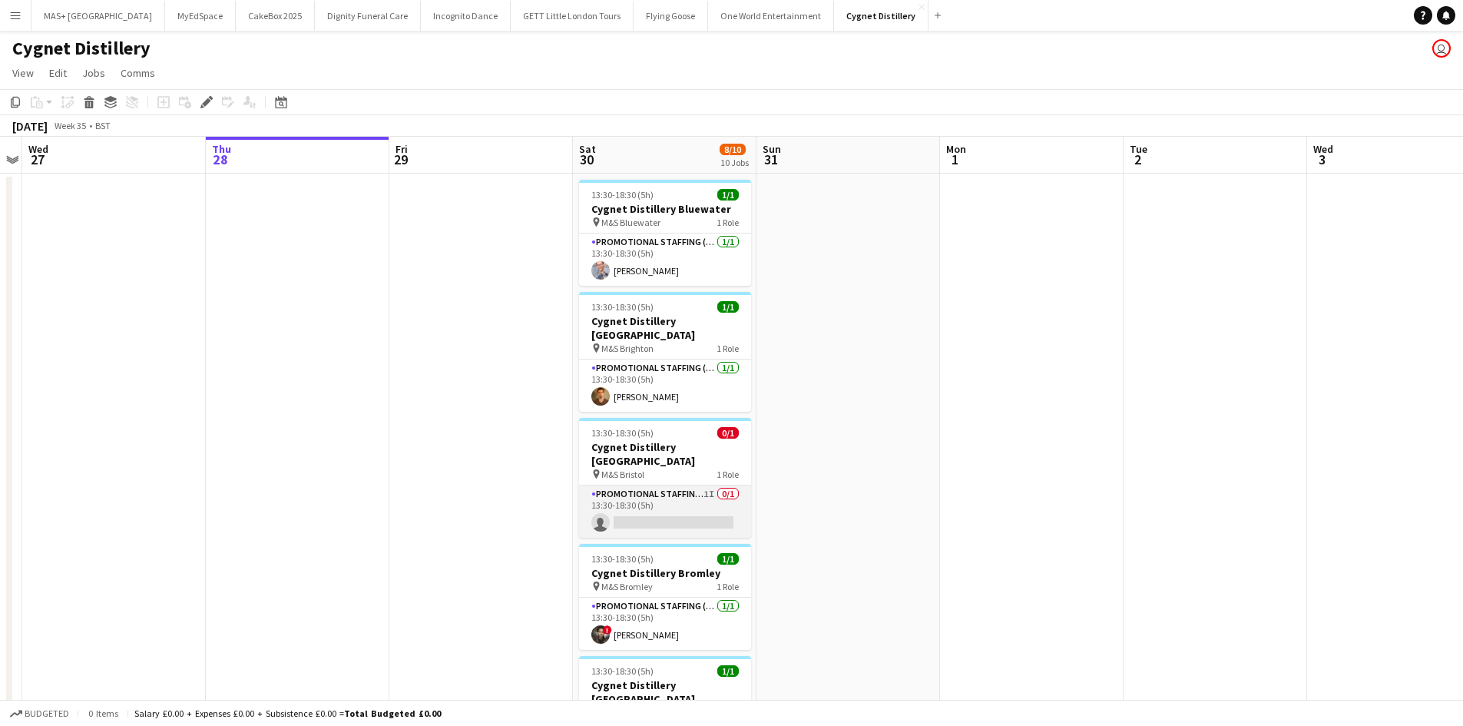
click at [672, 485] on app-card-role "Promotional Staffing (Brand Ambassadors) 1I 0/1 13:30-18:30 (5h) single-neutral…" at bounding box center [665, 511] width 172 height 52
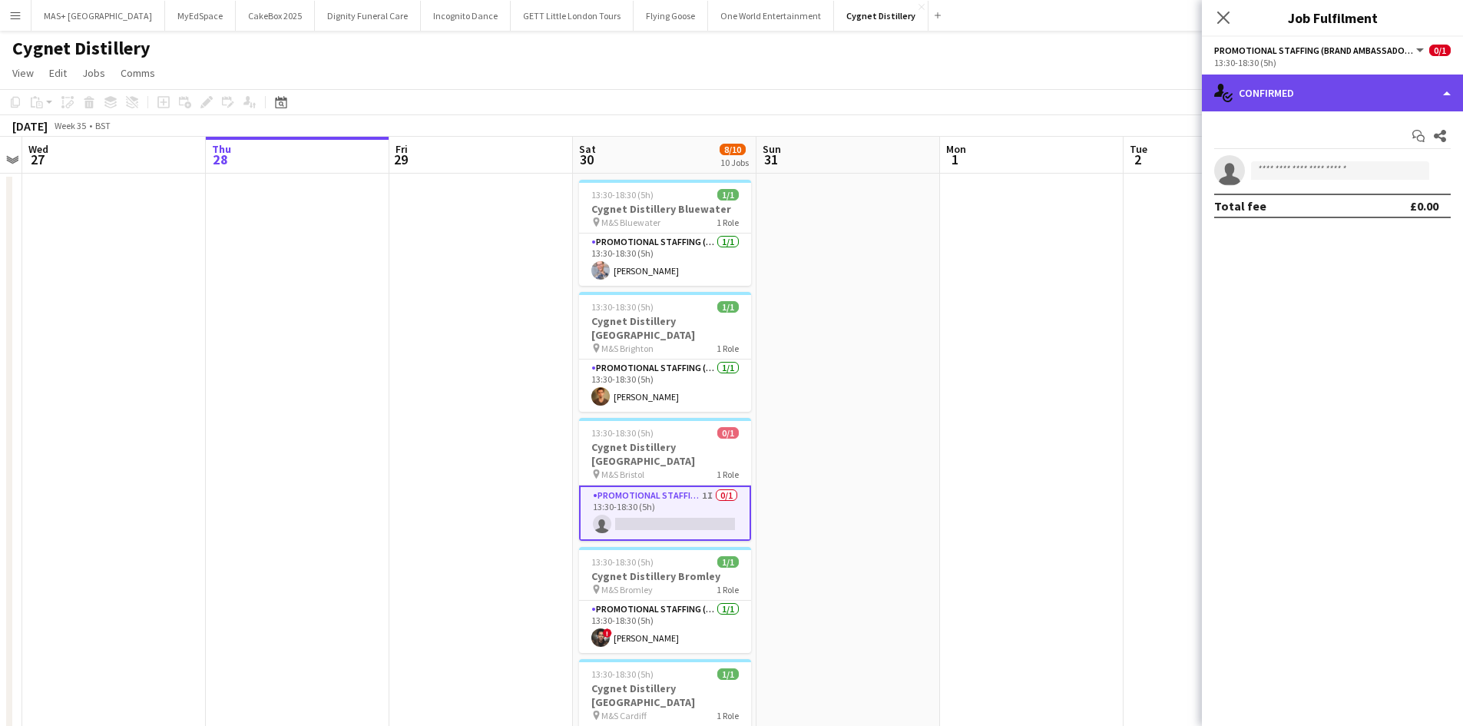
click at [1282, 98] on div "single-neutral-actions-check-2 Confirmed" at bounding box center [1332, 93] width 261 height 37
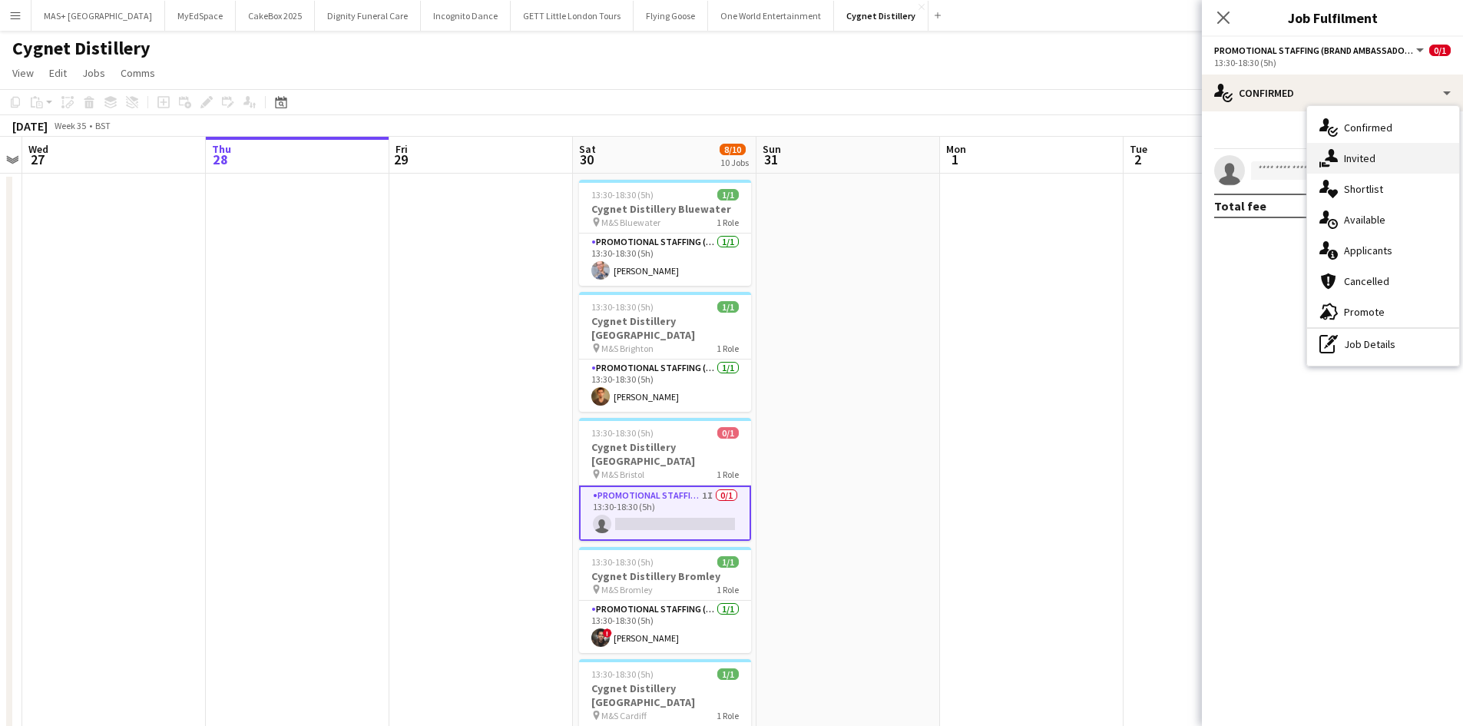
click at [1364, 167] on div "single-neutral-actions-share-1 Invited" at bounding box center [1383, 158] width 152 height 31
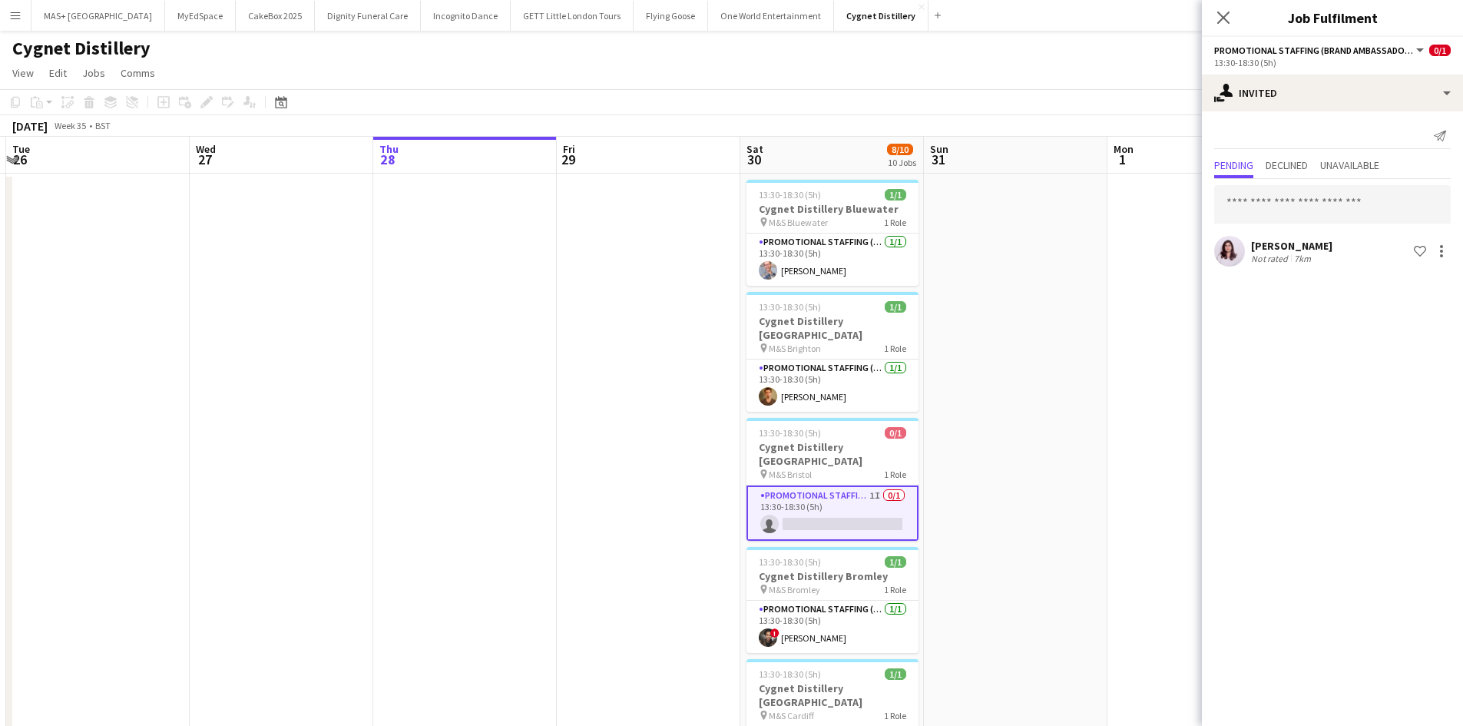
drag, startPoint x: 1081, startPoint y: 442, endPoint x: 1285, endPoint y: 442, distance: 204.3
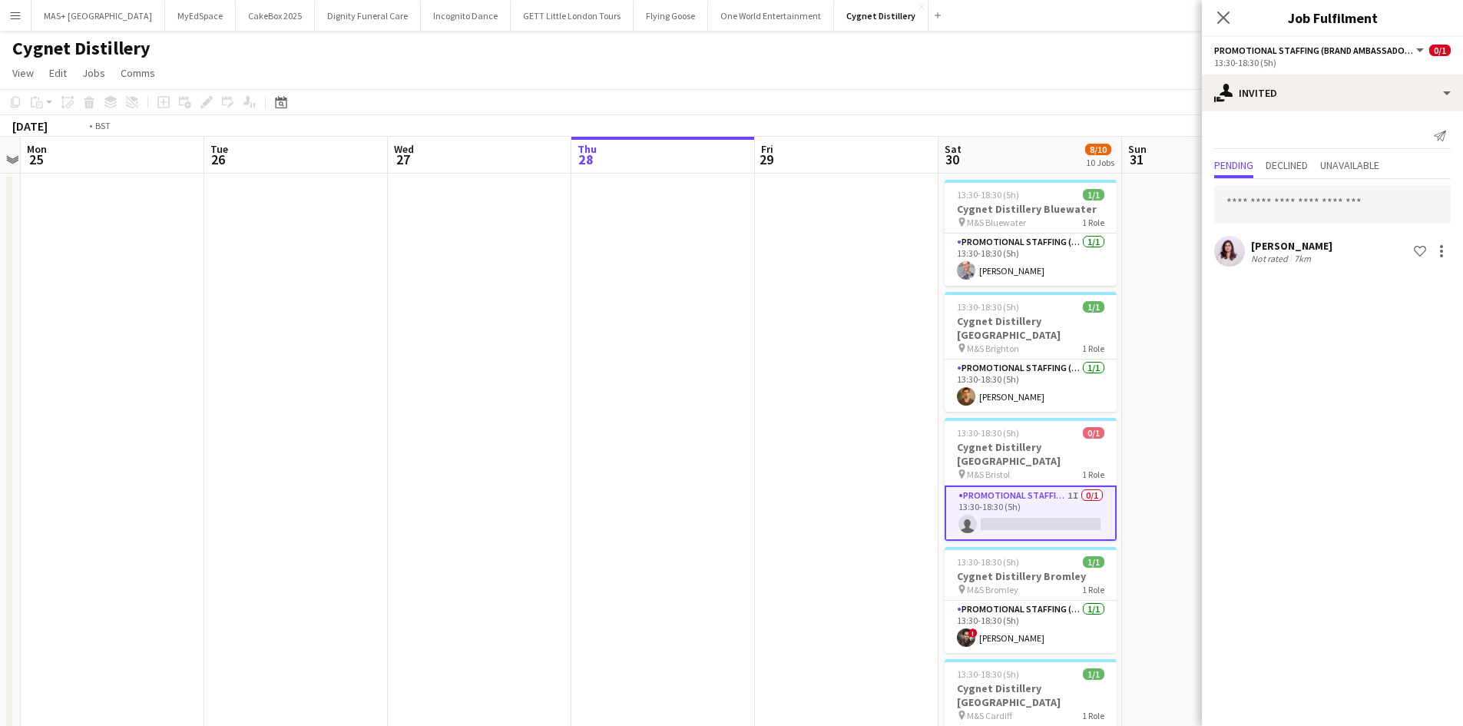
drag, startPoint x: 456, startPoint y: 496, endPoint x: 1022, endPoint y: 503, distance: 565.4
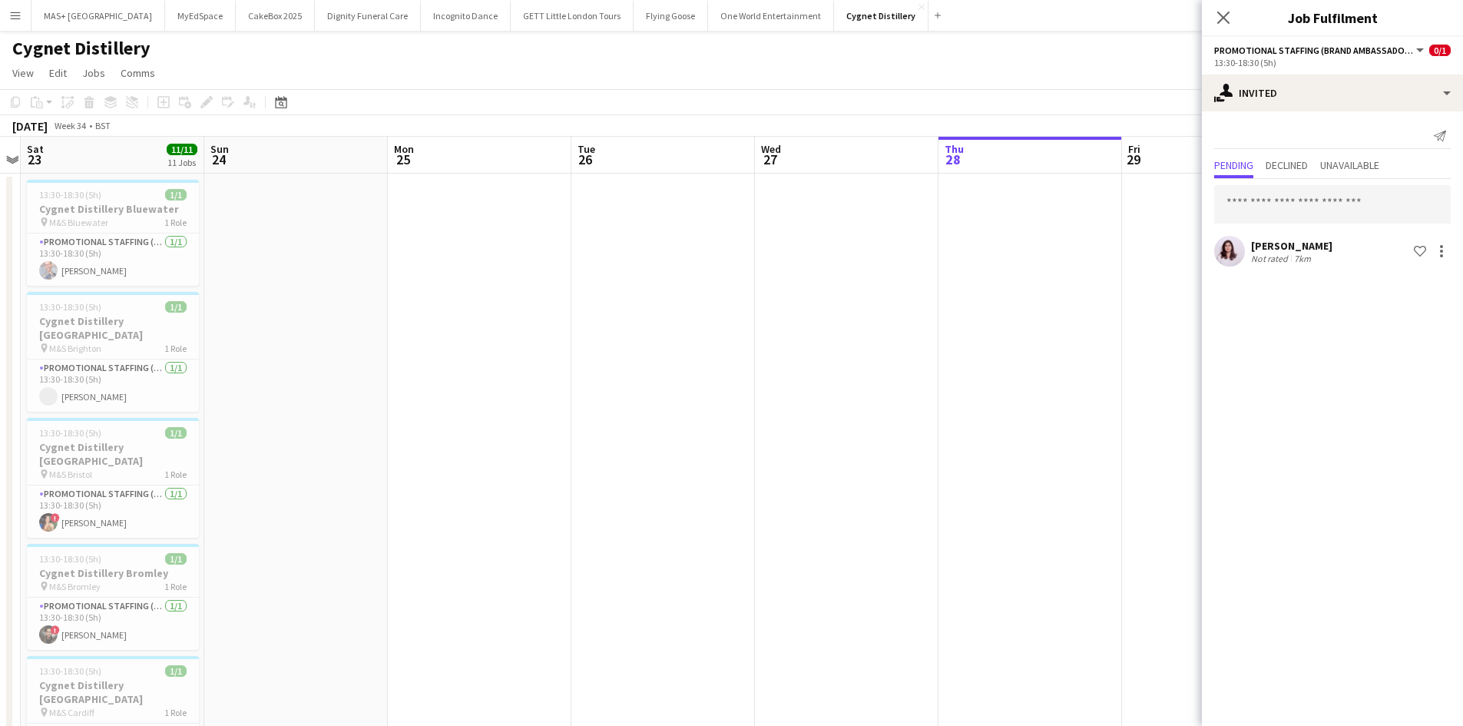
scroll to position [0, 393]
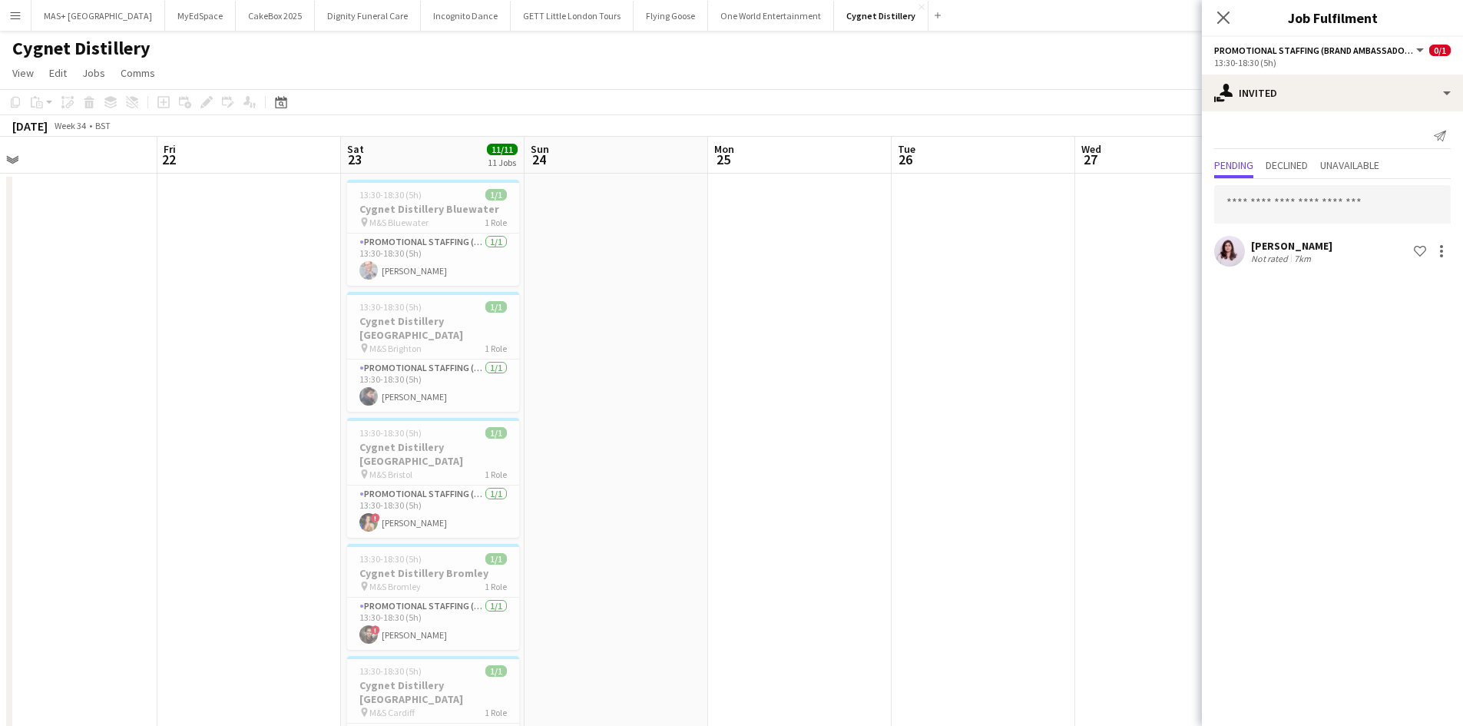
drag, startPoint x: 508, startPoint y: 492, endPoint x: 828, endPoint y: 492, distance: 320.3
click at [1279, 214] on input "text" at bounding box center [1332, 204] width 237 height 38
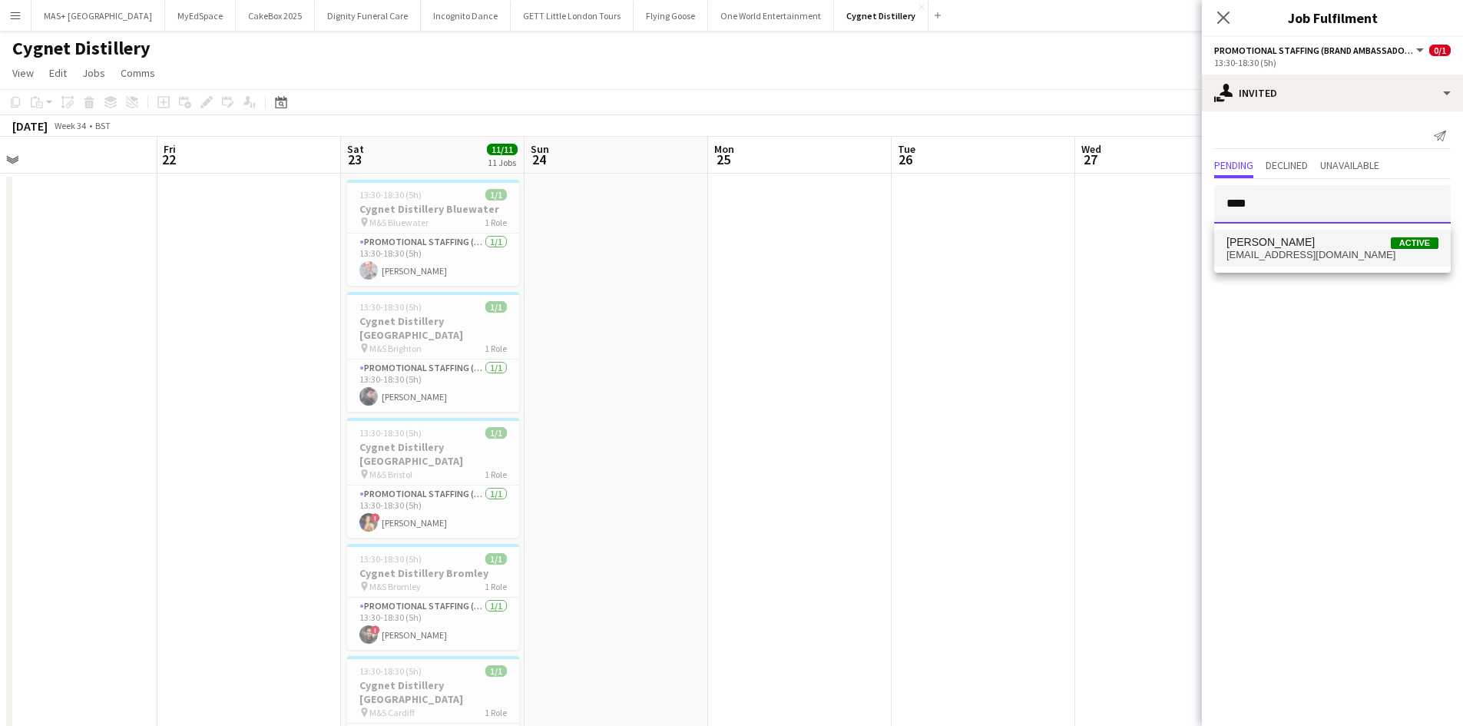
type input "****"
click at [1313, 250] on span "catalina.tsm99@gmail.com" at bounding box center [1333, 255] width 212 height 12
type input "***"
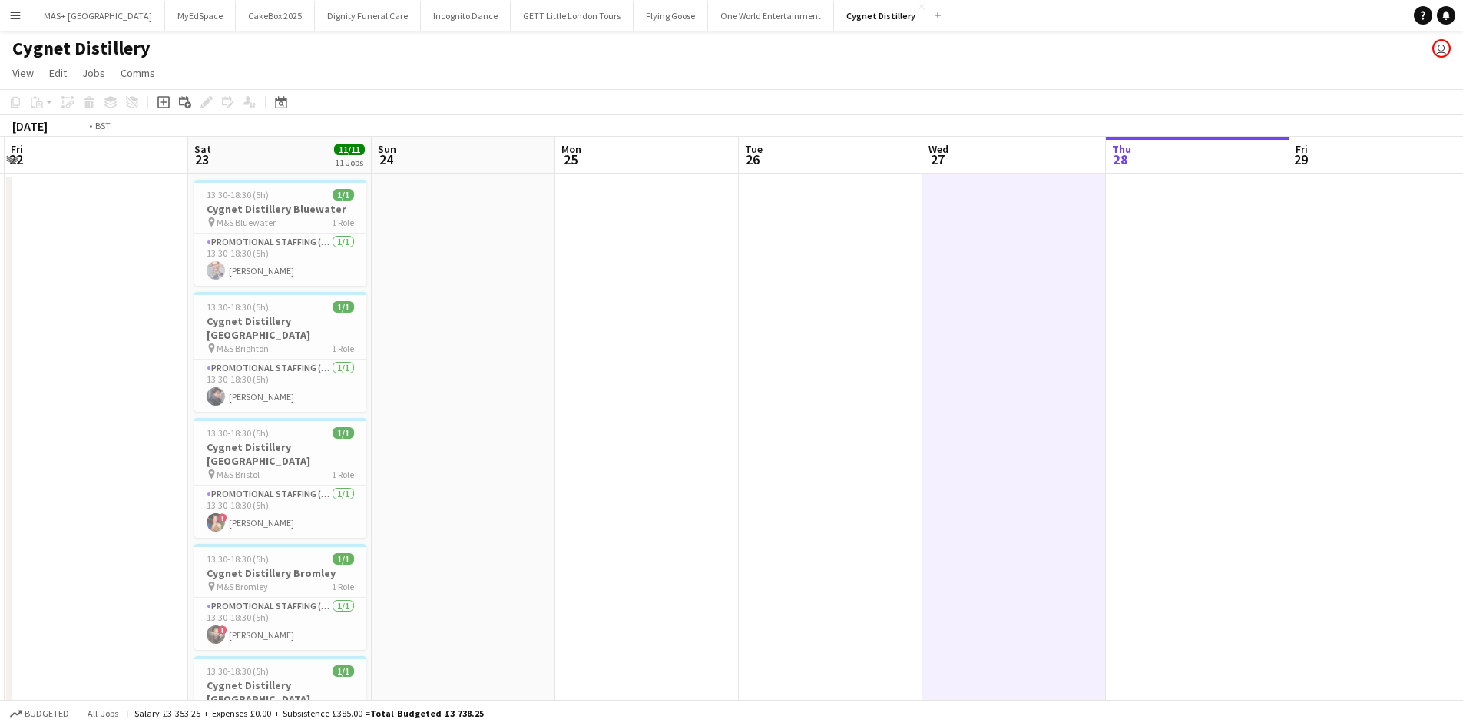
drag, startPoint x: 1318, startPoint y: 418, endPoint x: 508, endPoint y: 358, distance: 811.8
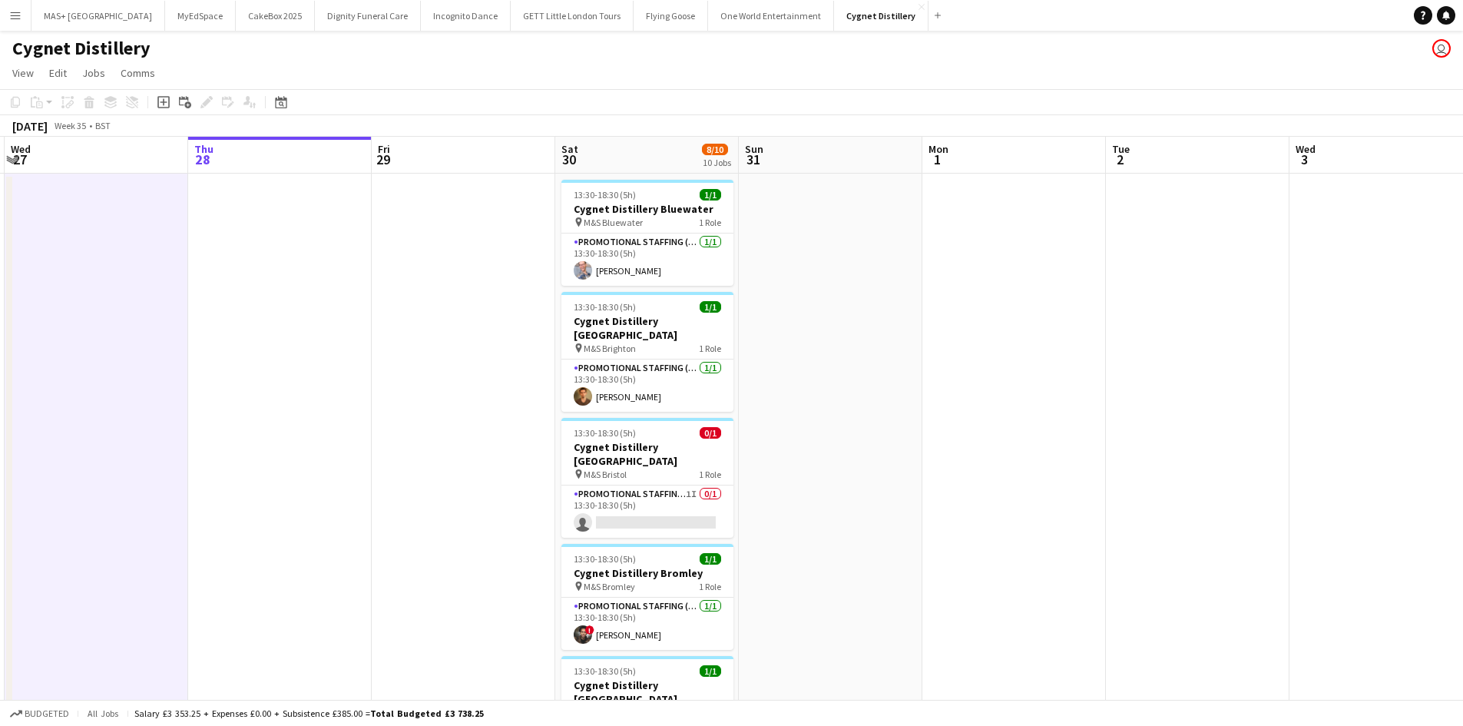
scroll to position [0, 535]
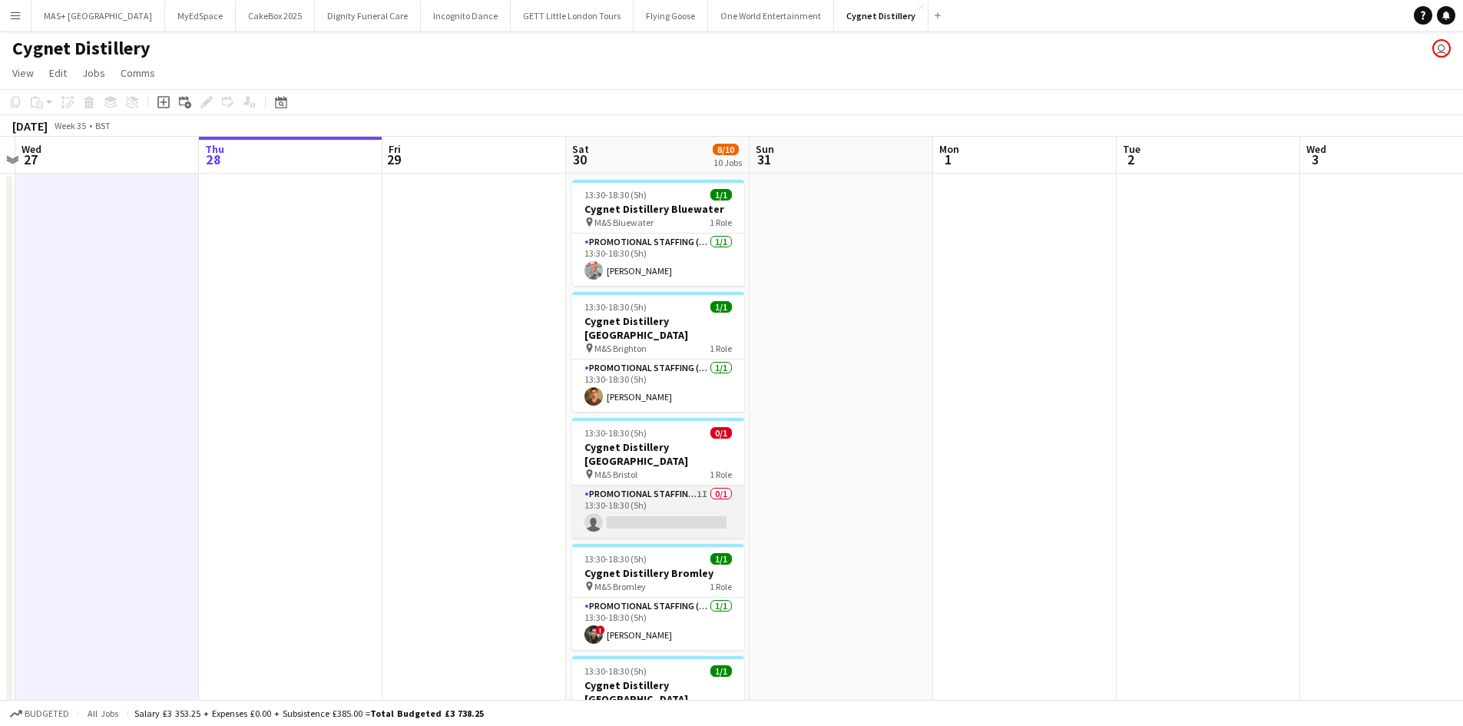
click at [691, 485] on app-card-role "Promotional Staffing (Brand Ambassadors) 1I 0/1 13:30-18:30 (5h) single-neutral…" at bounding box center [658, 511] width 172 height 52
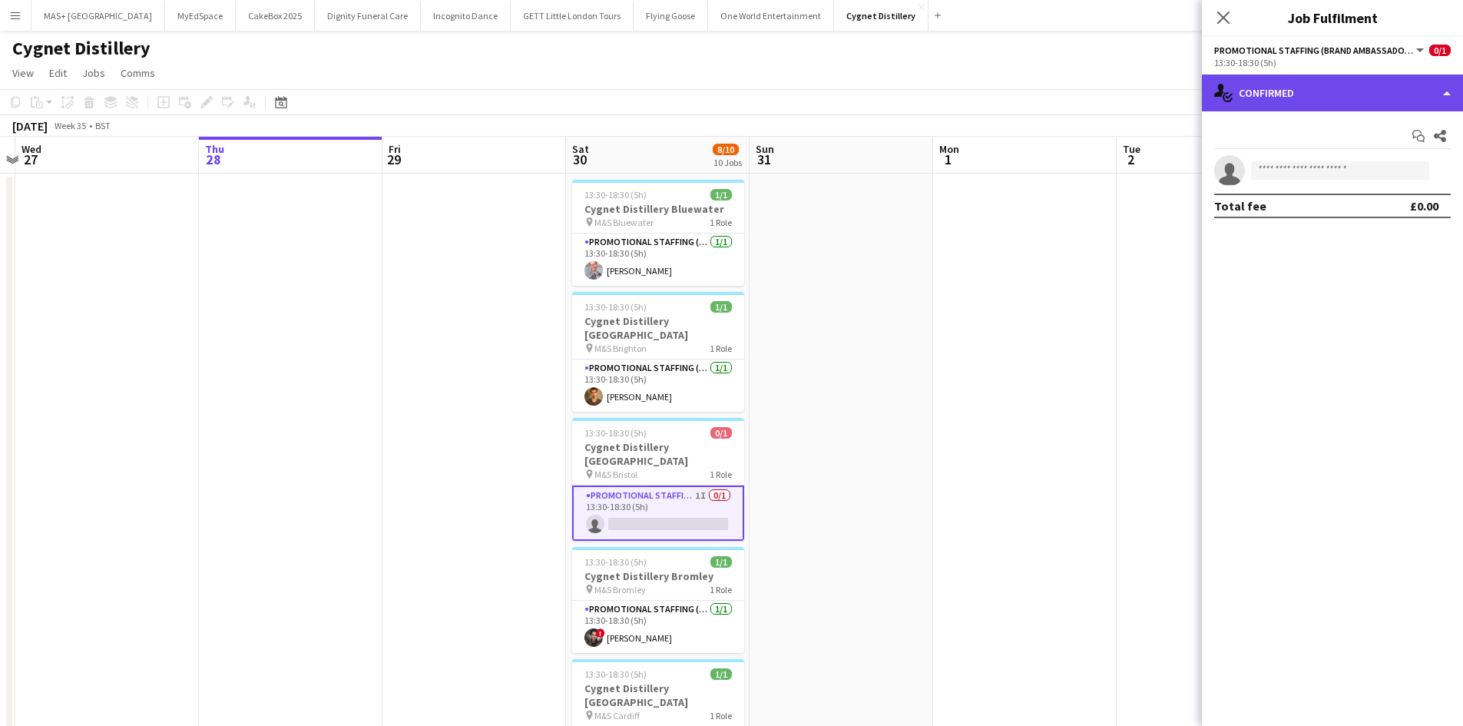
click at [1290, 94] on div "single-neutral-actions-check-2 Confirmed" at bounding box center [1332, 93] width 261 height 37
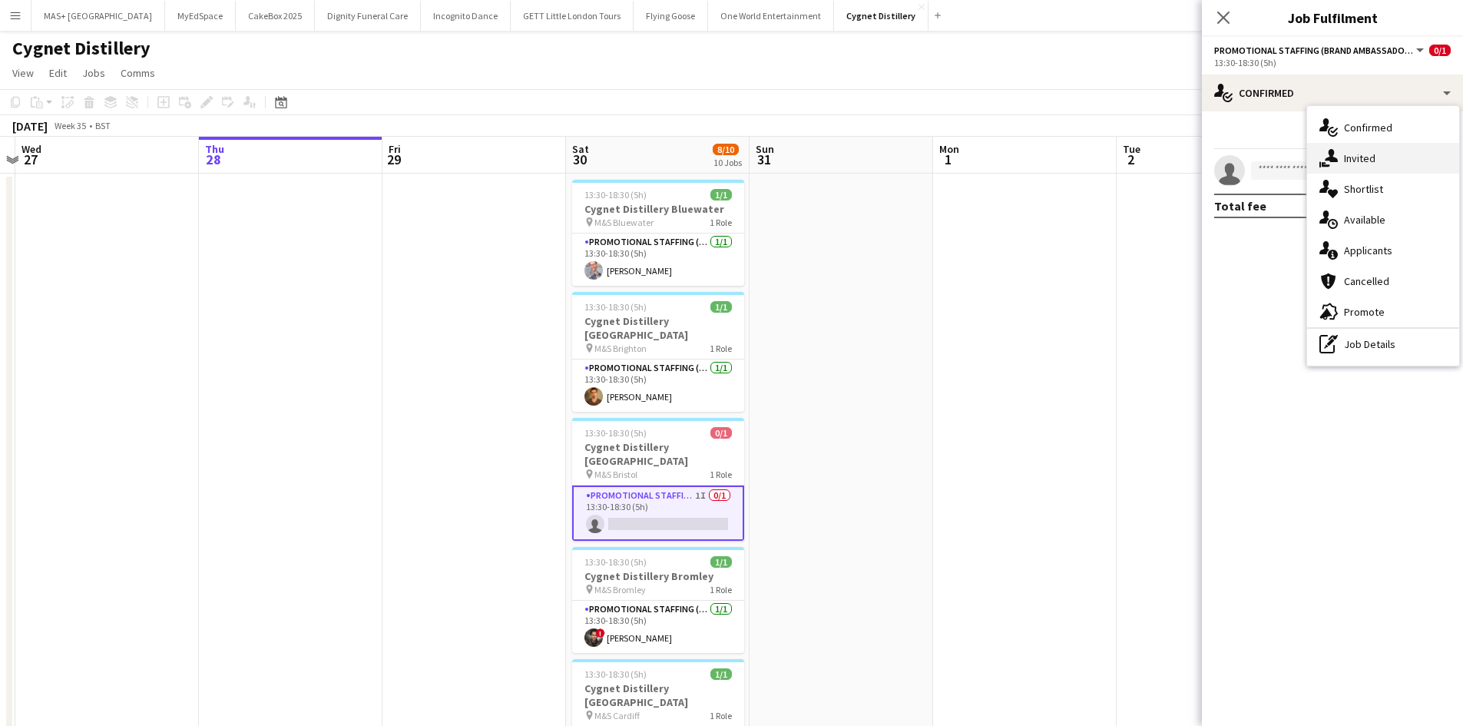
click at [1379, 161] on div "single-neutral-actions-share-1 Invited" at bounding box center [1383, 158] width 152 height 31
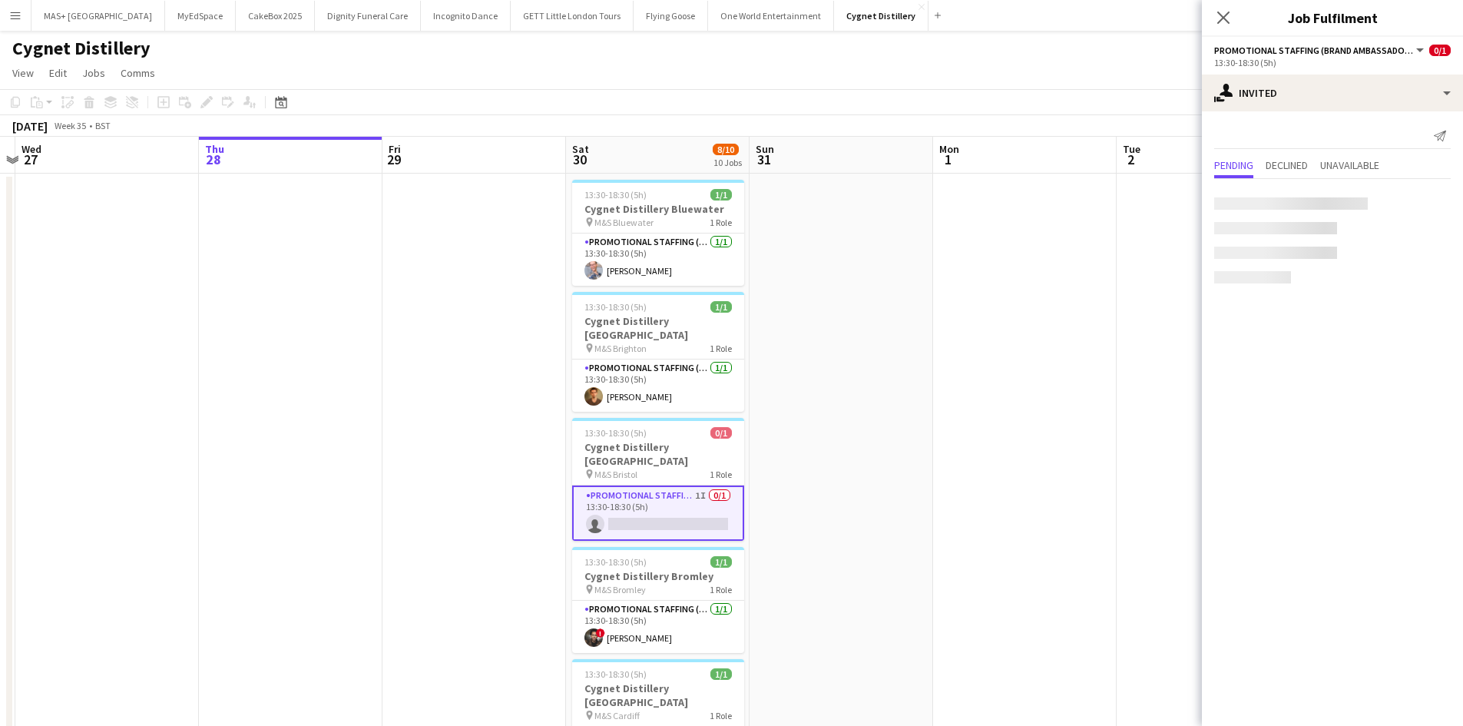
click at [1282, 204] on div at bounding box center [1291, 203] width 154 height 12
click at [1276, 209] on input "text" at bounding box center [1332, 204] width 237 height 38
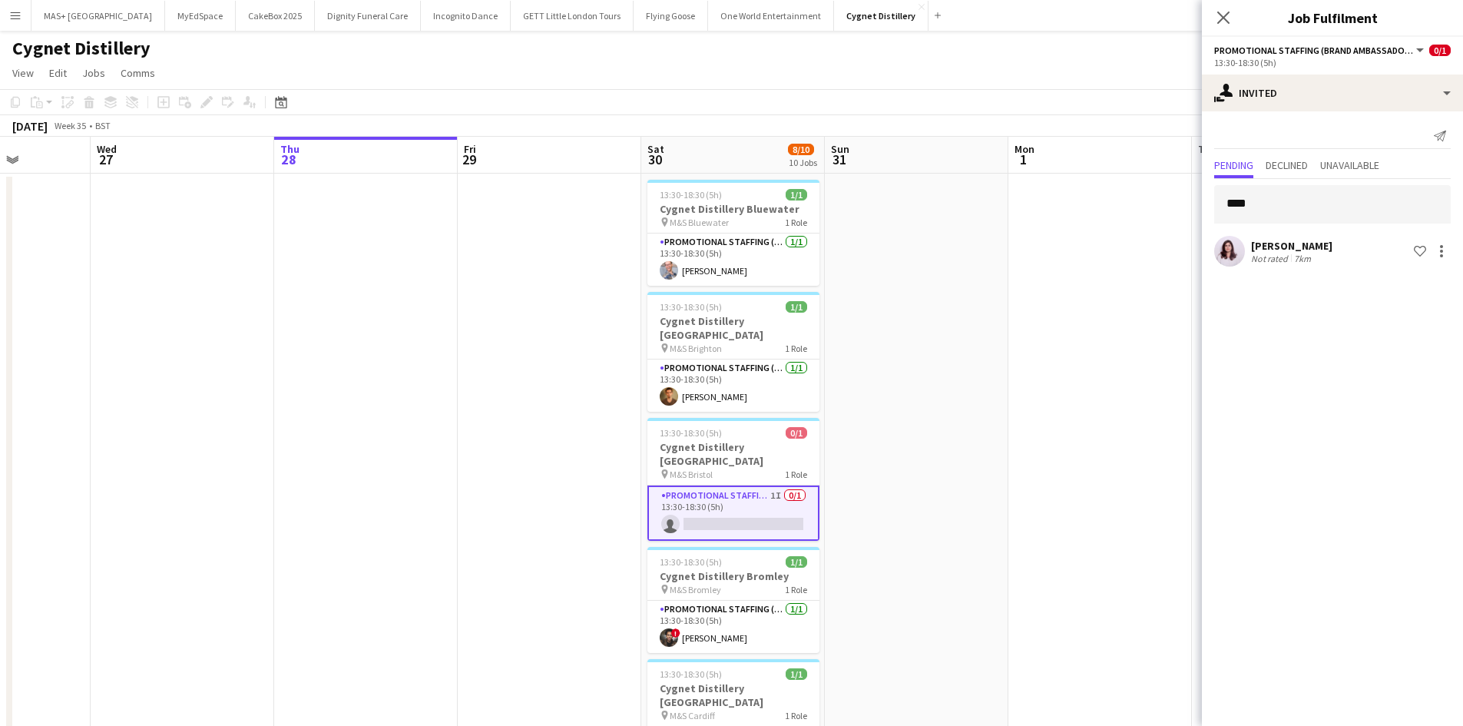
drag, startPoint x: 893, startPoint y: 402, endPoint x: 1368, endPoint y: 409, distance: 475.5
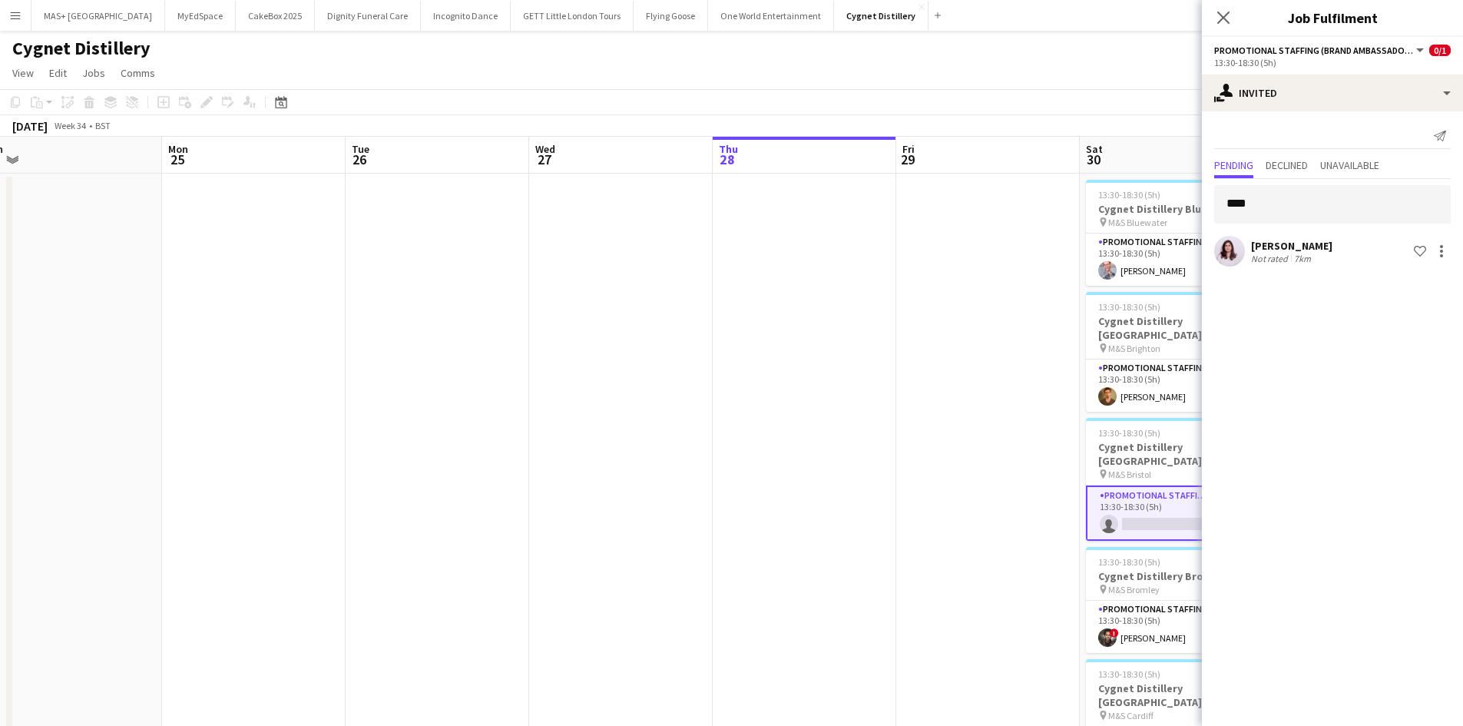
drag, startPoint x: 780, startPoint y: 364, endPoint x: 1428, endPoint y: 364, distance: 648.3
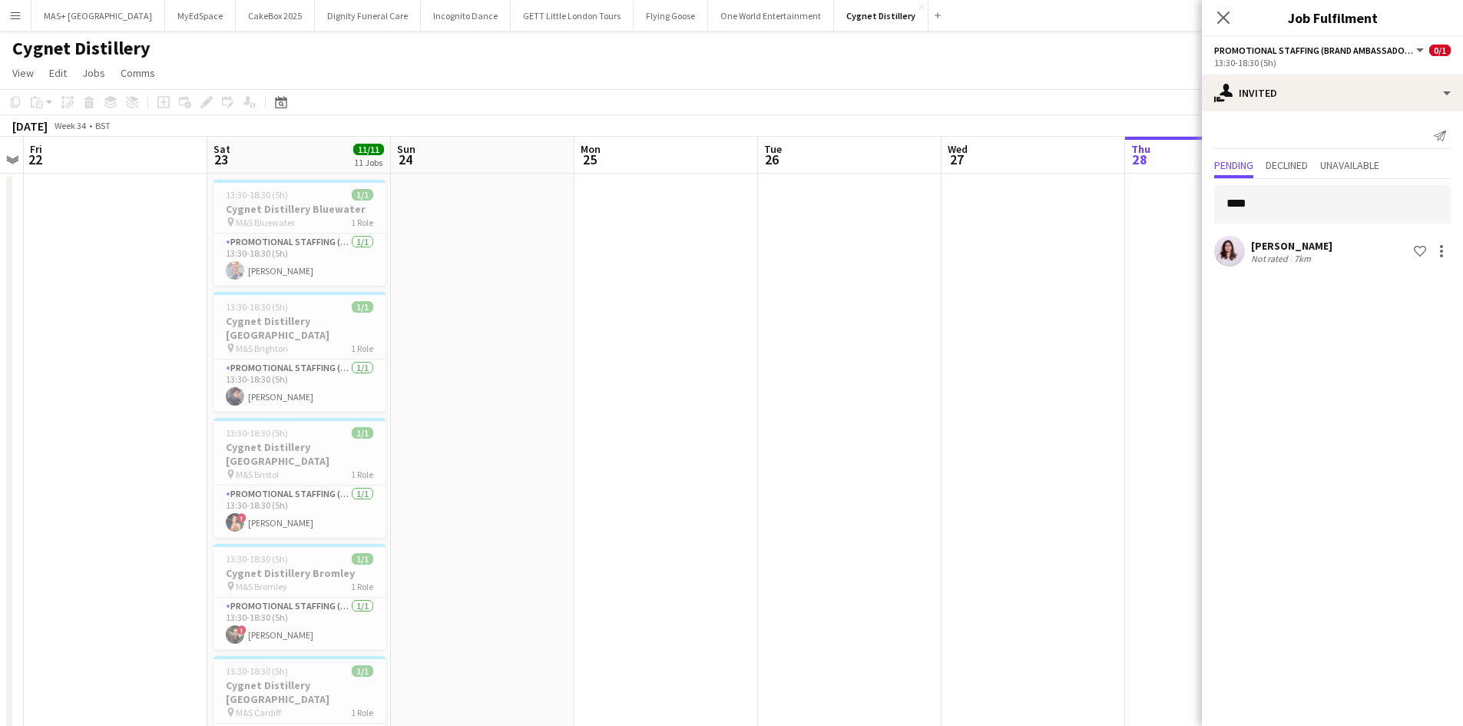
drag, startPoint x: 1257, startPoint y: 366, endPoint x: 1284, endPoint y: 366, distance: 27.7
click at [1270, 200] on input "****" at bounding box center [1332, 204] width 237 height 38
type input "**********"
click at [1260, 205] on input "**********" at bounding box center [1332, 204] width 237 height 38
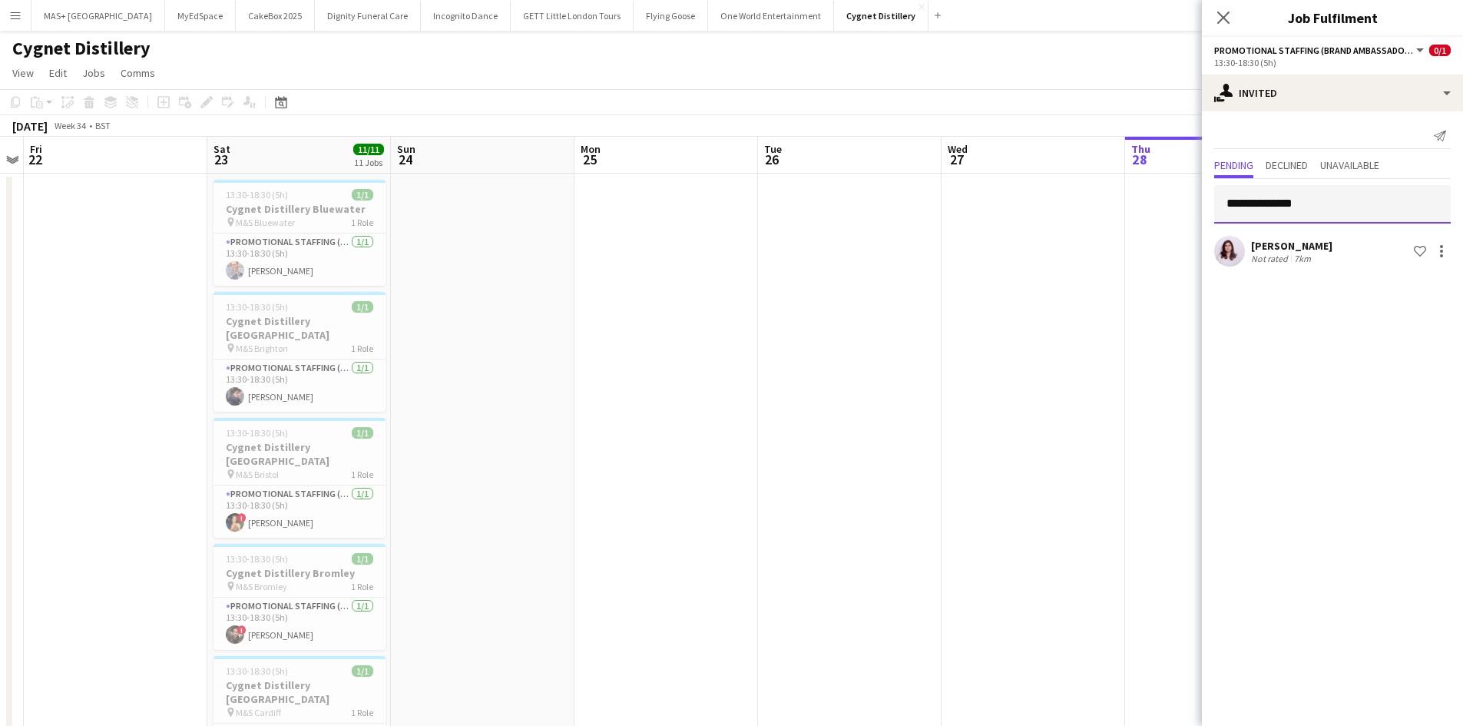
drag, startPoint x: 1314, startPoint y: 201, endPoint x: 1172, endPoint y: 202, distance: 142.1
click at [323, 494] on app-card-role "Promotional Staffing (Brand Ambassadors) 1/1 13:30-18:30 (5h) ! Catalina Tobar" at bounding box center [300, 511] width 172 height 52
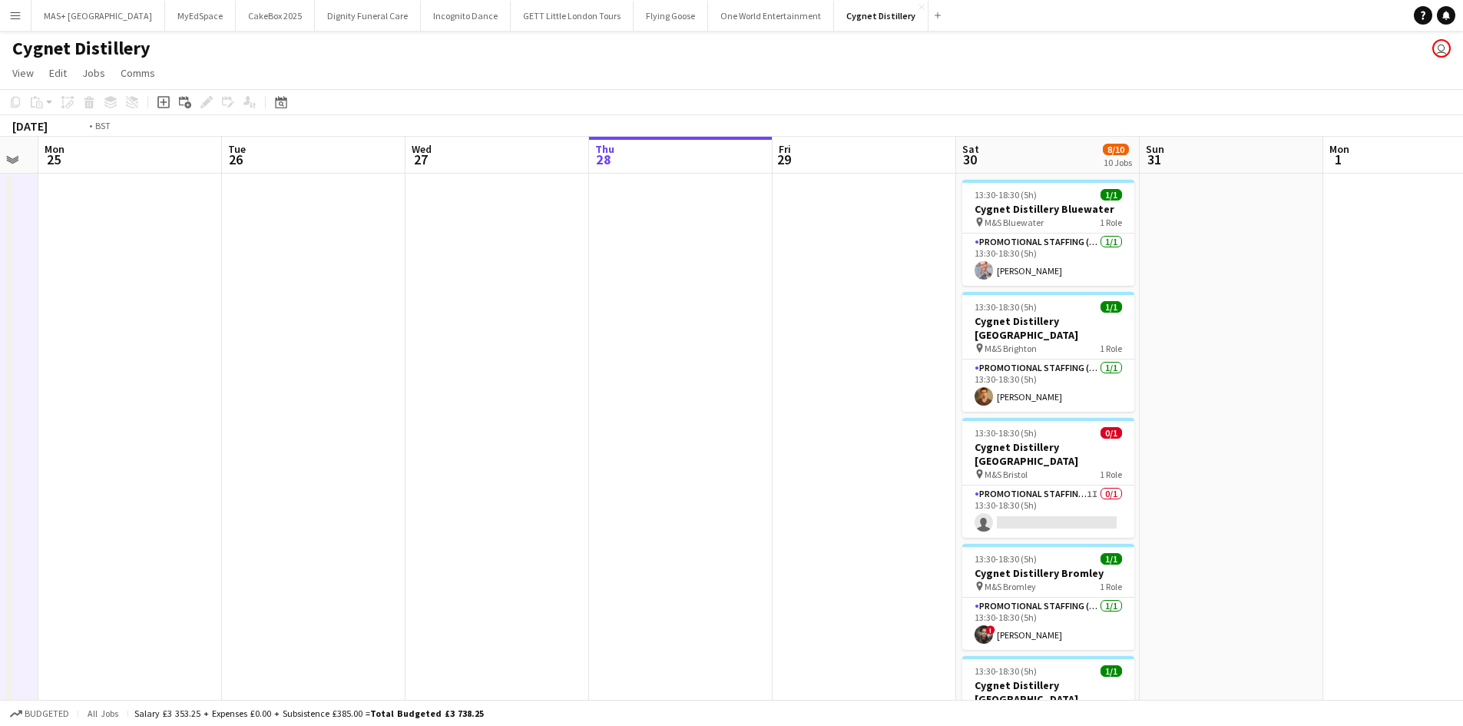
scroll to position [0, 494]
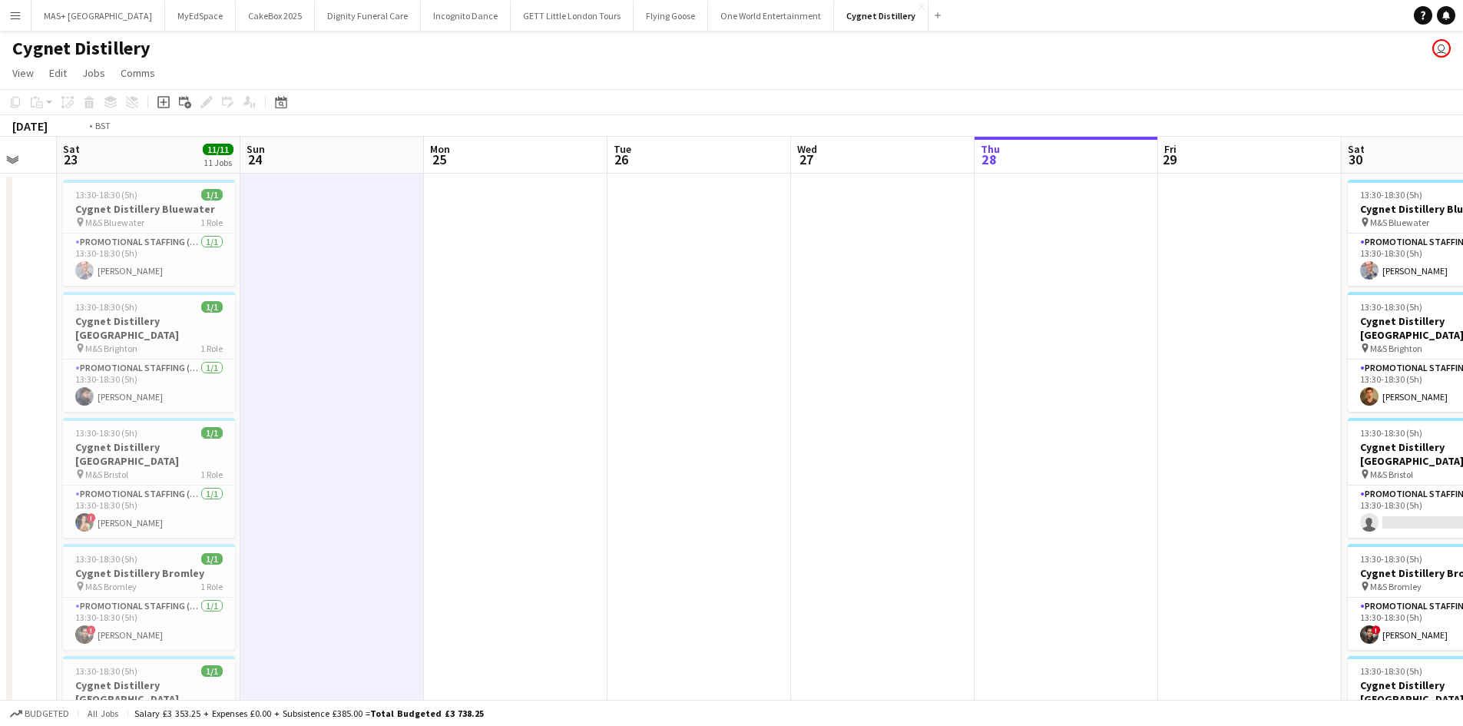
drag, startPoint x: 791, startPoint y: 496, endPoint x: 159, endPoint y: 496, distance: 632.1
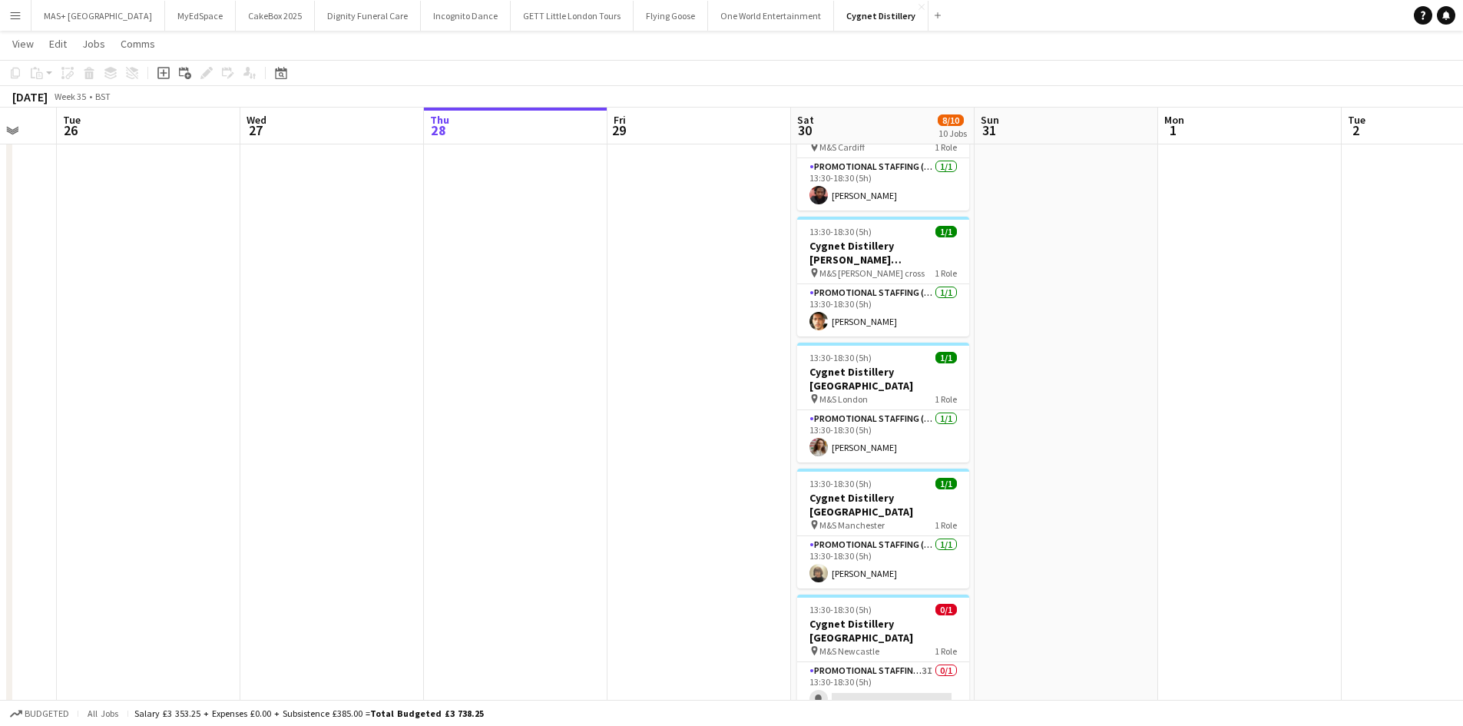
scroll to position [691, 0]
click at [884, 535] on app-card-role "Promotional Staffing (Brand Ambassadors) 3I 0/1 13:30-18:30 (5h) single-neutral…" at bounding box center [883, 561] width 172 height 52
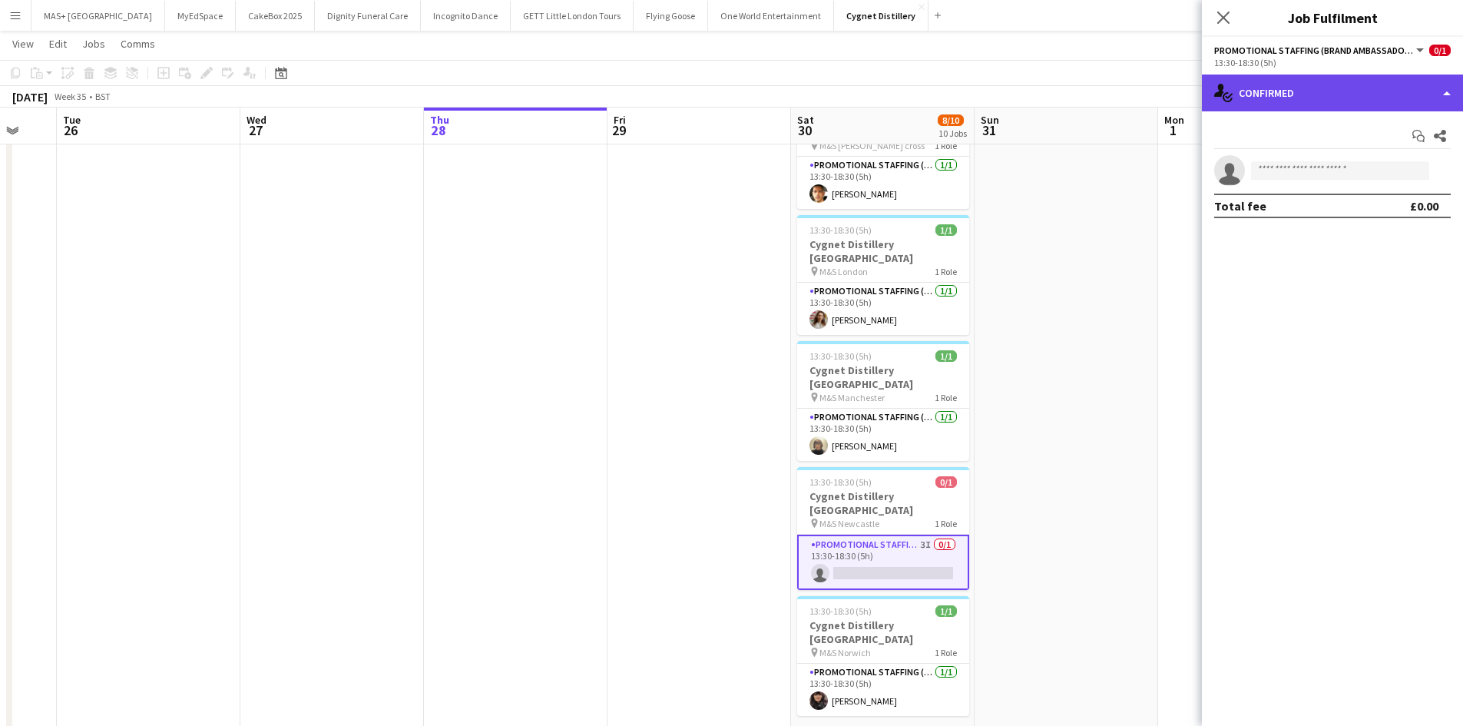
drag, startPoint x: 1269, startPoint y: 94, endPoint x: 1356, endPoint y: 181, distance: 123.3
click at [1270, 94] on div "single-neutral-actions-check-2 Confirmed" at bounding box center [1332, 93] width 261 height 37
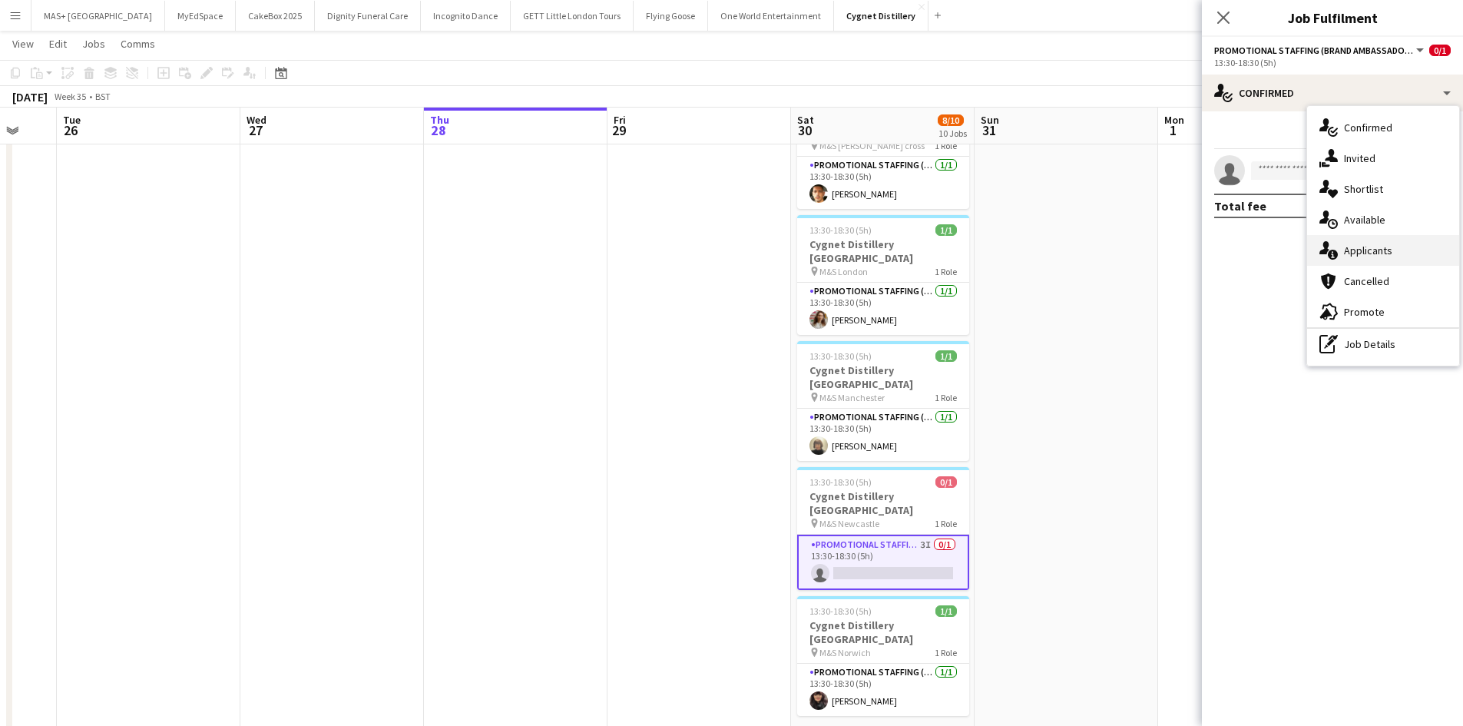
click at [1372, 251] on div "single-neutral-actions-information Applicants" at bounding box center [1383, 250] width 152 height 31
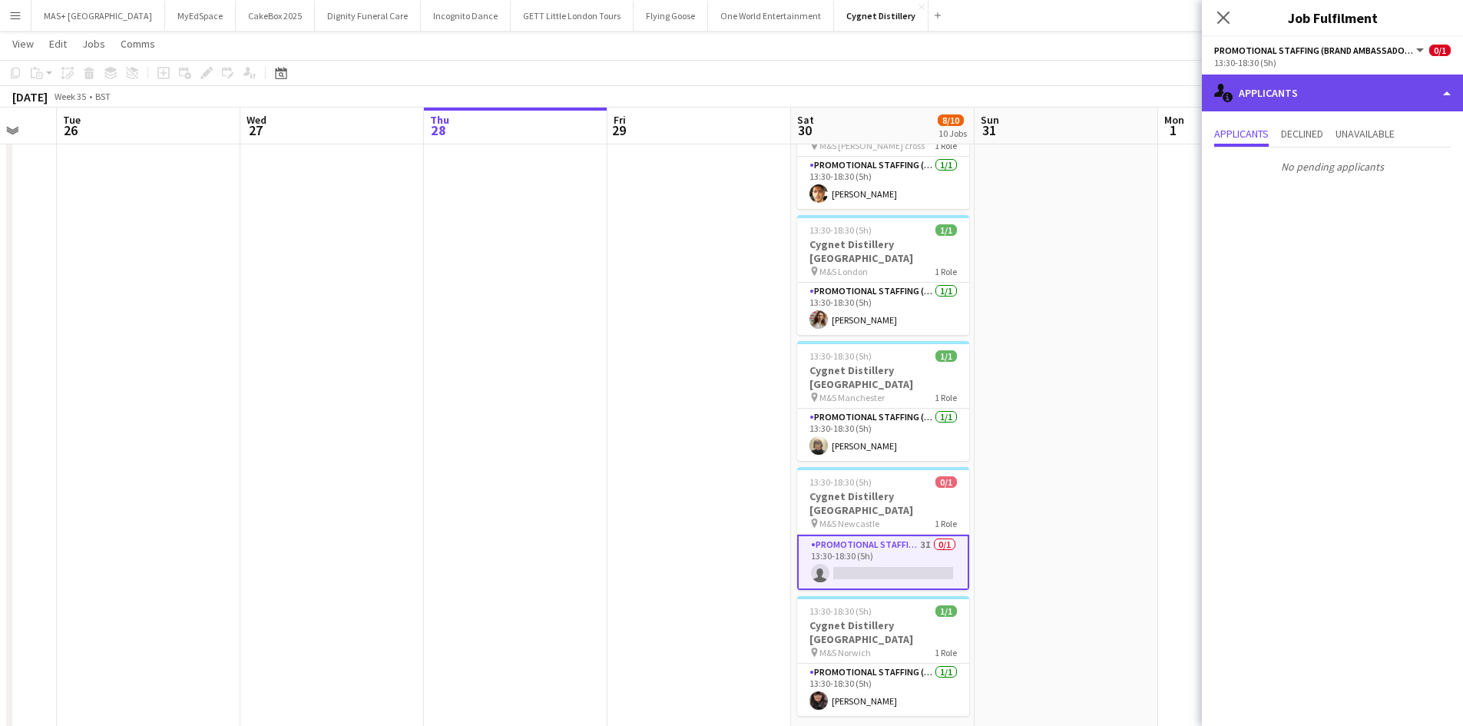
click at [1290, 95] on div "single-neutral-actions-information Applicants" at bounding box center [1332, 93] width 261 height 37
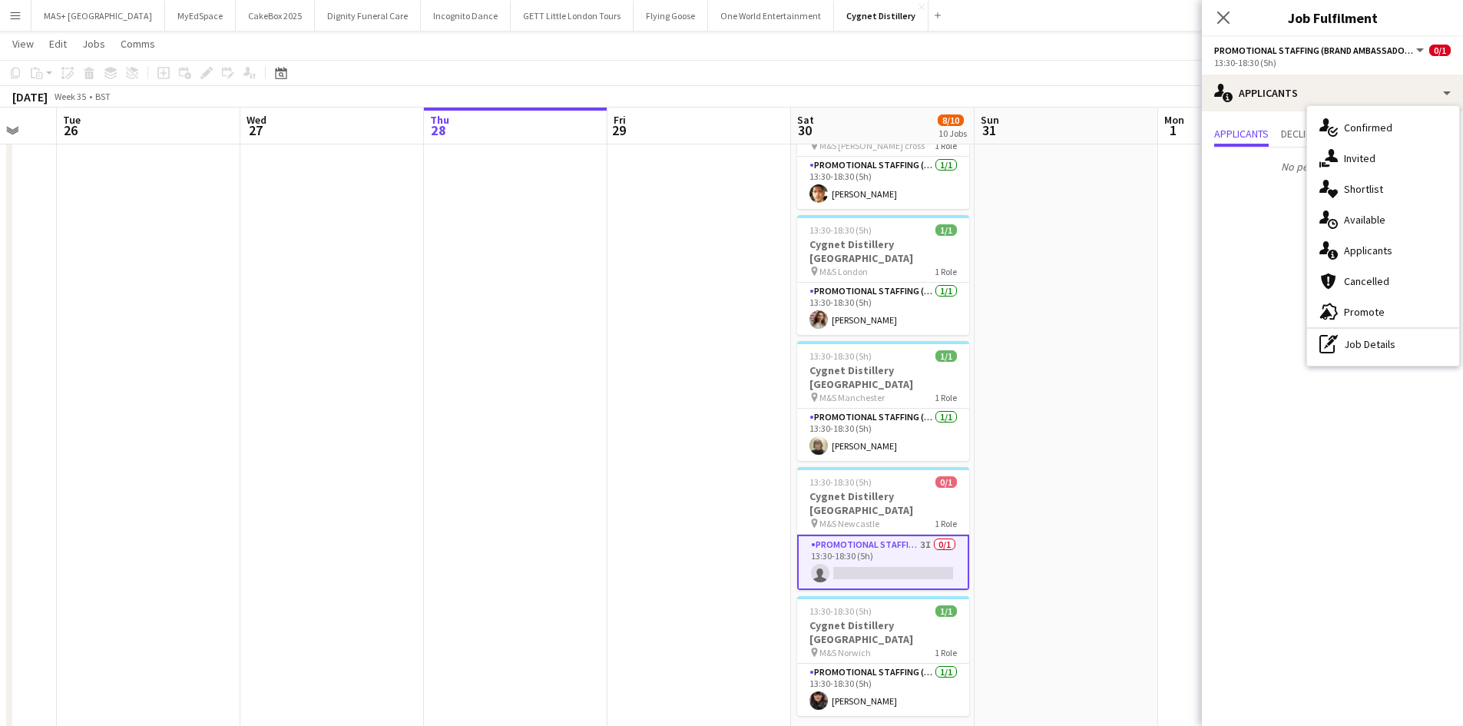
click at [1374, 164] on div "single-neutral-actions-share-1 Invited" at bounding box center [1383, 158] width 152 height 31
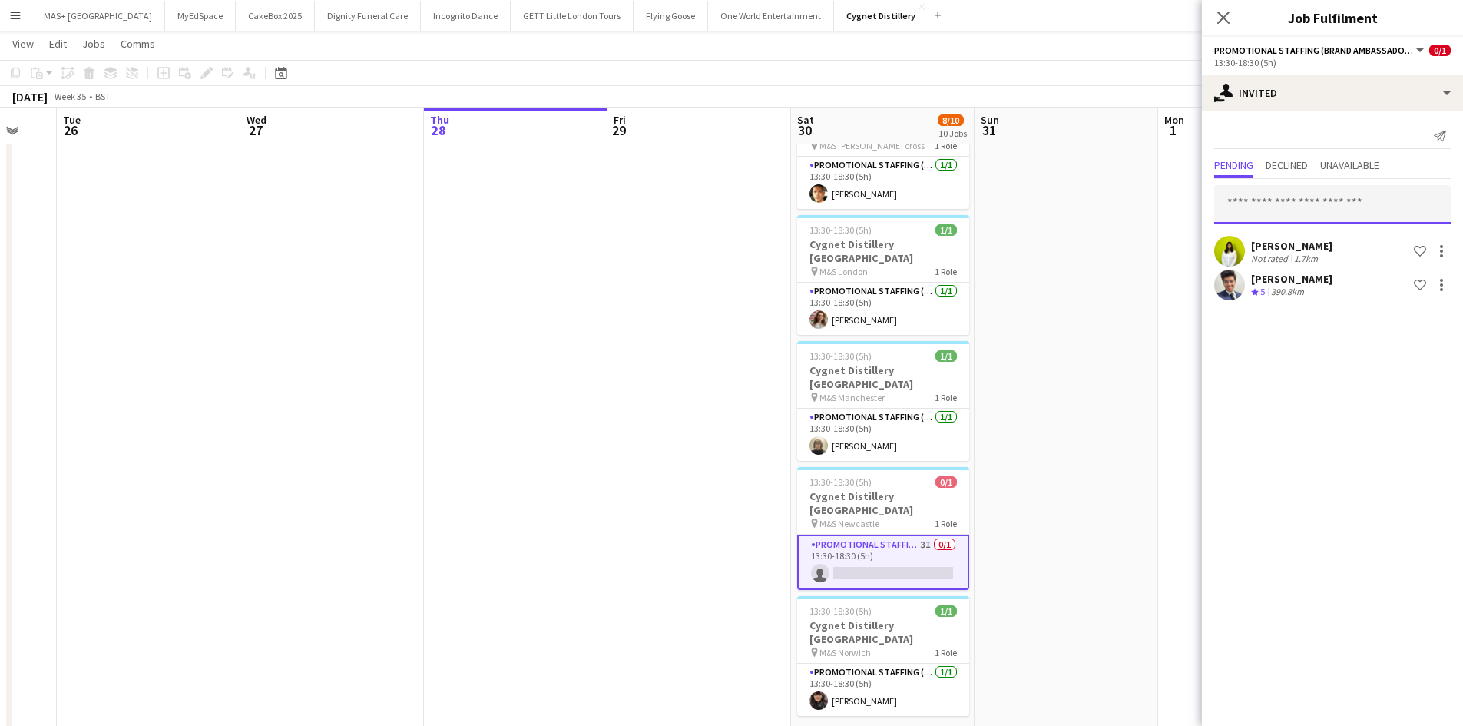
click at [1288, 205] on input "text" at bounding box center [1332, 204] width 237 height 38
type input "*******"
drag, startPoint x: 1304, startPoint y: 211, endPoint x: 1176, endPoint y: 196, distance: 129.2
click at [1176, 196] on body "Menu Boards Boards Boards All jobs Status Workforce Workforce My Workforce Recr…" at bounding box center [731, 123] width 1463 height 1628
click at [1160, 310] on app-date-cell at bounding box center [1250, 195] width 184 height 1429
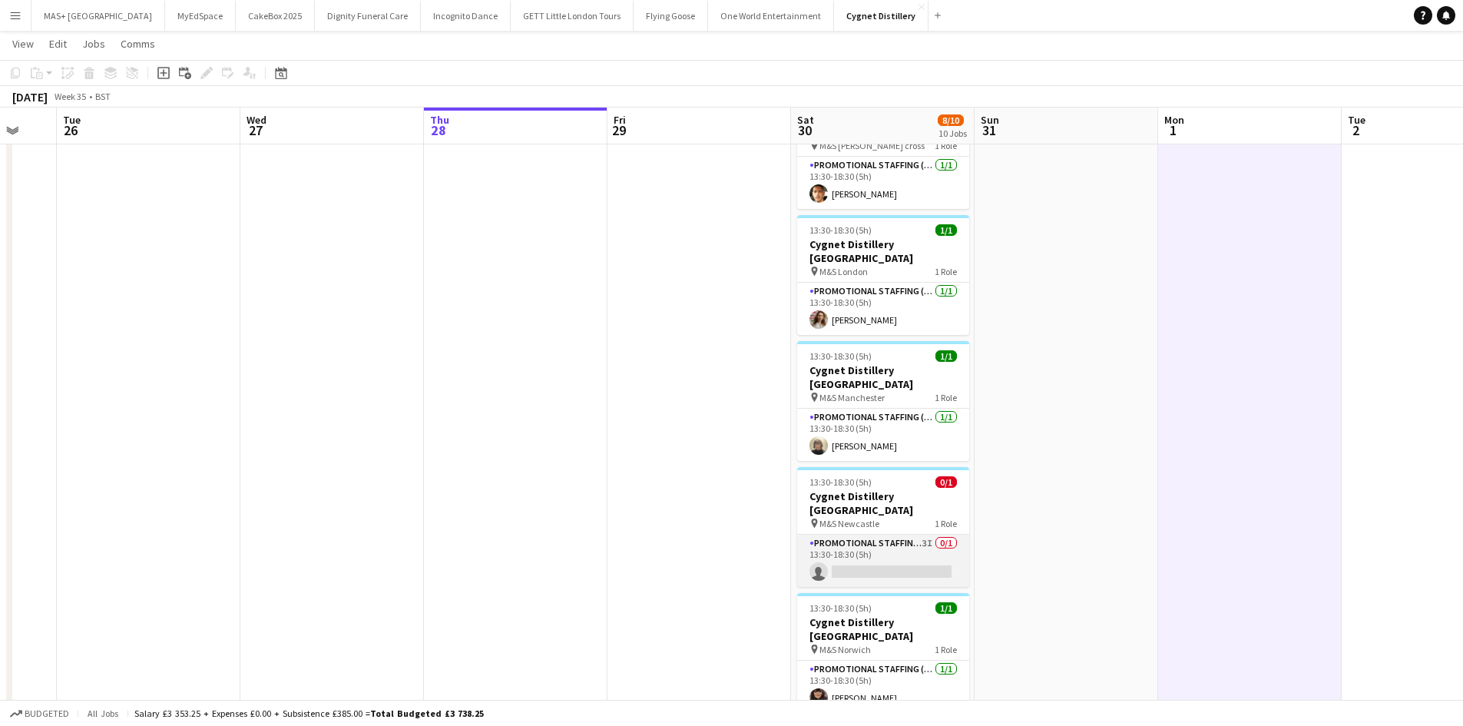
click at [920, 535] on app-card-role "Promotional Staffing (Brand Ambassadors) 3I 0/1 13:30-18:30 (5h) single-neutral…" at bounding box center [883, 561] width 172 height 52
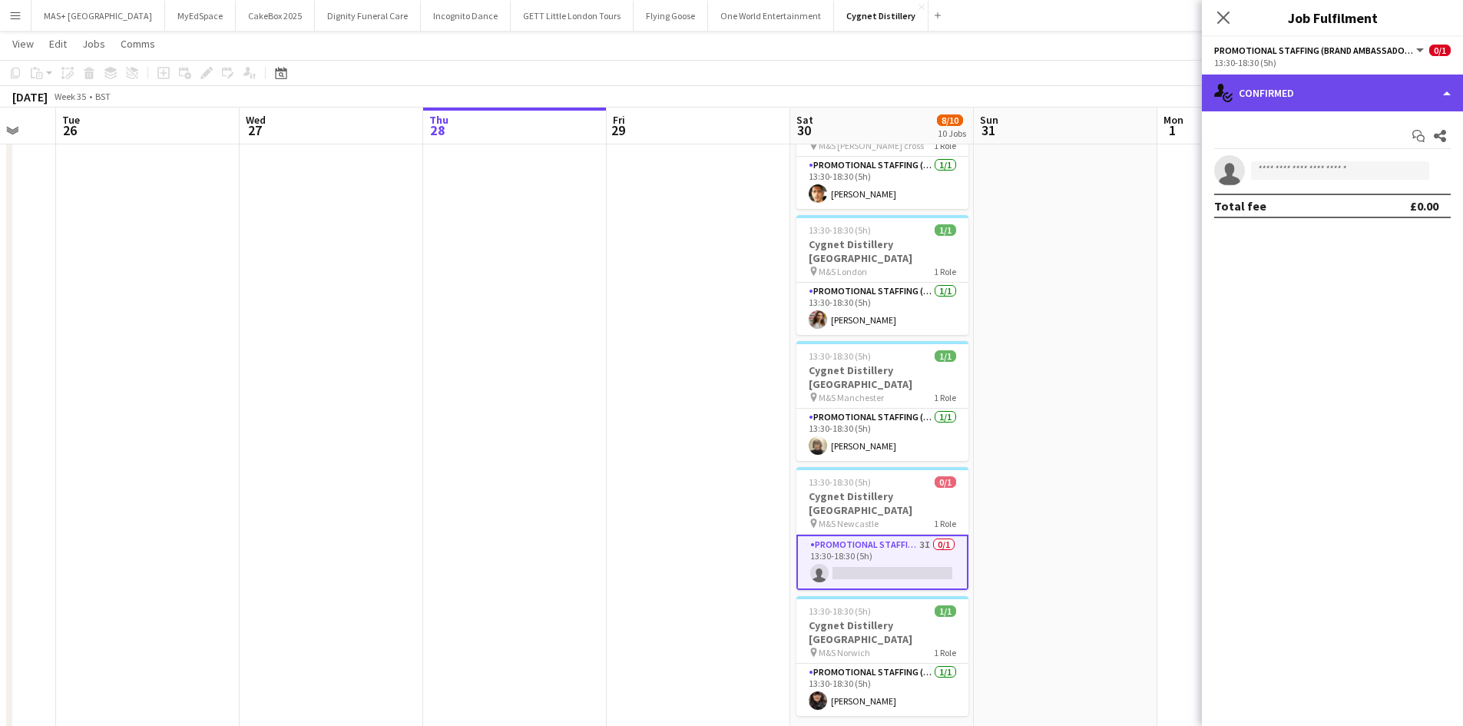
drag, startPoint x: 1284, startPoint y: 94, endPoint x: 1335, endPoint y: 128, distance: 60.9
click at [1287, 94] on div "single-neutral-actions-check-2 Confirmed" at bounding box center [1332, 93] width 261 height 37
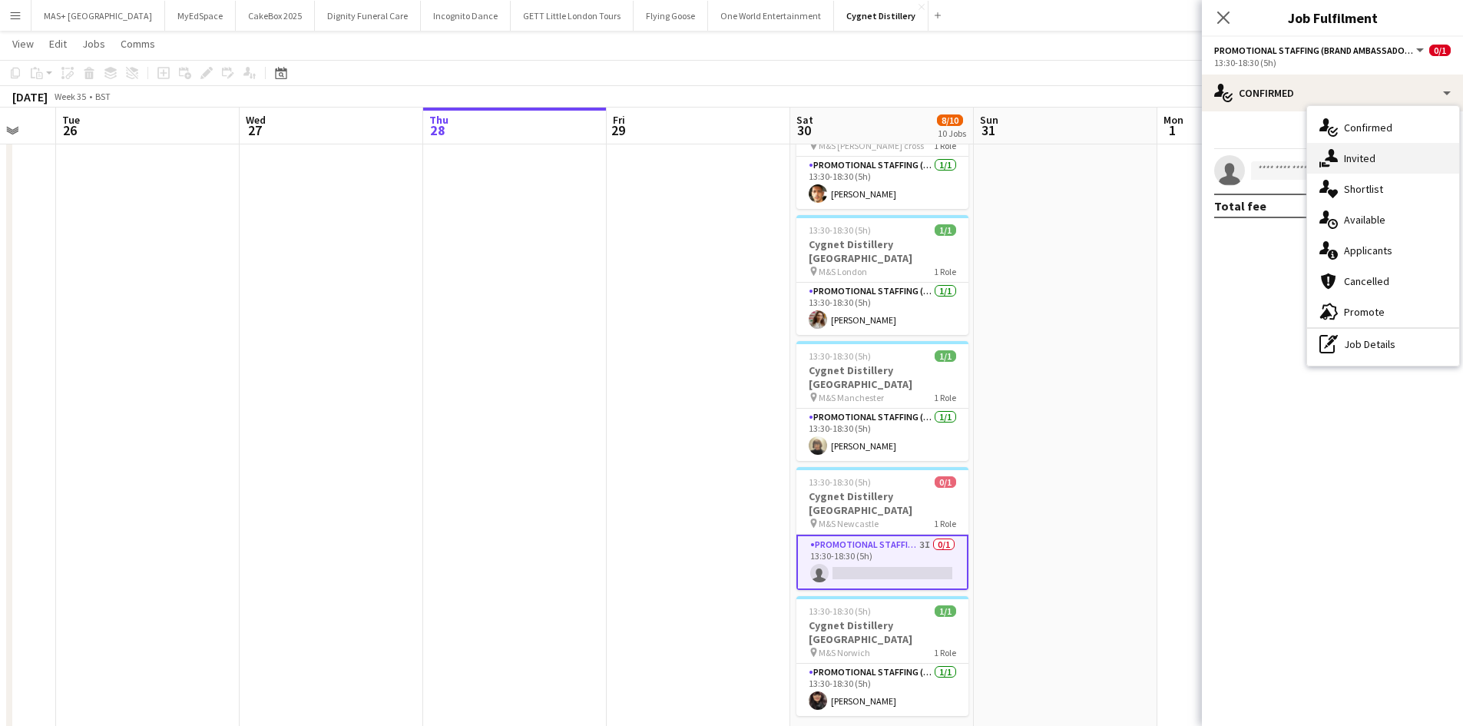
click at [1354, 157] on div "single-neutral-actions-share-1 Invited" at bounding box center [1383, 158] width 152 height 31
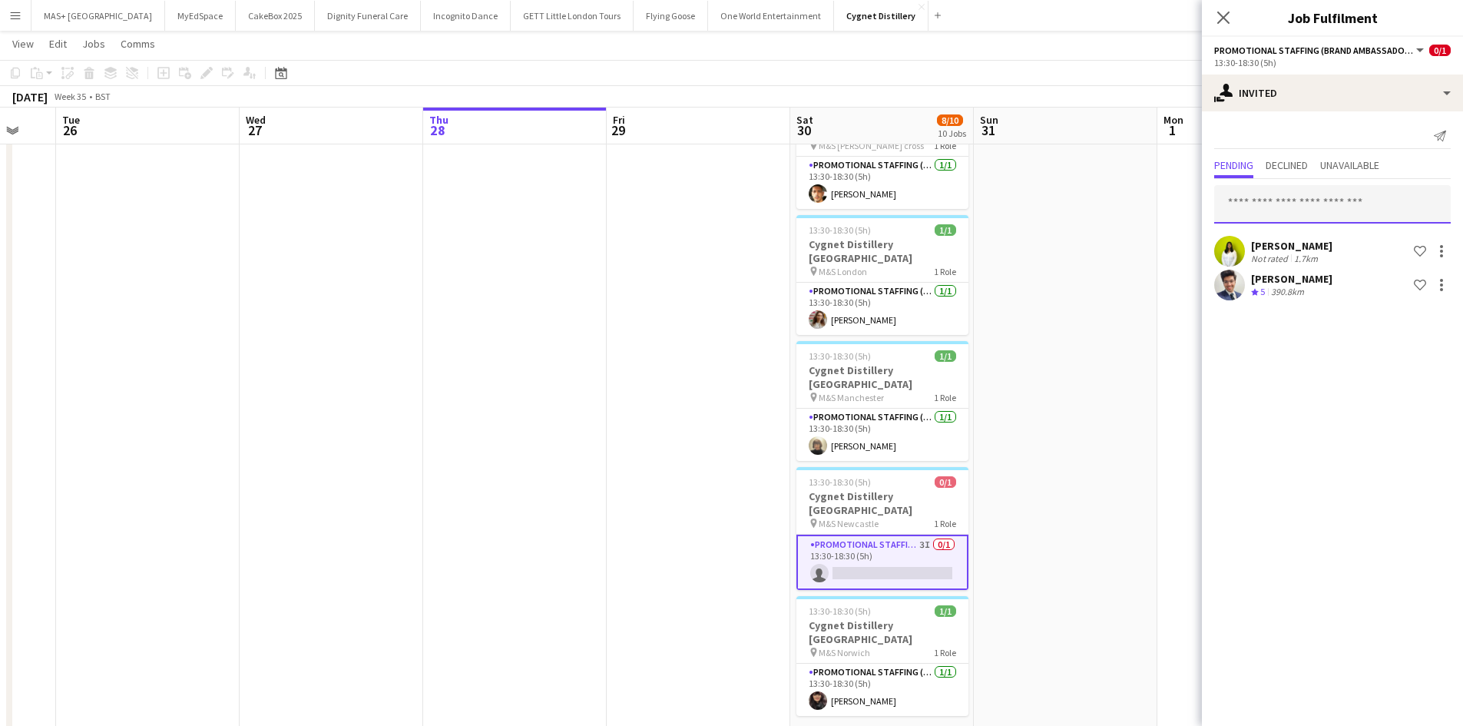
click at [1274, 207] on input "text" at bounding box center [1332, 204] width 237 height 38
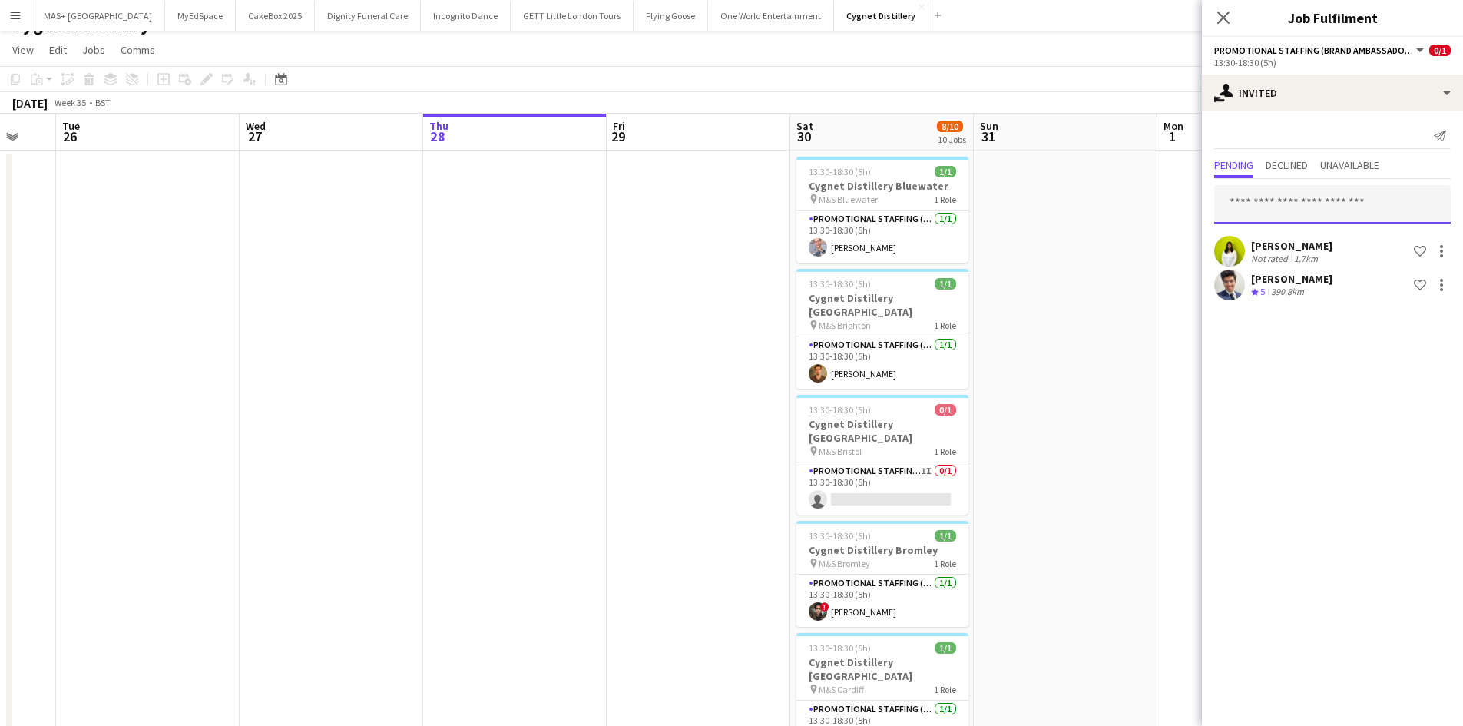
scroll to position [0, 0]
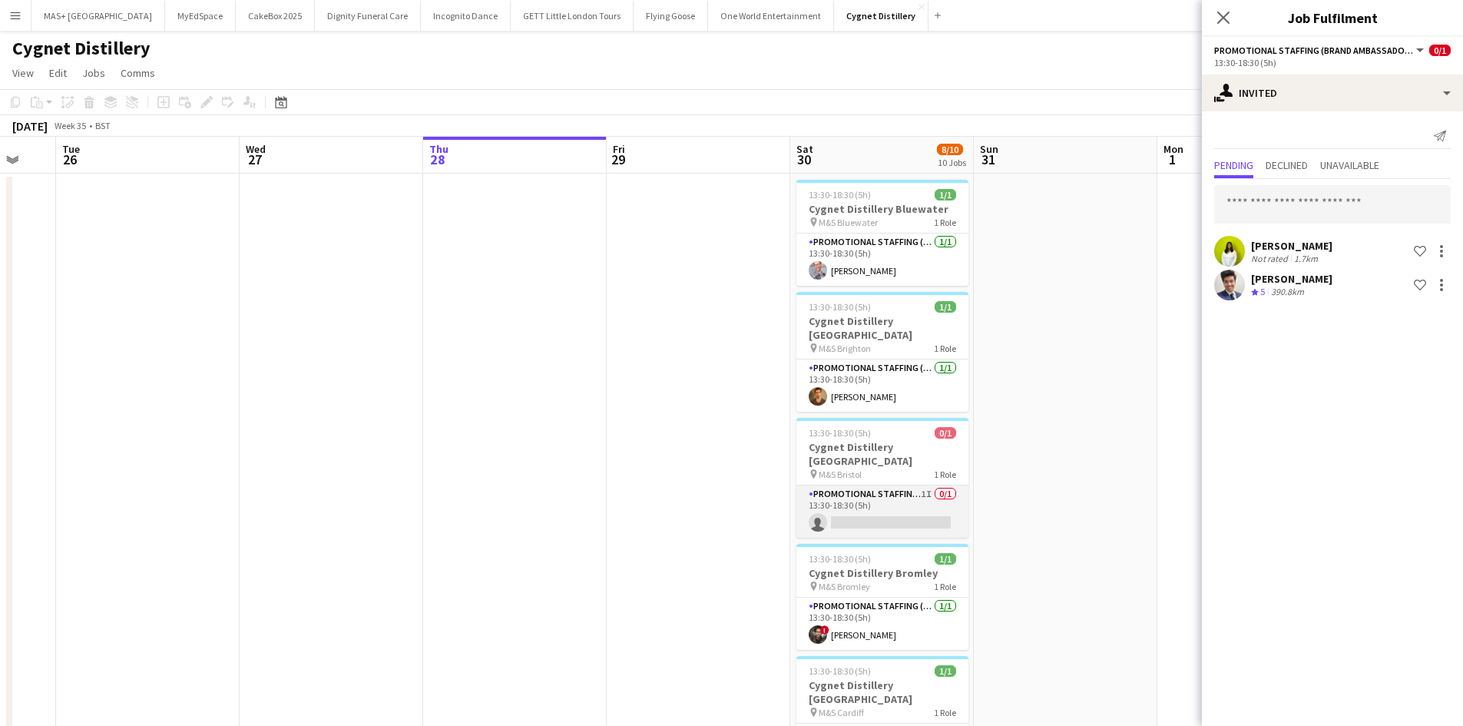
click at [928, 485] on app-card-role "Promotional Staffing (Brand Ambassadors) 1I 0/1 13:30-18:30 (5h) single-neutral…" at bounding box center [883, 511] width 172 height 52
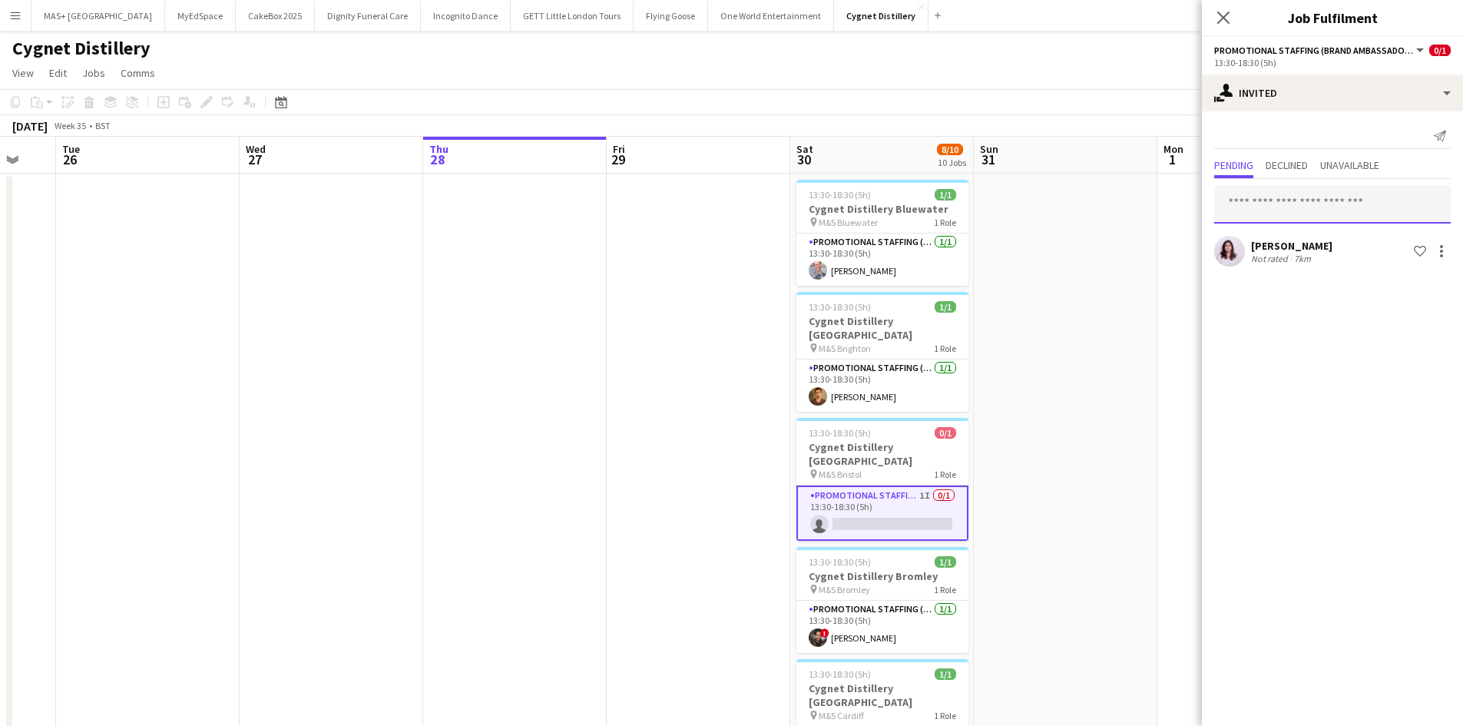
click at [1319, 212] on input "text" at bounding box center [1332, 204] width 237 height 38
type input "****"
